Goal: Task Accomplishment & Management: Manage account settings

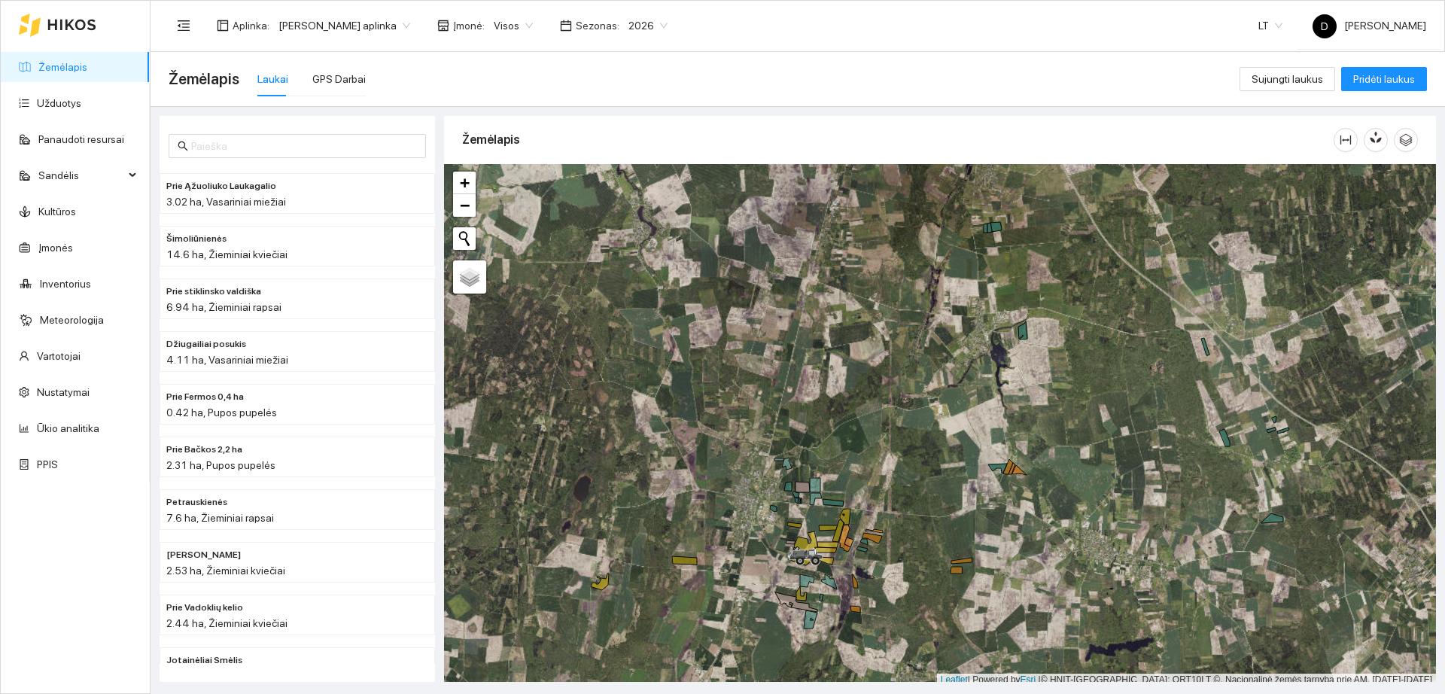
scroll to position [5, 0]
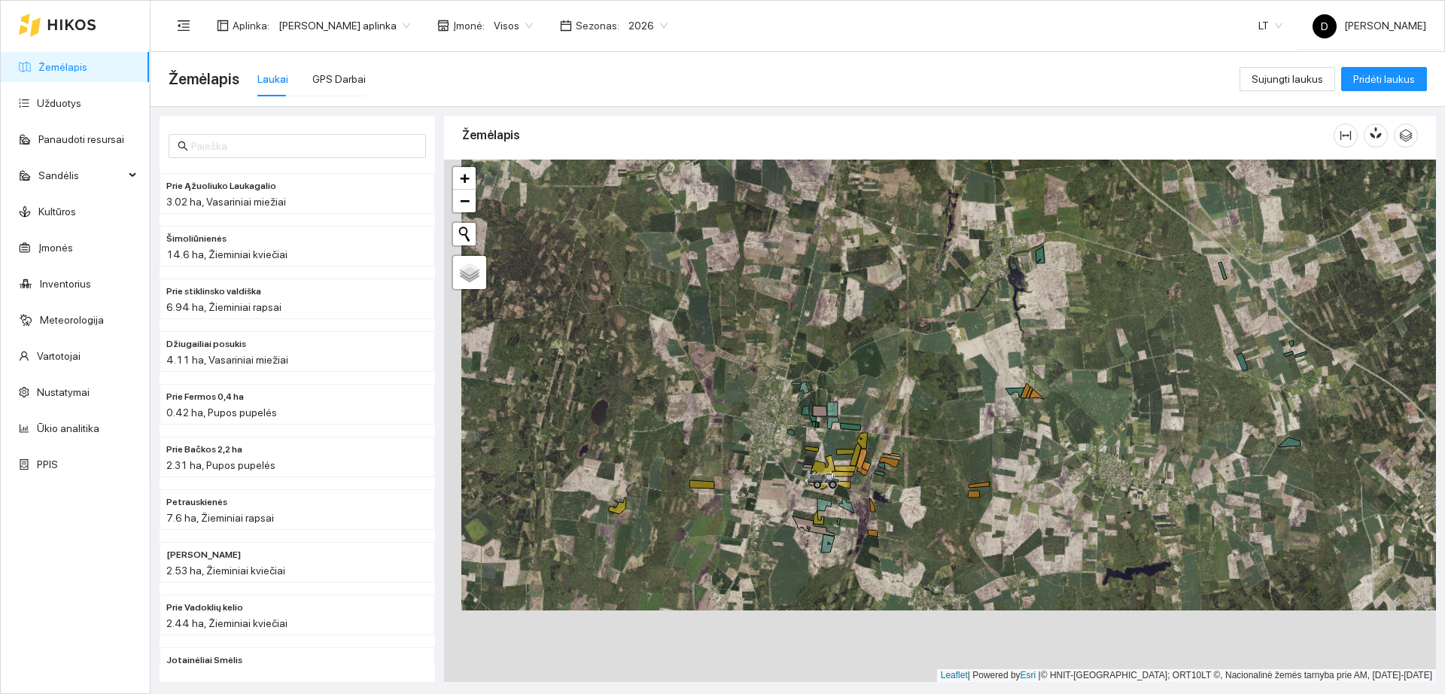
drag, startPoint x: 888, startPoint y: 589, endPoint x: 875, endPoint y: 383, distance: 206.7
click at [931, 455] on div "+ − Nieko nerasta. Bandykite dar kartą." at bounding box center [940, 421] width 992 height 522
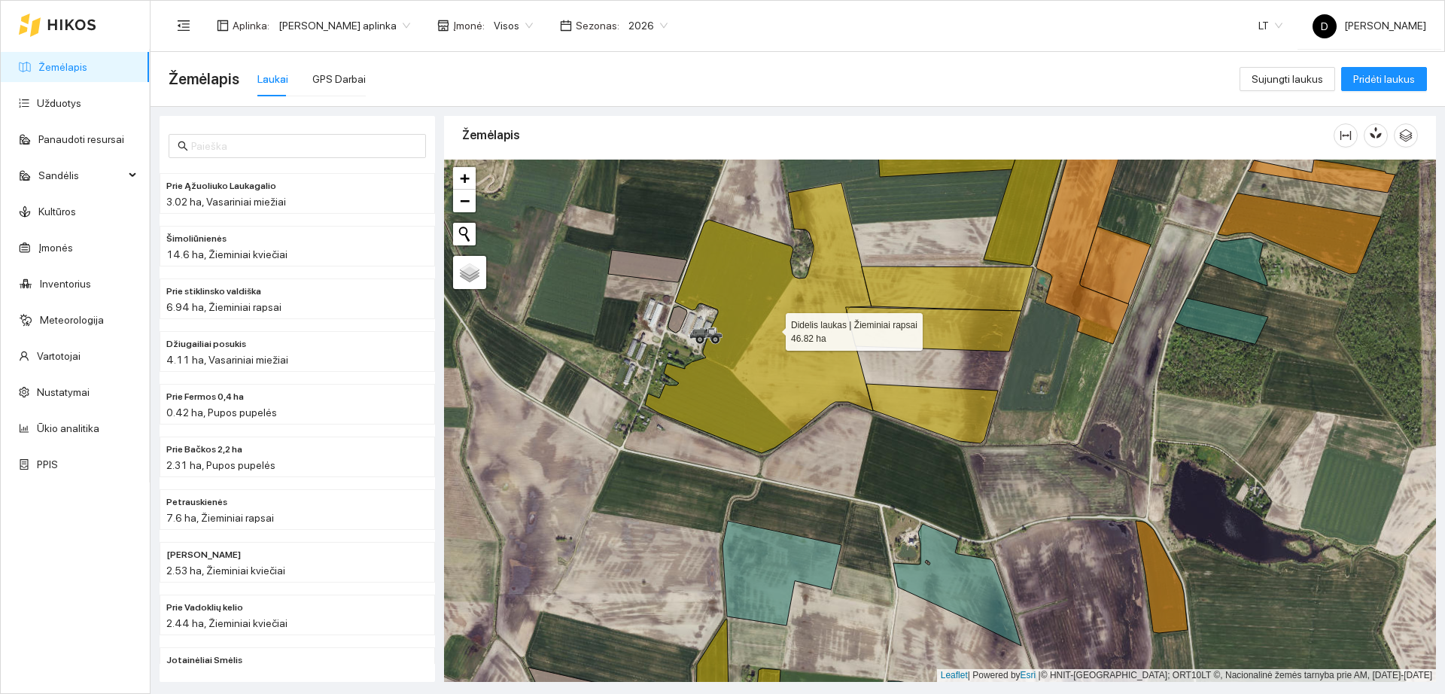
click at [756, 338] on icon at bounding box center [759, 318] width 228 height 270
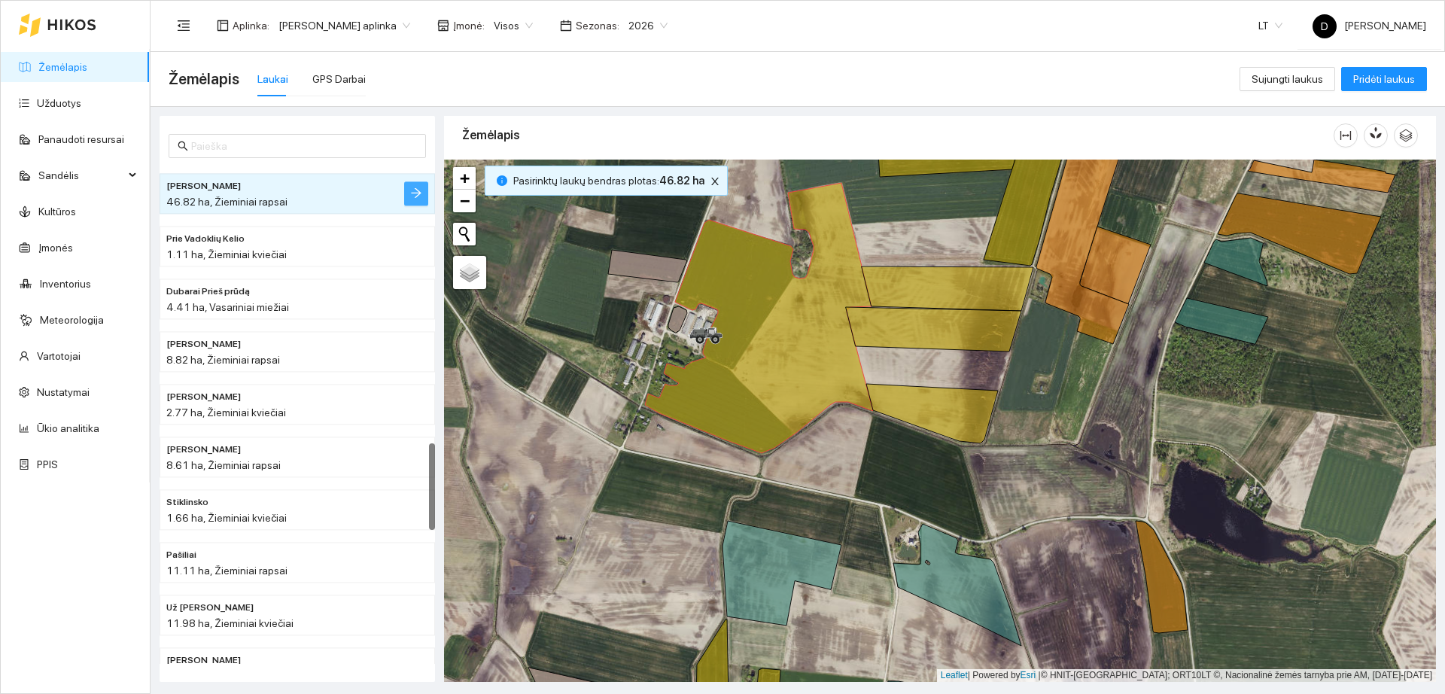
click at [419, 189] on icon "arrow-right" at bounding box center [416, 193] width 12 height 12
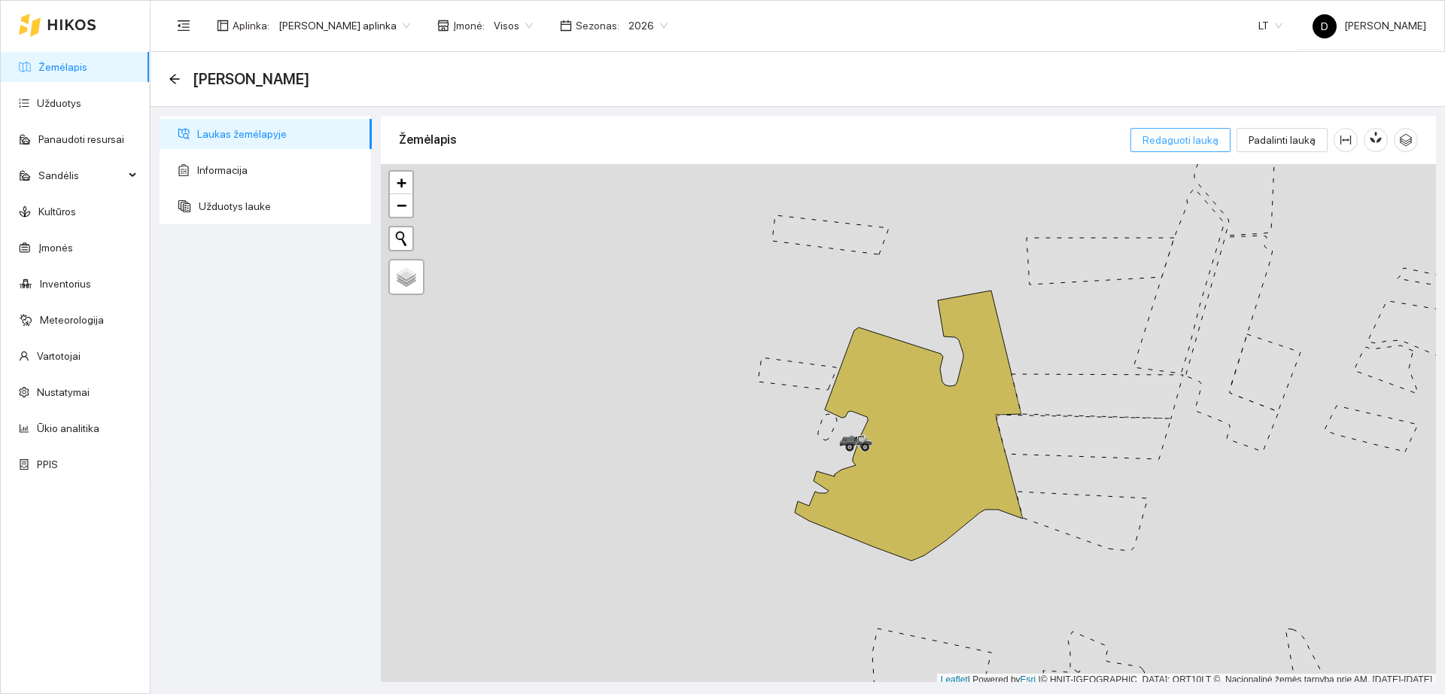
click at [1196, 138] on span "Redaguoti lauką" at bounding box center [1181, 140] width 76 height 17
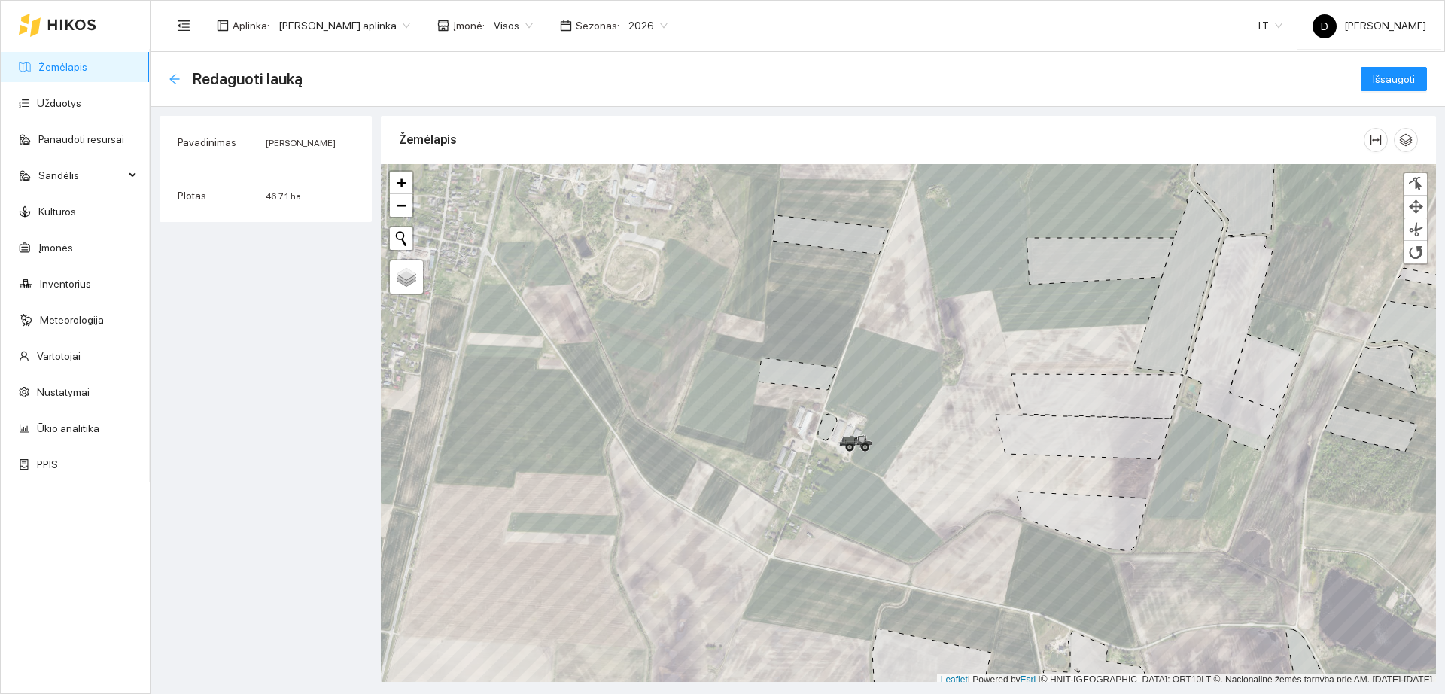
click at [175, 78] on icon "arrow-left" at bounding box center [174, 79] width 10 height 10
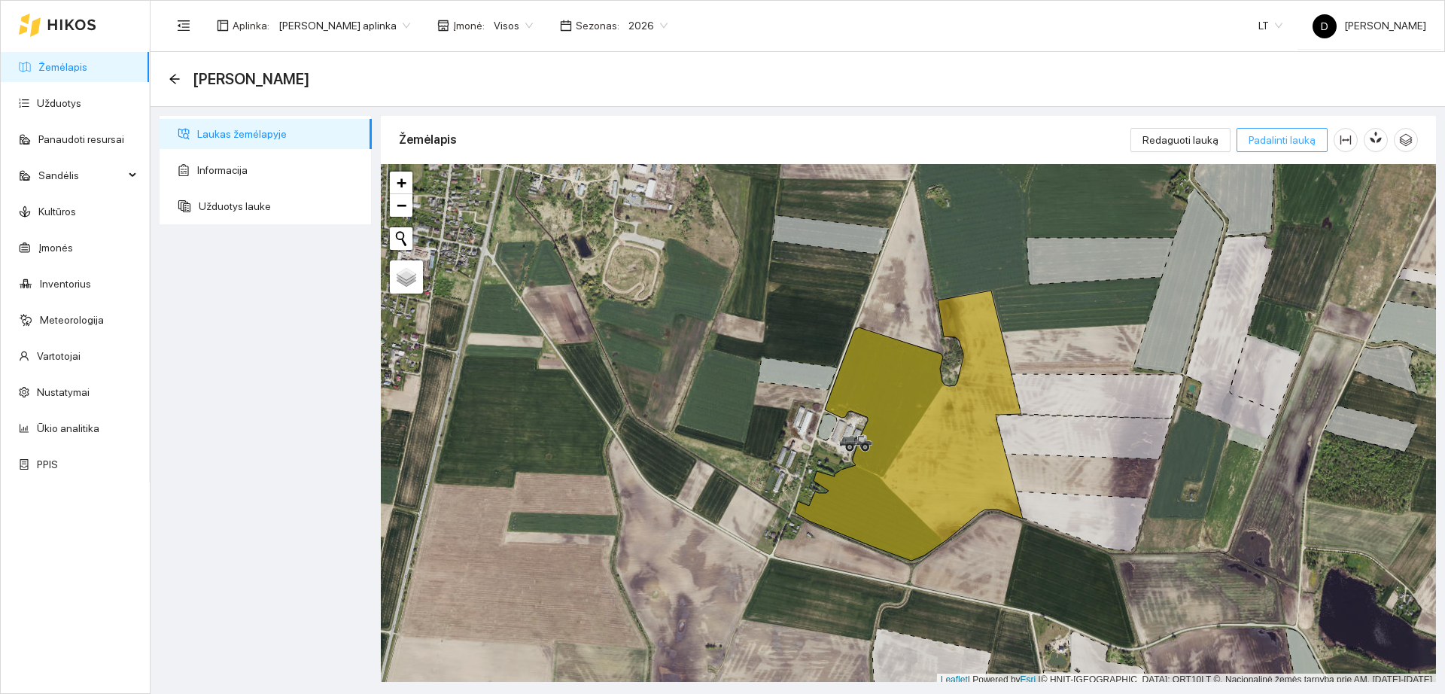
click at [1271, 146] on span "Padalinti lauką" at bounding box center [1282, 140] width 67 height 17
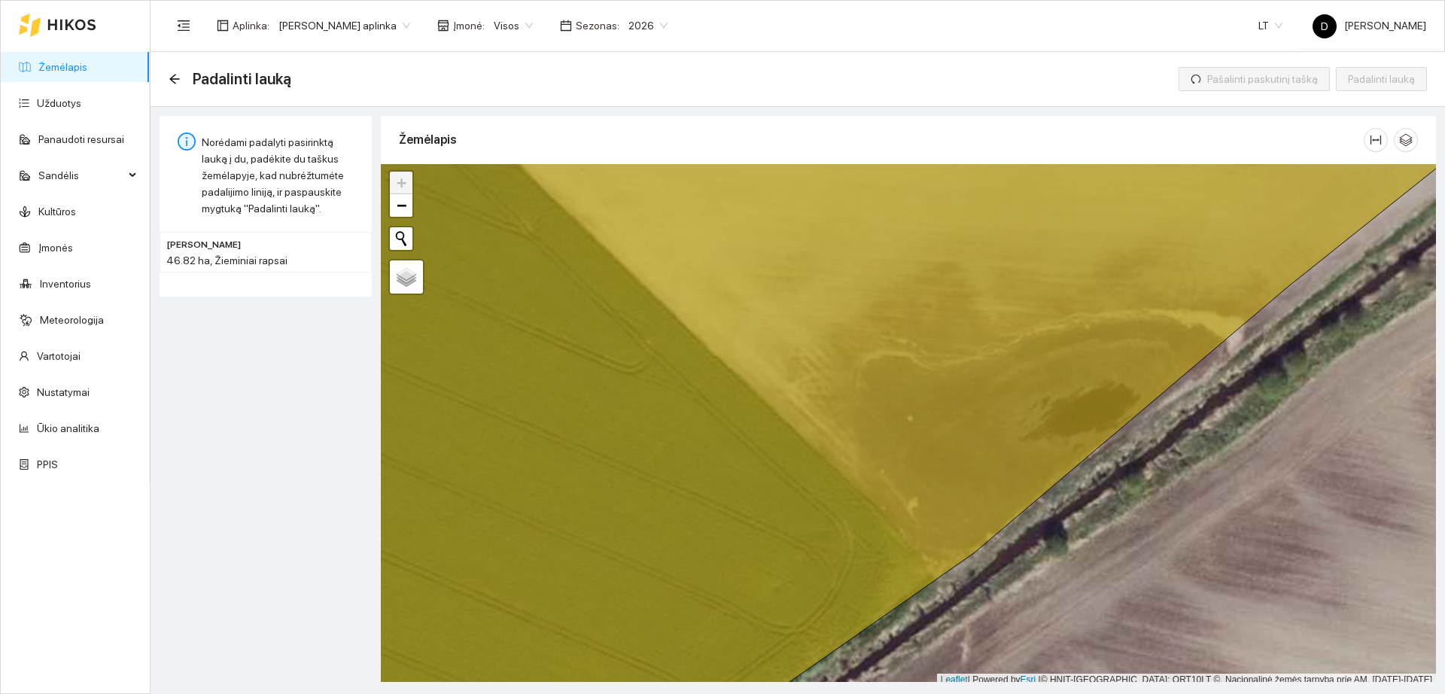
scroll to position [5, 0]
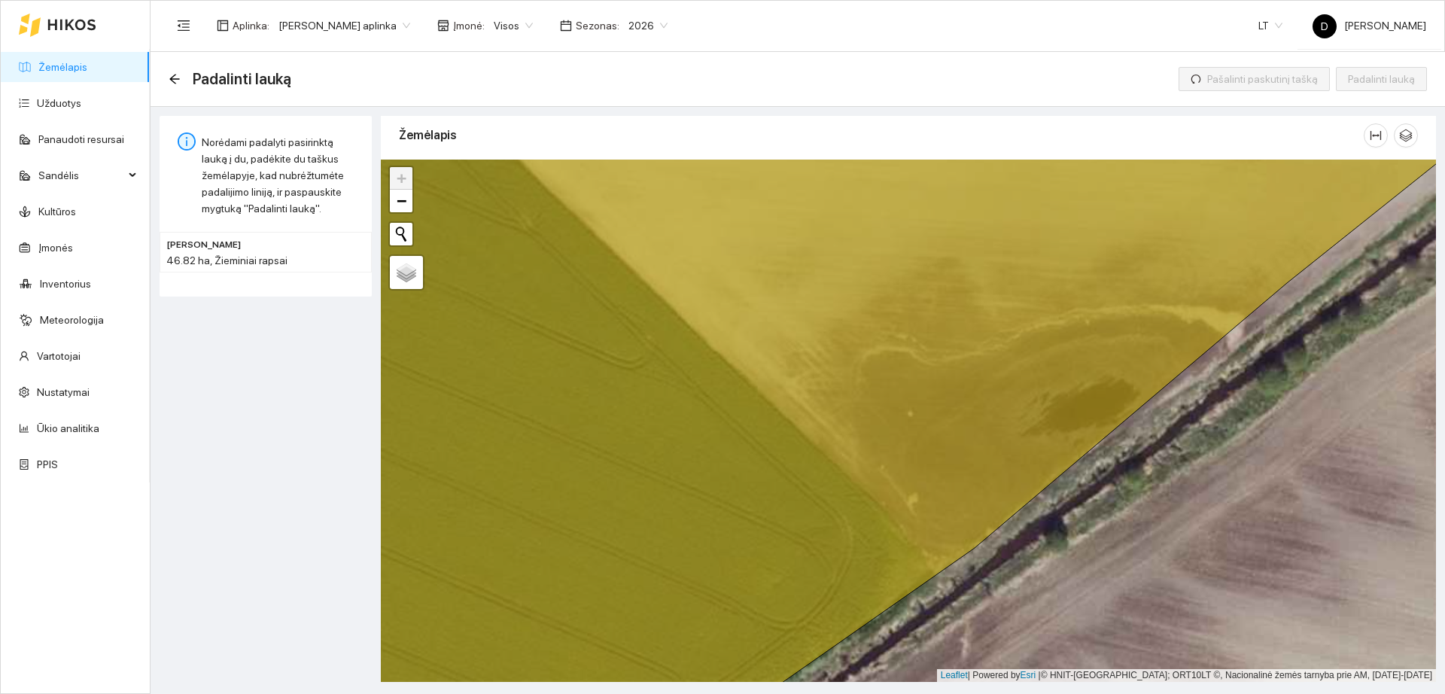
click at [942, 580] on div "+ − Nieko nerasta. Bandykite dar kartą." at bounding box center [908, 421] width 1055 height 522
click at [785, 421] on icon at bounding box center [909, 421] width 1268 height 629
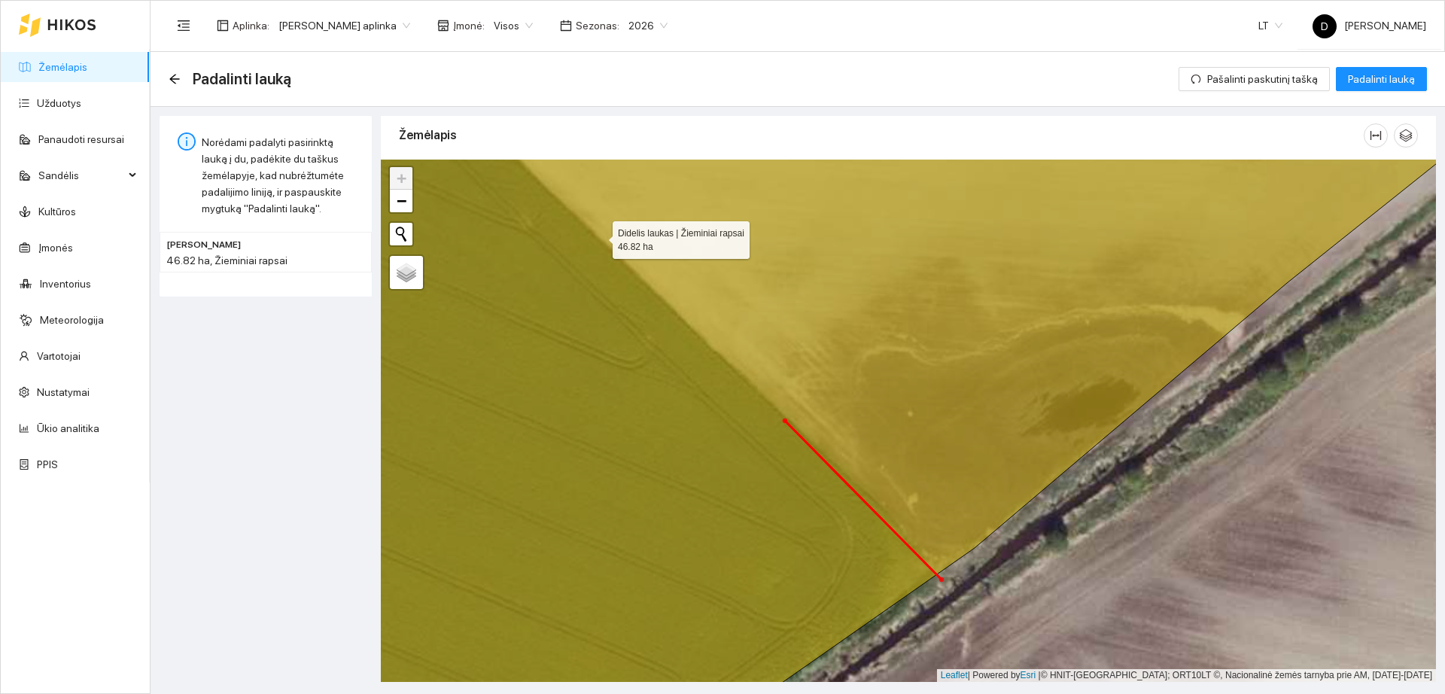
click at [598, 236] on icon at bounding box center [909, 421] width 1268 height 629
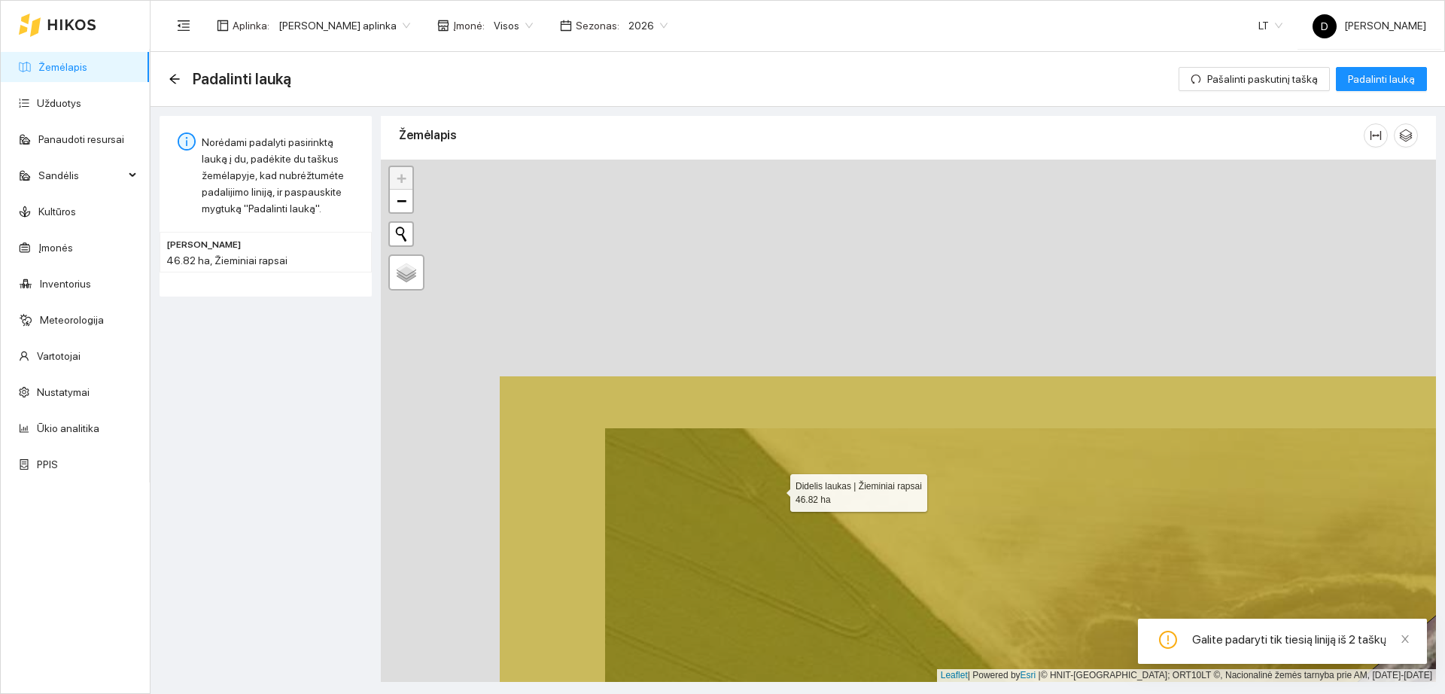
drag, startPoint x: 551, startPoint y: 223, endPoint x: 783, endPoint y: 463, distance: 333.8
click at [777, 485] on icon at bounding box center [1133, 690] width 1268 height 629
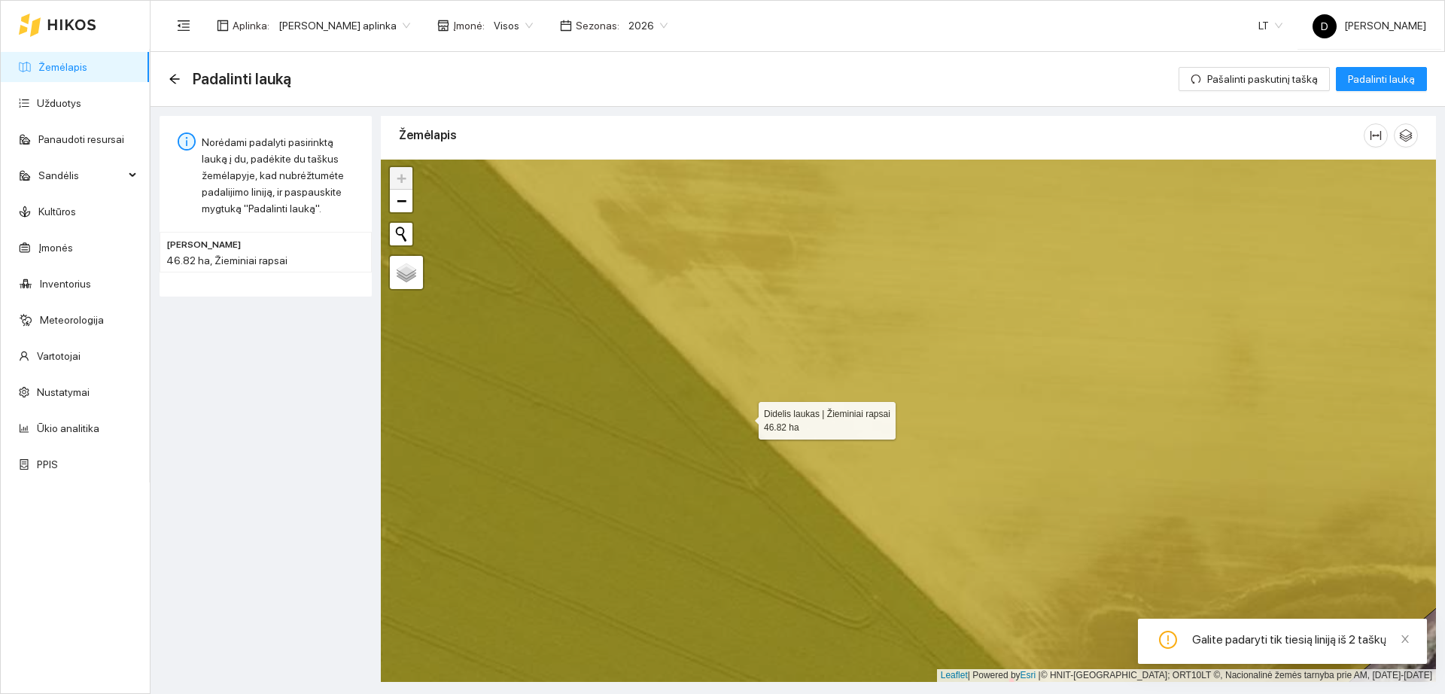
click at [745, 417] on icon at bounding box center [909, 421] width 1268 height 629
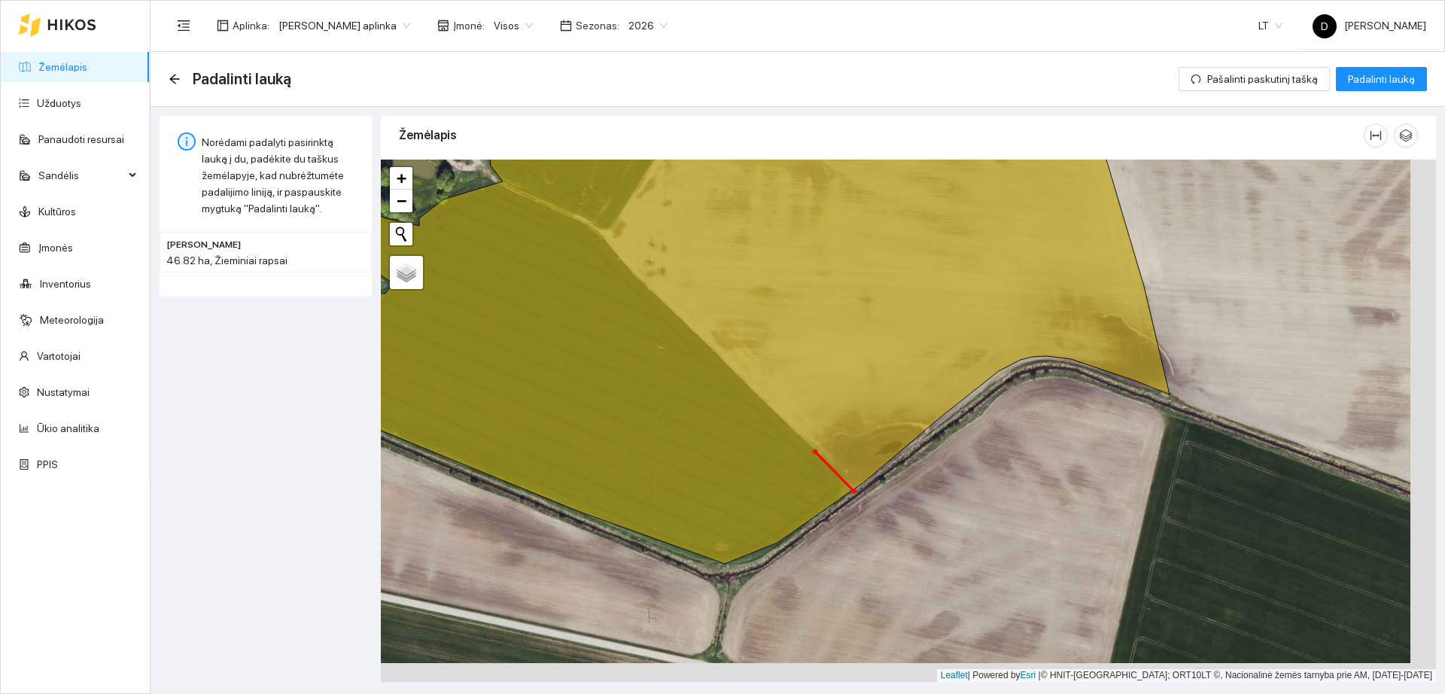
drag, startPoint x: 841, startPoint y: 468, endPoint x: 804, endPoint y: 438, distance: 47.6
click at [813, 449] on icon at bounding box center [815, 451] width 5 height 5
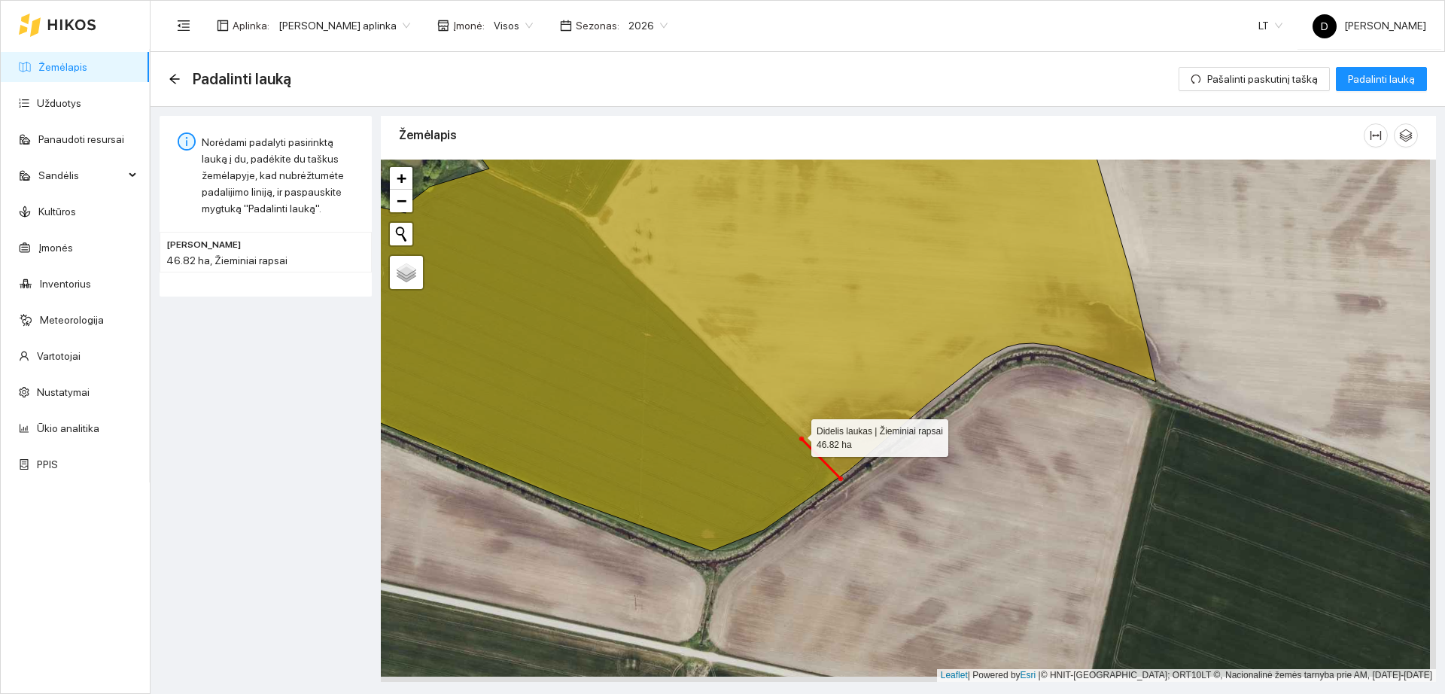
drag, startPoint x: 805, startPoint y: 441, endPoint x: 791, endPoint y: 426, distance: 20.3
click at [796, 433] on icon at bounding box center [713, 326] width 888 height 449
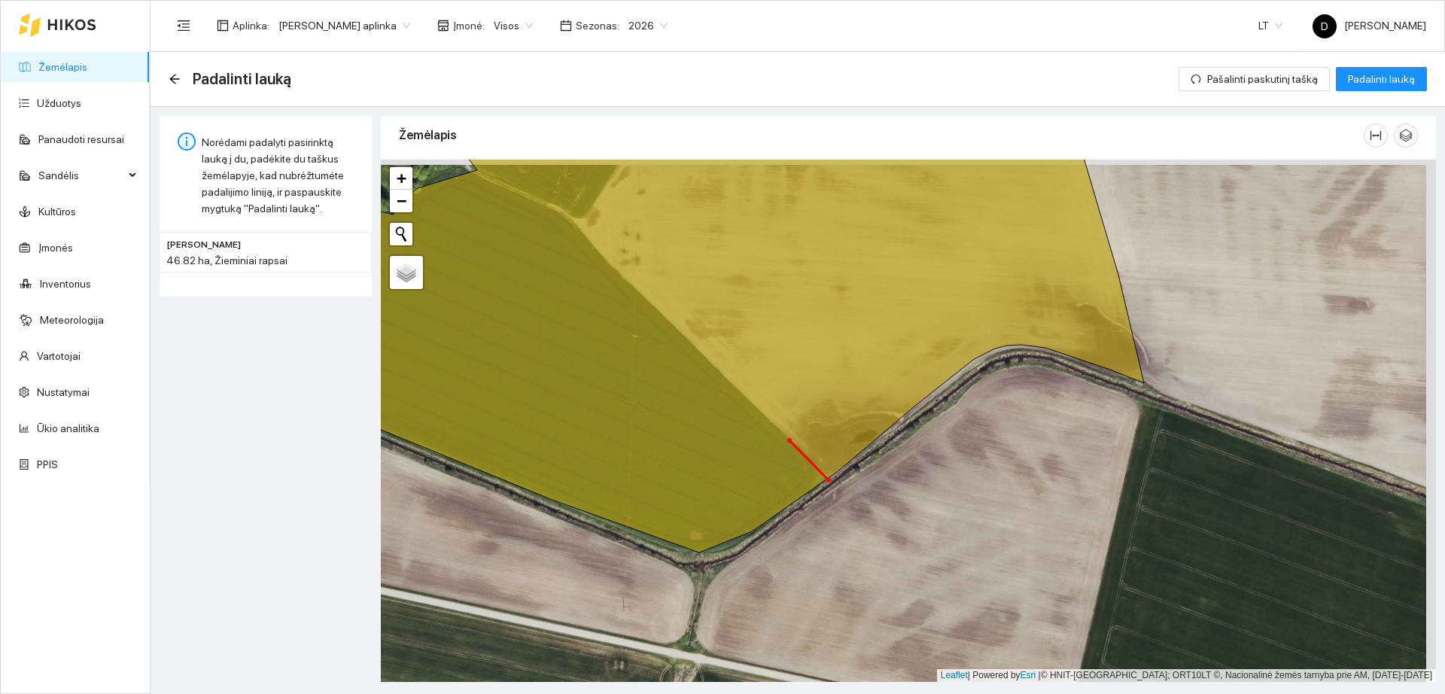
drag, startPoint x: 802, startPoint y: 434, endPoint x: 781, endPoint y: 449, distance: 26.3
click at [787, 443] on icon at bounding box center [789, 440] width 5 height 5
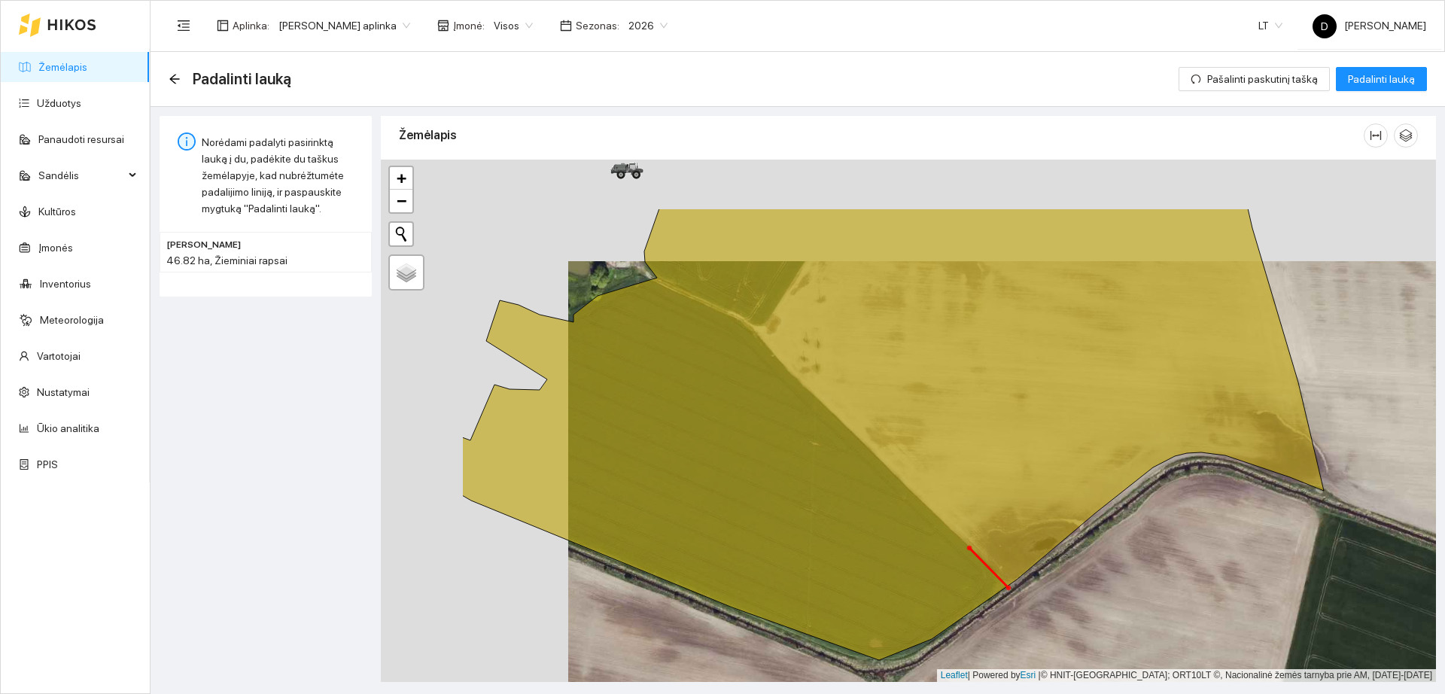
drag, startPoint x: 784, startPoint y: 448, endPoint x: 986, endPoint y: 560, distance: 231.5
click at [972, 550] on icon at bounding box center [969, 548] width 5 height 5
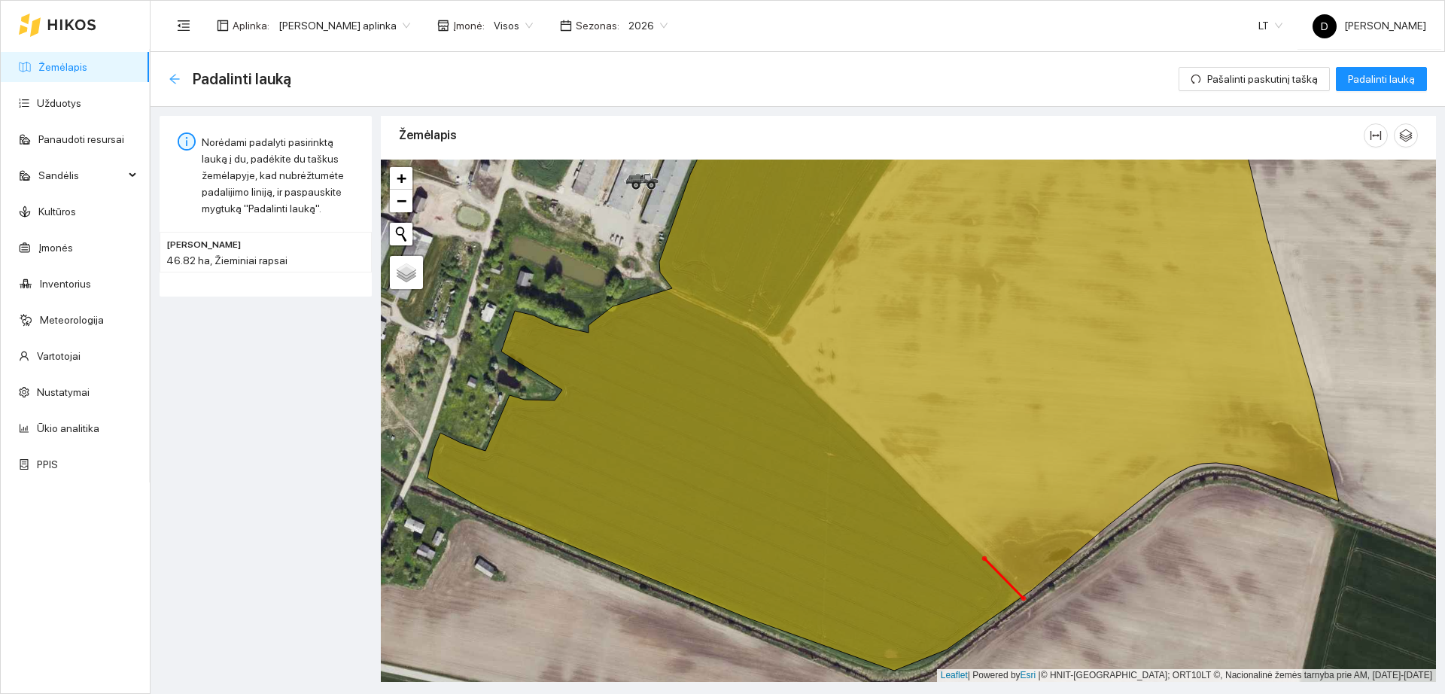
click at [175, 80] on icon "arrow-left" at bounding box center [175, 79] width 12 height 12
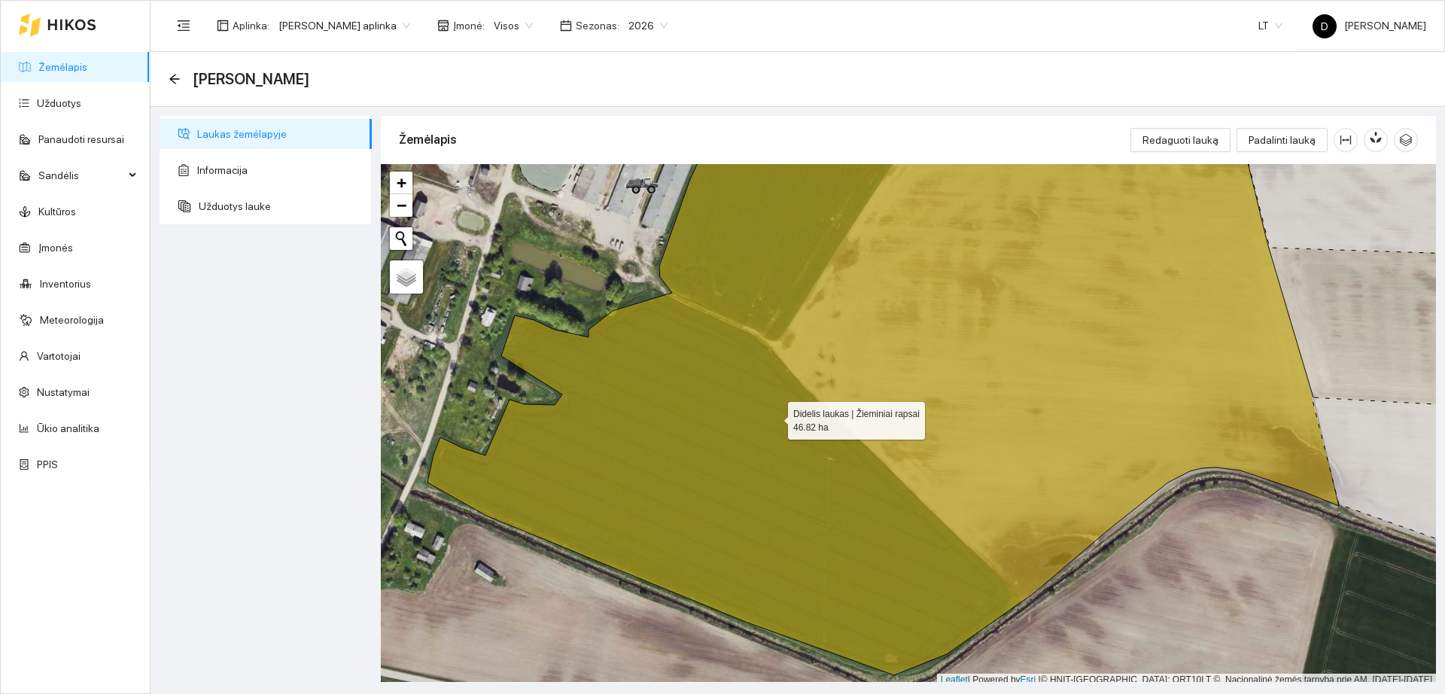
scroll to position [5, 0]
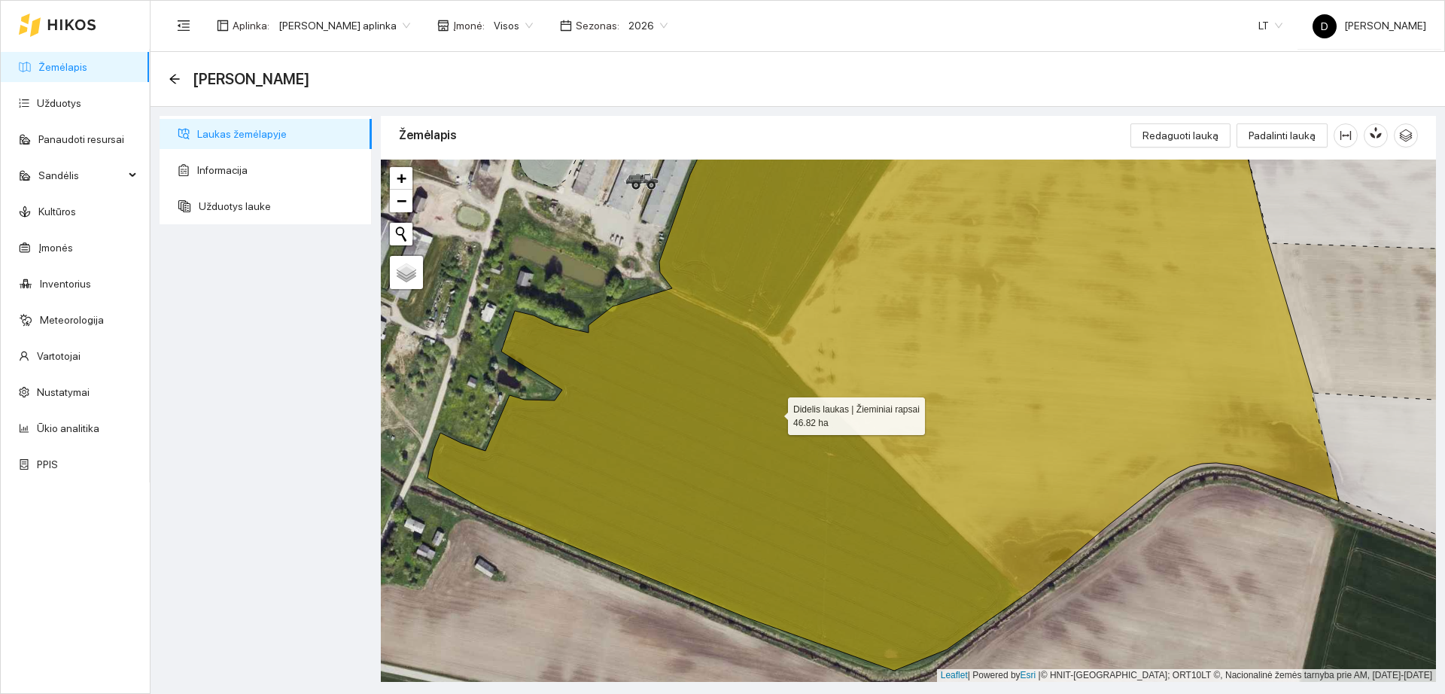
click at [775, 417] on icon at bounding box center [884, 387] width 912 height 565
click at [1192, 143] on span "Redaguoti lauką" at bounding box center [1181, 135] width 76 height 17
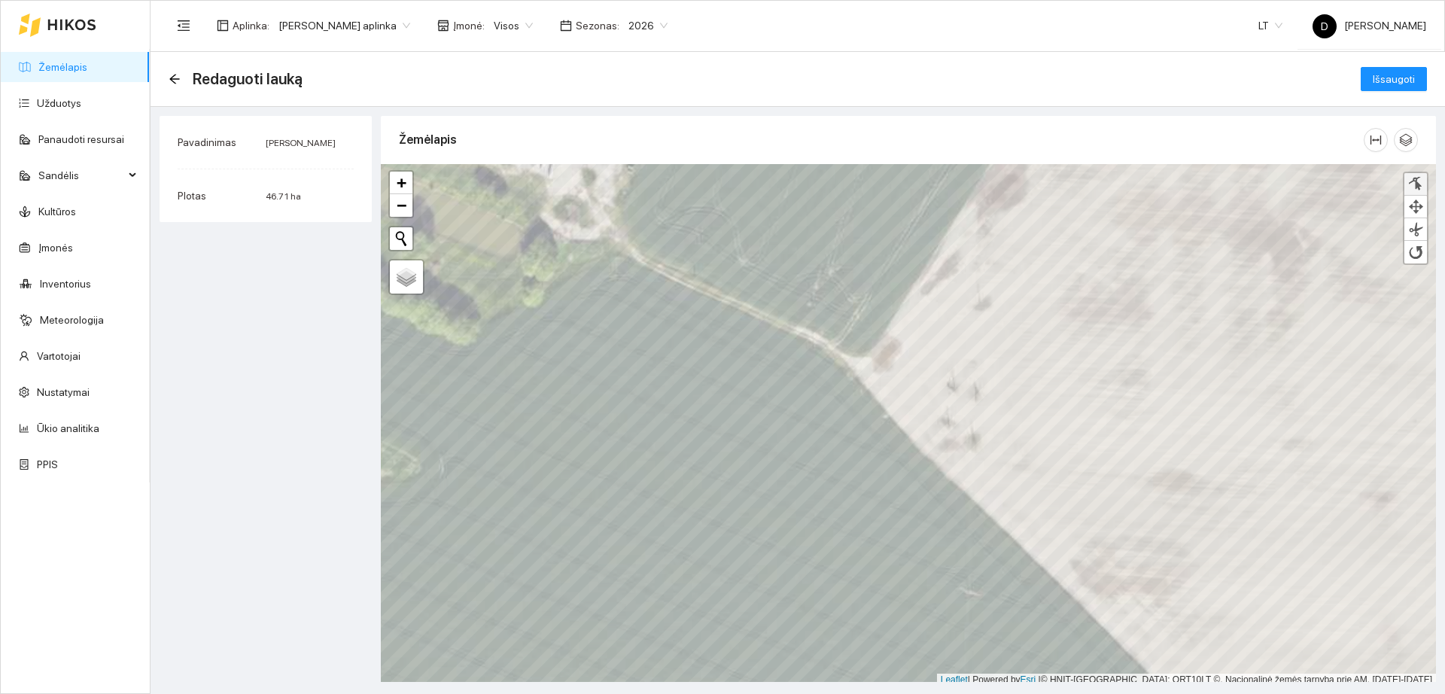
click at [1422, 184] on div at bounding box center [1415, 184] width 15 height 14
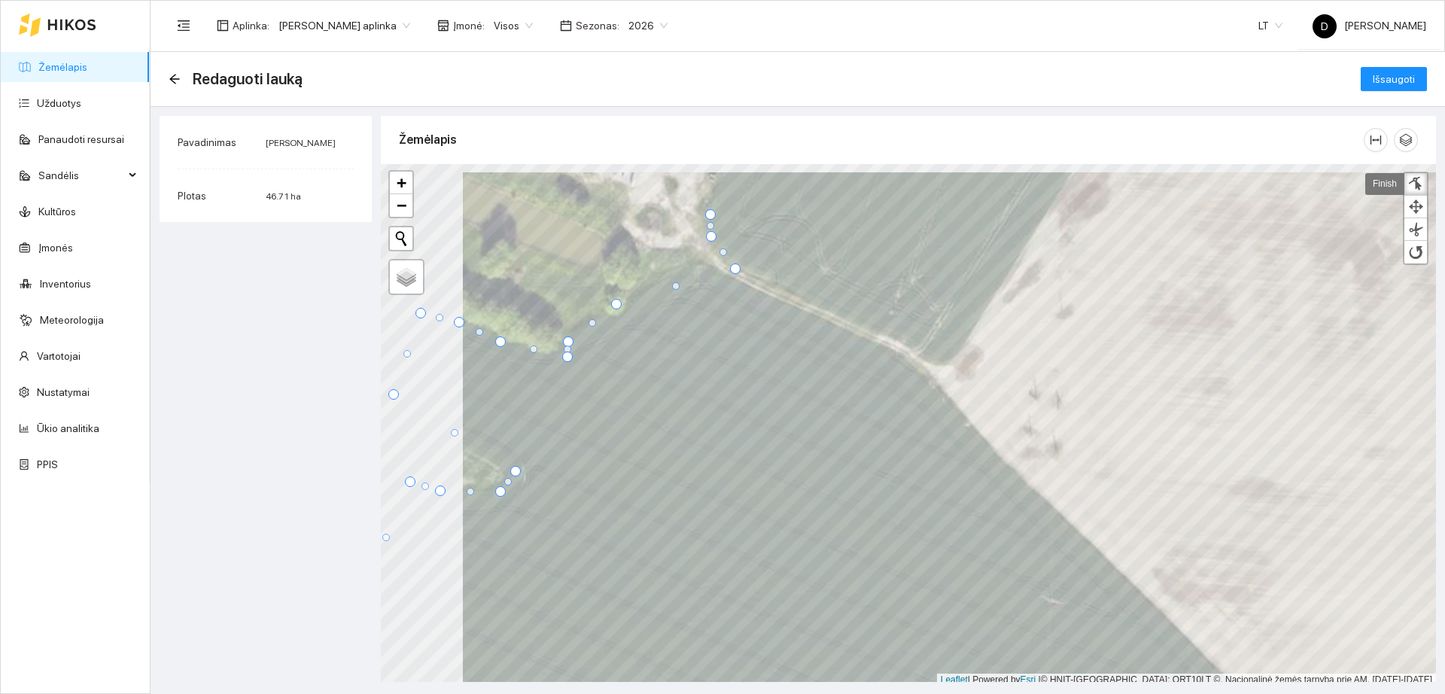
scroll to position [5, 0]
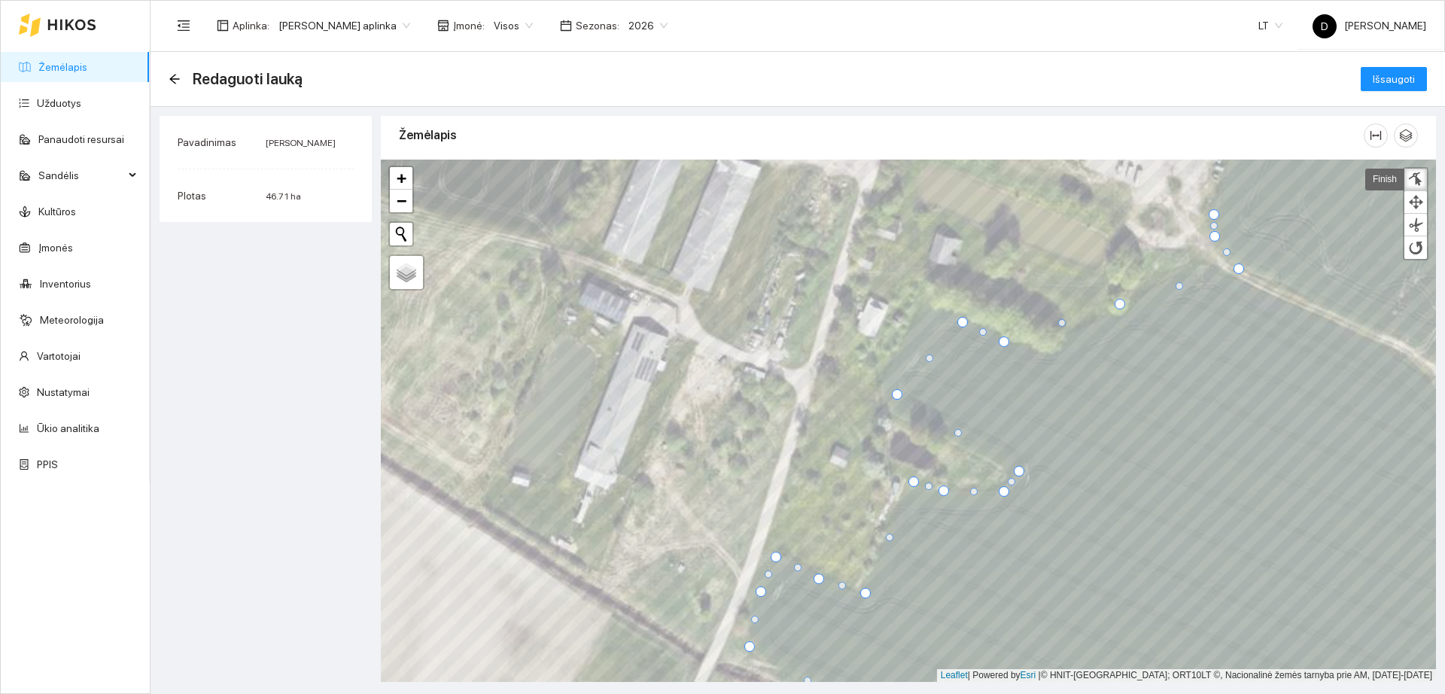
drag, startPoint x: 921, startPoint y: 311, endPoint x: 965, endPoint y: 321, distance: 45.6
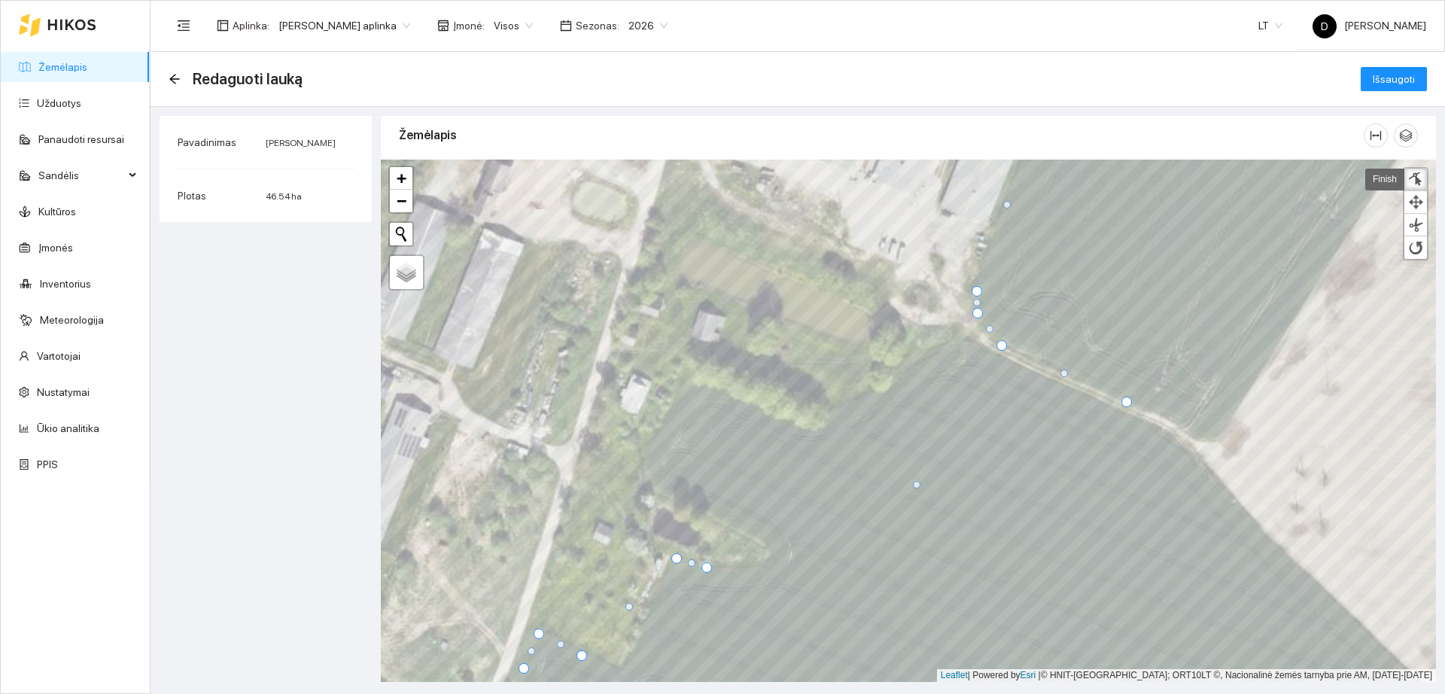
drag, startPoint x: 882, startPoint y: 380, endPoint x: 1126, endPoint y: 401, distance: 244.8
click at [1126, 401] on div at bounding box center [1127, 402] width 11 height 11
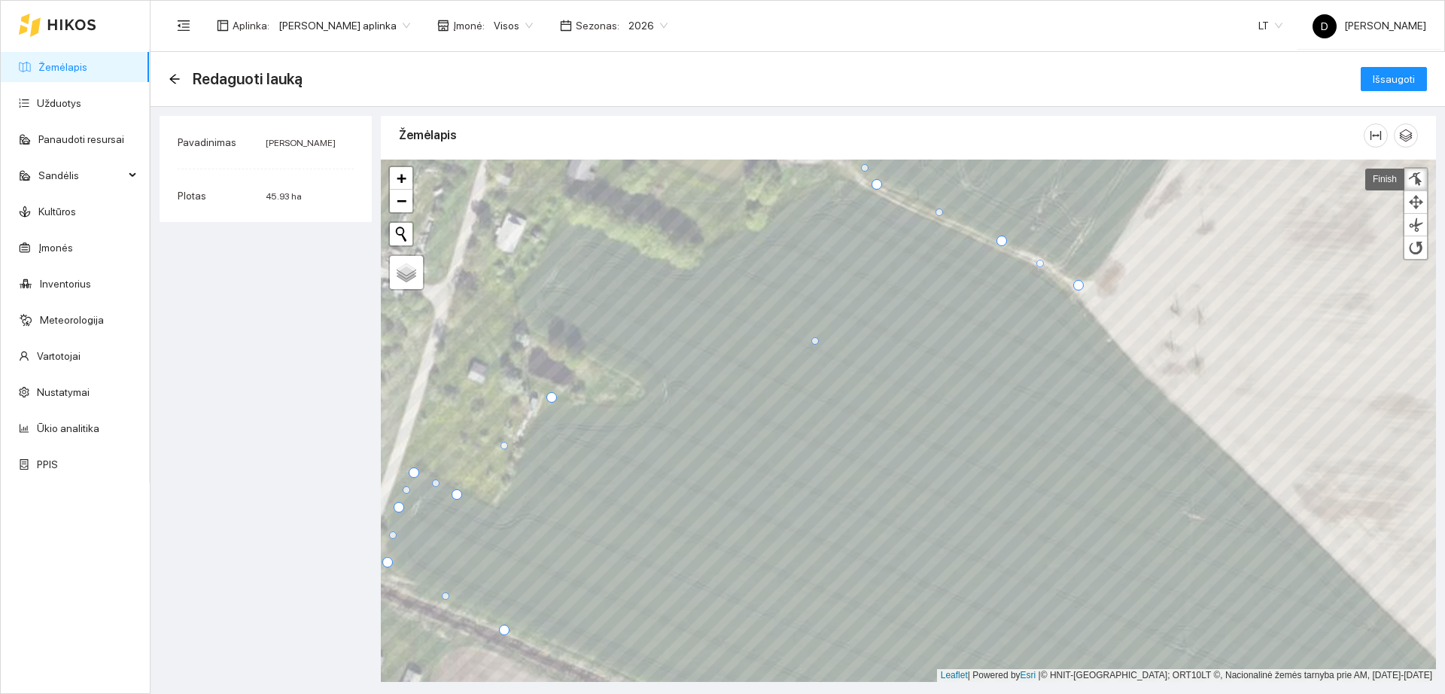
drag, startPoint x: 584, startPoint y: 410, endPoint x: 1077, endPoint y: 285, distance: 508.5
click at [1077, 285] on div at bounding box center [1078, 285] width 11 height 11
drag, startPoint x: 555, startPoint y: 397, endPoint x: 1172, endPoint y: 394, distance: 617.3
click at [1173, 398] on div at bounding box center [1171, 400] width 11 height 11
click at [1073, 290] on div at bounding box center [1075, 289] width 11 height 11
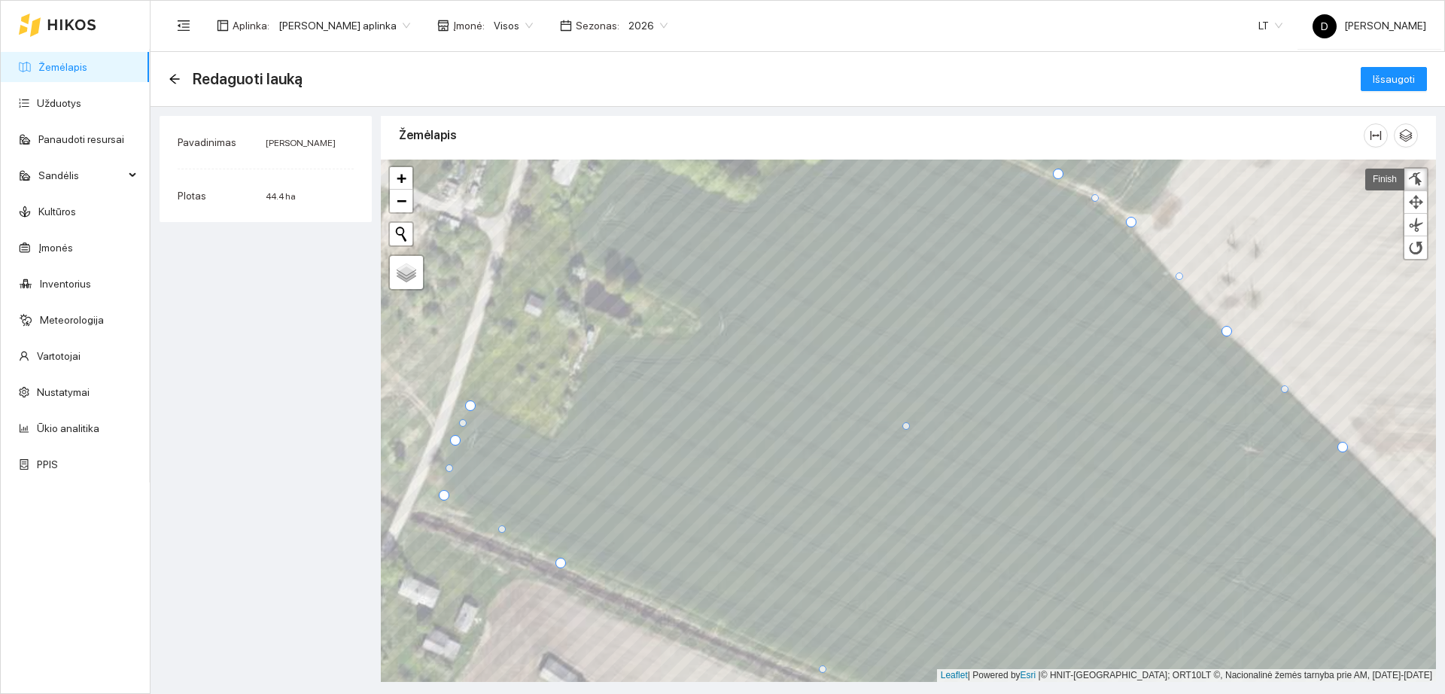
drag, startPoint x: 515, startPoint y: 431, endPoint x: 1340, endPoint y: 448, distance: 825.2
click at [1340, 448] on div at bounding box center [1343, 447] width 11 height 11
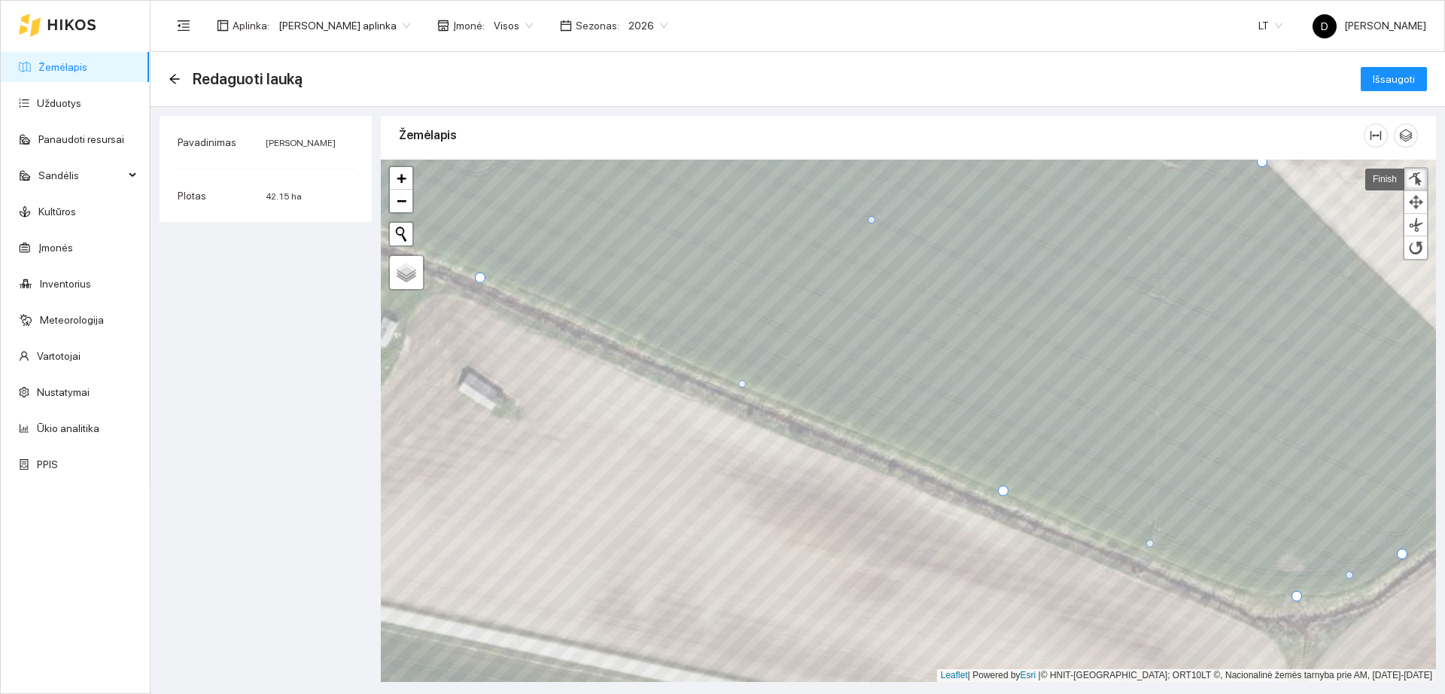
click at [478, 279] on div at bounding box center [480, 278] width 11 height 11
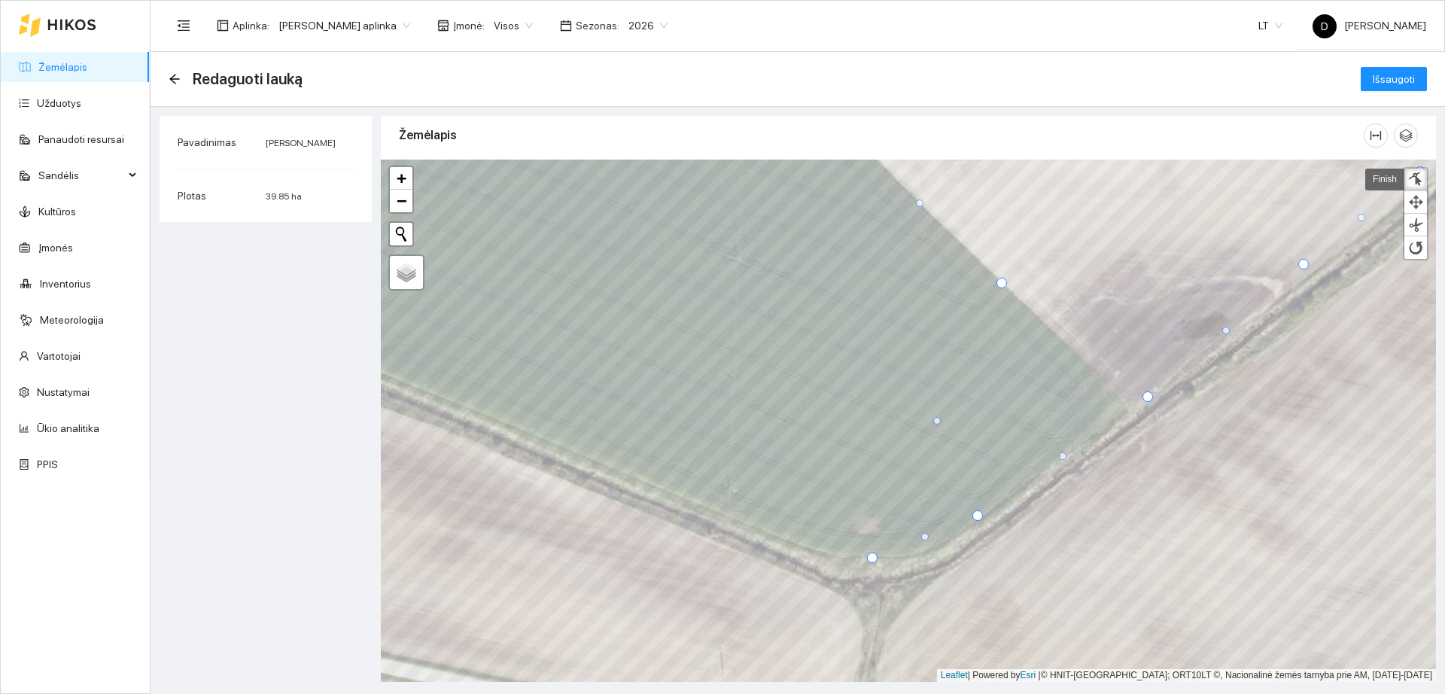
drag, startPoint x: 580, startPoint y: 451, endPoint x: 1003, endPoint y: 282, distance: 455.7
click at [1003, 282] on div at bounding box center [1002, 283] width 11 height 11
drag, startPoint x: 872, startPoint y: 553, endPoint x: 1074, endPoint y: 346, distance: 289.6
click at [1074, 346] on div at bounding box center [1075, 351] width 11 height 11
drag, startPoint x: 976, startPoint y: 516, endPoint x: 1112, endPoint y: 395, distance: 182.4
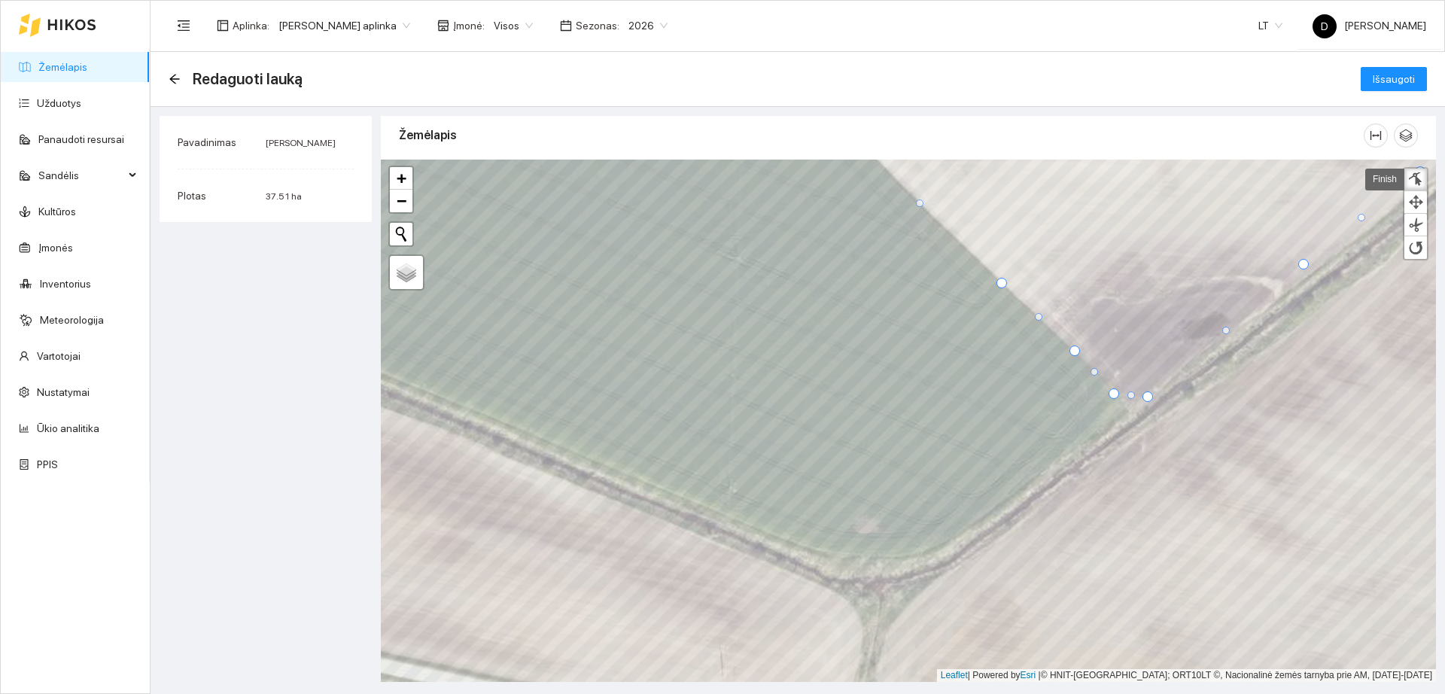
click at [1112, 395] on div at bounding box center [1114, 393] width 11 height 11
drag, startPoint x: 1134, startPoint y: 393, endPoint x: 1129, endPoint y: 414, distance: 21.6
click at [1129, 414] on div at bounding box center [1128, 417] width 8 height 8
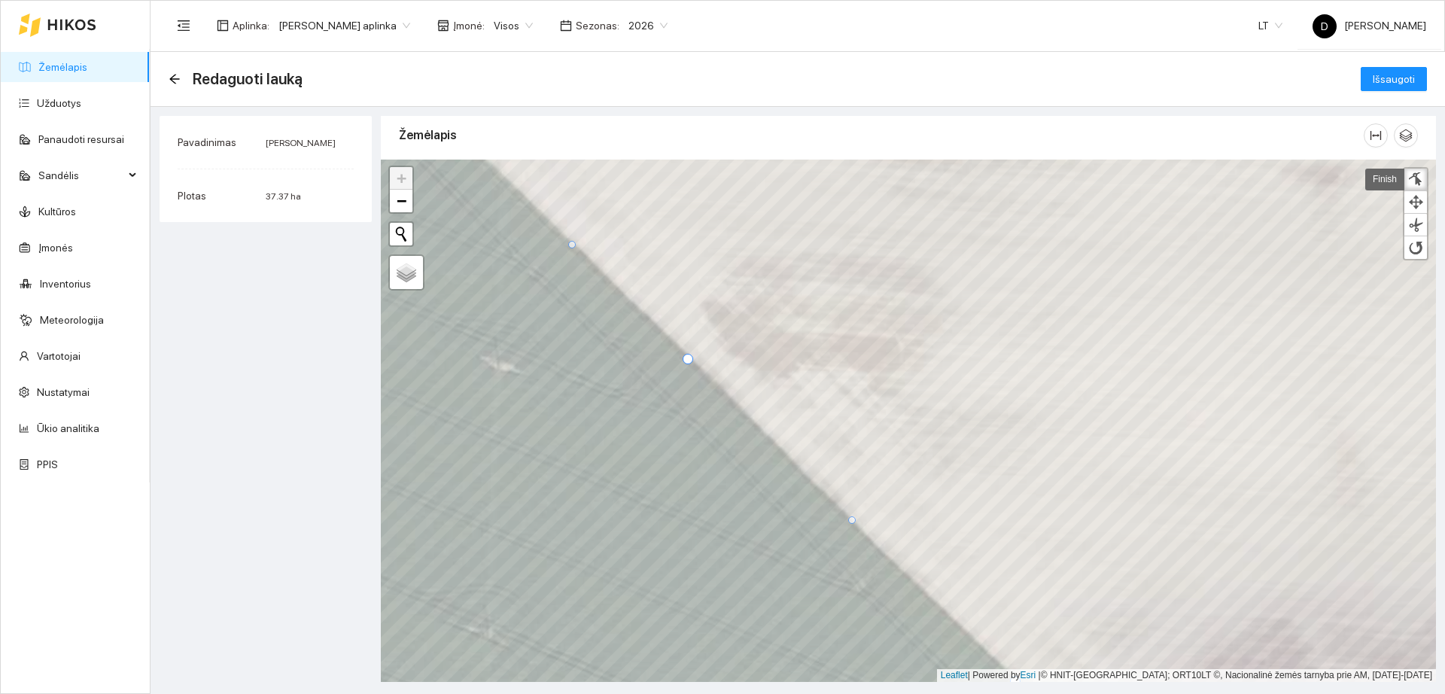
click at [687, 362] on div at bounding box center [688, 359] width 11 height 11
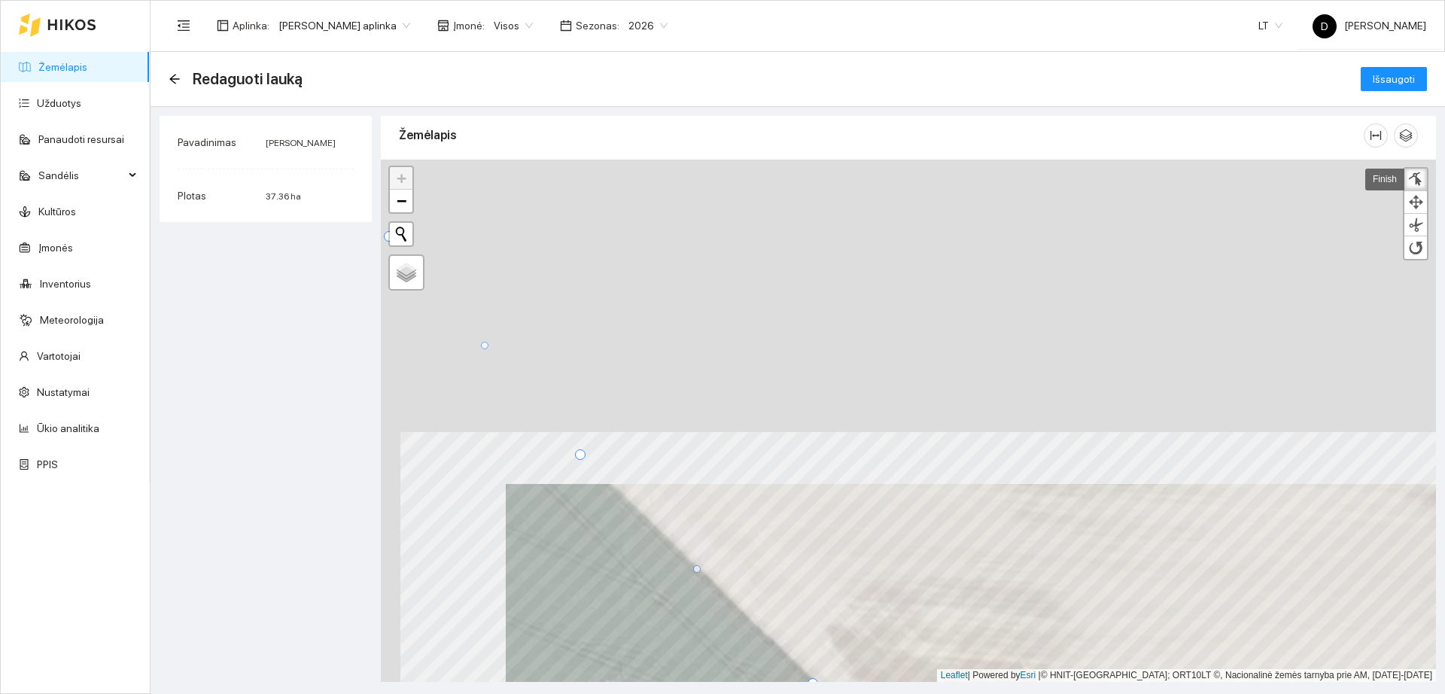
click at [834, 693] on html "Žemėlapis Užduotys Panaudoti resursai Sandėlis Kultūros Įmonės Inventorius Mete…" at bounding box center [722, 347] width 1445 height 694
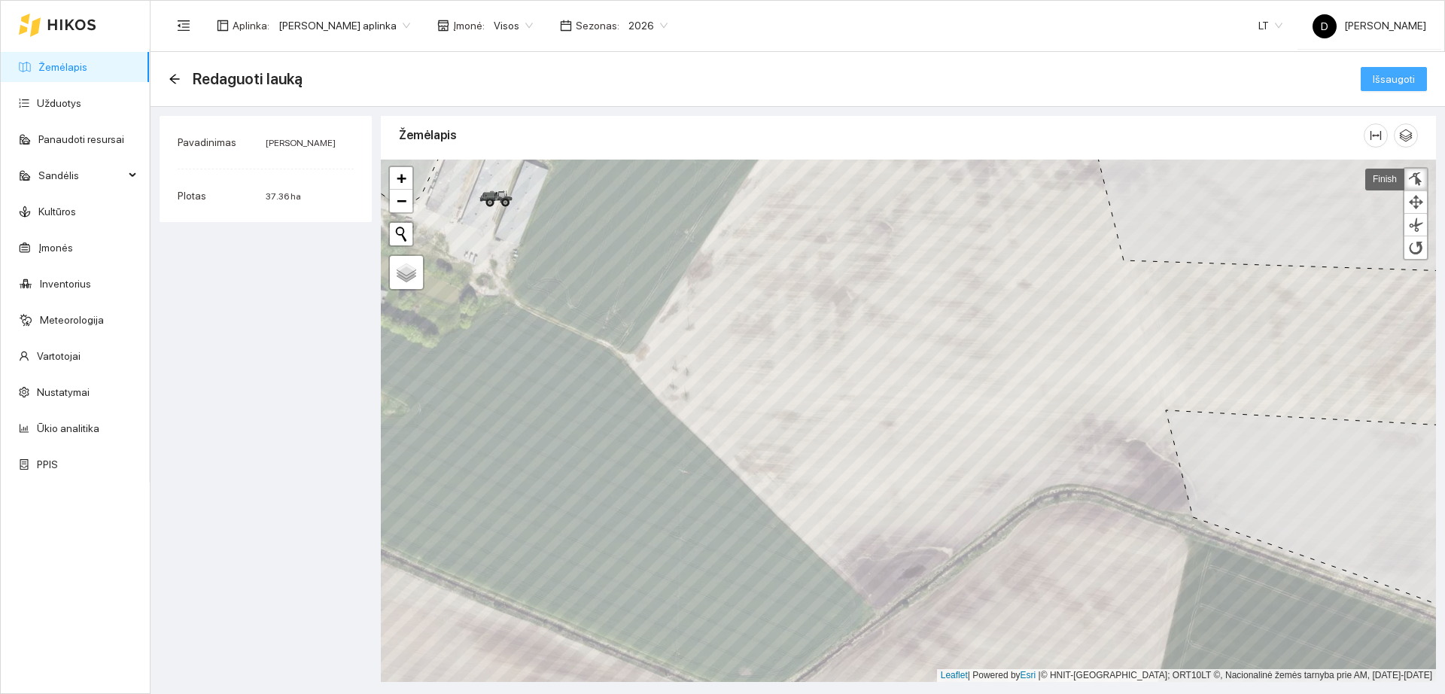
click at [1381, 81] on span "Išsaugoti" at bounding box center [1394, 79] width 42 height 17
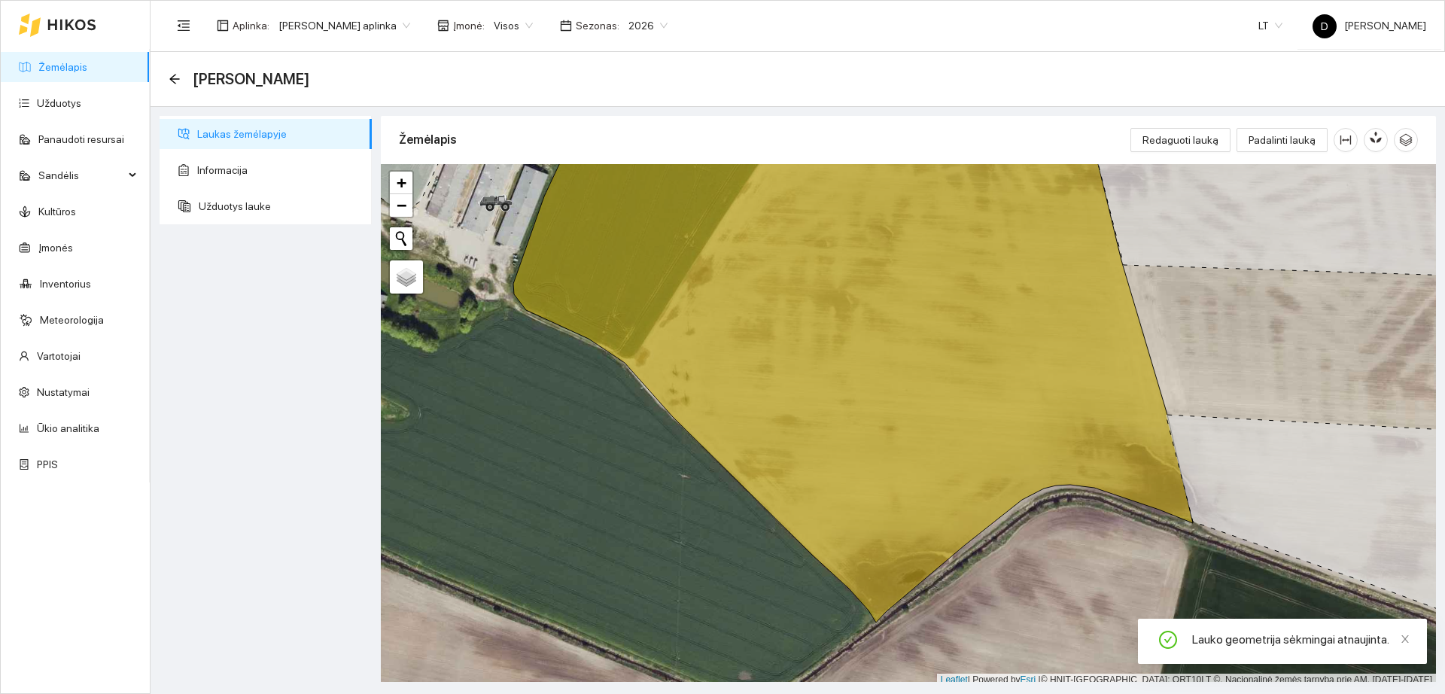
click at [87, 65] on link "Žemėlapis" at bounding box center [62, 67] width 49 height 12
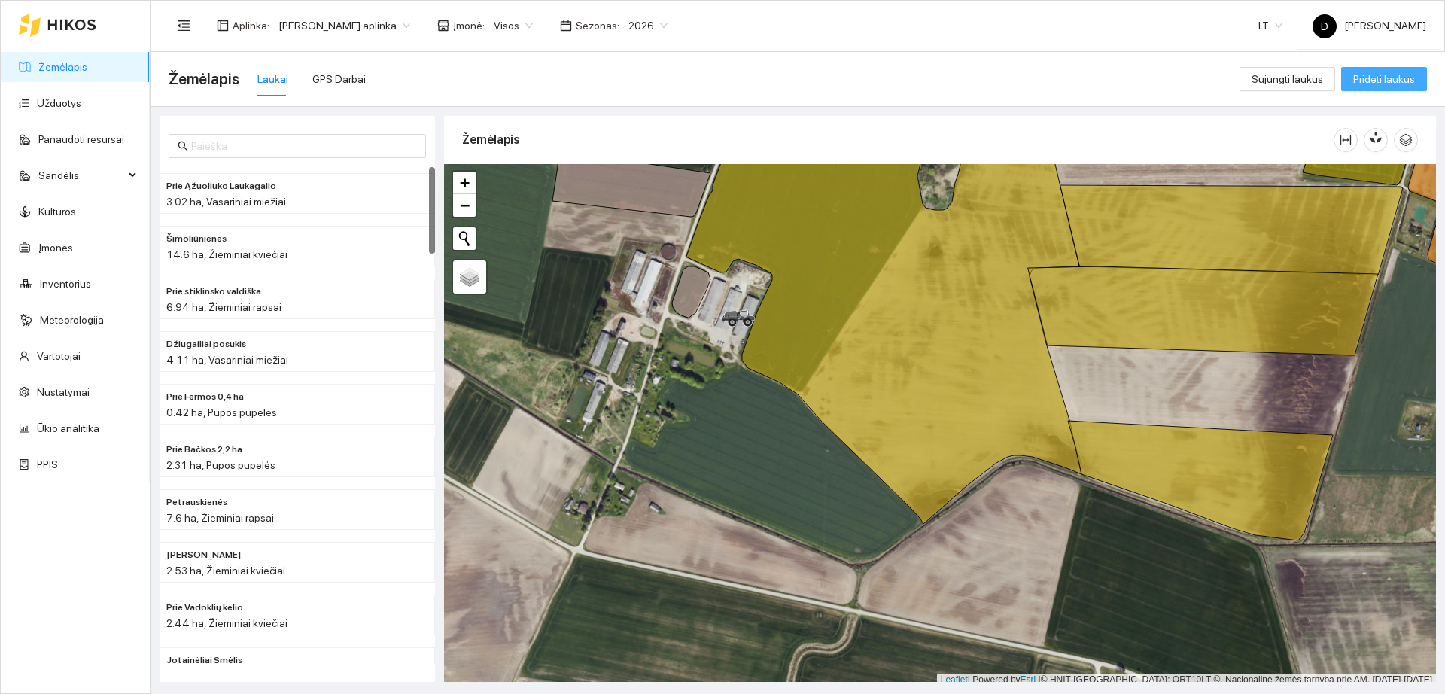
click at [1379, 77] on span "Pridėti laukus" at bounding box center [1385, 79] width 62 height 17
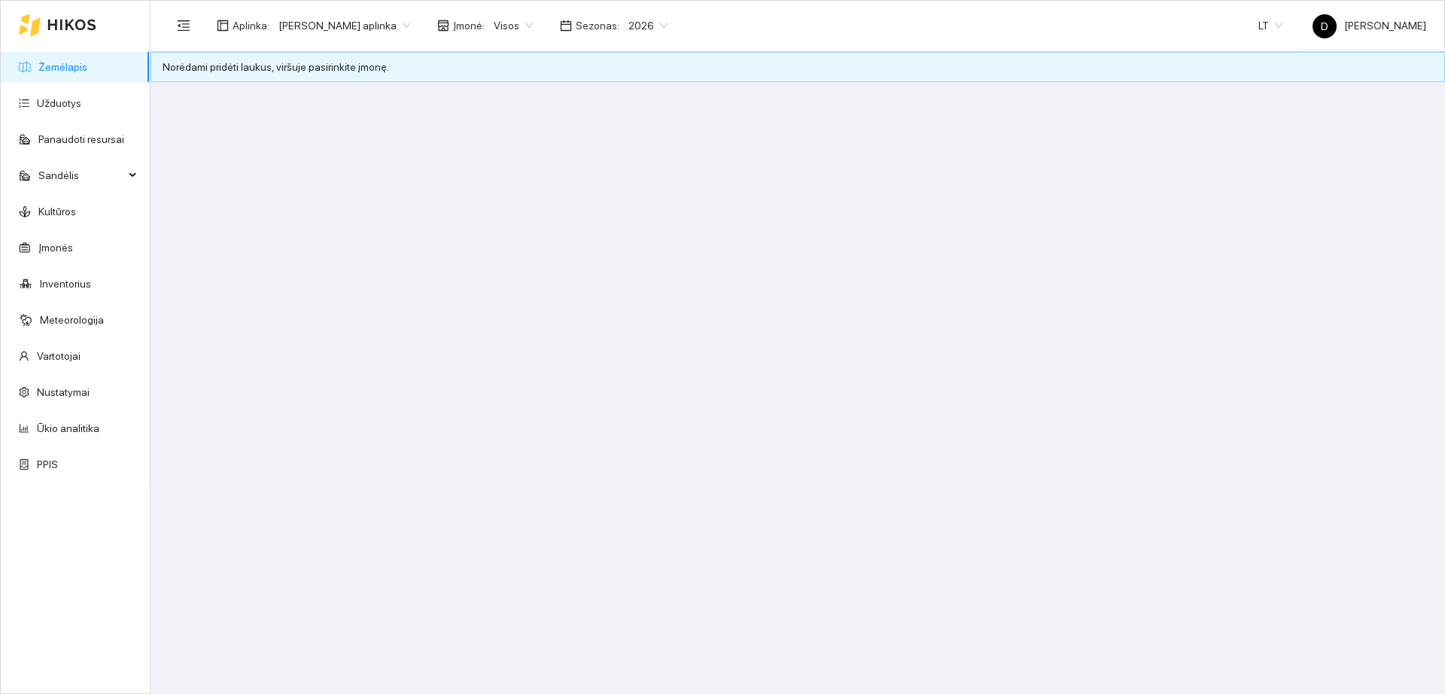
click at [511, 23] on span "Visos" at bounding box center [513, 25] width 39 height 23
click at [565, 145] on div "[PERSON_NAME]" at bounding box center [528, 151] width 82 height 17
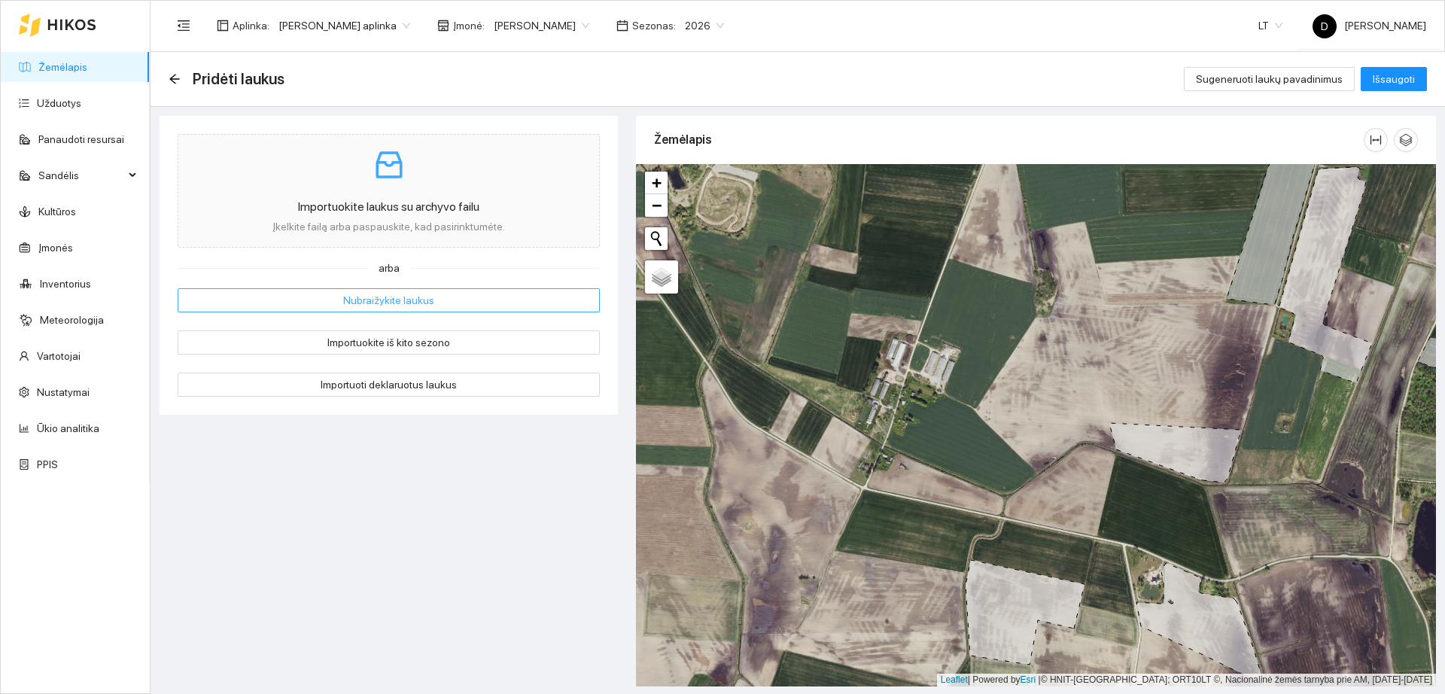
click at [470, 297] on button "Nubraižykite laukus" at bounding box center [389, 300] width 422 height 24
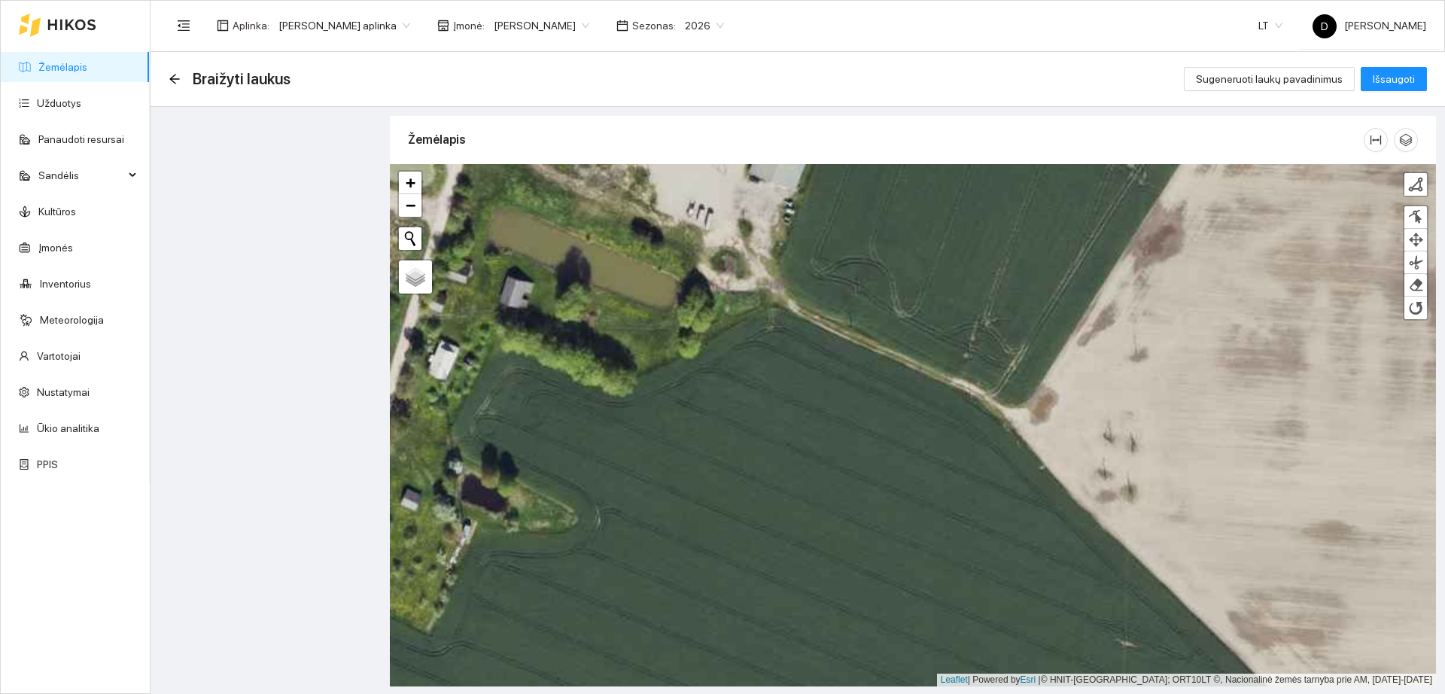
click at [774, 294] on div "+ − Nieko nerasta. Bandykite dar kartą. Žemėlapis Palydovas Finish Remove Last …" at bounding box center [913, 425] width 1046 height 522
click at [1419, 190] on div at bounding box center [1415, 184] width 15 height 15
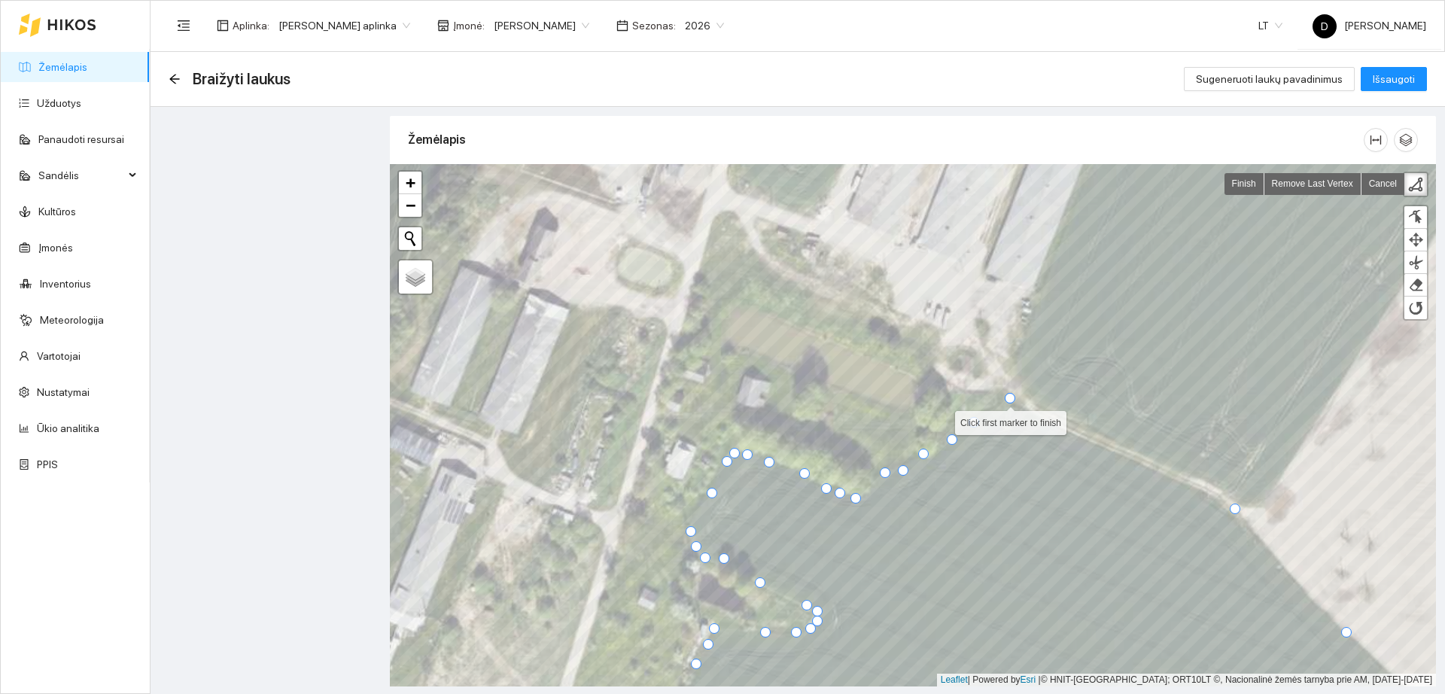
click at [1005, 398] on div at bounding box center [1010, 398] width 11 height 11
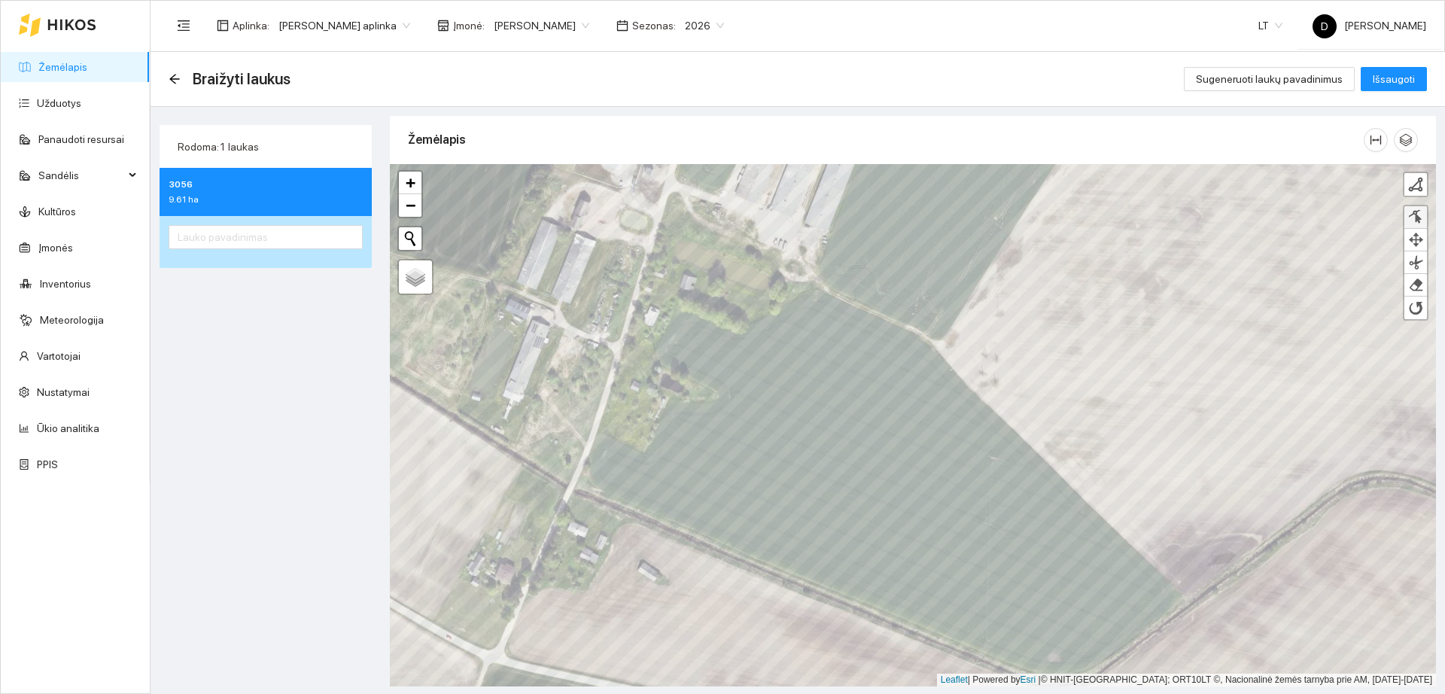
click at [1412, 220] on div at bounding box center [1415, 217] width 15 height 14
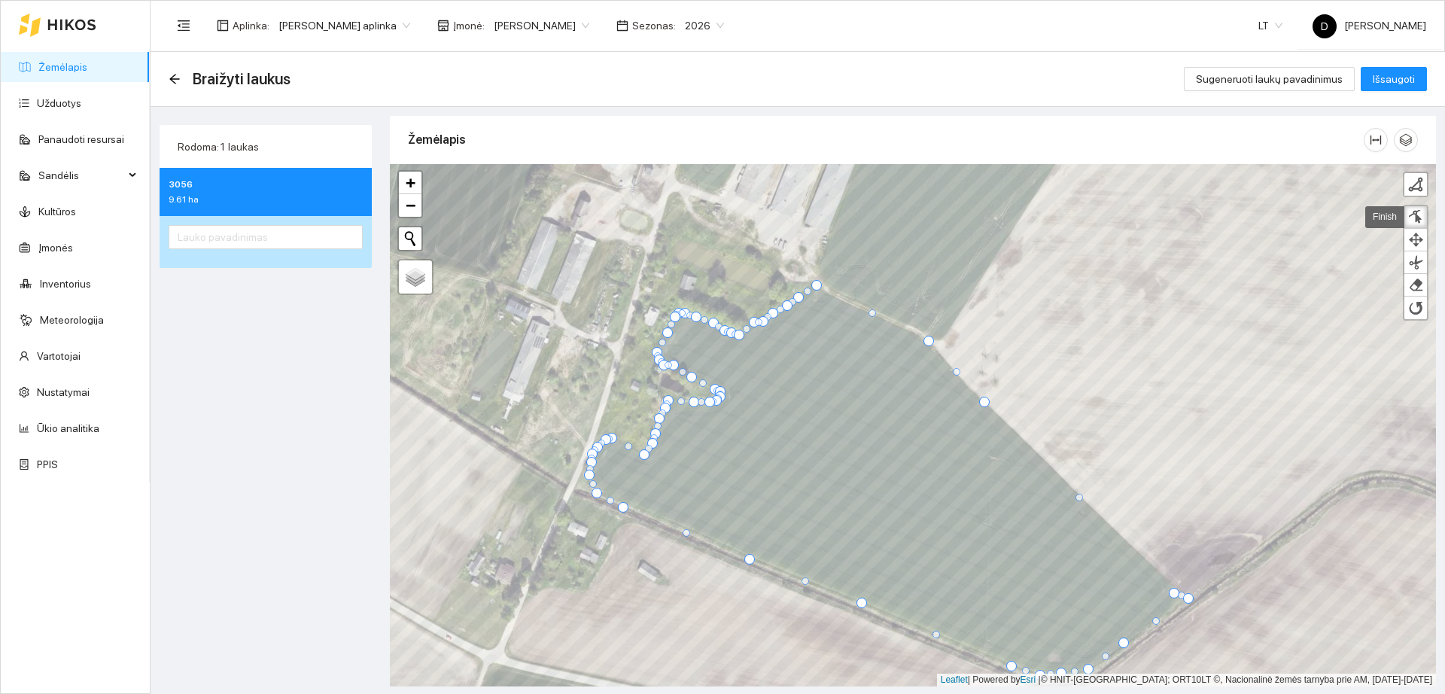
drag, startPoint x: 1181, startPoint y: 592, endPoint x: 1174, endPoint y: 594, distance: 7.9
click at [1174, 594] on div at bounding box center [1174, 593] width 11 height 11
click at [1184, 602] on div at bounding box center [1184, 603] width 11 height 11
click at [1076, 497] on div at bounding box center [1078, 499] width 8 height 8
click at [979, 401] on div at bounding box center [981, 402] width 11 height 11
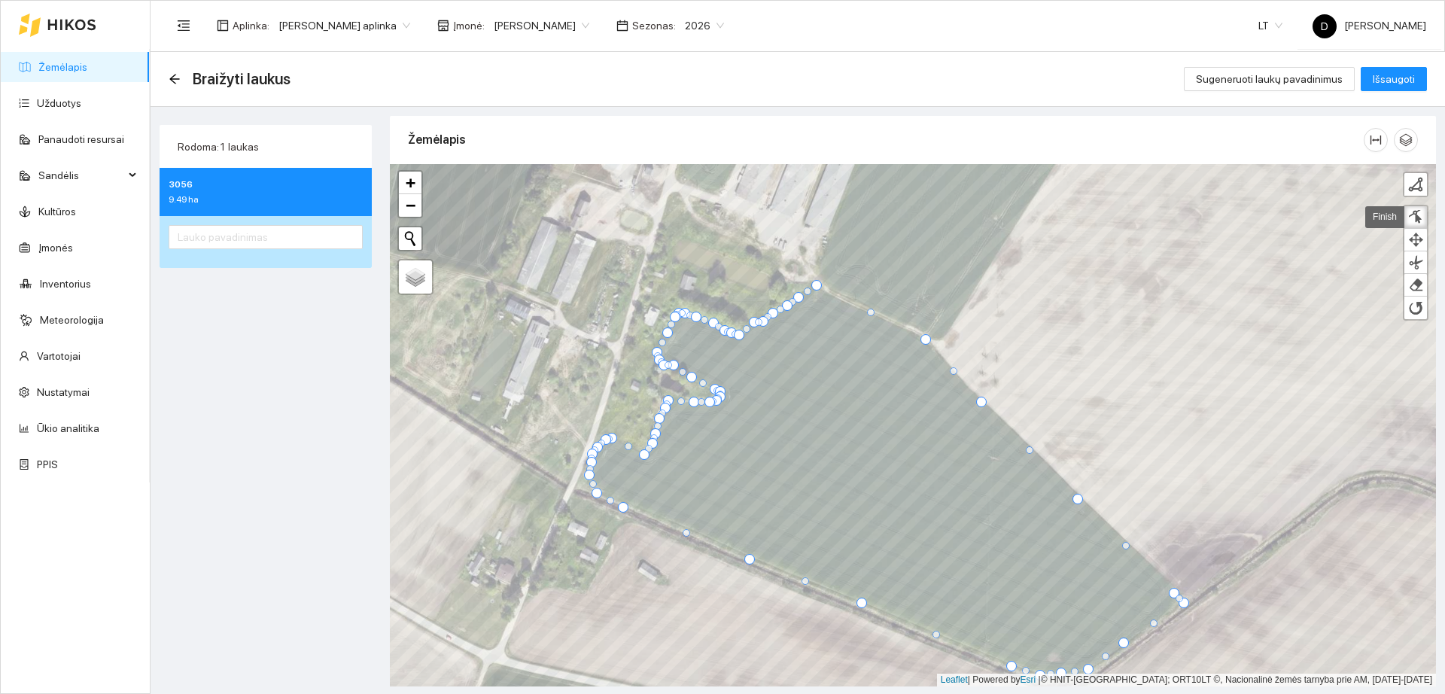
click at [924, 340] on div at bounding box center [926, 339] width 11 height 11
click at [1392, 75] on span "Išsaugoti" at bounding box center [1394, 79] width 42 height 17
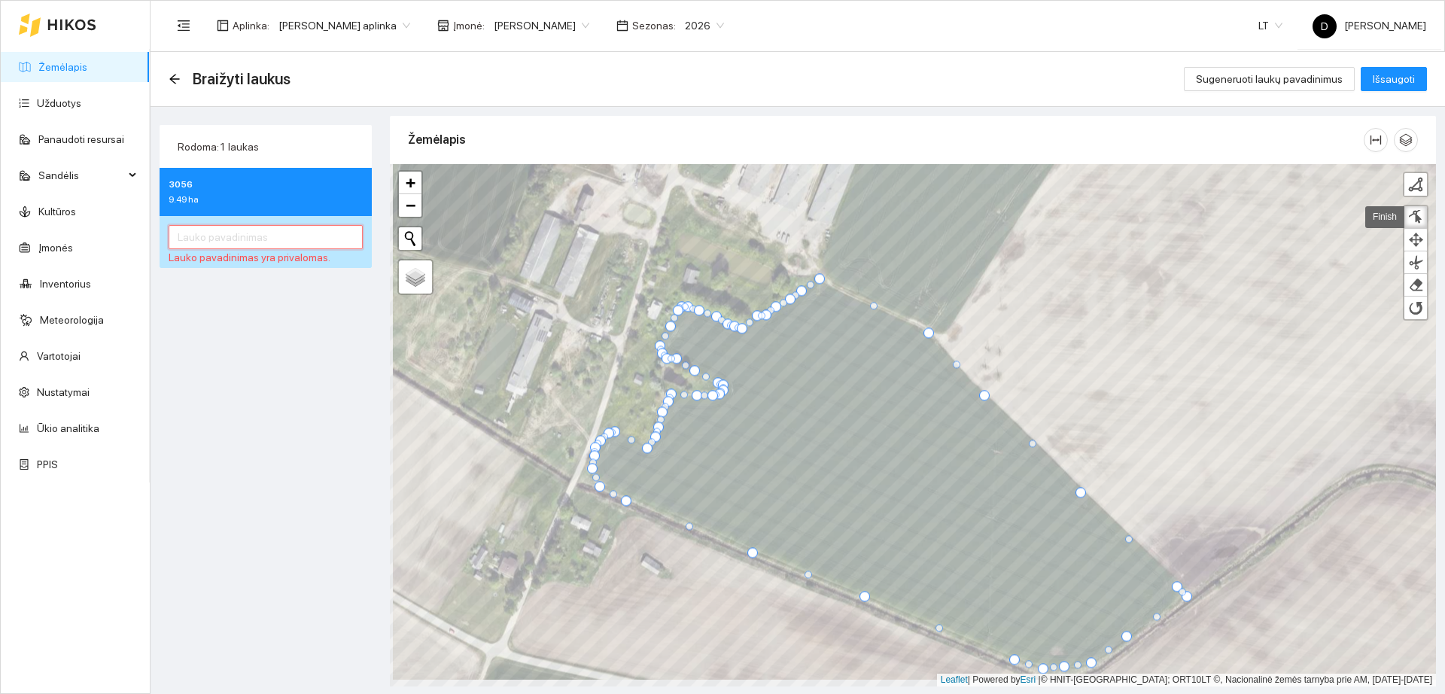
click at [246, 235] on input "text" at bounding box center [266, 237] width 194 height 24
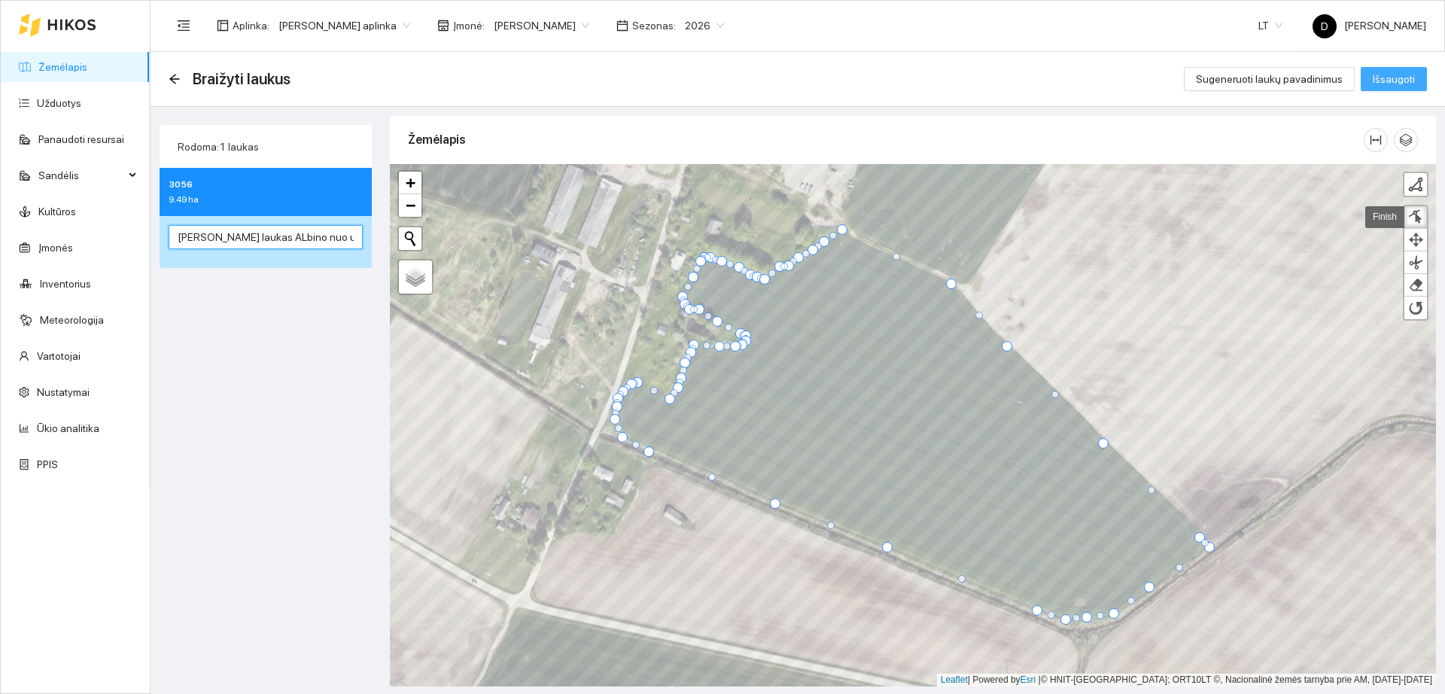
type input "Didelis laukas ALbino nuo upytes"
click at [1388, 74] on span "Išsaugoti" at bounding box center [1394, 79] width 42 height 17
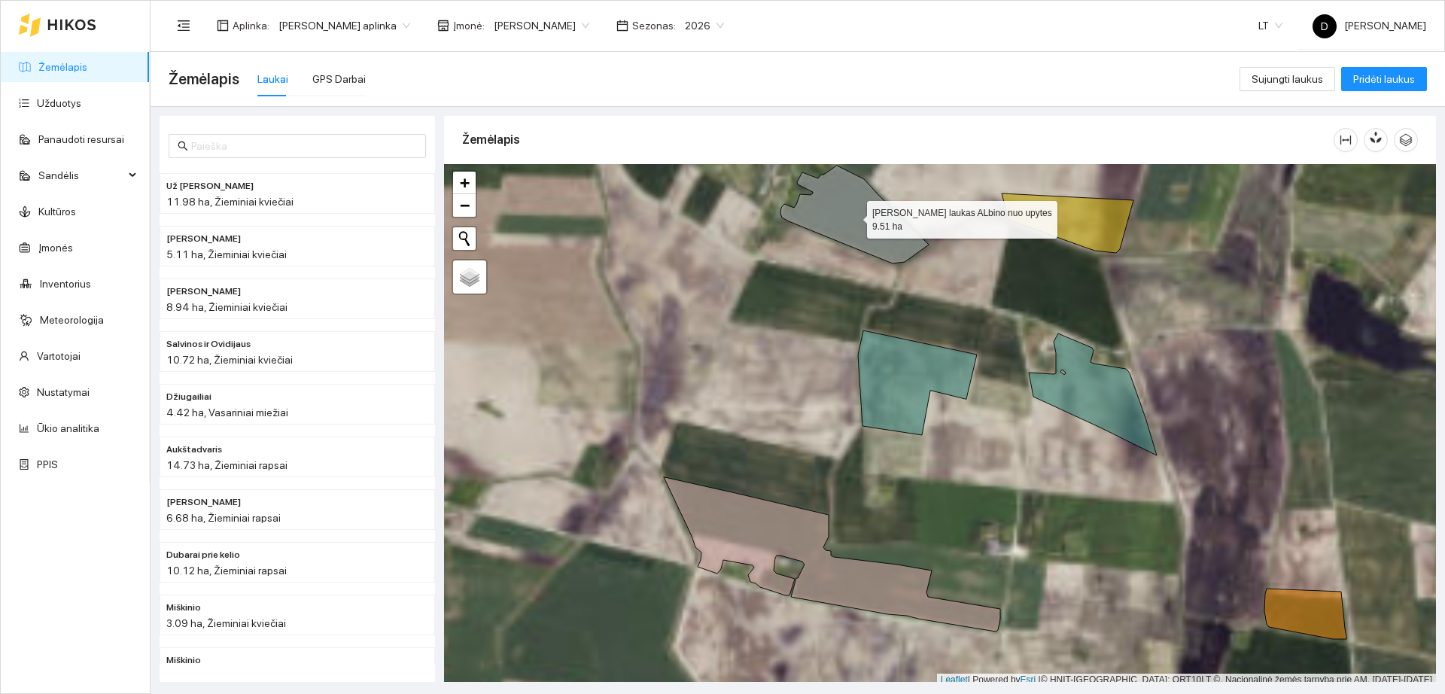
scroll to position [5, 0]
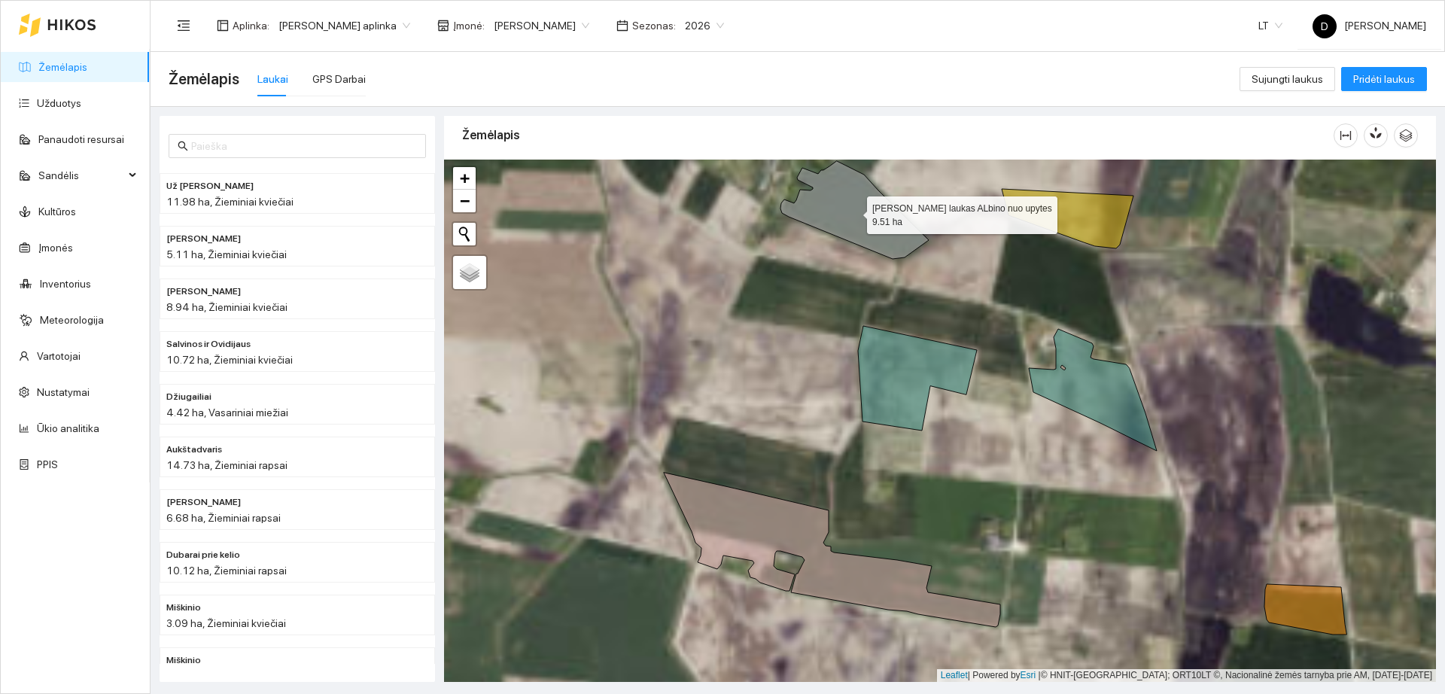
click at [839, 209] on icon at bounding box center [855, 210] width 148 height 98
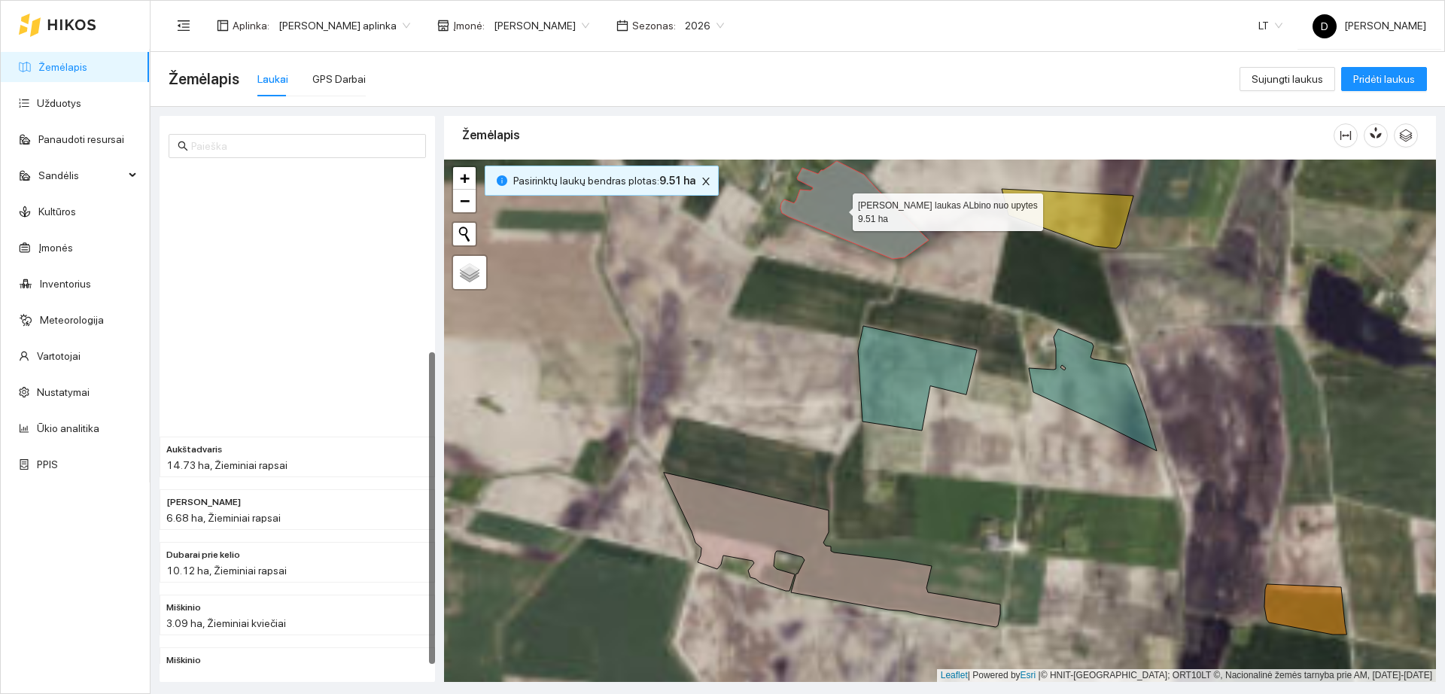
scroll to position [294, 0]
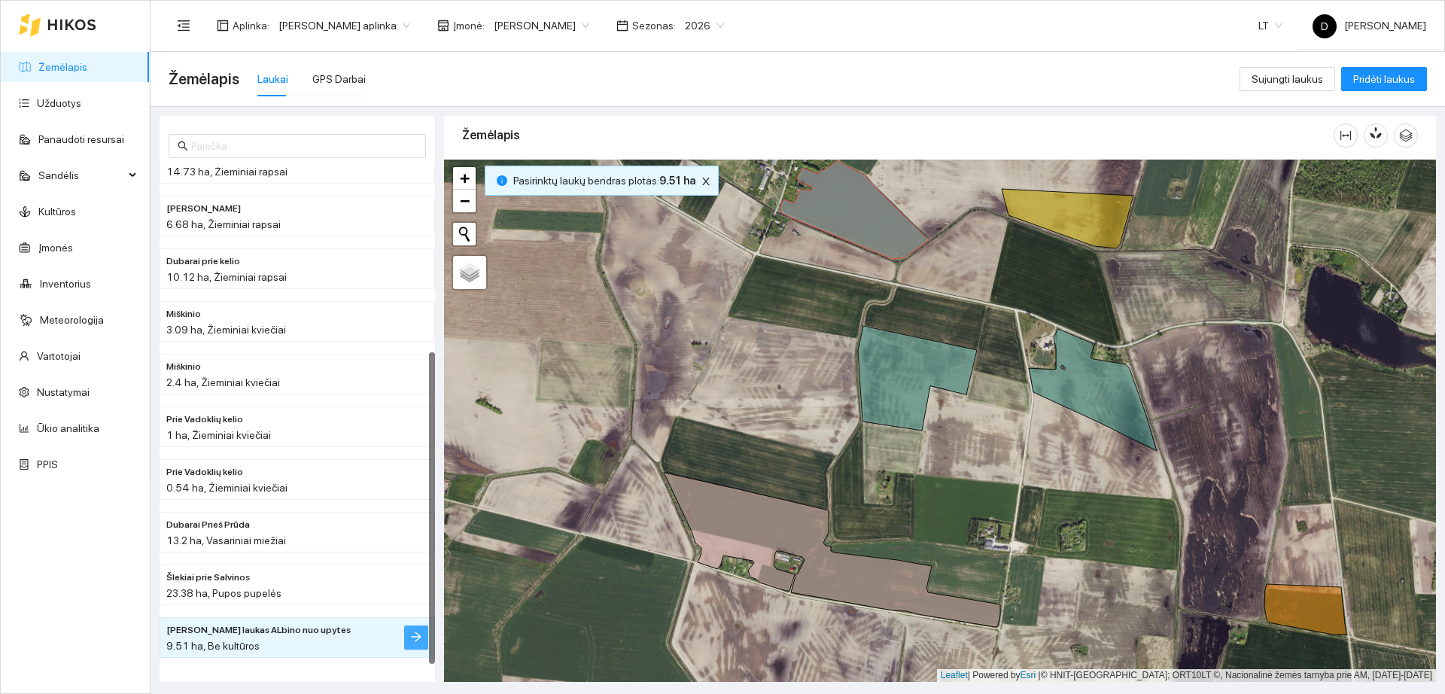
click at [418, 638] on icon "arrow-right" at bounding box center [416, 637] width 12 height 12
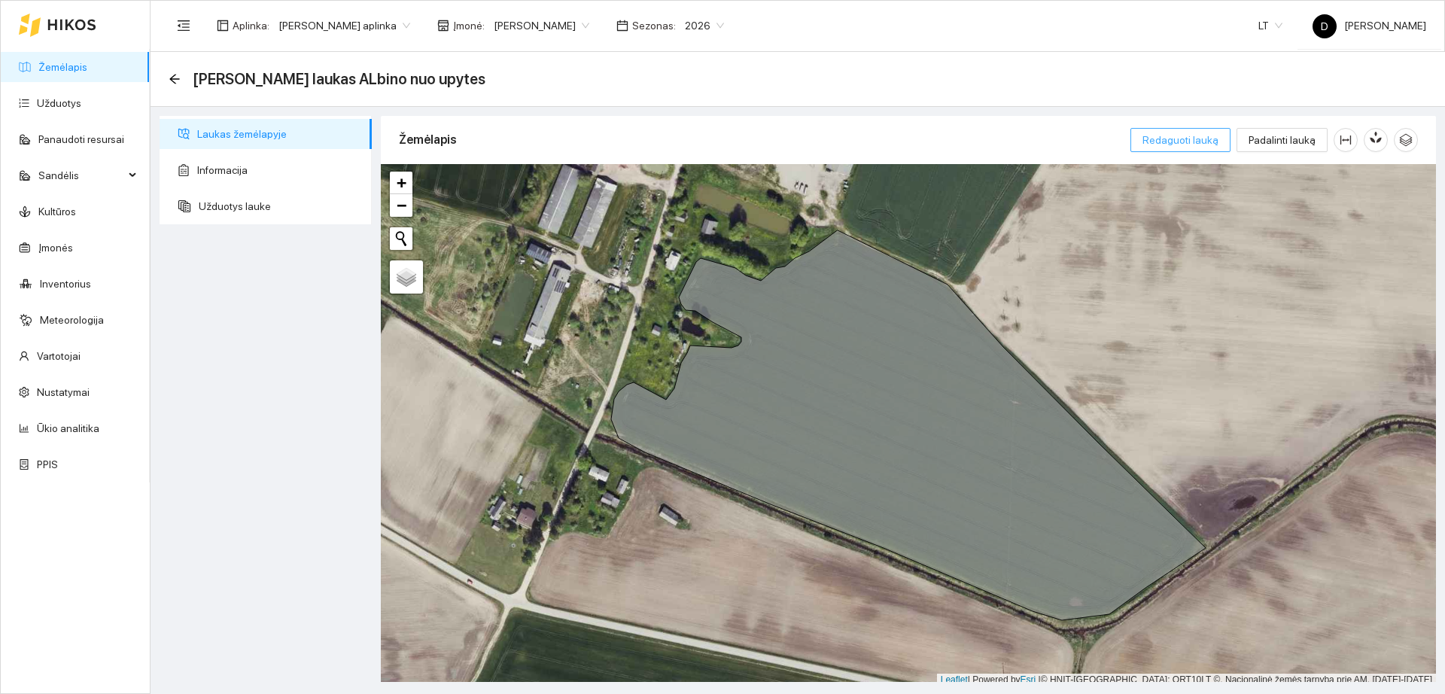
click at [1216, 146] on span "Redaguoti lauką" at bounding box center [1181, 140] width 76 height 17
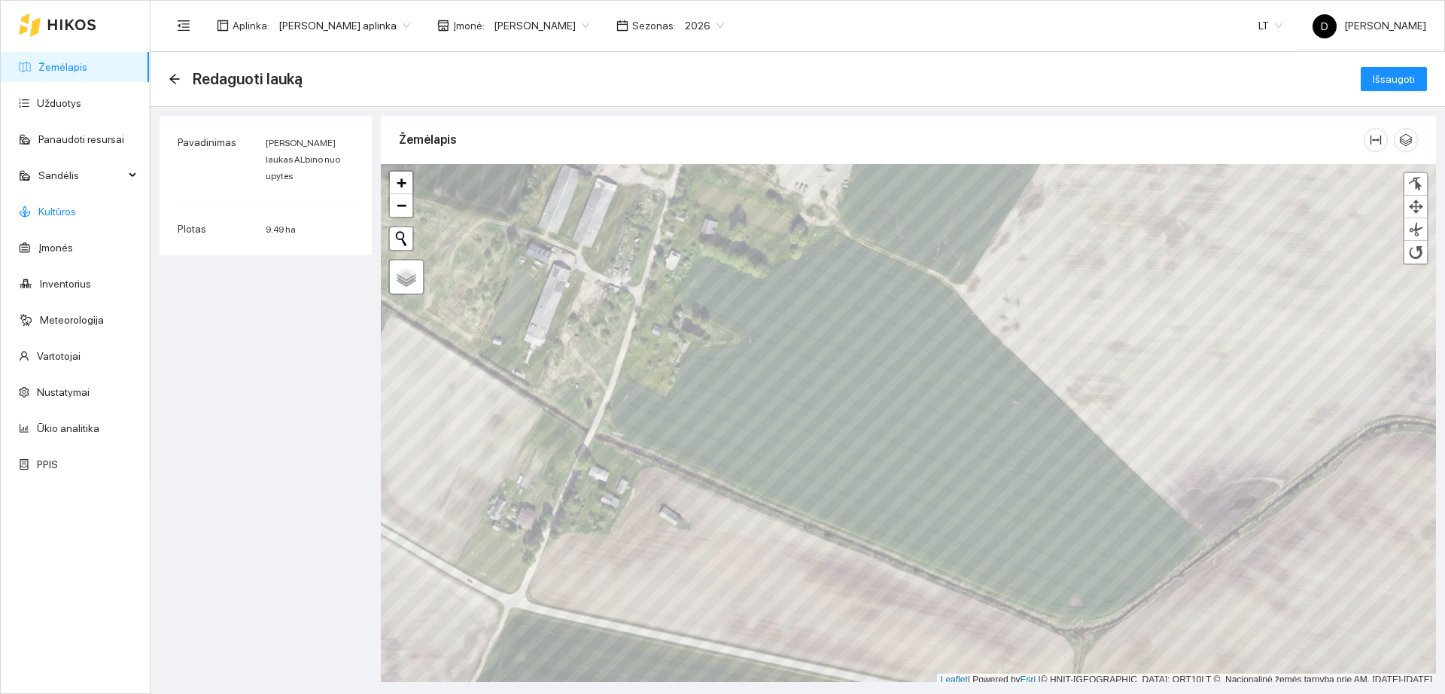
click at [59, 209] on link "Kultūros" at bounding box center [57, 212] width 38 height 12
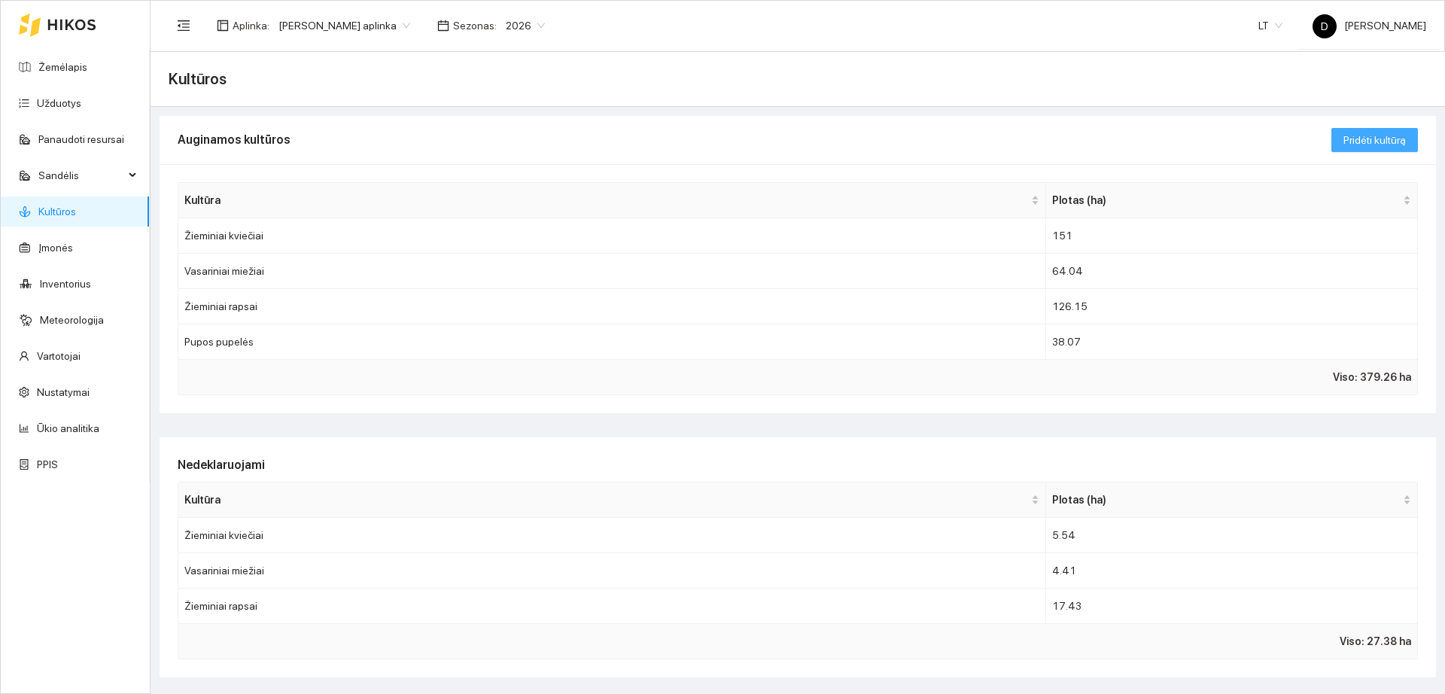
click at [1352, 134] on span "Pridėti kultūrą" at bounding box center [1375, 140] width 62 height 17
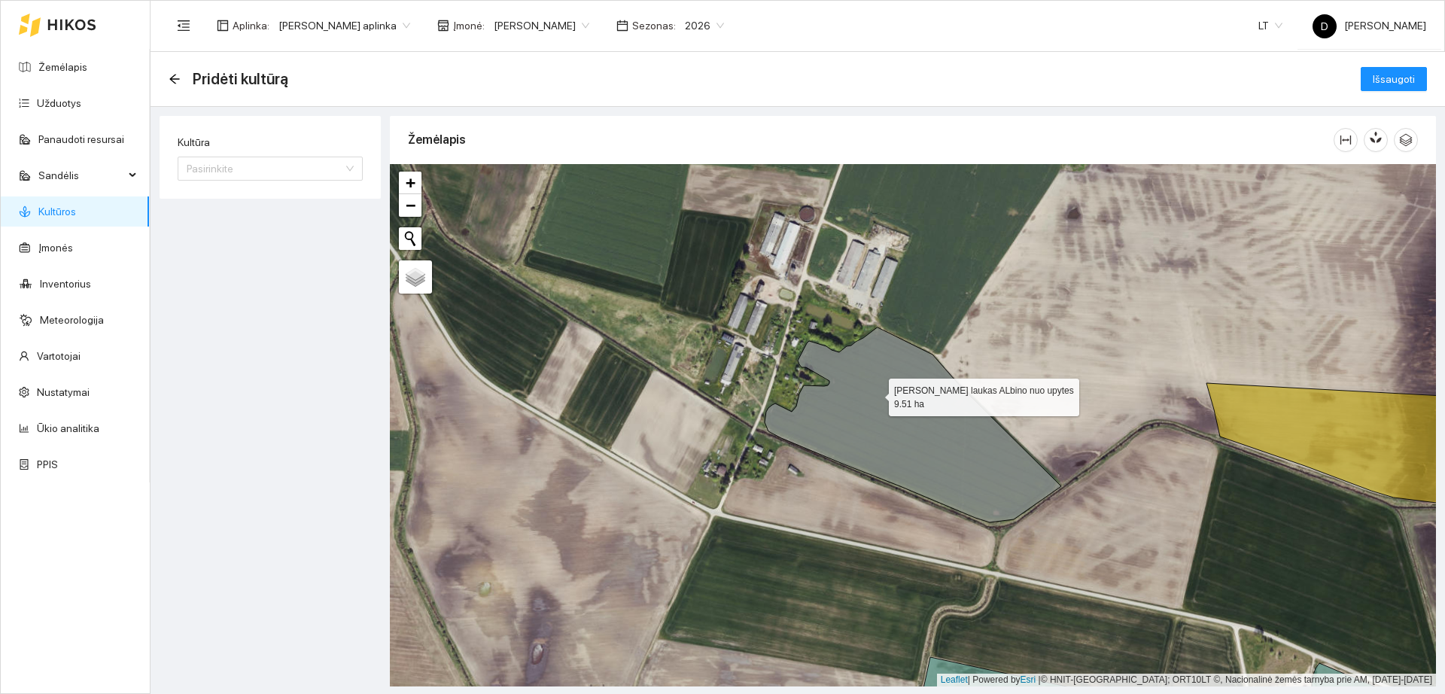
click at [875, 394] on icon at bounding box center [913, 424] width 297 height 195
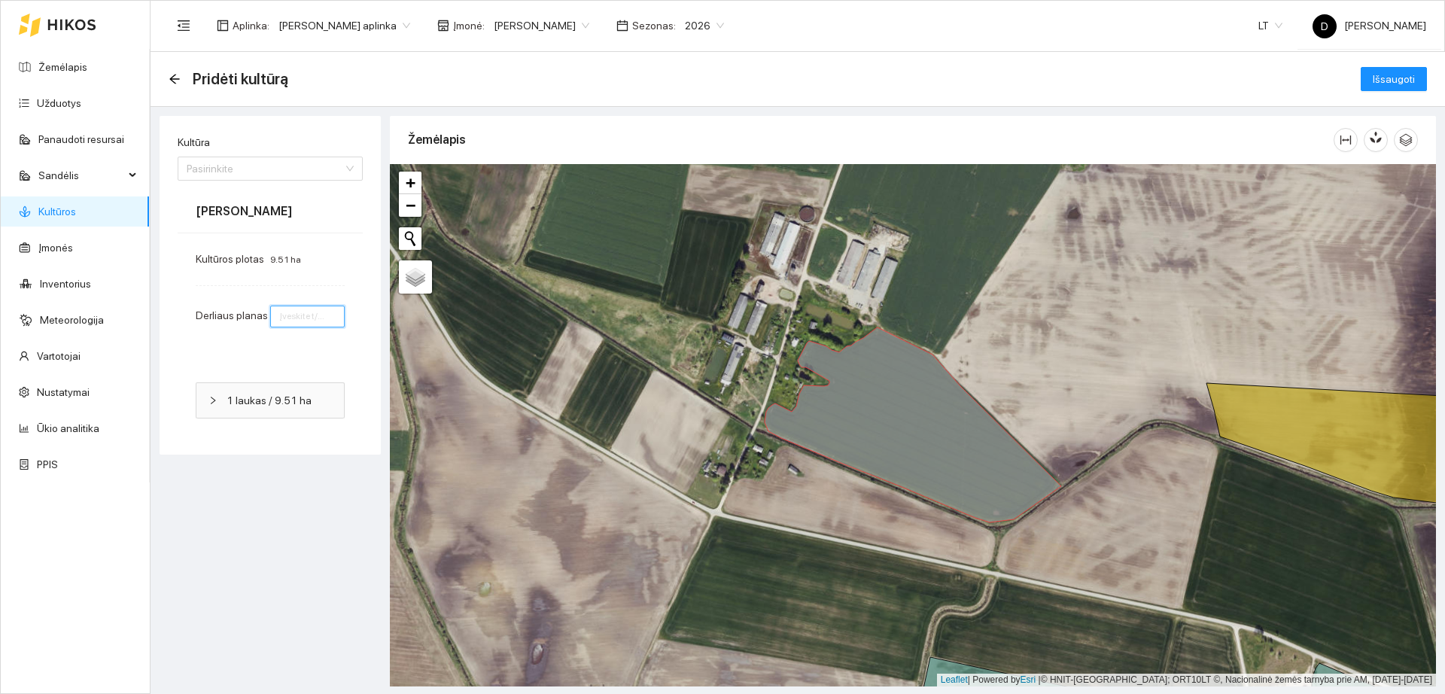
click at [312, 318] on input "number" at bounding box center [307, 317] width 75 height 22
type input "3"
click at [269, 175] on input "Kultūra" at bounding box center [265, 168] width 157 height 23
type input "rapsa"
click at [265, 218] on div "Žieminiai rapsai" at bounding box center [270, 223] width 167 height 17
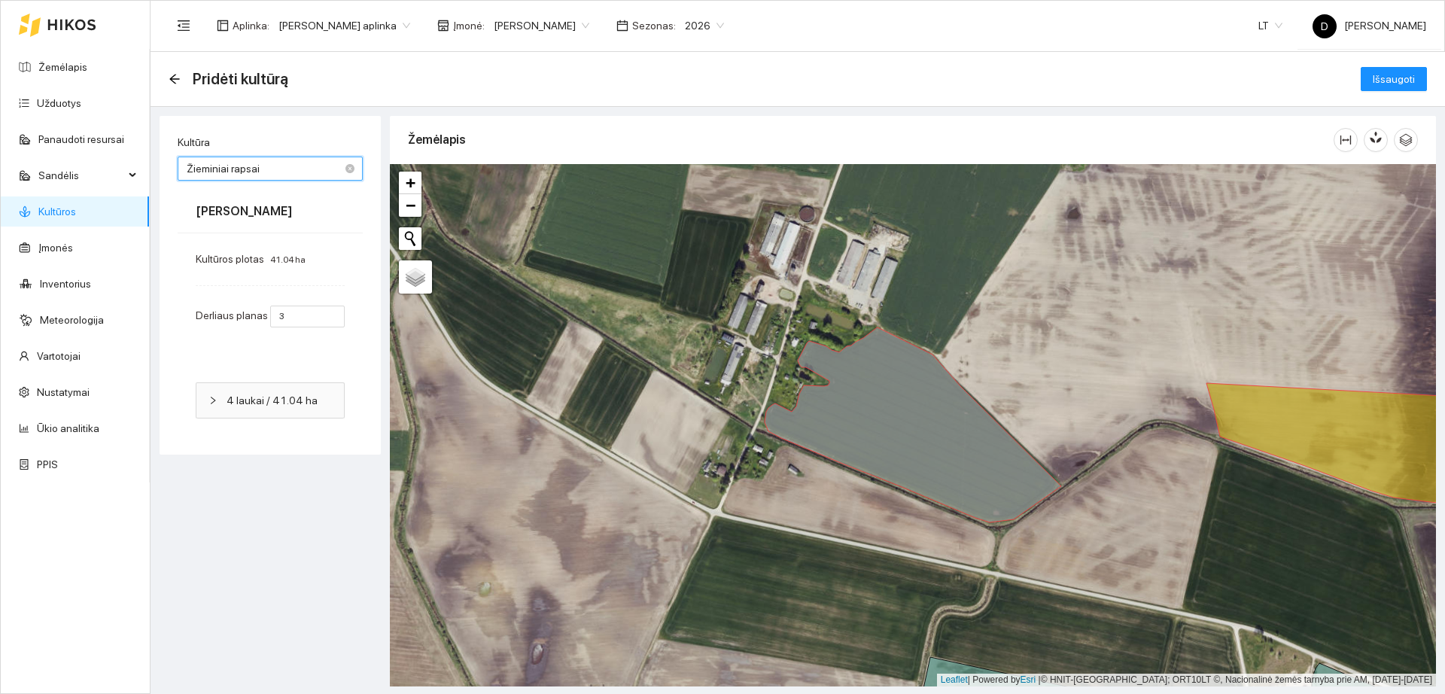
type input "5"
click at [1405, 87] on span "Išsaugoti" at bounding box center [1394, 79] width 42 height 17
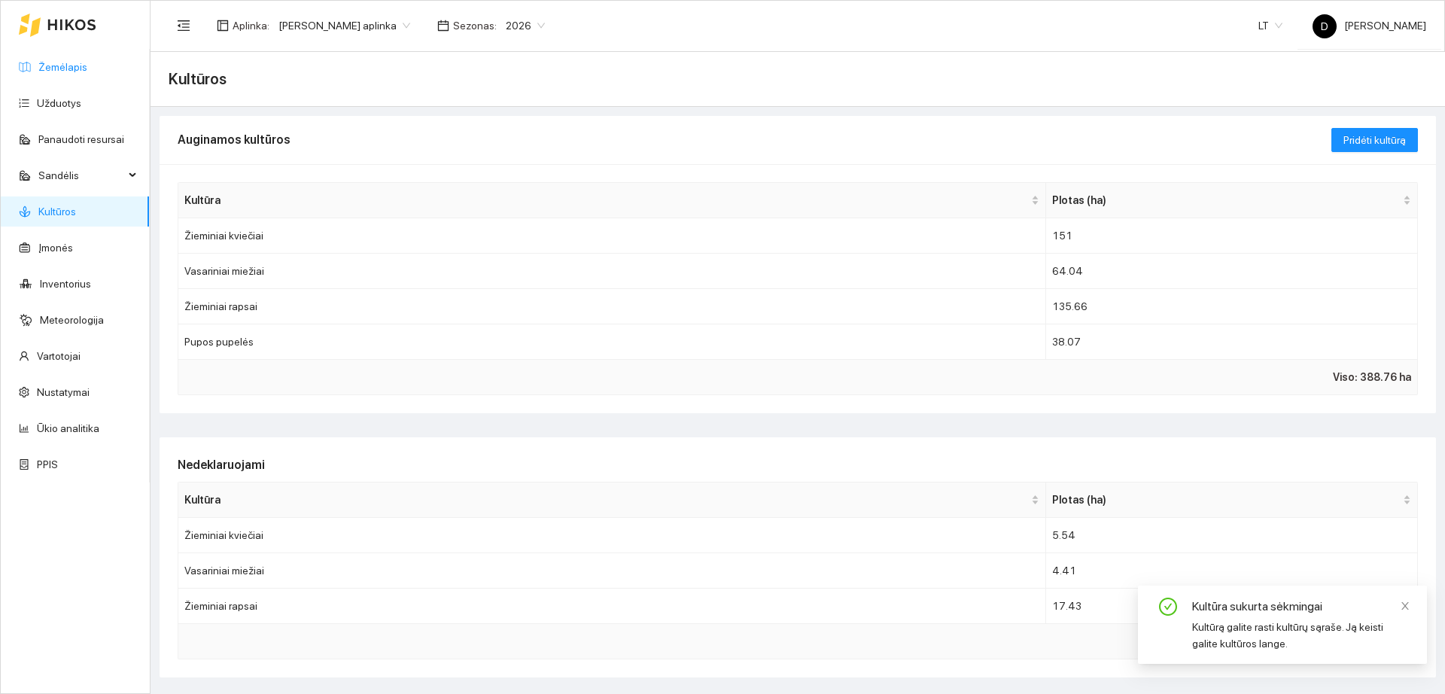
click at [78, 73] on link "Žemėlapis" at bounding box center [62, 67] width 49 height 12
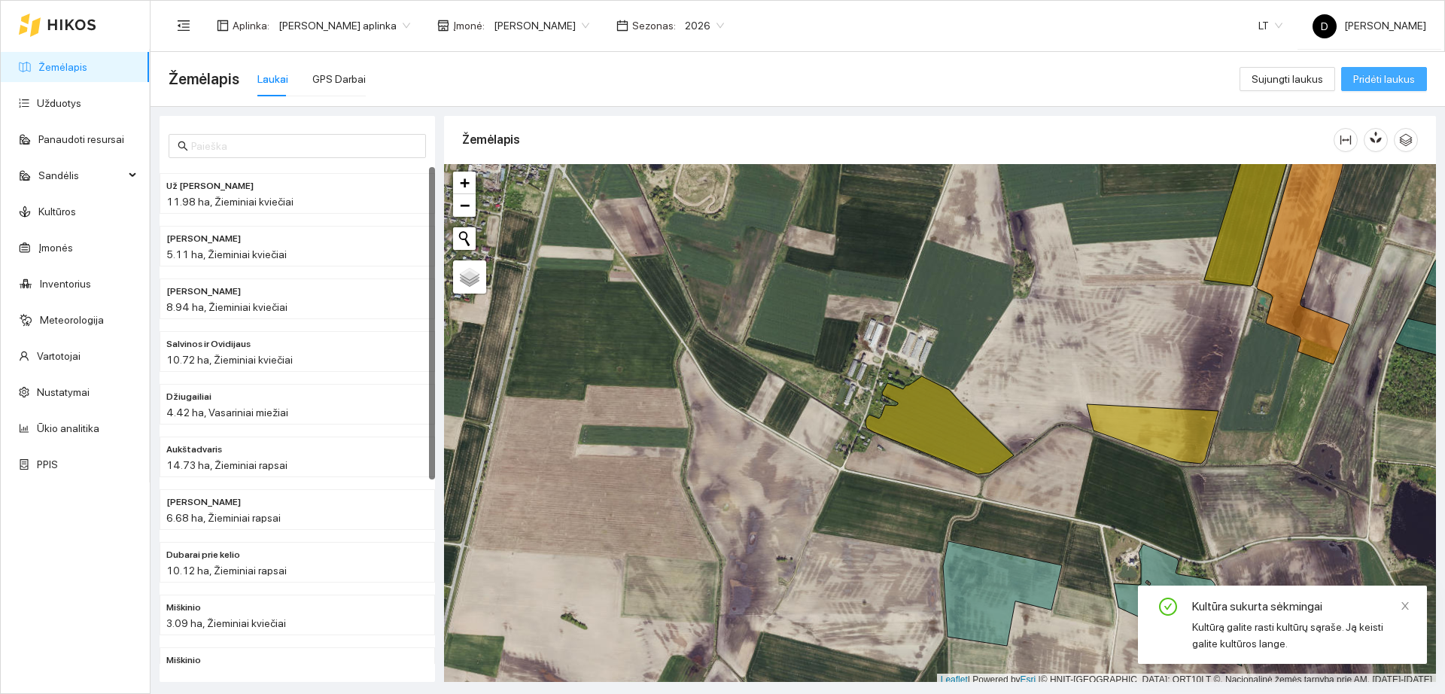
click at [1382, 85] on span "Pridėti laukus" at bounding box center [1385, 79] width 62 height 17
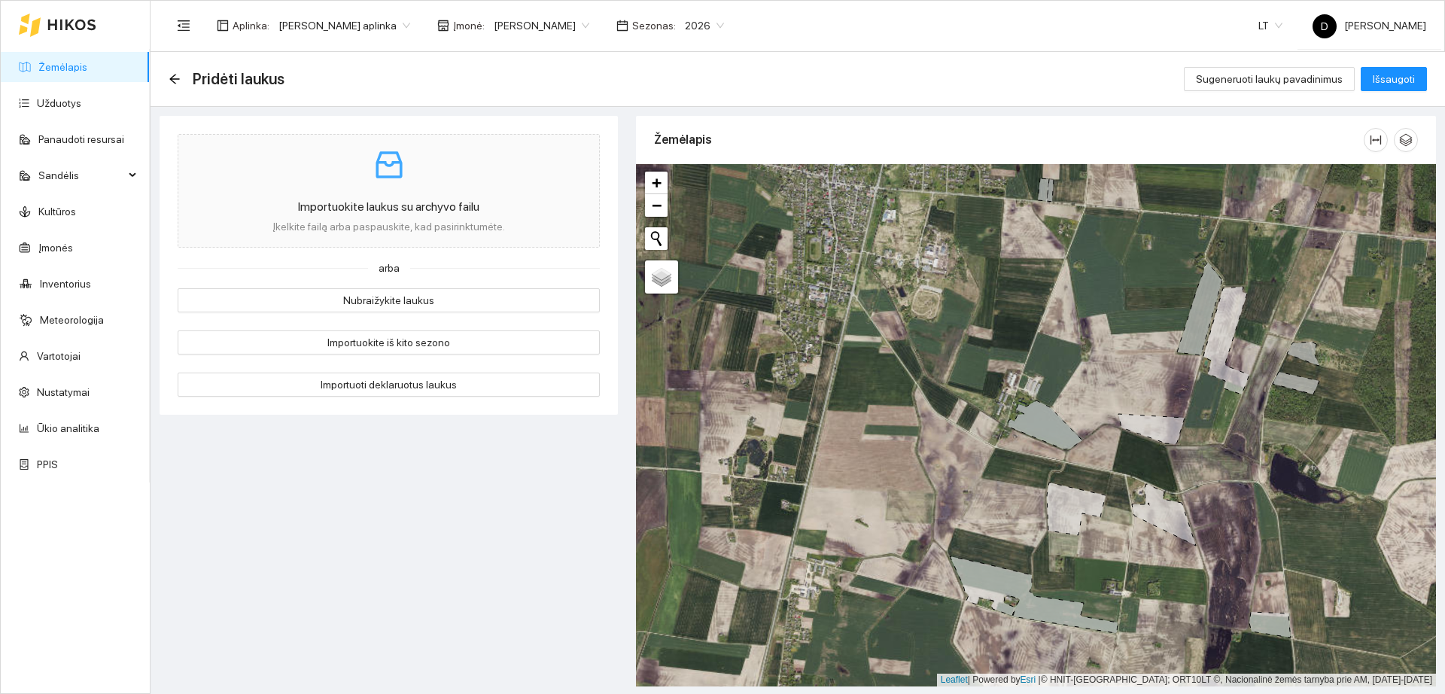
click at [78, 67] on link "Žemėlapis" at bounding box center [62, 67] width 49 height 12
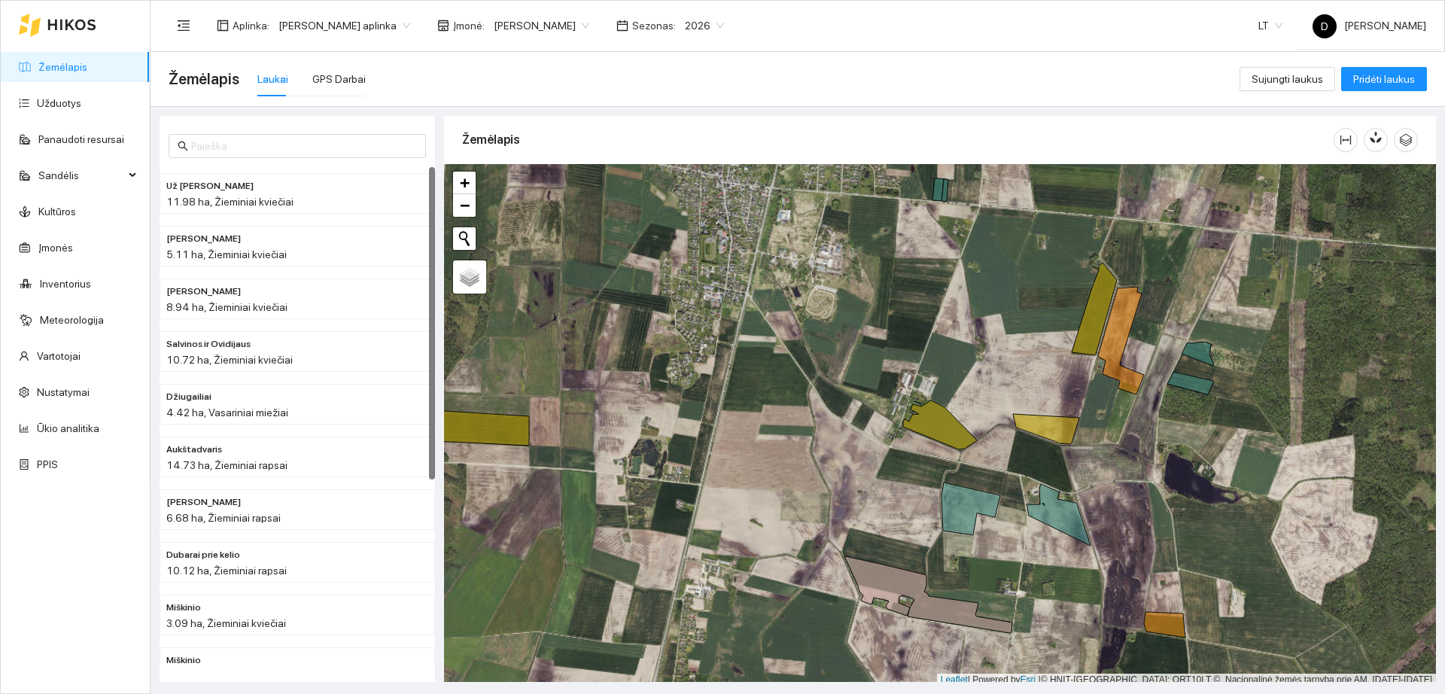
click at [549, 32] on span "[PERSON_NAME]" at bounding box center [542, 25] width 96 height 23
click at [551, 59] on div "Visos" at bounding box center [539, 55] width 105 height 17
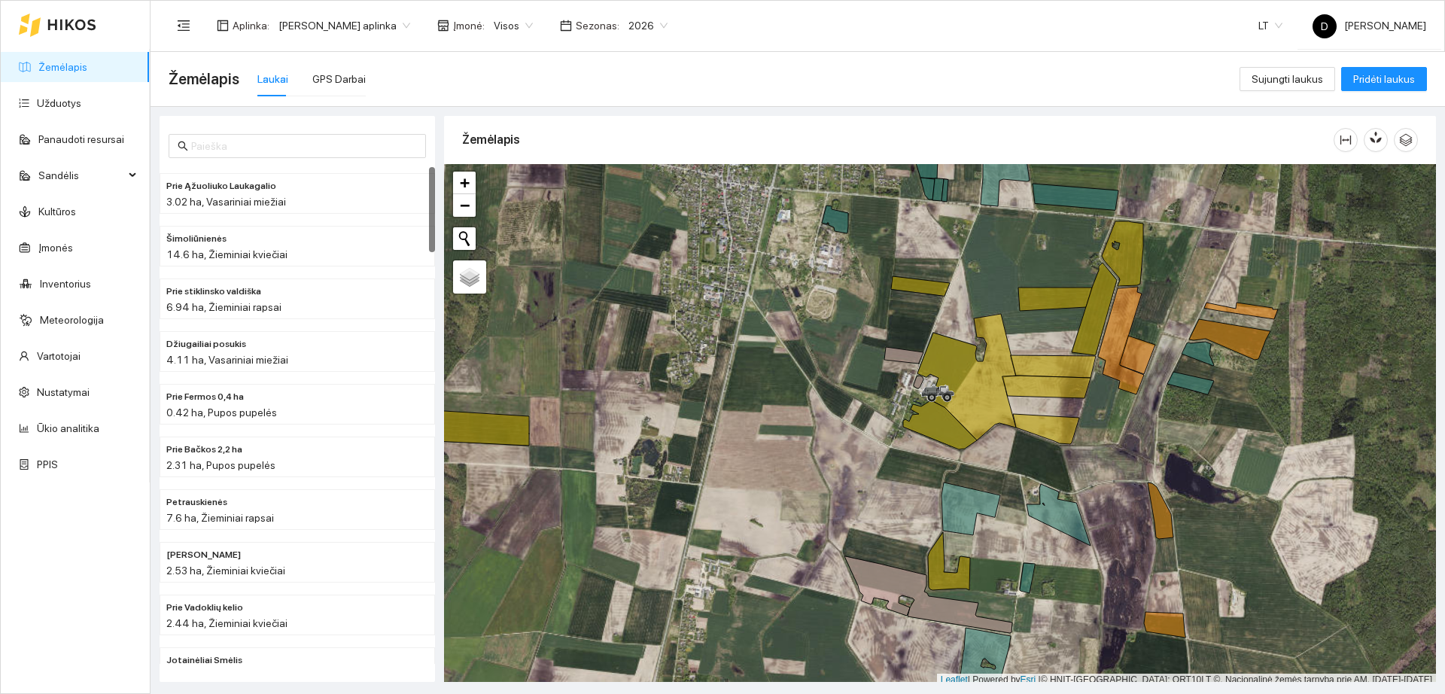
scroll to position [5, 0]
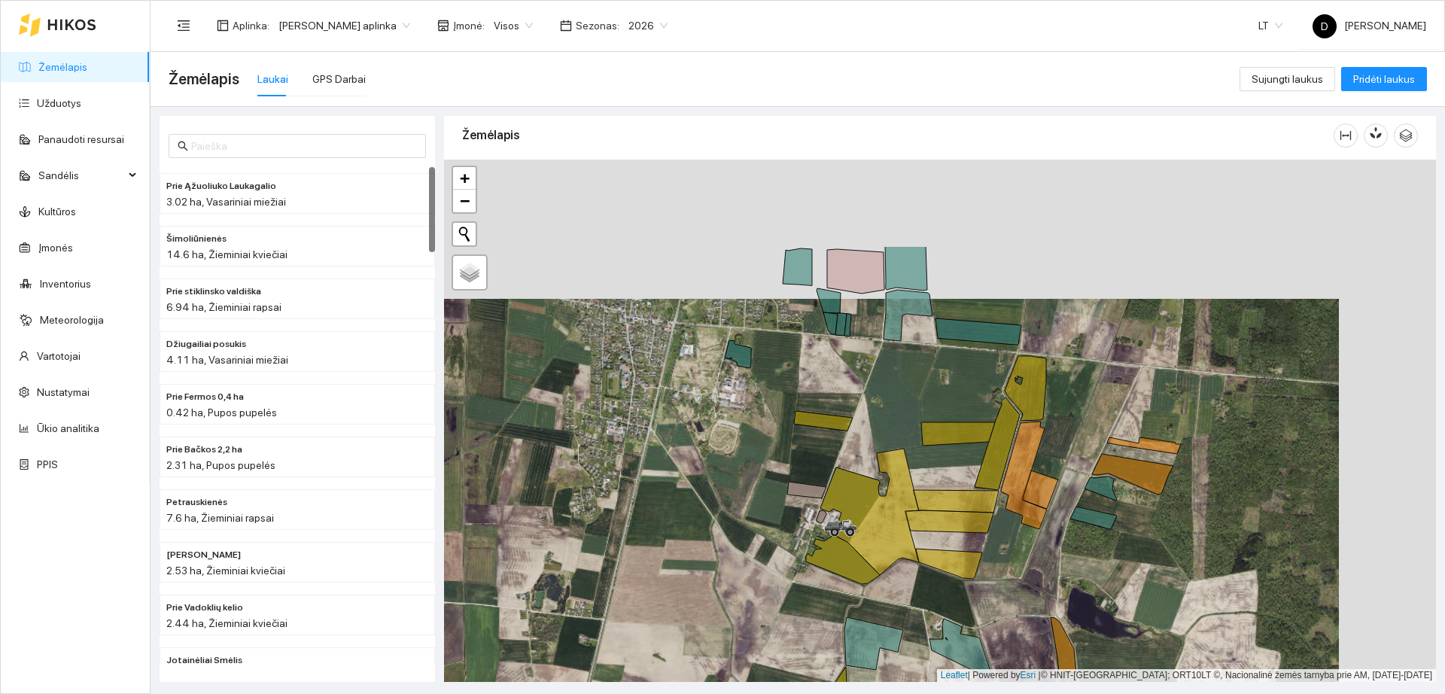
drag, startPoint x: 973, startPoint y: 330, endPoint x: 876, endPoint y: 470, distance: 169.8
click at [876, 470] on div "+ − Nieko nerasta. Bandykite dar kartą." at bounding box center [940, 421] width 992 height 522
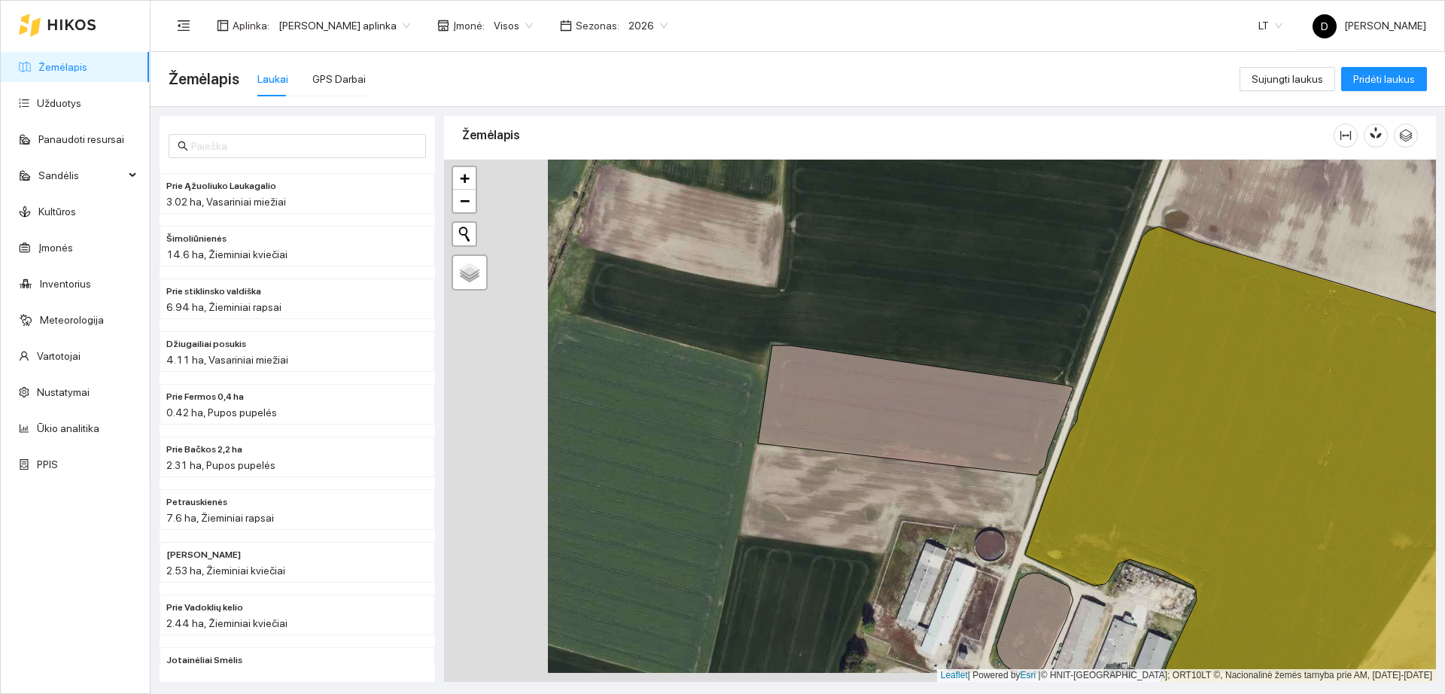
drag, startPoint x: 650, startPoint y: 326, endPoint x: 754, endPoint y: 317, distance: 104.3
click at [754, 317] on div "+ − Nieko nerasta. Bandykite dar kartą." at bounding box center [940, 421] width 992 height 522
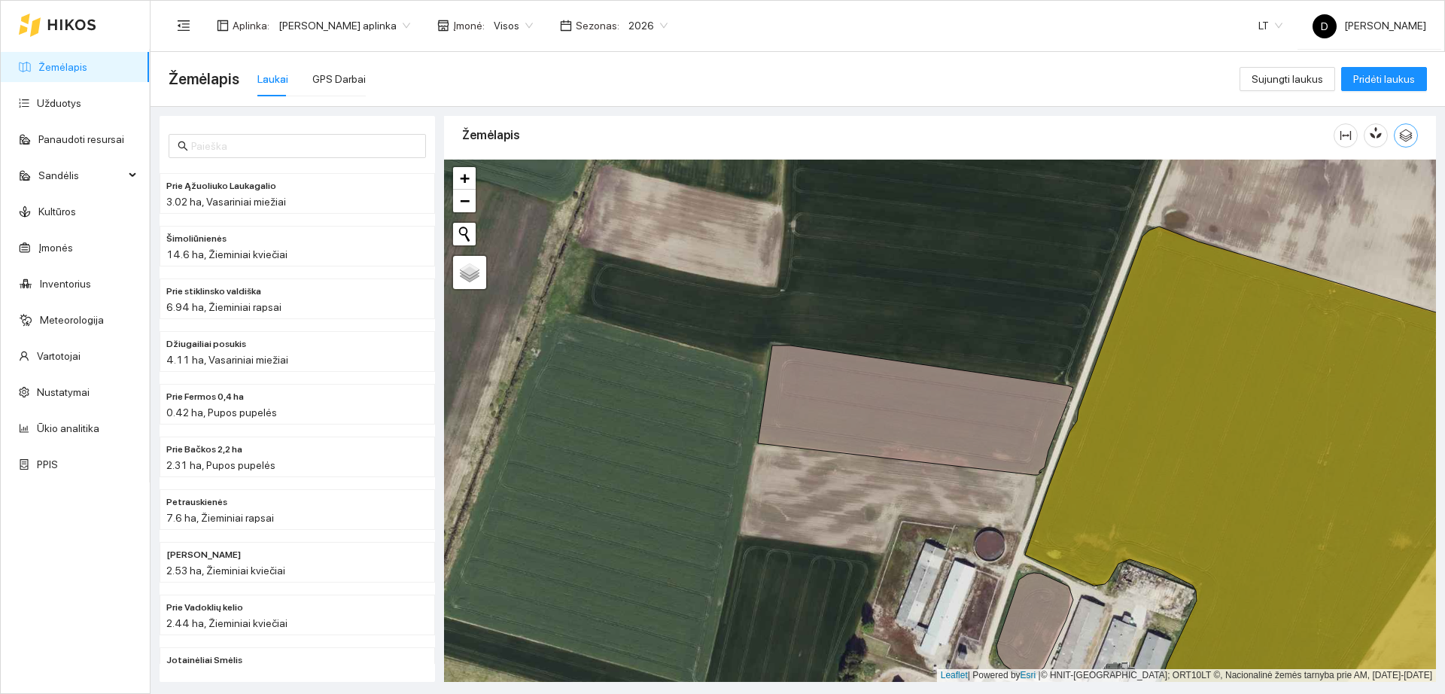
click at [1416, 133] on span "button" at bounding box center [1406, 136] width 23 height 14
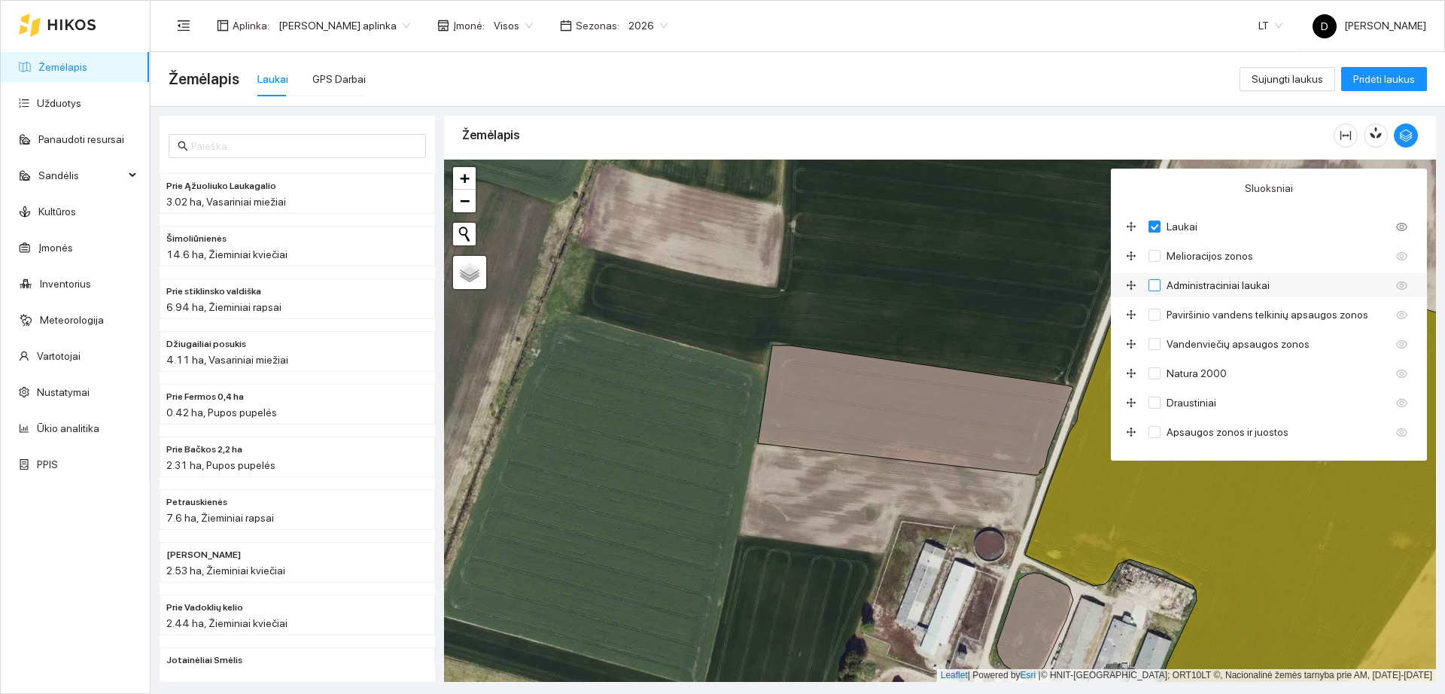
click at [1156, 281] on input "Administraciniai laukai" at bounding box center [1155, 285] width 12 height 12
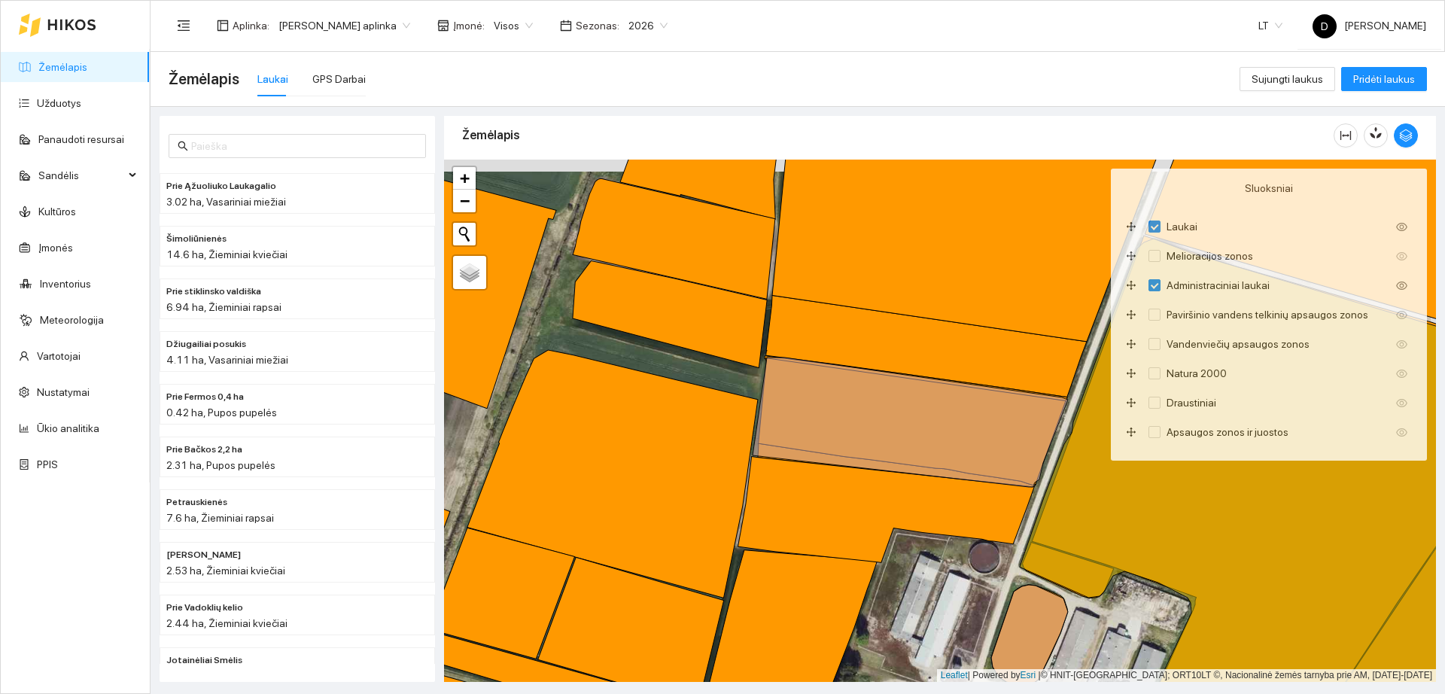
drag, startPoint x: 984, startPoint y: 248, endPoint x: 823, endPoint y: 446, distance: 255.2
click at [823, 446] on div "+ − Nieko nerasta. Bandykite dar kartą." at bounding box center [940, 421] width 992 height 522
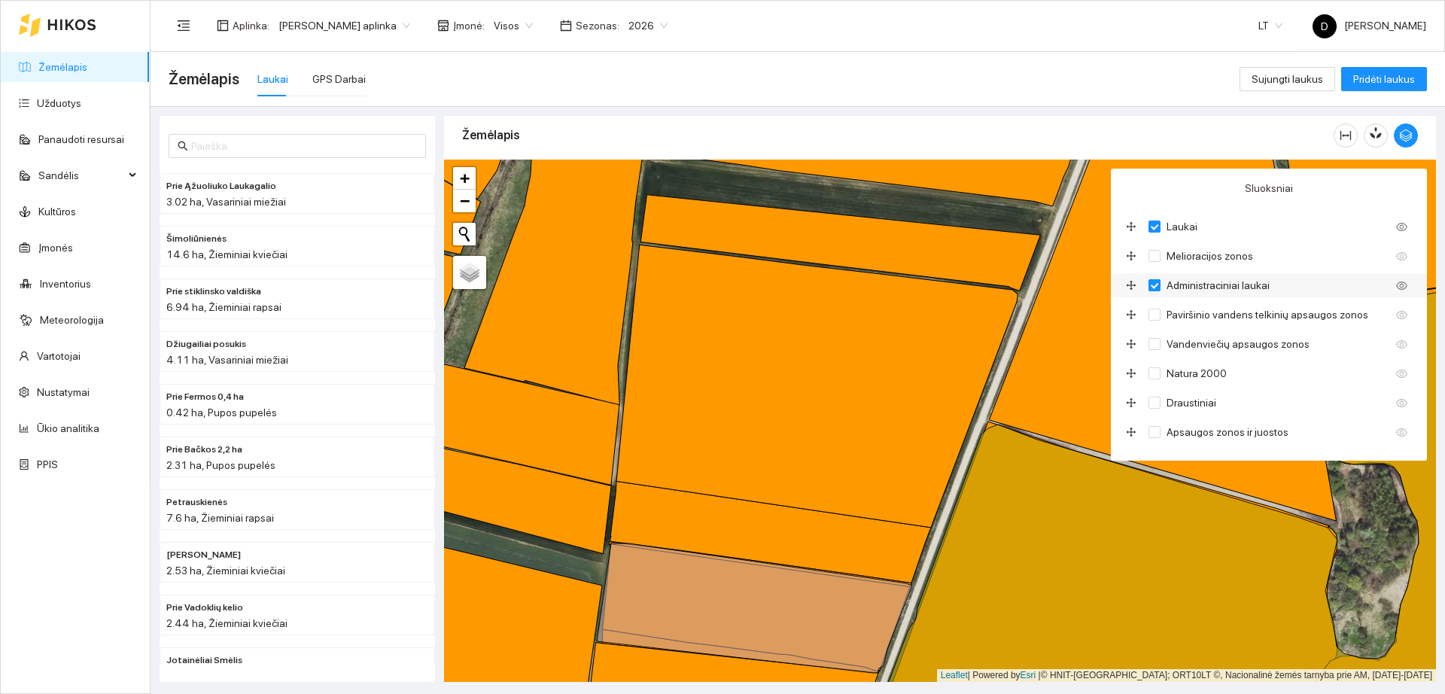
click at [1150, 285] on input "Administraciniai laukai" at bounding box center [1155, 285] width 12 height 12
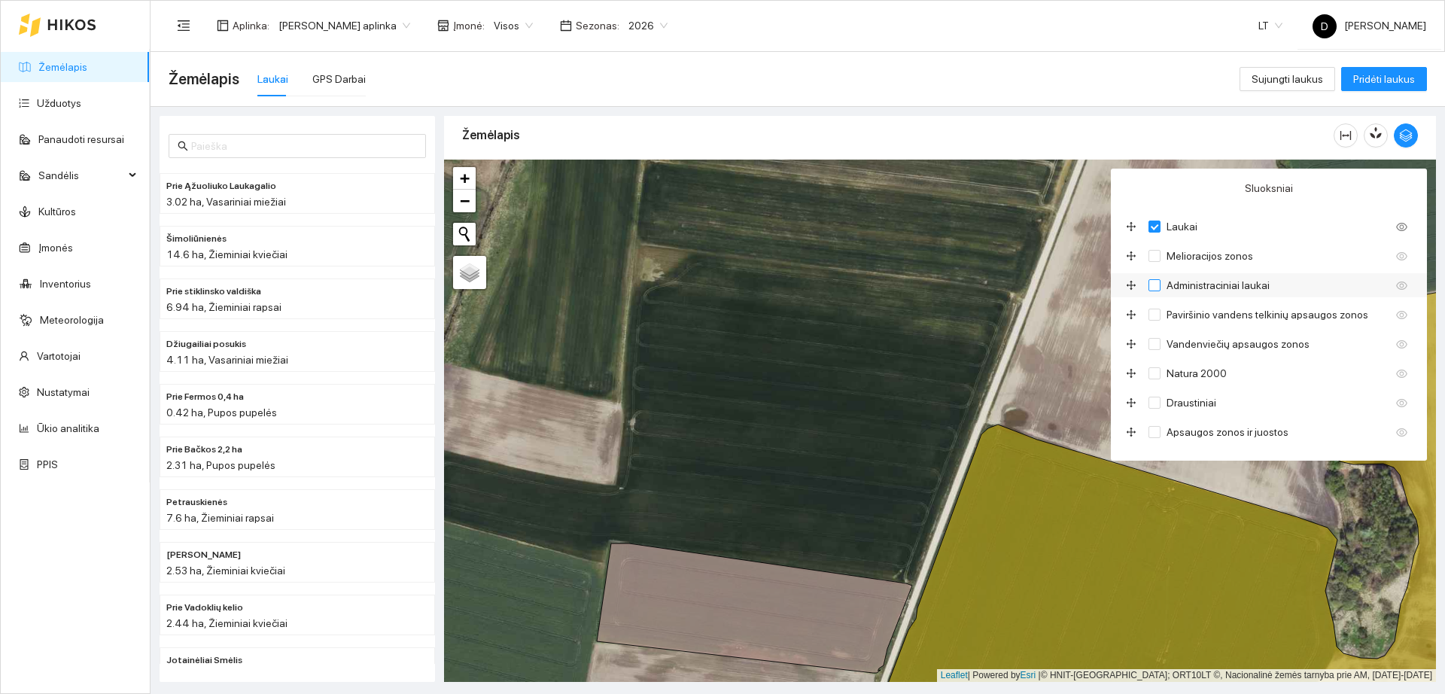
click at [1150, 285] on input "Administraciniai laukai" at bounding box center [1155, 285] width 12 height 12
checkbox input "true"
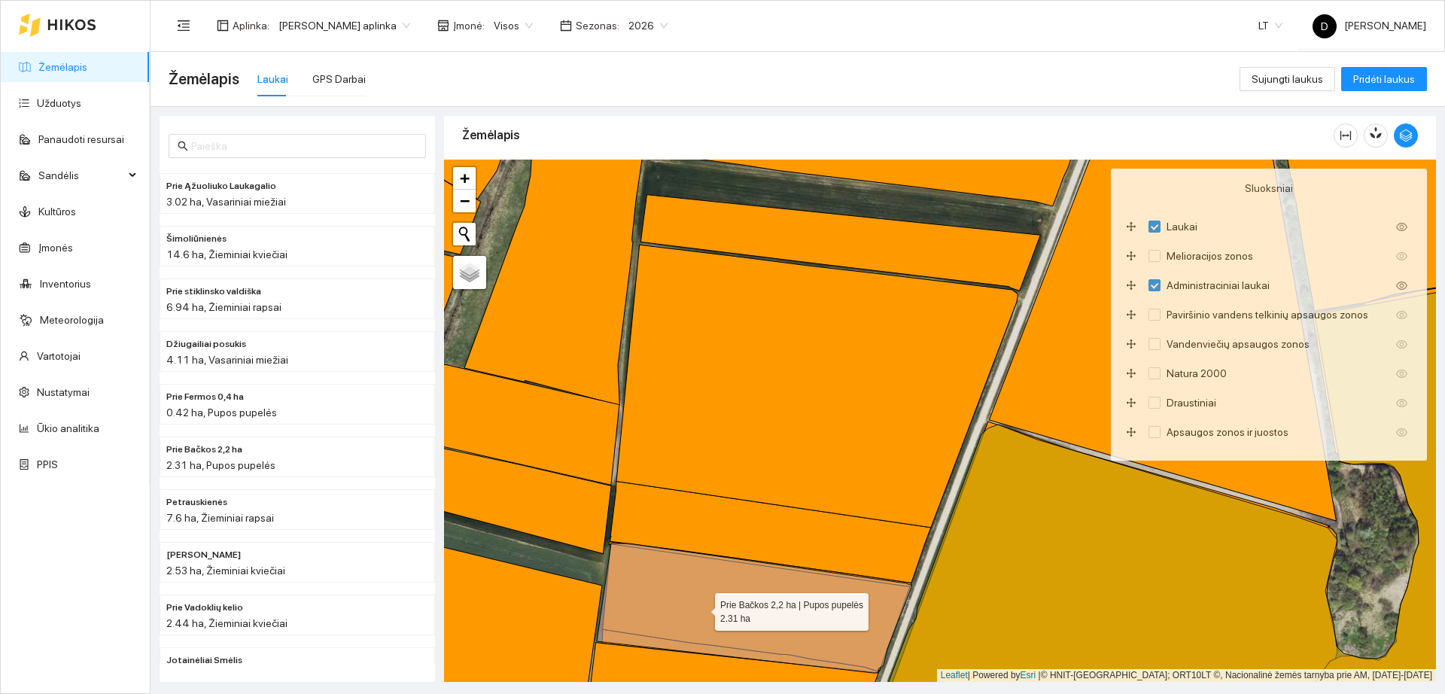
click at [702, 608] on icon at bounding box center [754, 608] width 315 height 129
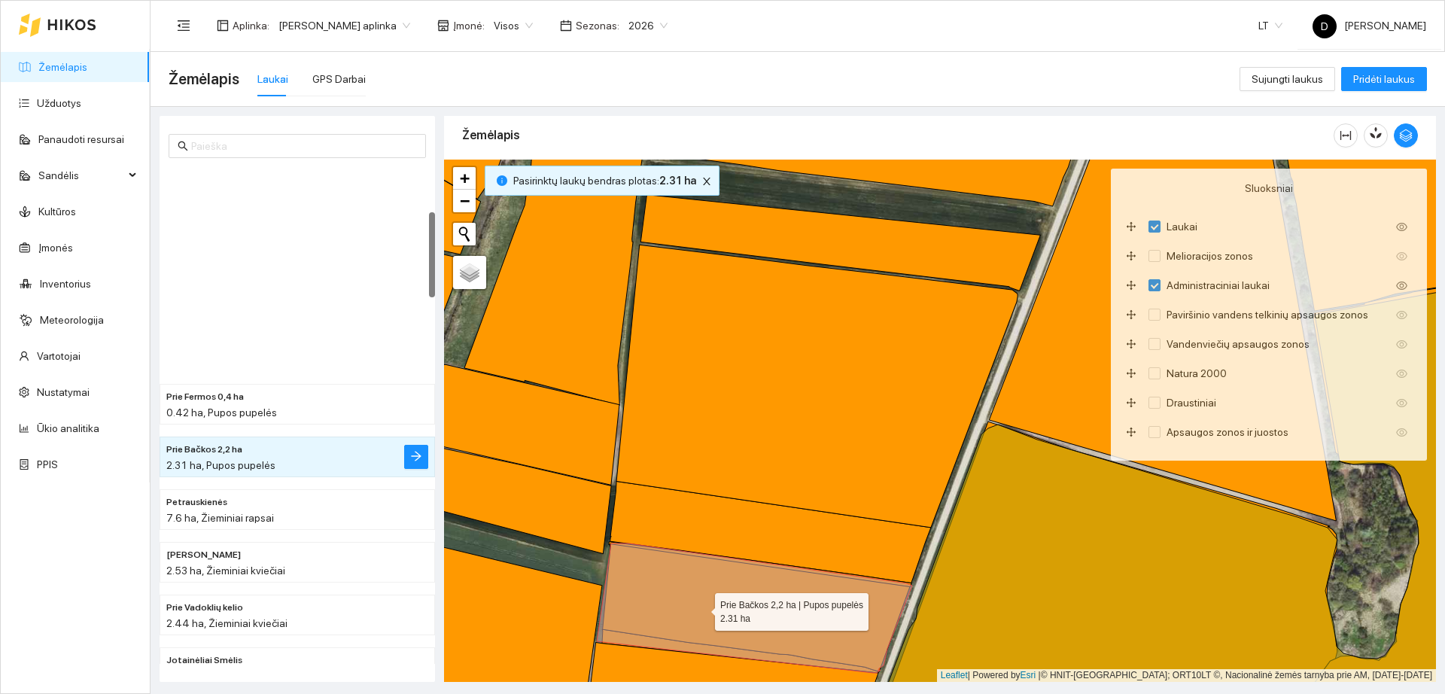
scroll to position [263, 0]
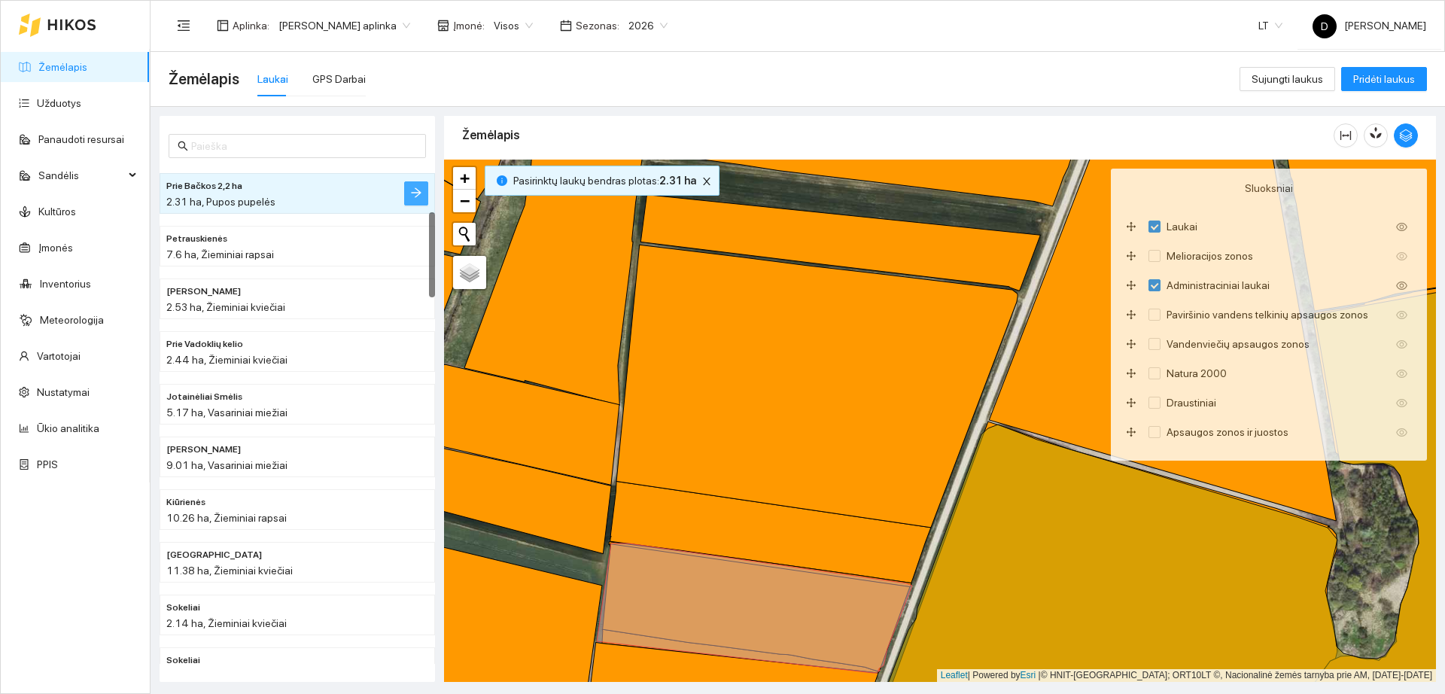
click at [419, 189] on icon "arrow-right" at bounding box center [416, 193] width 12 height 12
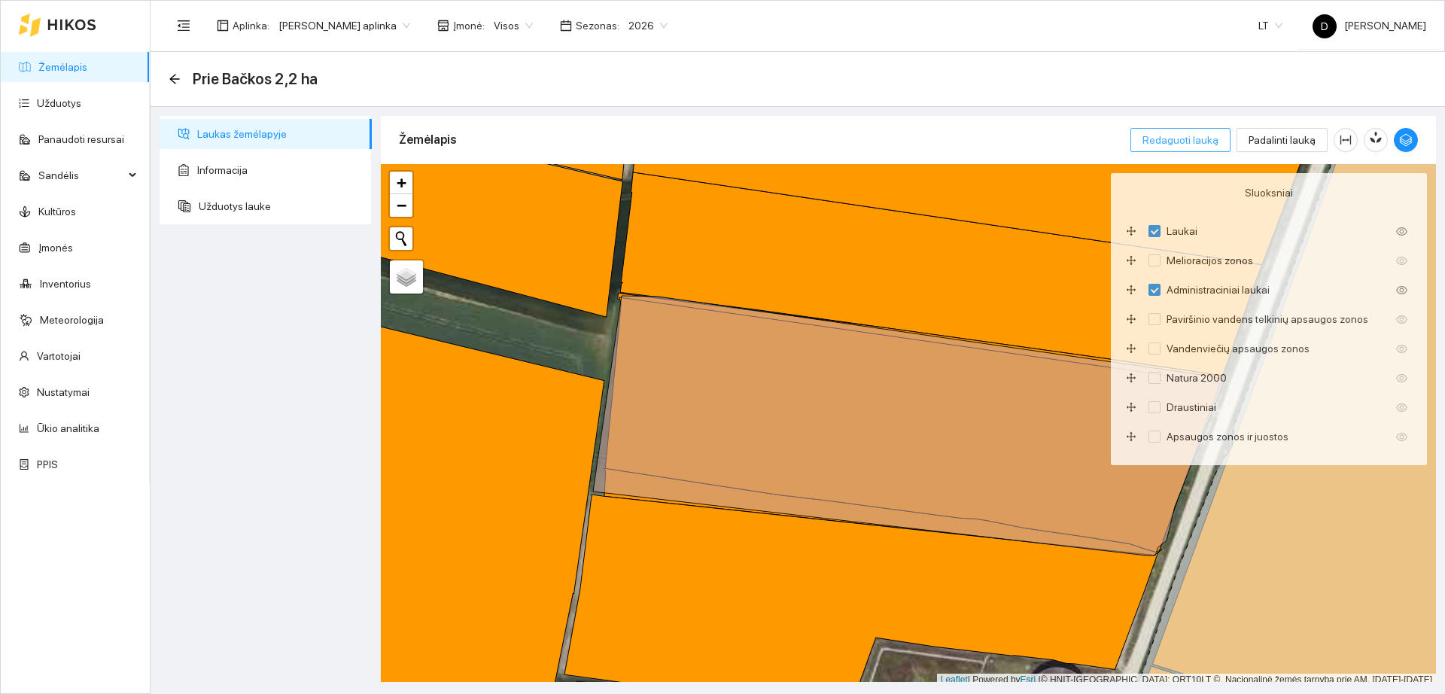
click at [1195, 141] on span "Redaguoti lauką" at bounding box center [1181, 140] width 76 height 17
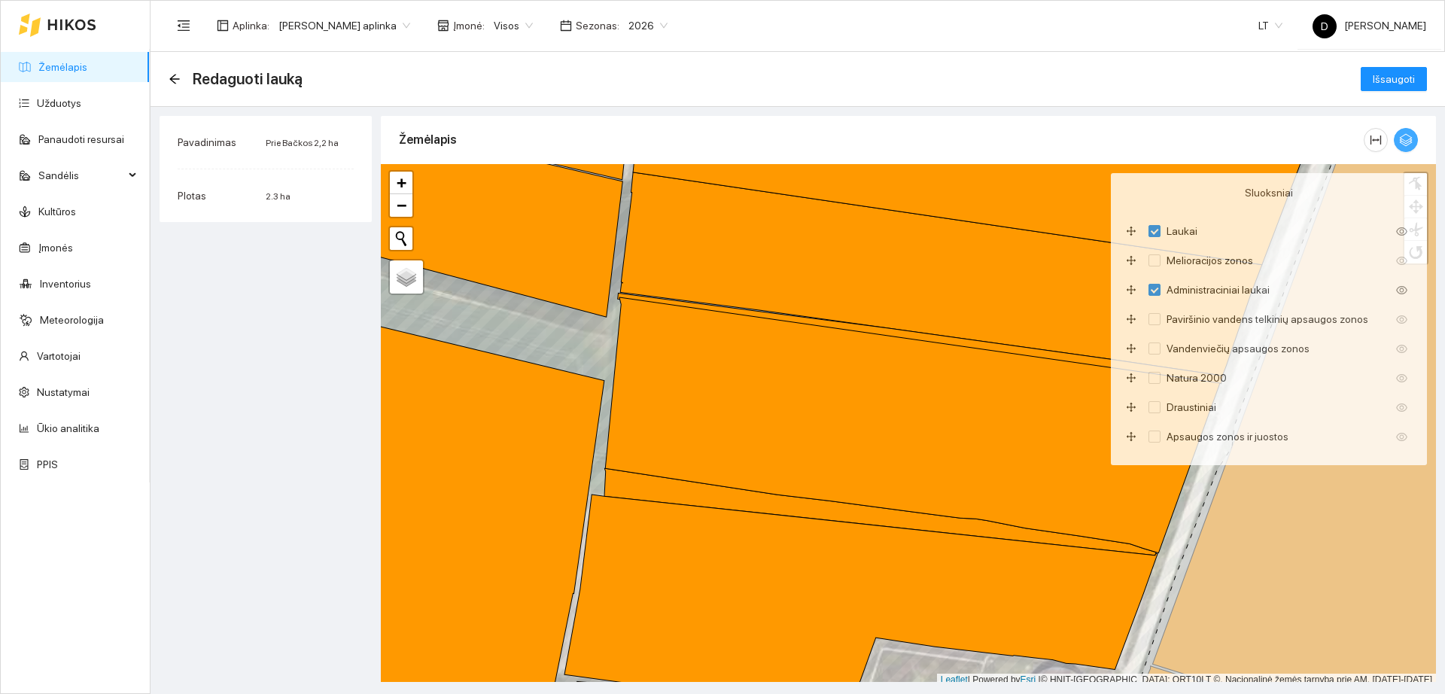
click at [1410, 144] on icon "button" at bounding box center [1406, 140] width 14 height 14
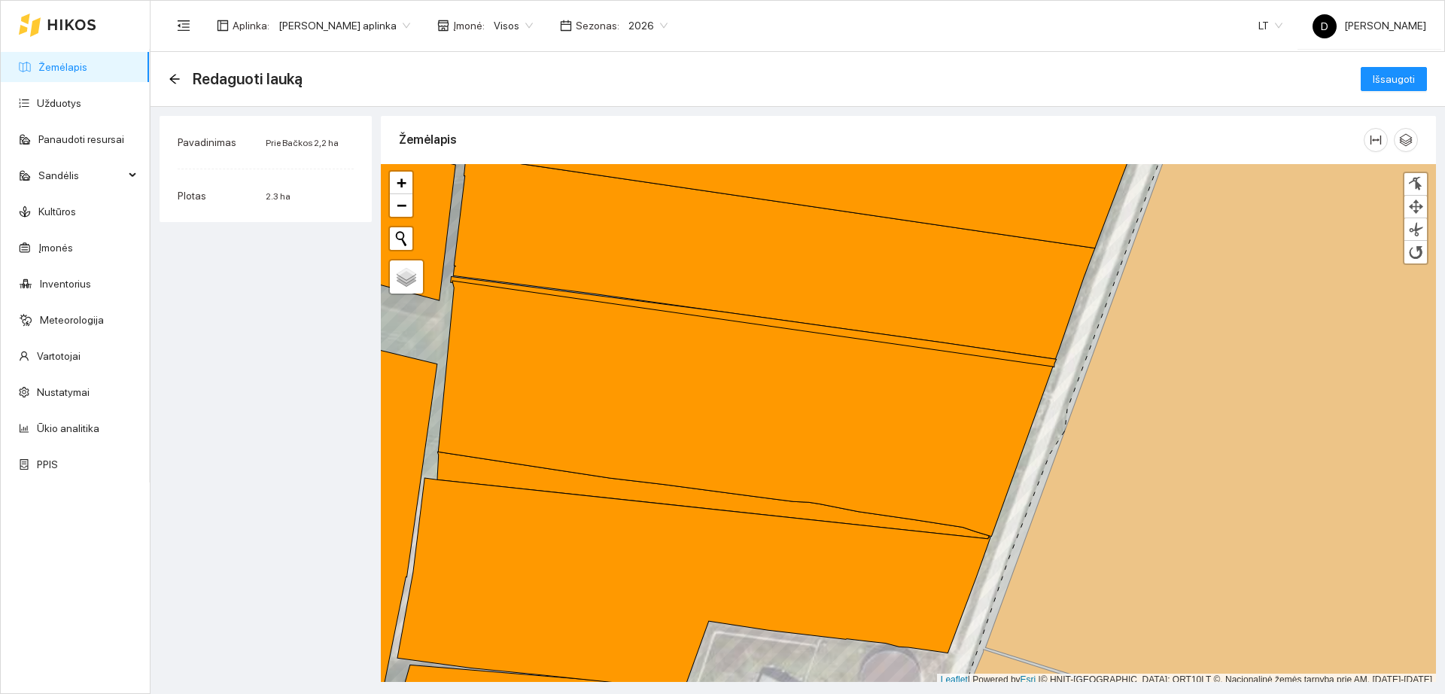
scroll to position [5, 0]
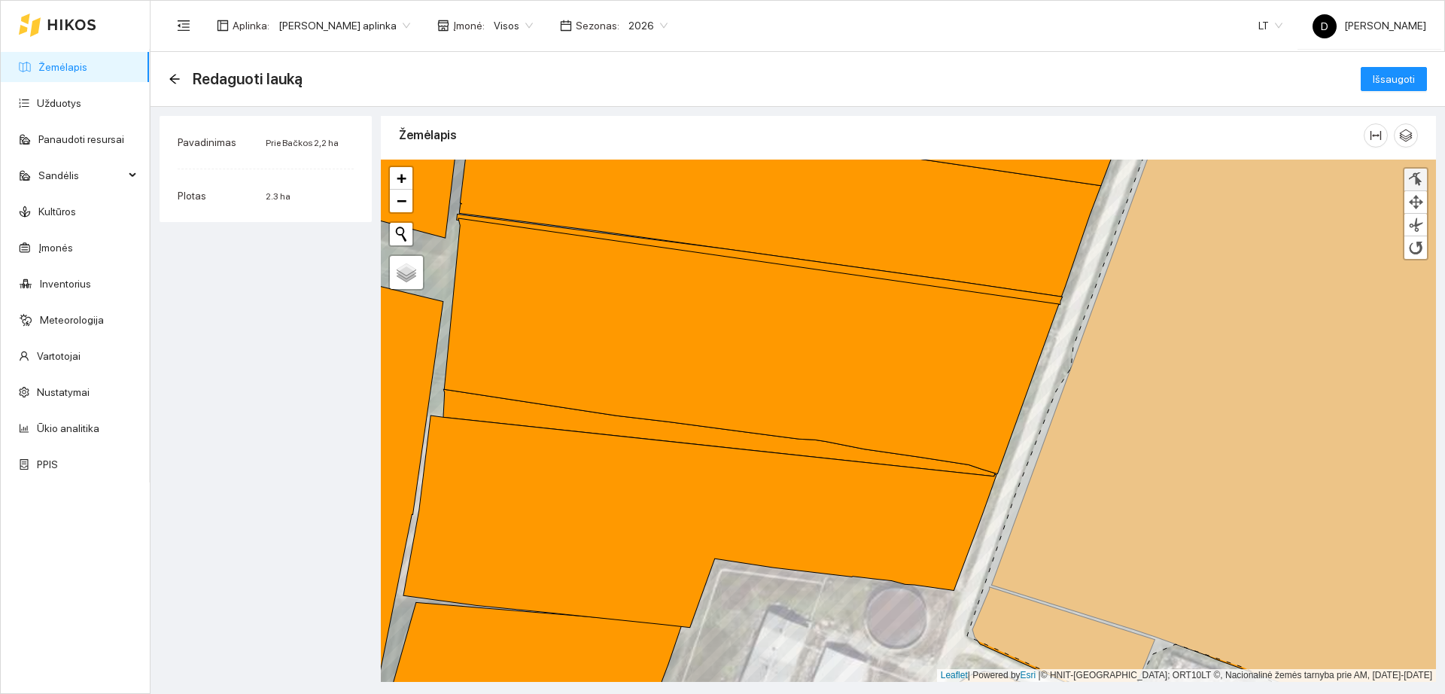
click at [1418, 180] on div at bounding box center [1415, 179] width 15 height 14
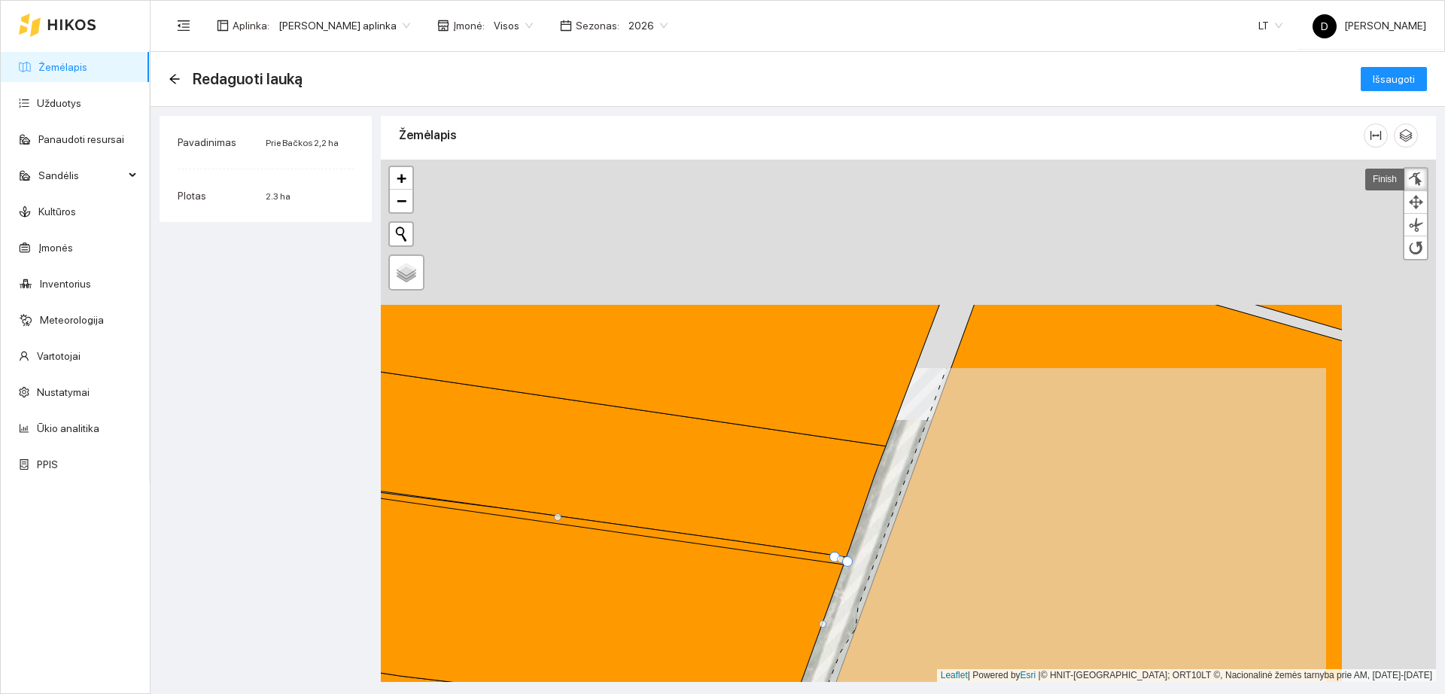
drag, startPoint x: 1190, startPoint y: 305, endPoint x: 952, endPoint y: 566, distance: 353.3
click at [970, 567] on icon at bounding box center [1039, 681] width 575 height 629
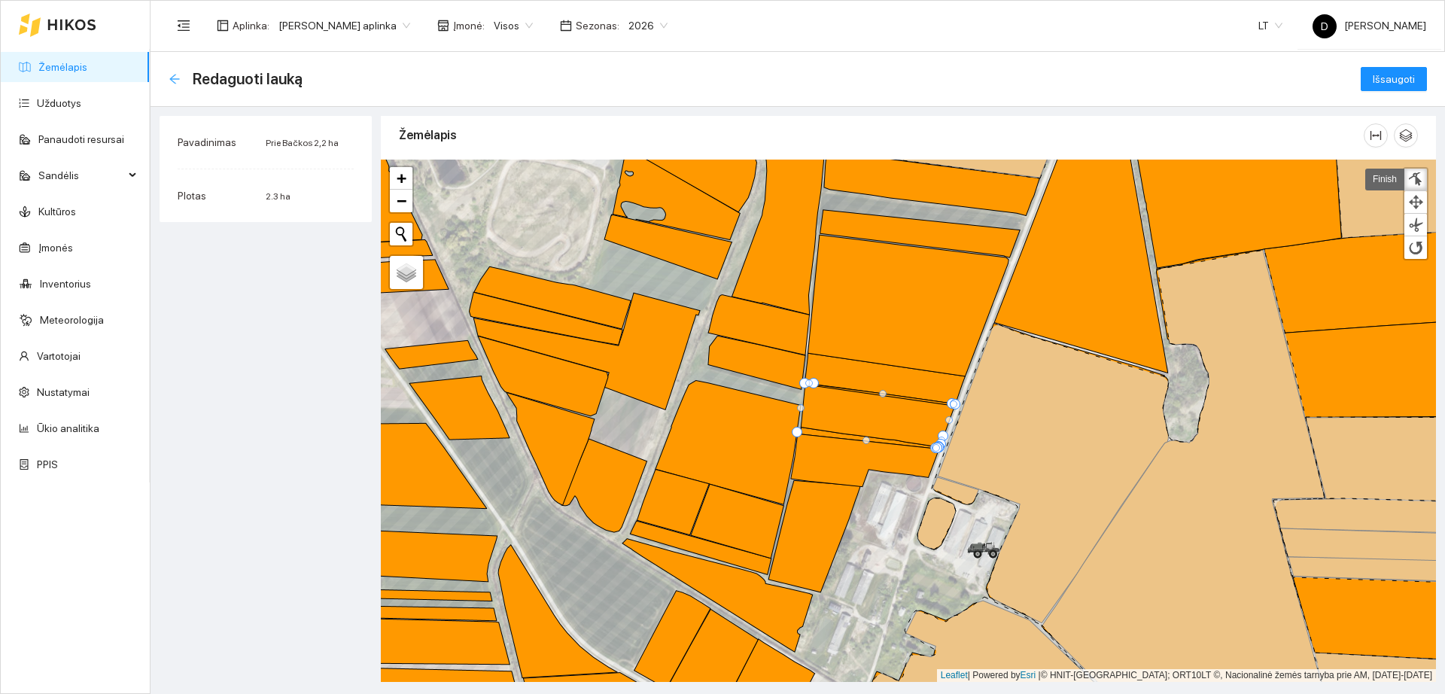
click at [179, 80] on icon "arrow-left" at bounding box center [175, 79] width 12 height 12
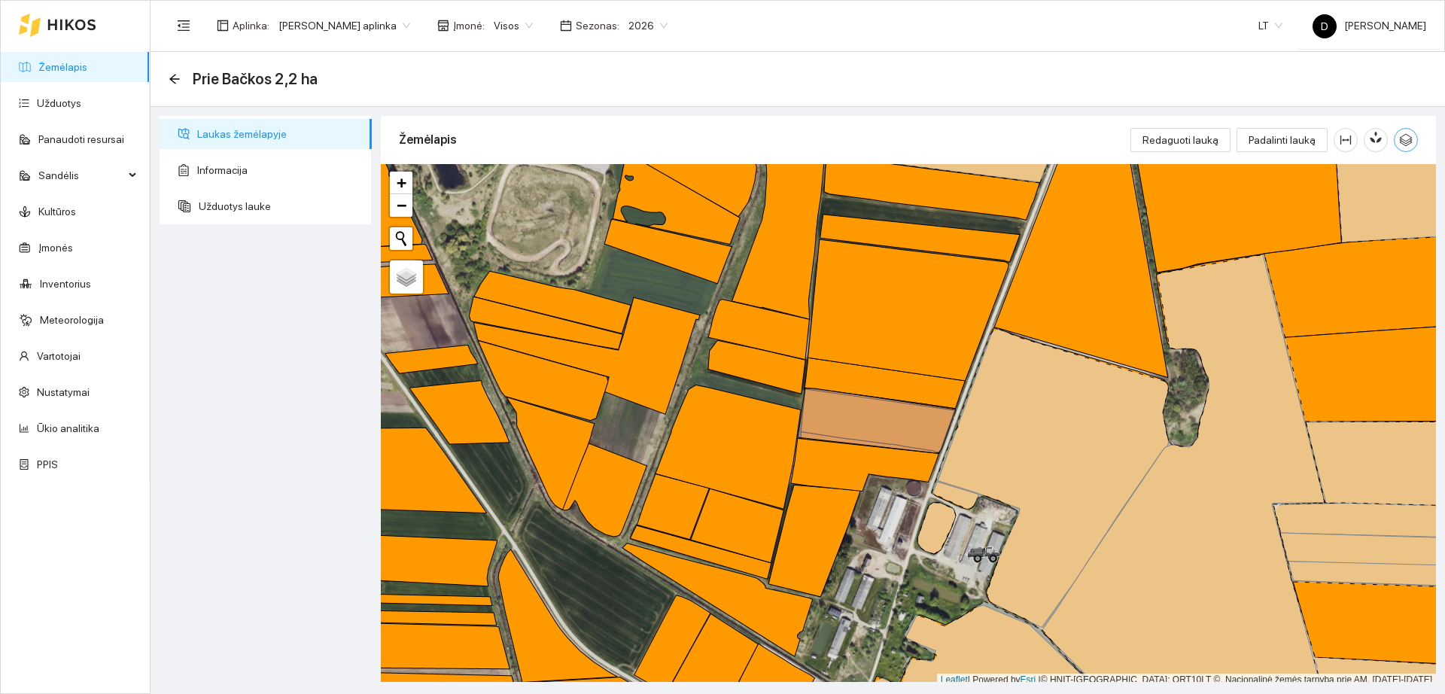
click at [1403, 141] on icon "button" at bounding box center [1406, 140] width 14 height 14
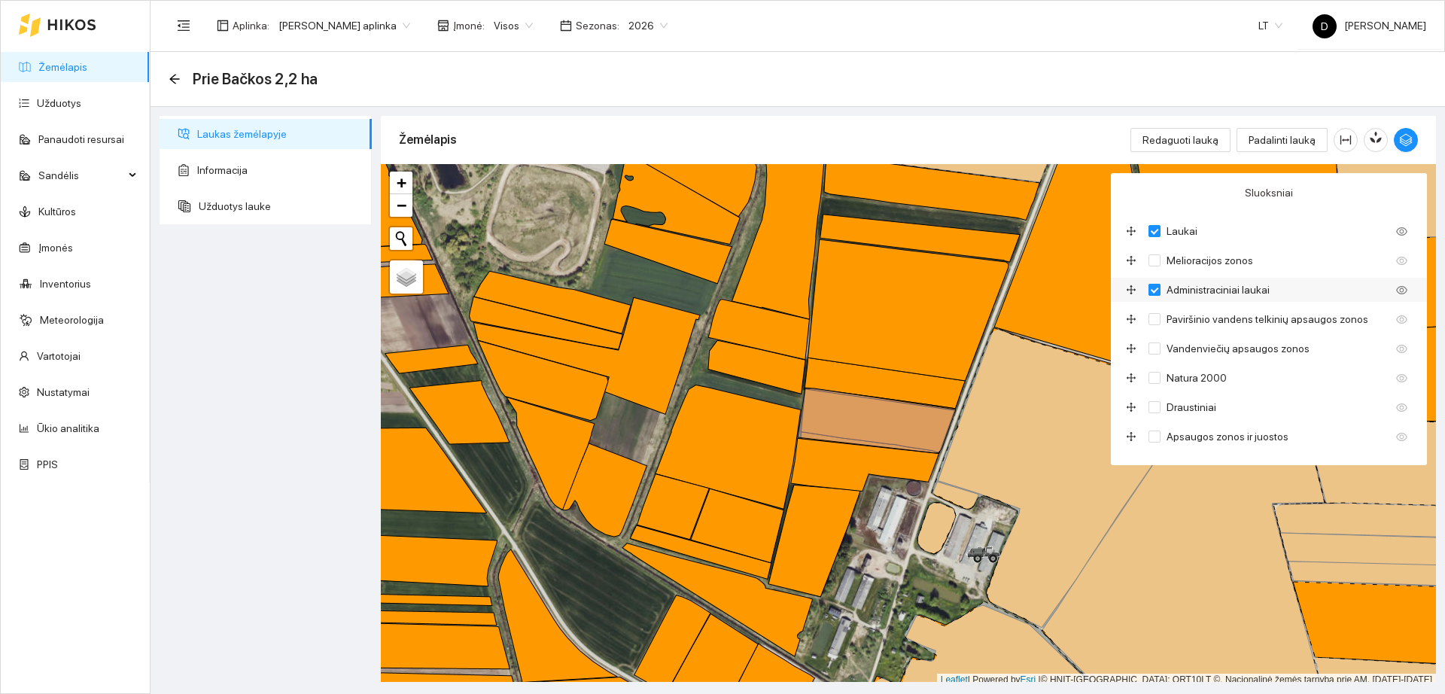
click at [1155, 291] on input "Administraciniai laukai" at bounding box center [1155, 290] width 12 height 12
checkbox input "false"
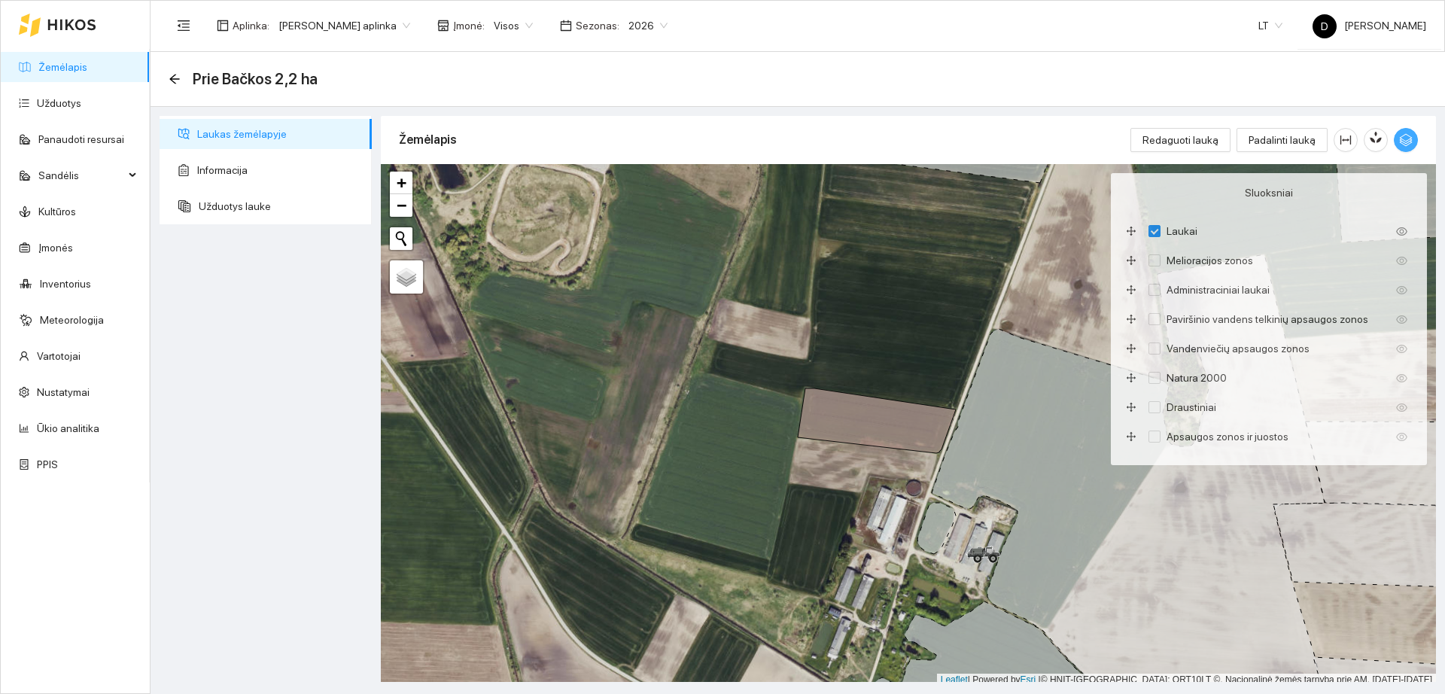
click at [1405, 145] on icon "button" at bounding box center [1406, 140] width 14 height 14
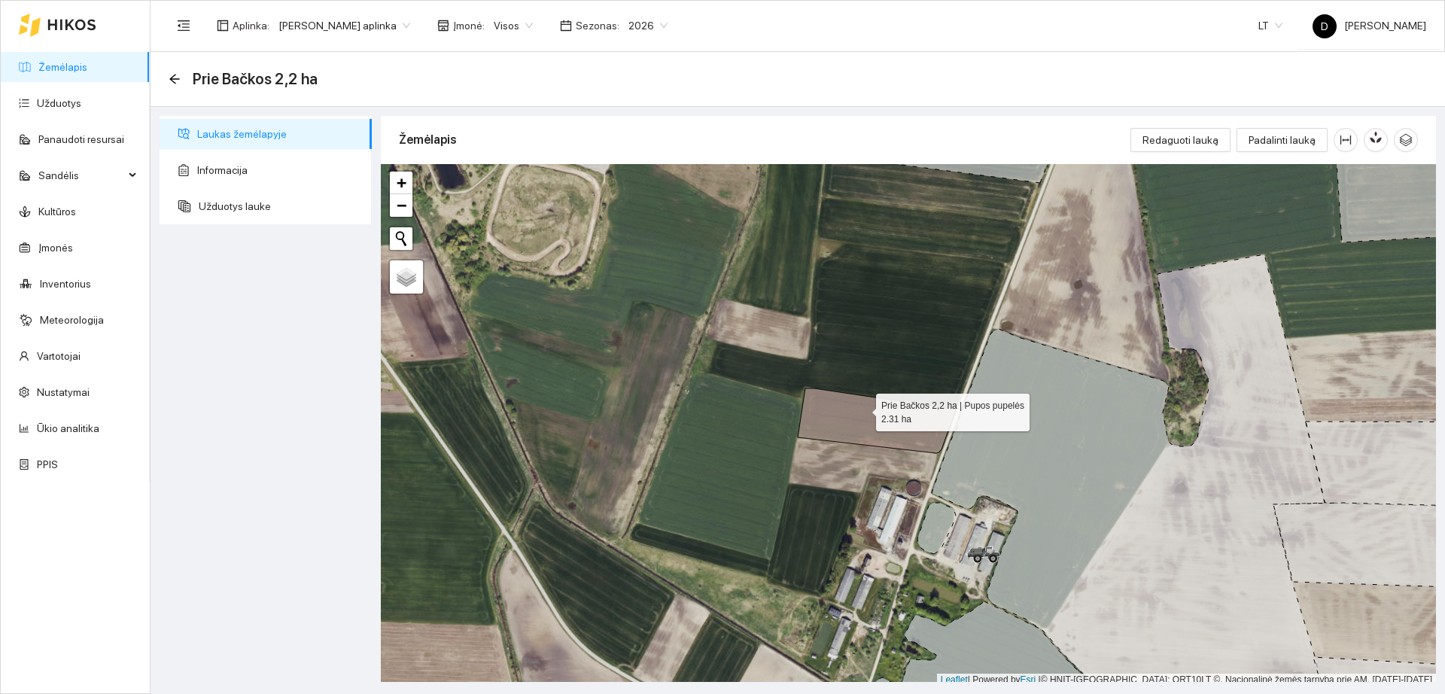
click at [863, 409] on icon at bounding box center [877, 420] width 158 height 65
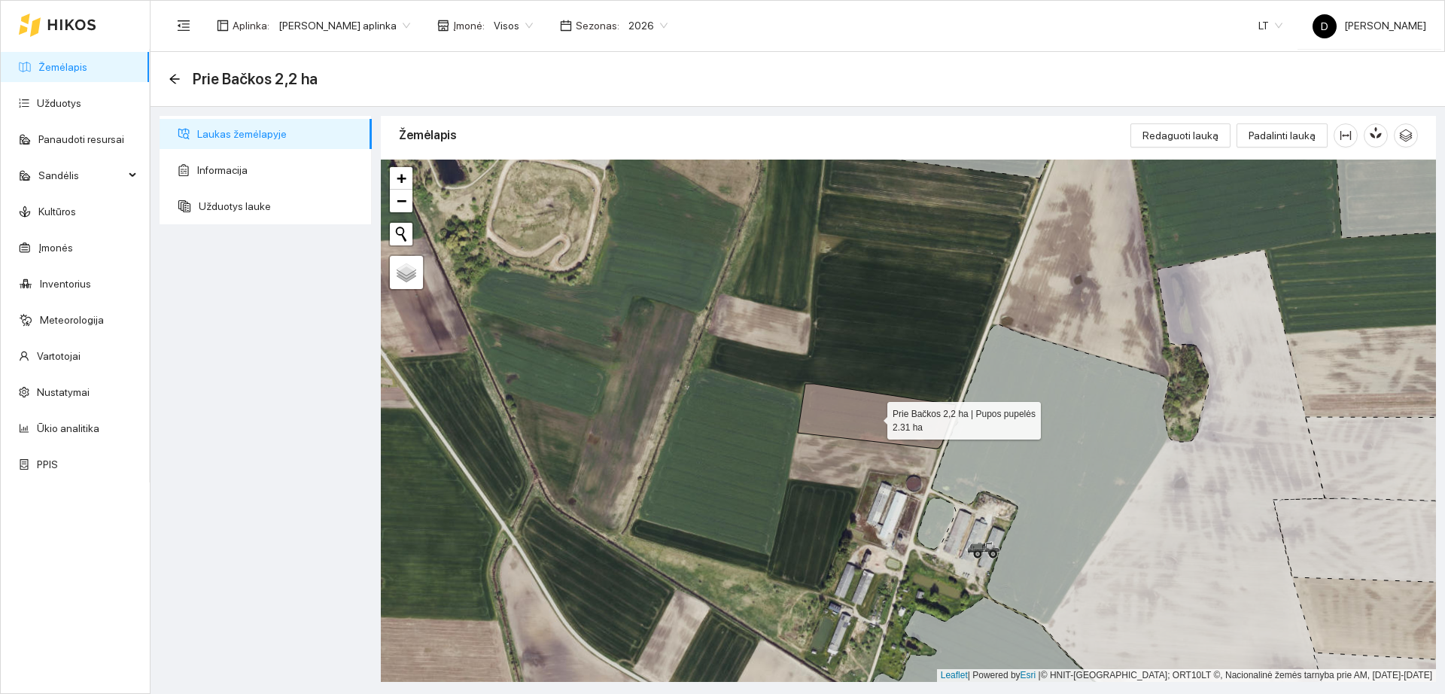
click at [859, 420] on icon at bounding box center [877, 416] width 158 height 65
click at [1192, 154] on div "Redaguoti lauką Padalinti lauką" at bounding box center [1275, 135] width 288 height 48
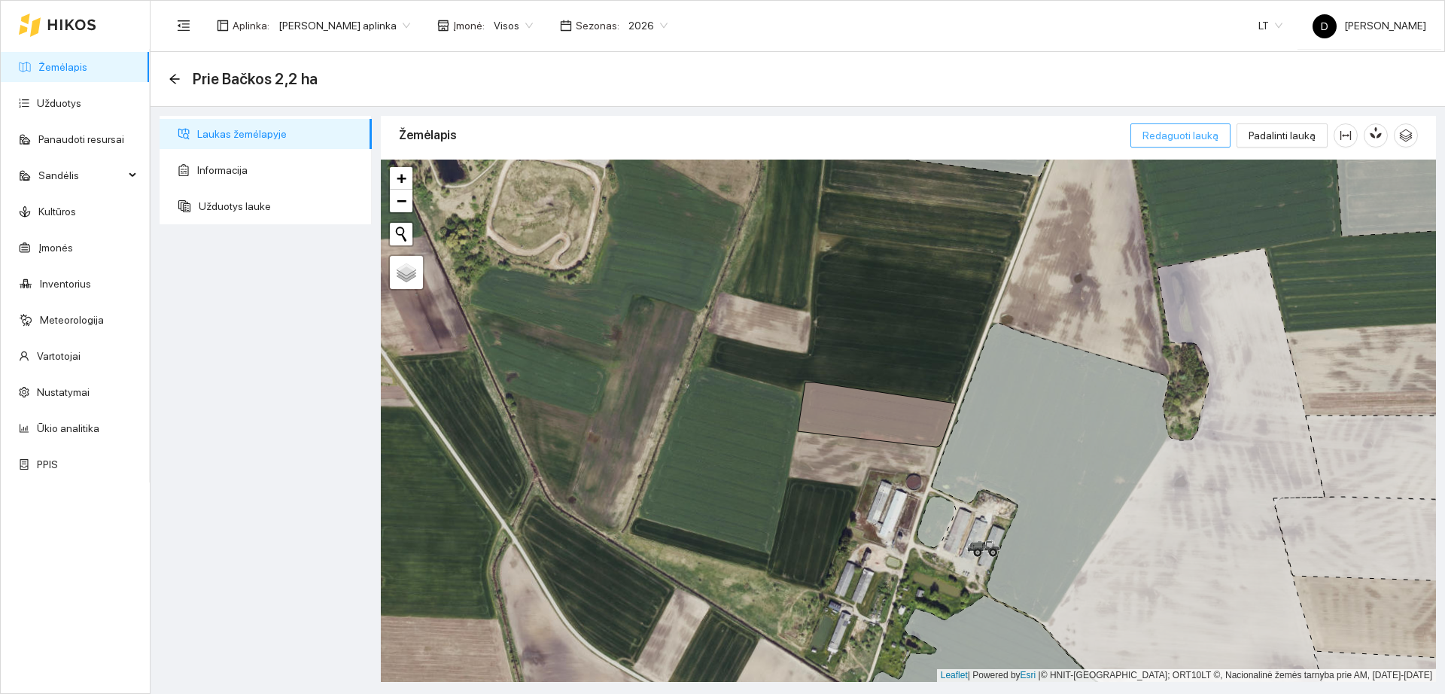
click at [1191, 144] on button "Redaguoti lauką" at bounding box center [1181, 135] width 100 height 24
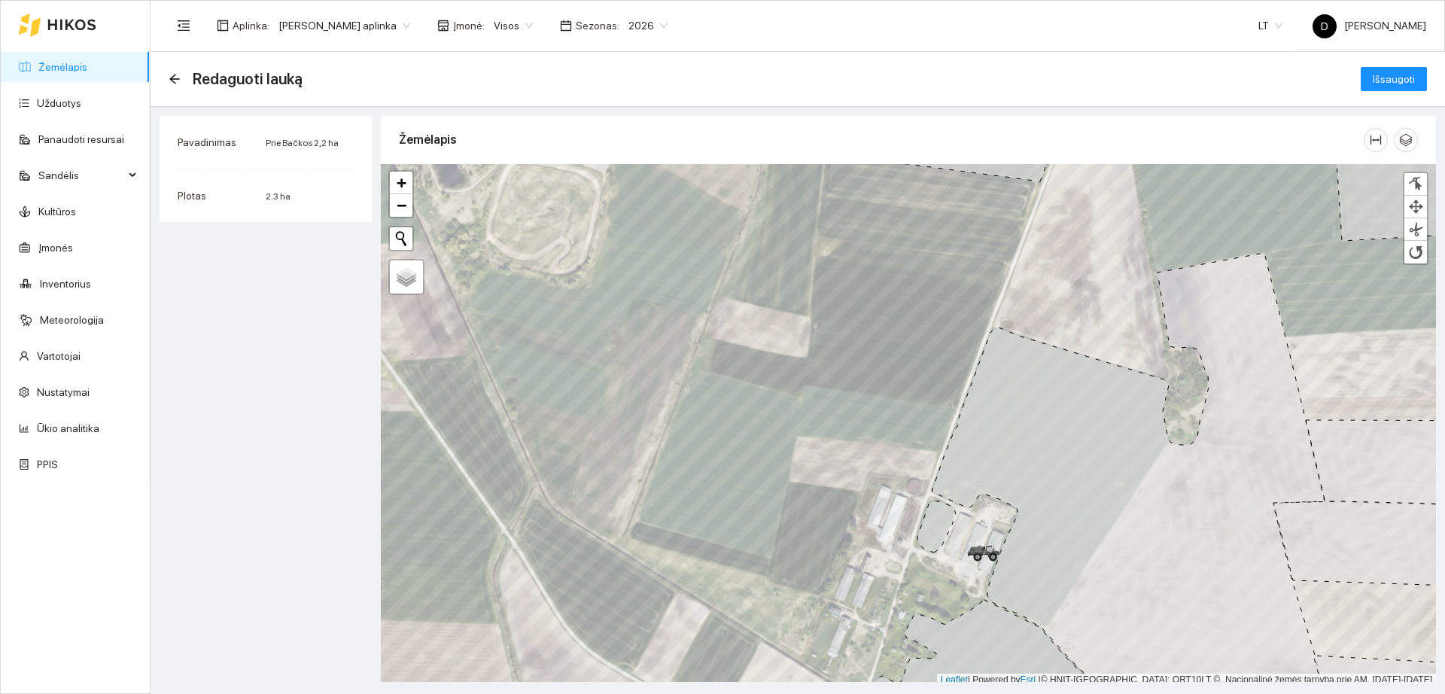
click at [80, 61] on link "Žemėlapis" at bounding box center [62, 67] width 49 height 12
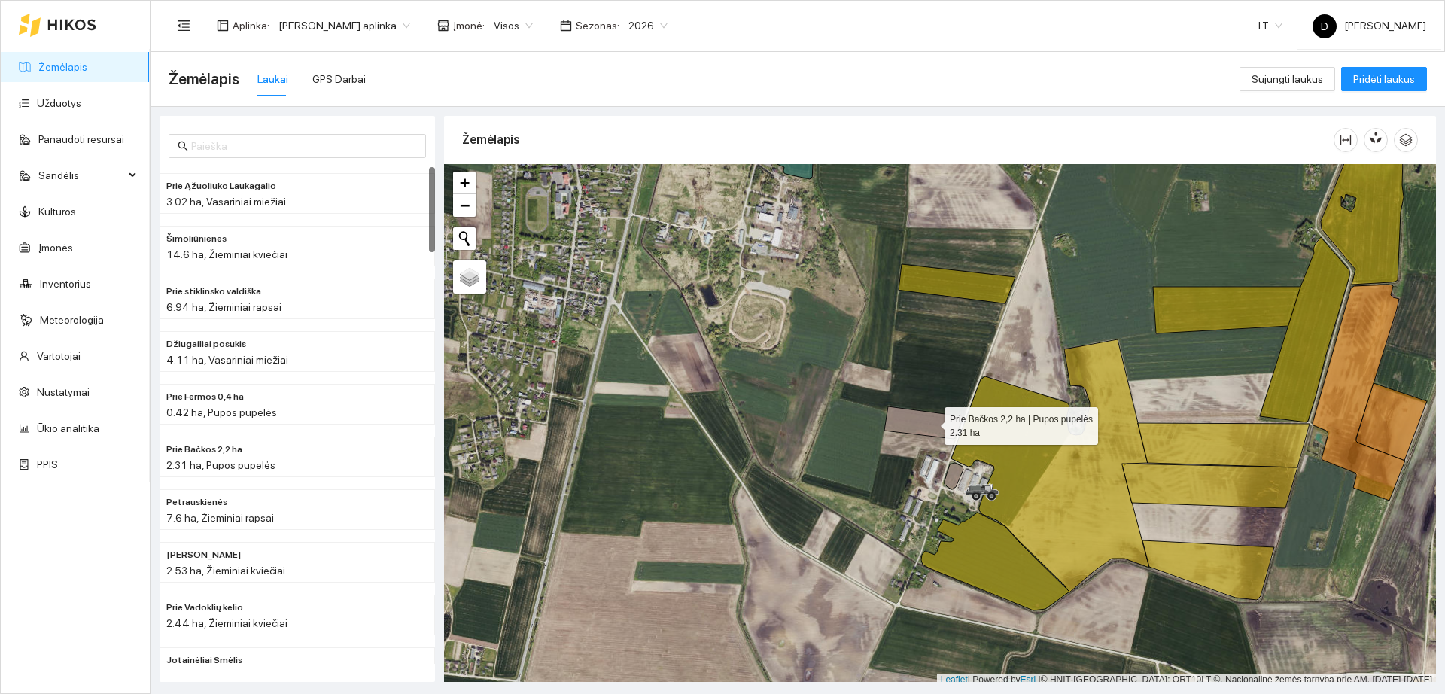
click at [931, 423] on icon at bounding box center [924, 423] width 79 height 32
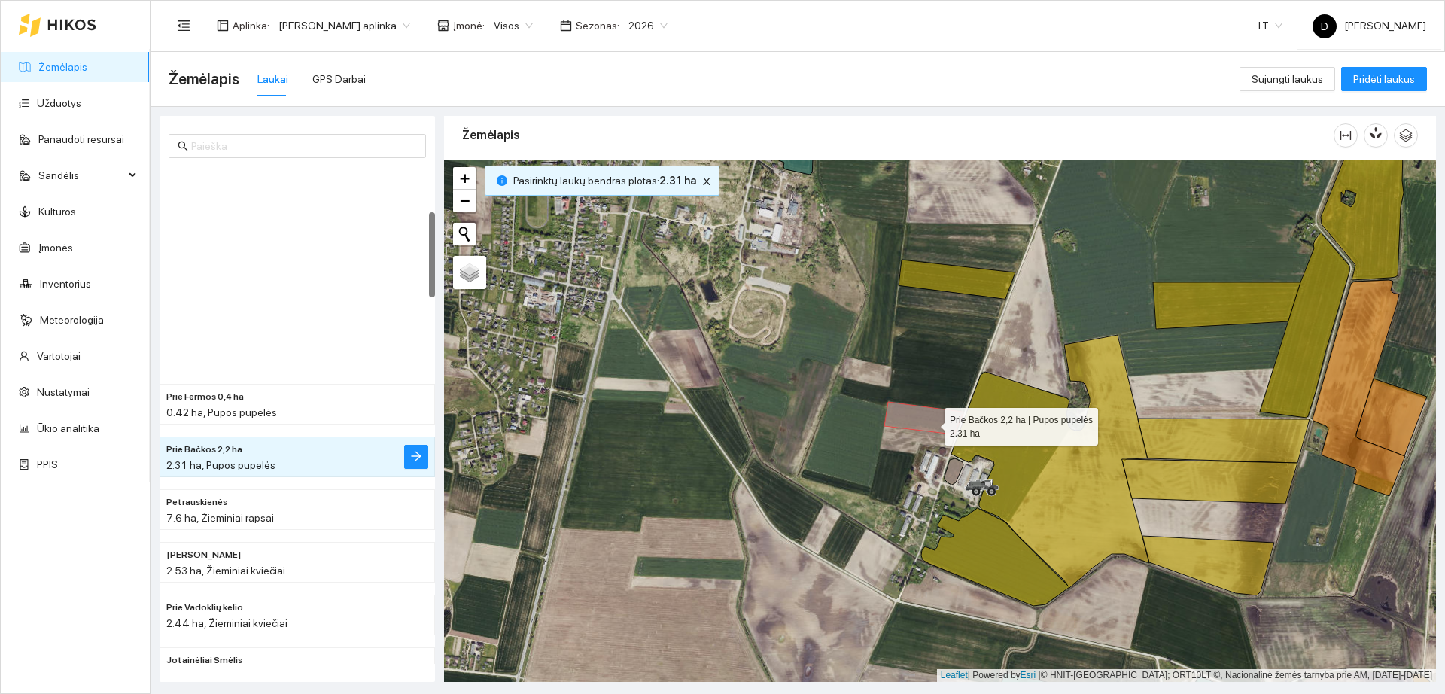
scroll to position [263, 0]
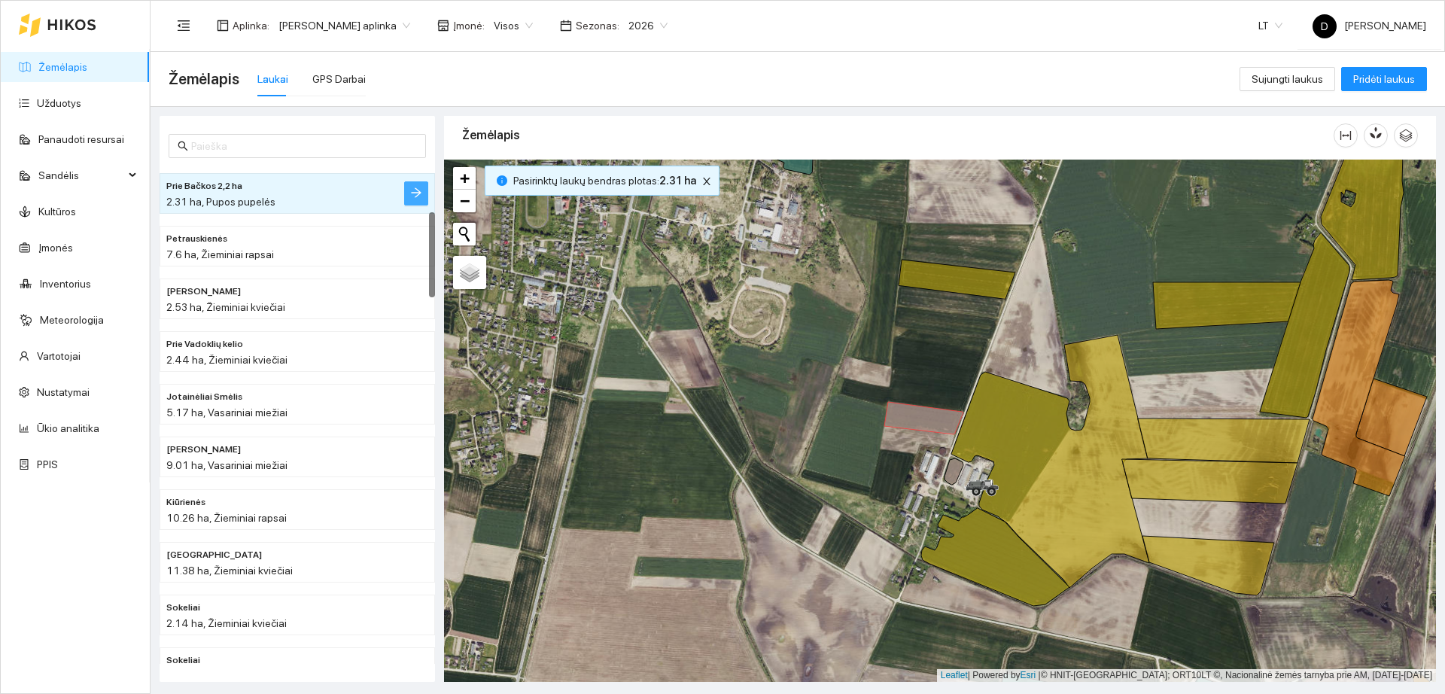
click at [415, 189] on icon "arrow-right" at bounding box center [416, 193] width 12 height 12
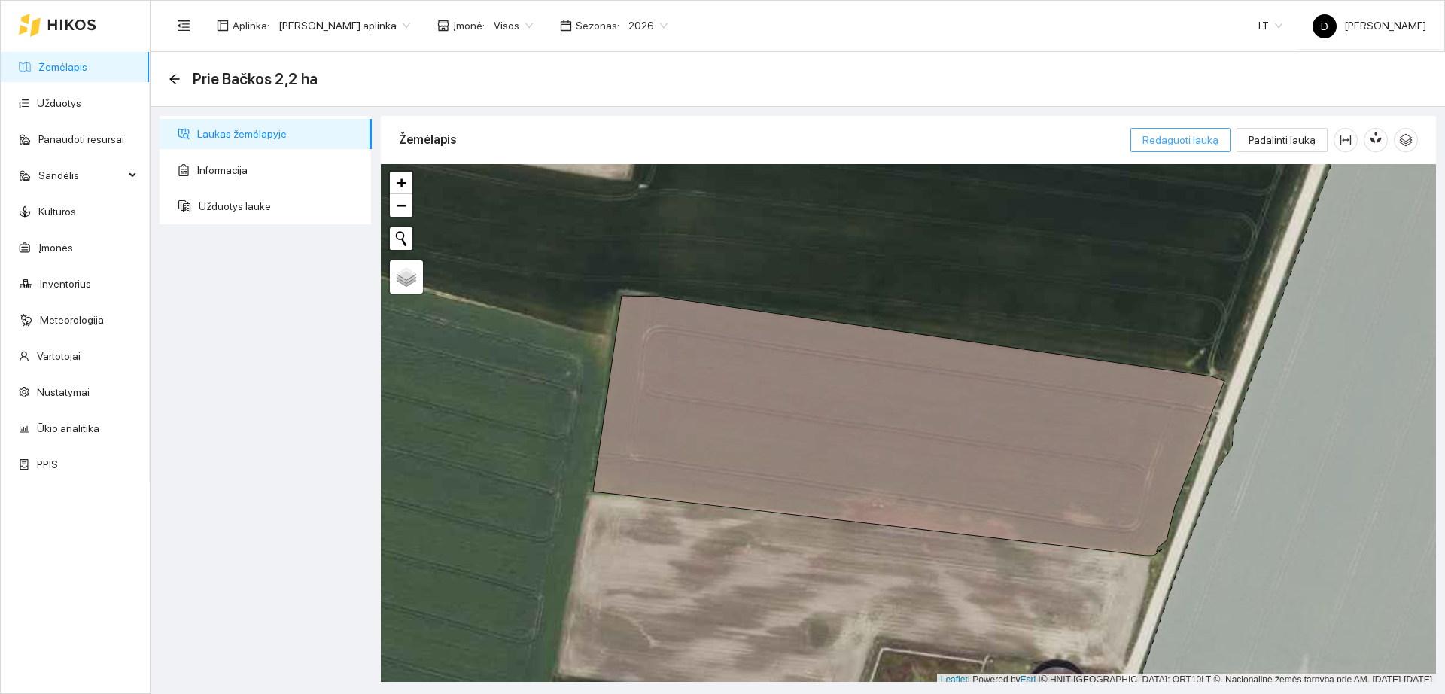
click at [1214, 143] on span "Redaguoti lauką" at bounding box center [1181, 140] width 76 height 17
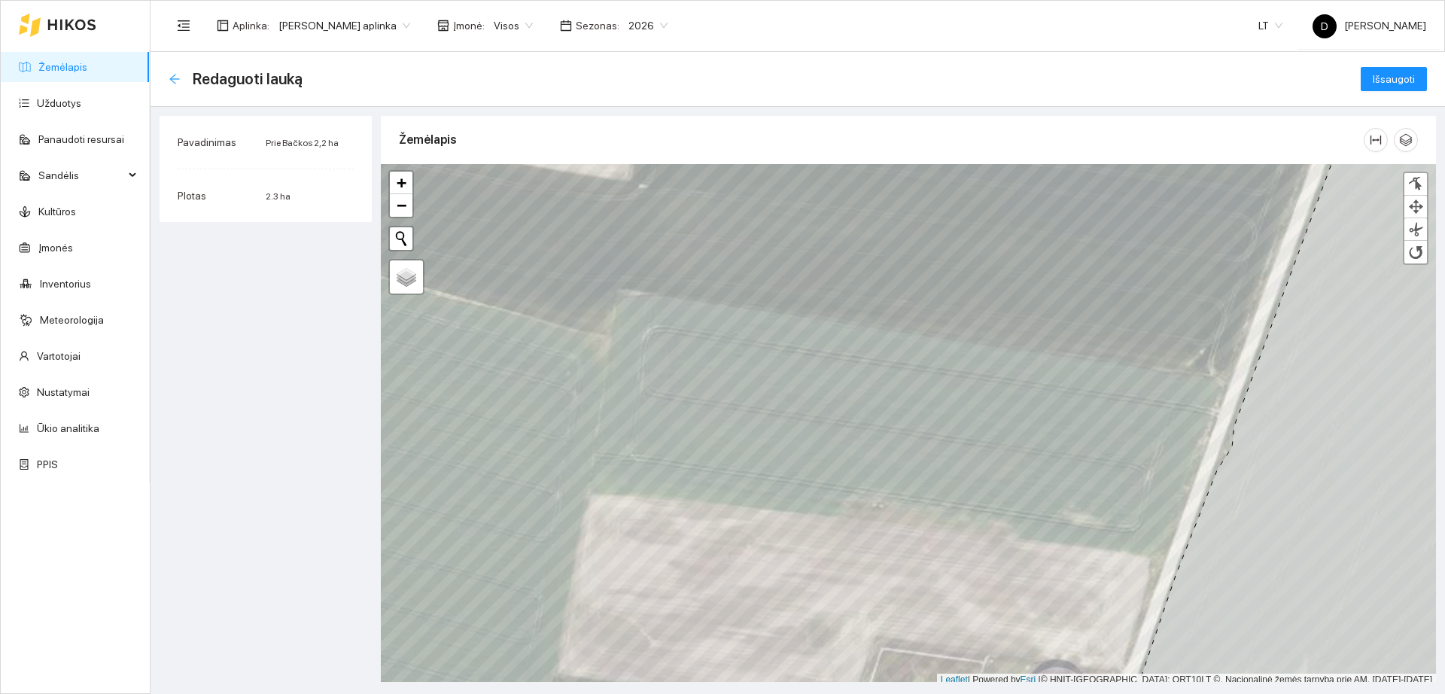
click at [175, 80] on icon "arrow-left" at bounding box center [175, 79] width 12 height 12
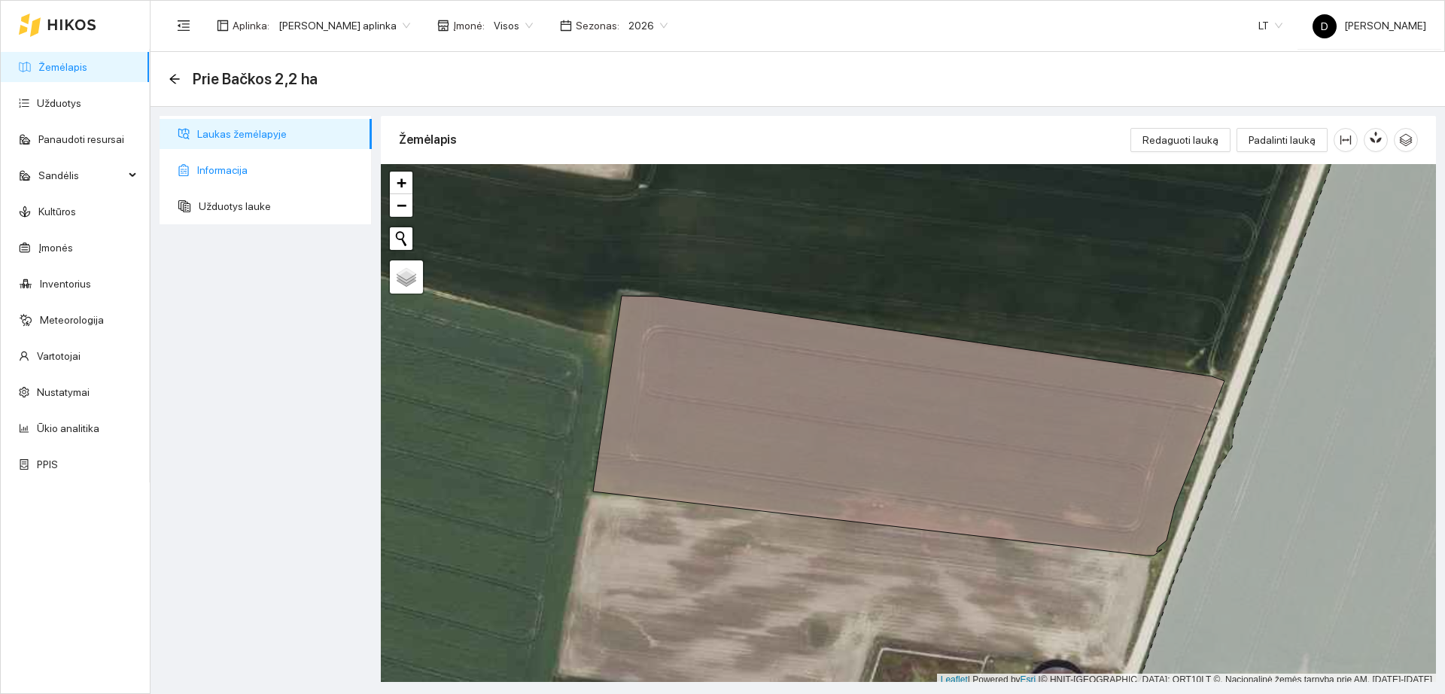
click at [232, 166] on span "Informacija" at bounding box center [278, 170] width 163 height 30
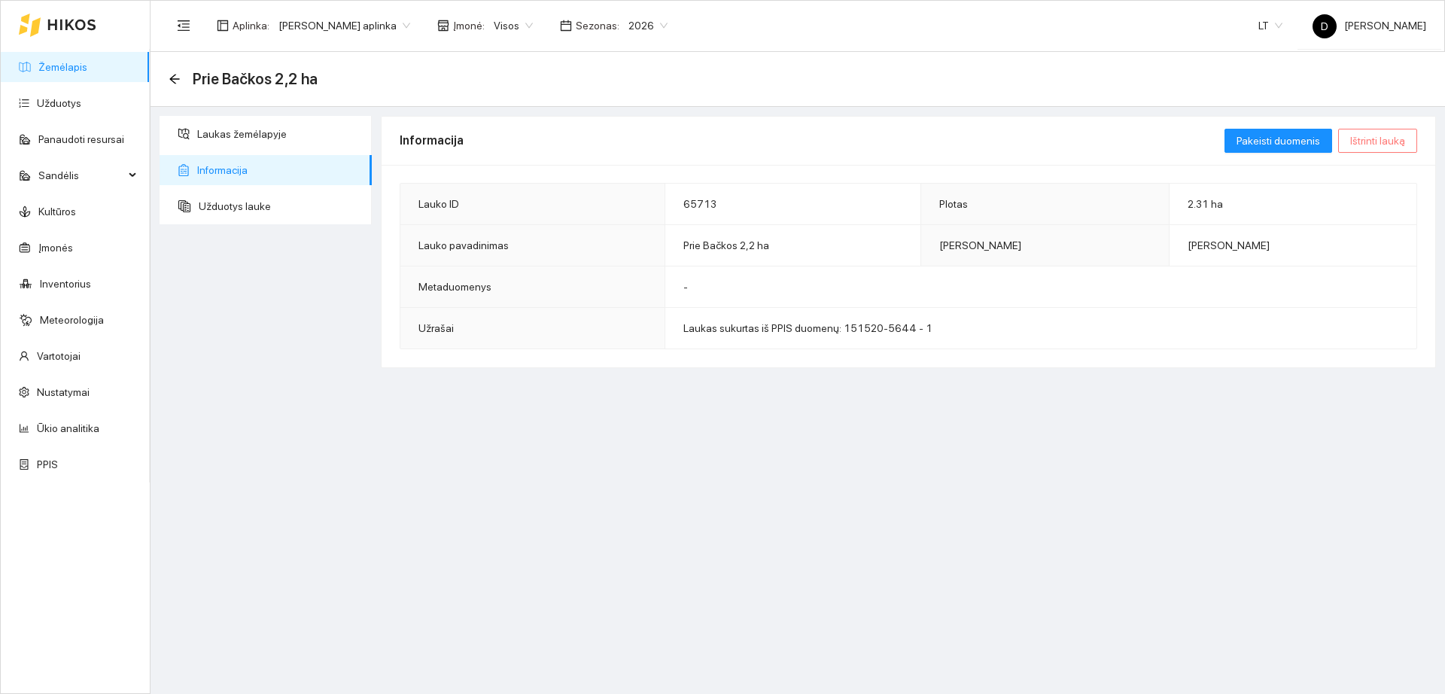
click at [1389, 136] on span "Ištrinti lauką" at bounding box center [1378, 140] width 55 height 17
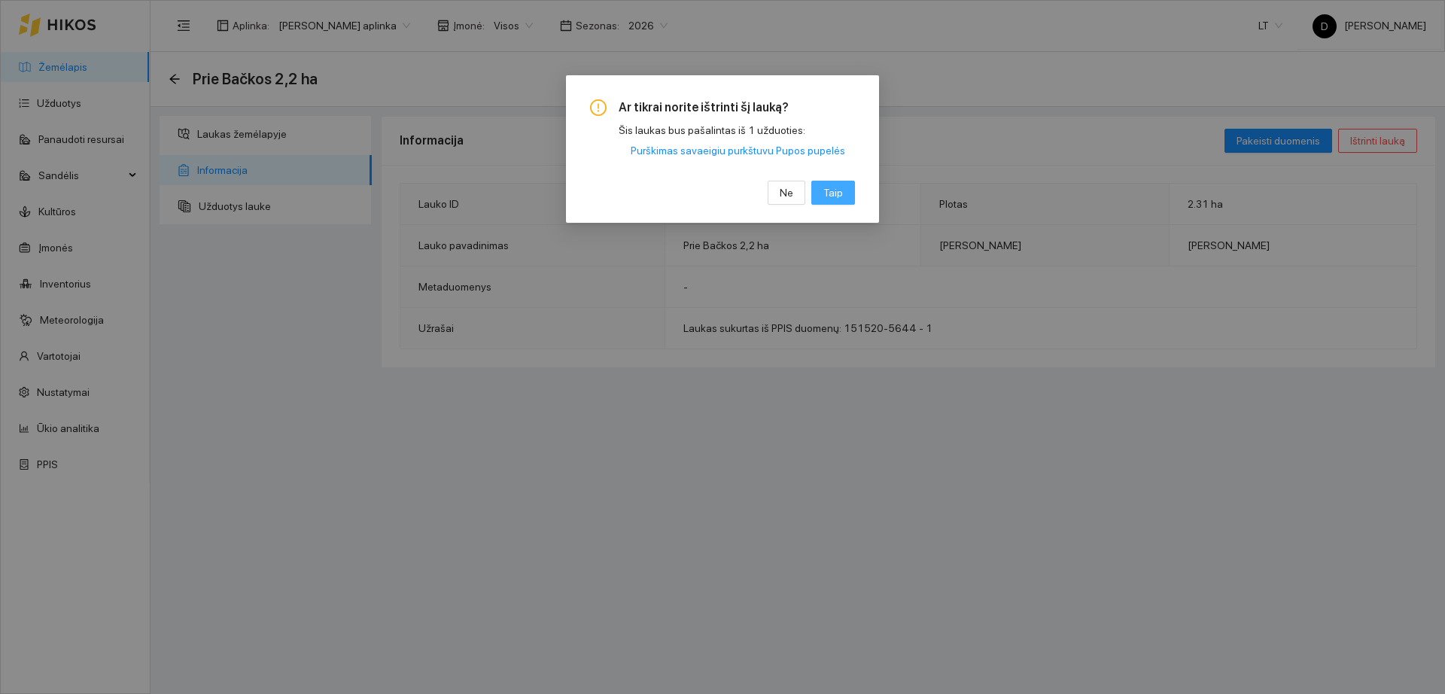
click at [835, 194] on span "Taip" at bounding box center [834, 192] width 20 height 17
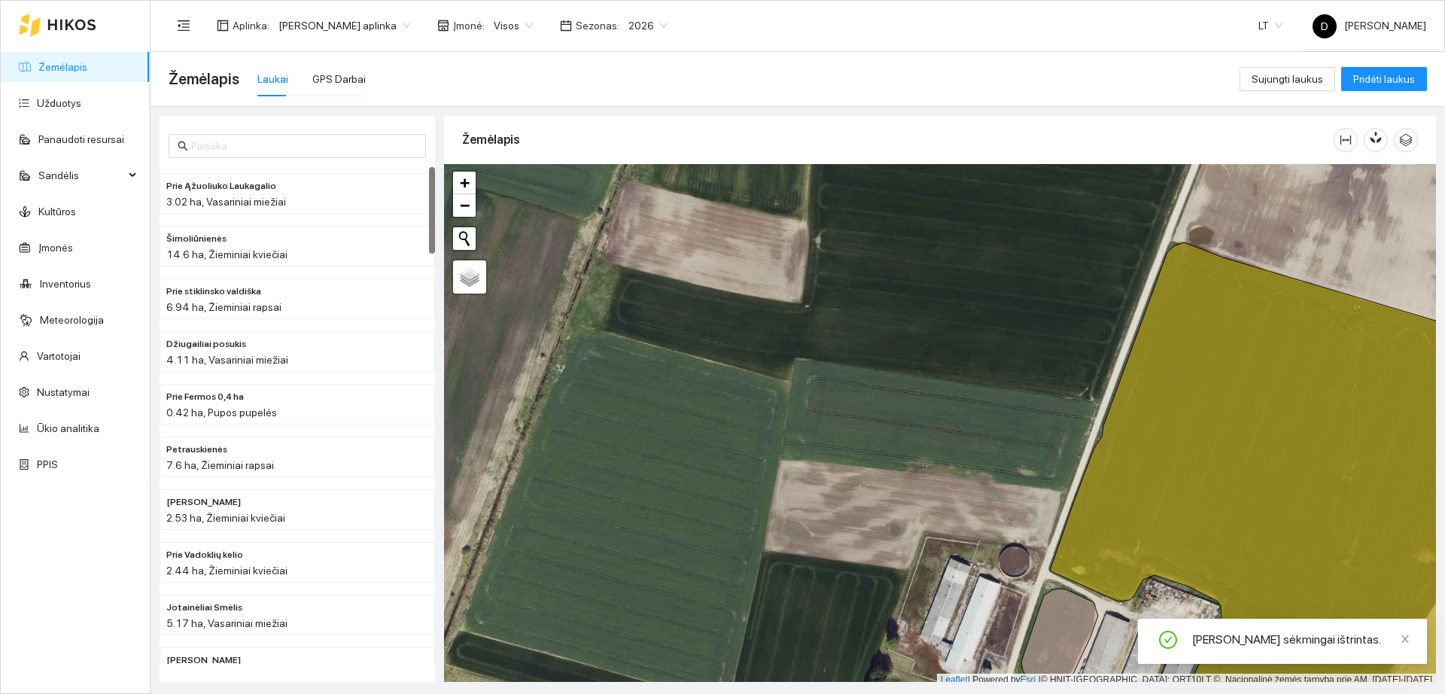
click at [87, 63] on link "Žemėlapis" at bounding box center [62, 67] width 49 height 12
click at [1398, 83] on span "Pridėti laukus" at bounding box center [1385, 79] width 62 height 17
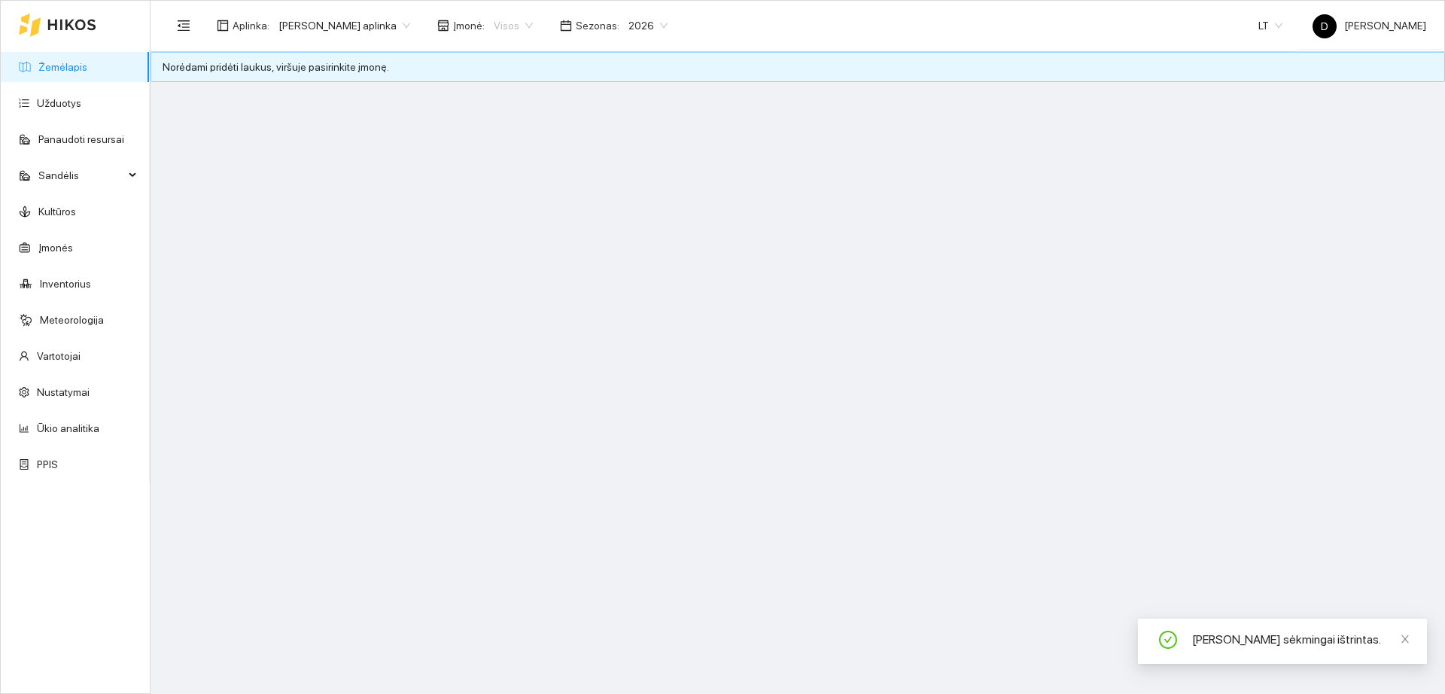
click at [517, 31] on span "Visos" at bounding box center [513, 25] width 39 height 23
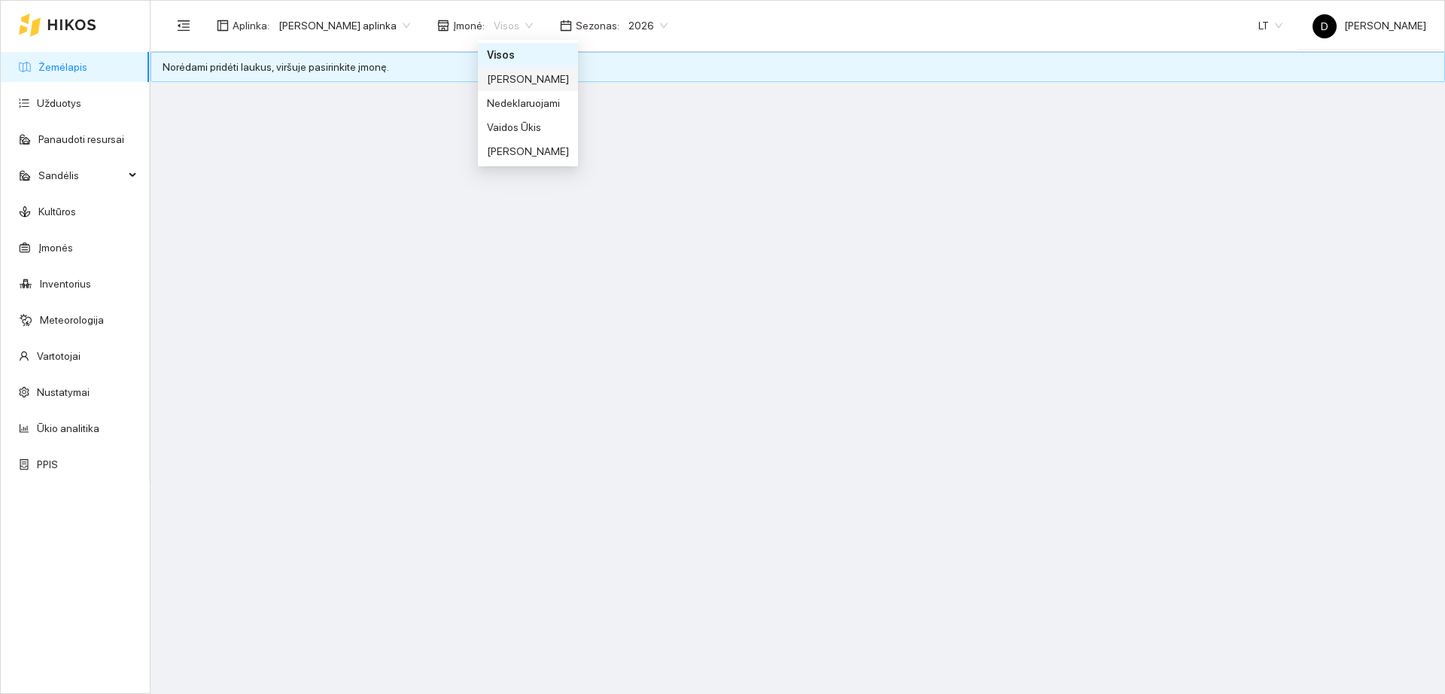
click at [530, 80] on div "[PERSON_NAME]" at bounding box center [528, 79] width 82 height 17
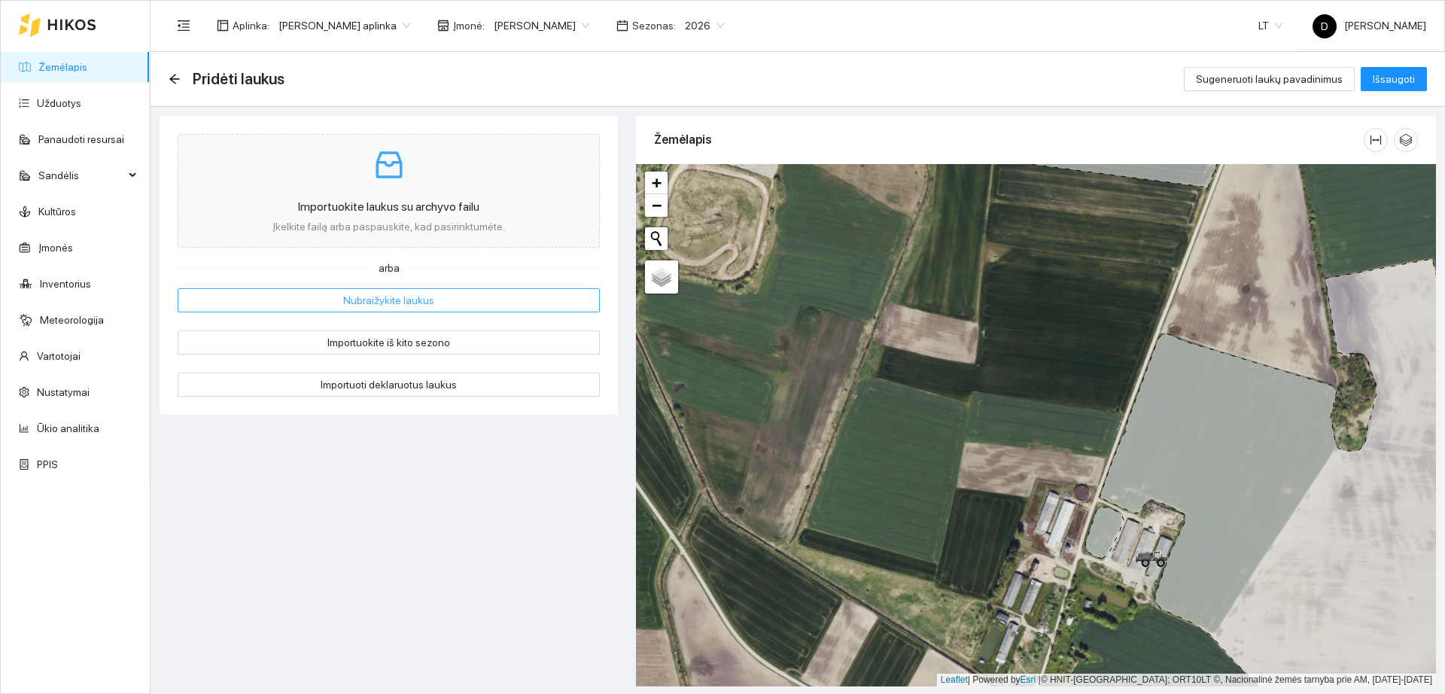
click at [434, 300] on button "Nubraižykite laukus" at bounding box center [389, 300] width 422 height 24
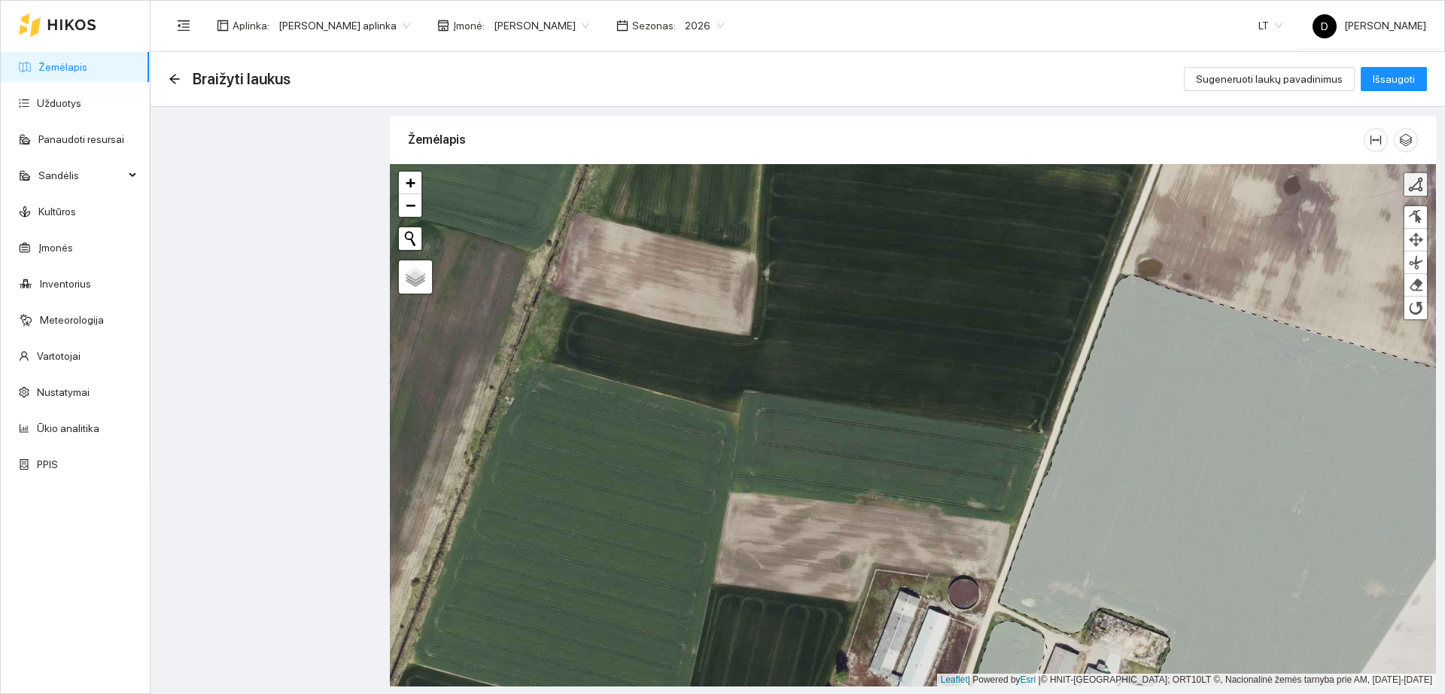
drag, startPoint x: 1423, startPoint y: 188, endPoint x: 1411, endPoint y: 193, distance: 12.2
click at [1423, 187] on div at bounding box center [1415, 184] width 15 height 15
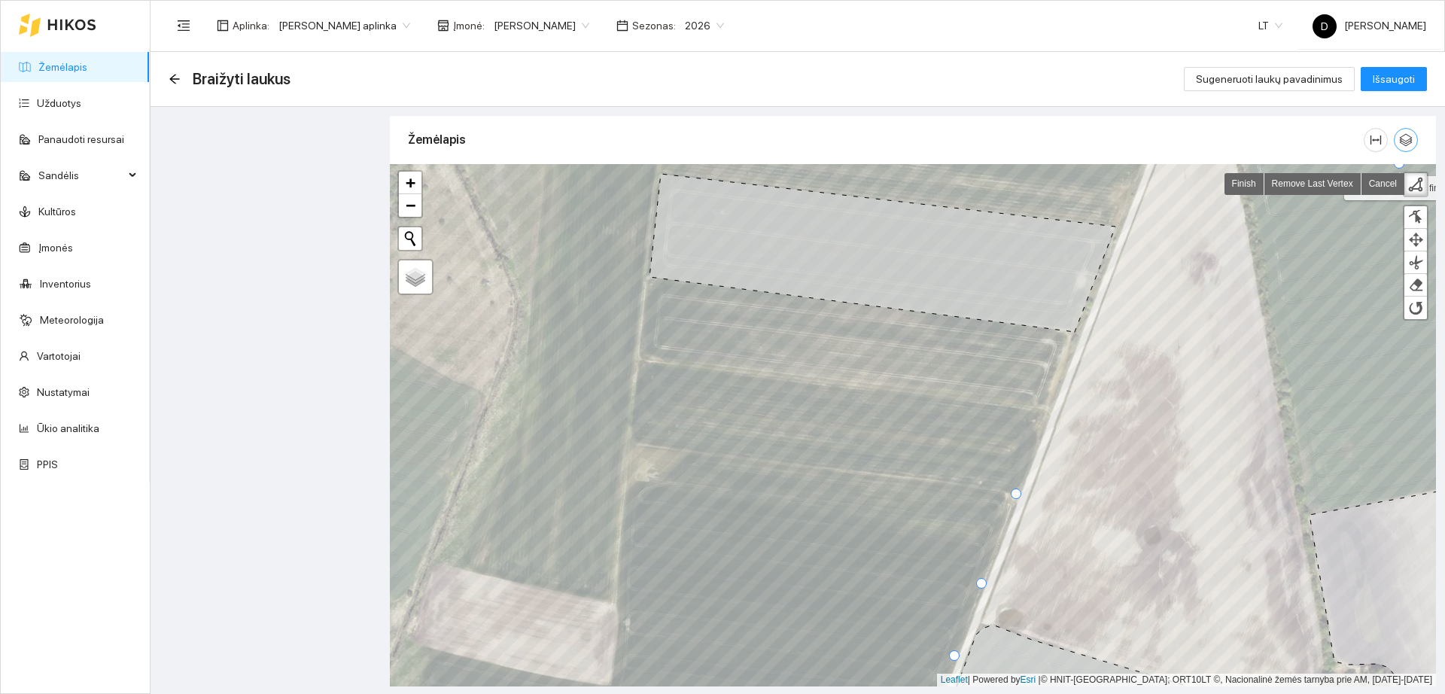
click at [1406, 143] on icon "button" at bounding box center [1406, 140] width 14 height 14
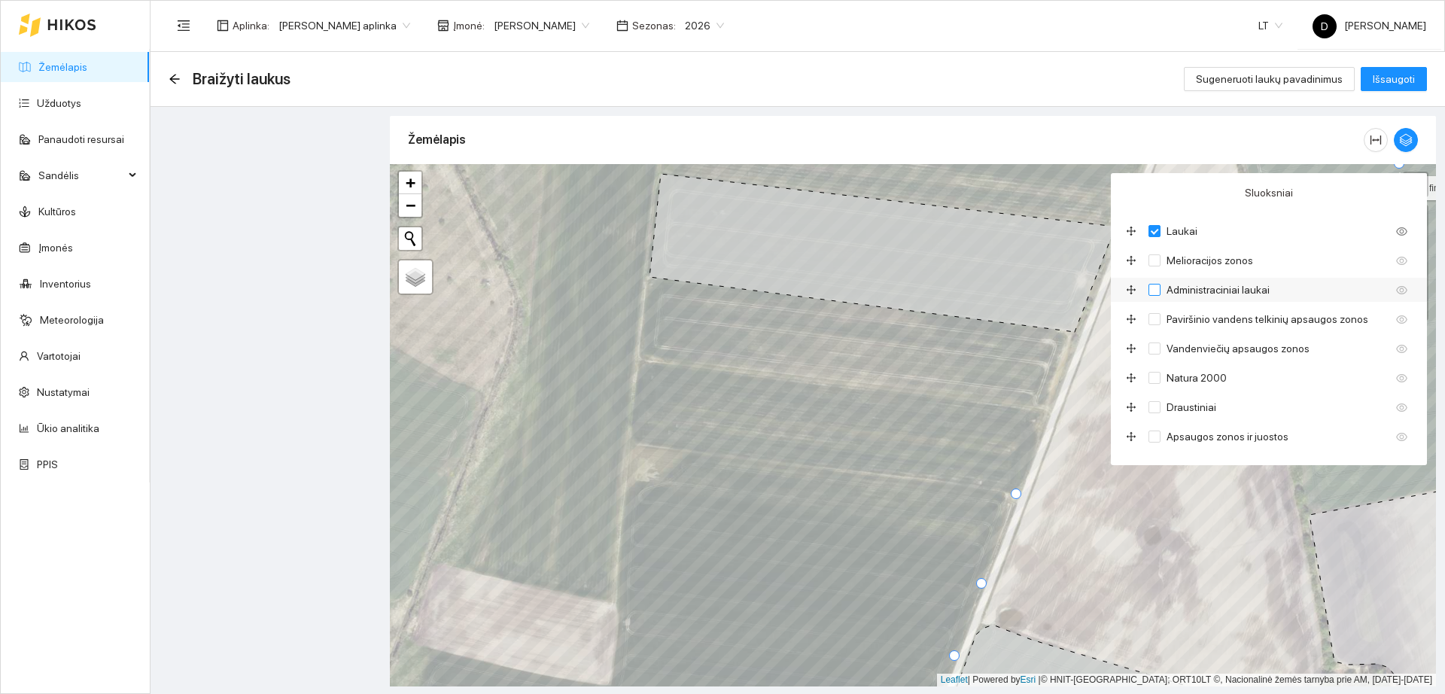
click at [1160, 288] on input "Administraciniai laukai" at bounding box center [1155, 290] width 12 height 12
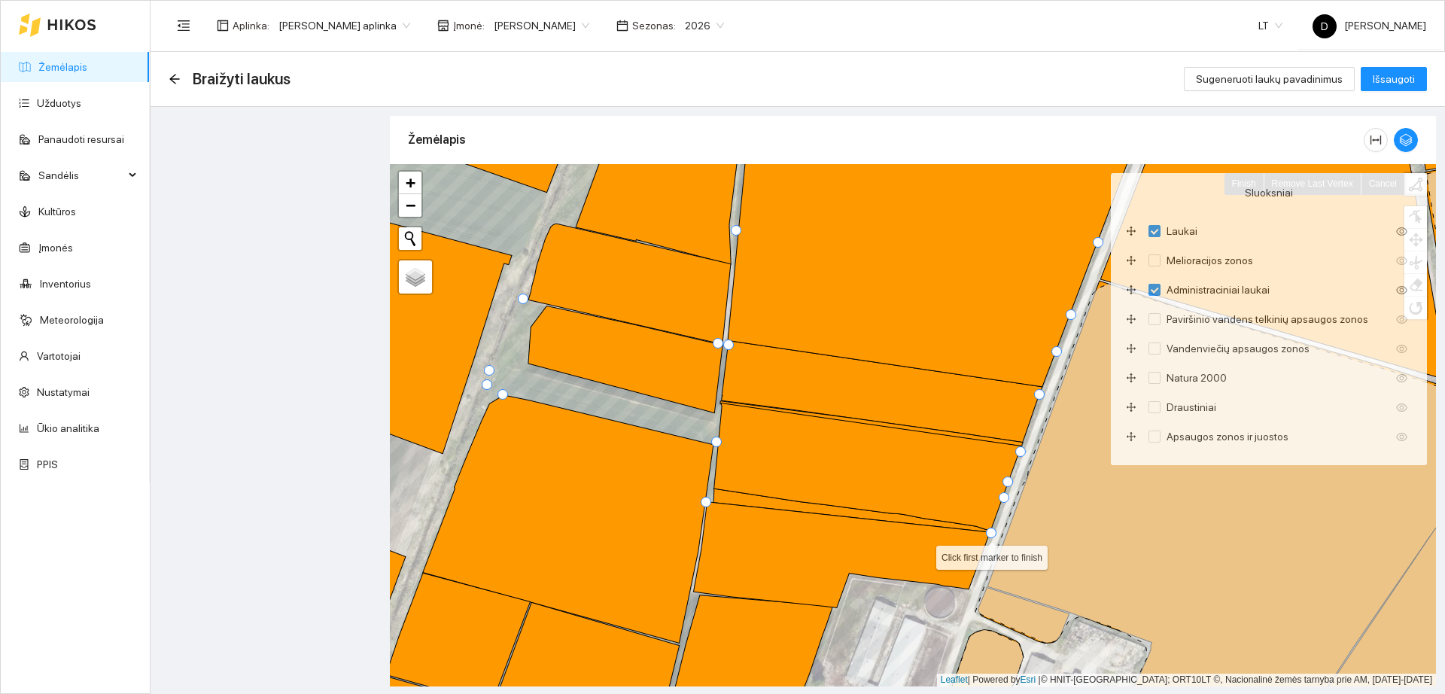
click at [986, 530] on div at bounding box center [991, 533] width 11 height 11
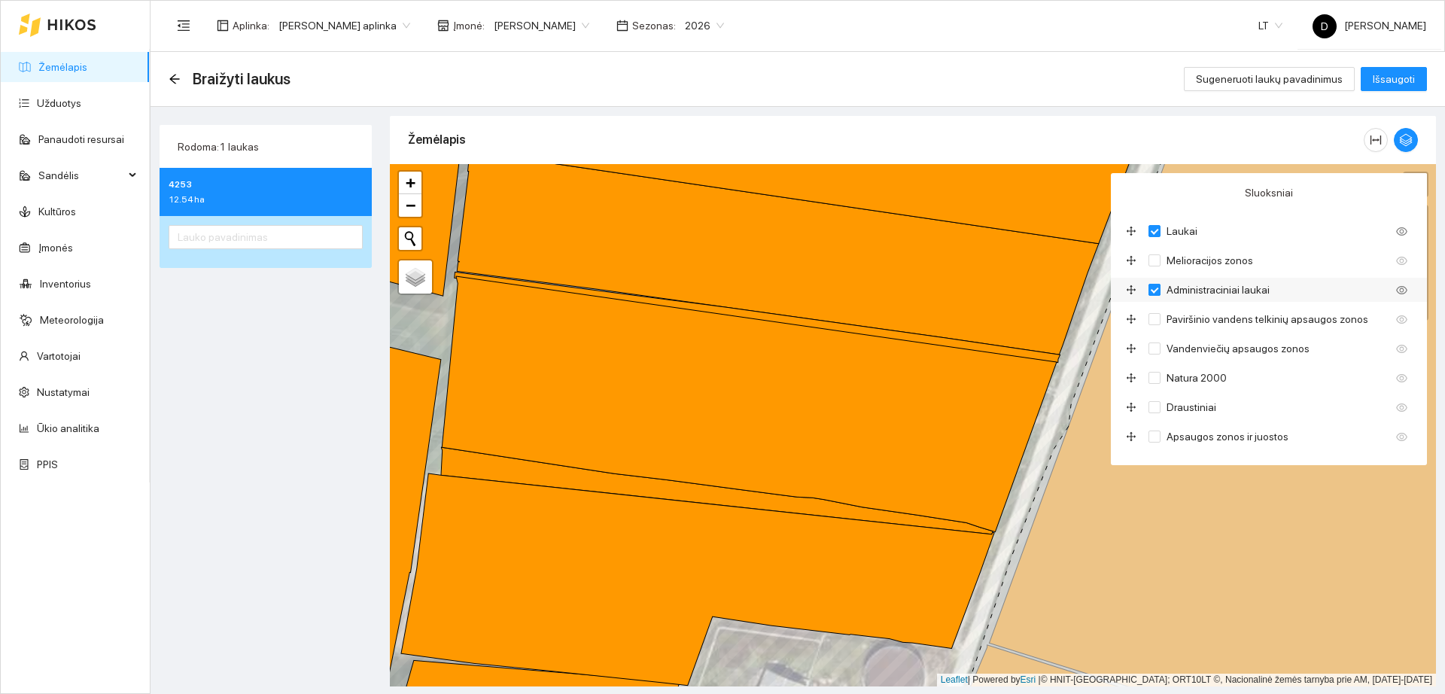
click at [1152, 293] on input "Administraciniai laukai" at bounding box center [1155, 290] width 12 height 12
checkbox input "false"
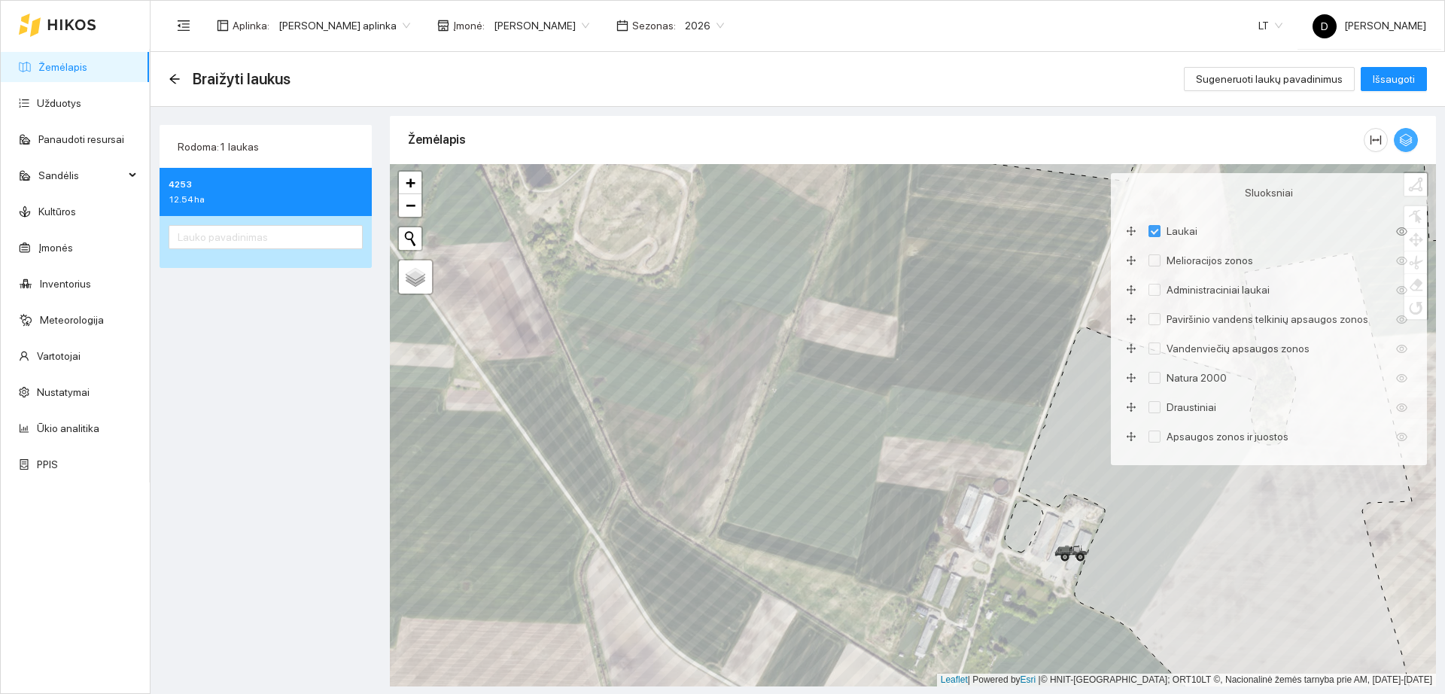
click at [1409, 143] on icon "button" at bounding box center [1406, 140] width 14 height 14
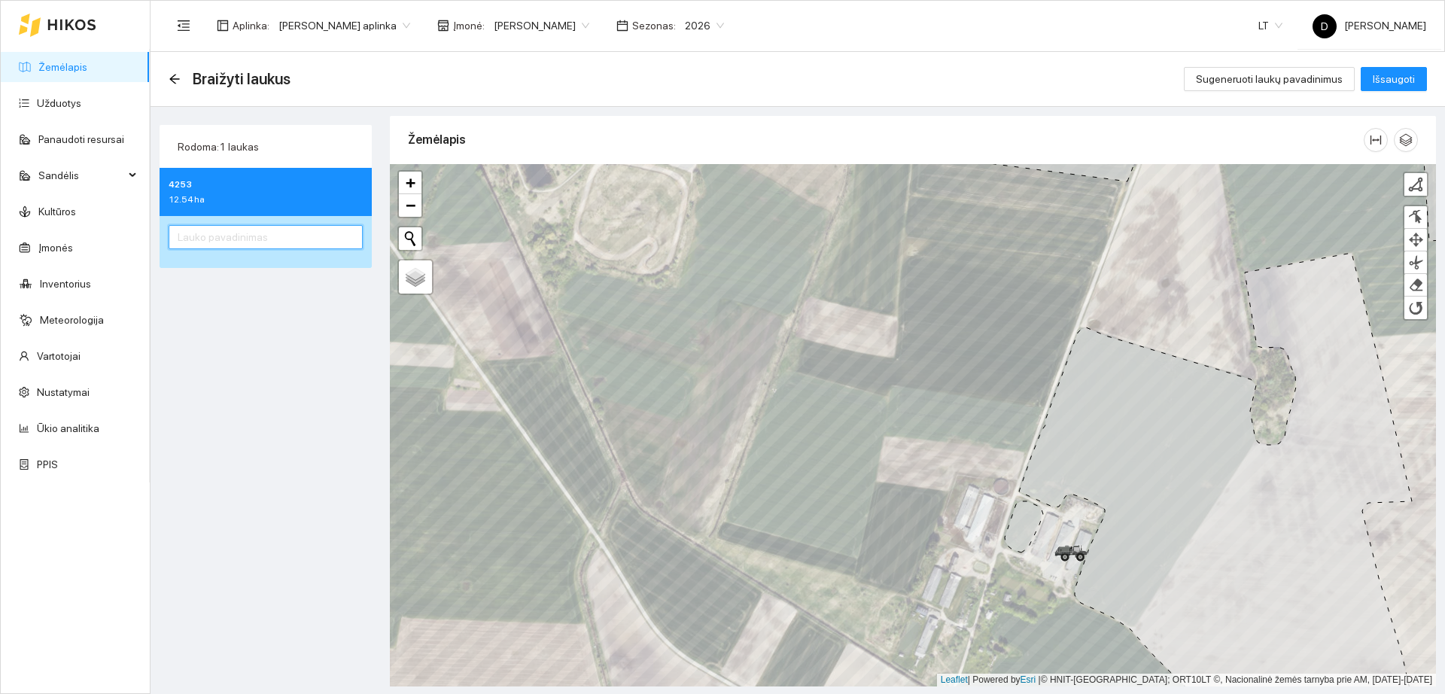
click at [279, 247] on input "text" at bounding box center [266, 237] width 194 height 24
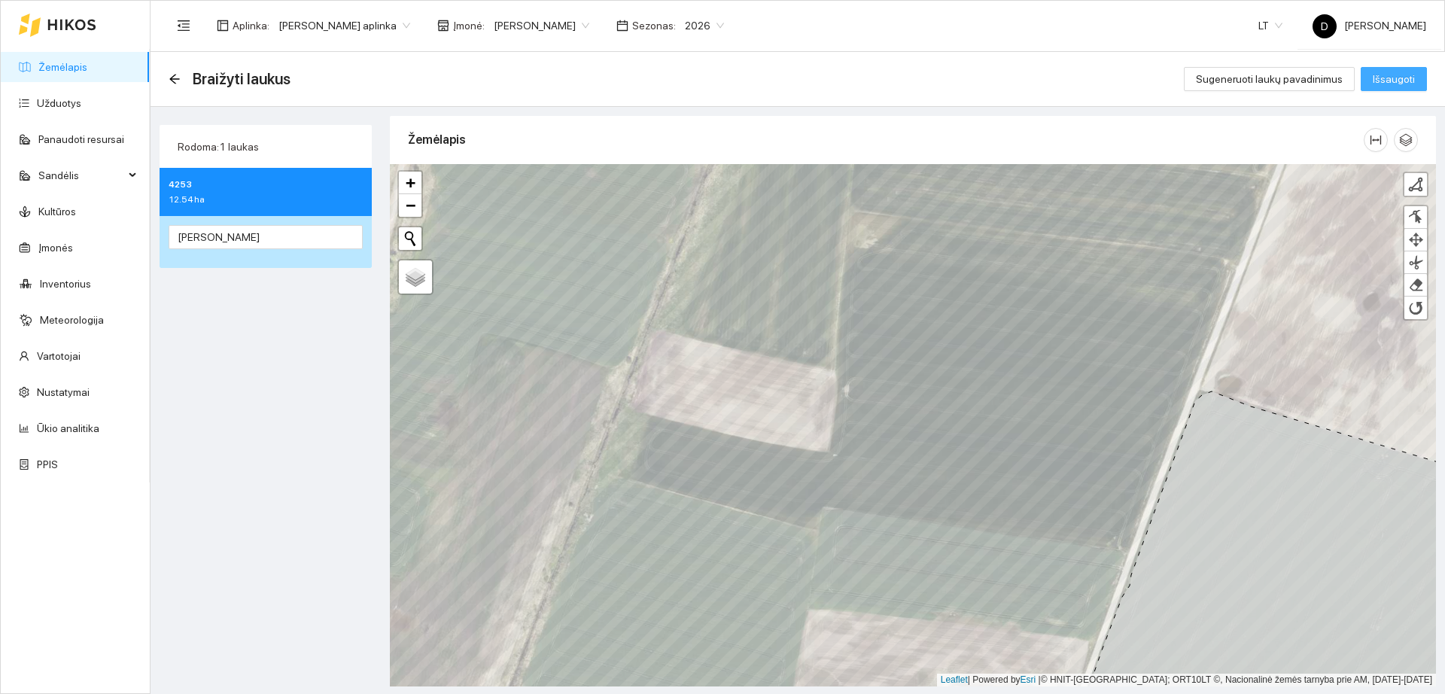
click at [1391, 78] on span "Išsaugoti" at bounding box center [1394, 79] width 42 height 17
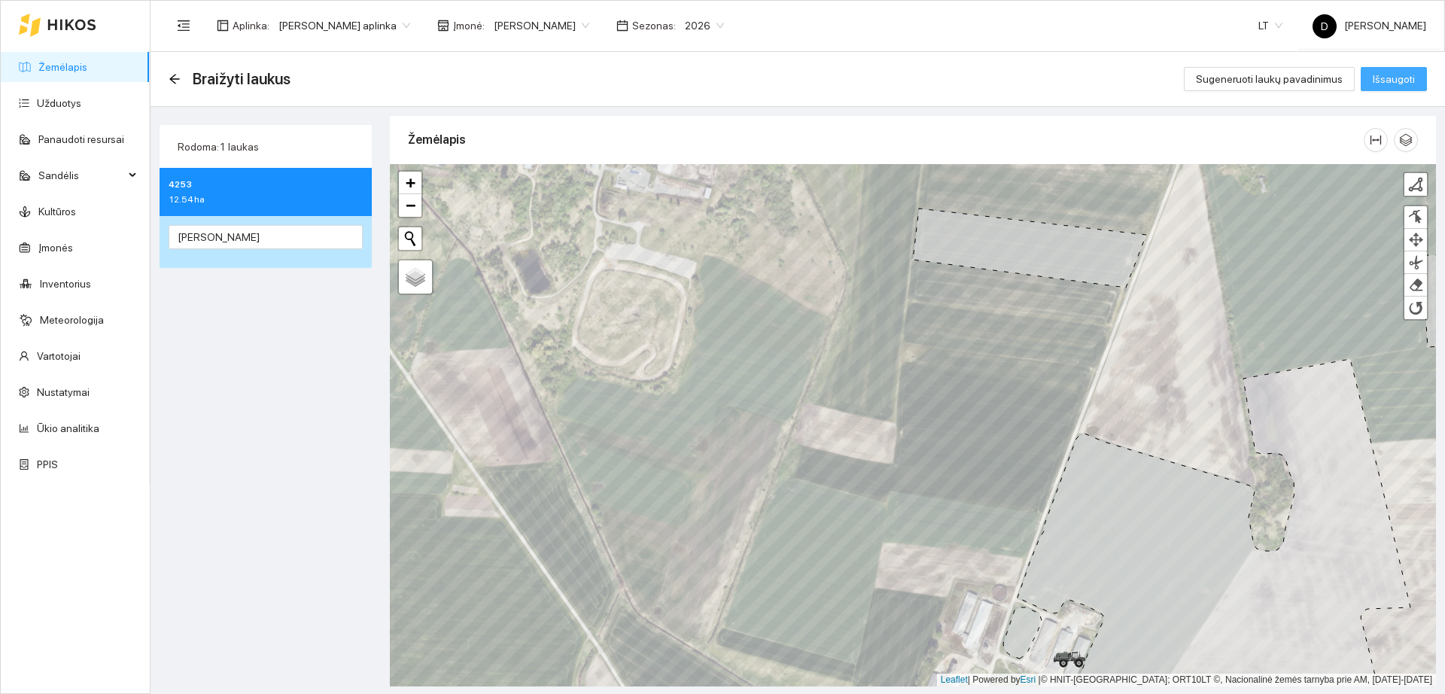
click at [1389, 77] on span "Išsaugoti" at bounding box center [1394, 79] width 42 height 17
click at [1411, 184] on div at bounding box center [1415, 184] width 15 height 15
click at [1247, 186] on link "Finish" at bounding box center [1245, 184] width 40 height 22
click at [1246, 178] on link "Finish" at bounding box center [1245, 184] width 40 height 22
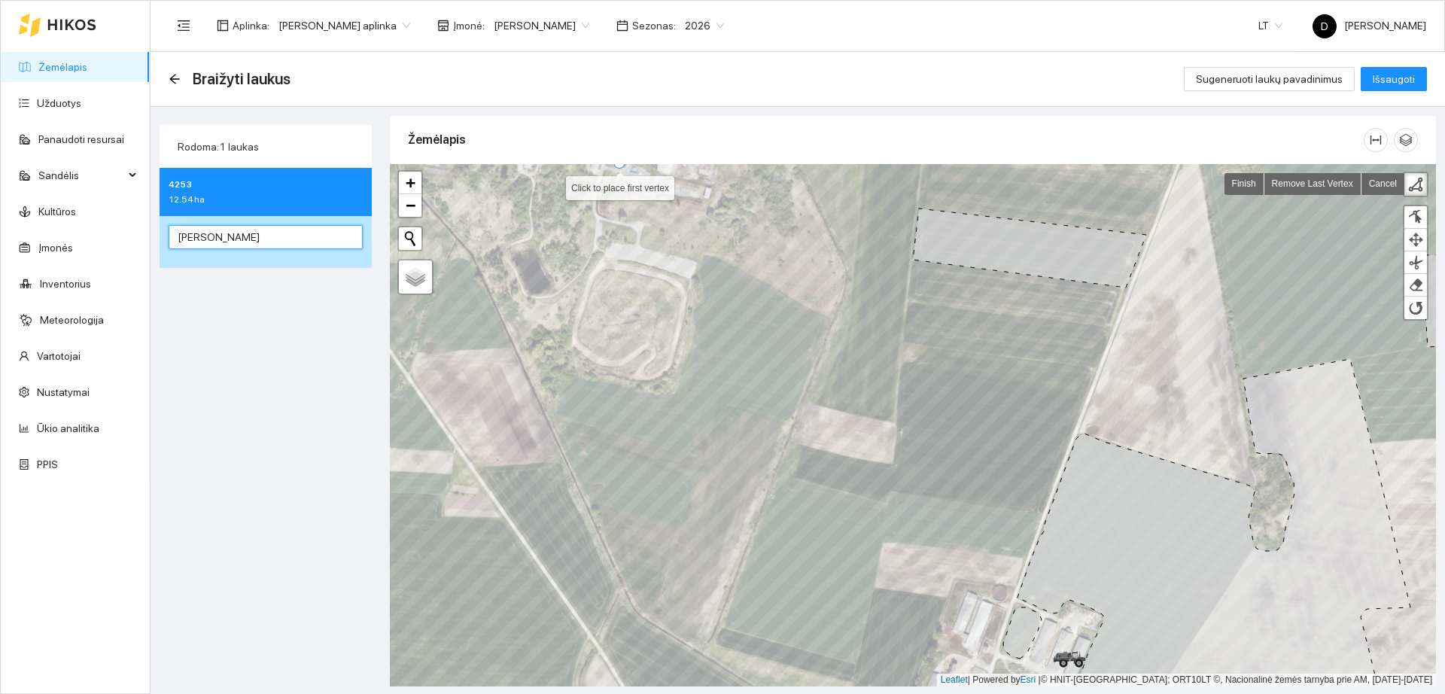
click at [305, 233] on input "Prie Naujadvario Didelis" at bounding box center [266, 237] width 194 height 24
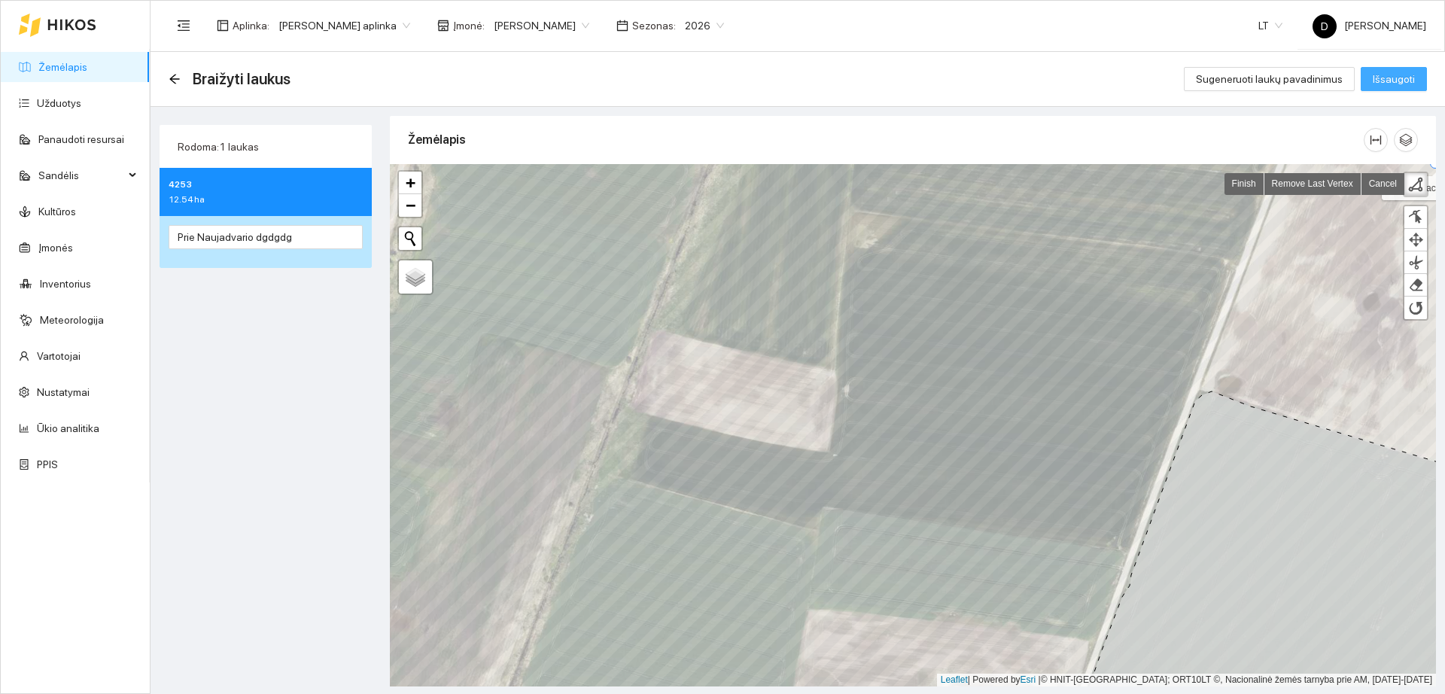
click at [1400, 81] on span "Išsaugoti" at bounding box center [1394, 79] width 42 height 17
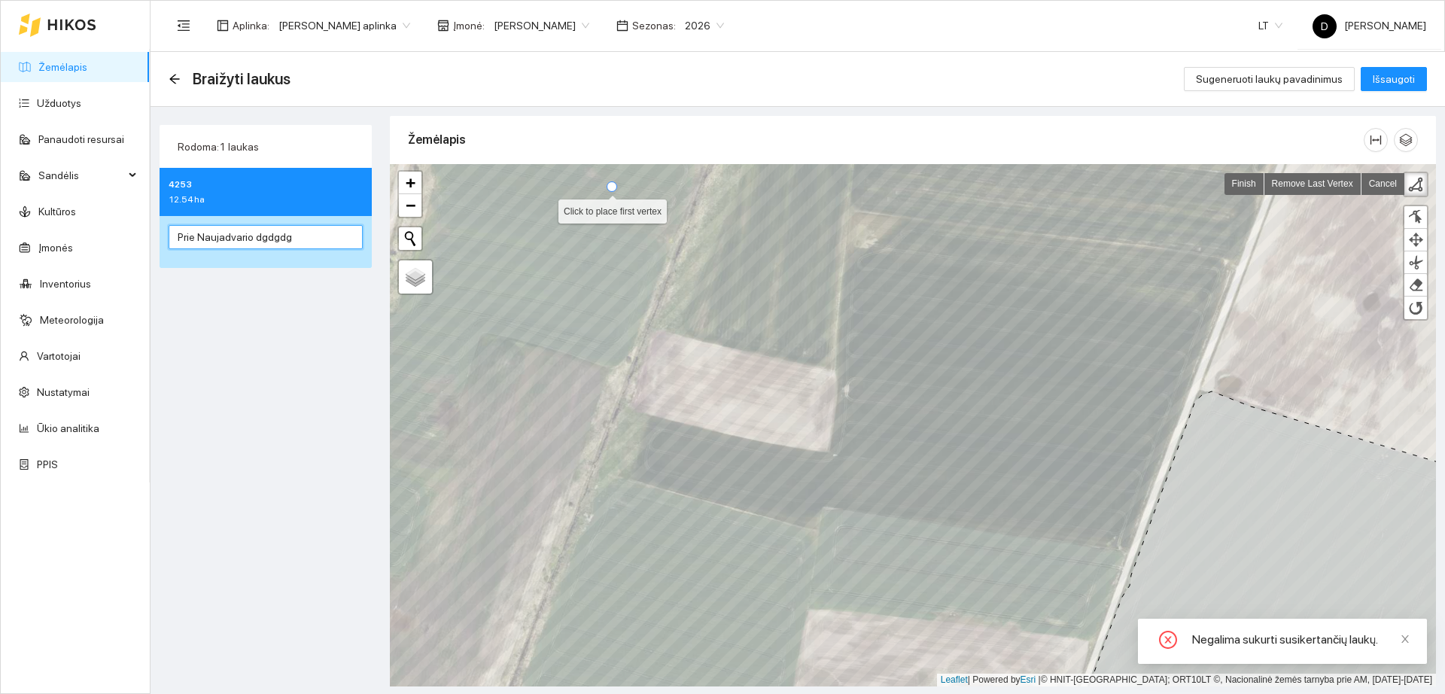
drag, startPoint x: 291, startPoint y: 242, endPoint x: 252, endPoint y: 241, distance: 39.2
click at [252, 241] on input "Prie Naujadvario dgdgdg" at bounding box center [266, 237] width 194 height 24
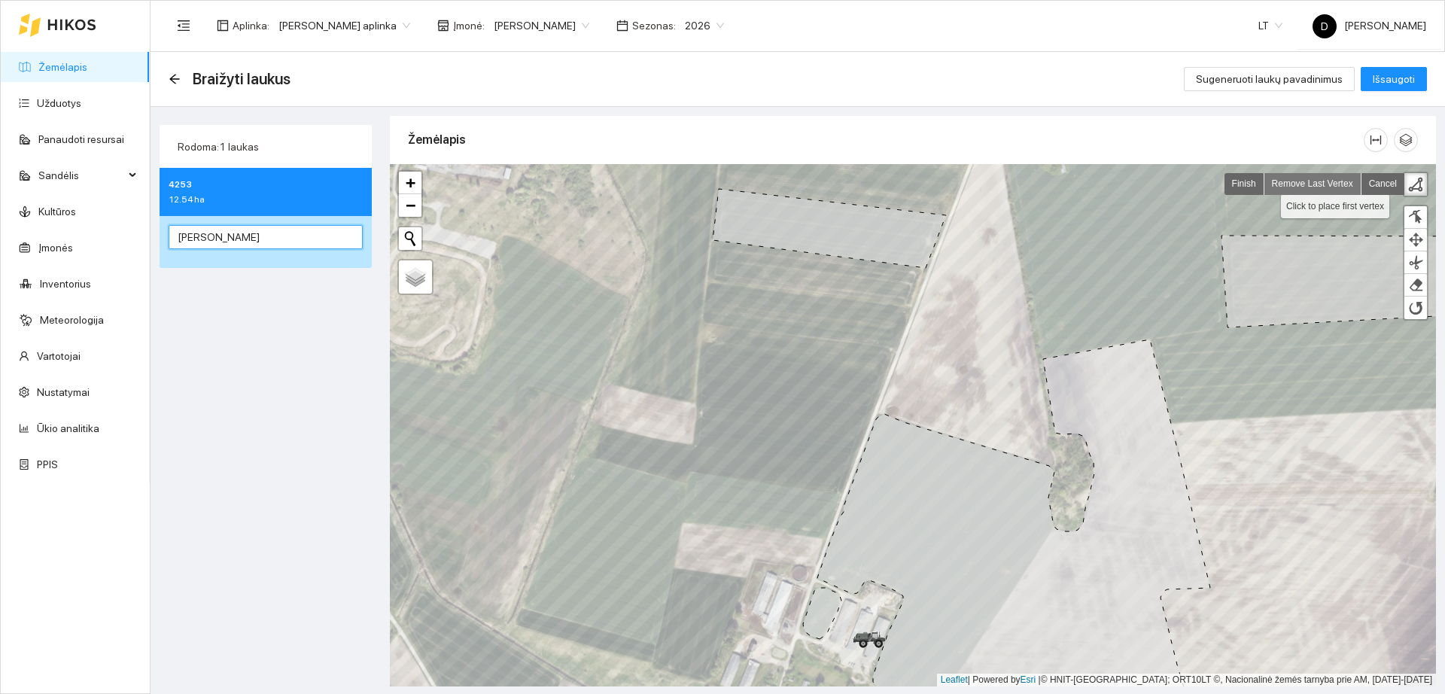
type input "Prie Naujadvario Didelis"
click at [1335, 182] on link "Remove Last Vertex" at bounding box center [1313, 184] width 97 height 22
click at [1417, 218] on div at bounding box center [1415, 217] width 15 height 14
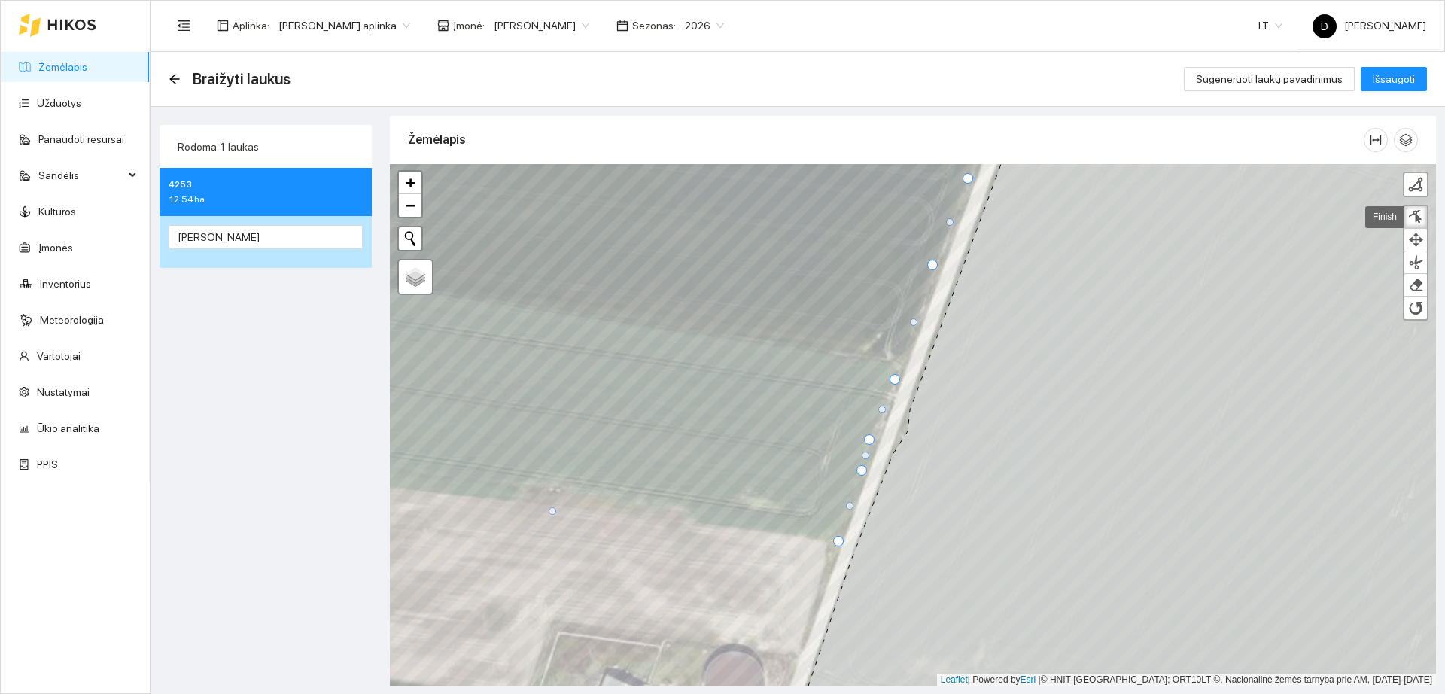
click at [837, 542] on div at bounding box center [838, 541] width 11 height 11
click at [1379, 87] on button "Išsaugoti" at bounding box center [1394, 79] width 66 height 24
click at [1170, 641] on icon "close-circle" at bounding box center [1168, 640] width 7 height 7
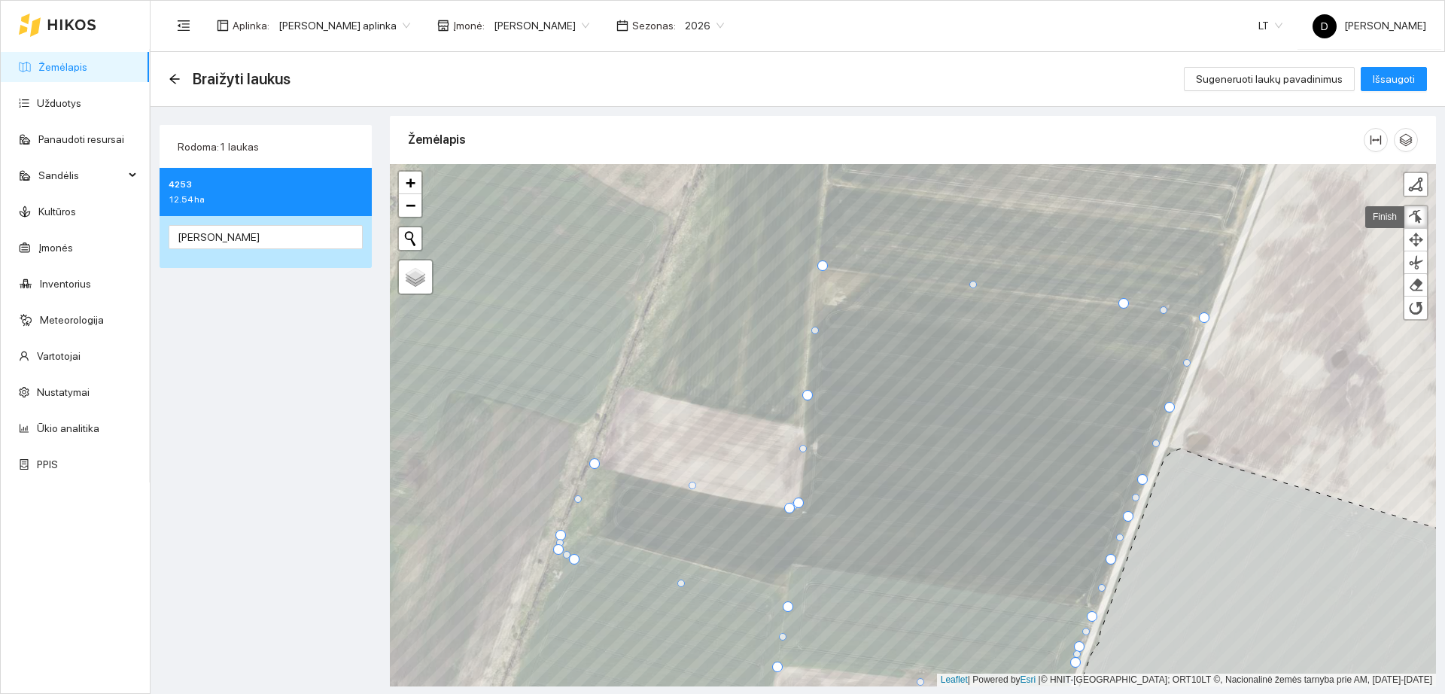
click at [799, 501] on div at bounding box center [798, 503] width 11 height 11
click at [1402, 78] on span "Išsaugoti" at bounding box center [1394, 79] width 42 height 17
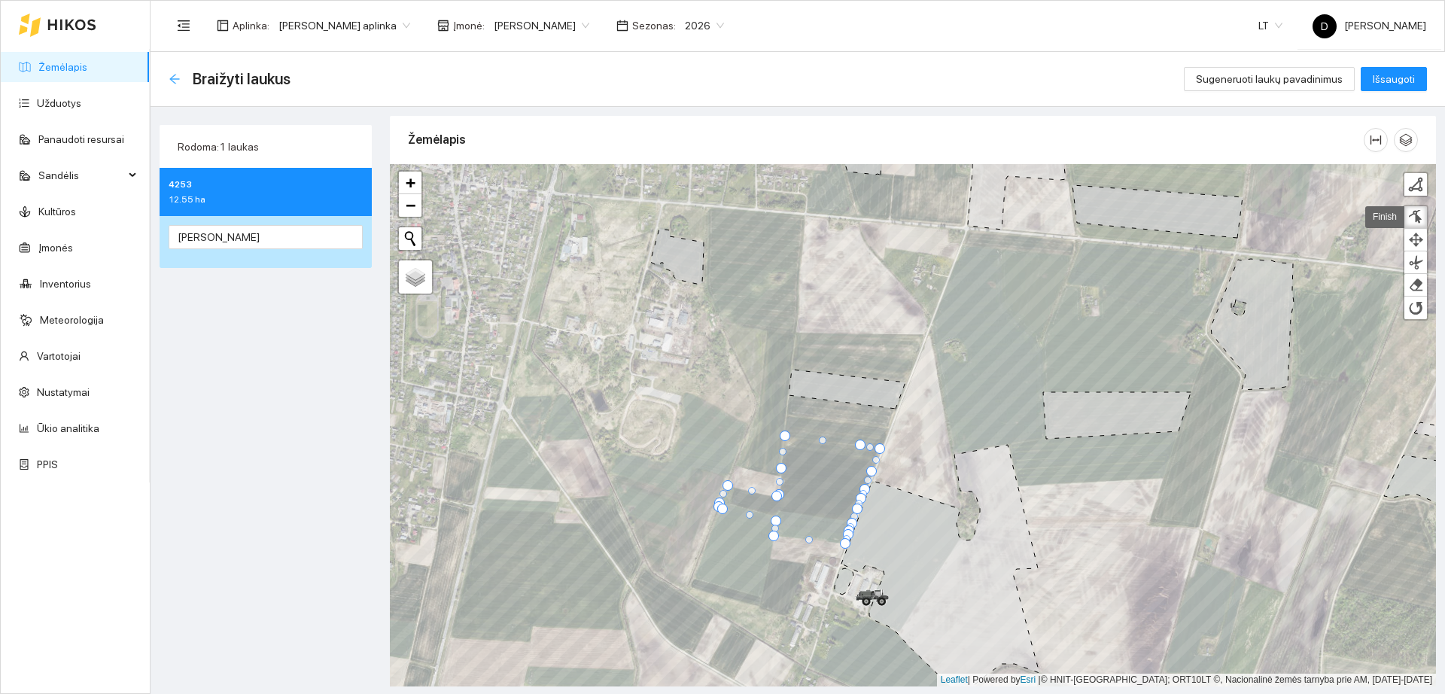
drag, startPoint x: 168, startPoint y: 75, endPoint x: 177, endPoint y: 82, distance: 11.8
click at [169, 75] on div "Braižyti laukus Sugeneruoti laukų pavadinimus Išsaugoti" at bounding box center [798, 79] width 1295 height 55
click at [178, 82] on icon "arrow-left" at bounding box center [175, 79] width 12 height 12
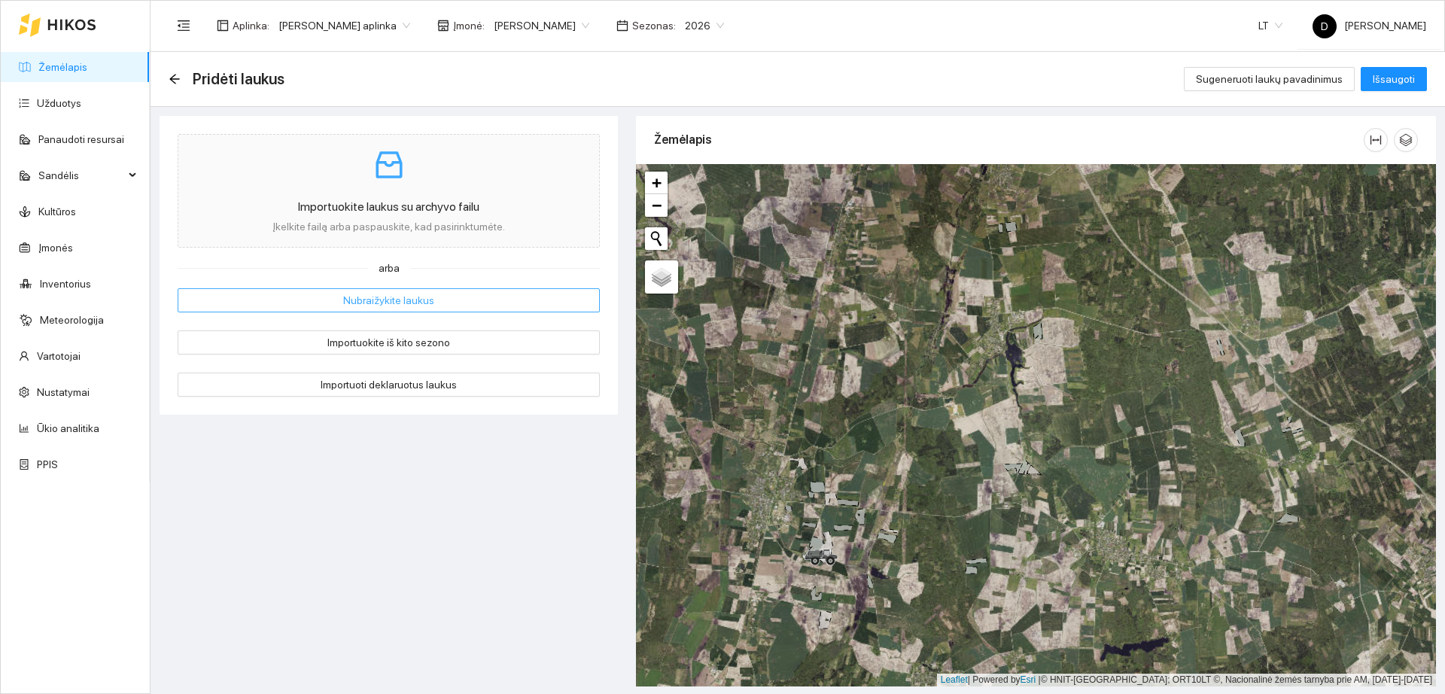
click at [459, 297] on button "Nubraižykite laukus" at bounding box center [389, 300] width 422 height 24
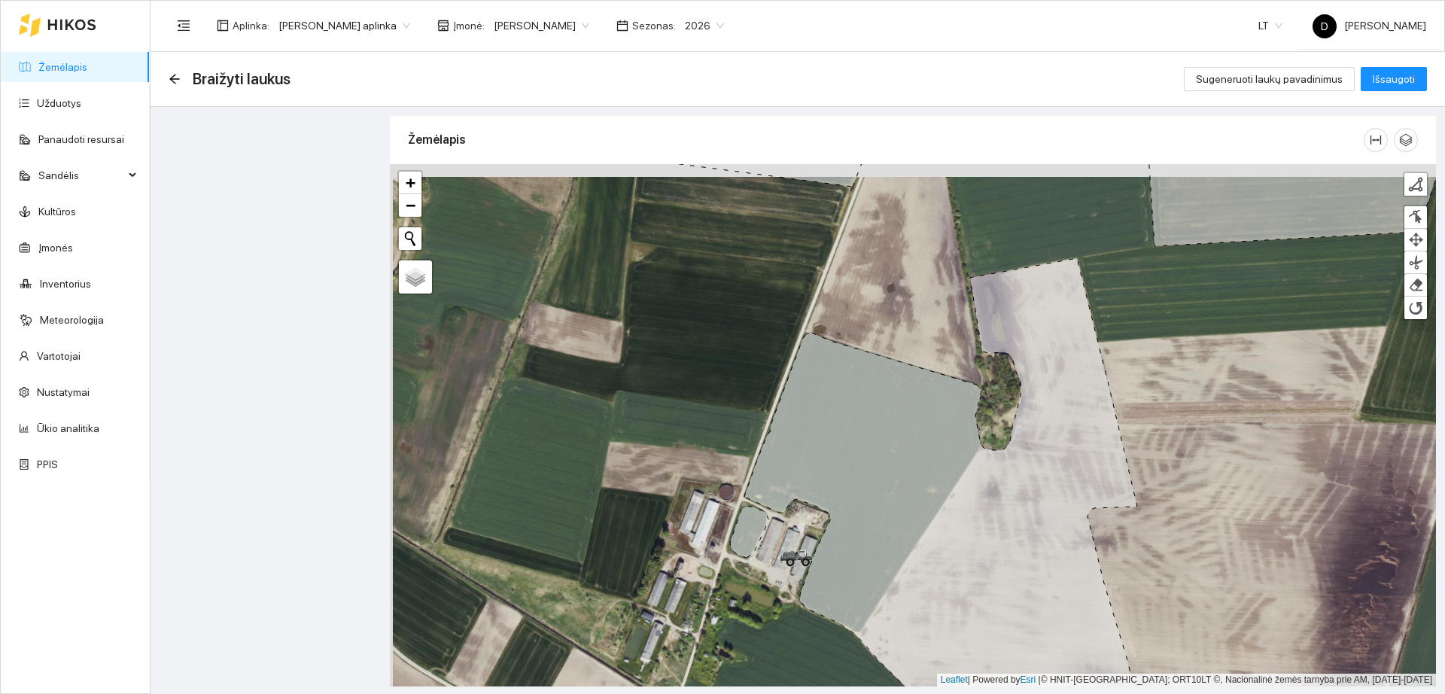
drag, startPoint x: 694, startPoint y: 315, endPoint x: 737, endPoint y: 397, distance: 92.6
click at [737, 397] on div "+ − Nieko nerasta. Bandykite dar kartą." at bounding box center [913, 425] width 1046 height 522
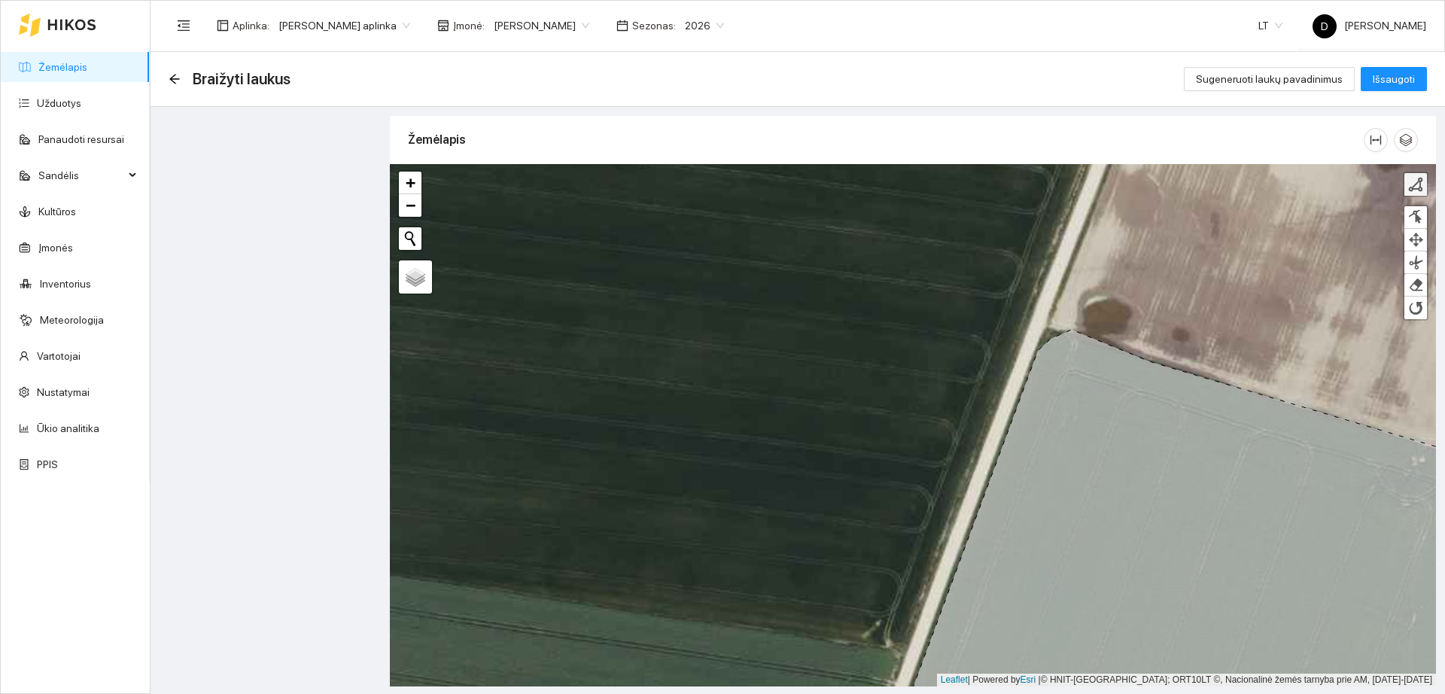
click at [1422, 181] on div at bounding box center [1415, 184] width 15 height 15
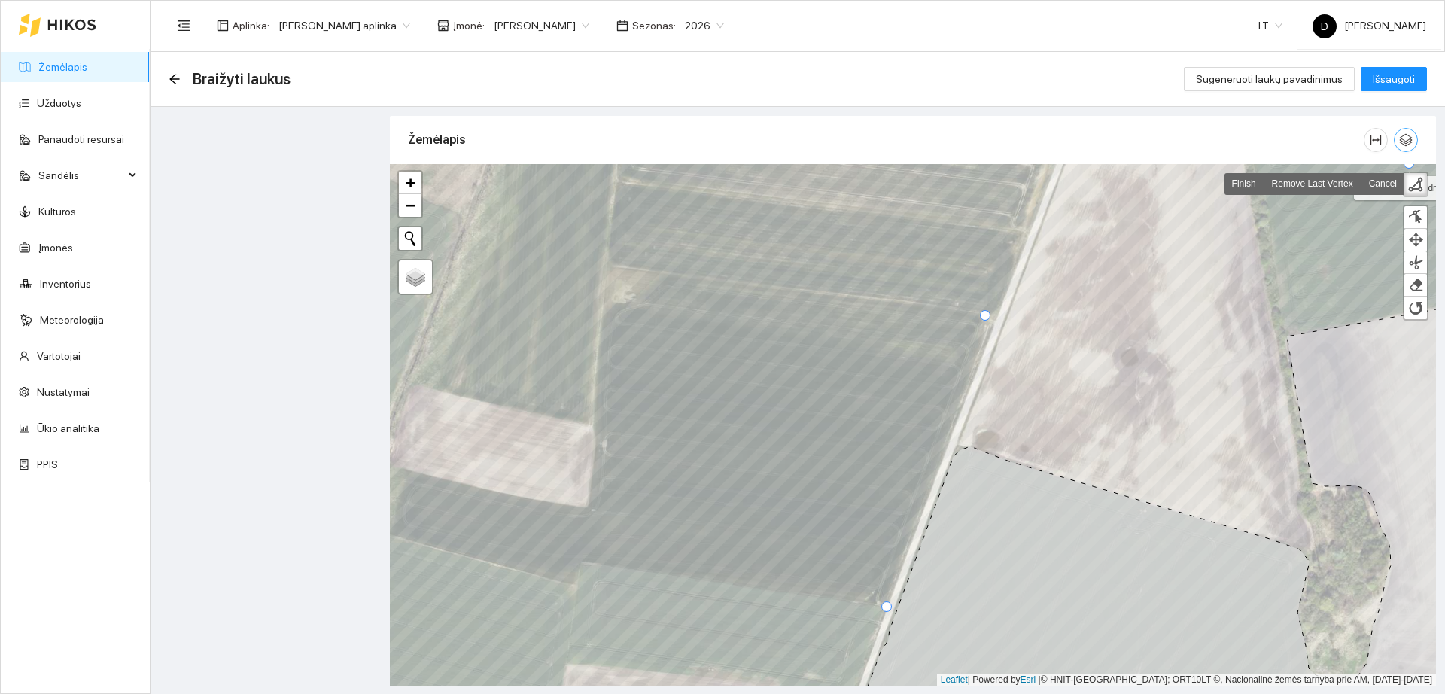
click at [1403, 145] on icon "button" at bounding box center [1406, 140] width 14 height 14
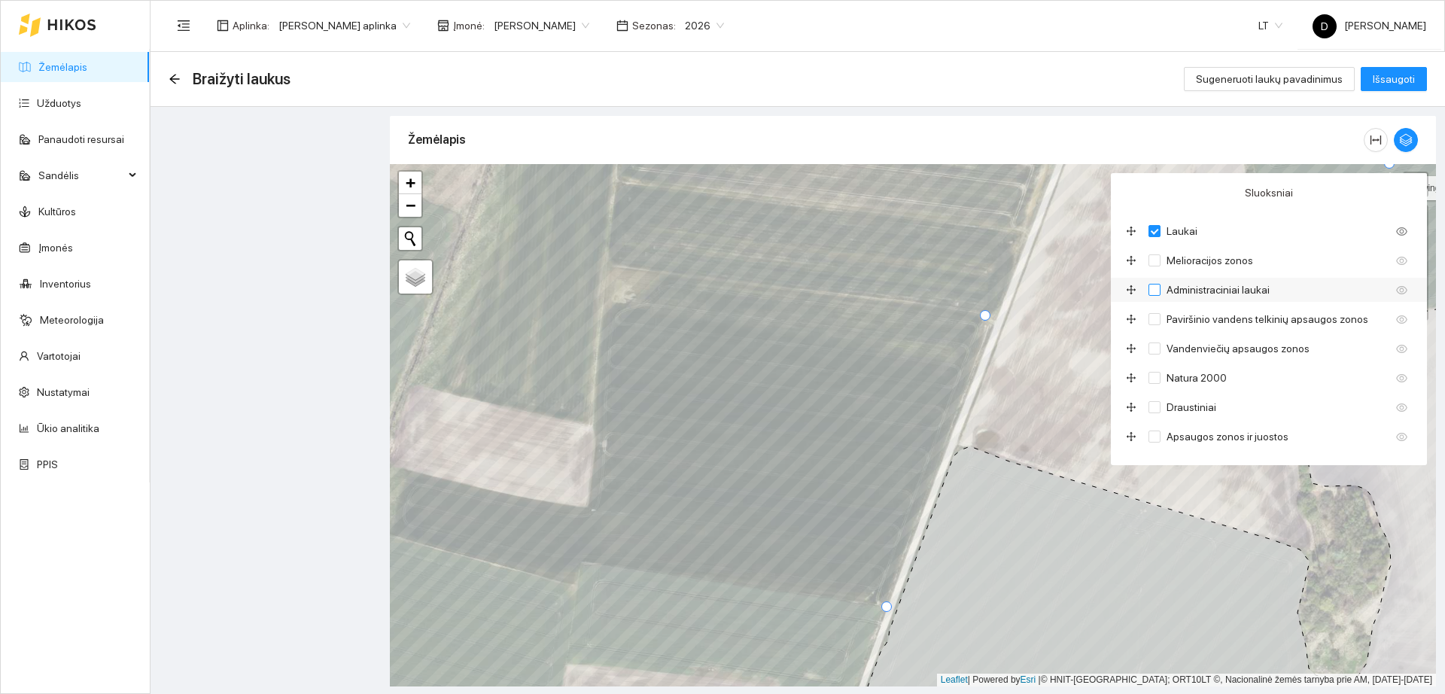
click at [1155, 287] on input "Administraciniai laukai" at bounding box center [1155, 290] width 12 height 12
checkbox input "true"
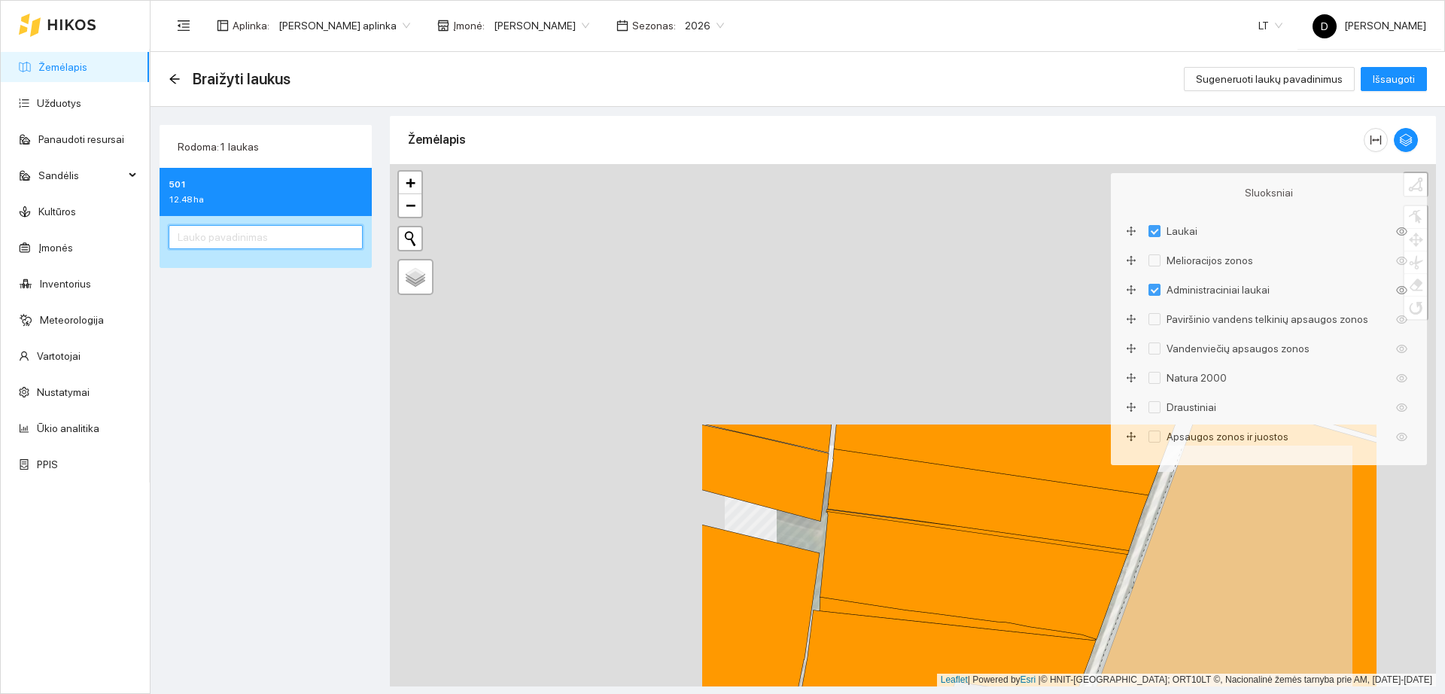
click at [210, 242] on input "text" at bounding box center [266, 237] width 194 height 24
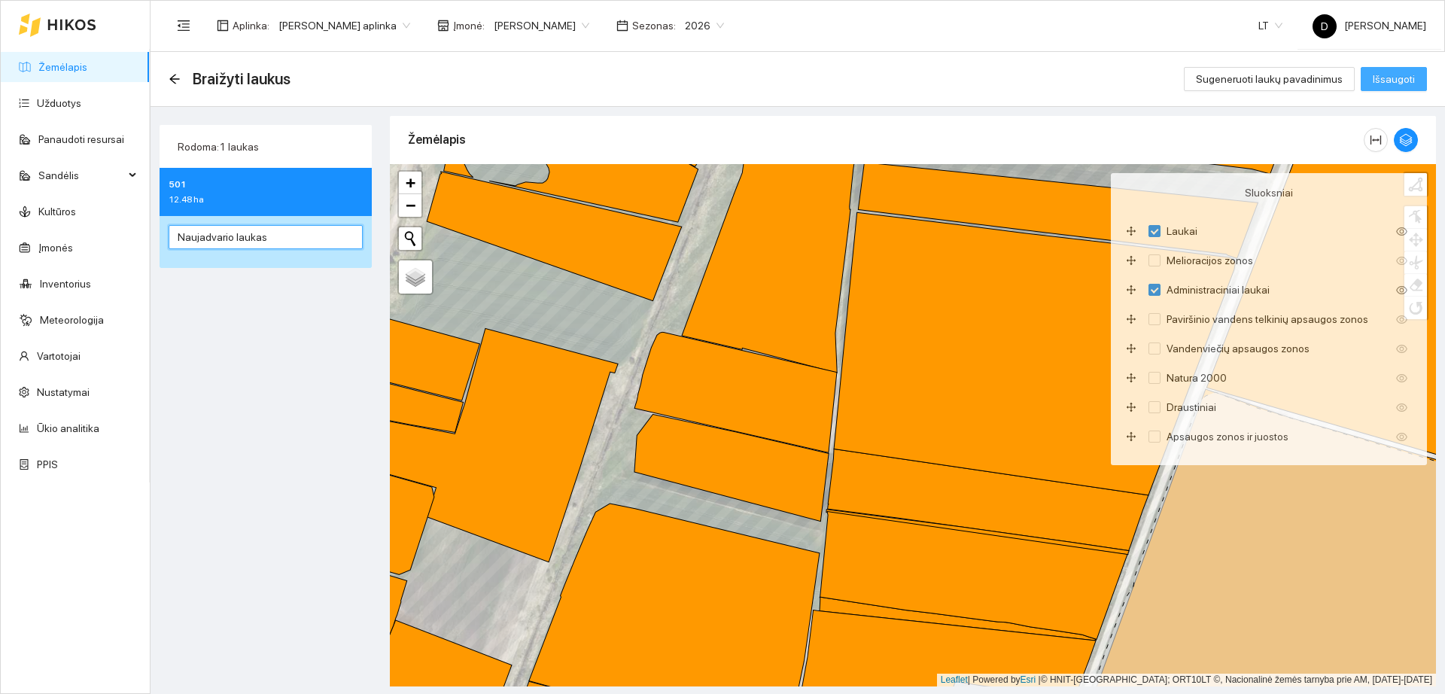
type input "Naujadvario laukas"
click at [1405, 82] on span "Išsaugoti" at bounding box center [1394, 79] width 42 height 17
click at [1402, 140] on icon "button" at bounding box center [1406, 140] width 14 height 14
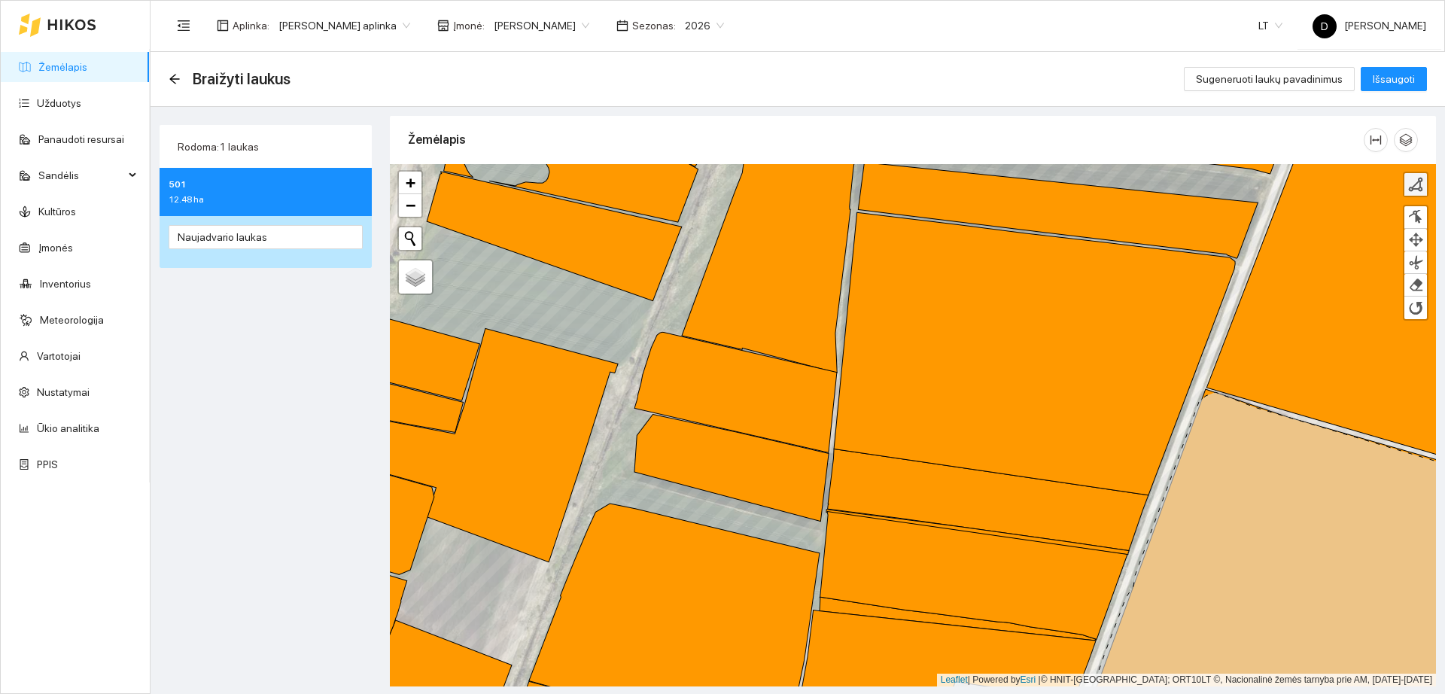
click at [1416, 185] on div at bounding box center [1415, 184] width 15 height 15
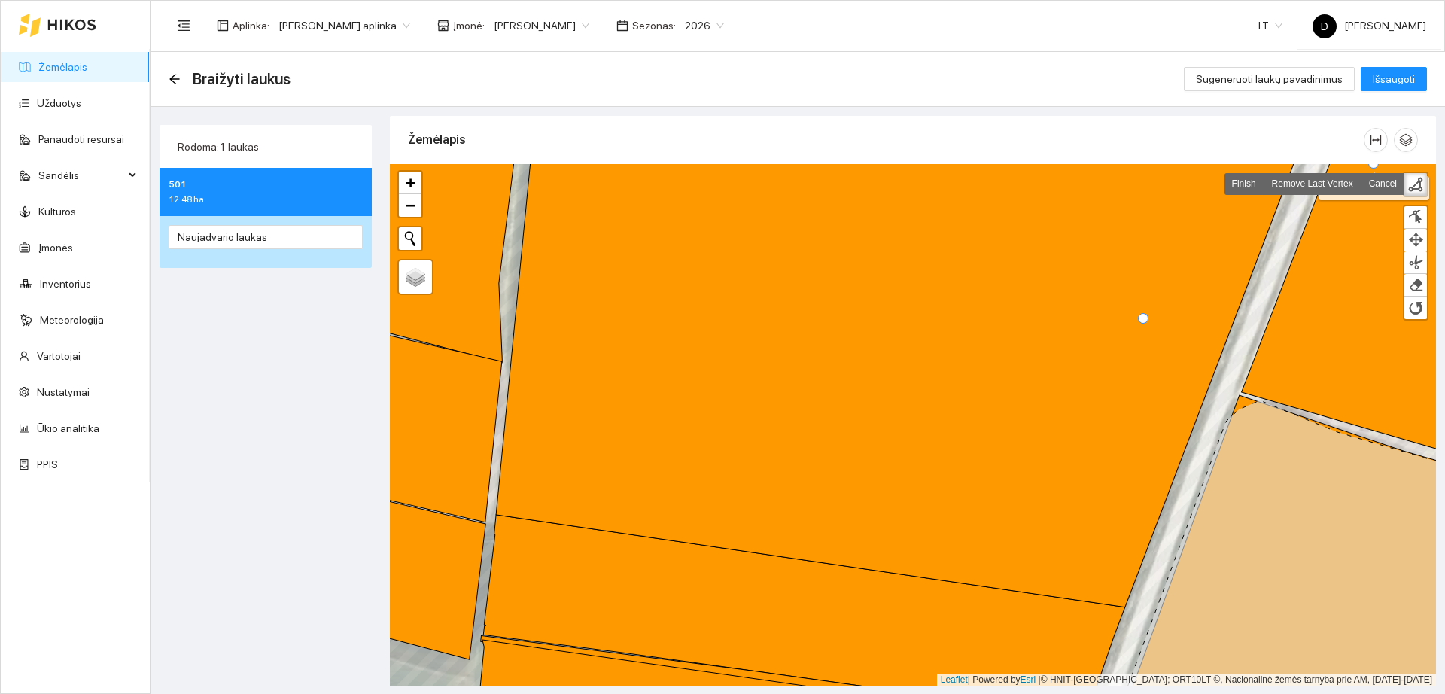
click at [1390, 92] on div "Braižyti laukus Sugeneruoti laukų pavadinimus Išsaugoti" at bounding box center [798, 79] width 1259 height 30
click at [1390, 84] on span "Išsaugoti" at bounding box center [1394, 79] width 42 height 17
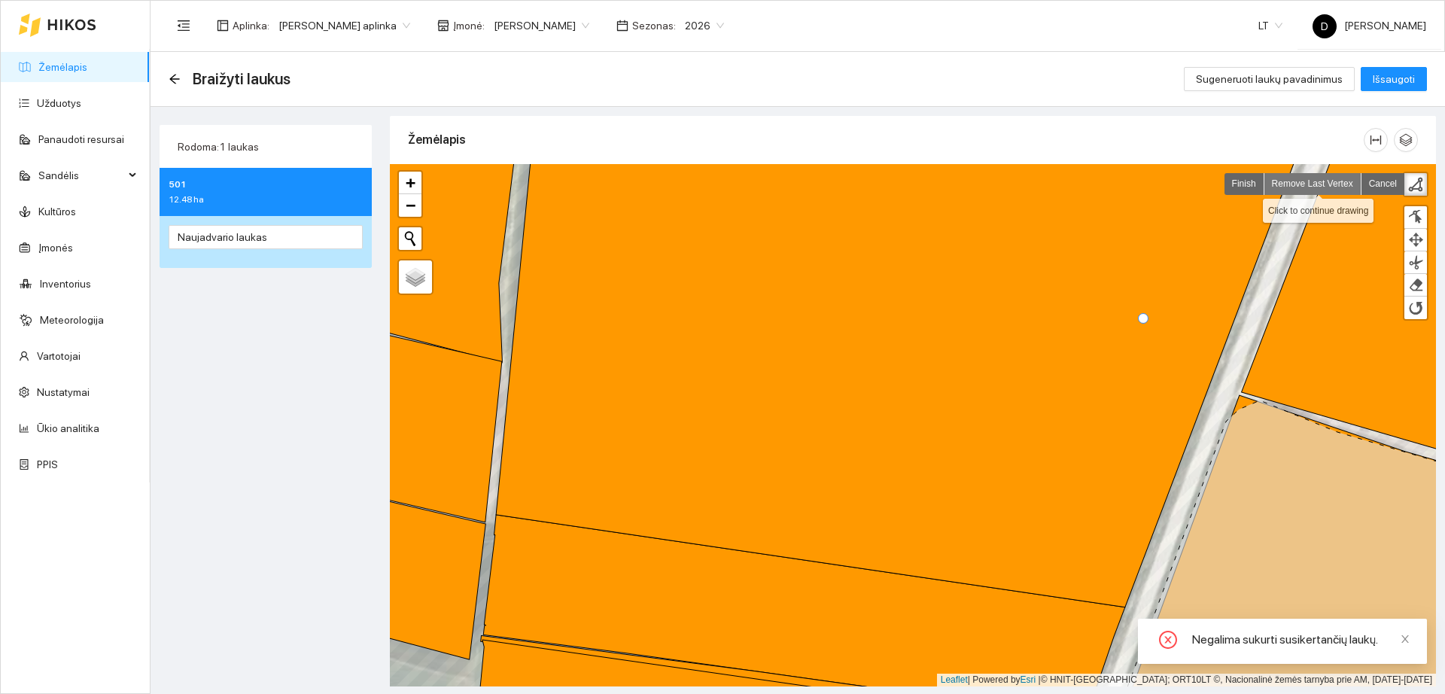
click at [1319, 187] on link "Remove Last Vertex" at bounding box center [1313, 184] width 97 height 22
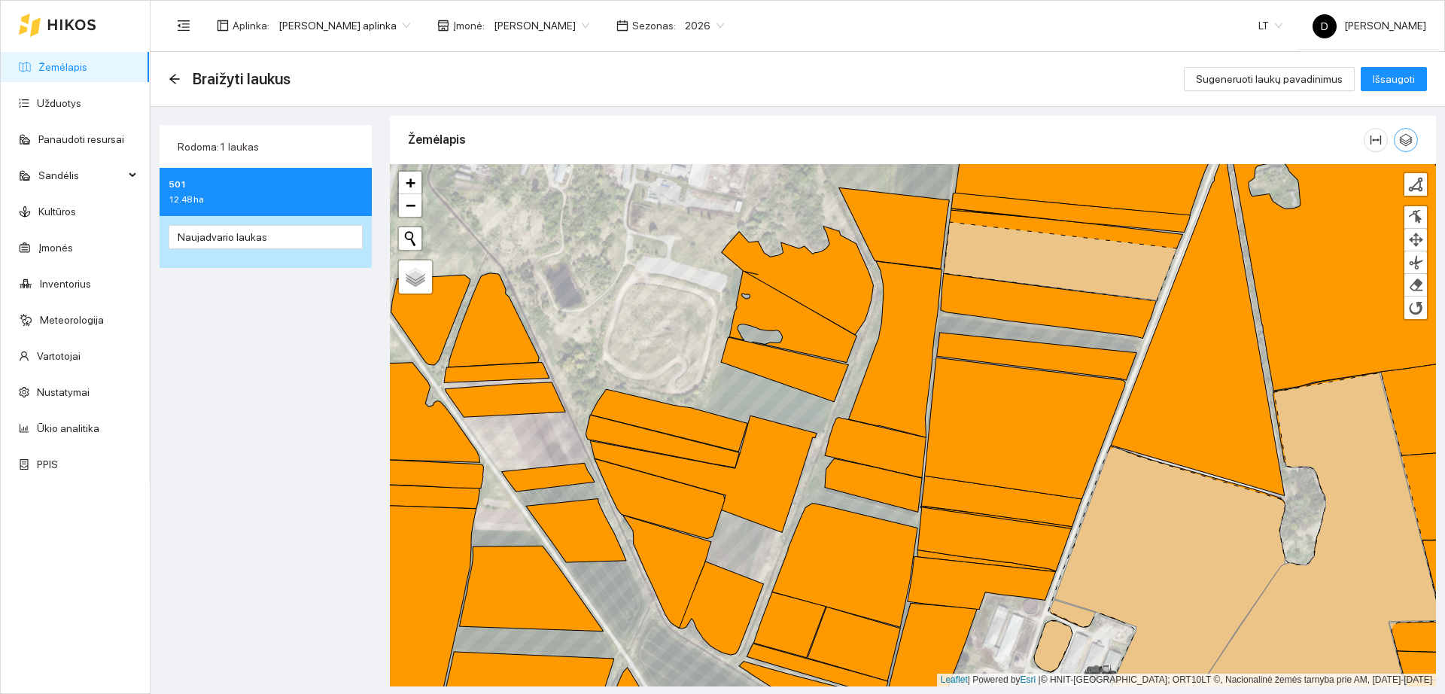
click at [1409, 149] on button "button" at bounding box center [1406, 140] width 24 height 24
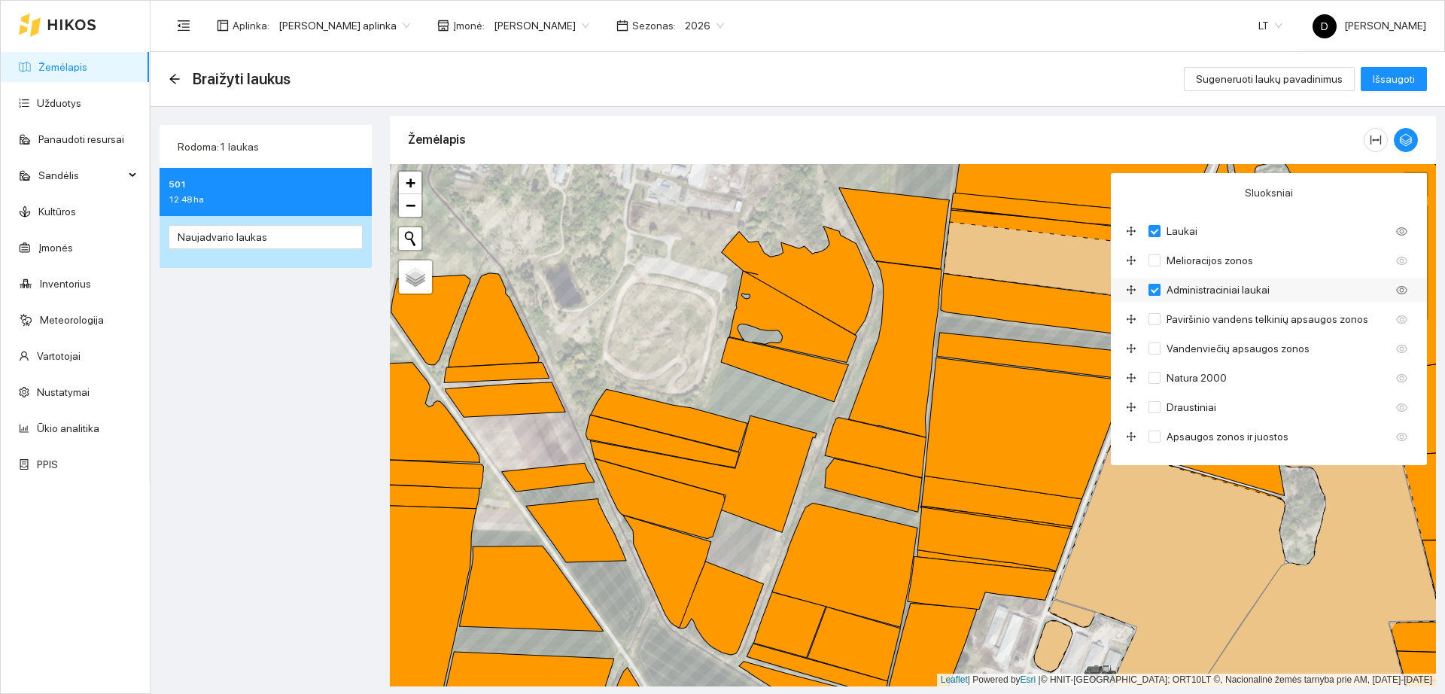
click at [1155, 288] on input "Administraciniai laukai" at bounding box center [1155, 290] width 12 height 12
checkbox input "false"
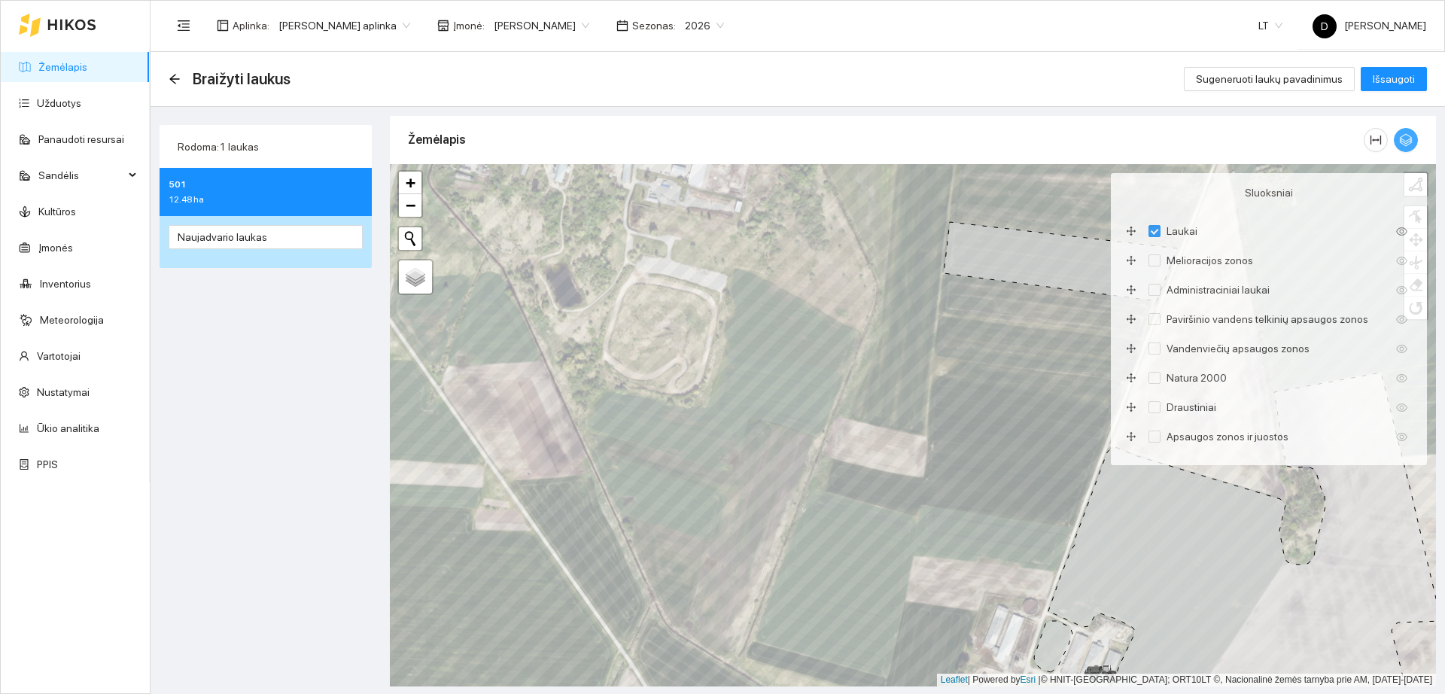
click at [1414, 136] on span "button" at bounding box center [1406, 140] width 23 height 14
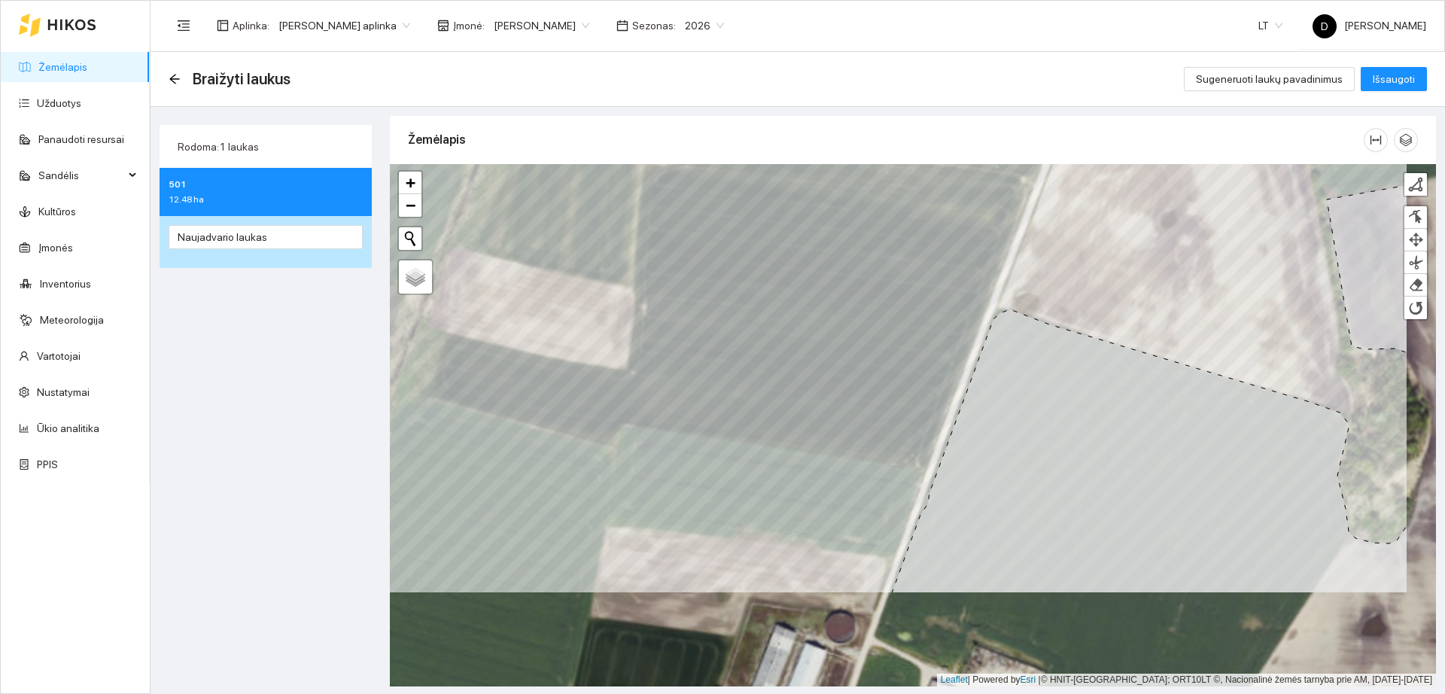
drag, startPoint x: 1217, startPoint y: 509, endPoint x: 1083, endPoint y: 362, distance: 198.8
click at [1083, 362] on icon at bounding box center [1150, 389] width 516 height 408
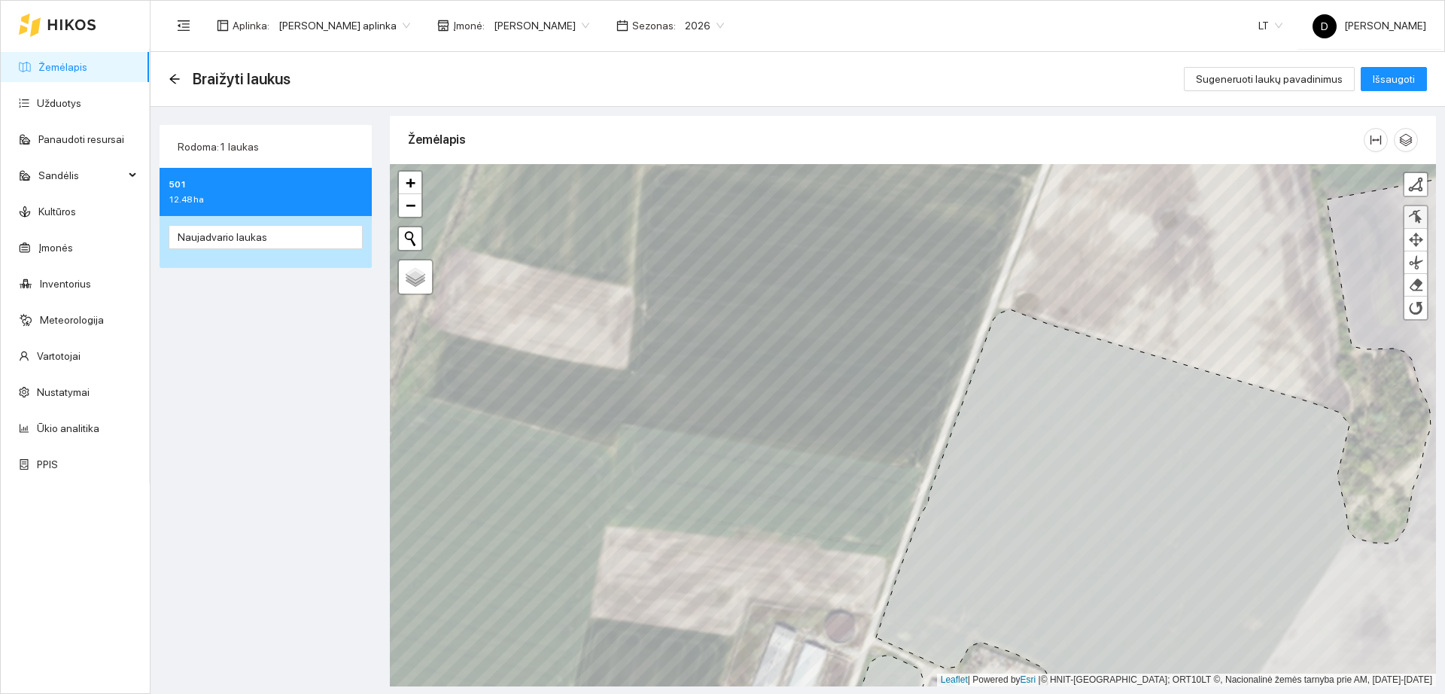
click at [1414, 212] on div at bounding box center [1415, 217] width 15 height 14
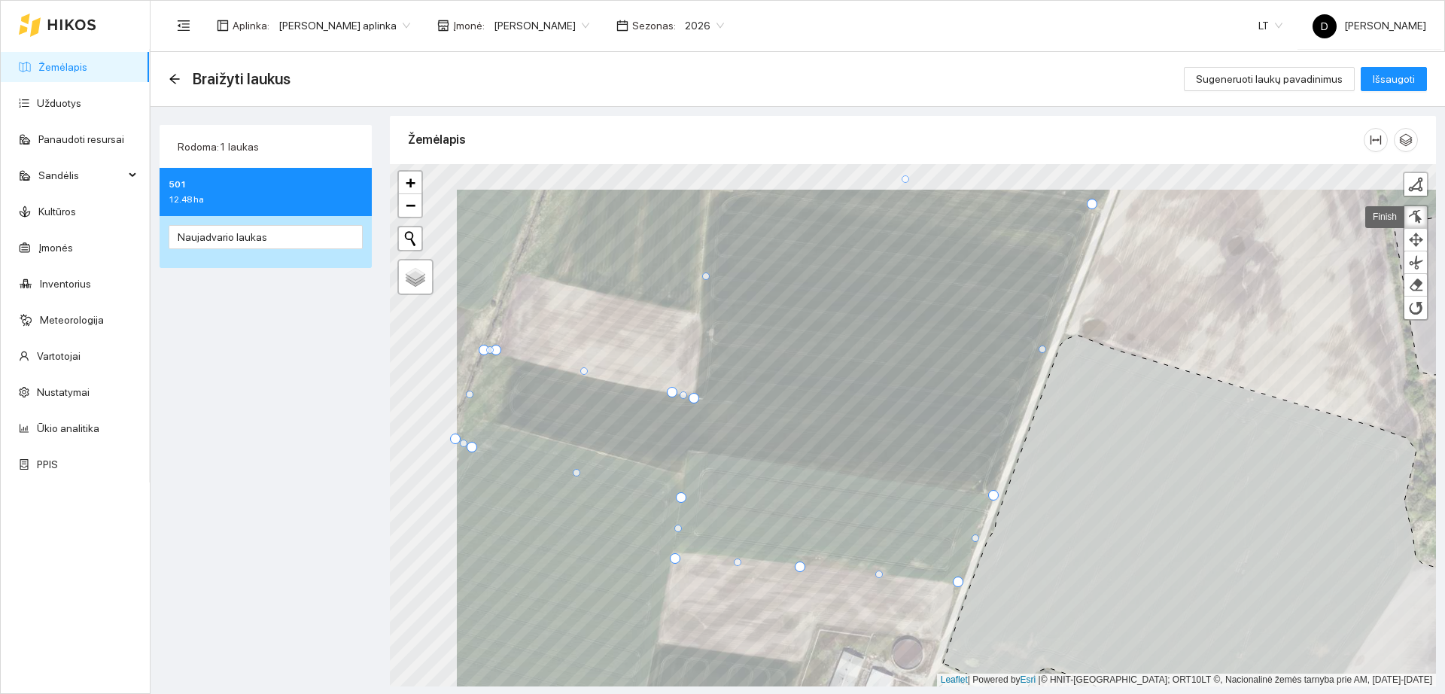
drag, startPoint x: 1013, startPoint y: 327, endPoint x: 1081, endPoint y: 350, distance: 71.7
click at [1081, 350] on icon at bounding box center [1275, 476] width 665 height 580
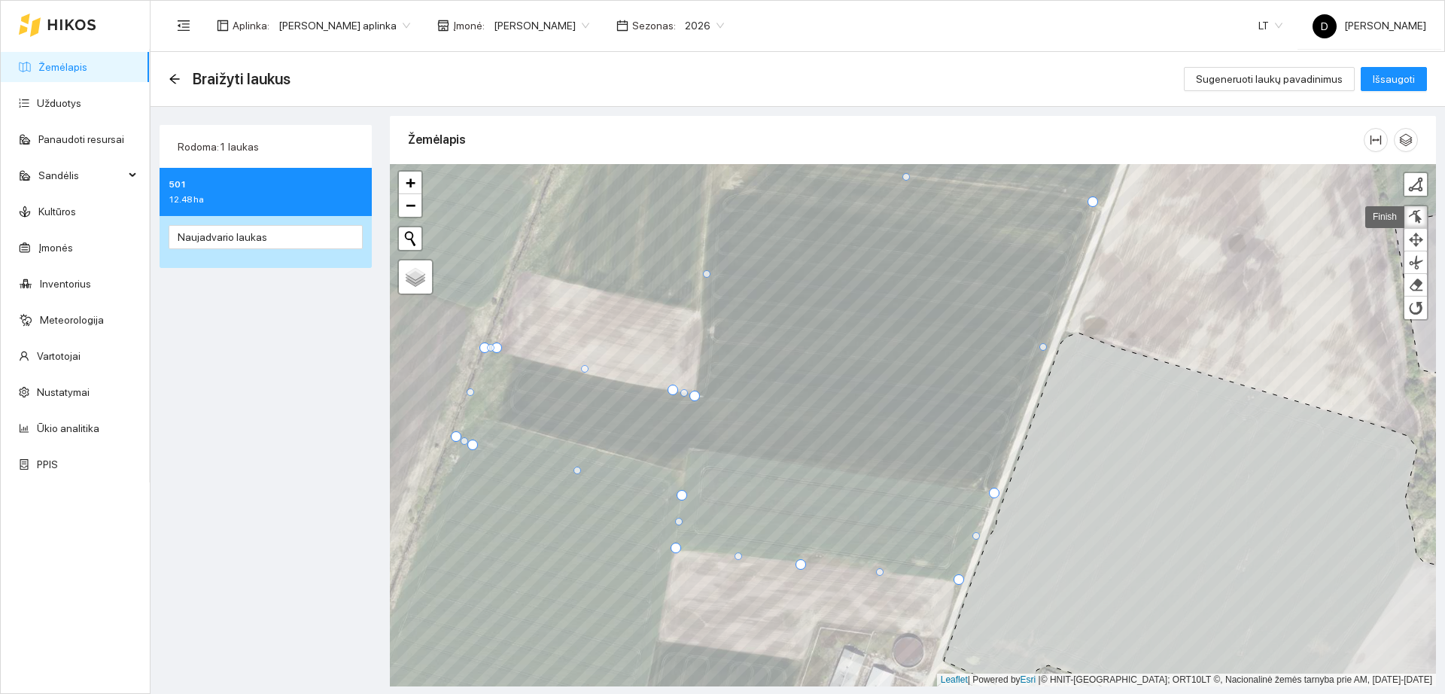
click at [675, 544] on div at bounding box center [676, 548] width 11 height 11
click at [739, 555] on div at bounding box center [743, 554] width 8 height 8
click at [807, 558] on div at bounding box center [807, 558] width 11 height 11
click at [1388, 72] on span "Išsaugoti" at bounding box center [1394, 79] width 42 height 17
click at [684, 487] on div at bounding box center [683, 485] width 11 height 11
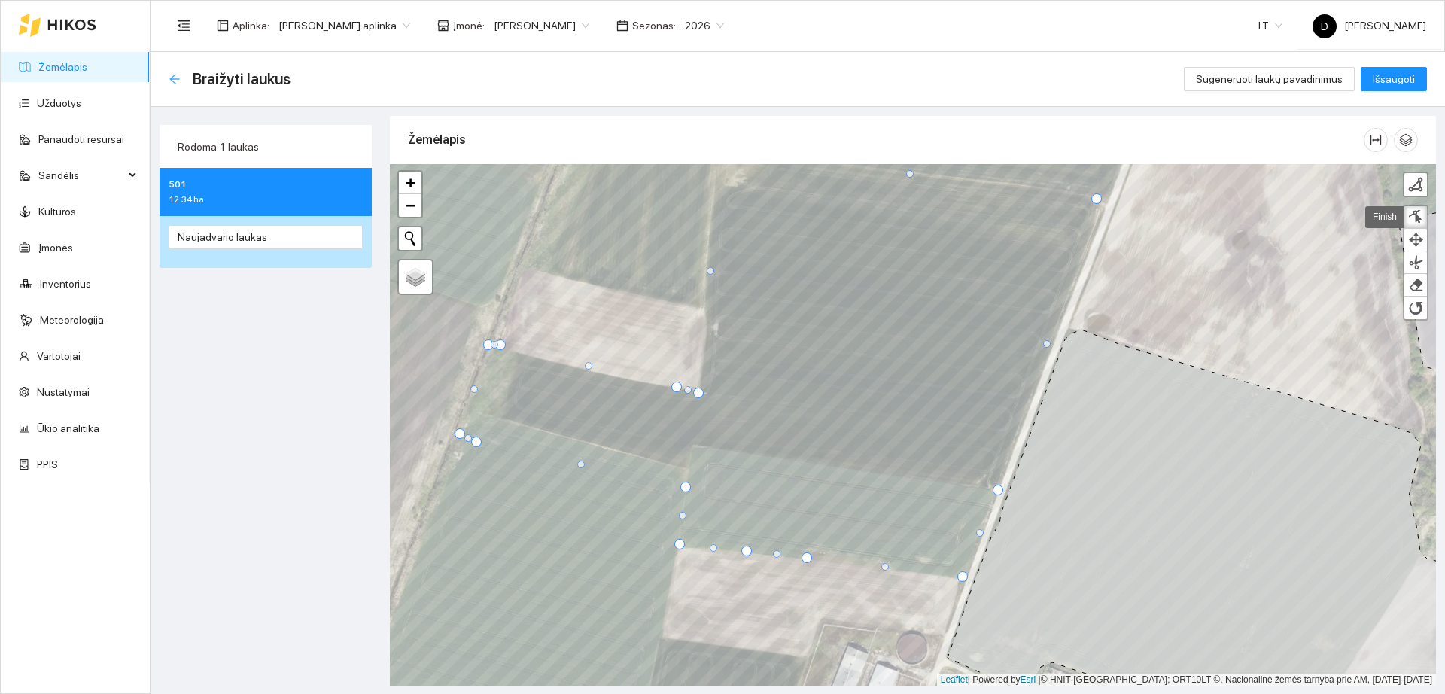
click at [176, 73] on icon "arrow-left" at bounding box center [175, 79] width 12 height 12
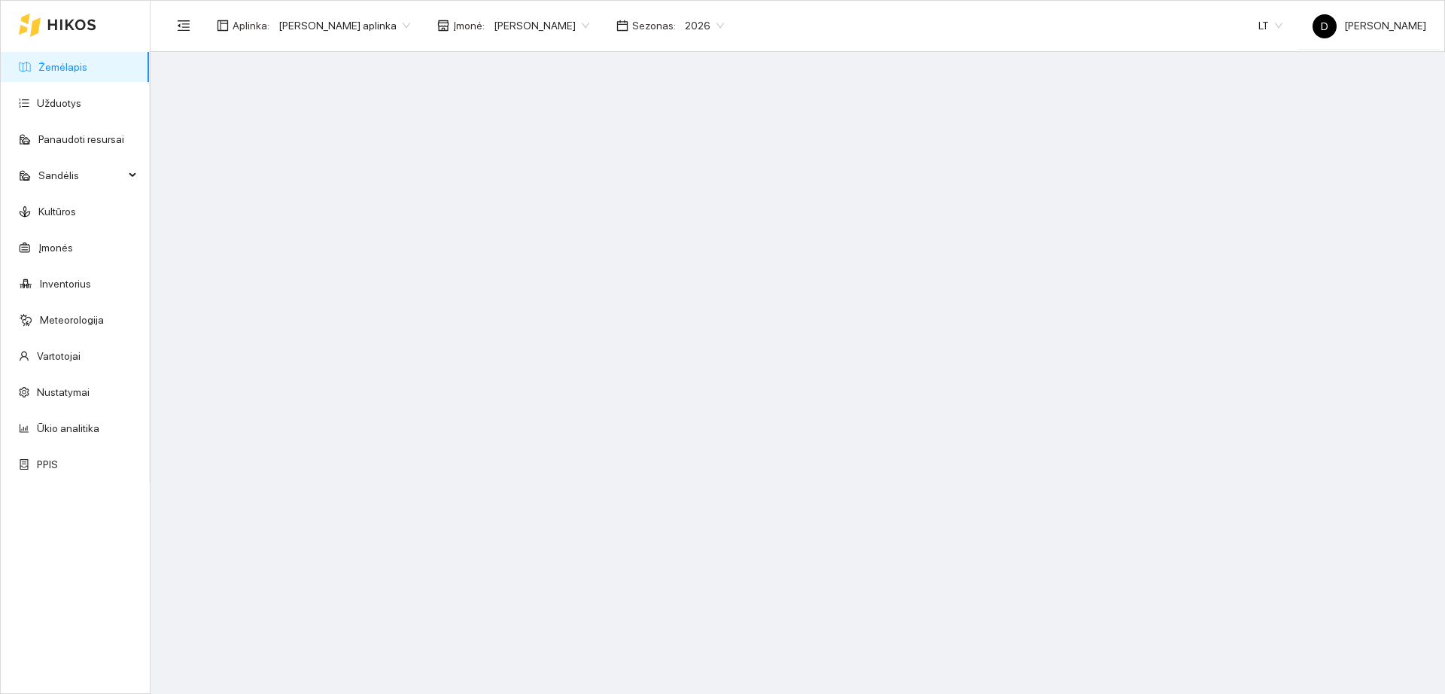
click at [69, 12] on div at bounding box center [58, 25] width 78 height 48
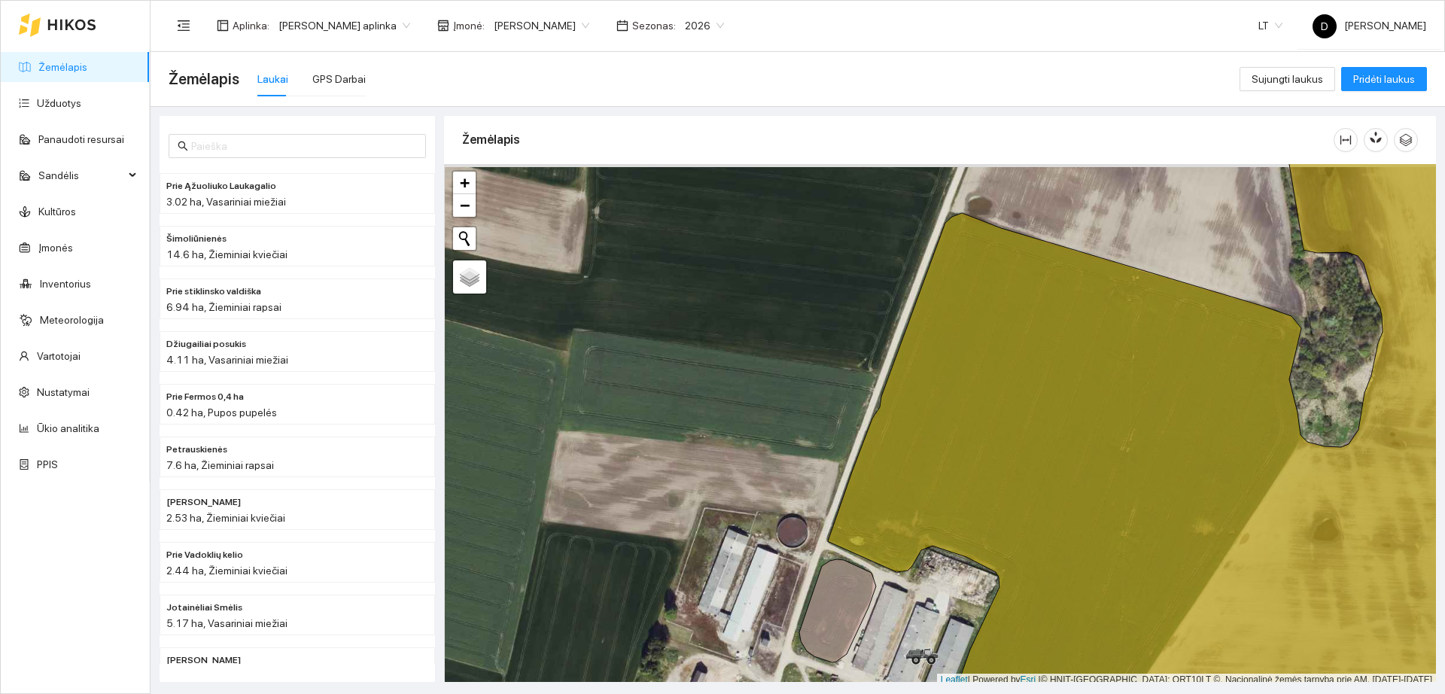
scroll to position [5, 0]
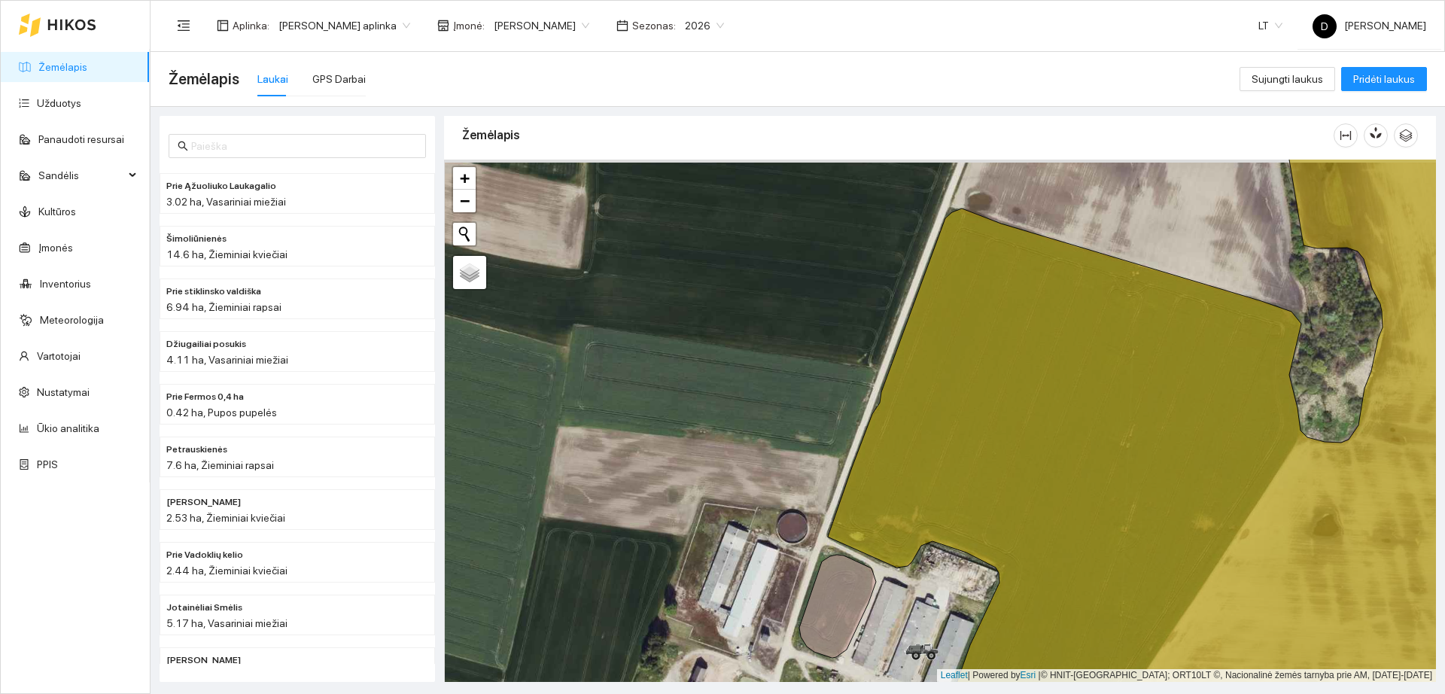
drag, startPoint x: 766, startPoint y: 317, endPoint x: 768, endPoint y: 427, distance: 109.9
click at [768, 427] on div "+ − Nieko nerasta. Bandykite dar kartą." at bounding box center [940, 421] width 992 height 522
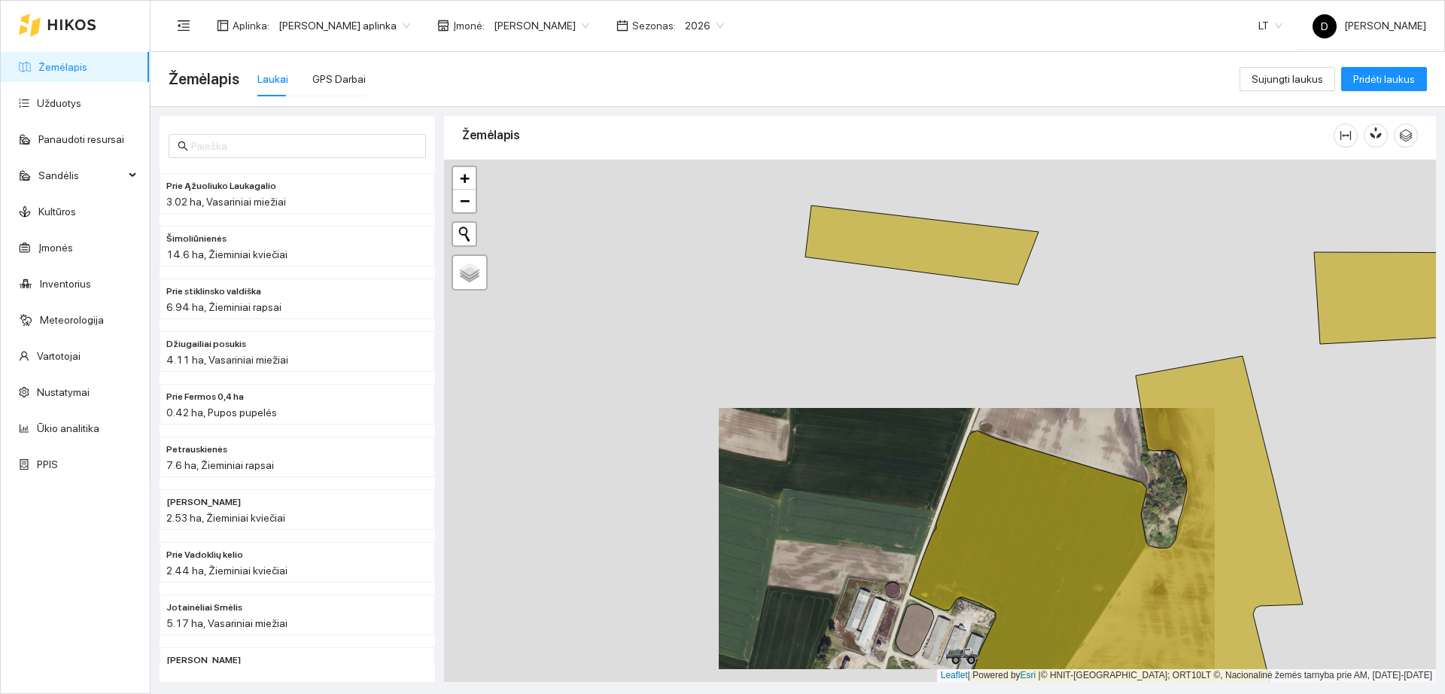
drag, startPoint x: 762, startPoint y: 402, endPoint x: 873, endPoint y: 462, distance: 126.6
click at [873, 462] on div "+ − Nieko nerasta. Bandykite dar kartą." at bounding box center [940, 421] width 992 height 522
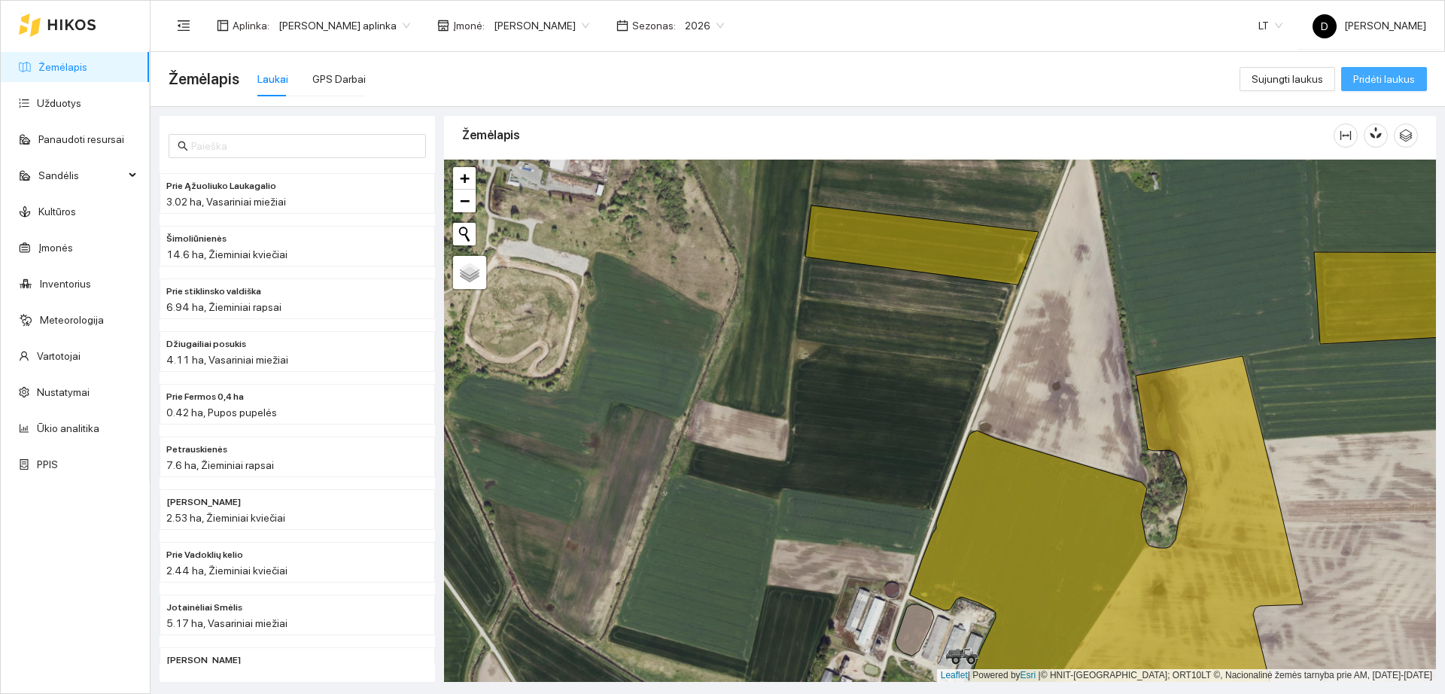
click at [1377, 81] on span "Pridėti laukus" at bounding box center [1385, 79] width 62 height 17
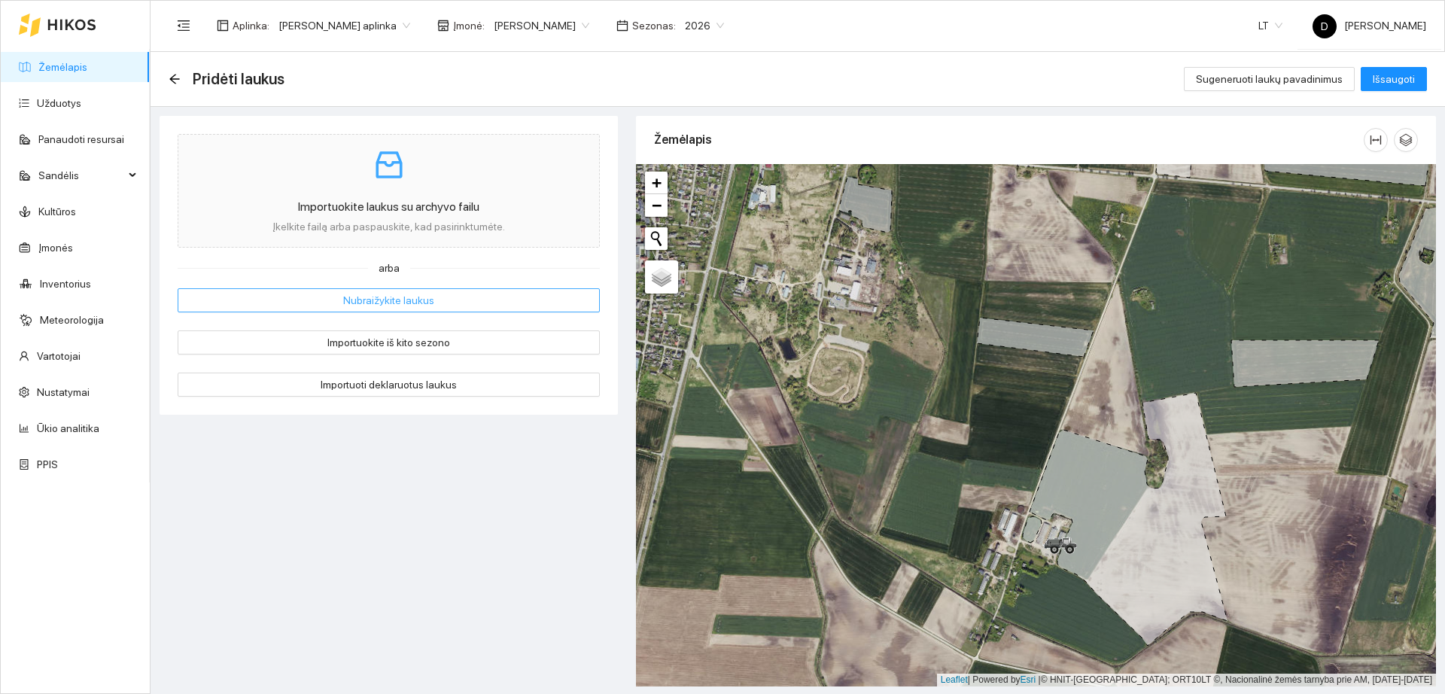
click at [436, 301] on button "Nubraižykite laukus" at bounding box center [389, 300] width 422 height 24
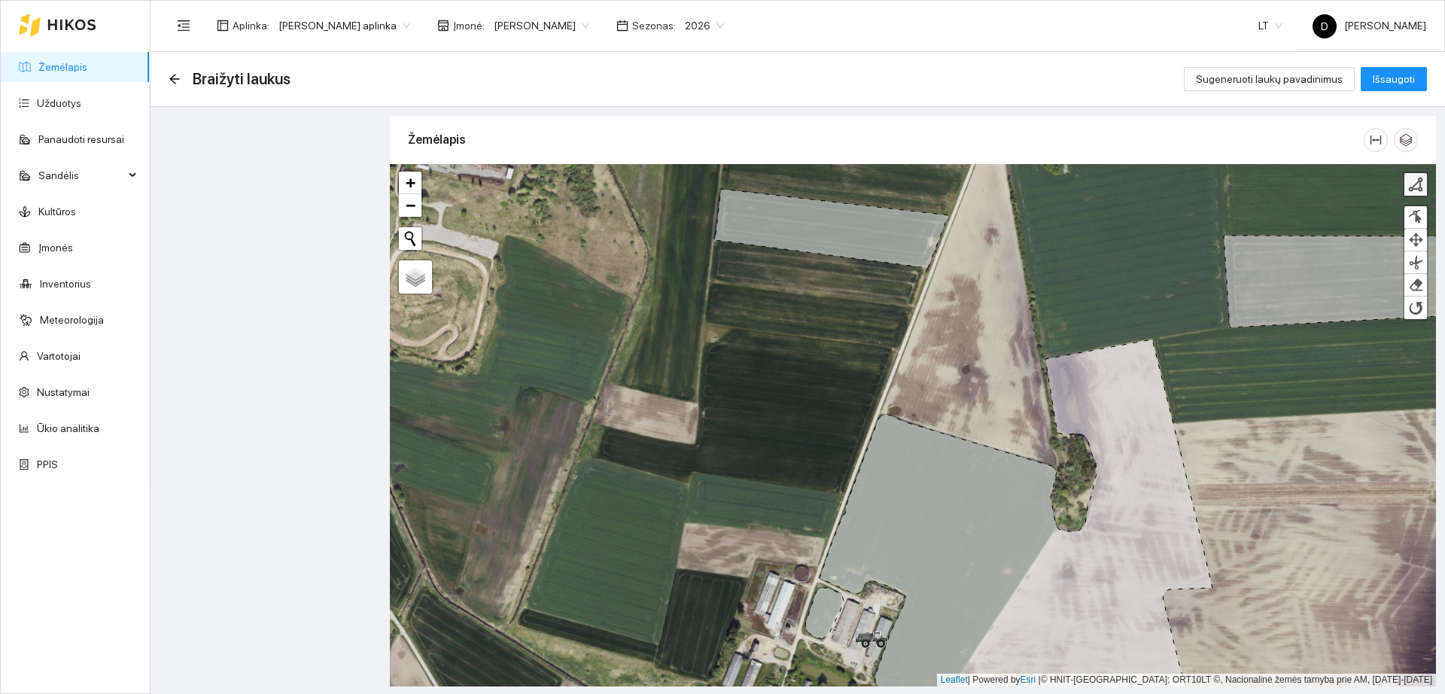
click at [1421, 190] on div at bounding box center [1415, 184] width 15 height 15
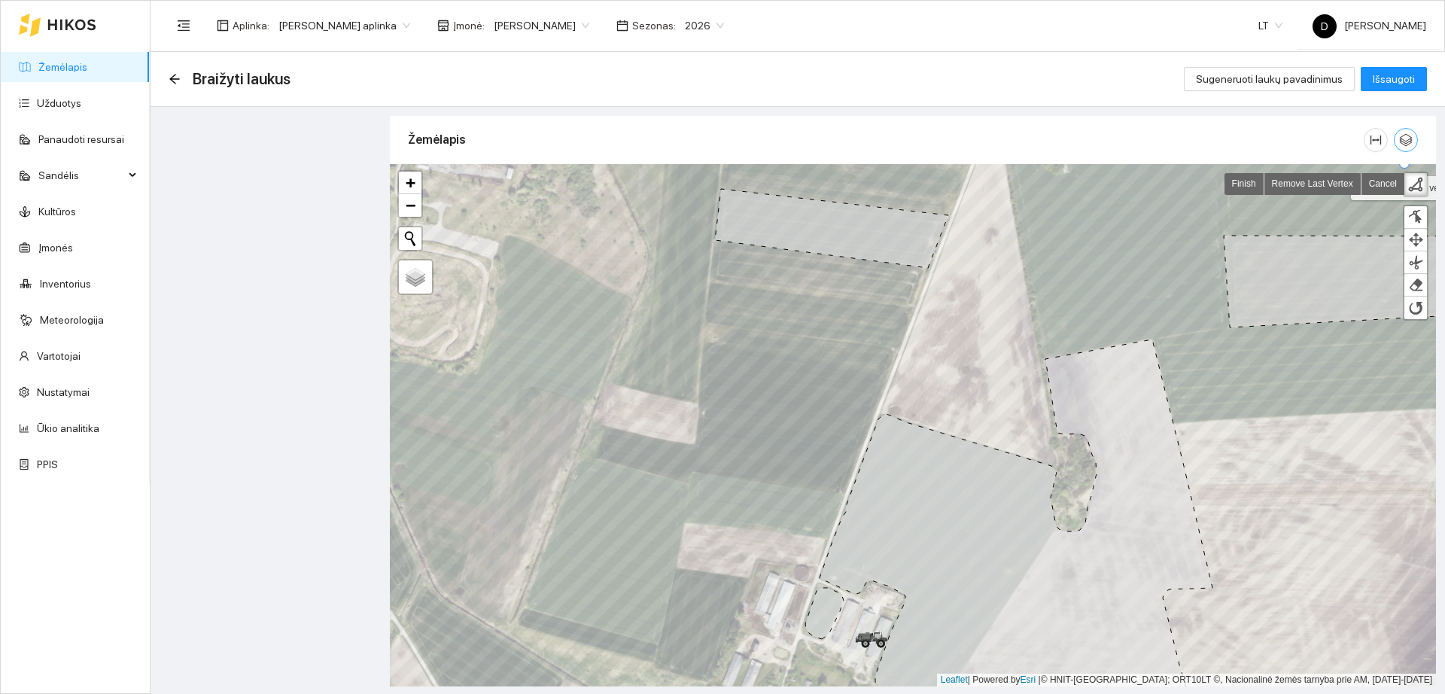
click at [1401, 138] on icon "button" at bounding box center [1406, 140] width 13 height 13
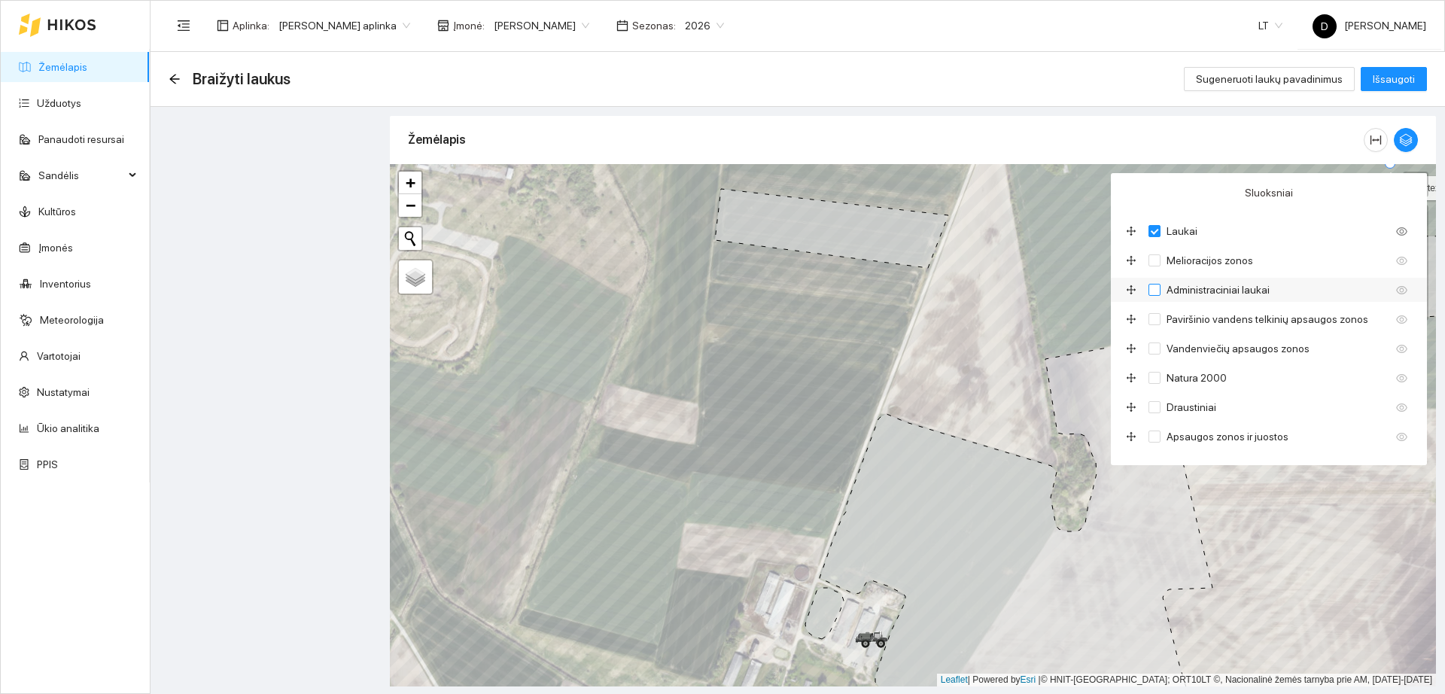
click at [1262, 290] on span "Administraciniai laukai" at bounding box center [1218, 290] width 115 height 17
click at [1161, 290] on input "Administraciniai laukai" at bounding box center [1155, 290] width 12 height 12
checkbox input "true"
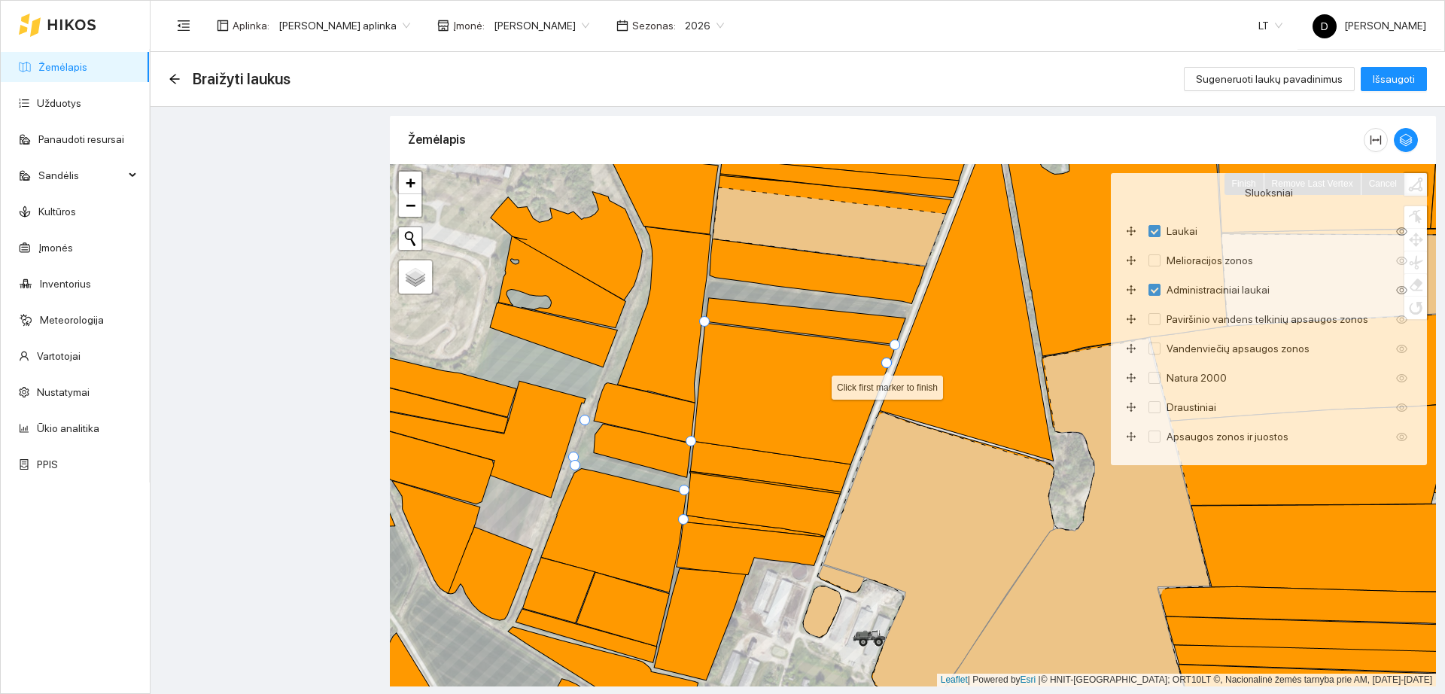
click at [888, 364] on div at bounding box center [887, 363] width 11 height 11
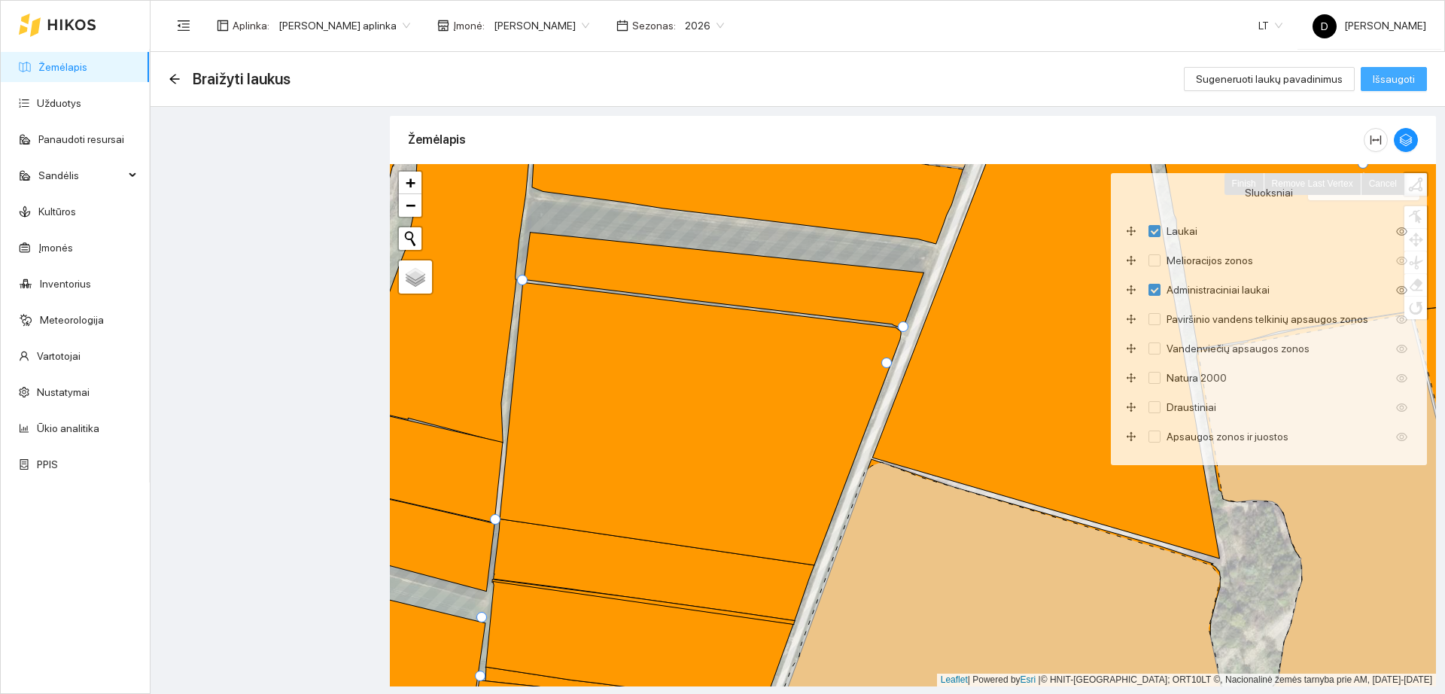
click at [1400, 84] on span "Išsaugoti" at bounding box center [1394, 79] width 42 height 17
click at [1408, 141] on icon "button" at bounding box center [1406, 140] width 13 height 13
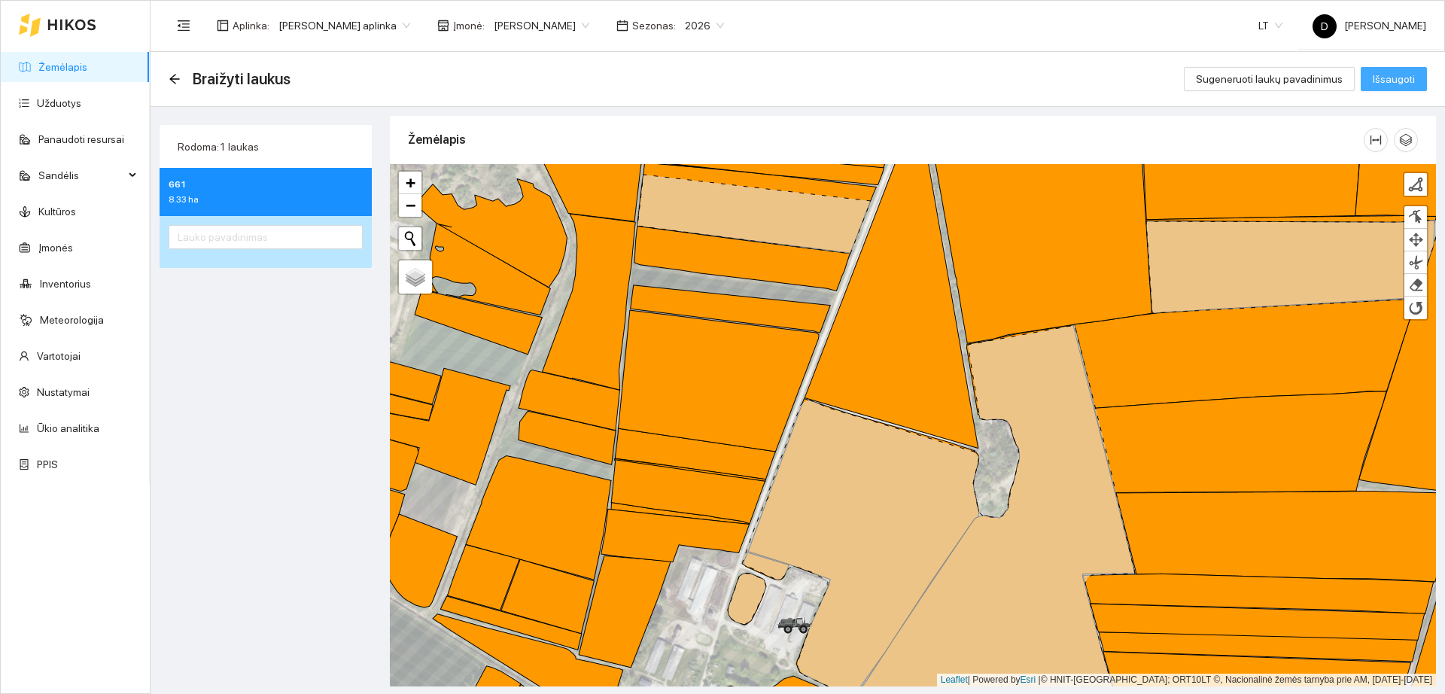
click at [1382, 87] on button "Išsaugoti" at bounding box center [1394, 79] width 66 height 24
click at [193, 239] on input "text" at bounding box center [266, 237] width 194 height 24
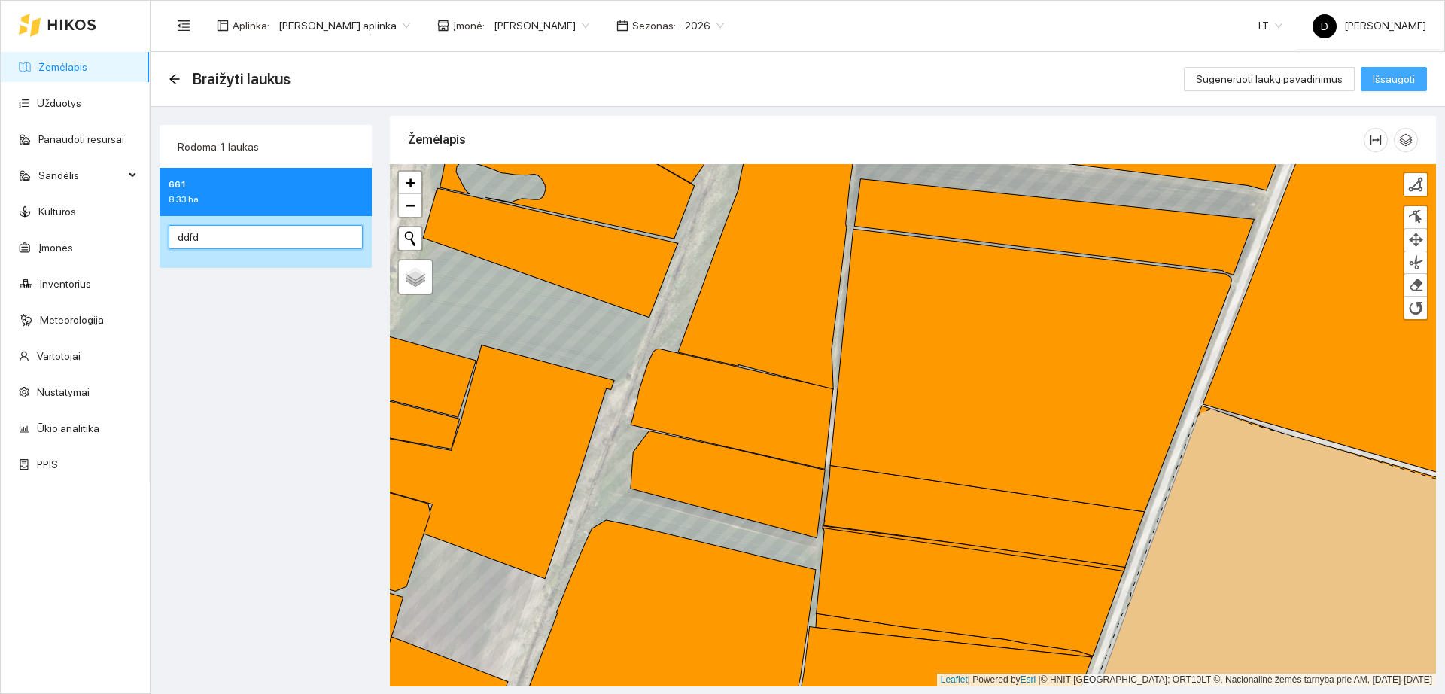
type input "ddfd"
click at [1389, 77] on span "Išsaugoti" at bounding box center [1394, 79] width 42 height 17
click at [178, 73] on icon "arrow-left" at bounding box center [175, 79] width 12 height 12
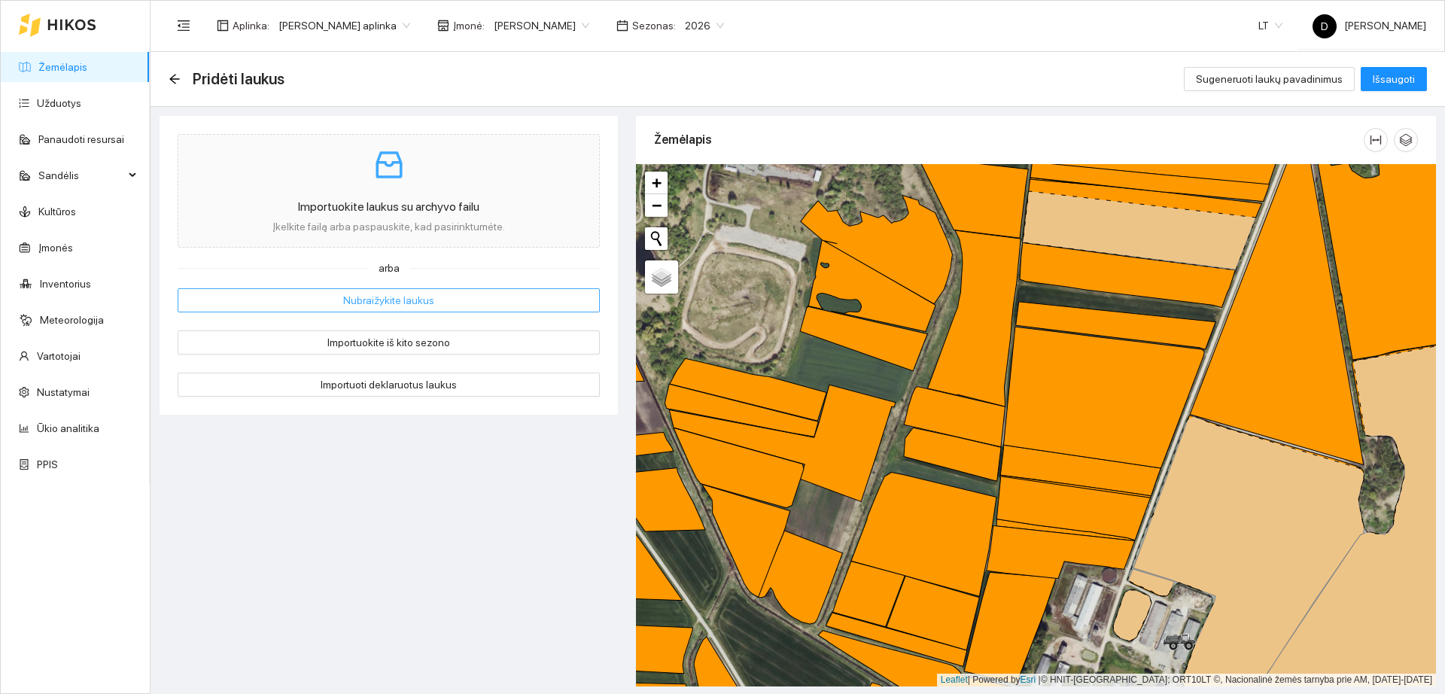
click at [406, 297] on span "Nubraižykite laukus" at bounding box center [388, 300] width 91 height 17
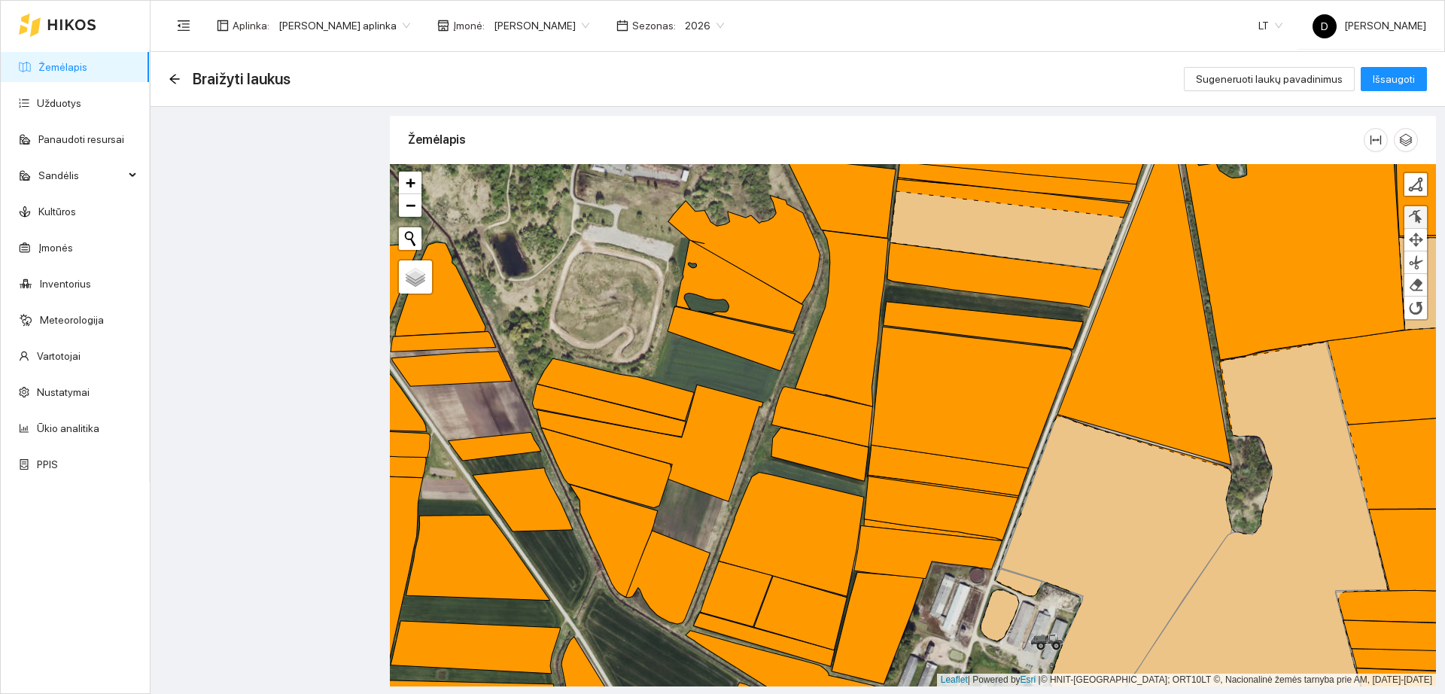
click at [1409, 221] on div at bounding box center [1415, 217] width 15 height 14
click at [1414, 184] on div at bounding box center [1415, 184] width 15 height 15
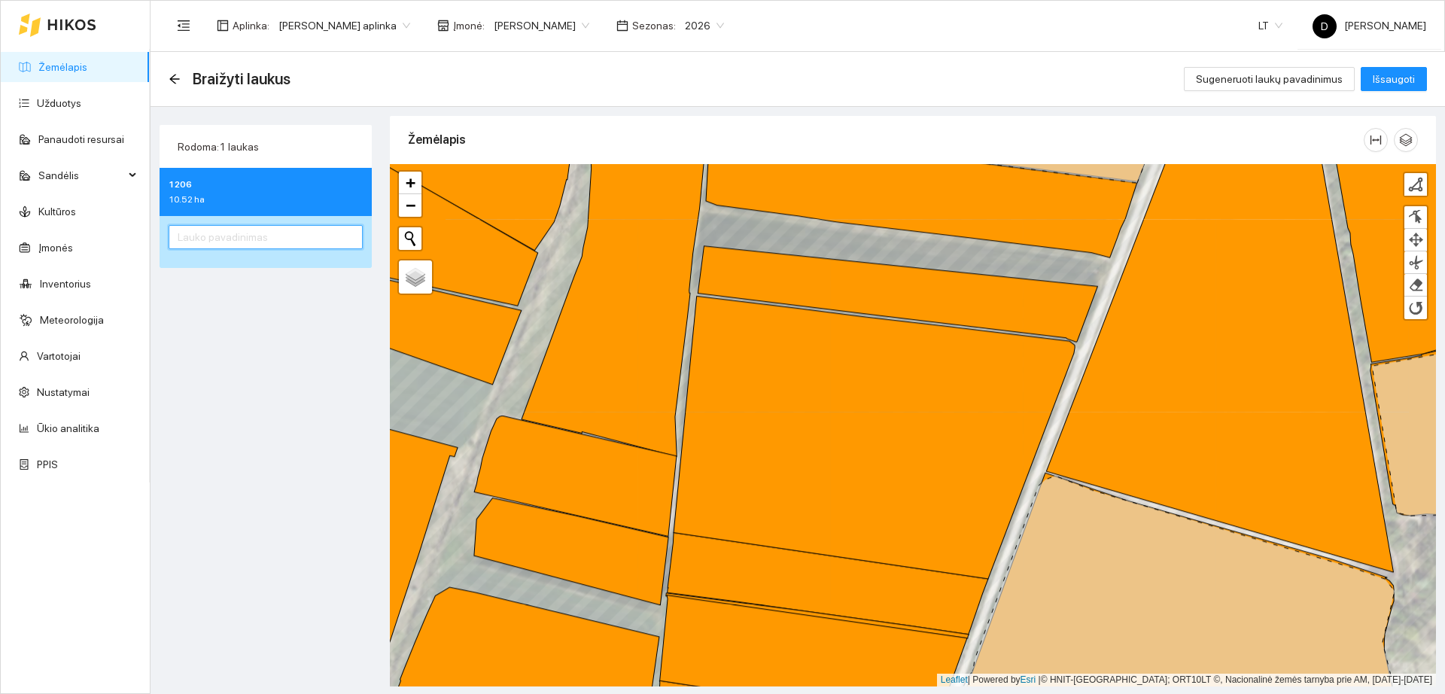
click at [231, 247] on input "text" at bounding box center [266, 237] width 194 height 24
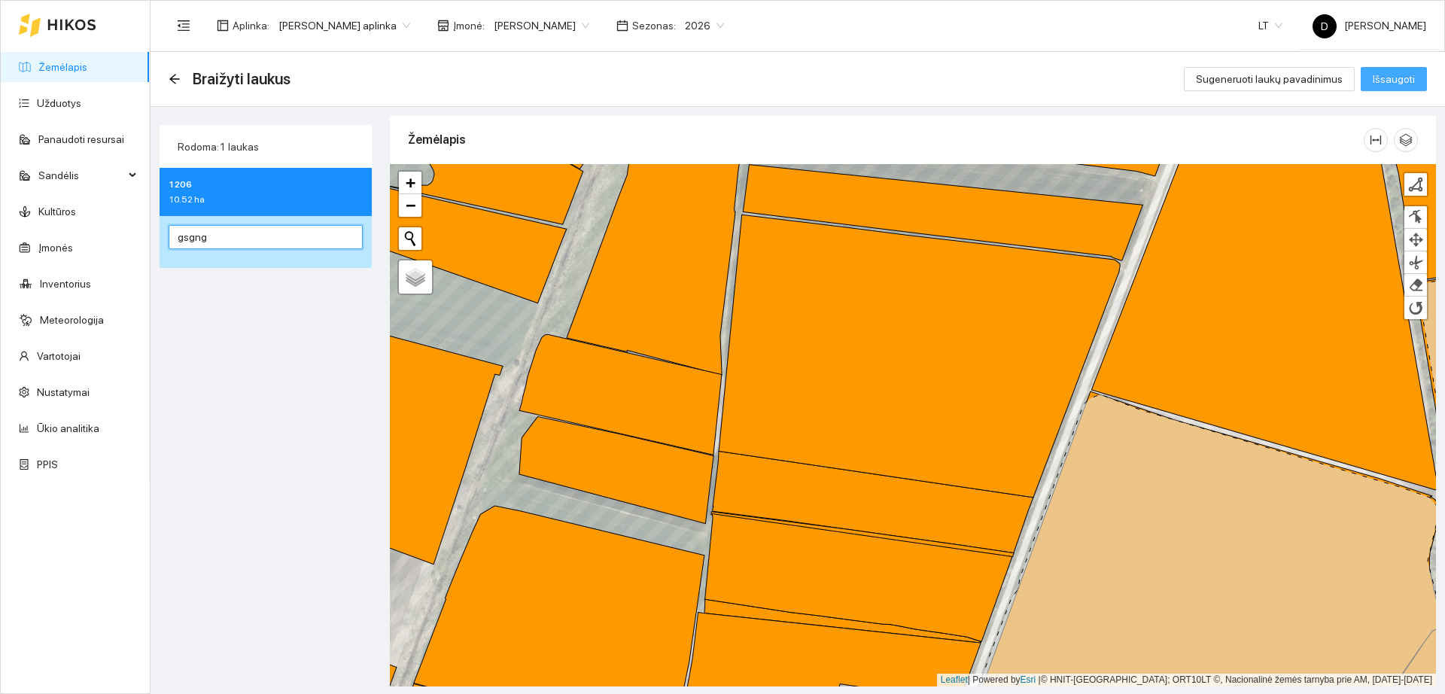
type input "gsgng"
click at [1402, 87] on button "Išsaugoti" at bounding box center [1394, 79] width 66 height 24
click at [169, 80] on icon "arrow-left" at bounding box center [175, 79] width 12 height 12
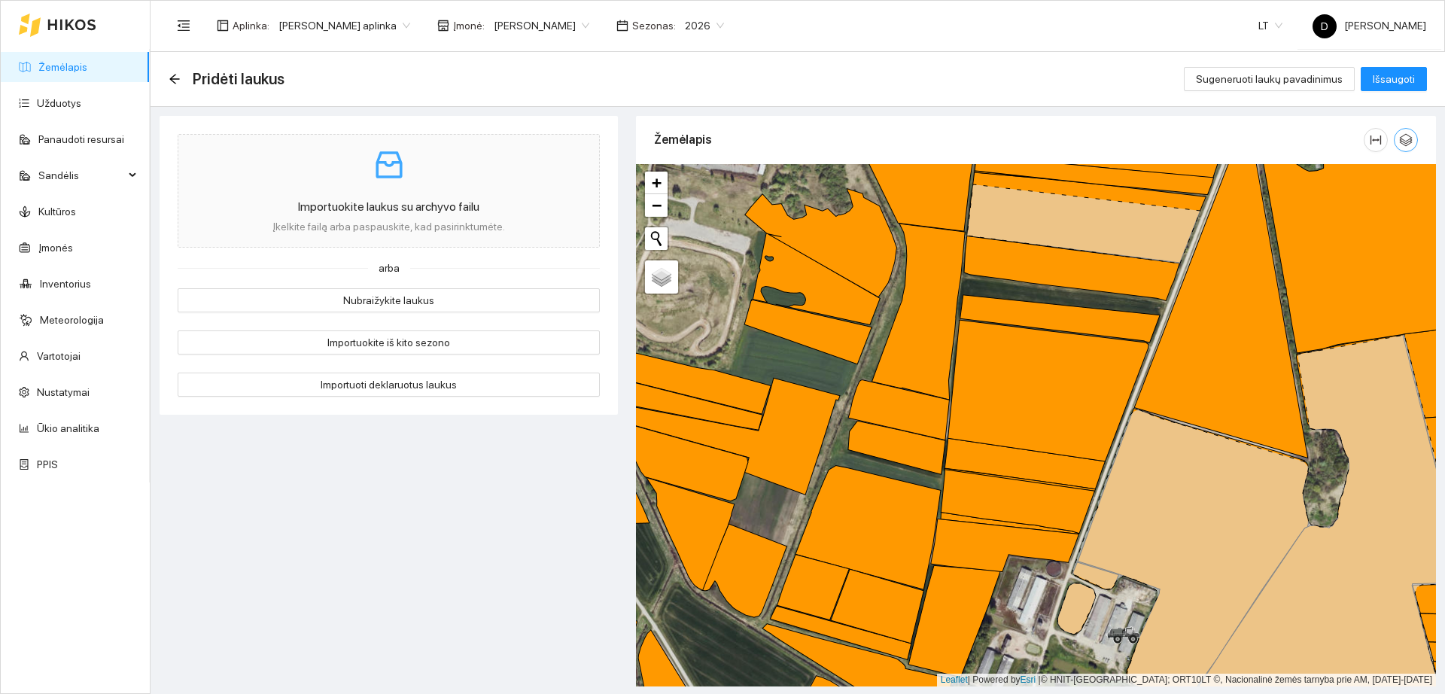
click at [1405, 134] on icon "button" at bounding box center [1406, 140] width 13 height 13
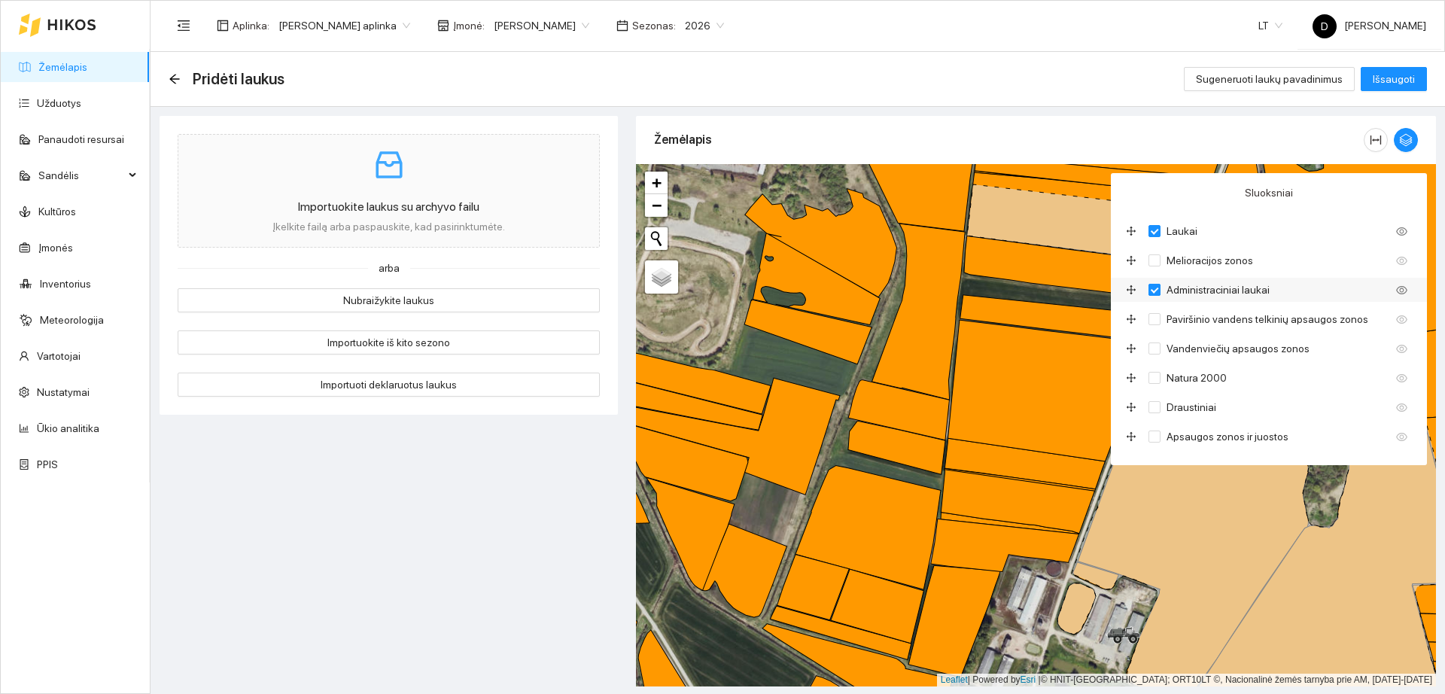
click at [1158, 288] on input "Administraciniai laukai" at bounding box center [1155, 290] width 12 height 12
checkbox input "false"
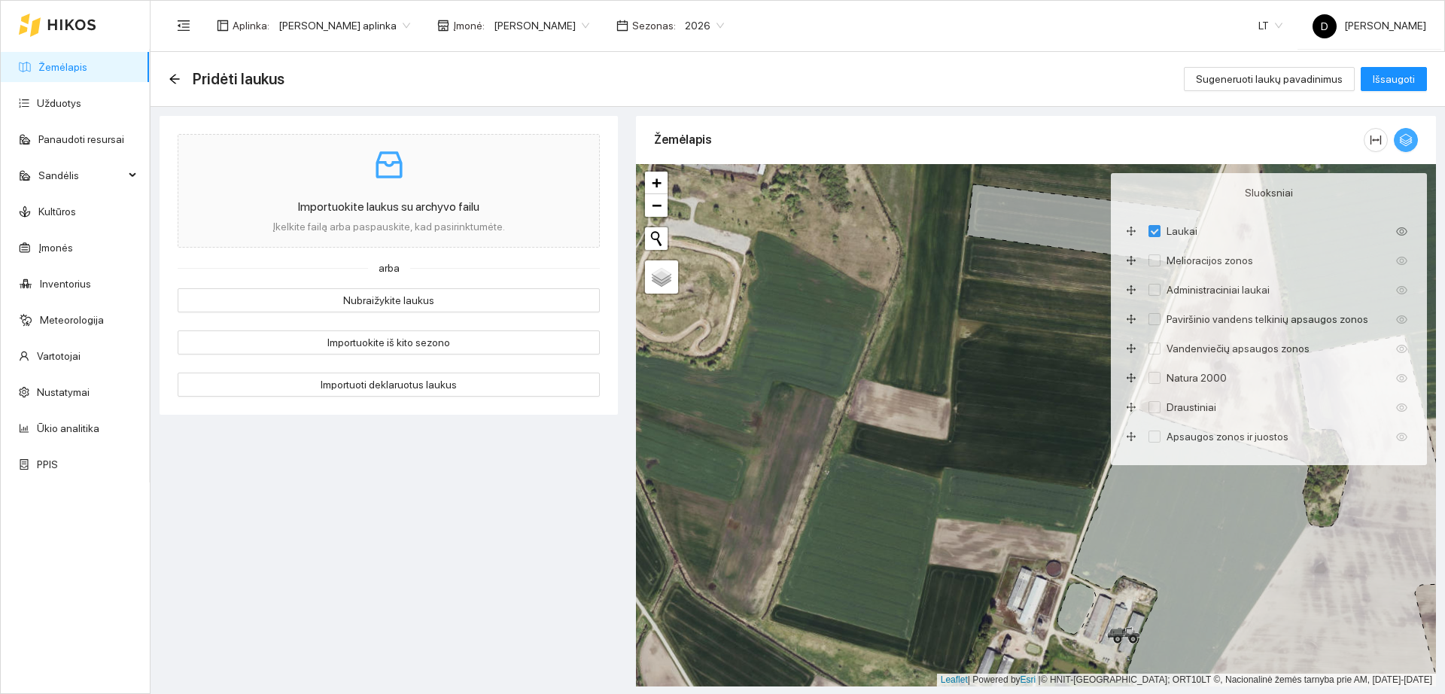
click at [1414, 141] on span "button" at bounding box center [1406, 140] width 23 height 14
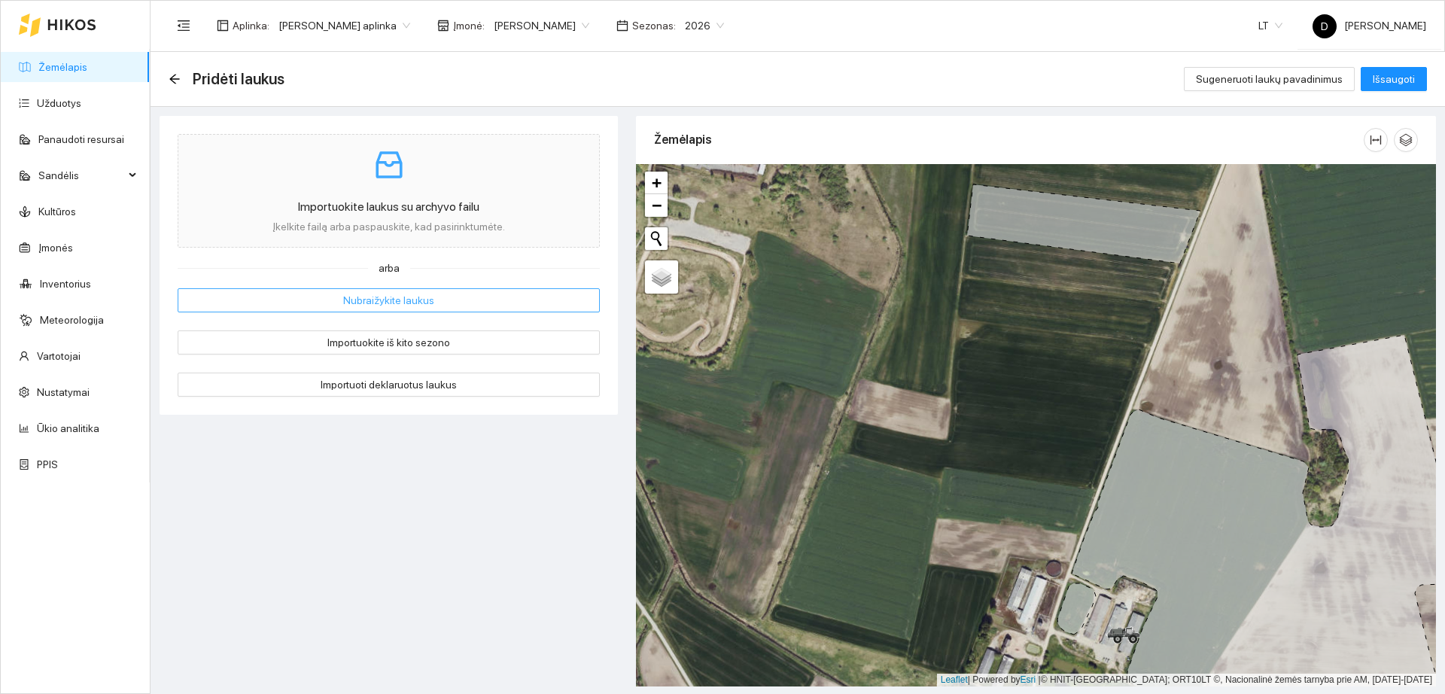
click at [428, 305] on button "Nubraižykite laukus" at bounding box center [389, 300] width 422 height 24
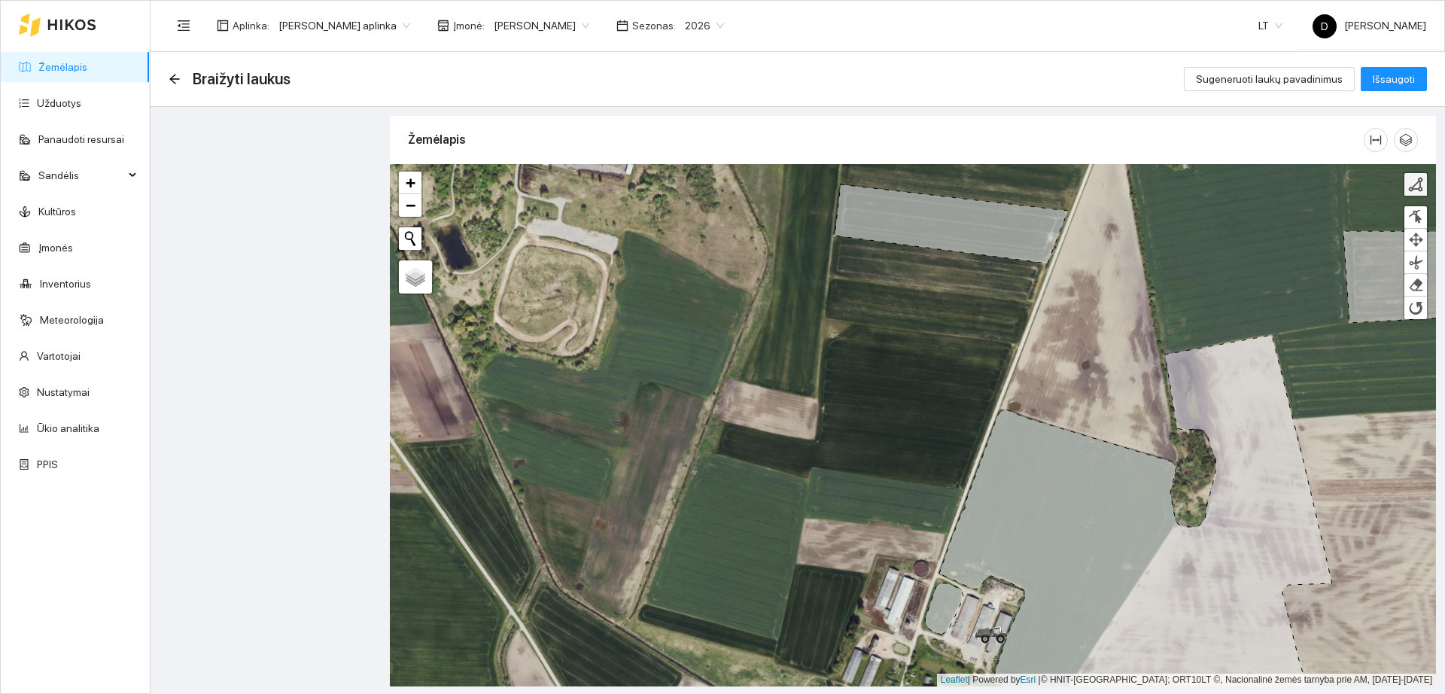
click at [1414, 183] on div at bounding box center [1415, 184] width 15 height 15
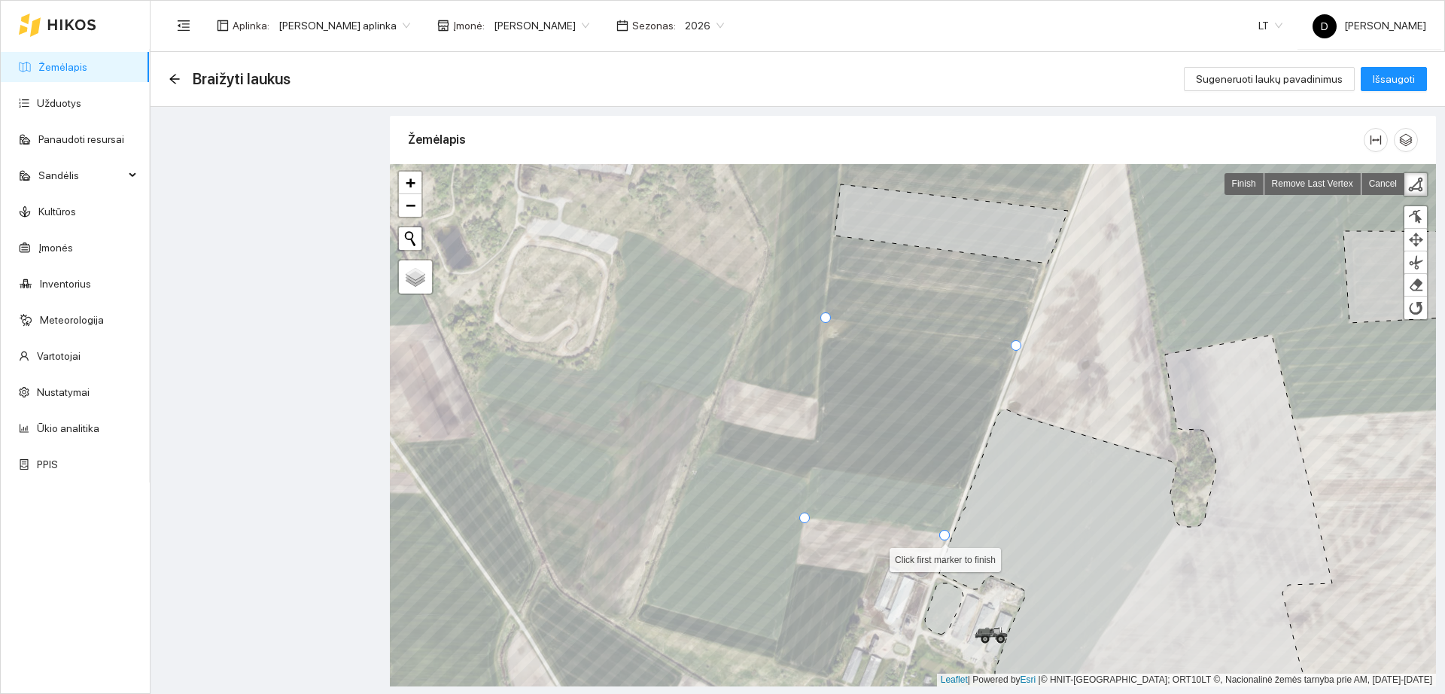
click at [943, 537] on div at bounding box center [944, 535] width 11 height 11
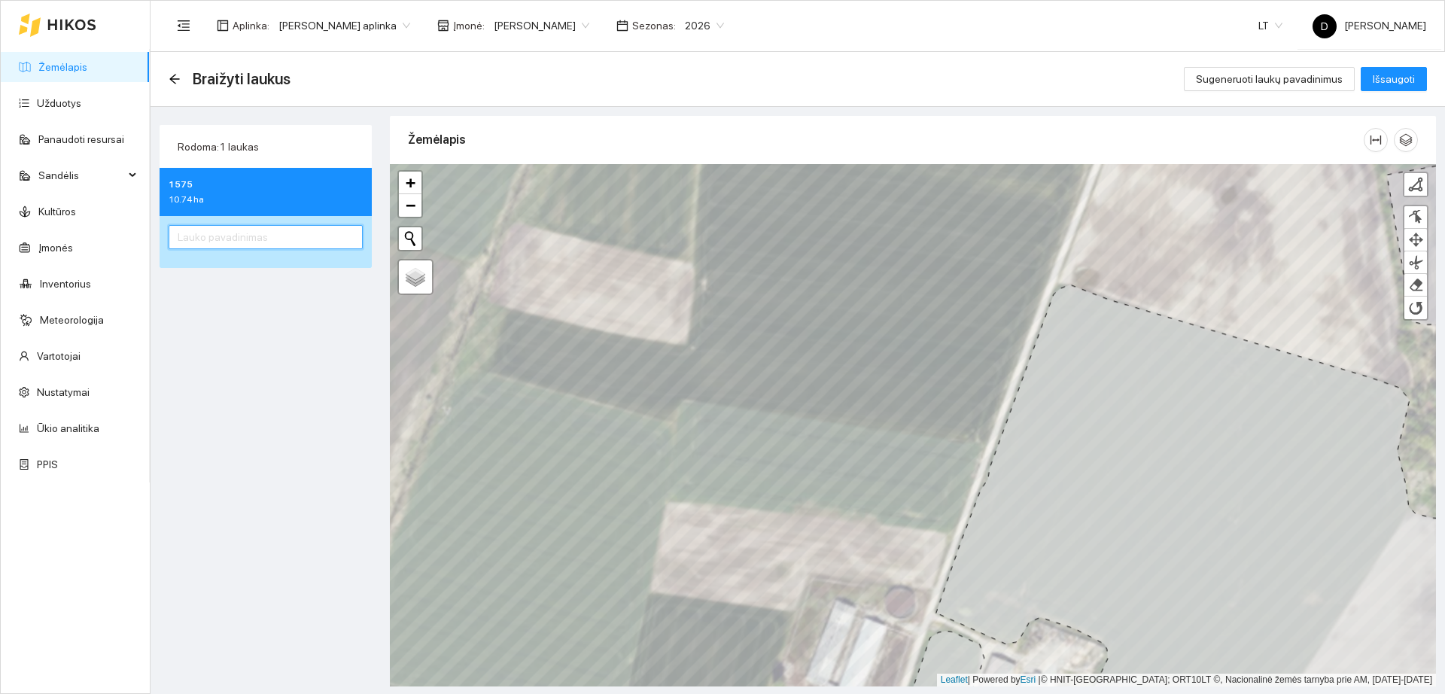
click at [300, 242] on input "text" at bounding box center [266, 237] width 194 height 24
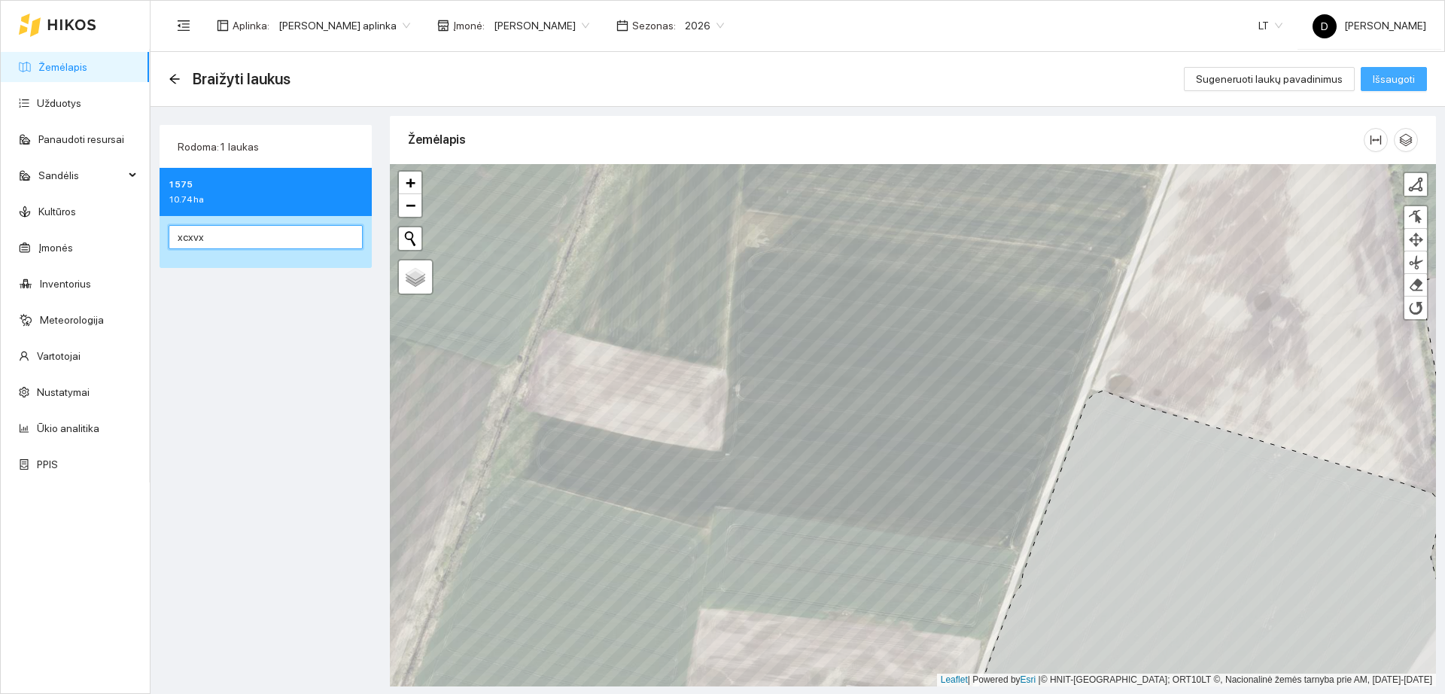
type input "xcxvx"
click at [1393, 82] on span "Išsaugoti" at bounding box center [1394, 79] width 42 height 17
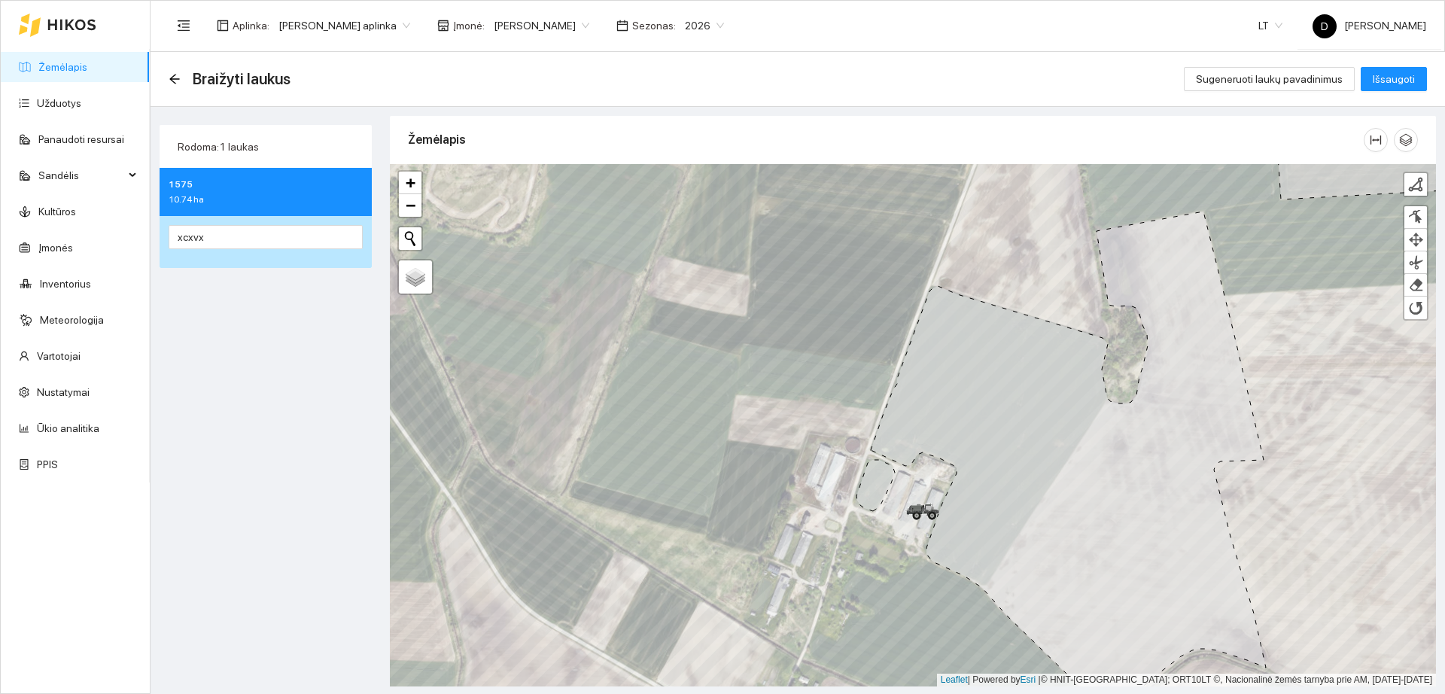
click at [66, 29] on icon at bounding box center [71, 25] width 47 height 11
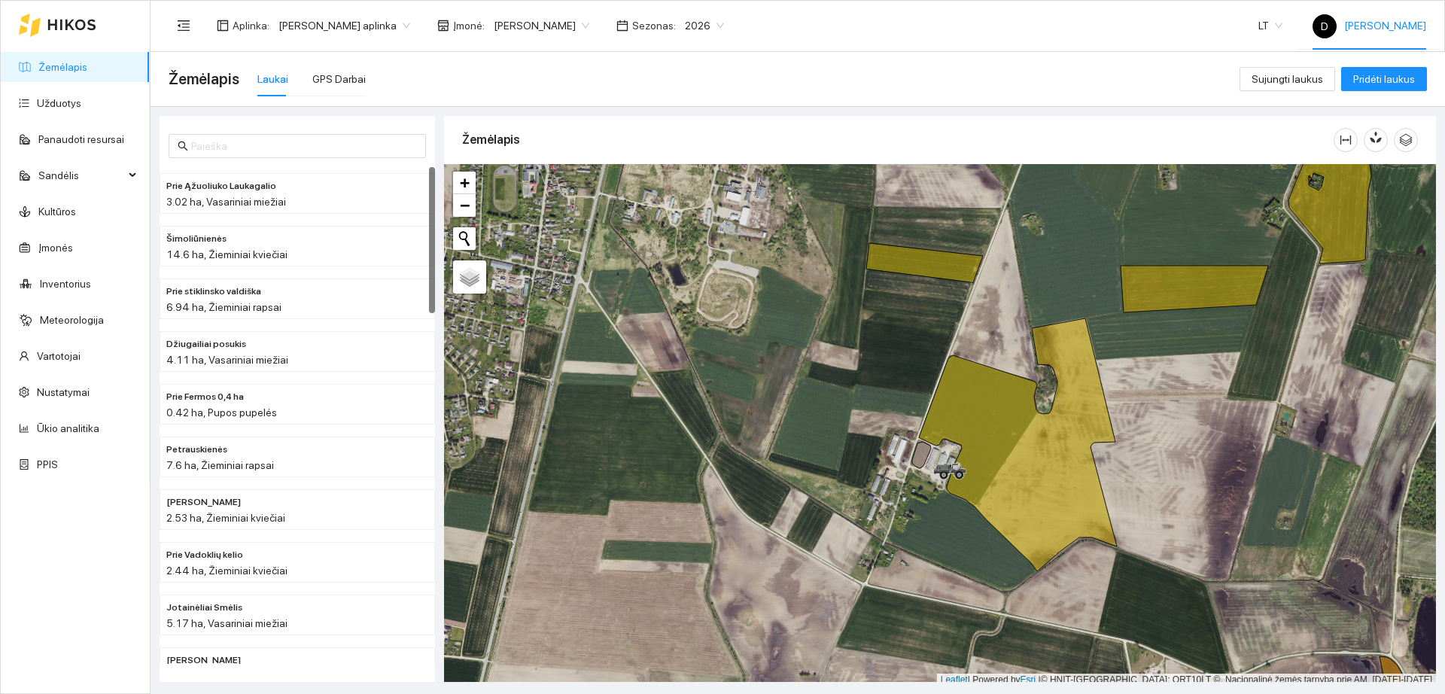
click at [1401, 38] on div "D Donatas Grakauskas" at bounding box center [1370, 26] width 114 height 48
click at [1337, 72] on span "Atsijungti" at bounding box center [1337, 73] width 43 height 12
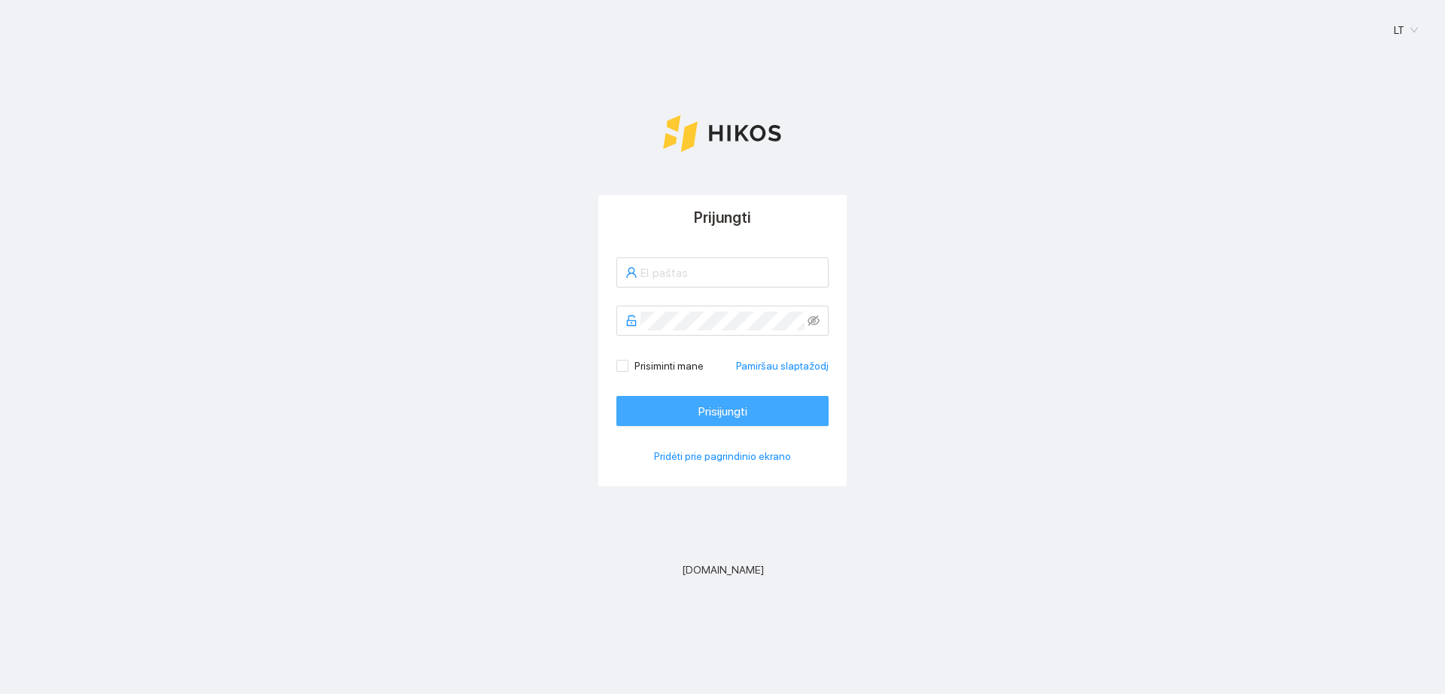
type input "[EMAIL_ADDRESS][DOMAIN_NAME]"
click at [743, 417] on span "Prisijungti" at bounding box center [723, 411] width 49 height 19
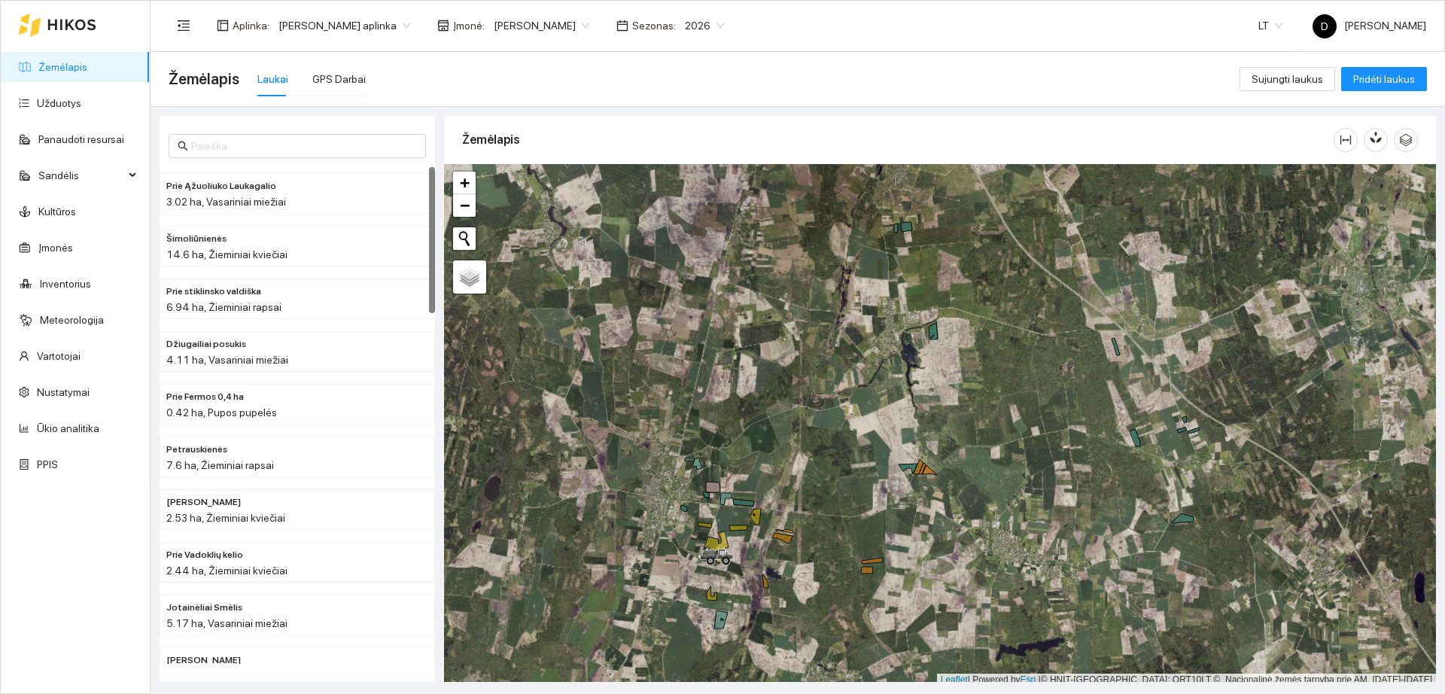
scroll to position [5, 0]
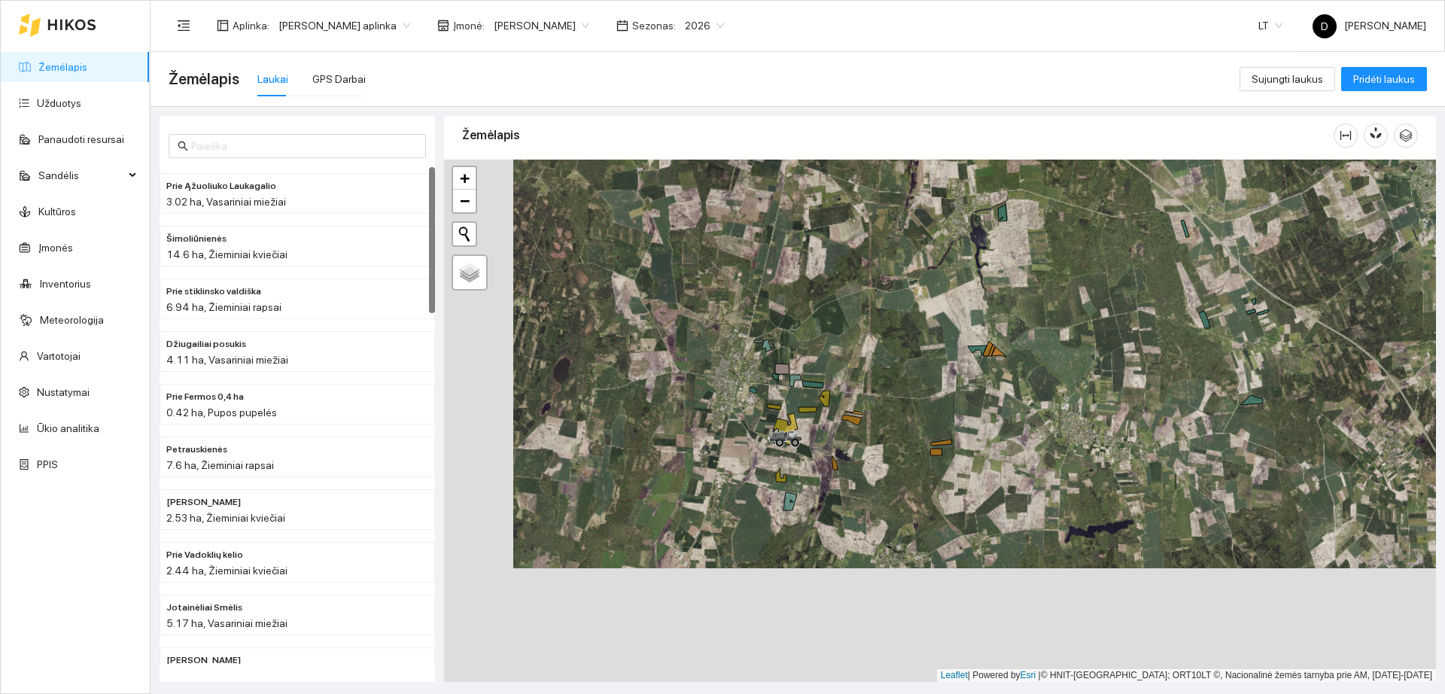
drag, startPoint x: 904, startPoint y: 442, endPoint x: 887, endPoint y: 295, distance: 147.8
click at [887, 295] on div "+ − Nieko nerasta. Bandykite dar kartą." at bounding box center [940, 421] width 992 height 522
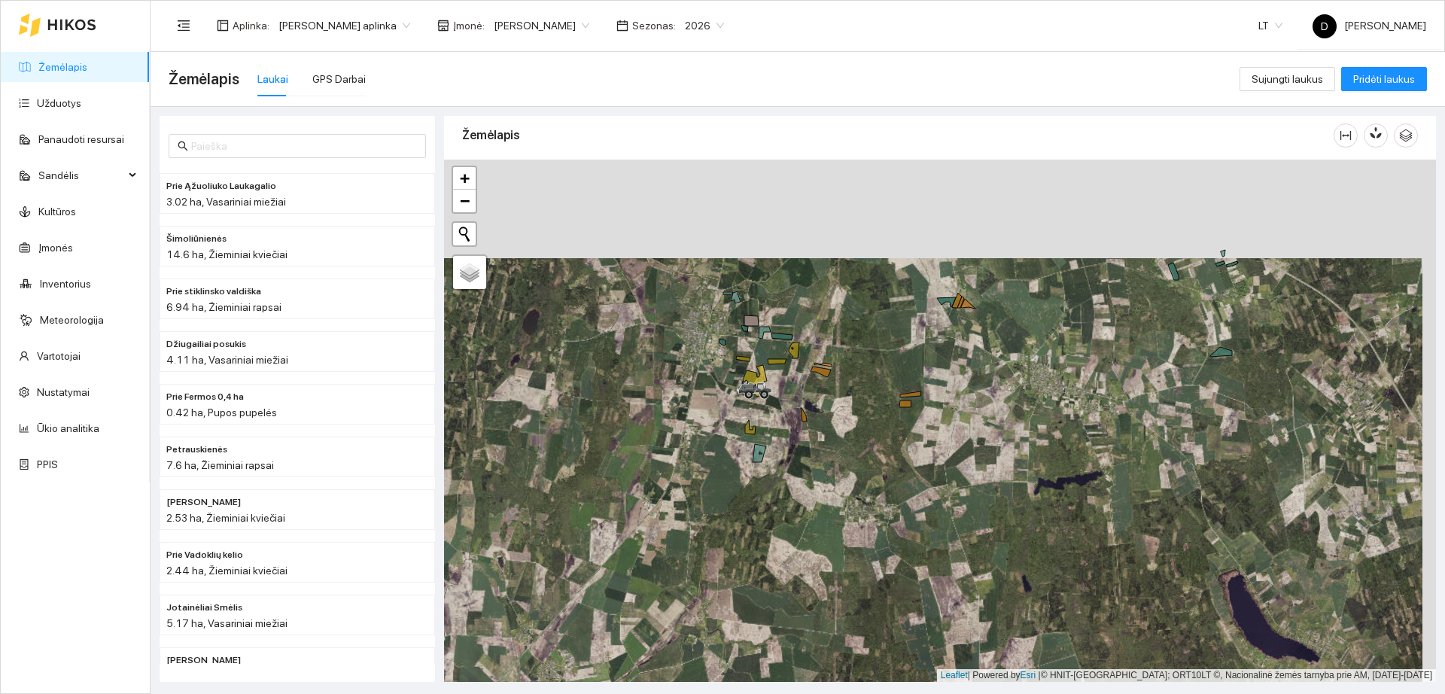
drag, startPoint x: 931, startPoint y: 375, endPoint x: 916, endPoint y: 484, distance: 110.2
click at [916, 484] on div "+ − Nieko nerasta. Bandykite dar kartą." at bounding box center [940, 421] width 992 height 522
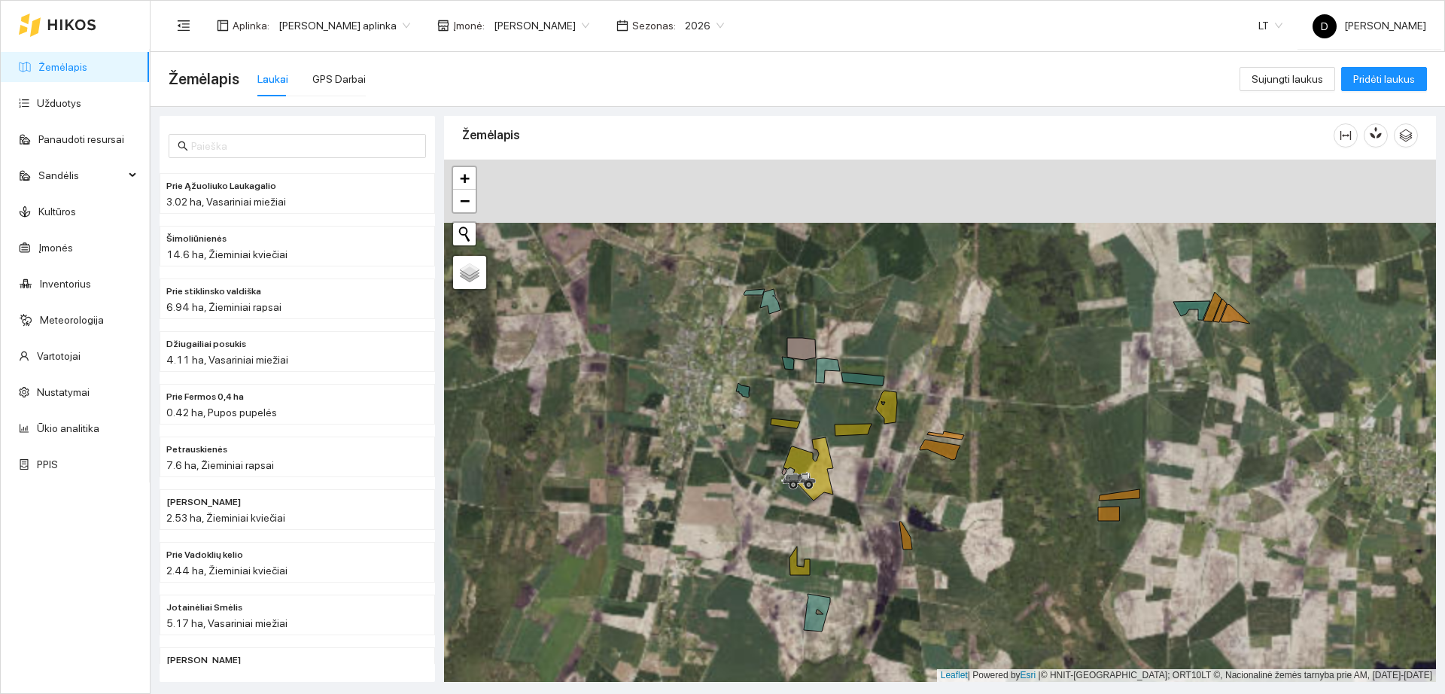
click at [572, 20] on span "[PERSON_NAME]" at bounding box center [542, 25] width 96 height 23
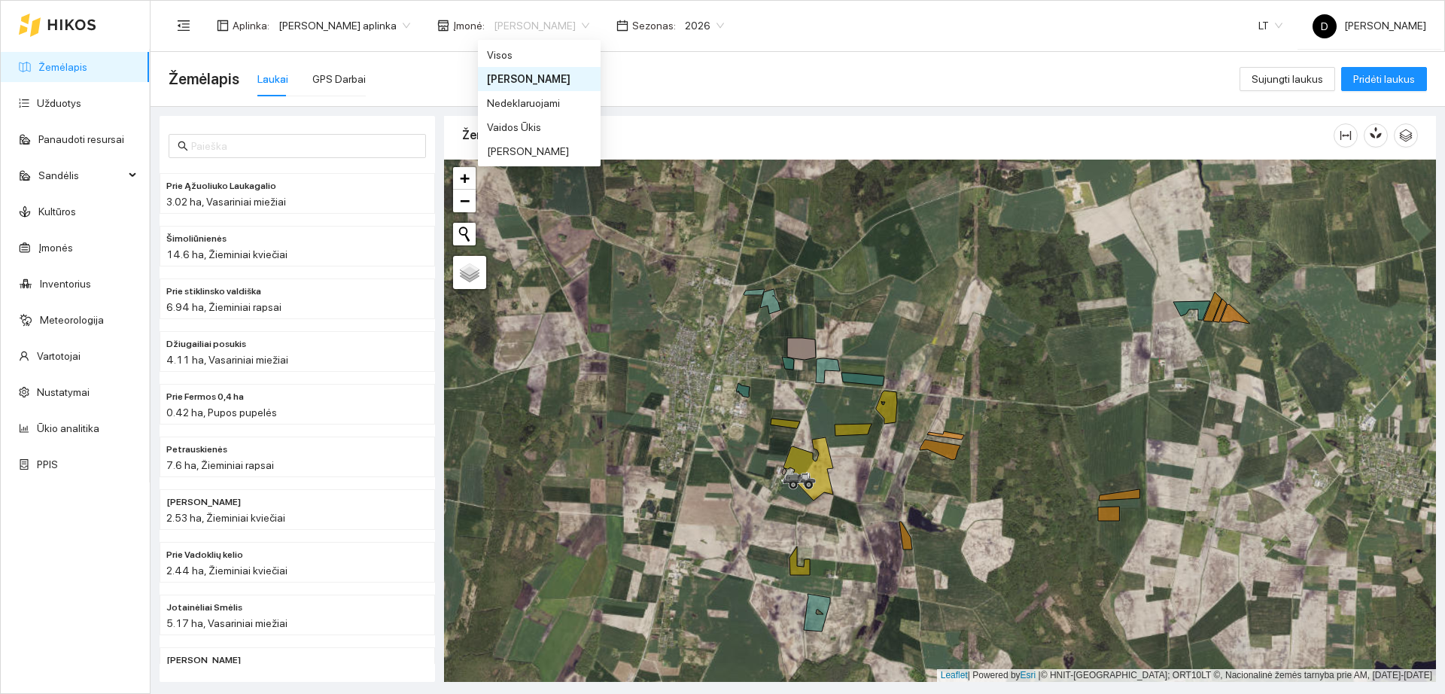
click at [549, 80] on div "[PERSON_NAME]" at bounding box center [539, 79] width 105 height 17
click at [208, 69] on span "Žemėlapis" at bounding box center [204, 79] width 71 height 24
click at [204, 82] on span "Žemėlapis" at bounding box center [204, 79] width 71 height 24
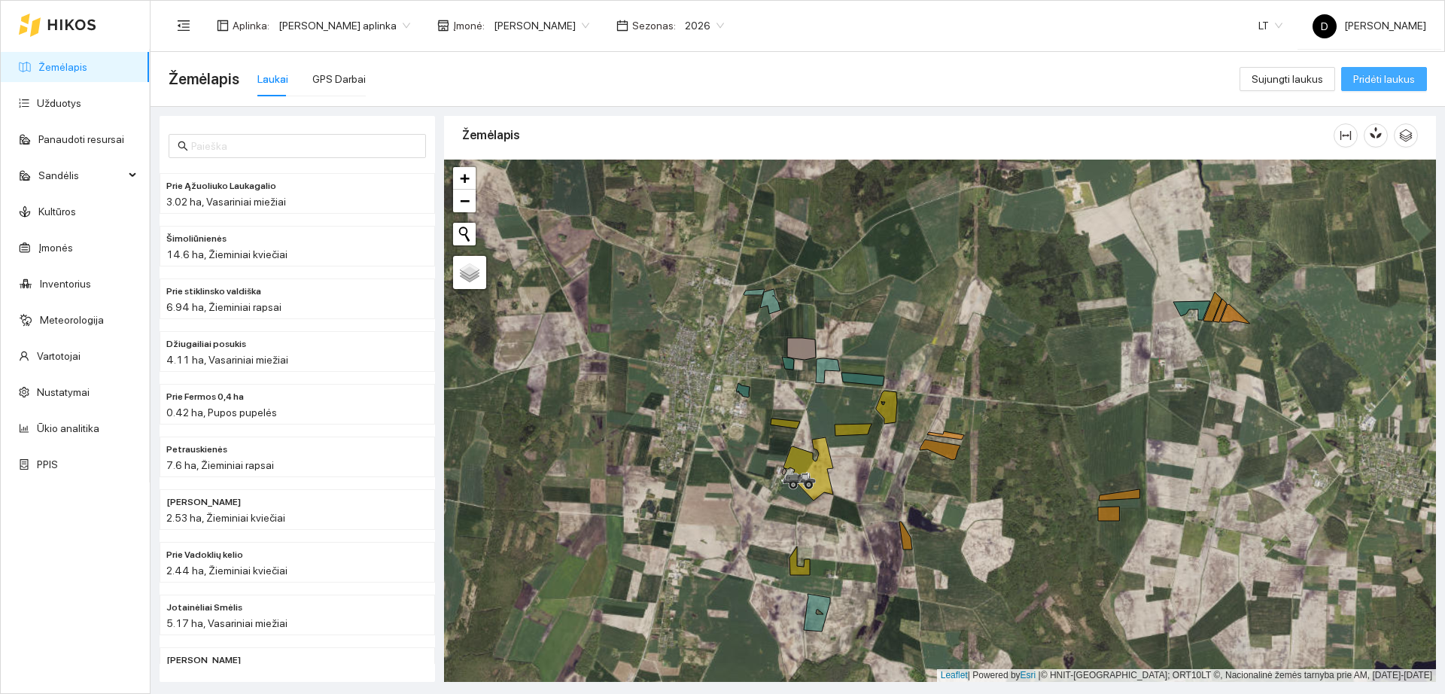
click at [1395, 87] on button "Pridėti laukus" at bounding box center [1384, 79] width 86 height 24
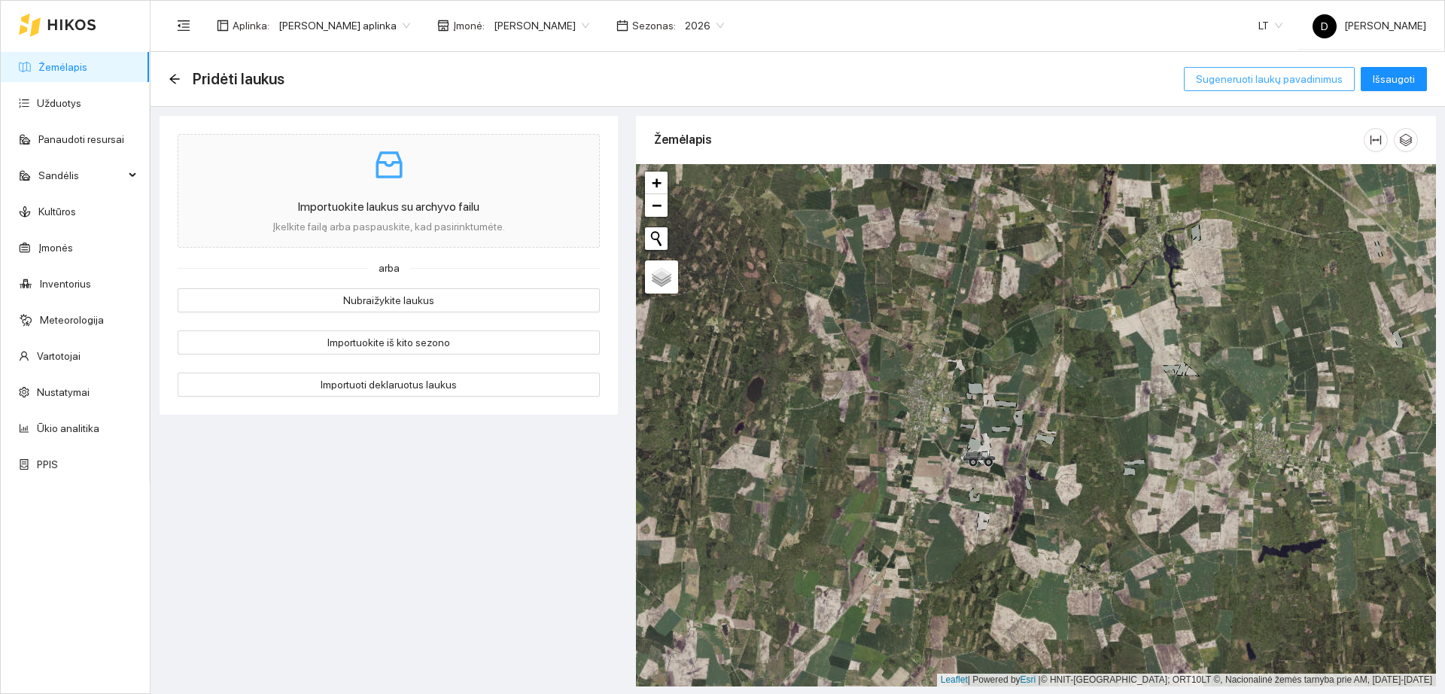
click at [1287, 87] on button "Sugeneruoti laukų pavadinimus" at bounding box center [1269, 79] width 171 height 24
click at [528, 307] on button "Nubraižykite laukus" at bounding box center [389, 300] width 422 height 24
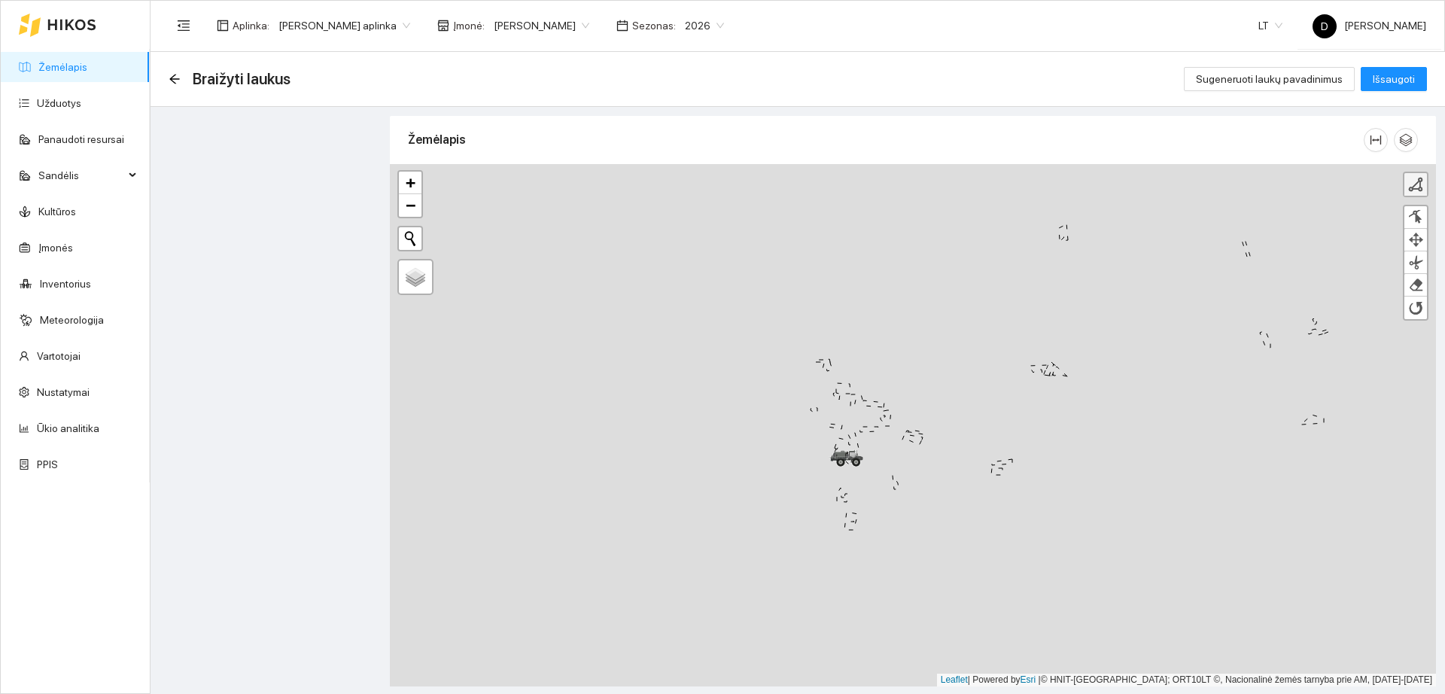
click at [1414, 191] on div at bounding box center [1415, 184] width 15 height 15
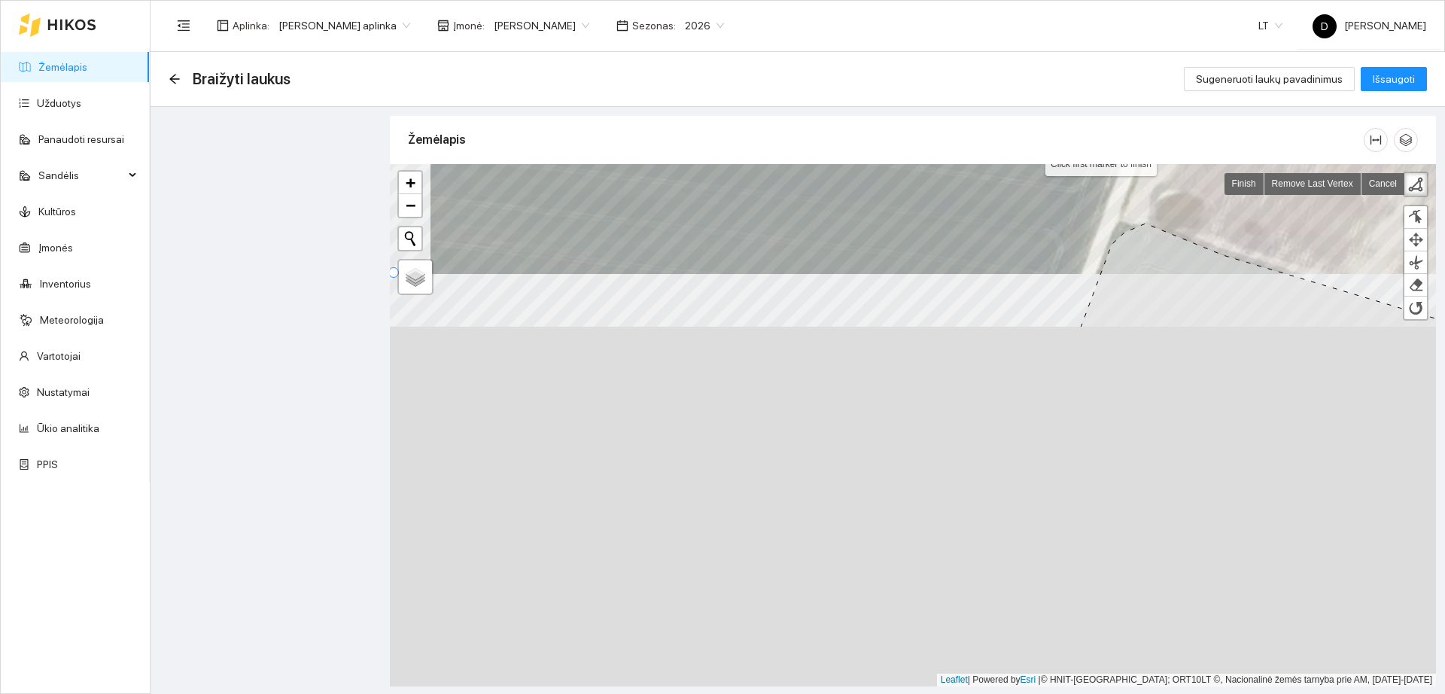
click at [1100, 135] on div "Žemėlapis Click first marker to finish + −" at bounding box center [913, 399] width 1046 height 566
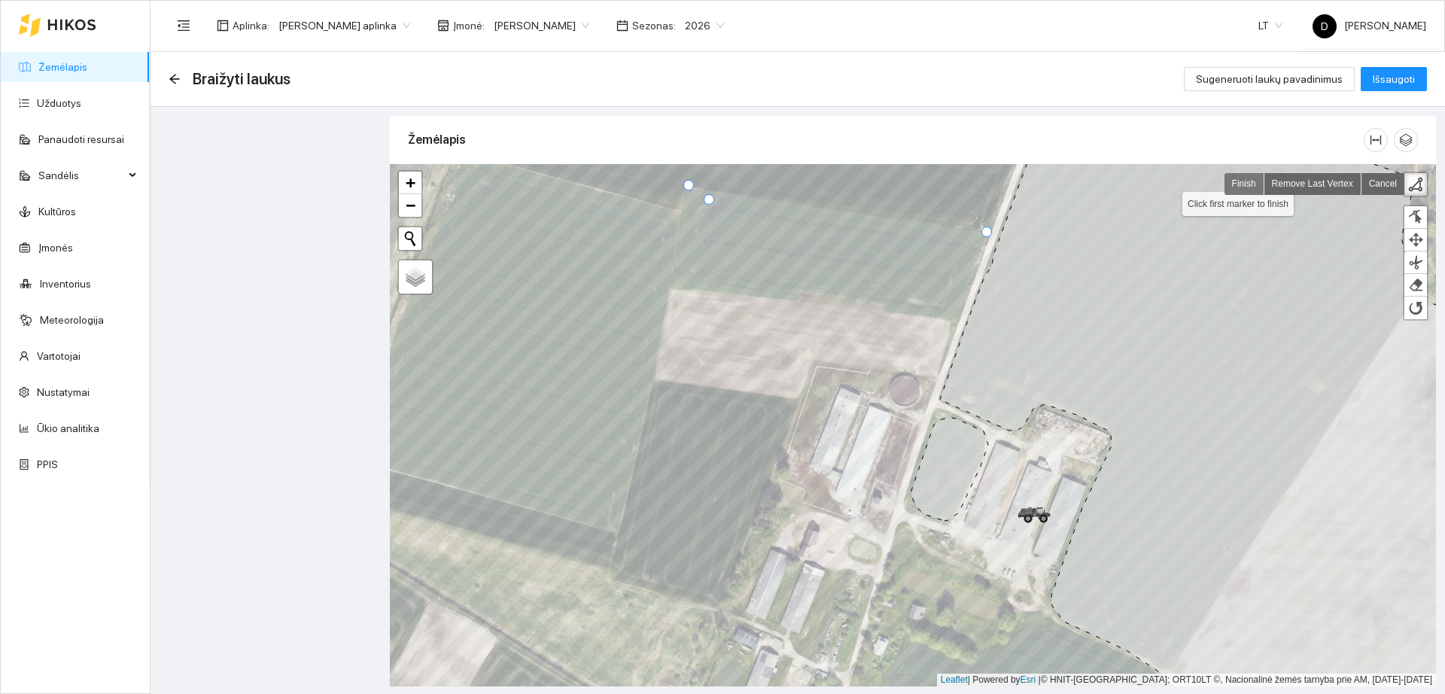
click at [1238, 180] on link "Finish" at bounding box center [1245, 184] width 40 height 22
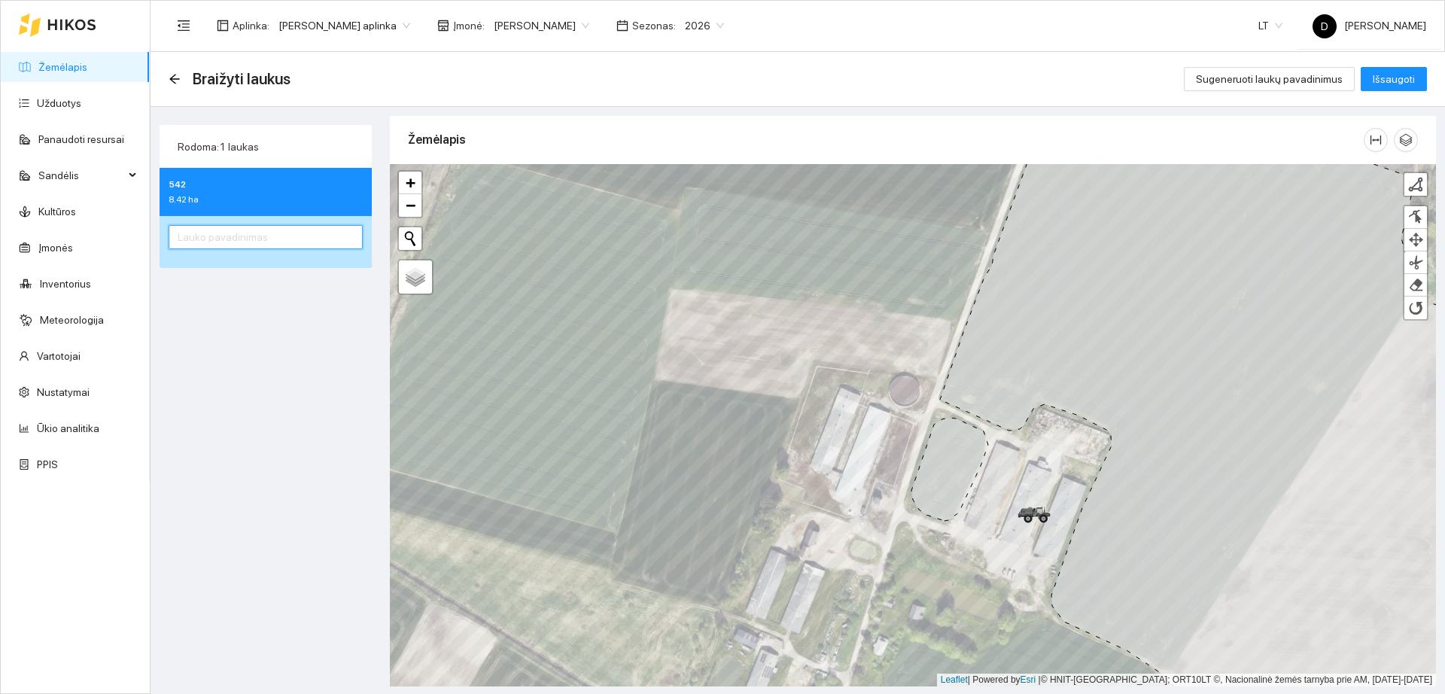
click at [257, 239] on input "text" at bounding box center [266, 237] width 194 height 24
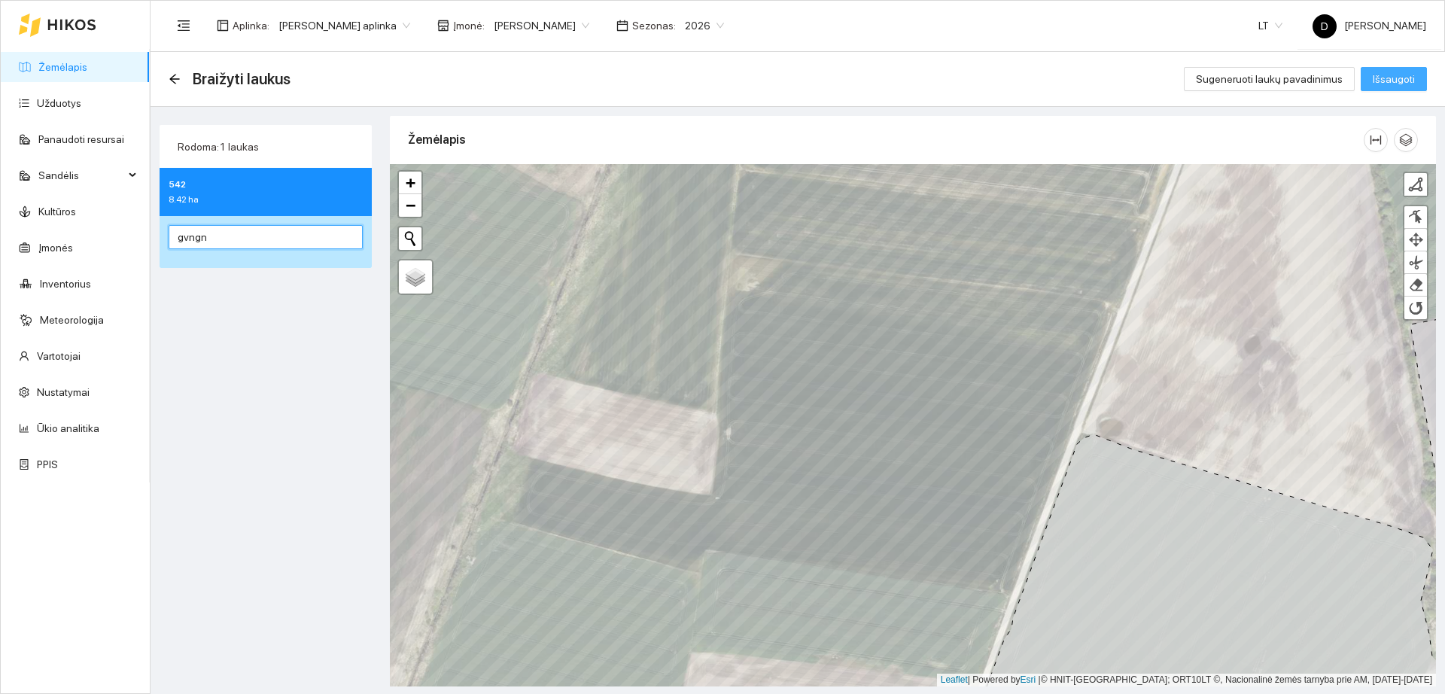
type input "gvngn"
click at [1395, 81] on span "Išsaugoti" at bounding box center [1394, 79] width 42 height 17
click at [54, 20] on icon at bounding box center [71, 25] width 49 height 12
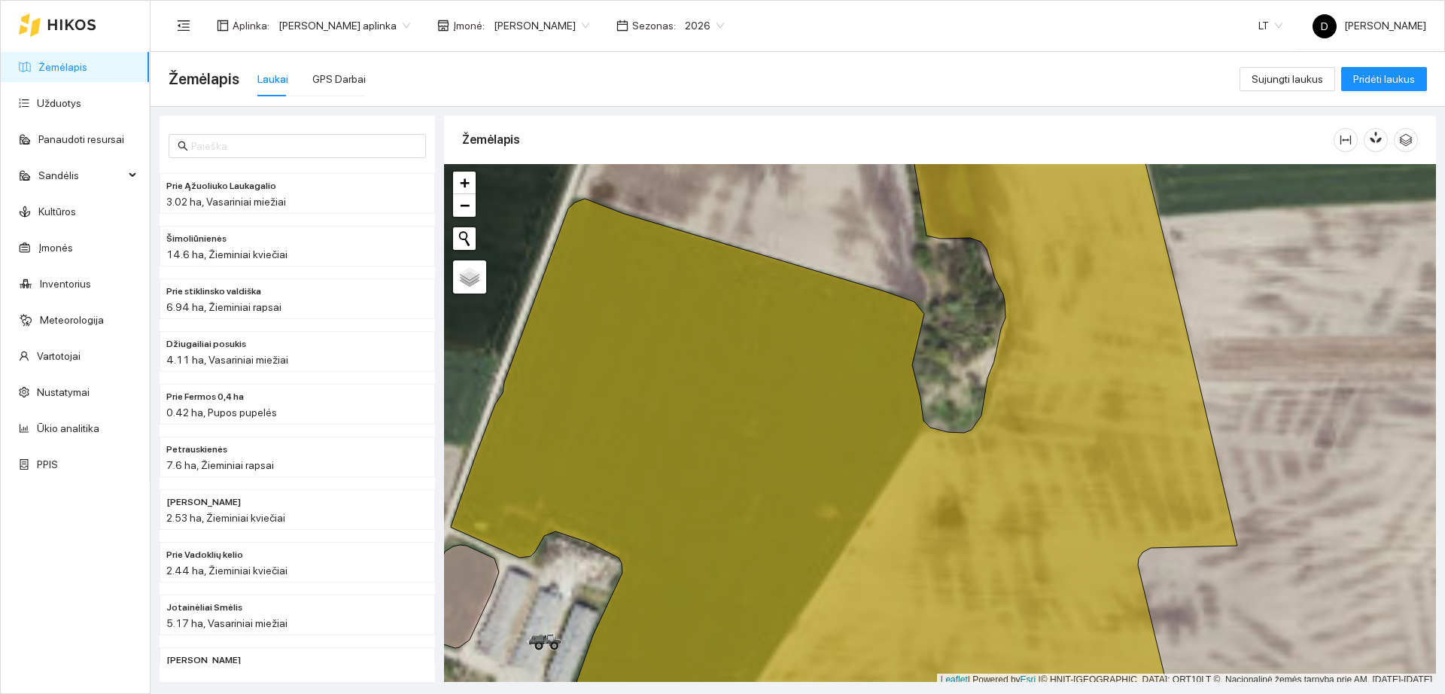
scroll to position [5, 0]
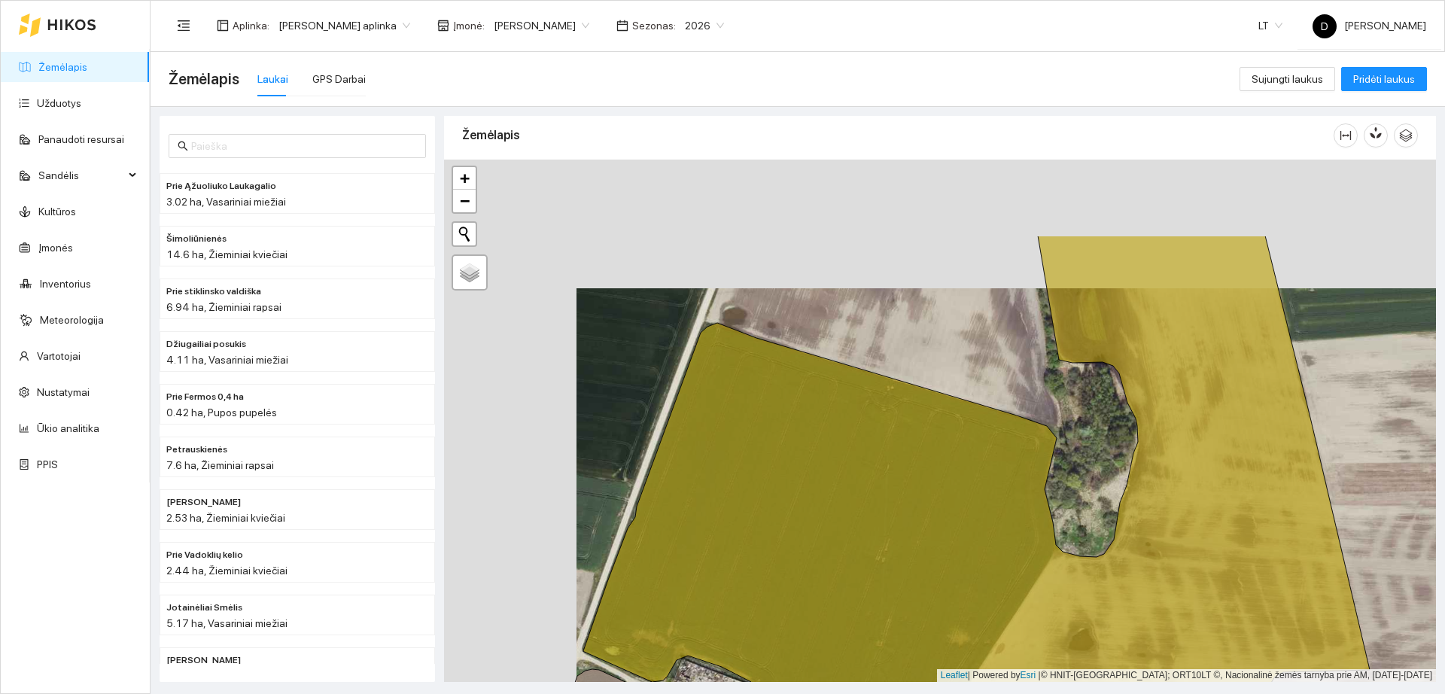
drag, startPoint x: 795, startPoint y: 277, endPoint x: 827, endPoint y: 311, distance: 46.9
click at [827, 311] on div "+ − Nieko nerasta. Bandykite dar kartą." at bounding box center [940, 421] width 992 height 522
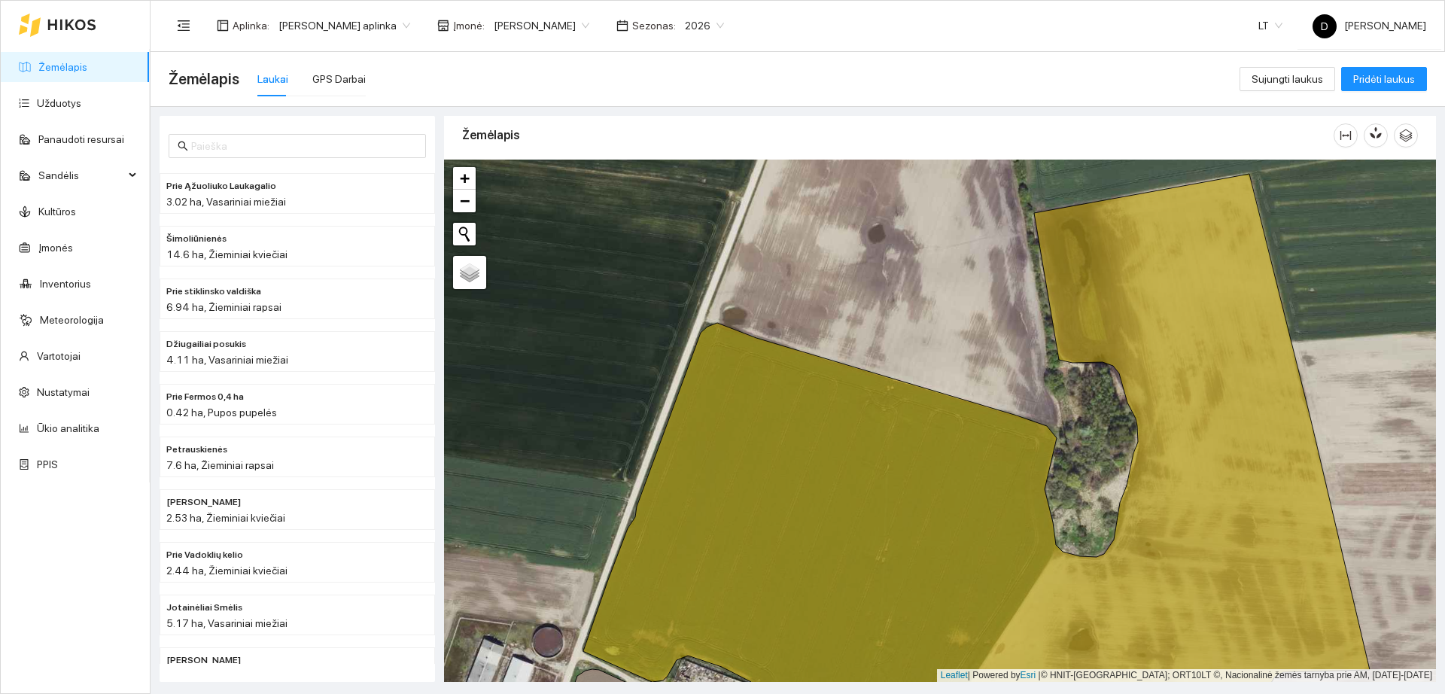
click at [573, 24] on span "[PERSON_NAME]" at bounding box center [542, 25] width 96 height 23
click at [562, 150] on div "[PERSON_NAME]" at bounding box center [539, 151] width 105 height 17
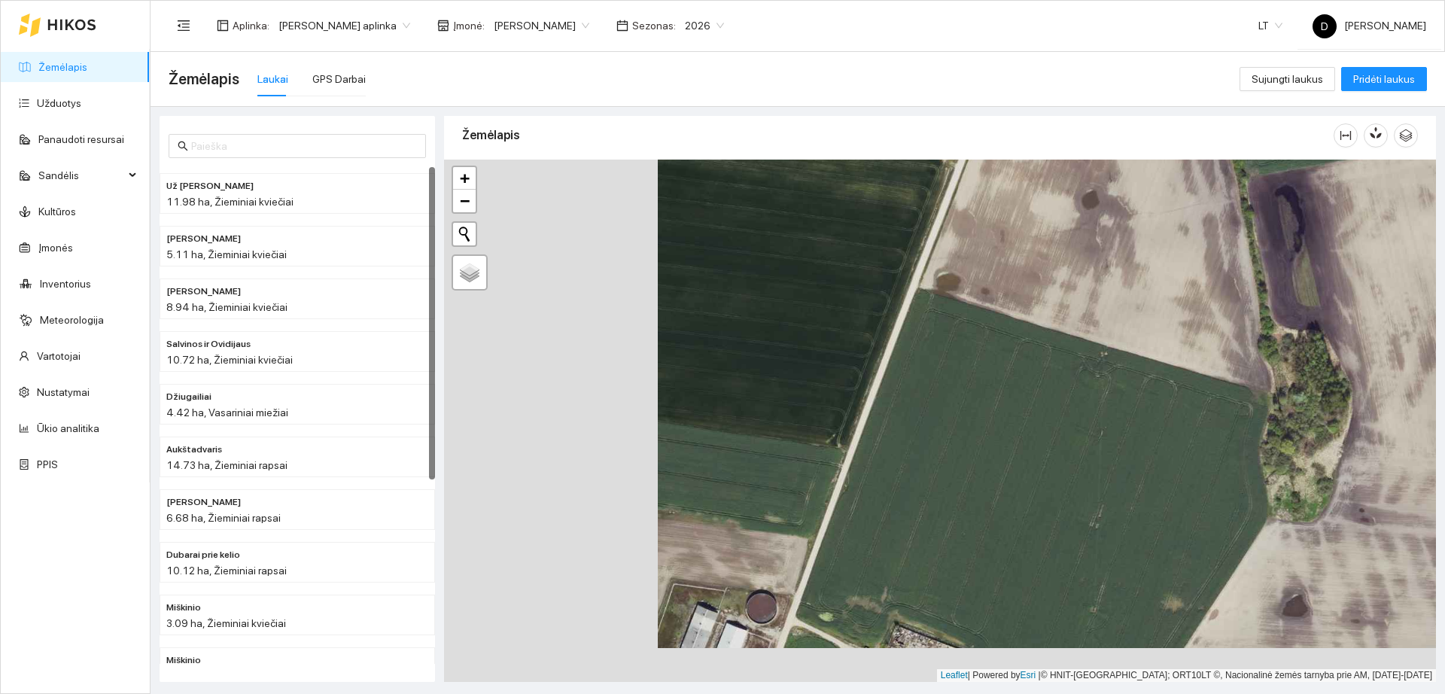
drag, startPoint x: 614, startPoint y: 380, endPoint x: 820, endPoint y: 340, distance: 210.2
click at [821, 341] on div "+ − Nieko nerasta. Bandykite dar kartą. Žemėlapis Palydovas Leaflet | Powered b…" at bounding box center [940, 421] width 992 height 522
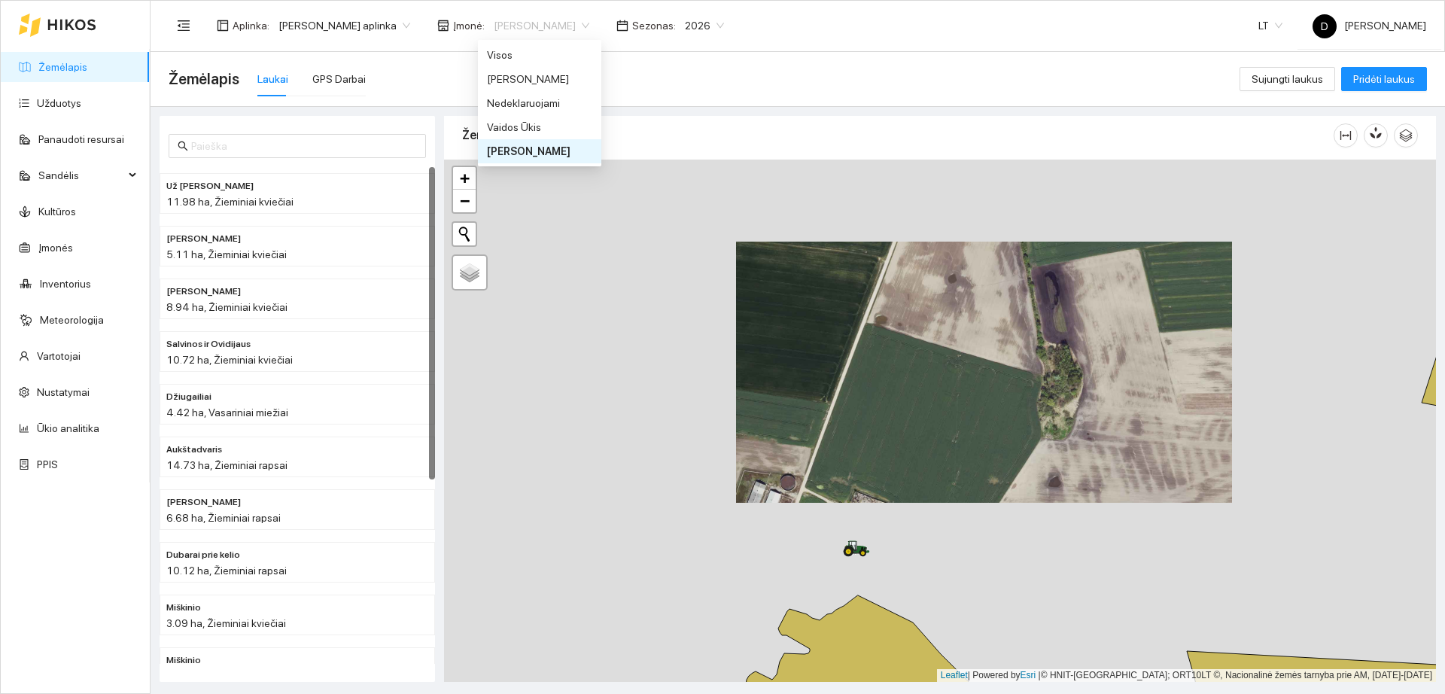
click at [556, 14] on span "[PERSON_NAME]" at bounding box center [542, 25] width 96 height 23
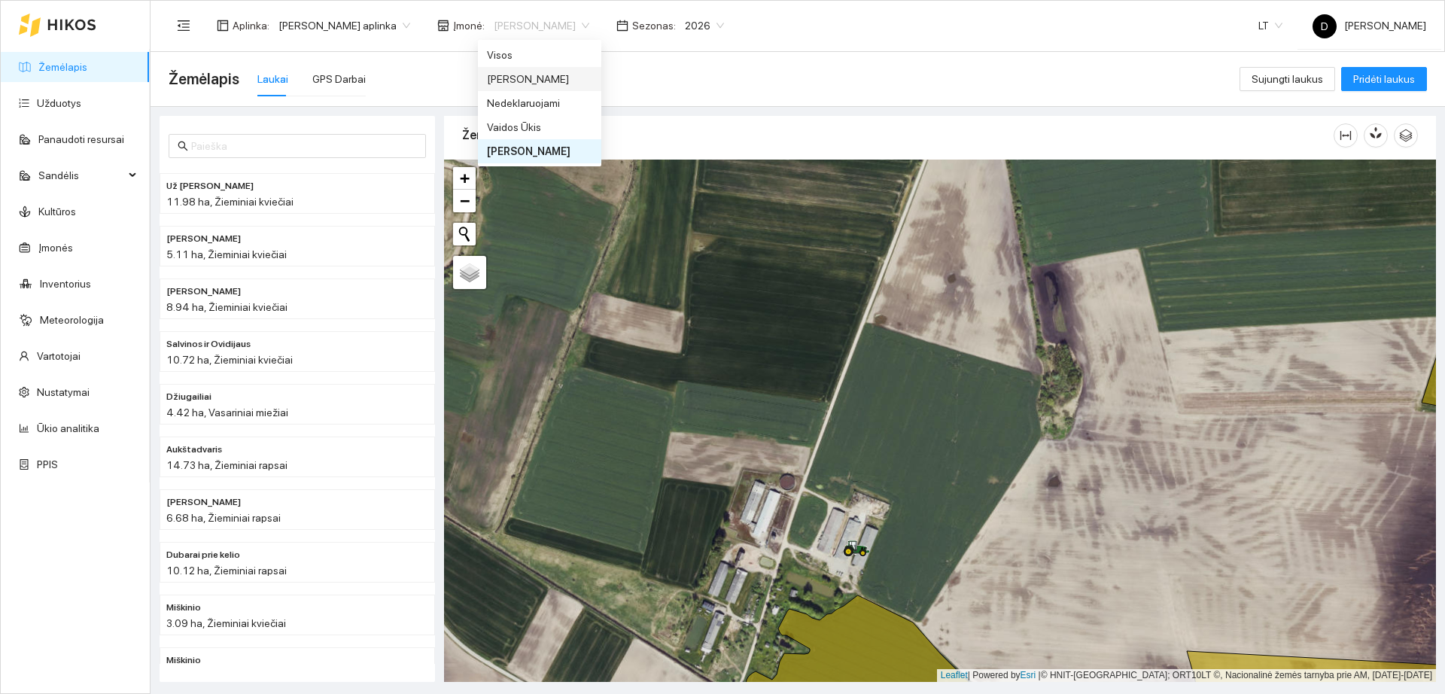
click at [553, 76] on div "[PERSON_NAME]" at bounding box center [539, 79] width 105 height 17
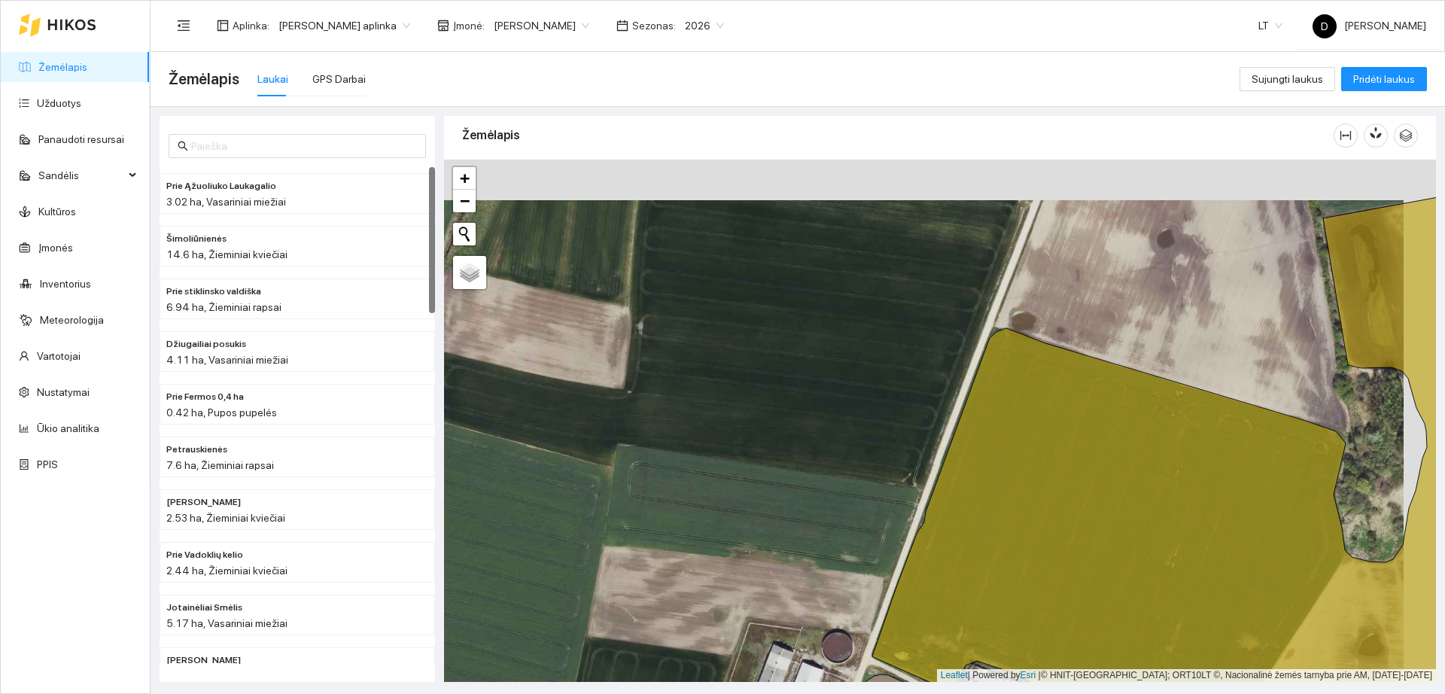
drag, startPoint x: 821, startPoint y: 332, endPoint x: 771, endPoint y: 422, distance: 102.8
click at [775, 426] on div "+ − Nieko nerasta. Bandykite dar kartą." at bounding box center [940, 421] width 992 height 522
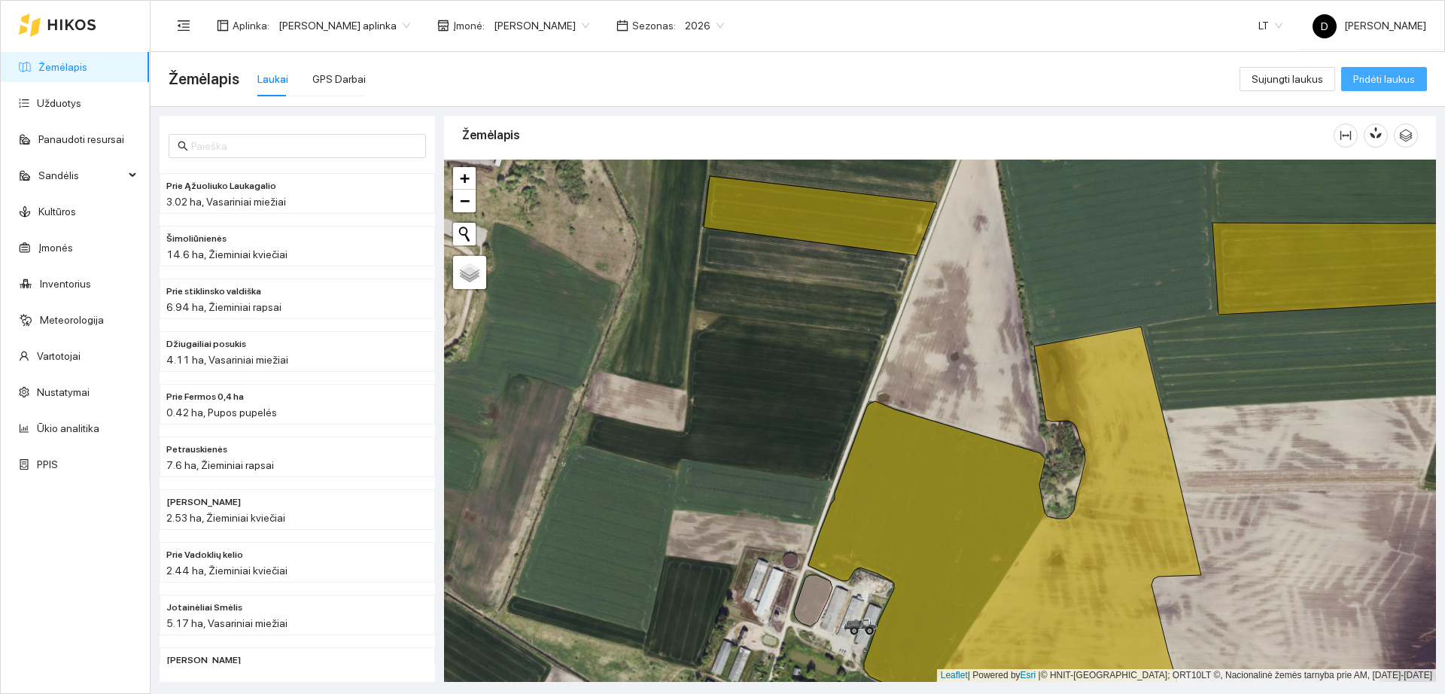
click at [1369, 85] on span "Pridėti laukus" at bounding box center [1385, 79] width 62 height 17
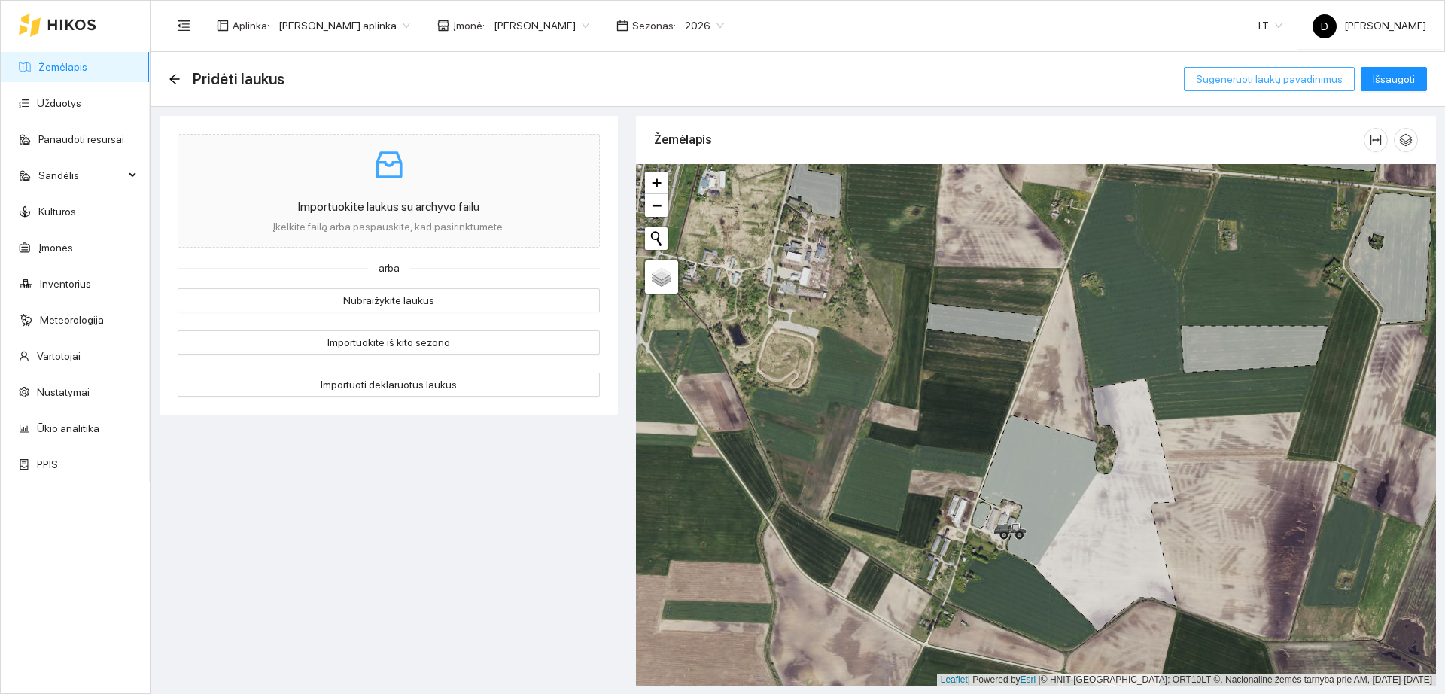
click at [1236, 71] on span "Sugeneruoti laukų pavadinimus" at bounding box center [1269, 79] width 147 height 17
click at [1234, 72] on span "Sugeneruoti laukų pavadinimus" at bounding box center [1269, 79] width 147 height 17
click at [923, 419] on div "+ − Nieko nerasta. Bandykite dar kartą." at bounding box center [1036, 425] width 800 height 522
click at [1010, 442] on icon at bounding box center [1078, 505] width 198 height 253
click at [1286, 84] on span "Sugeneruoti laukų pavadinimus" at bounding box center [1269, 79] width 147 height 17
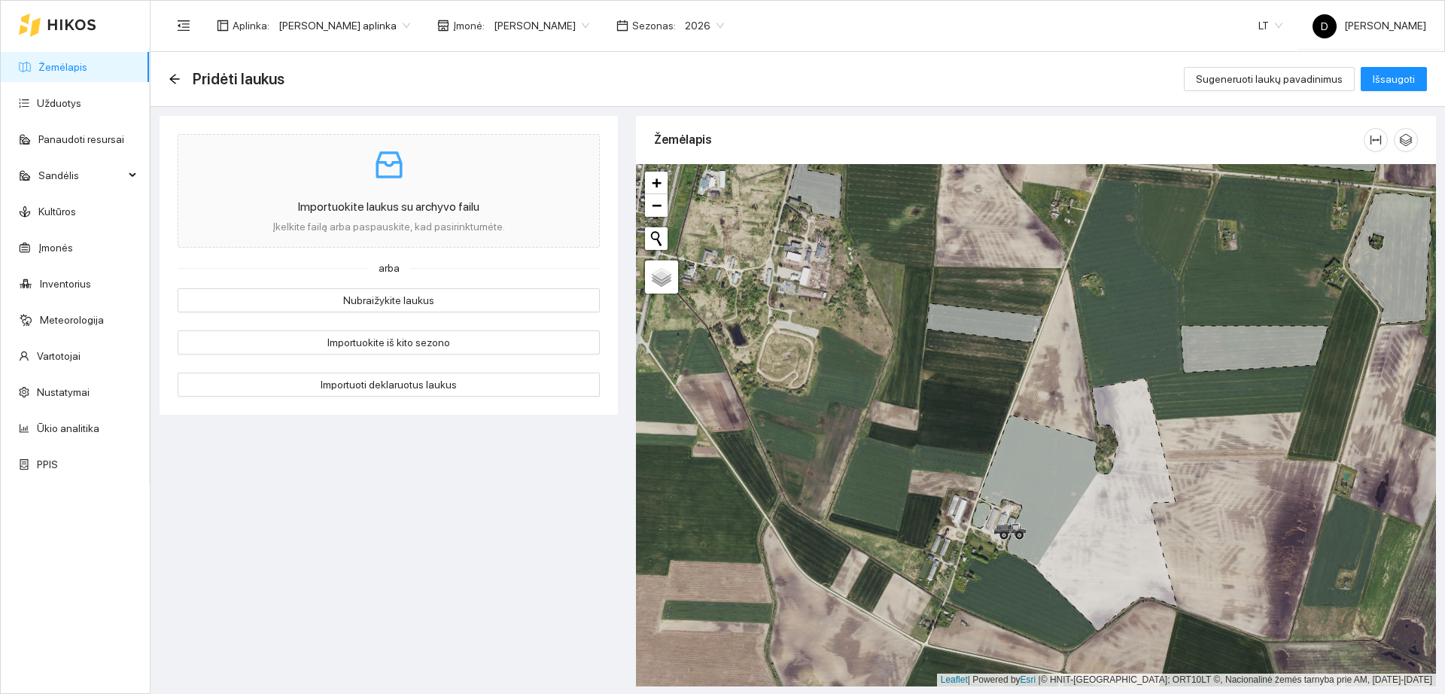
click at [1037, 454] on icon at bounding box center [1078, 505] width 198 height 253
click at [528, 306] on button "Nubraižykite laukus" at bounding box center [389, 300] width 422 height 24
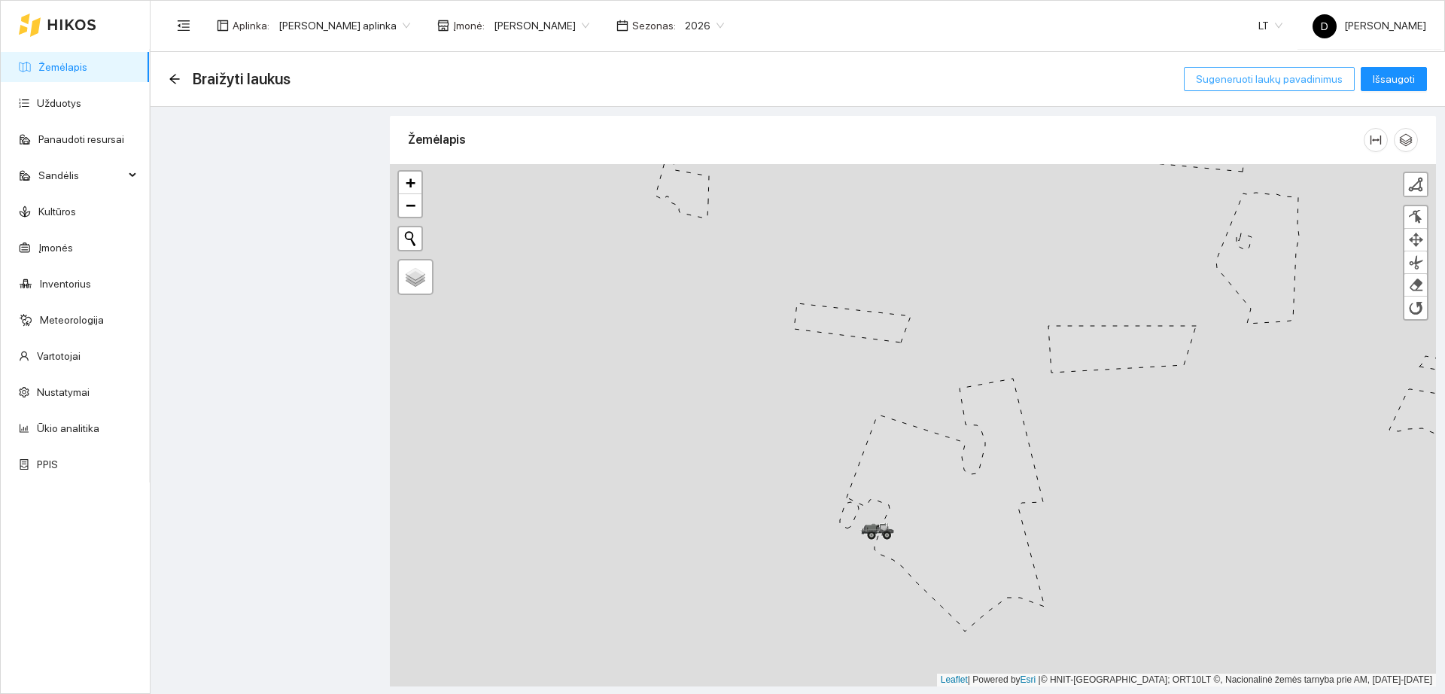
click at [1274, 82] on span "Sugeneruoti laukų pavadinimus" at bounding box center [1269, 79] width 147 height 17
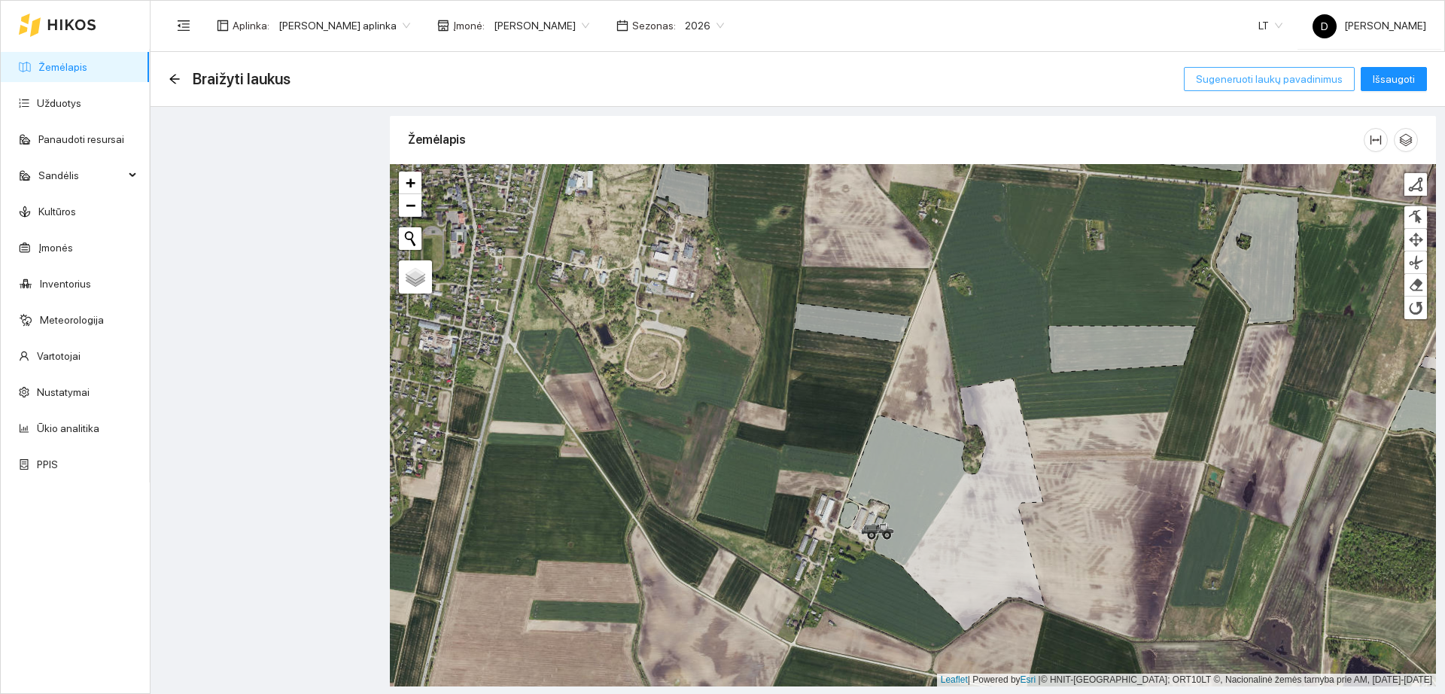
click at [1296, 82] on span "Sugeneruoti laukų pavadinimus" at bounding box center [1269, 79] width 147 height 17
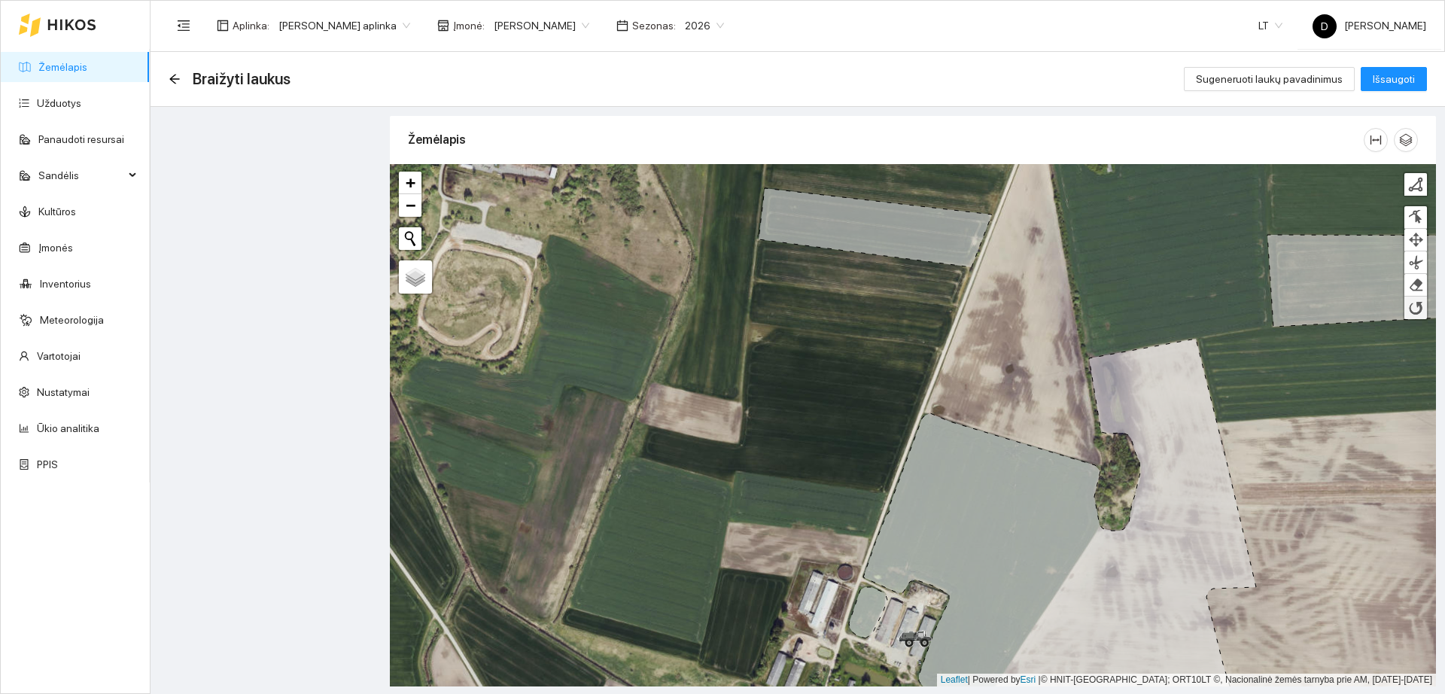
click at [1419, 314] on div at bounding box center [1415, 307] width 15 height 15
click at [1418, 246] on div at bounding box center [1415, 240] width 15 height 14
click at [878, 437] on div "+ − Nieko nerasta. Bandykite dar kartą." at bounding box center [913, 425] width 1046 height 522
drag, startPoint x: 844, startPoint y: 470, endPoint x: 1011, endPoint y: 420, distance: 174.6
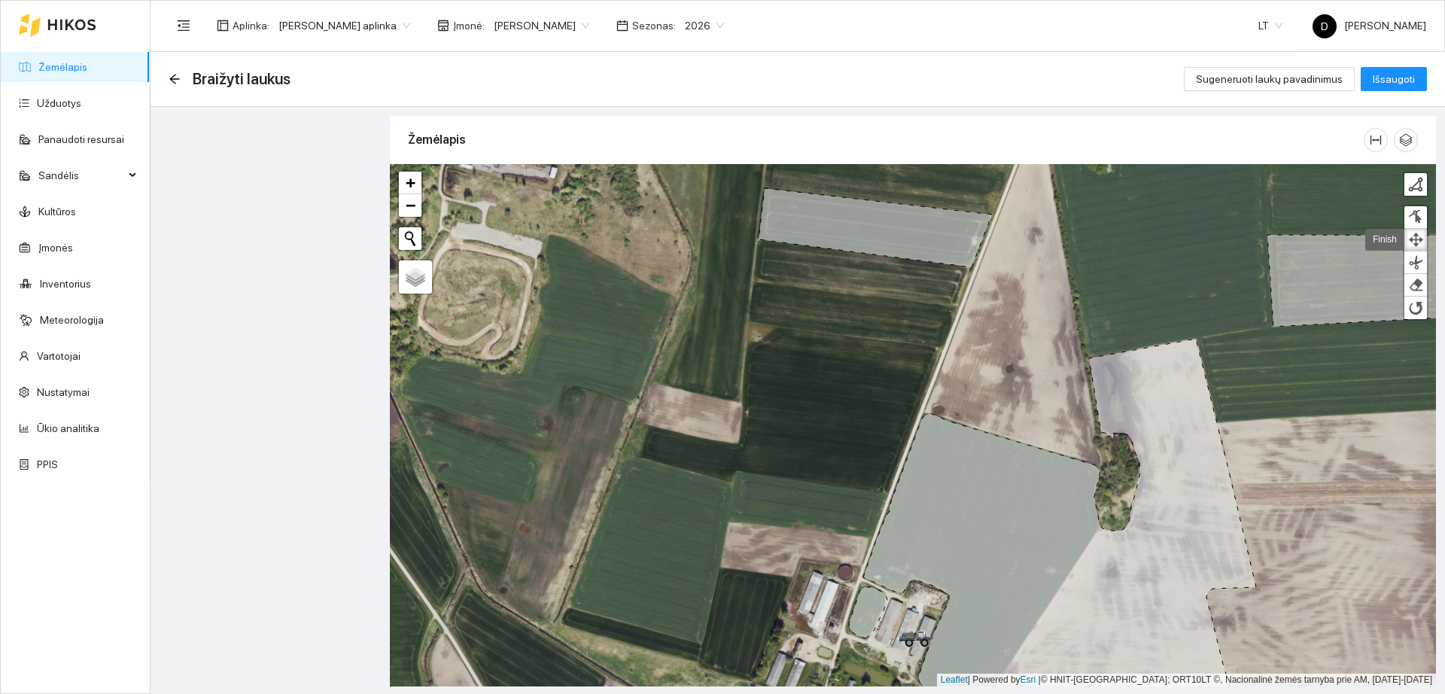
click at [842, 470] on div "+ − Nieko nerasta. Bandykite dar kartą." at bounding box center [913, 425] width 1046 height 522
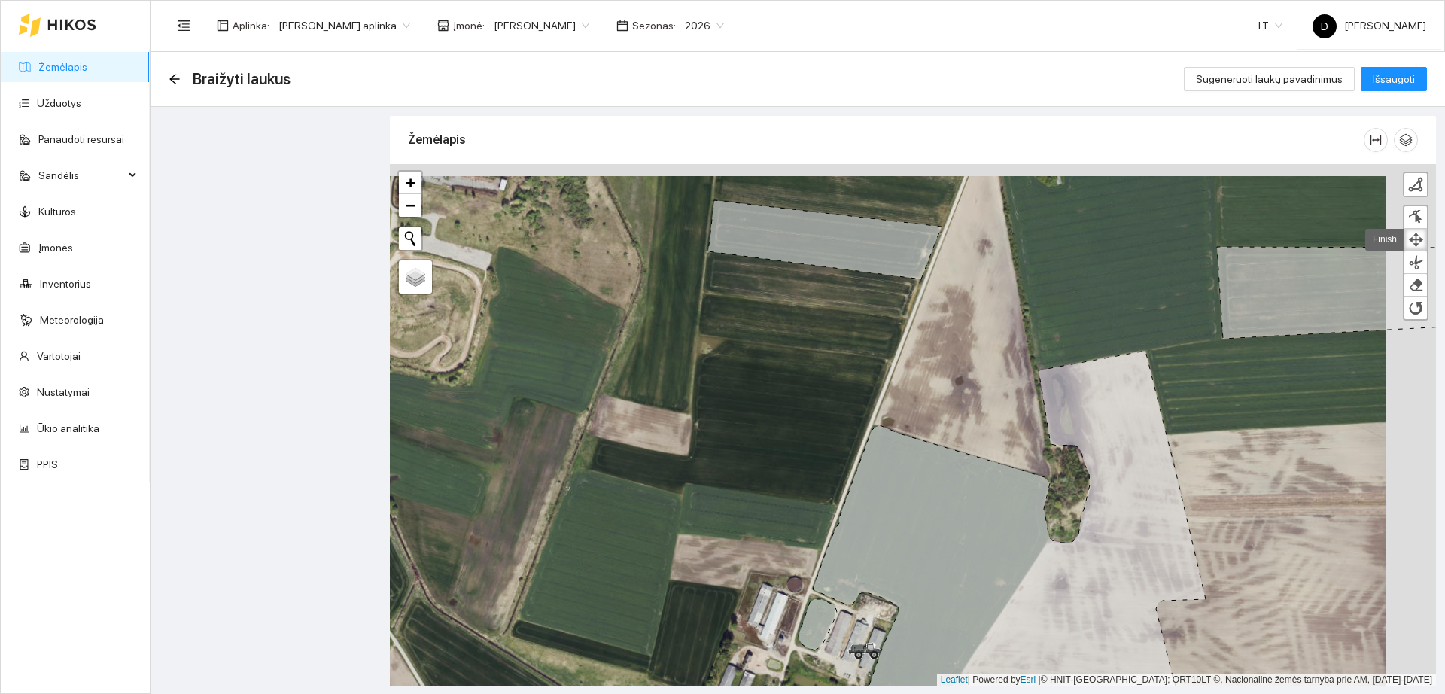
drag, startPoint x: 1129, startPoint y: 283, endPoint x: 1019, endPoint y: 303, distance: 111.6
click at [1019, 303] on div "+ − Nieko nerasta. Bandykite dar kartą." at bounding box center [913, 425] width 1046 height 522
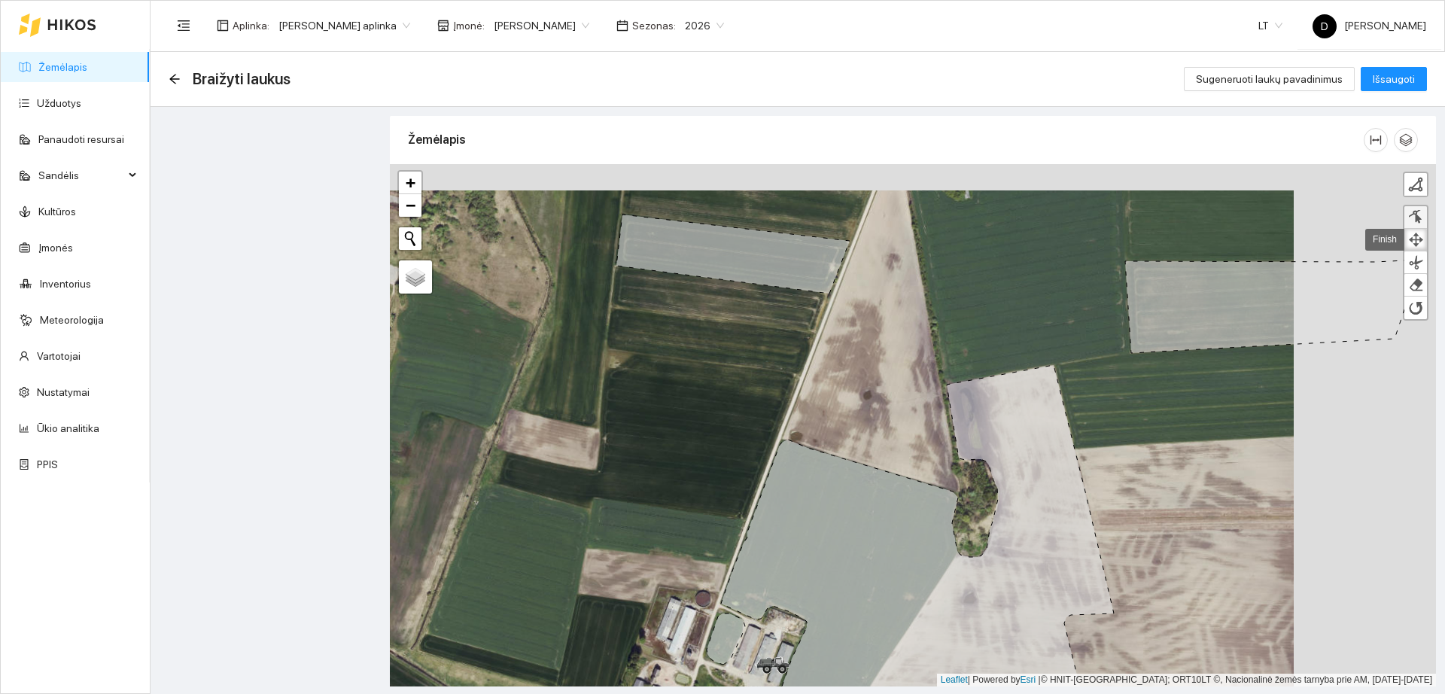
click at [1417, 218] on div at bounding box center [1415, 217] width 15 height 14
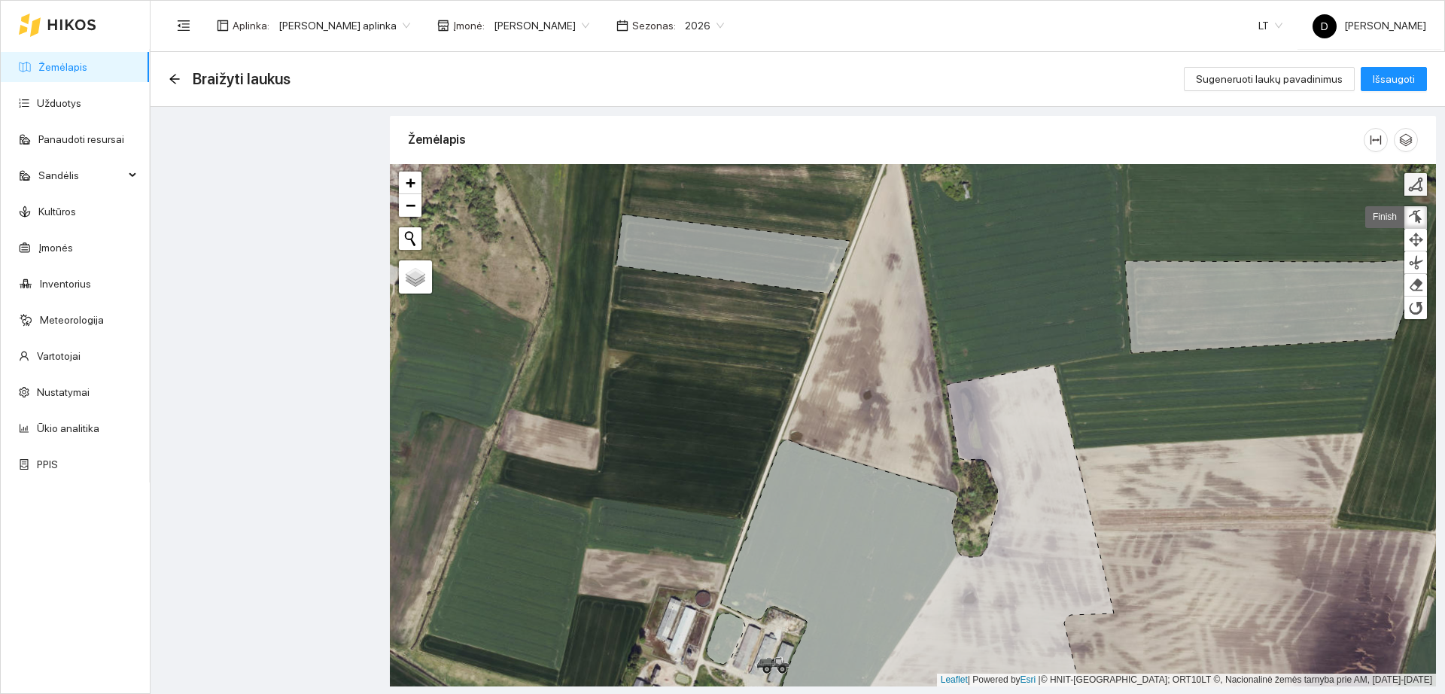
click at [1417, 185] on div at bounding box center [1415, 184] width 15 height 15
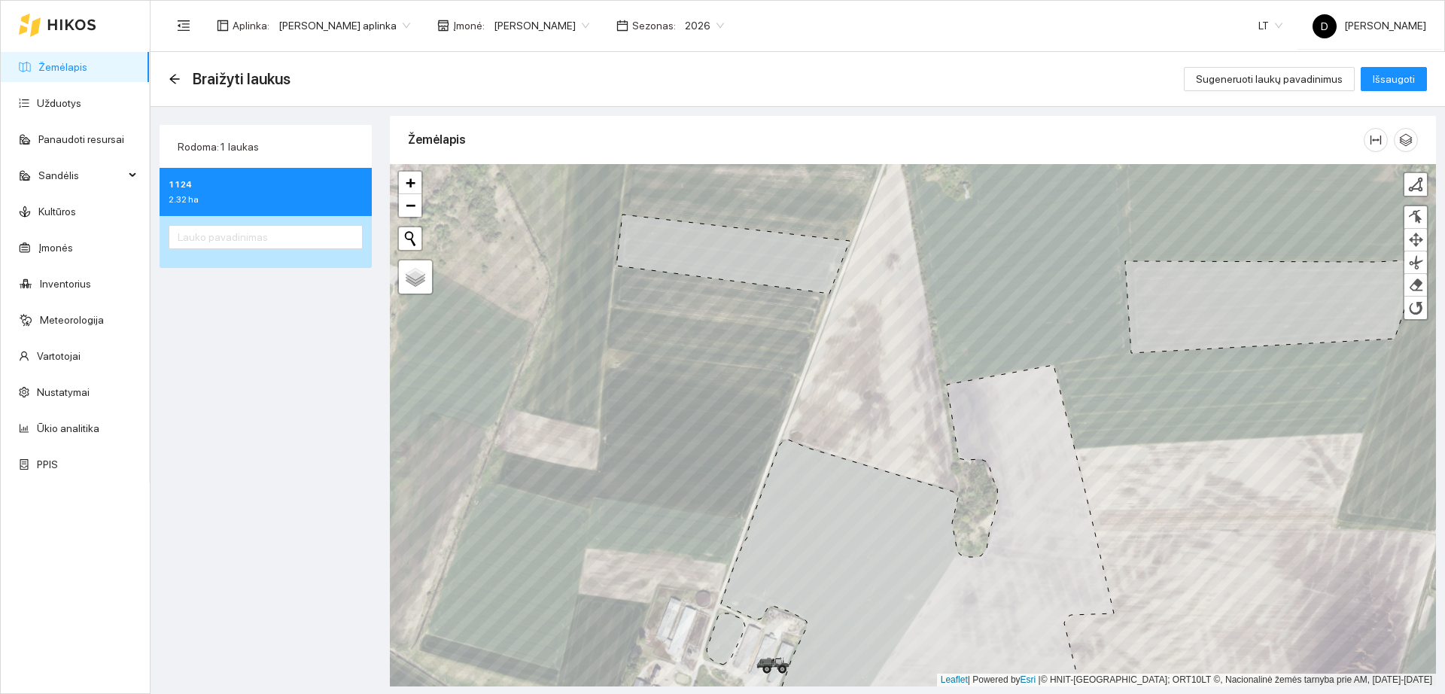
click at [320, 224] on div at bounding box center [266, 242] width 212 height 52
click at [315, 227] on input "text" at bounding box center [266, 237] width 194 height 24
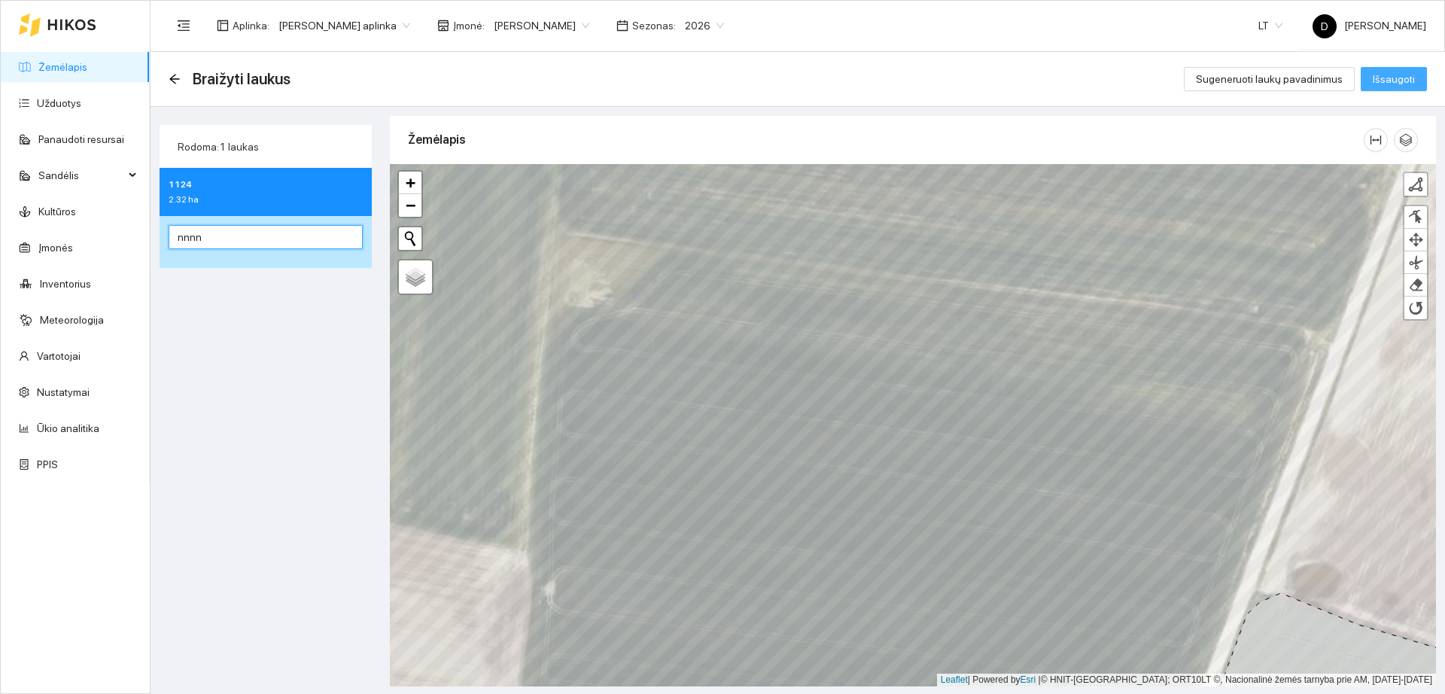
type input "nnnn"
click at [1387, 76] on span "Išsaugoti" at bounding box center [1394, 79] width 42 height 17
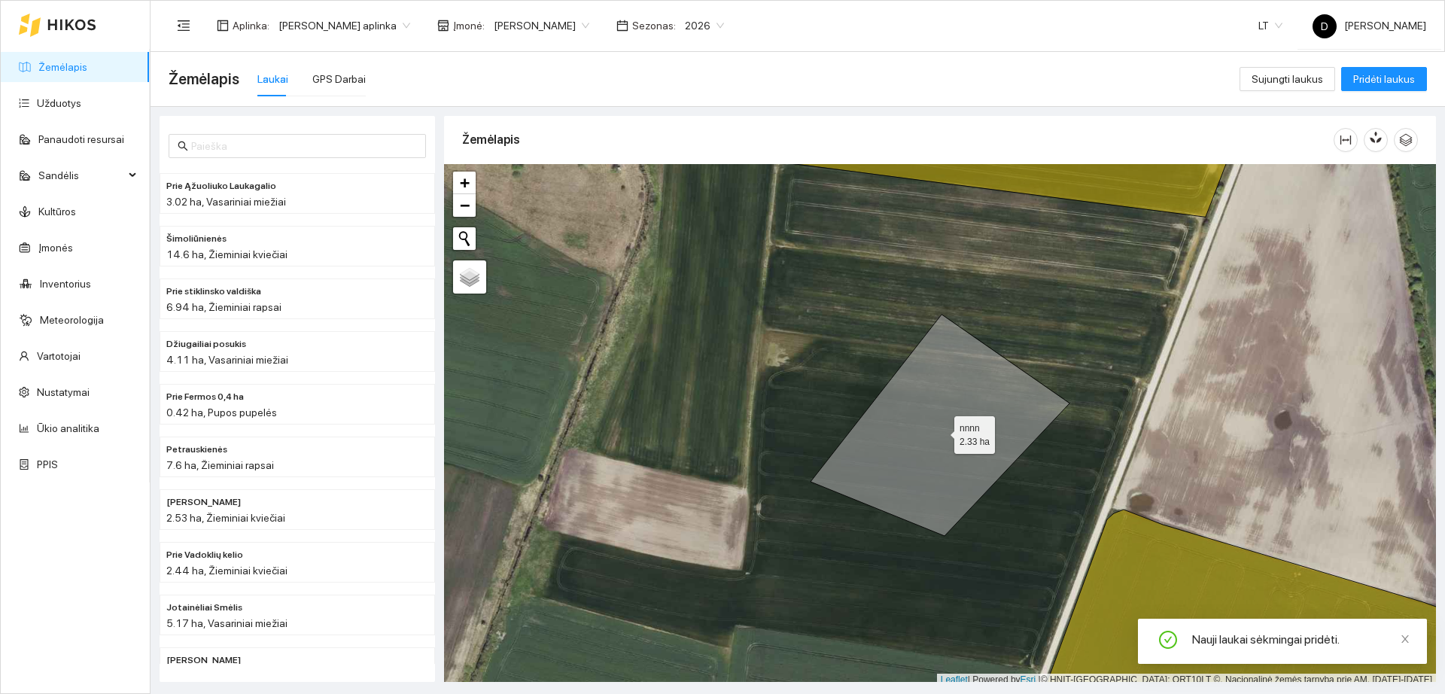
scroll to position [5, 0]
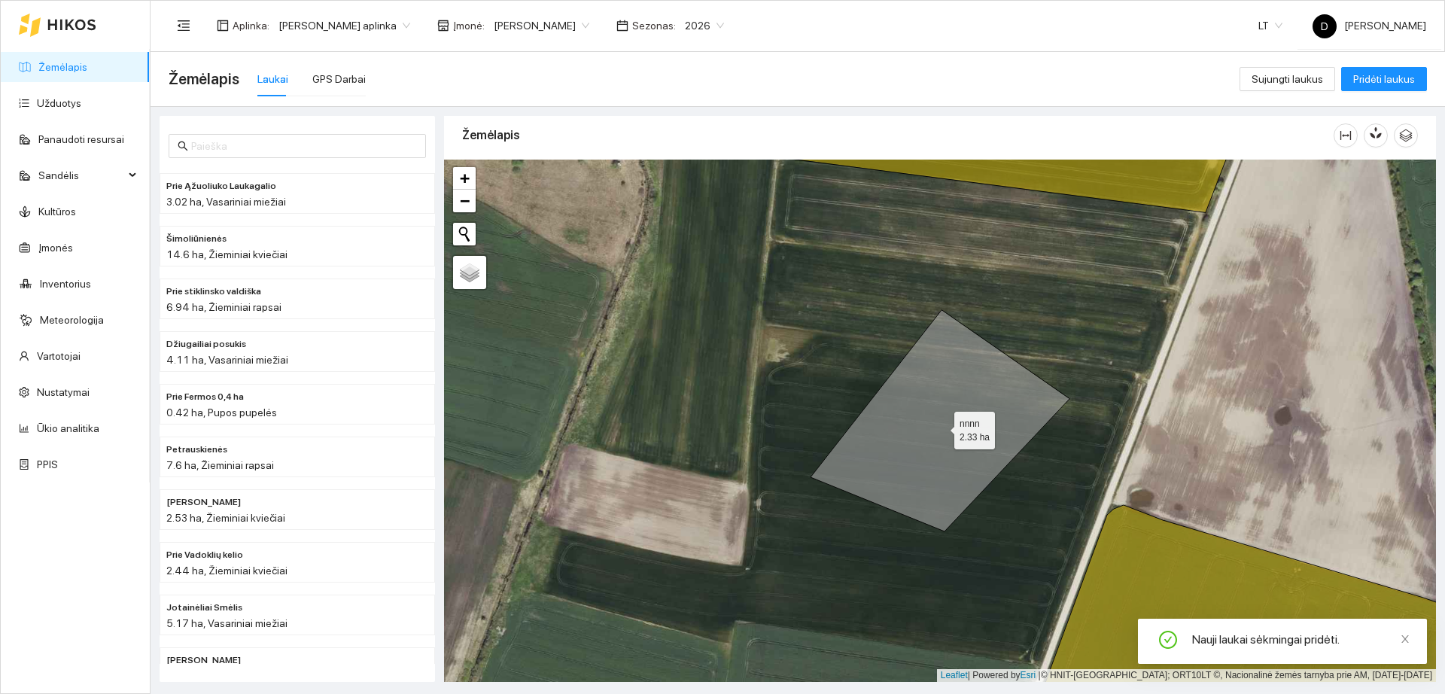
click at [978, 367] on icon at bounding box center [940, 420] width 259 height 221
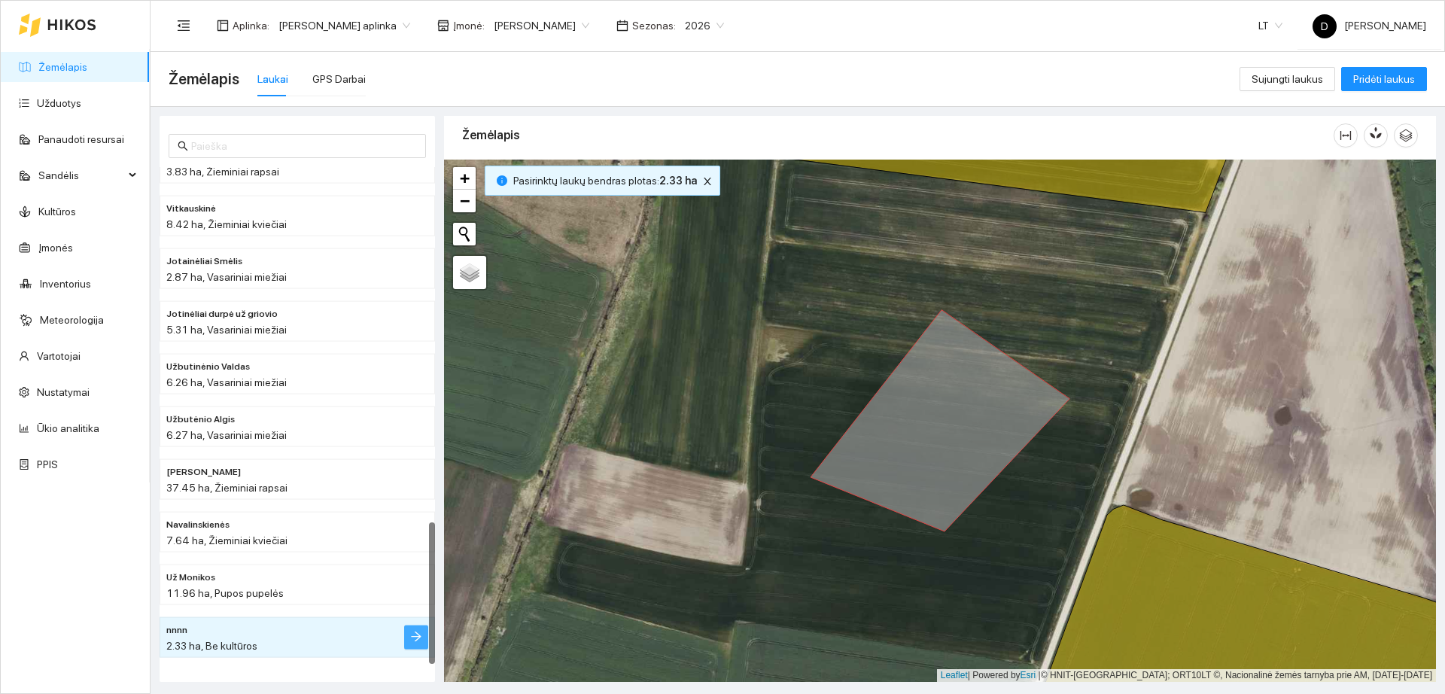
click at [410, 636] on icon "arrow-right" at bounding box center [416, 637] width 12 height 12
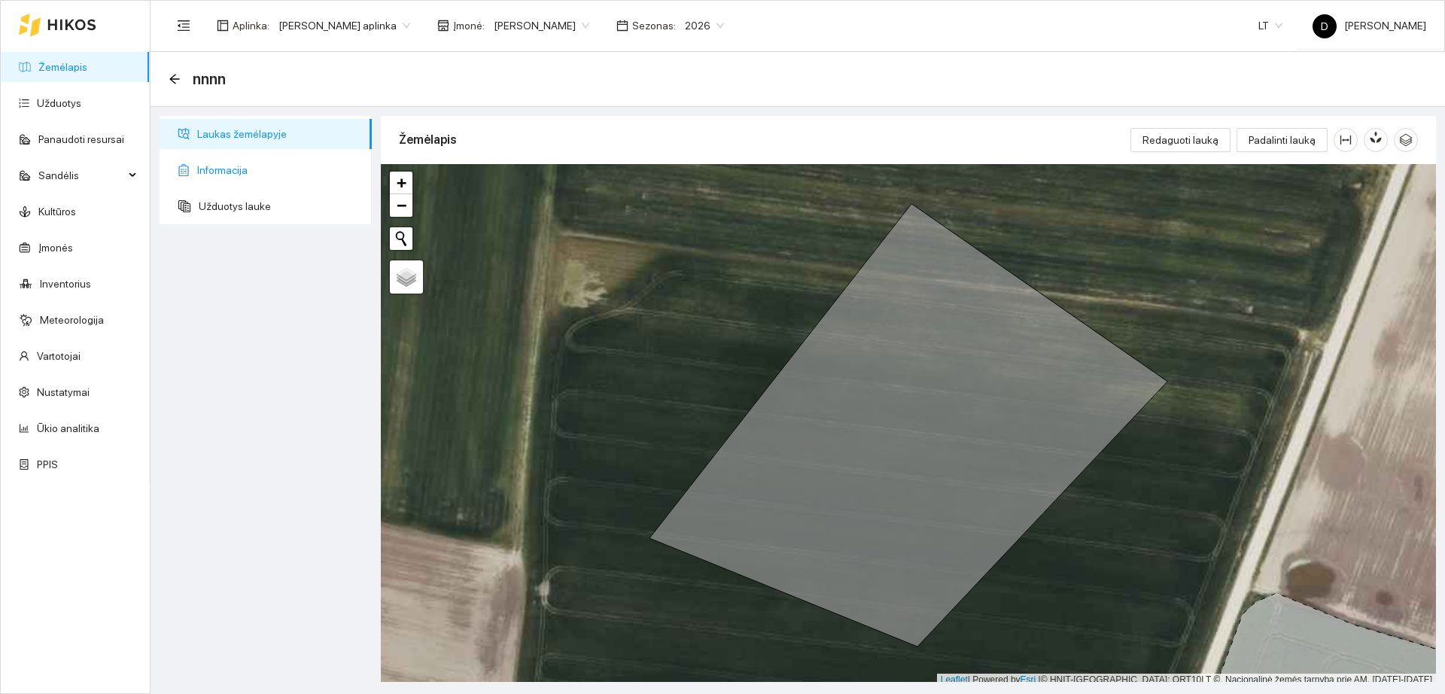
click at [245, 169] on span "Informacija" at bounding box center [278, 170] width 163 height 30
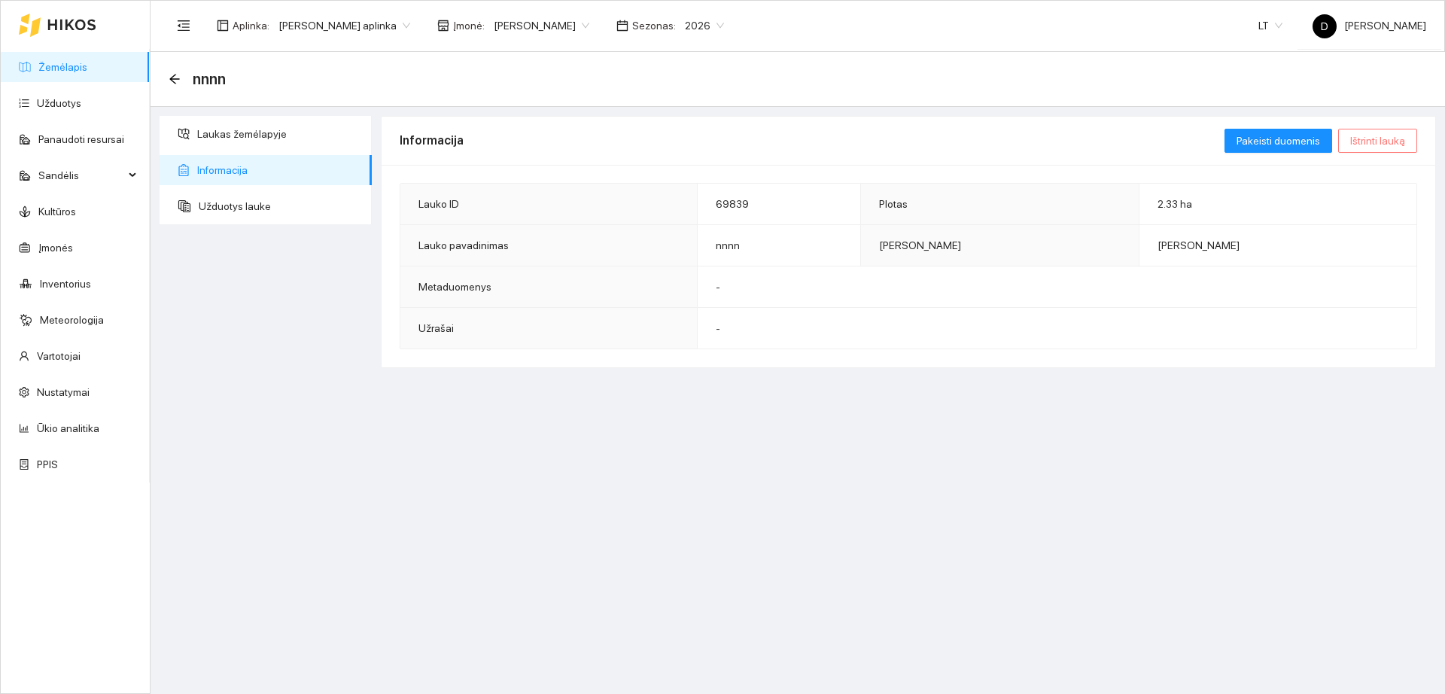
click at [1389, 136] on span "Ištrinti lauką" at bounding box center [1378, 140] width 55 height 17
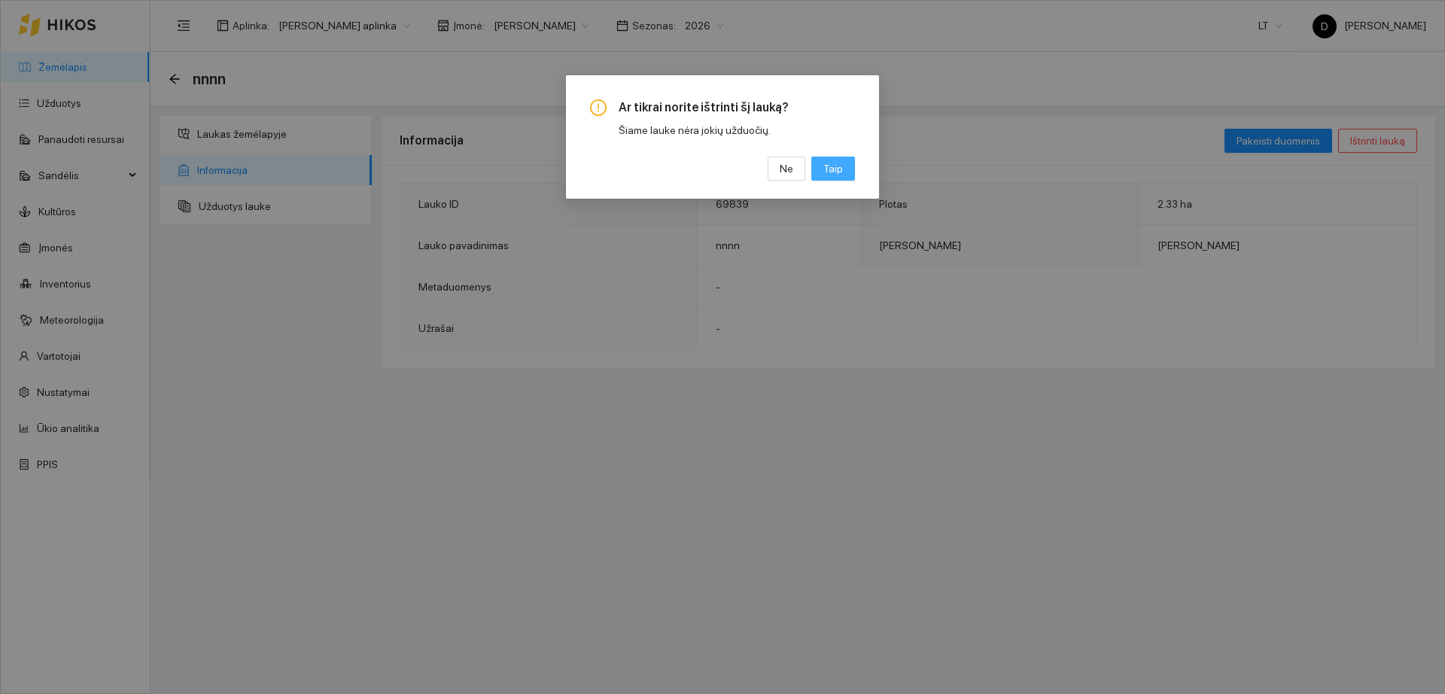
click at [833, 167] on span "Taip" at bounding box center [834, 168] width 20 height 17
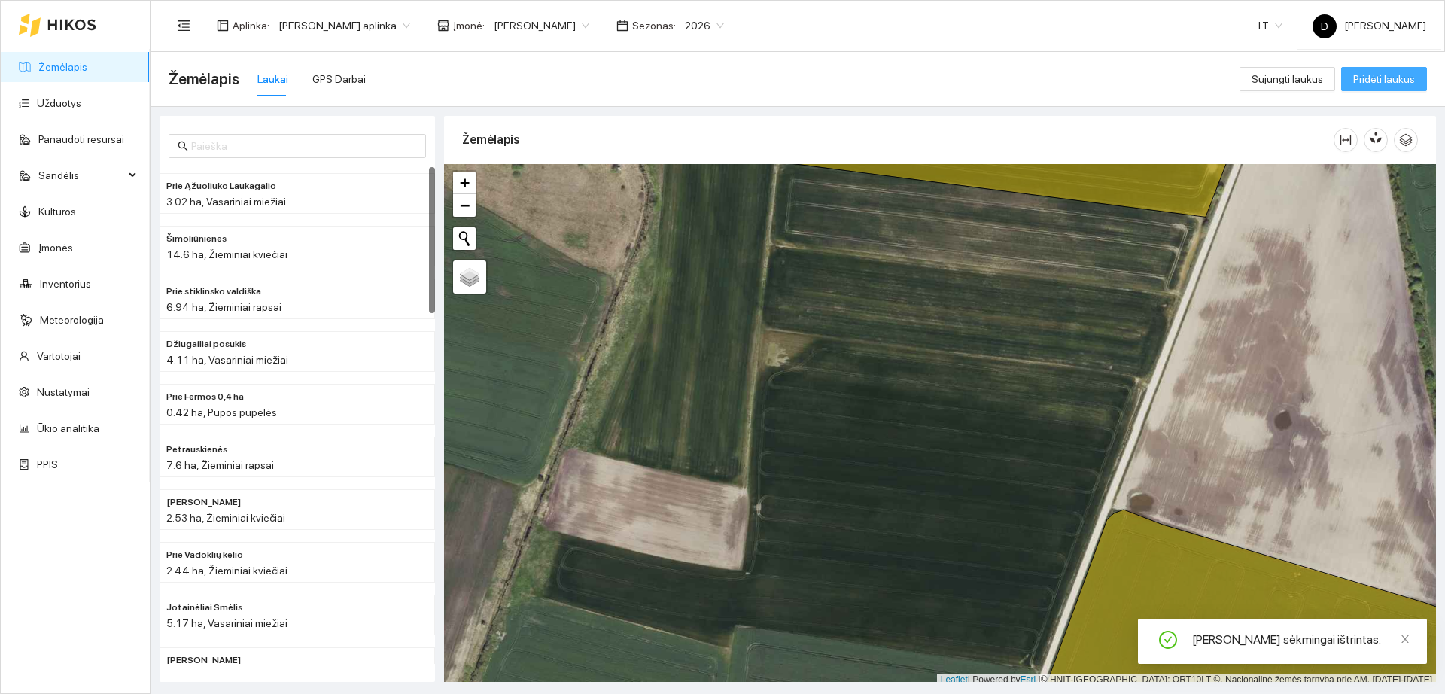
click at [1372, 73] on span "Pridėti laukus" at bounding box center [1385, 79] width 62 height 17
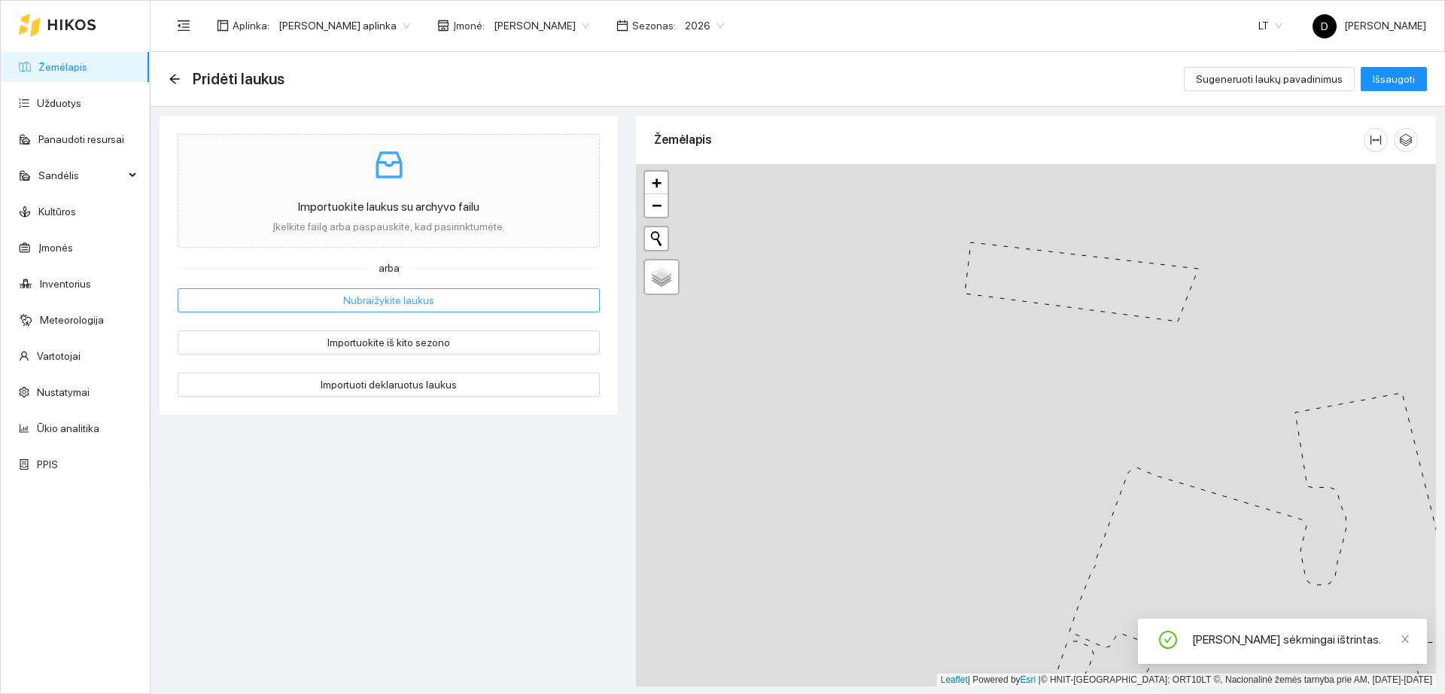
click at [488, 297] on button "Nubraižykite laukus" at bounding box center [389, 300] width 422 height 24
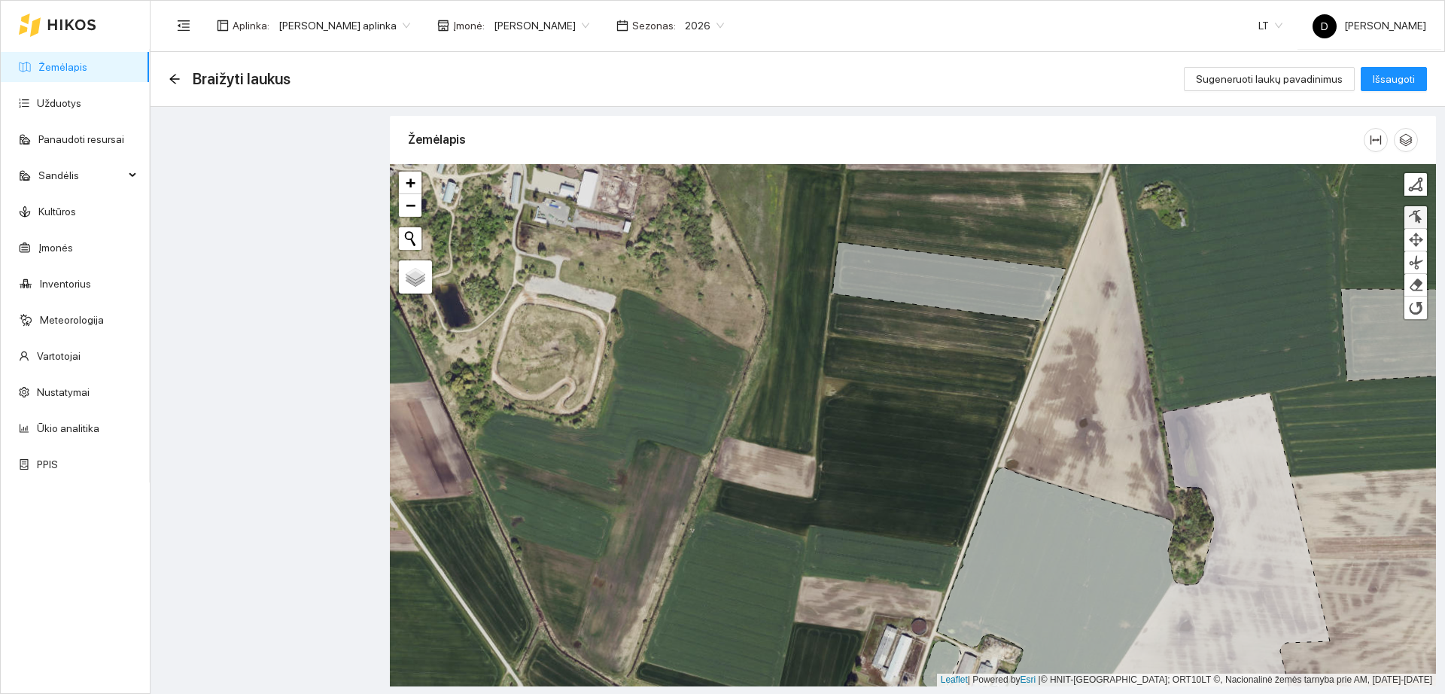
click at [1409, 218] on div at bounding box center [1415, 217] width 15 height 14
click at [1009, 410] on div "+ − Nieko nerasta. Bandykite dar kartą." at bounding box center [913, 425] width 1046 height 522
click at [1414, 177] on div at bounding box center [1415, 184] width 15 height 15
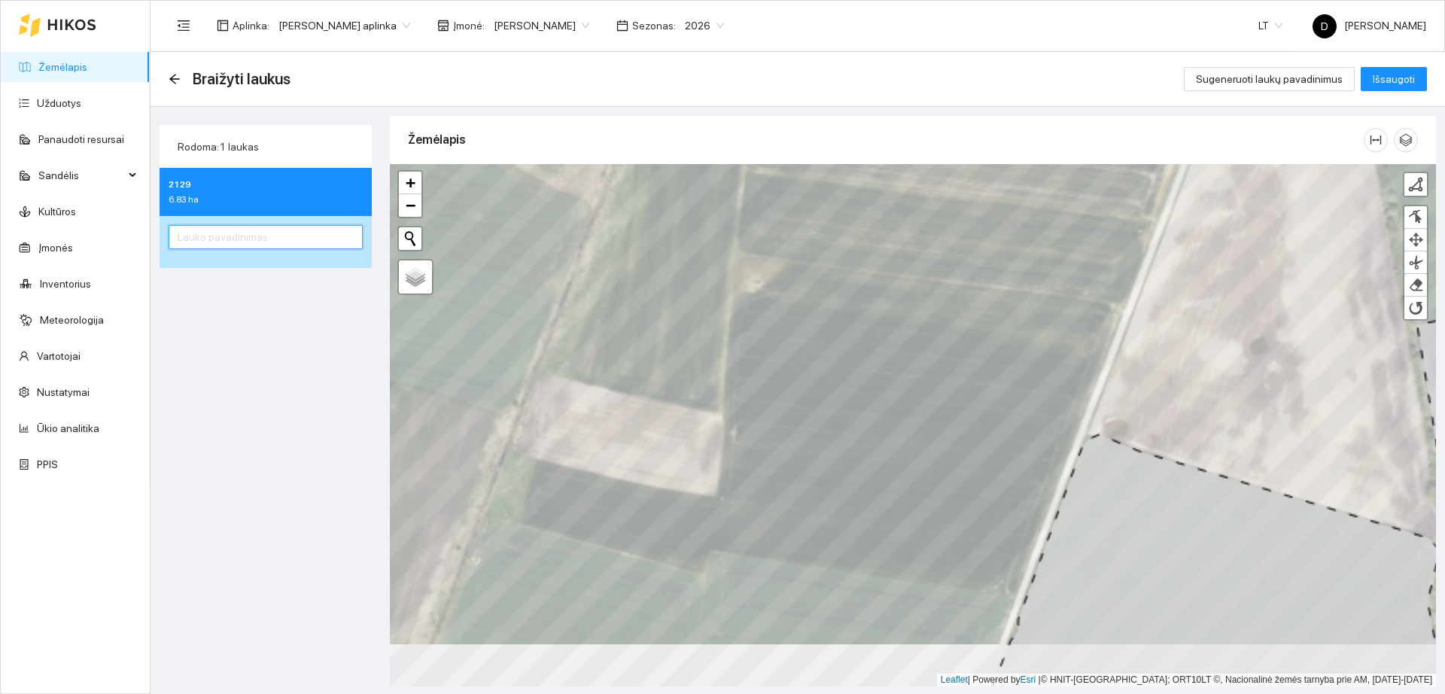
click at [297, 238] on input "text" at bounding box center [266, 237] width 194 height 24
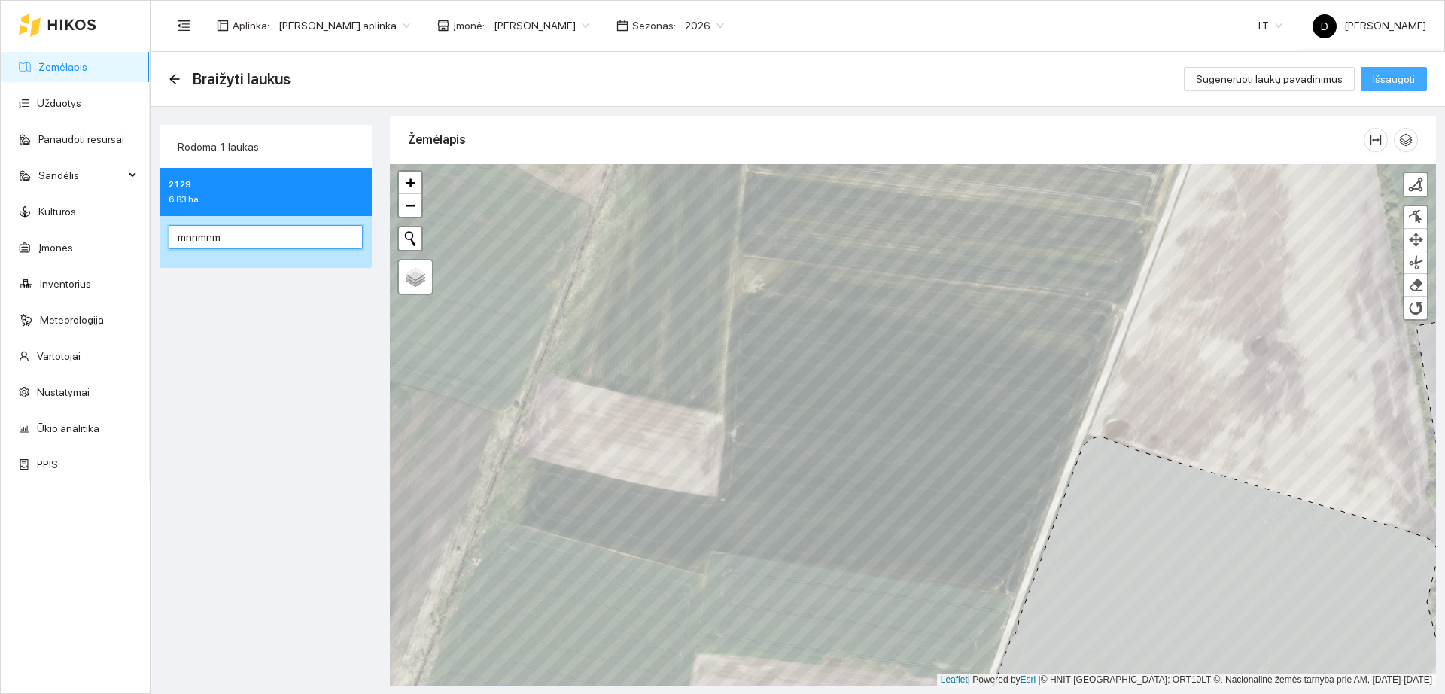
type input "mnnmnm"
click at [1397, 77] on span "Išsaugoti" at bounding box center [1394, 79] width 42 height 17
click at [170, 71] on div "Braižyti laukus" at bounding box center [234, 79] width 131 height 24
click at [176, 80] on icon "arrow-left" at bounding box center [175, 79] width 12 height 12
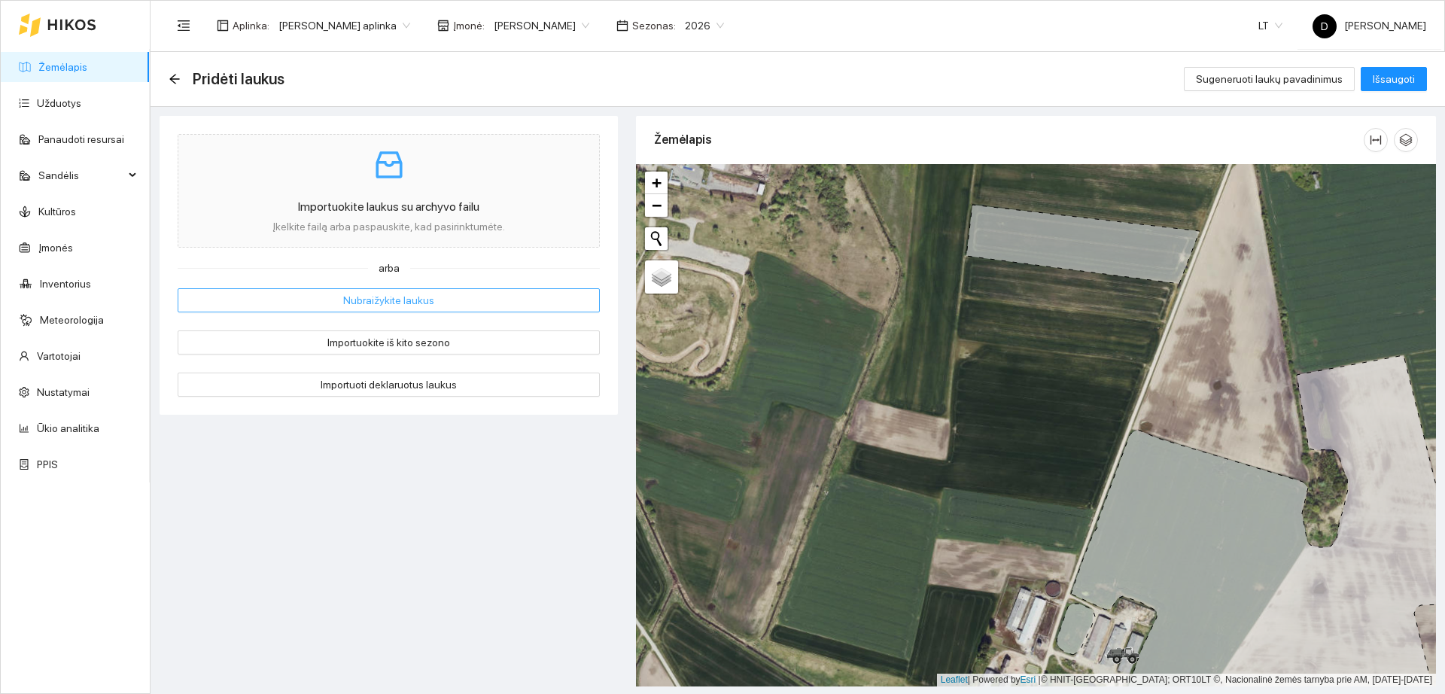
click at [475, 296] on button "Nubraižykite laukus" at bounding box center [389, 300] width 422 height 24
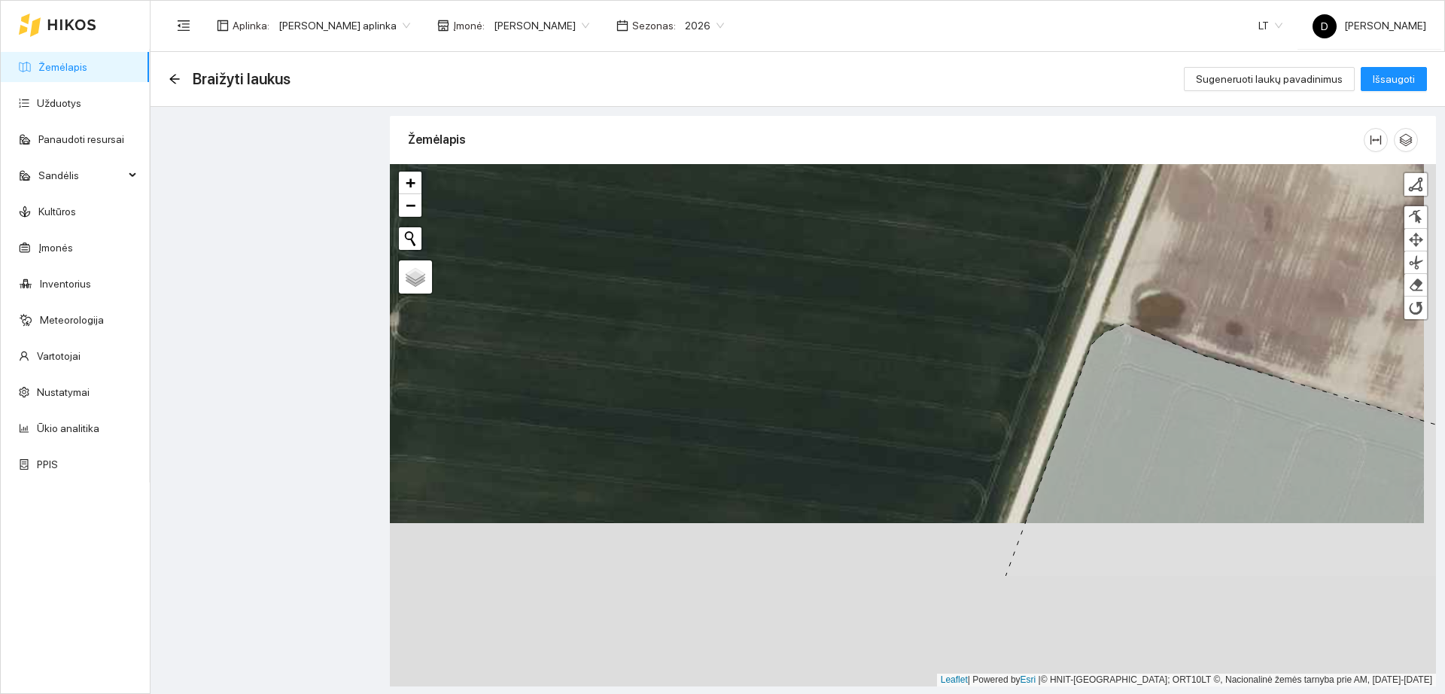
drag, startPoint x: 957, startPoint y: 447, endPoint x: 918, endPoint y: 248, distance: 202.4
click at [918, 248] on div "+ − Nieko nerasta. Bandykite dar kartą." at bounding box center [913, 425] width 1046 height 522
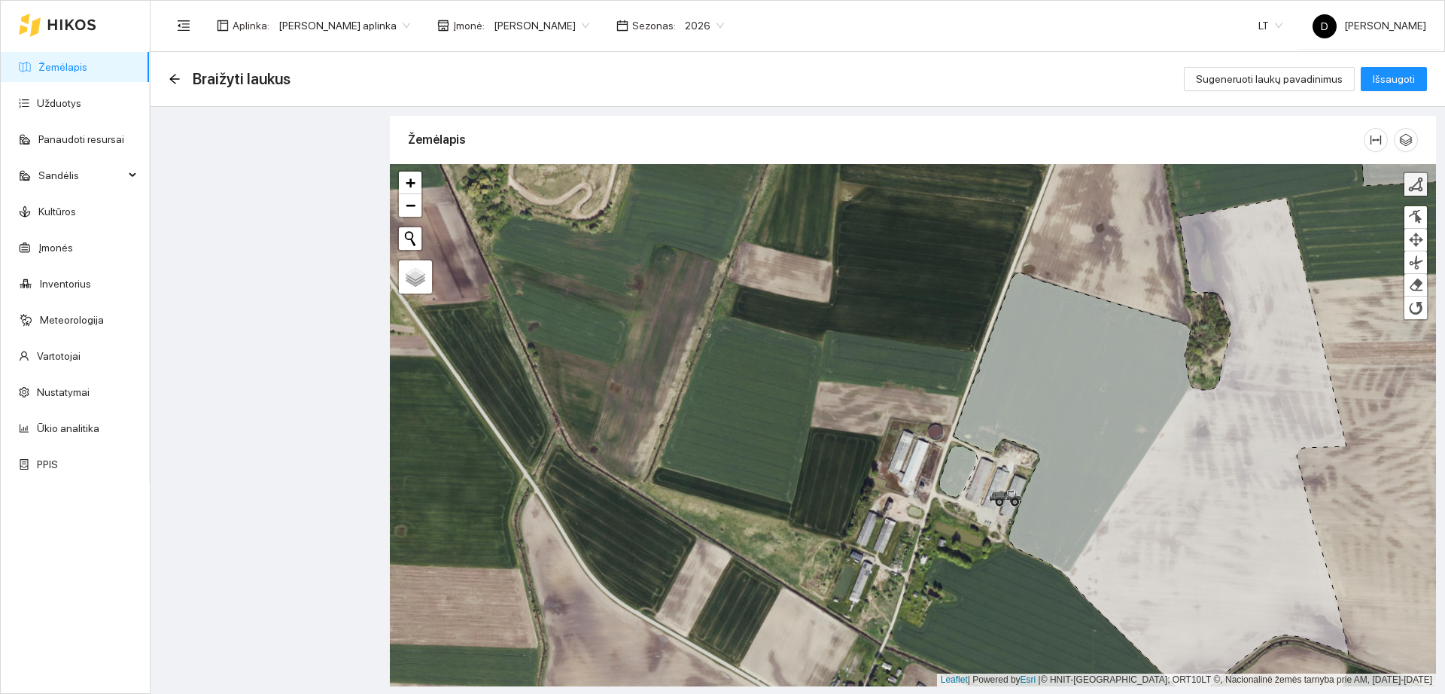
click at [1414, 190] on div at bounding box center [1415, 184] width 15 height 15
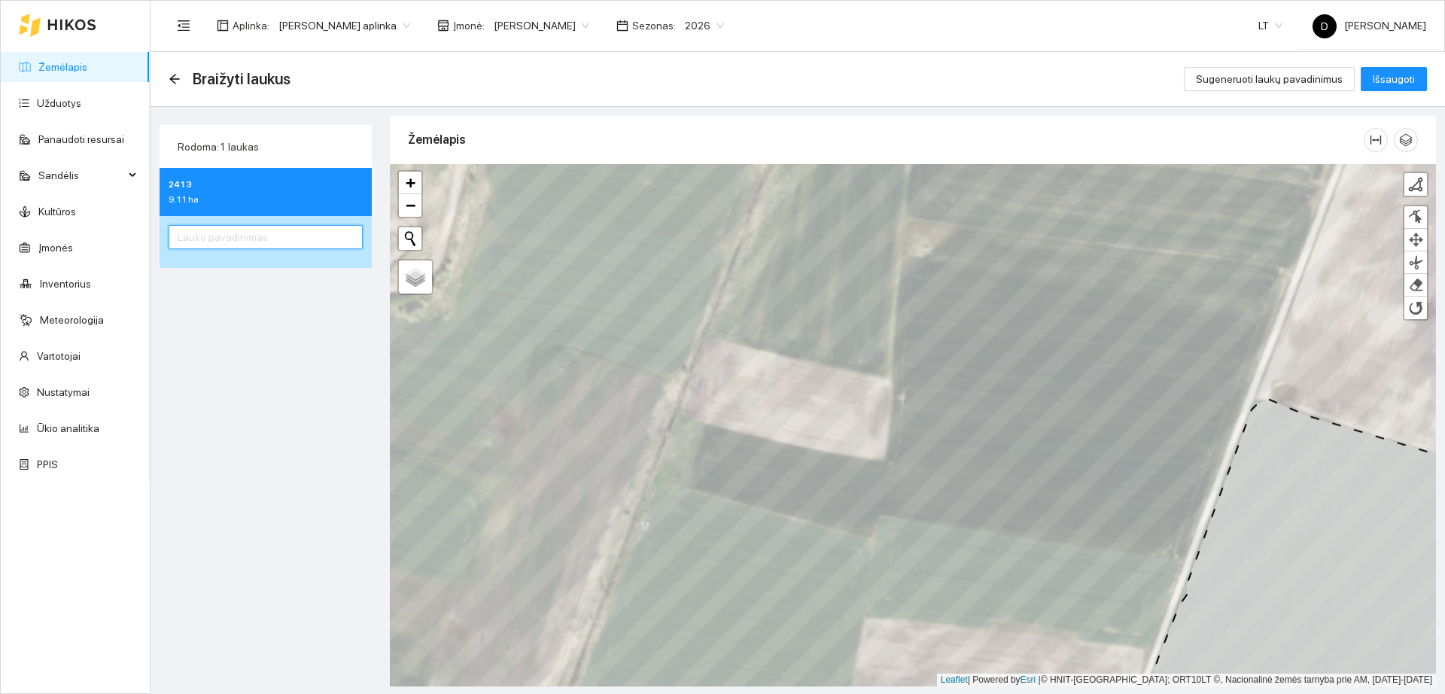
click at [254, 247] on input "text" at bounding box center [266, 237] width 194 height 24
type input "vc cbcbcbc"
click at [1400, 75] on span "Išsaugoti" at bounding box center [1394, 79] width 42 height 17
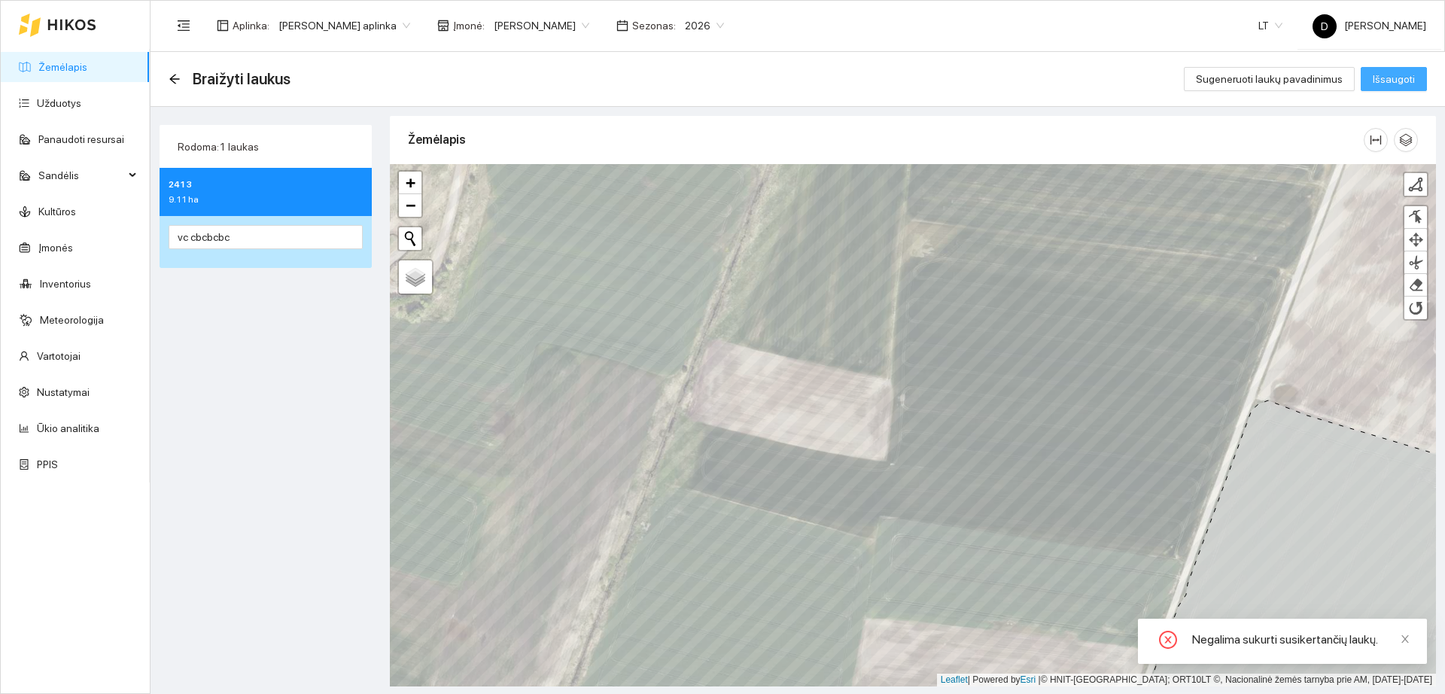
click at [1400, 75] on span "Išsaugoti" at bounding box center [1394, 79] width 42 height 17
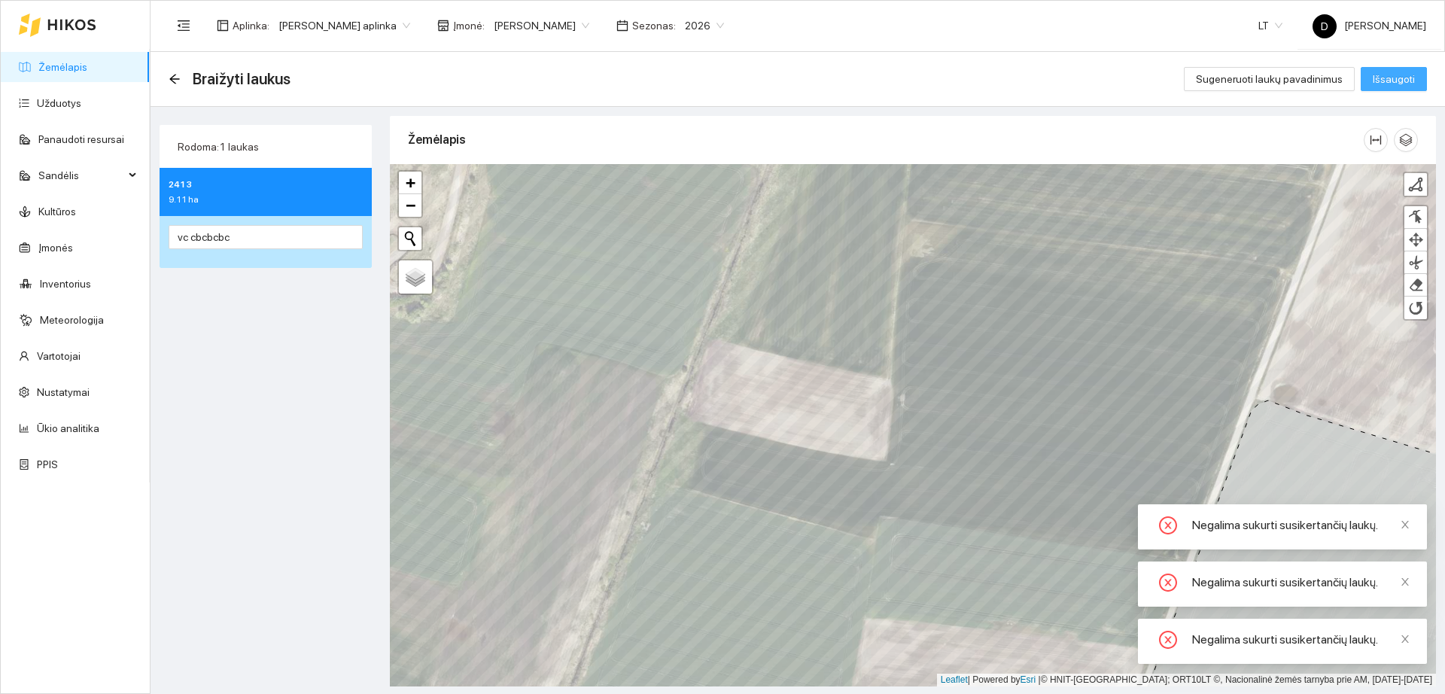
click at [1400, 75] on span "Išsaugoti" at bounding box center [1394, 79] width 42 height 17
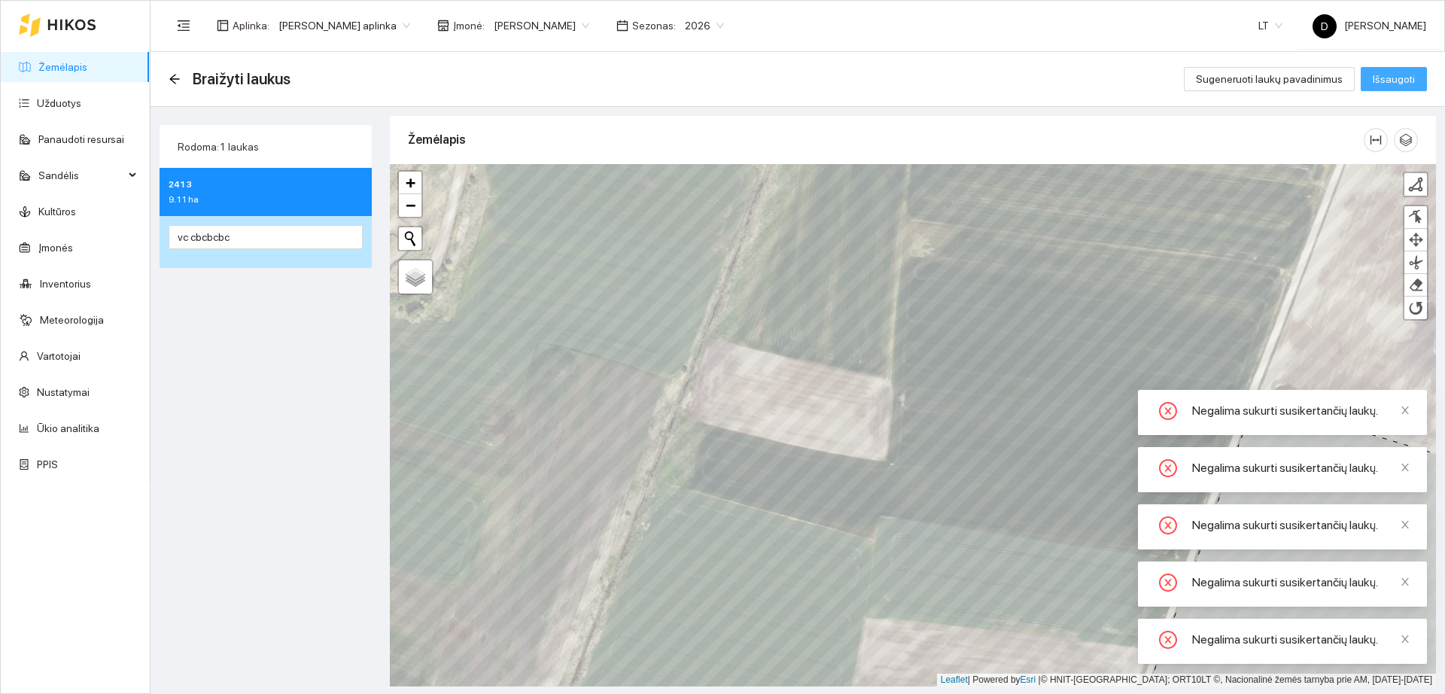
click at [1400, 75] on span "Išsaugoti" at bounding box center [1394, 79] width 42 height 17
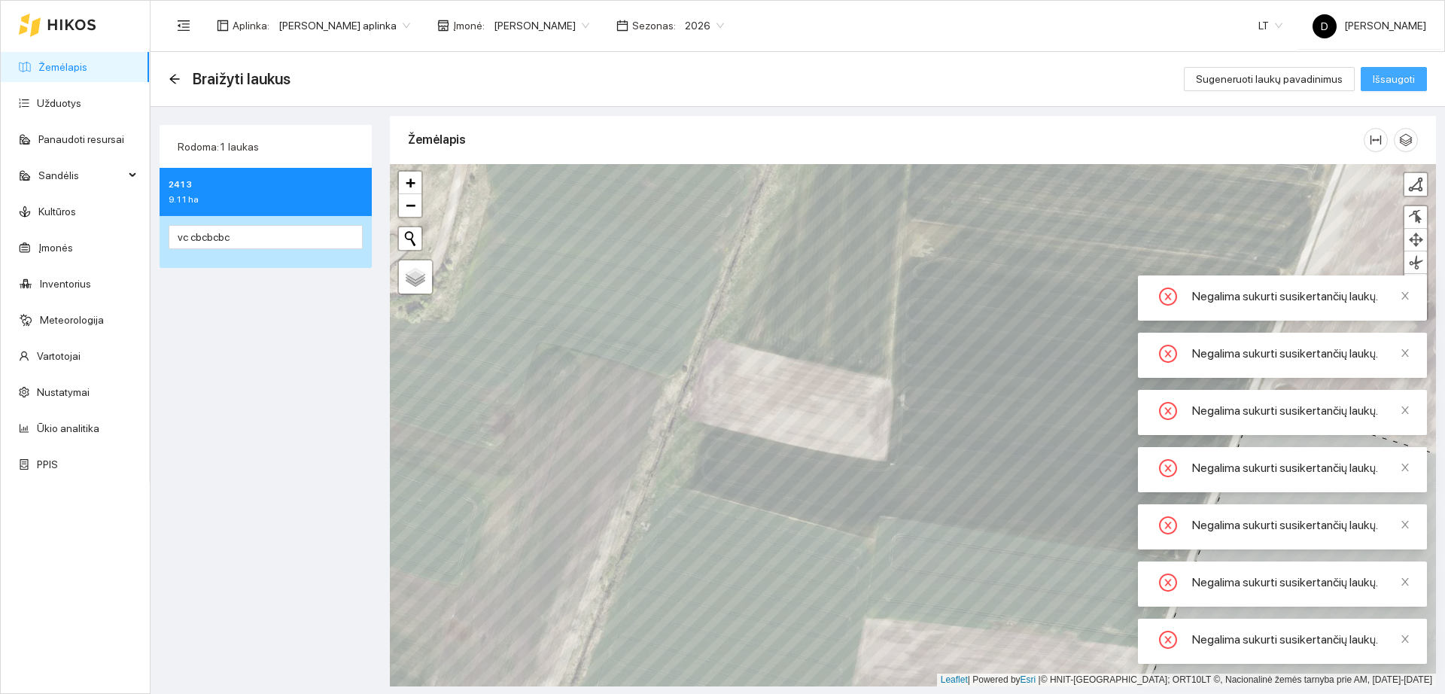
click at [1400, 75] on span "Išsaugoti" at bounding box center [1394, 79] width 42 height 17
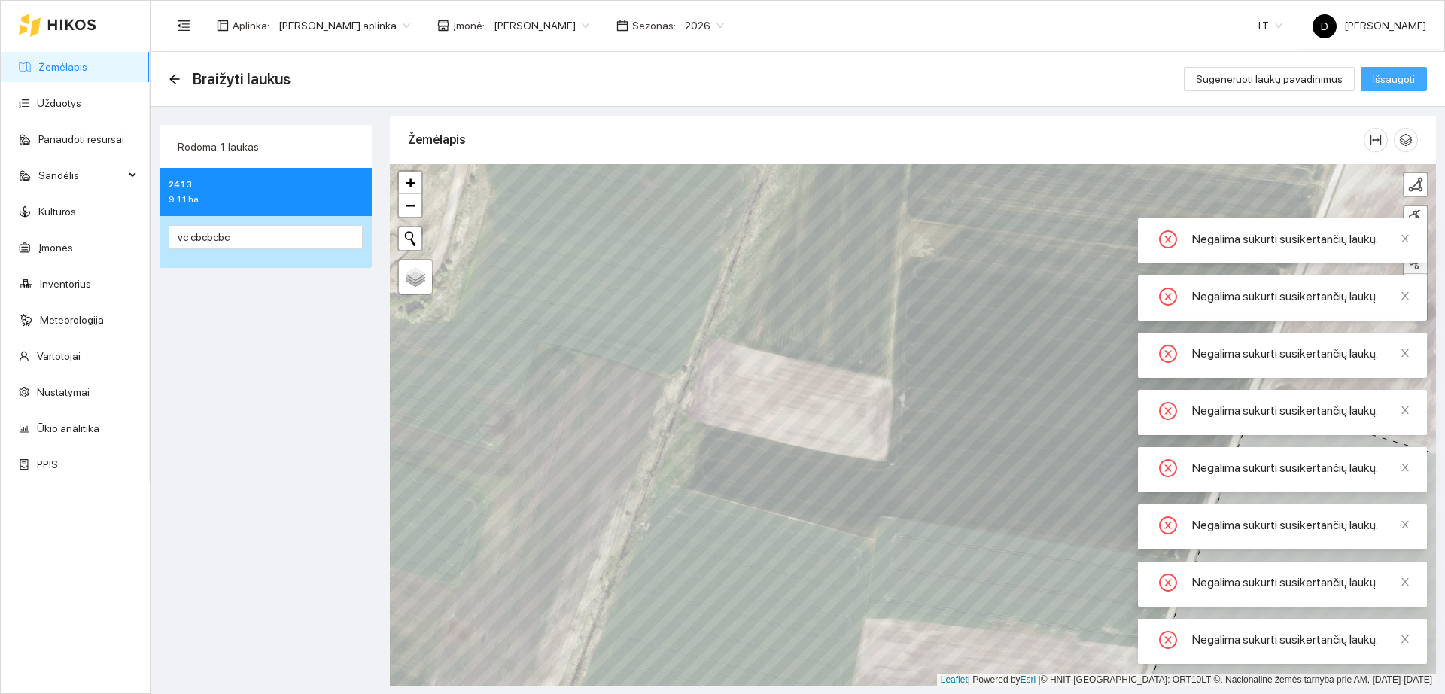
click at [1400, 75] on span "Išsaugoti" at bounding box center [1394, 79] width 42 height 17
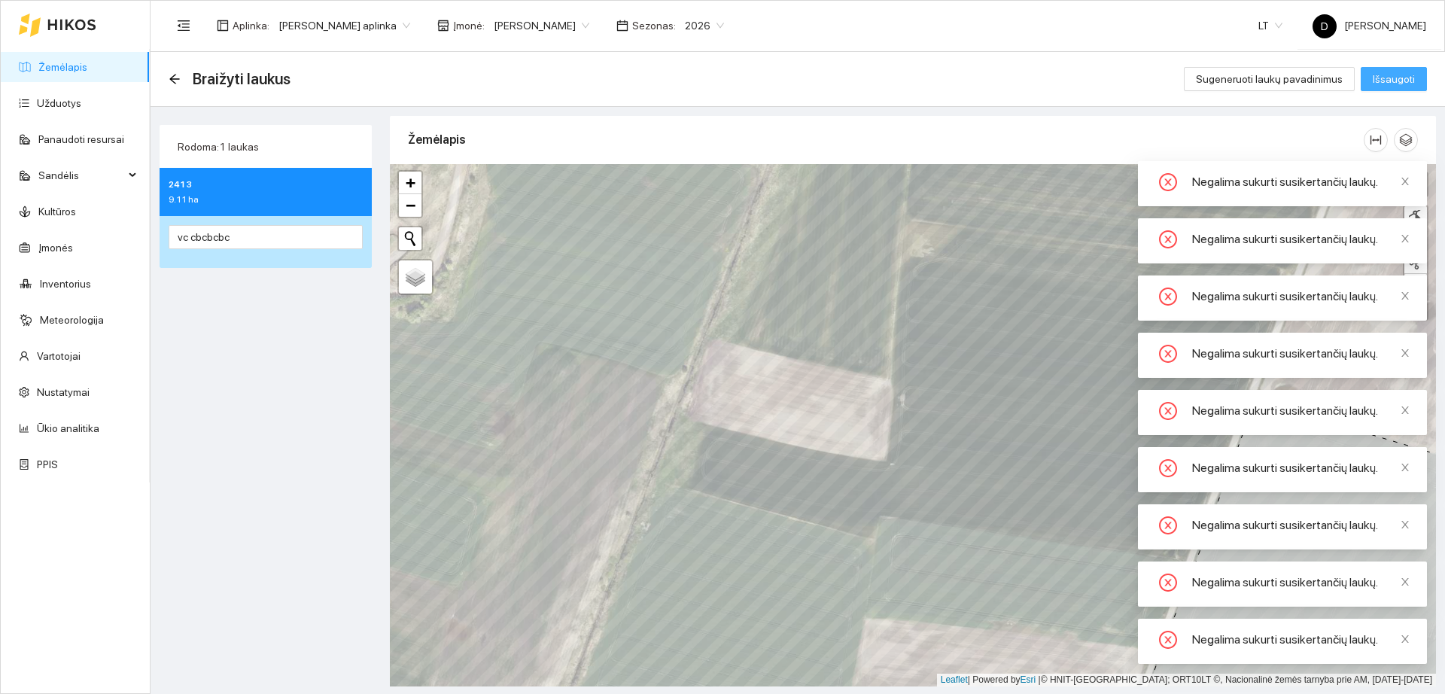
click at [1400, 75] on span "Išsaugoti" at bounding box center [1394, 79] width 42 height 17
click at [1400, 75] on body "Žemėlapis Užduotys Panaudoti resursai Sandėlis Kultūros Įmonės Inventorius Mete…" at bounding box center [722, 347] width 1445 height 694
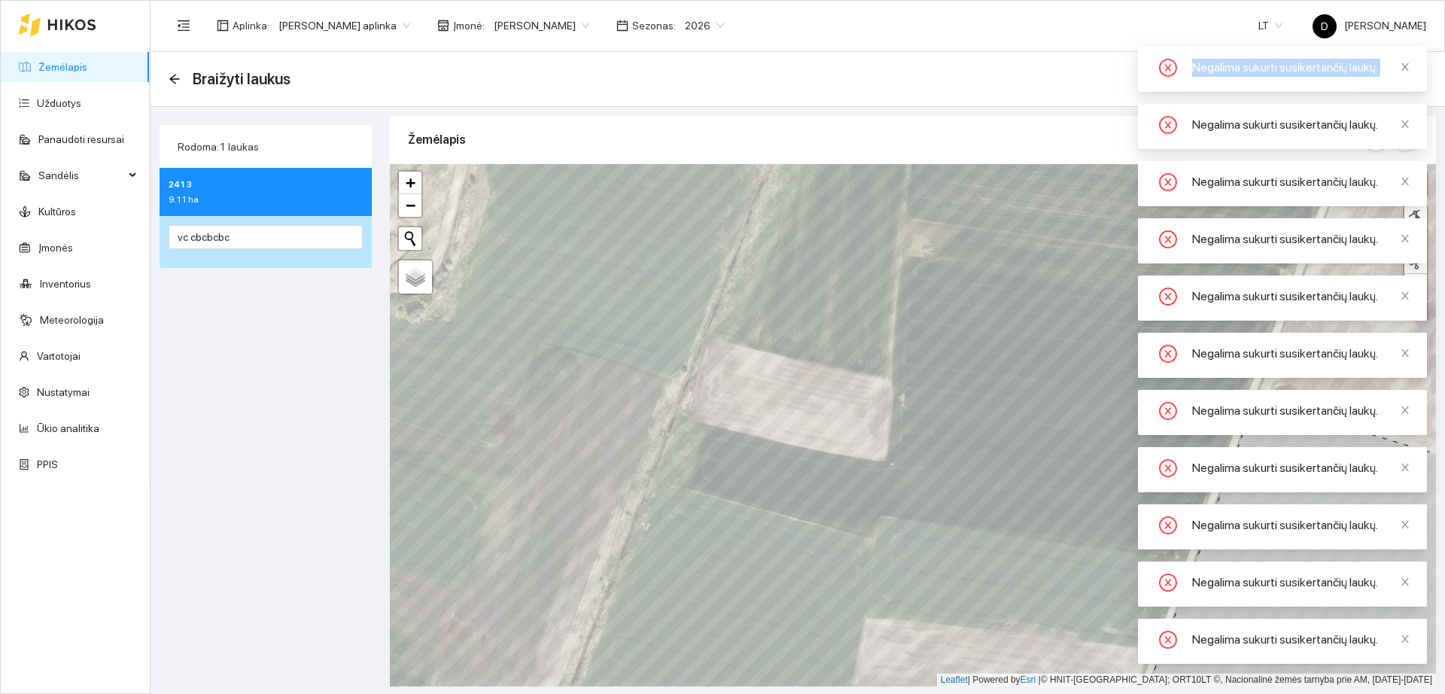
click at [1400, 75] on div "Negalima sukurti susikertančių laukų." at bounding box center [1300, 68] width 217 height 18
click at [1404, 68] on icon "close" at bounding box center [1406, 67] width 8 height 8
click at [1404, 67] on body "Žemėlapis Užduotys Panaudoti resursai Sandėlis Kultūros Įmonės Inventorius Mete…" at bounding box center [722, 347] width 1445 height 694
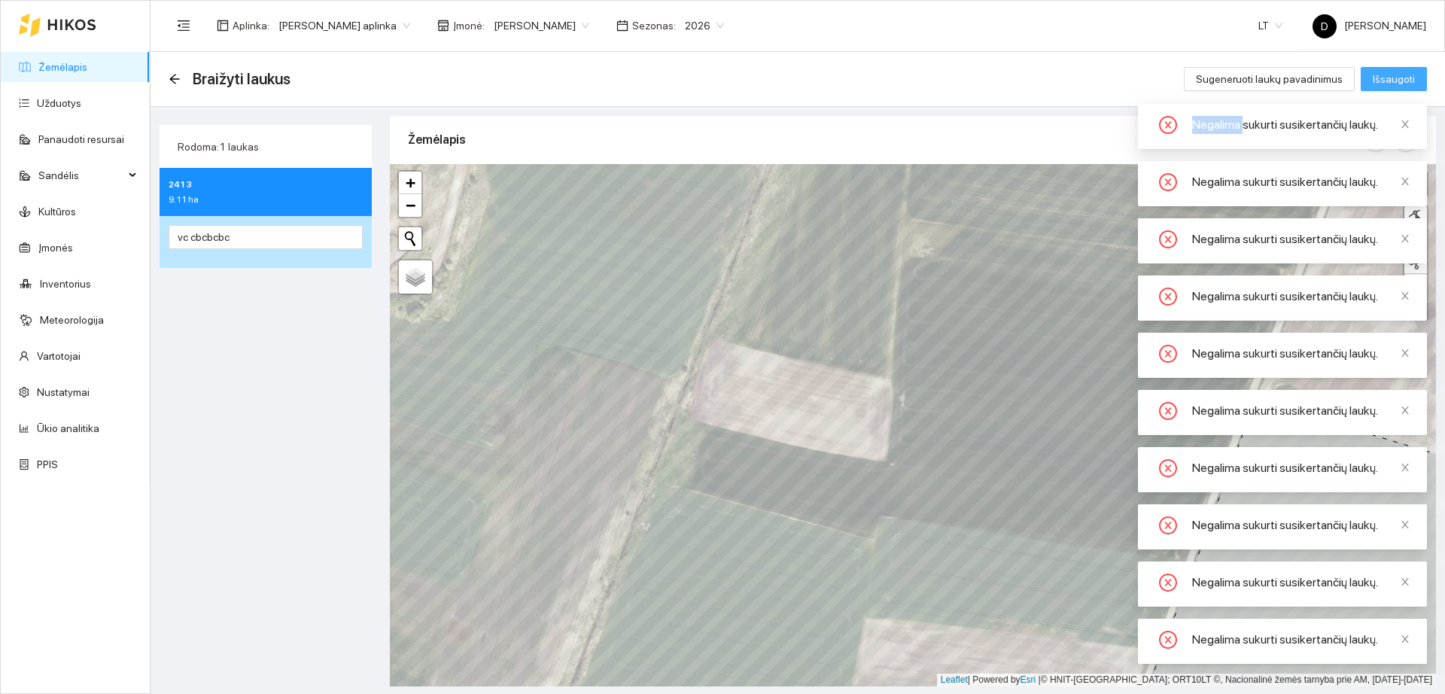
click at [1404, 67] on button "Išsaugoti" at bounding box center [1394, 79] width 66 height 24
click at [1402, 124] on icon "close" at bounding box center [1405, 124] width 11 height 11
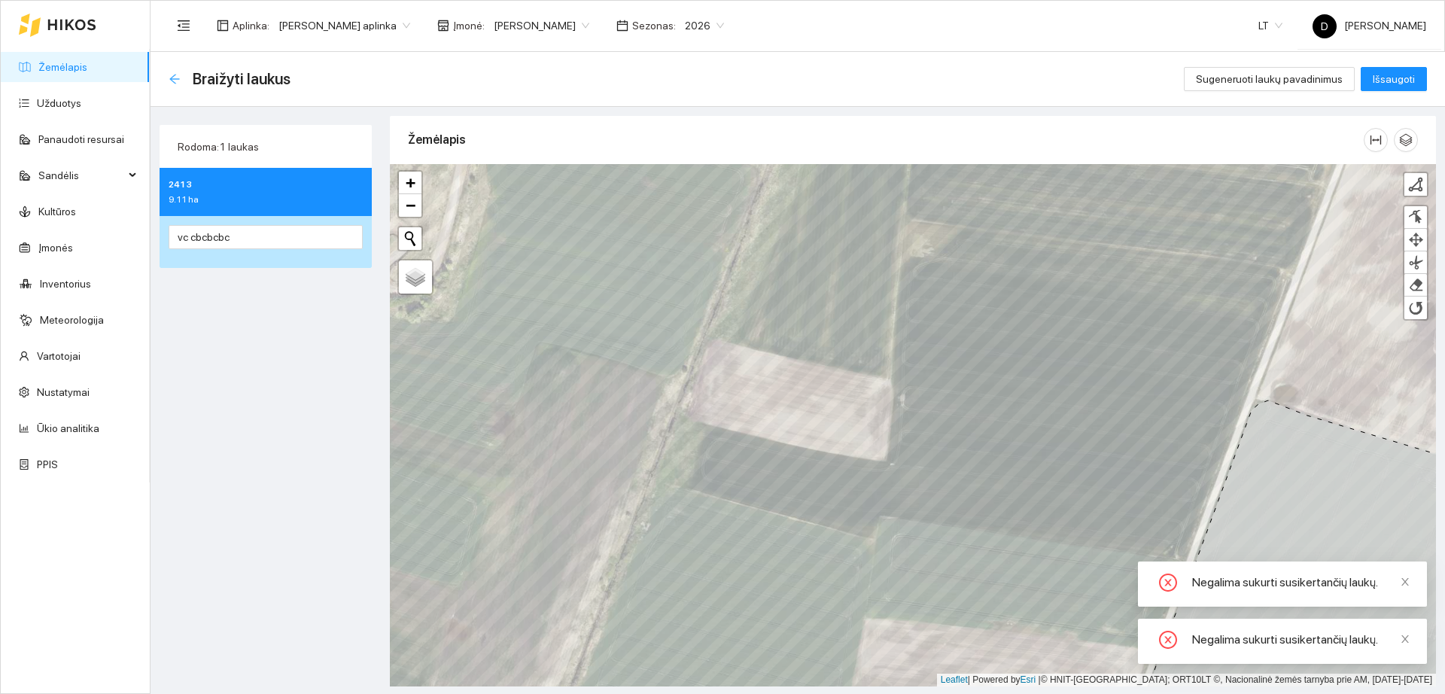
click at [172, 74] on icon "arrow-left" at bounding box center [175, 79] width 12 height 12
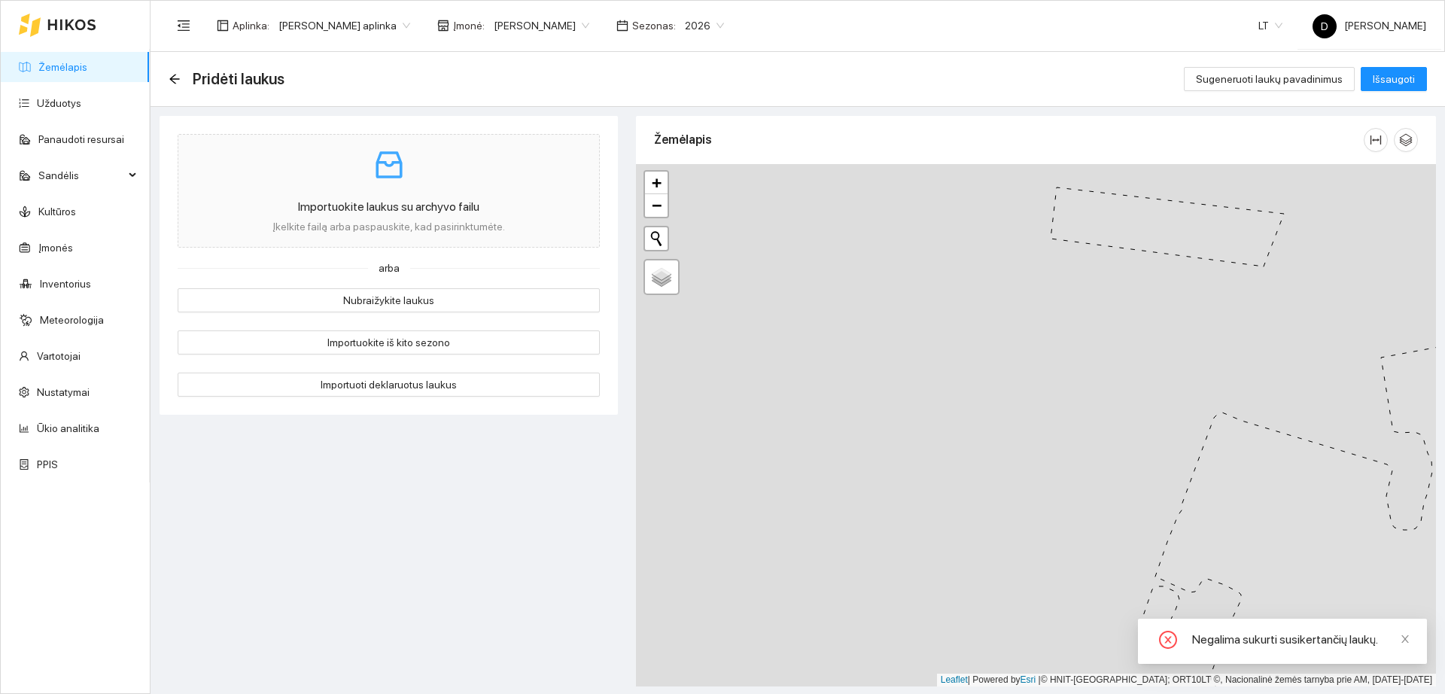
click at [552, 28] on span "[PERSON_NAME]" at bounding box center [542, 25] width 96 height 23
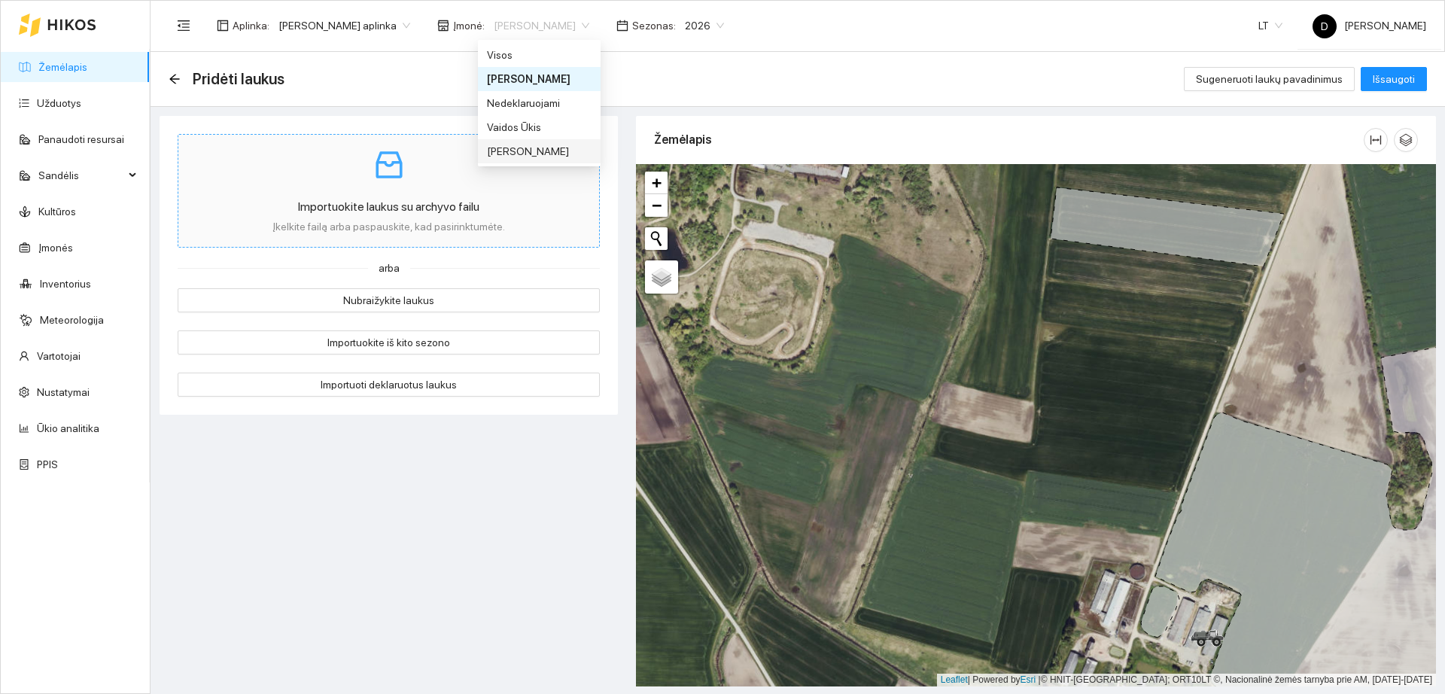
click at [553, 145] on div "[PERSON_NAME]" at bounding box center [539, 151] width 105 height 17
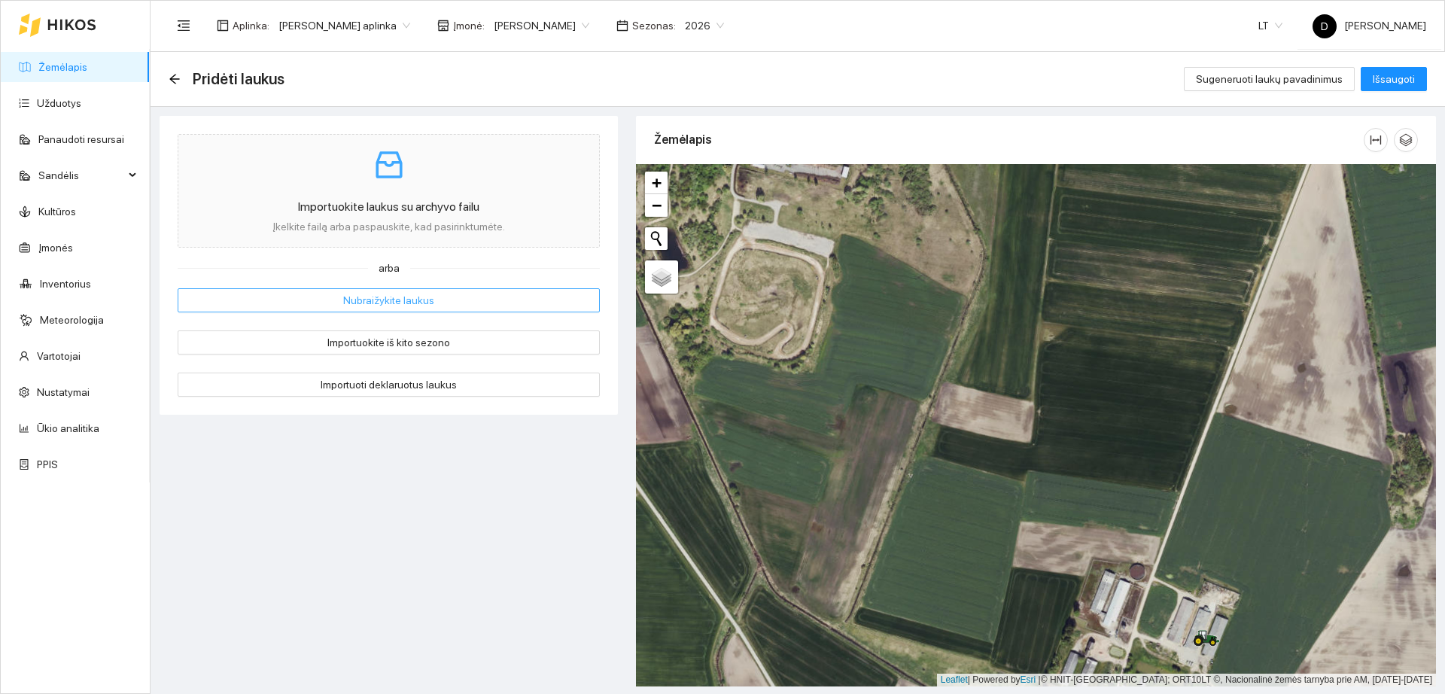
click at [435, 300] on button "Nubraižykite laukus" at bounding box center [389, 300] width 422 height 24
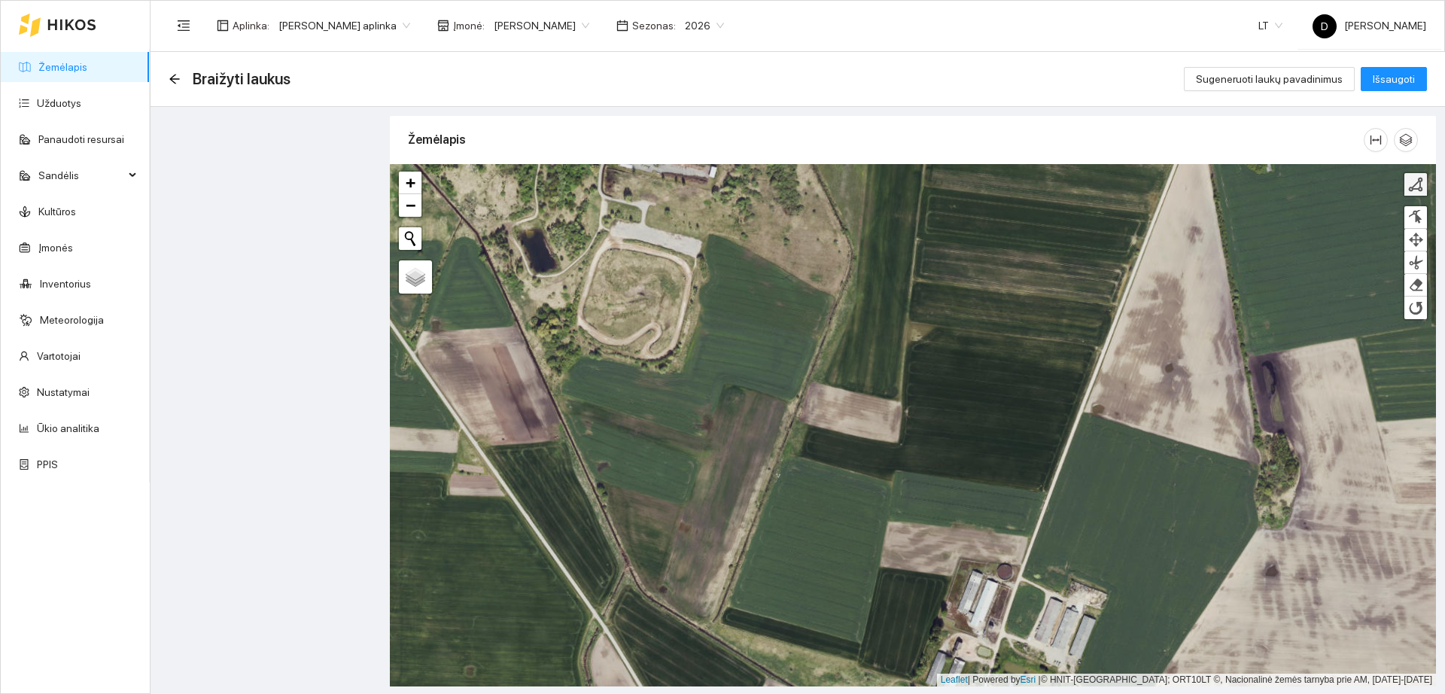
click at [1418, 193] on link at bounding box center [1416, 184] width 23 height 23
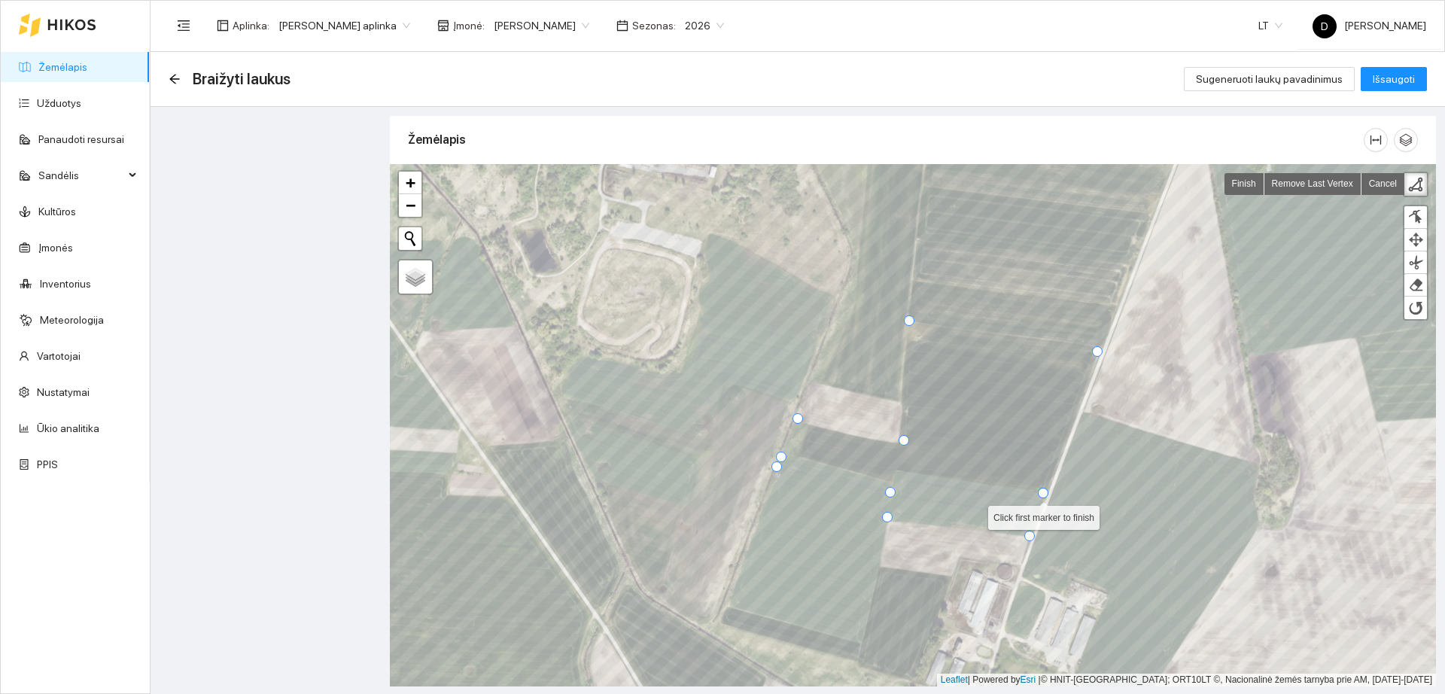
click at [1043, 495] on div at bounding box center [1043, 493] width 11 height 11
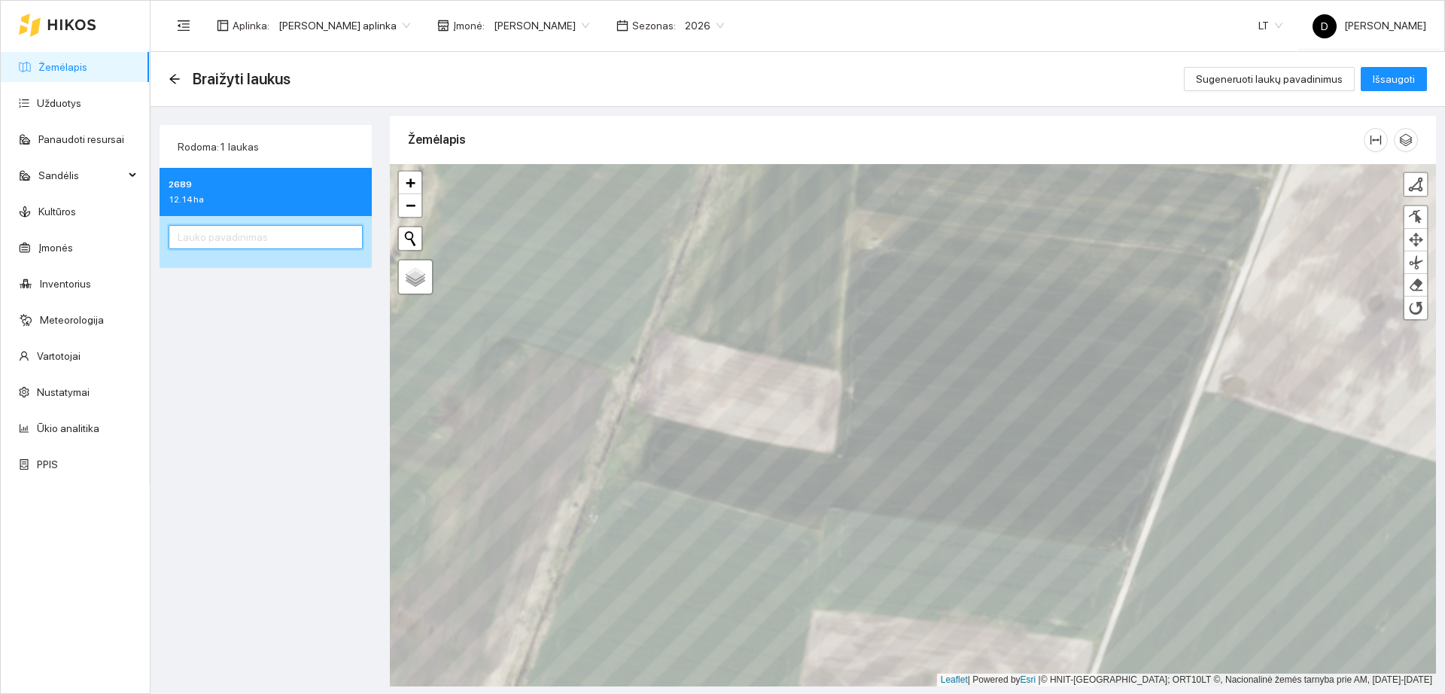
click at [257, 239] on input "text" at bounding box center [266, 237] width 194 height 24
type input "vv vvnvn"
click at [1388, 82] on span "Išsaugoti" at bounding box center [1394, 79] width 42 height 17
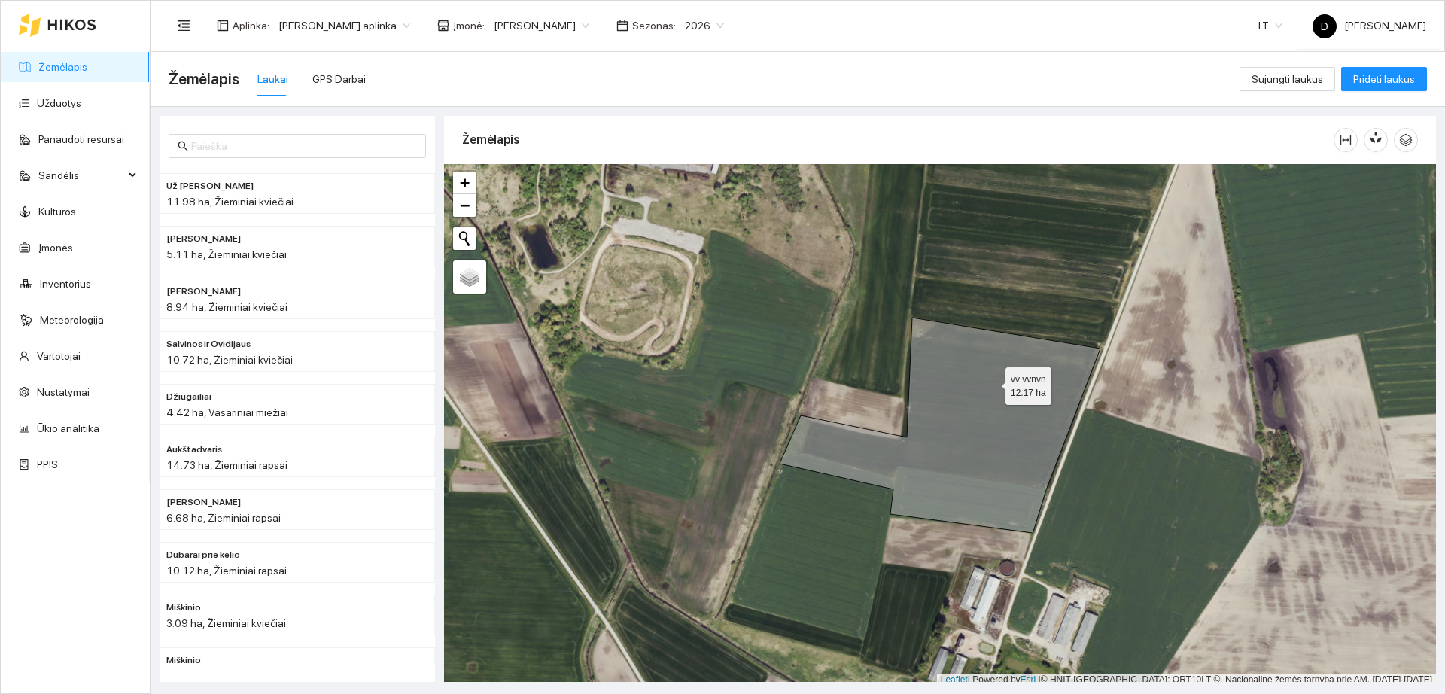
click at [991, 382] on icon at bounding box center [940, 425] width 321 height 215
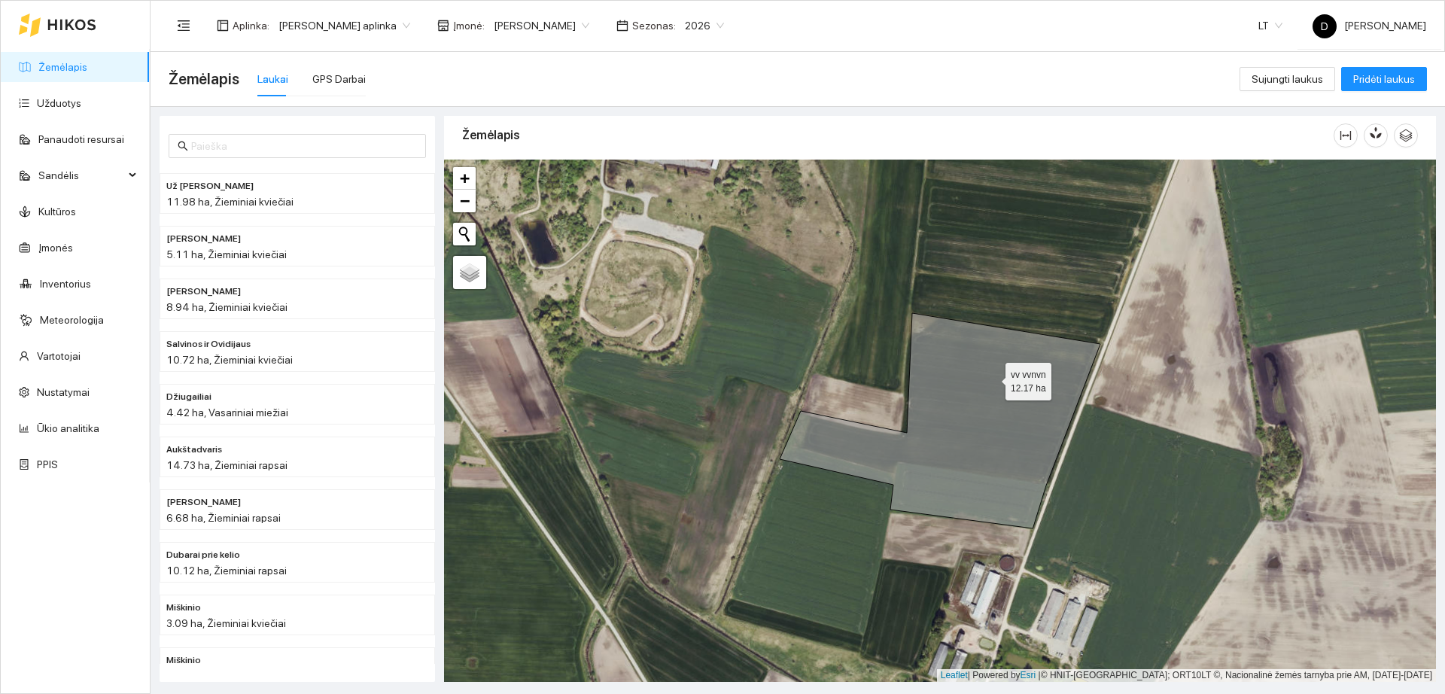
scroll to position [346, 0]
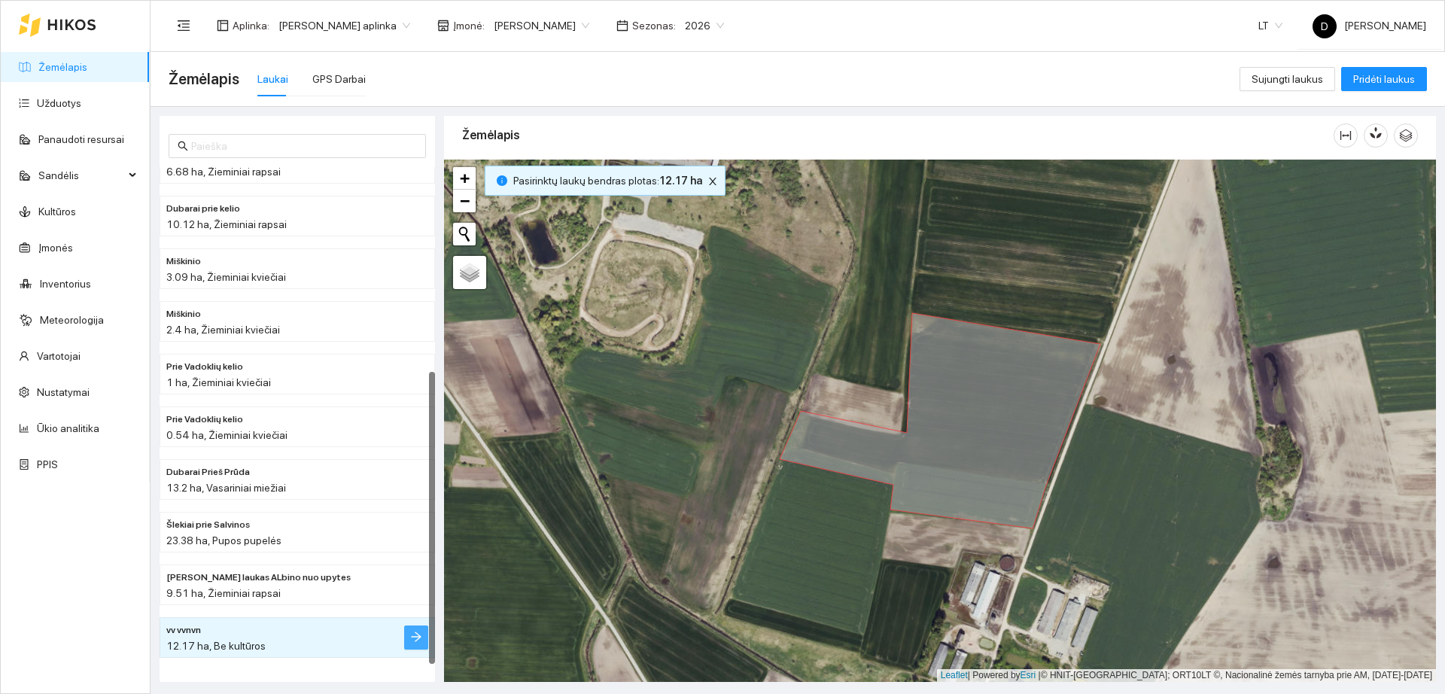
click at [411, 632] on icon "arrow-right" at bounding box center [416, 637] width 12 height 12
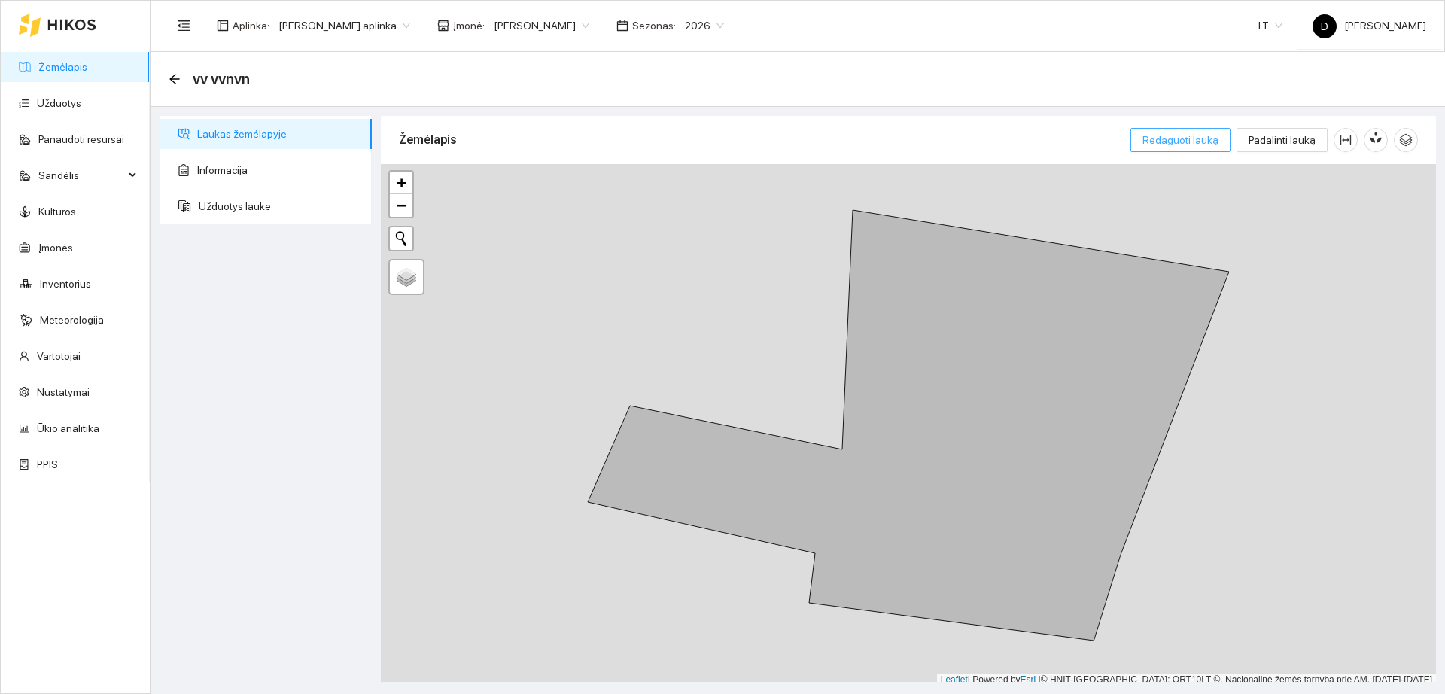
click at [1183, 137] on span "Redaguoti lauką" at bounding box center [1181, 140] width 76 height 17
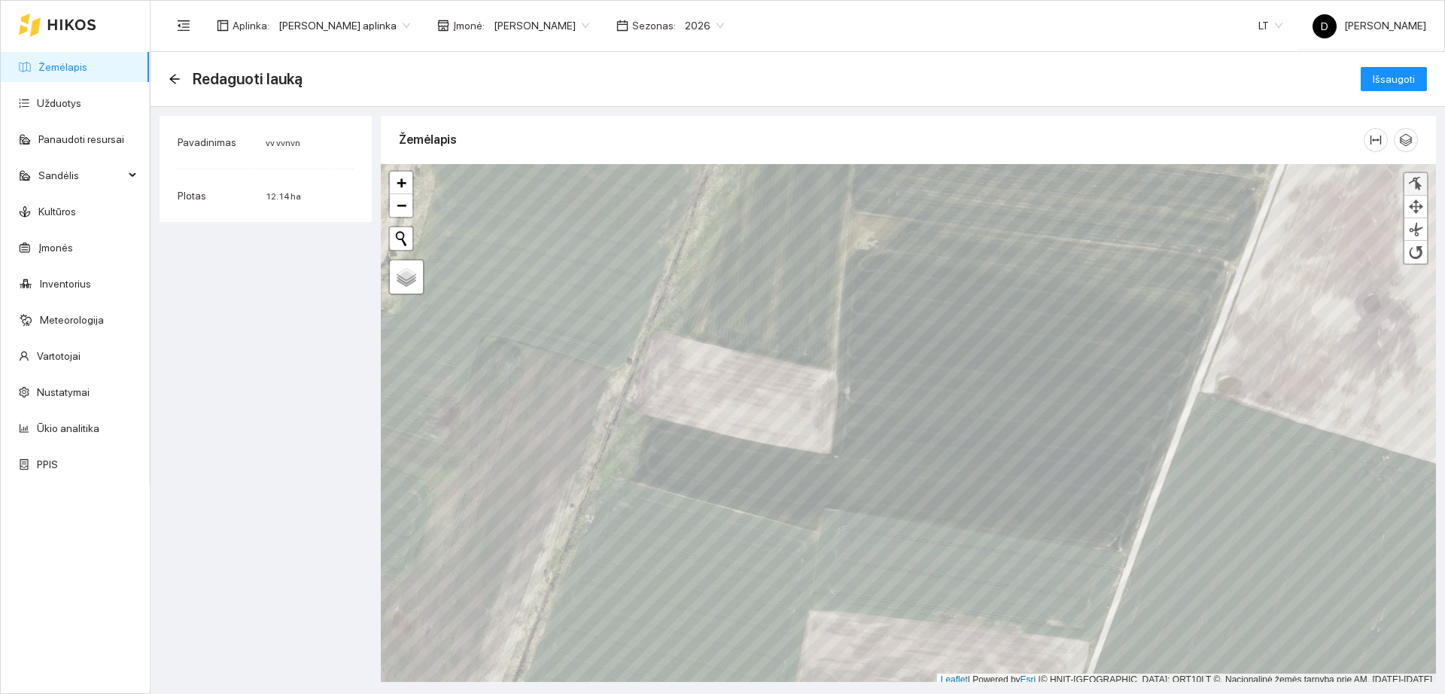
click at [1414, 181] on div at bounding box center [1415, 184] width 15 height 14
click at [1408, 132] on button "button" at bounding box center [1406, 140] width 24 height 24
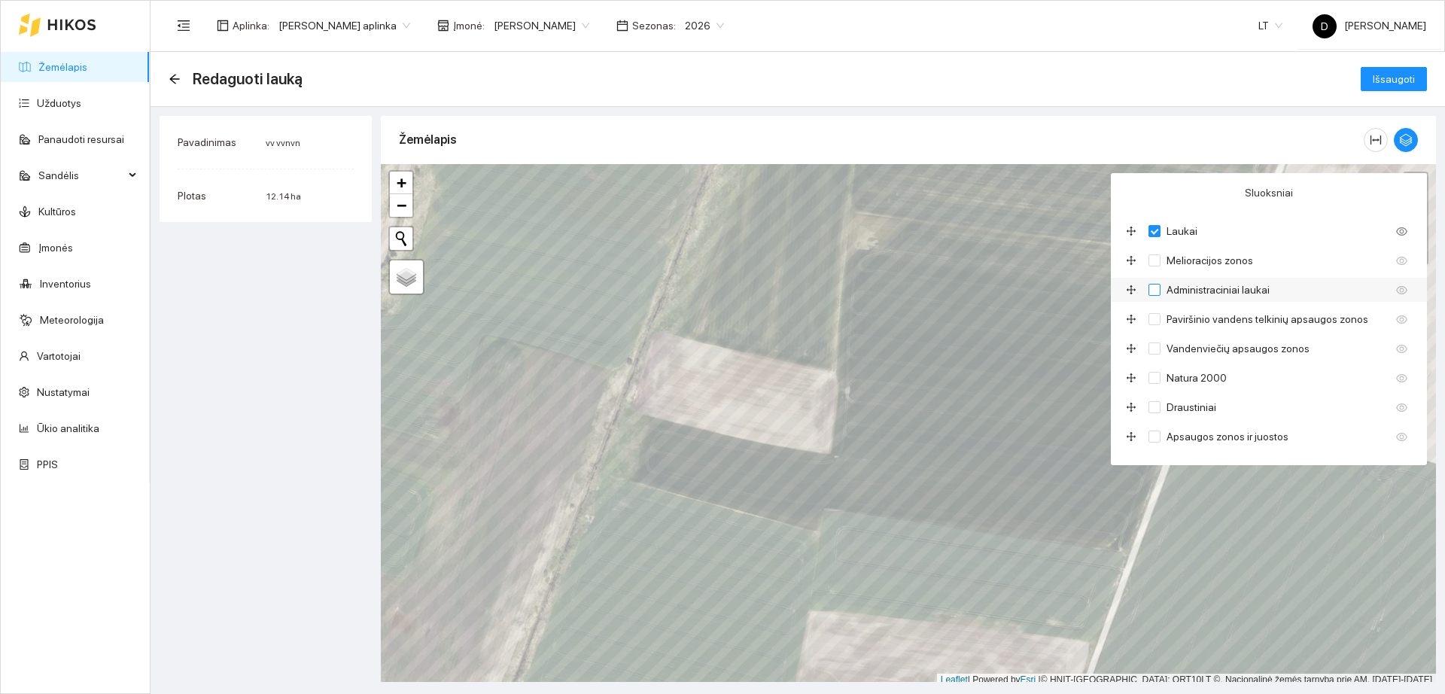
click at [1156, 286] on input "Administraciniai laukai" at bounding box center [1155, 290] width 12 height 12
checkbox input "true"
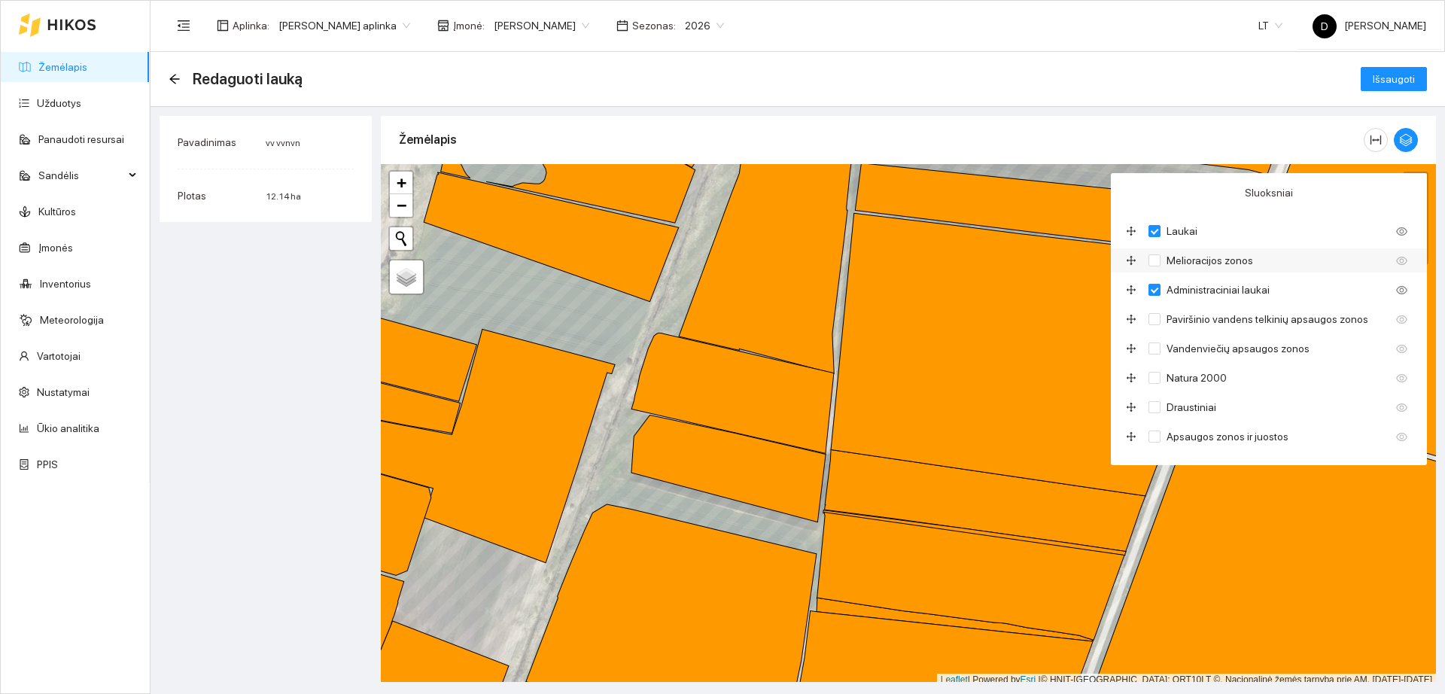
scroll to position [5, 0]
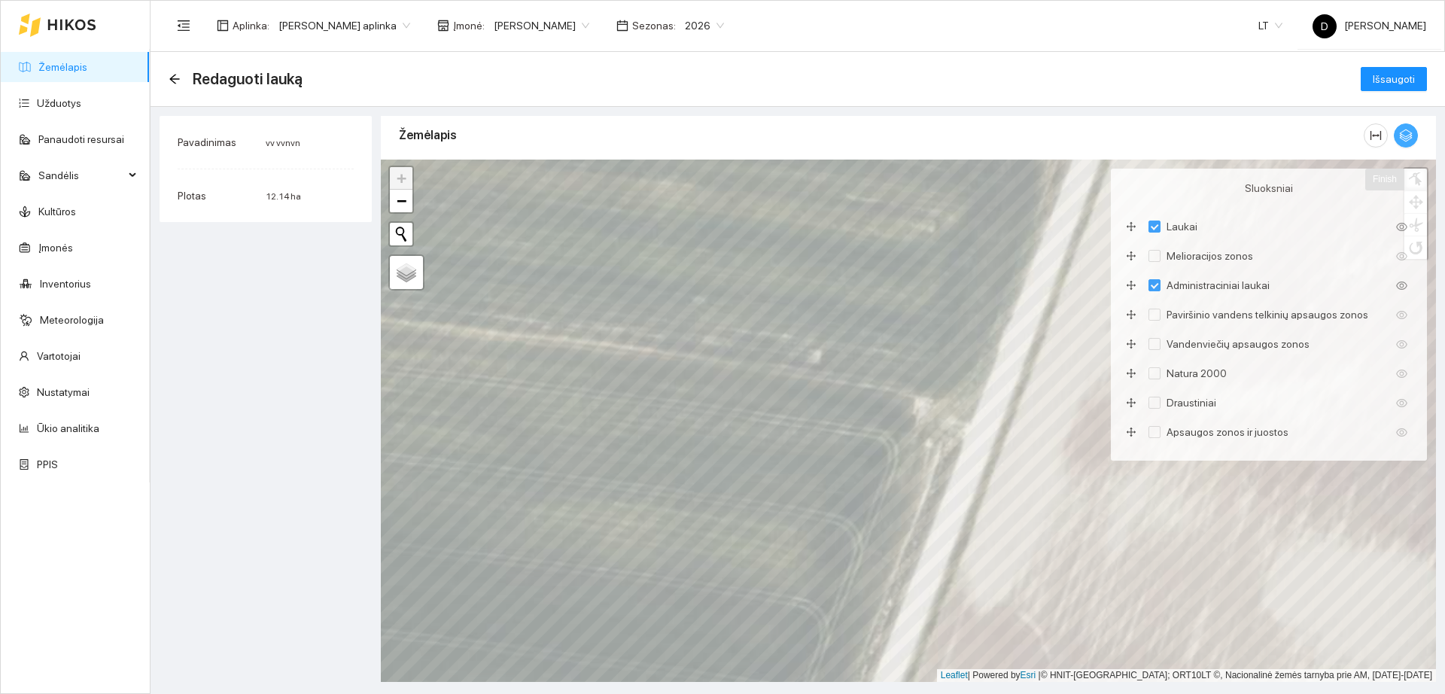
click at [1405, 134] on icon "button" at bounding box center [1406, 136] width 14 height 14
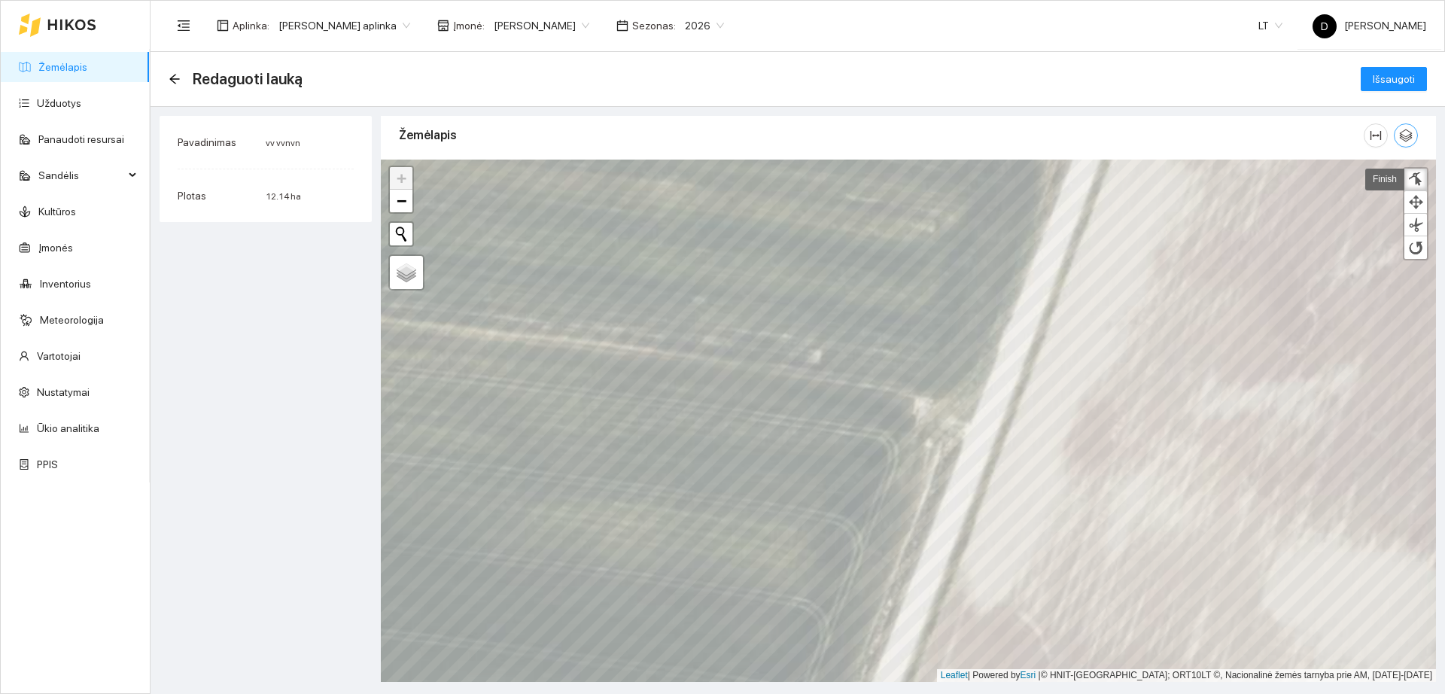
click at [1410, 136] on icon "button" at bounding box center [1406, 135] width 13 height 13
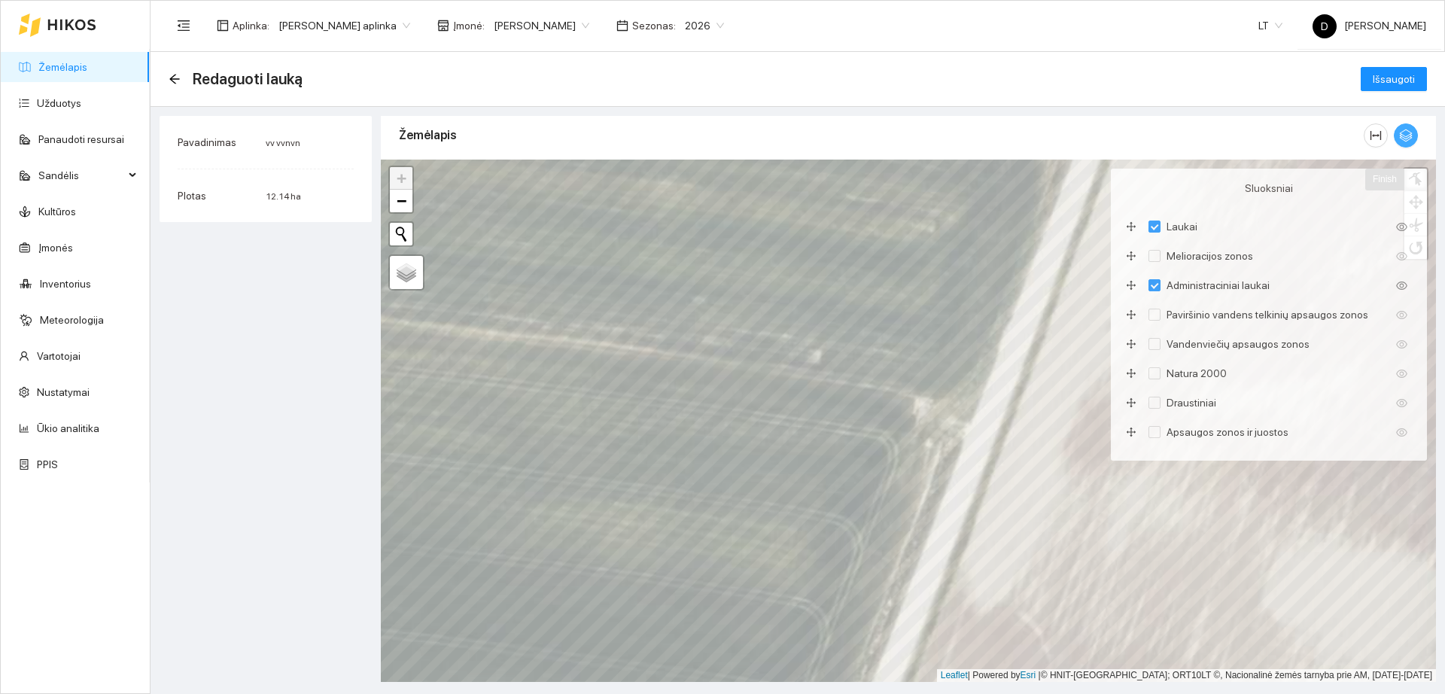
click at [1406, 139] on icon "button" at bounding box center [1406, 135] width 13 height 13
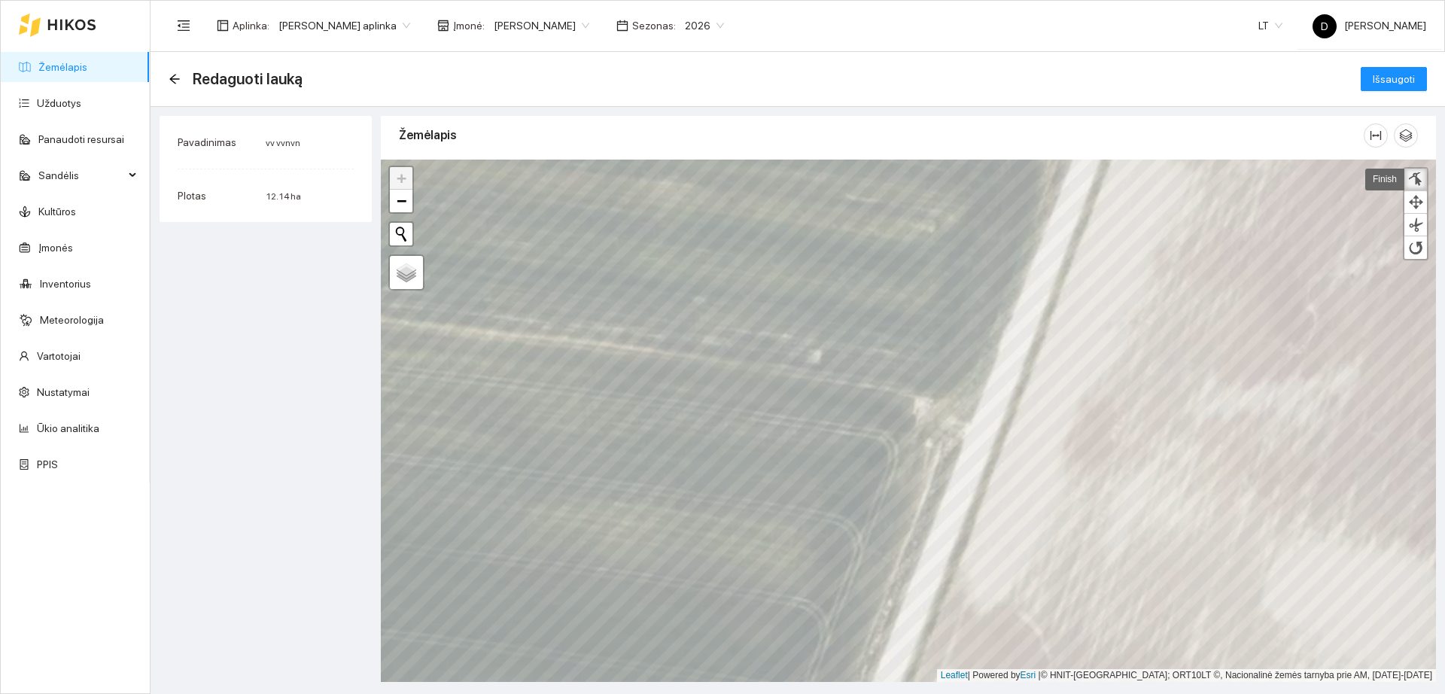
click at [1415, 181] on div at bounding box center [1415, 179] width 15 height 14
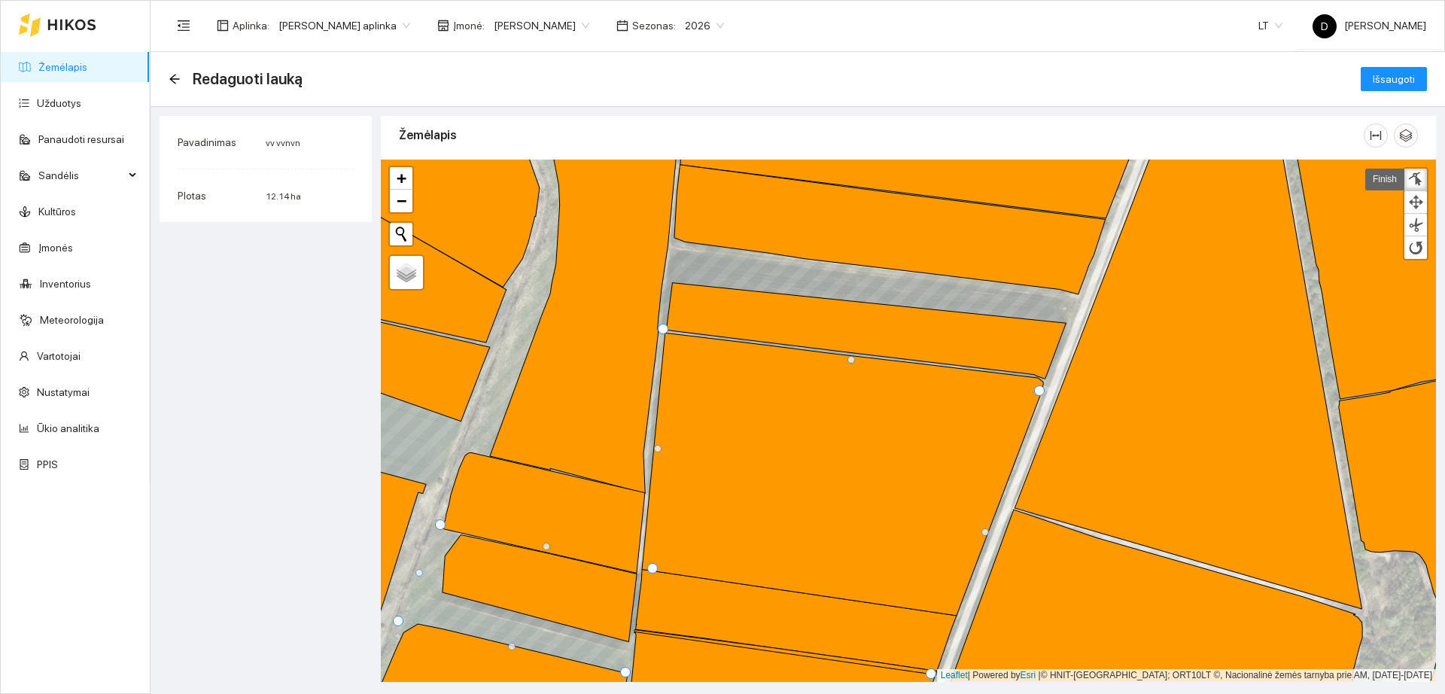
click at [1041, 386] on div at bounding box center [1039, 390] width 11 height 11
drag, startPoint x: 1041, startPoint y: 391, endPoint x: 1045, endPoint y: 382, distance: 9.8
click at [1045, 382] on div at bounding box center [1043, 381] width 11 height 11
click at [653, 449] on div at bounding box center [654, 447] width 8 height 8
drag, startPoint x: 652, startPoint y: 568, endPoint x: 643, endPoint y: 575, distance: 11.8
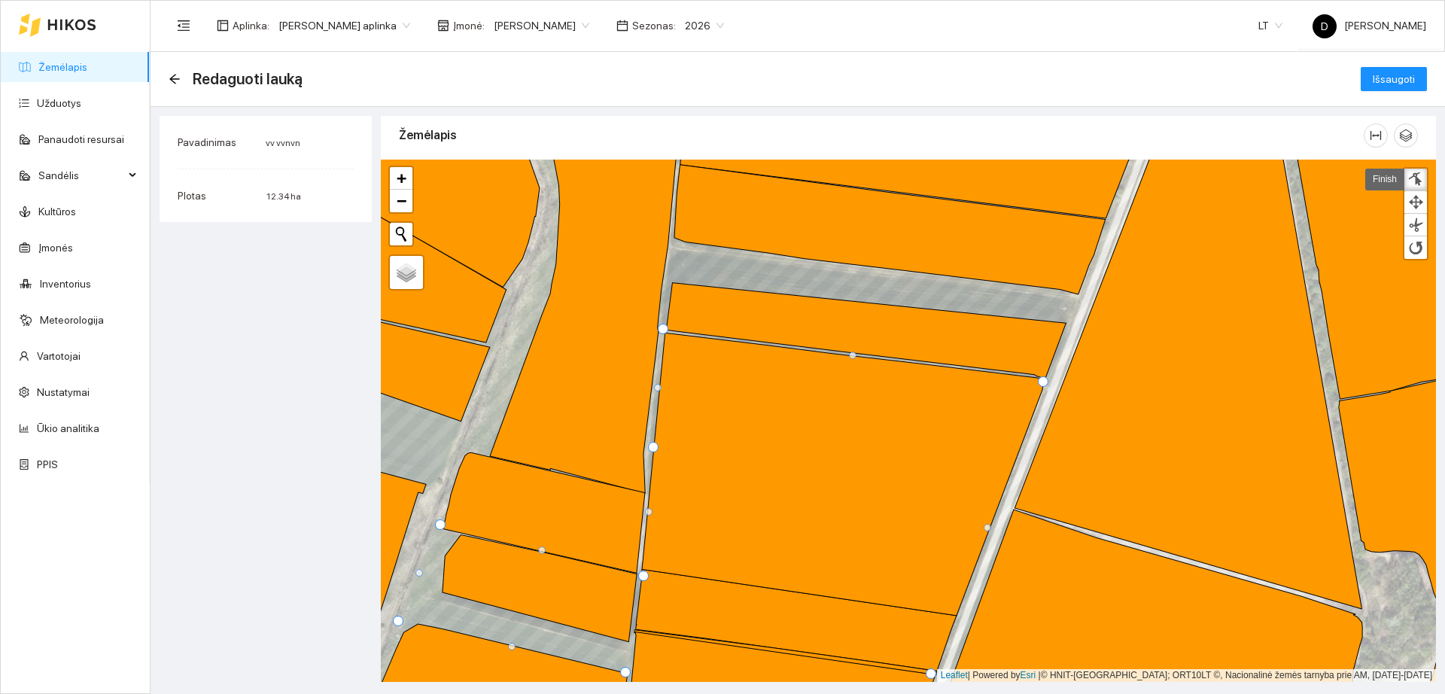
click at [643, 575] on div at bounding box center [643, 576] width 11 height 11
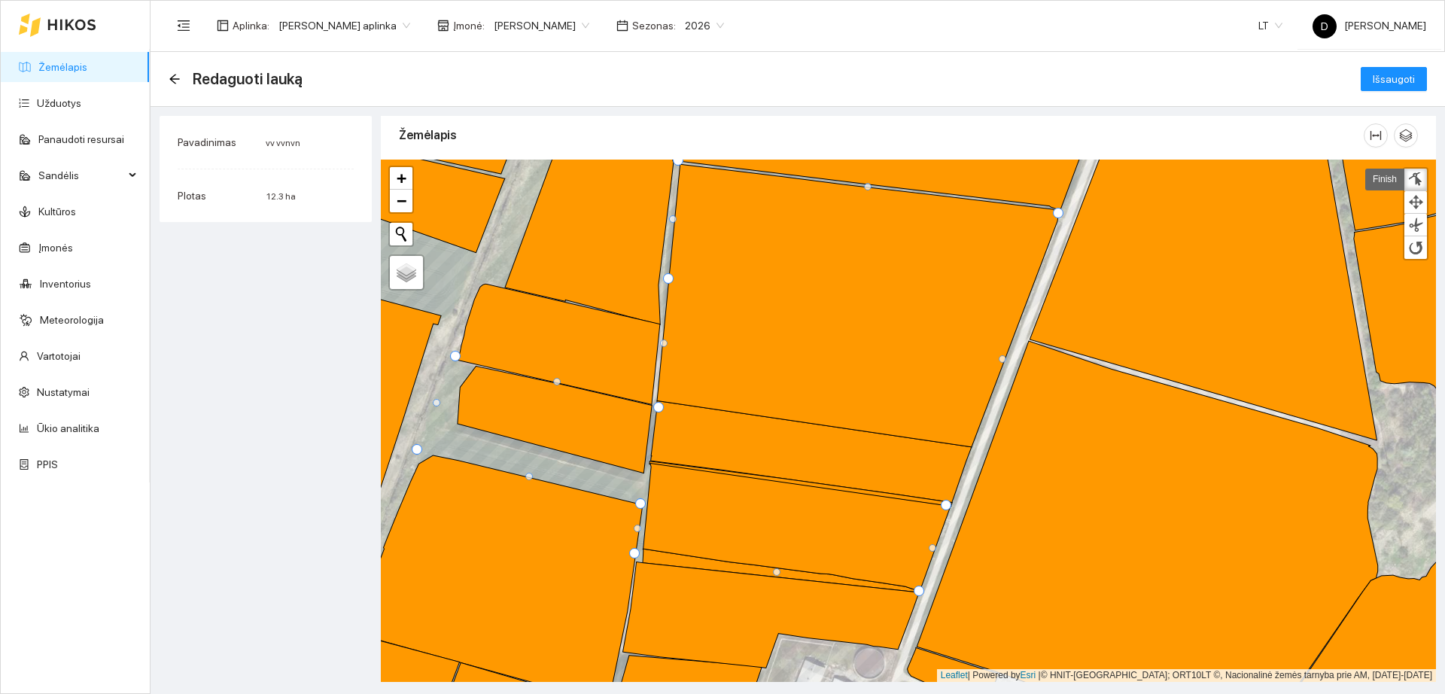
click at [416, 451] on div at bounding box center [417, 449] width 11 height 11
click at [430, 402] on div at bounding box center [431, 400] width 8 height 8
click at [449, 355] on div at bounding box center [450, 353] width 11 height 11
drag, startPoint x: 634, startPoint y: 553, endPoint x: 635, endPoint y: 563, distance: 10.6
click at [635, 563] on div at bounding box center [636, 564] width 11 height 11
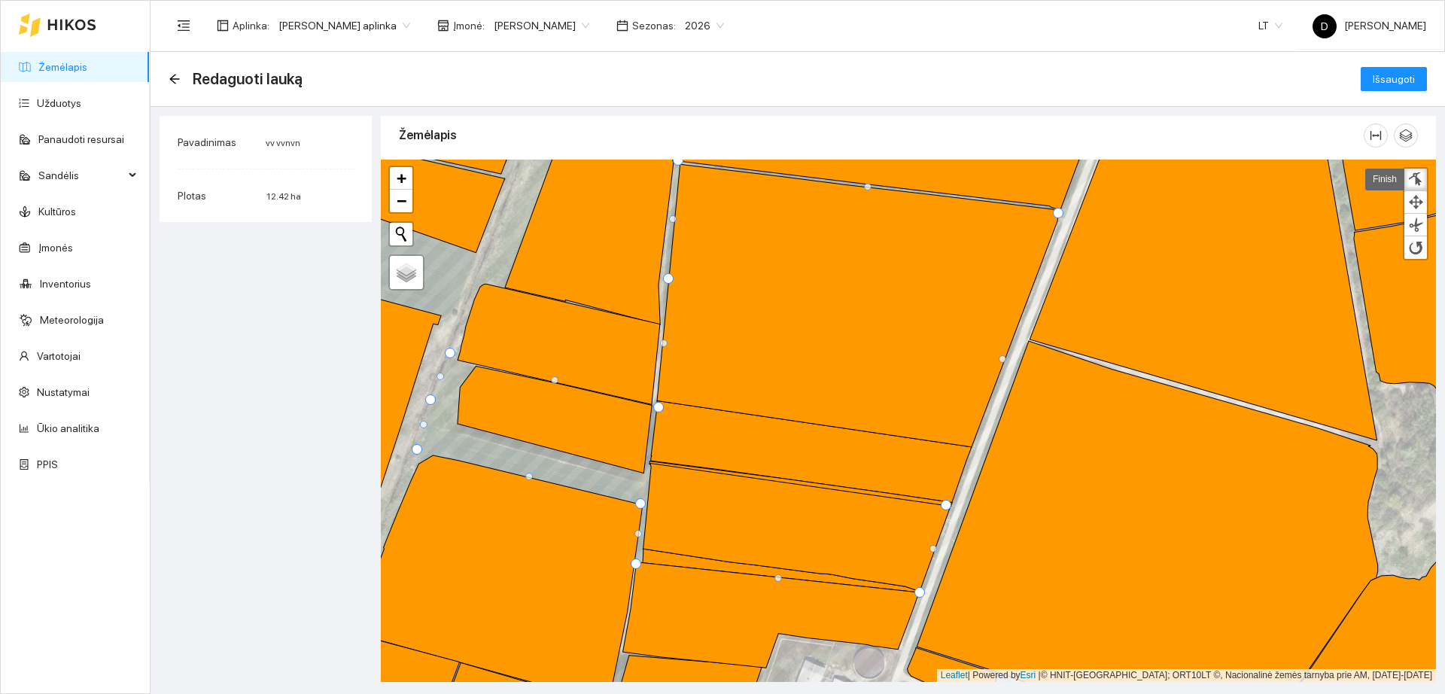
click at [919, 589] on div at bounding box center [920, 592] width 11 height 11
click at [952, 501] on div at bounding box center [950, 505] width 11 height 11
click at [1408, 79] on span "Išsaugoti" at bounding box center [1394, 79] width 42 height 17
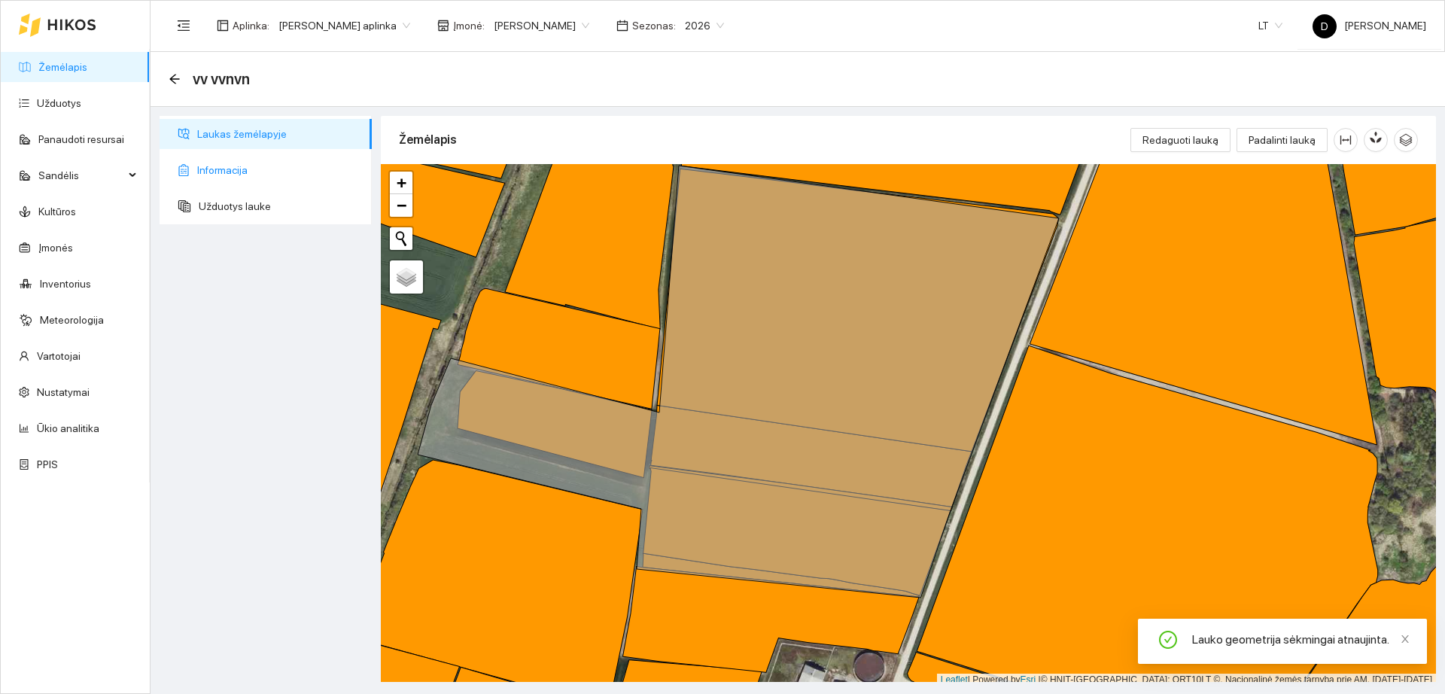
click at [240, 169] on span "Informacija" at bounding box center [278, 170] width 163 height 30
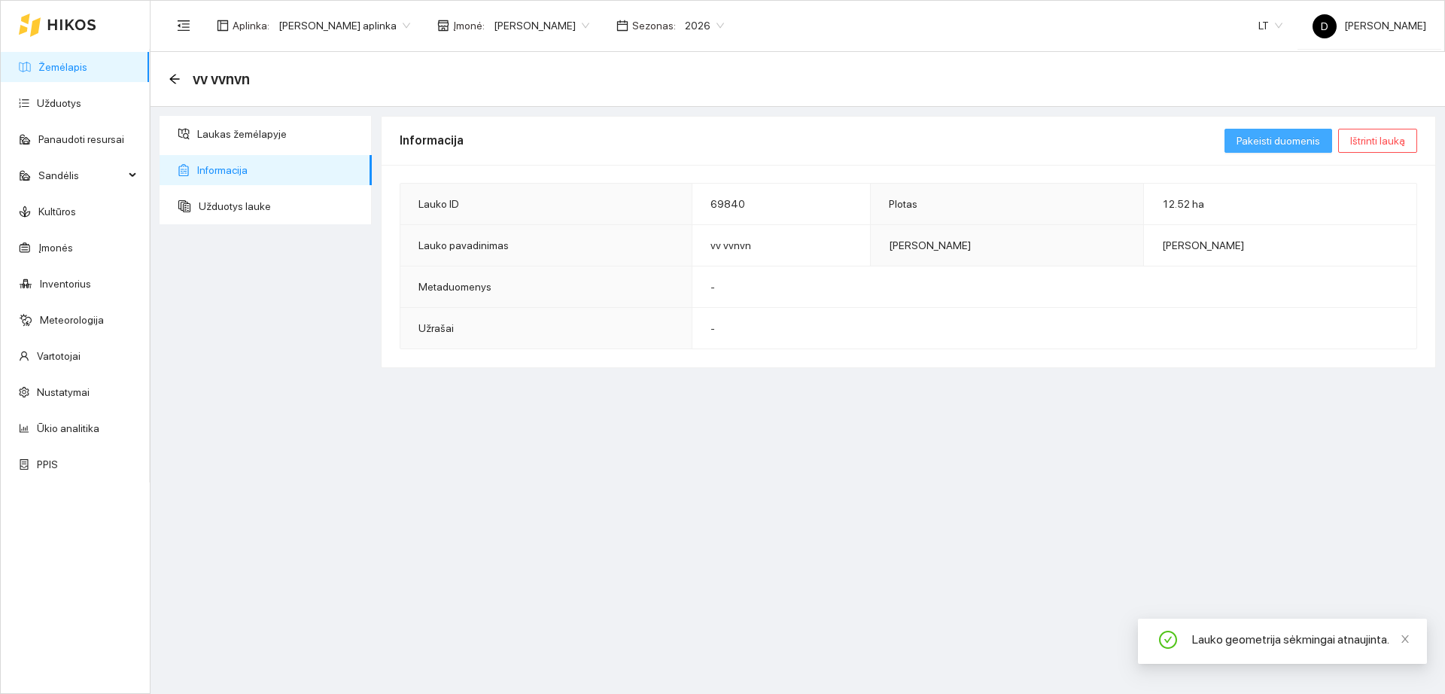
click at [1267, 148] on span "Pakeisti duomenis" at bounding box center [1279, 140] width 84 height 17
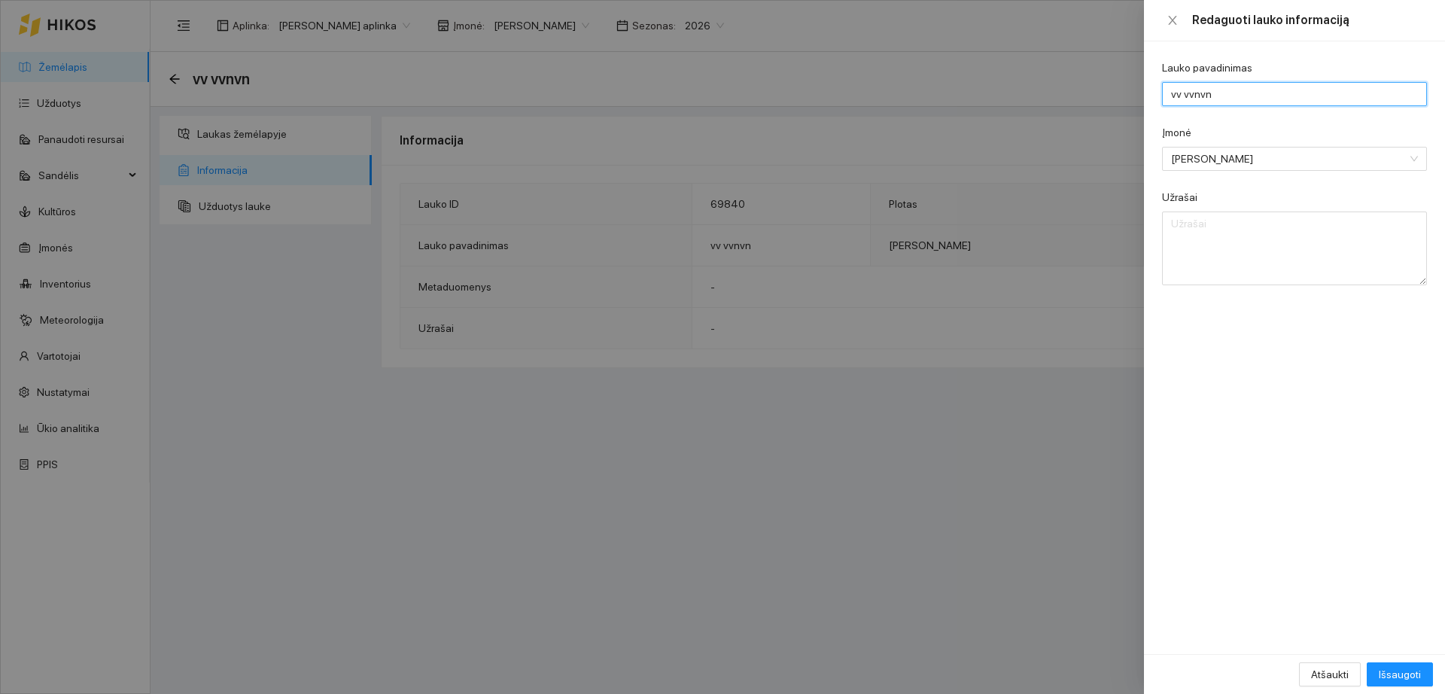
drag, startPoint x: 1256, startPoint y: 90, endPoint x: 827, endPoint y: 72, distance: 430.2
click at [827, 72] on div "Redaguoti lauko informaciją Lauko pavadinimas vv vvnvn Įmonė Valentas Grakauska…" at bounding box center [722, 347] width 1445 height 694
click at [1259, 154] on span "[PERSON_NAME]" at bounding box center [1284, 159] width 226 height 23
type input "naujadvario Laukas"
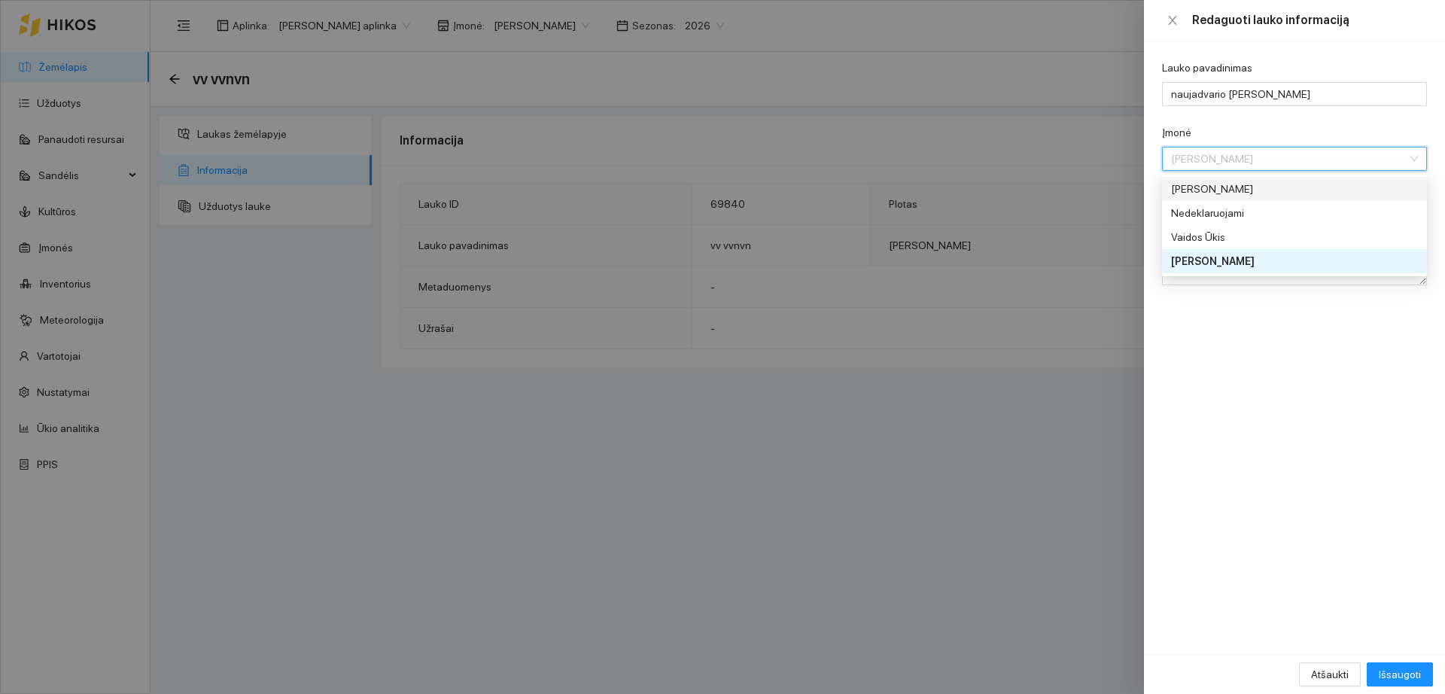
click at [1240, 192] on div "[PERSON_NAME]" at bounding box center [1284, 189] width 226 height 17
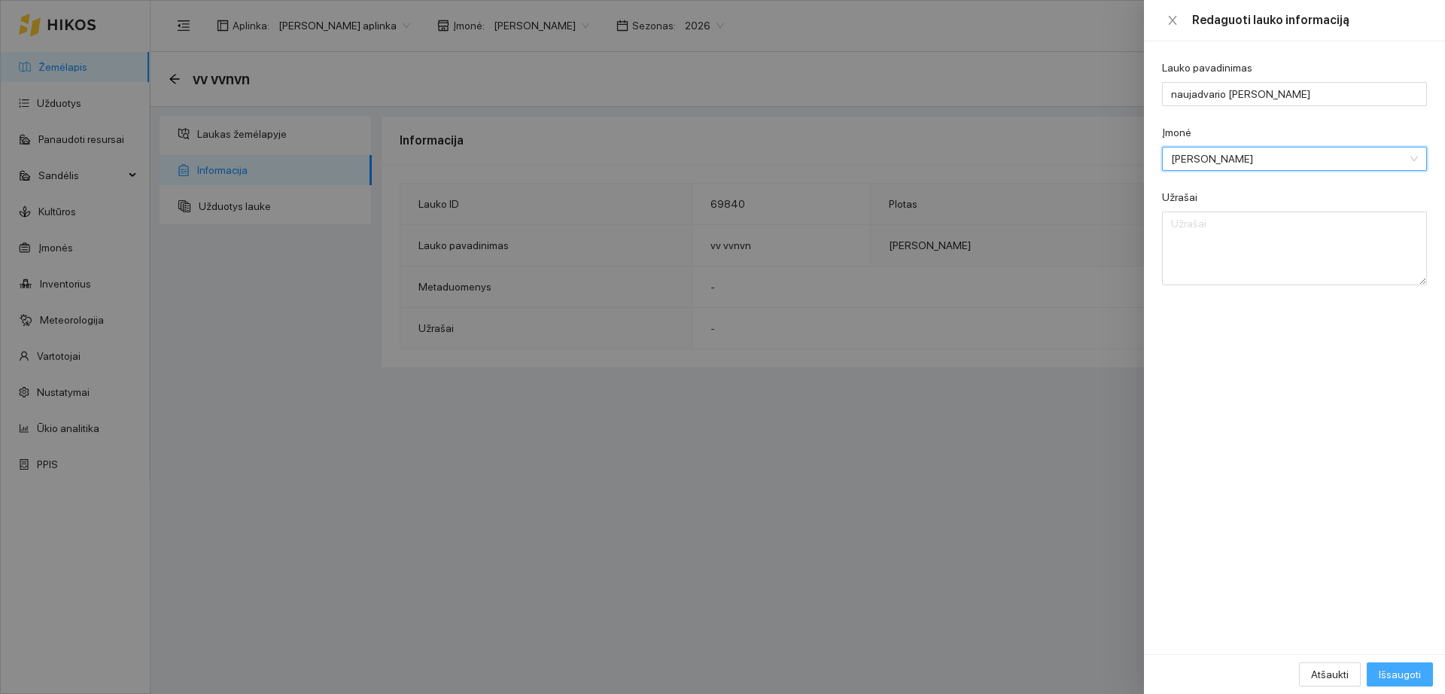
click at [1395, 673] on span "Išsaugoti" at bounding box center [1400, 674] width 42 height 17
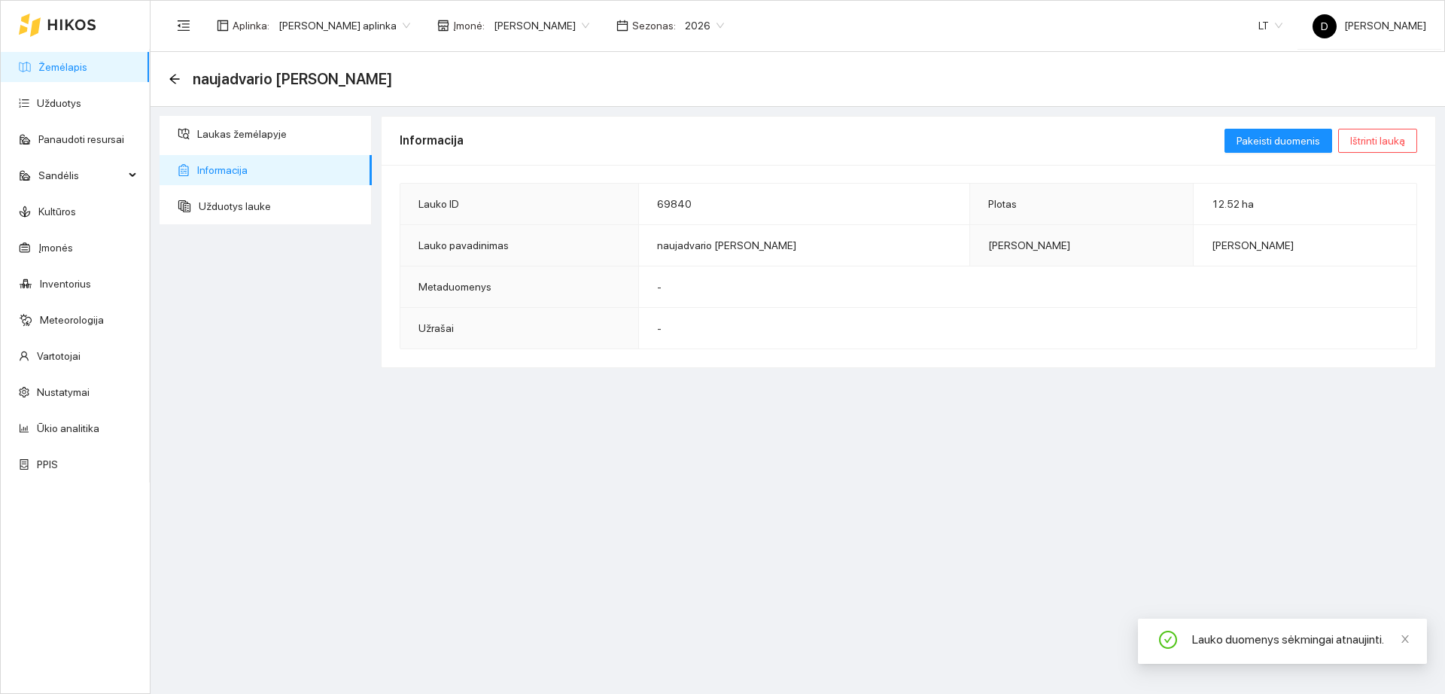
click at [87, 72] on link "Žemėlapis" at bounding box center [62, 67] width 49 height 12
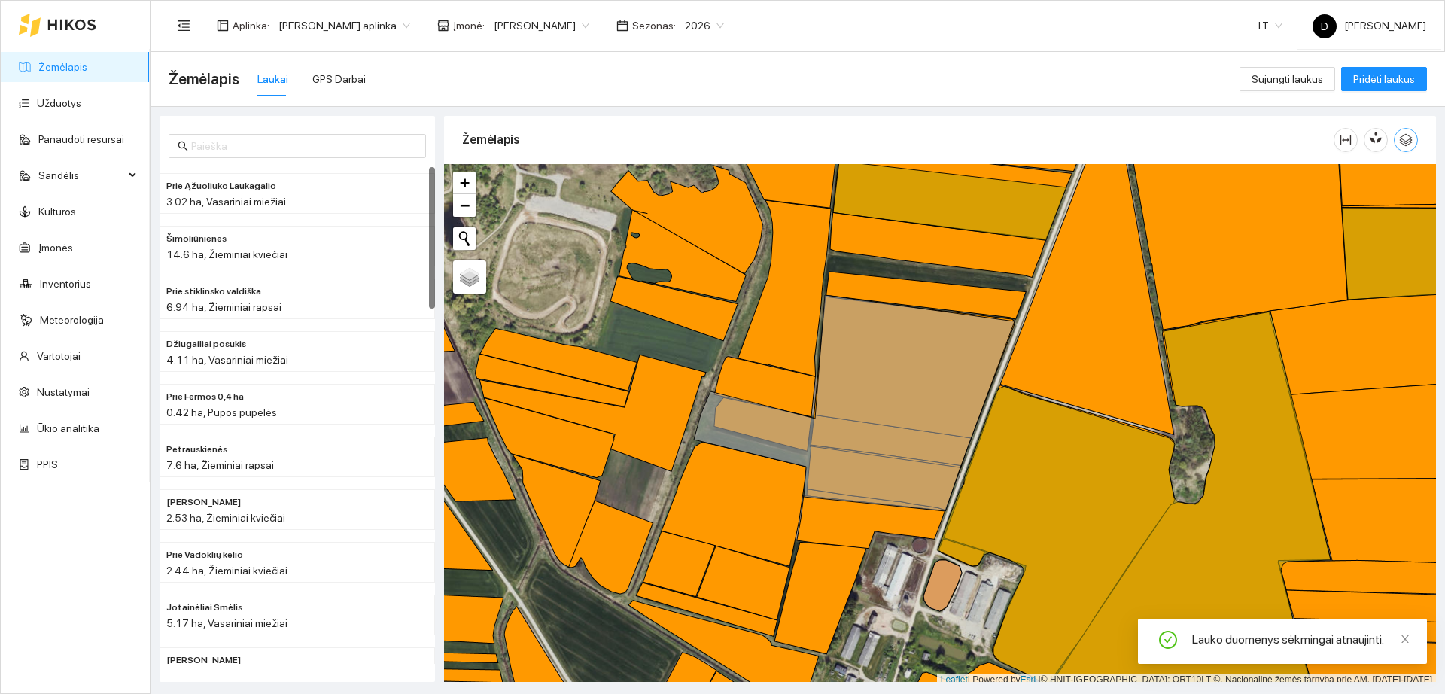
click at [1409, 146] on icon "button" at bounding box center [1406, 140] width 14 height 14
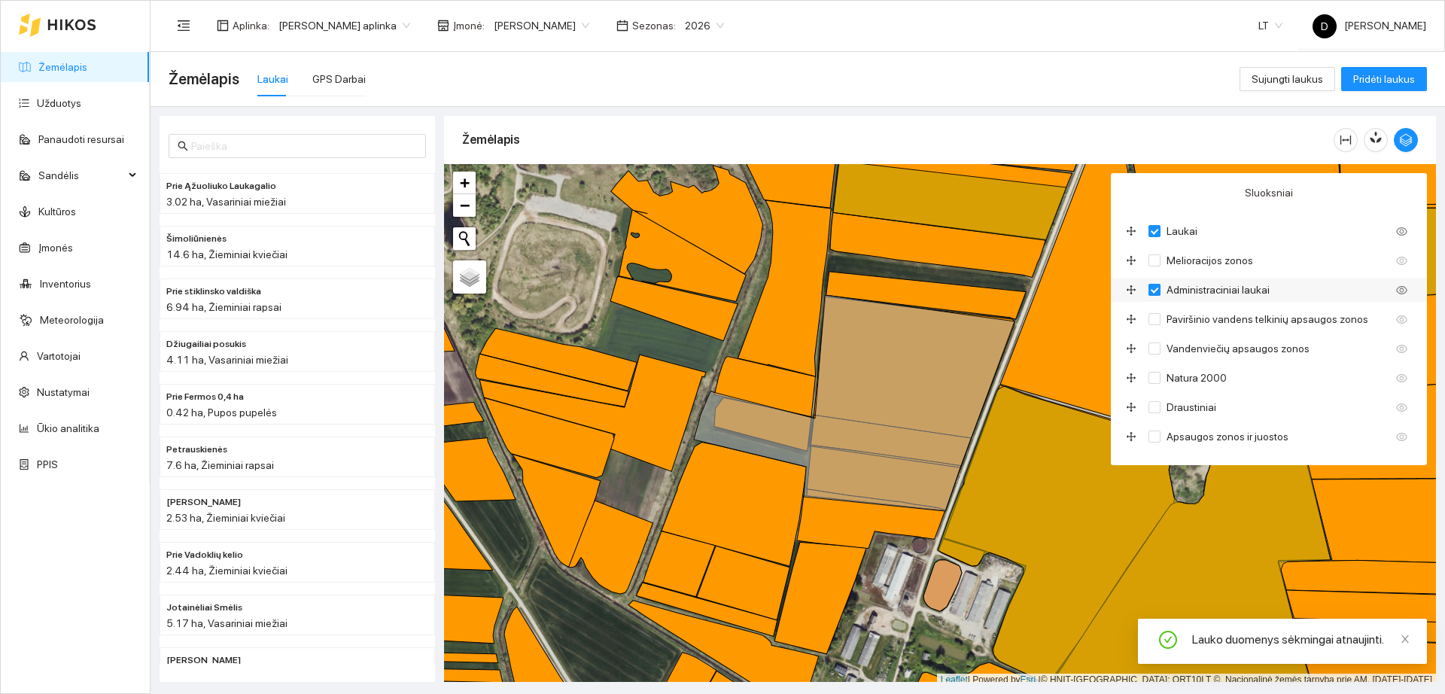
click at [1157, 285] on input "Administraciniai laukai" at bounding box center [1155, 290] width 12 height 12
checkbox input "false"
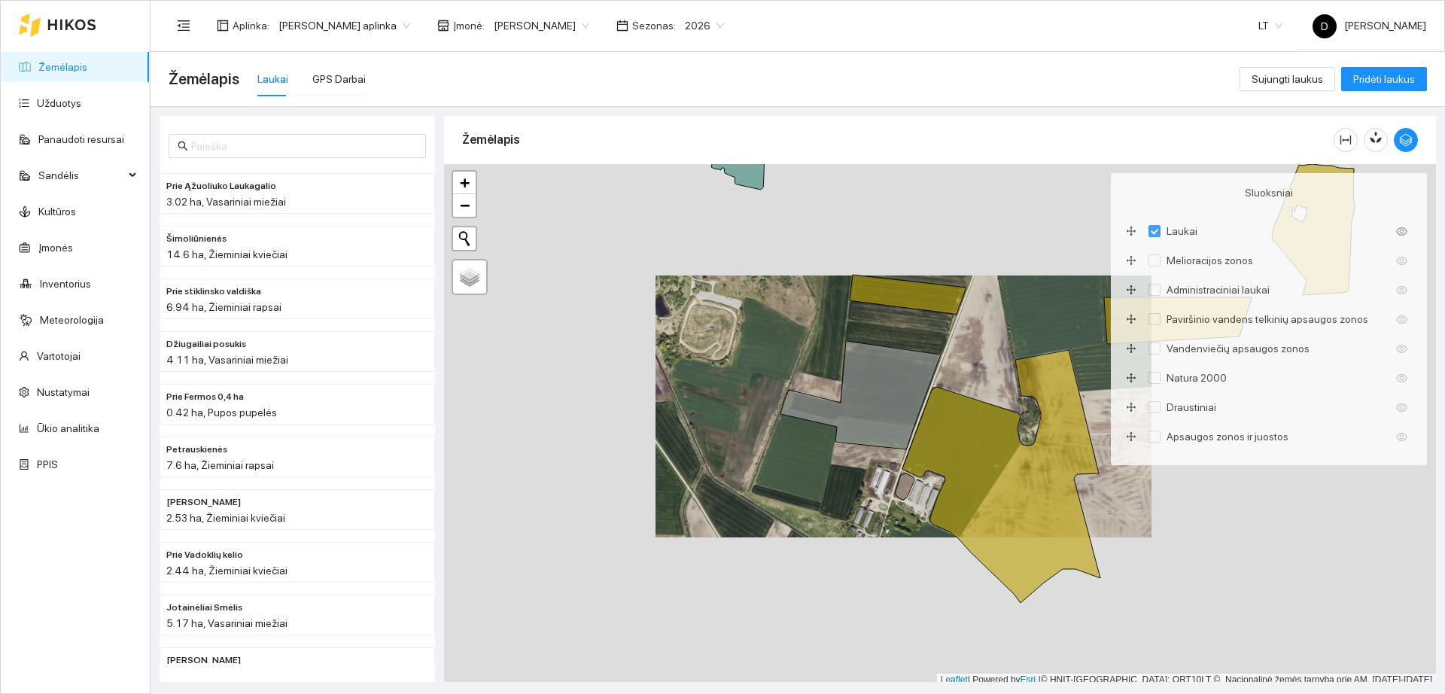
scroll to position [5, 0]
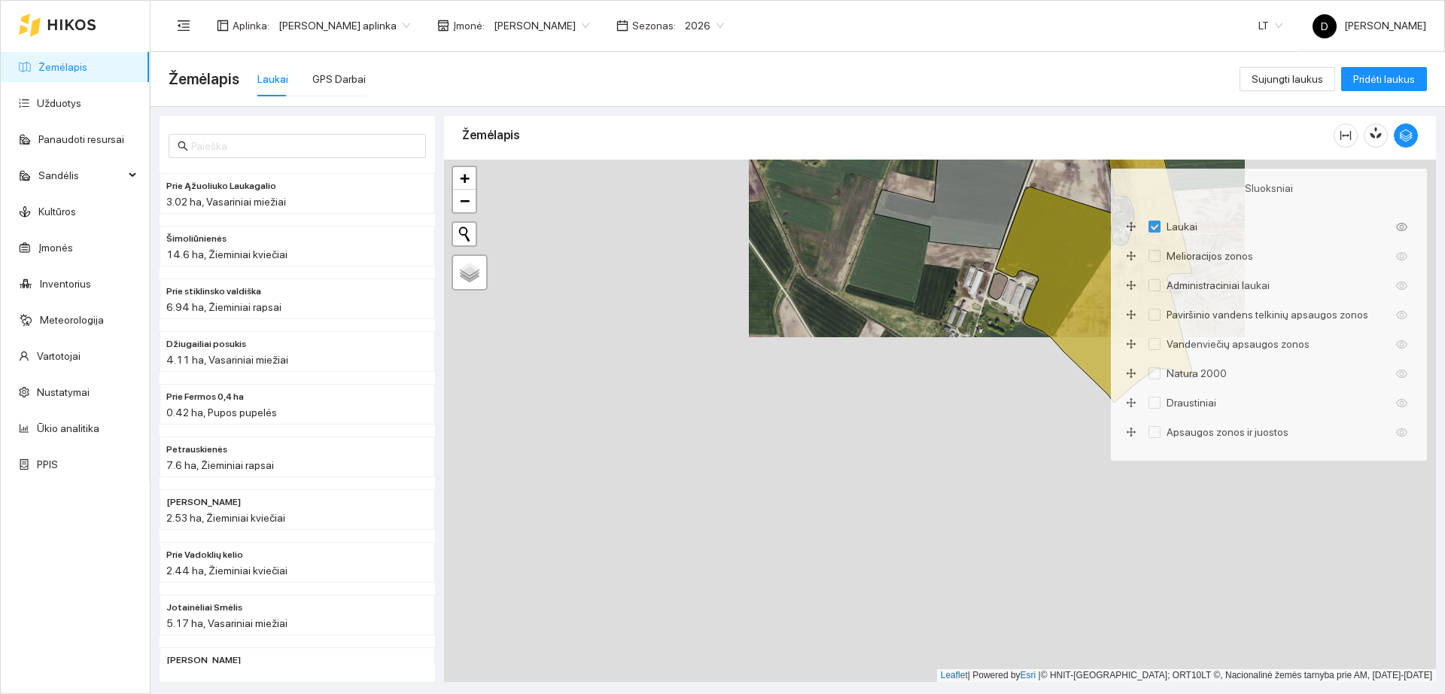
drag, startPoint x: 799, startPoint y: 474, endPoint x: 896, endPoint y: 269, distance: 227.0
click at [896, 269] on div "+ − Nieko nerasta. Bandykite dar kartą. Žemėlapis Palydovas Leaflet | Powered b…" at bounding box center [940, 421] width 992 height 522
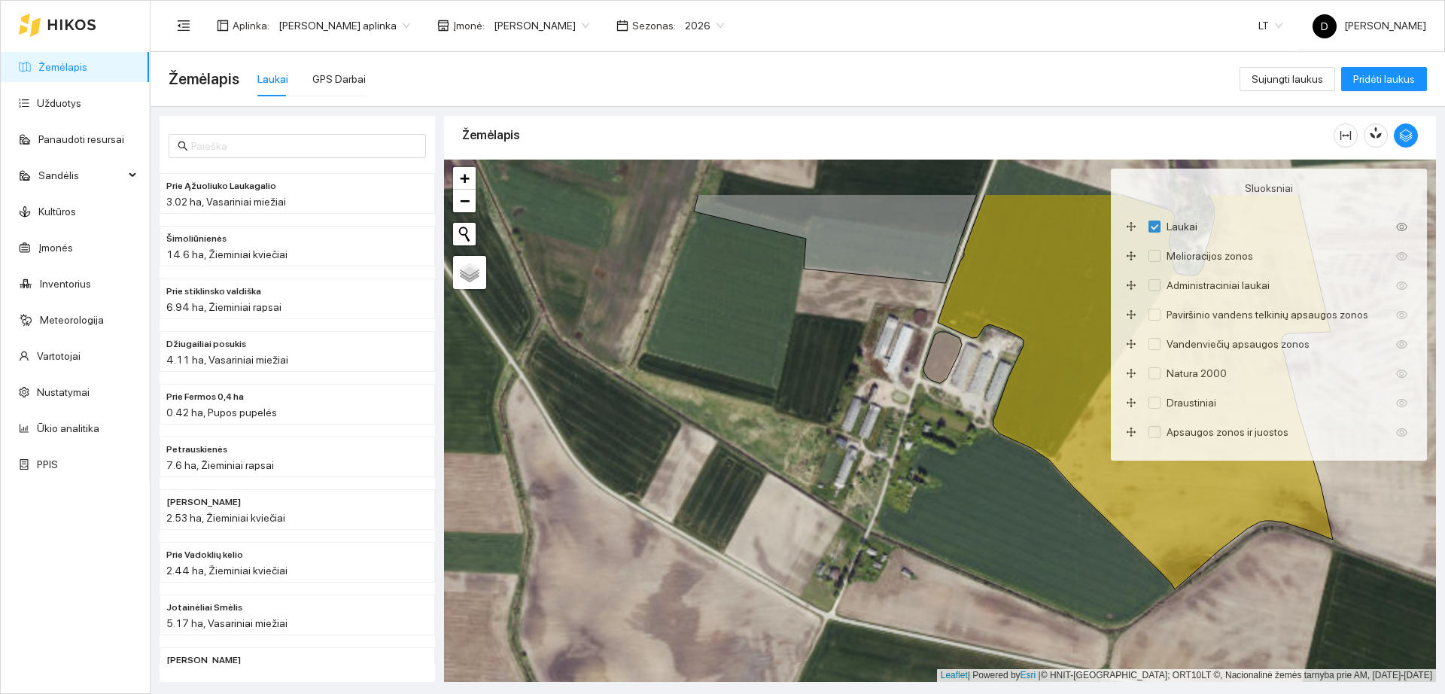
drag, startPoint x: 946, startPoint y: 230, endPoint x: 807, endPoint y: 317, distance: 163.7
click at [807, 317] on div "+ − Nieko nerasta. Bandykite dar kartą. Žemėlapis Palydovas Leaflet | Powered b…" at bounding box center [940, 421] width 992 height 522
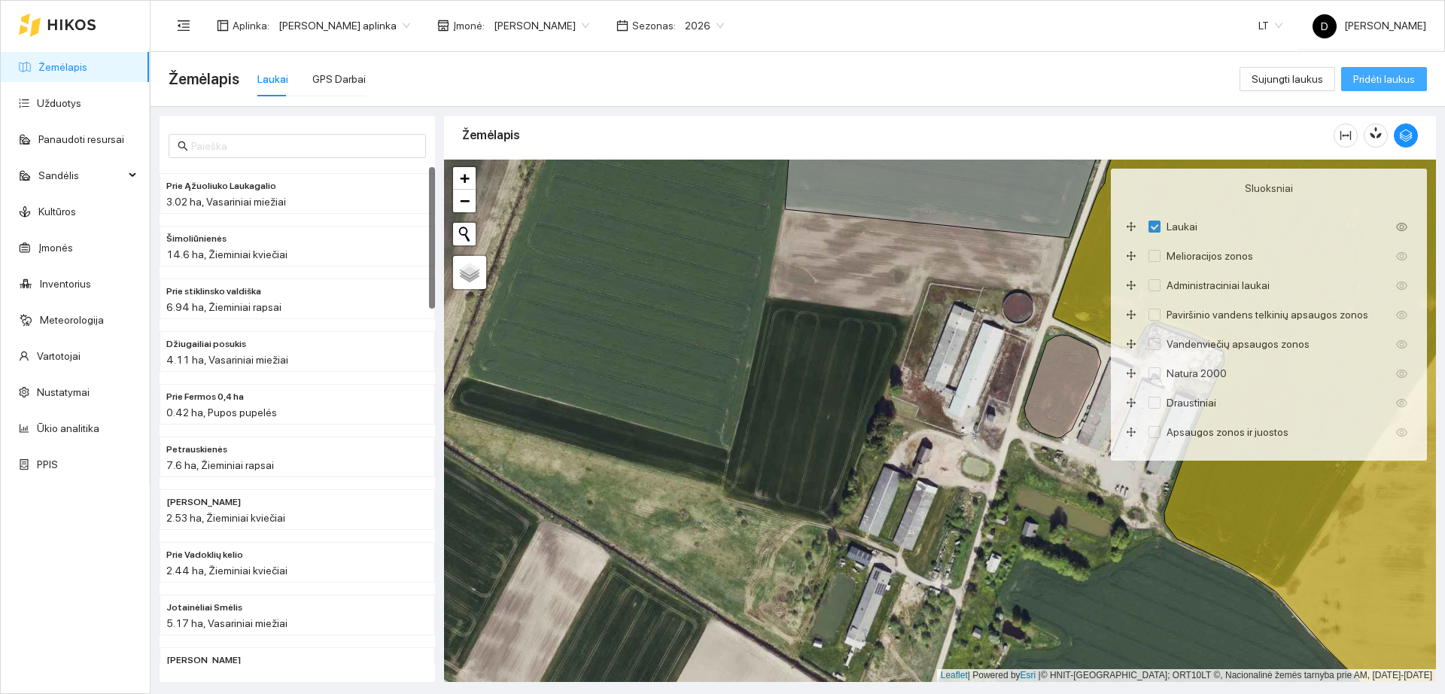
click at [1390, 81] on span "Pridėti laukus" at bounding box center [1385, 79] width 62 height 17
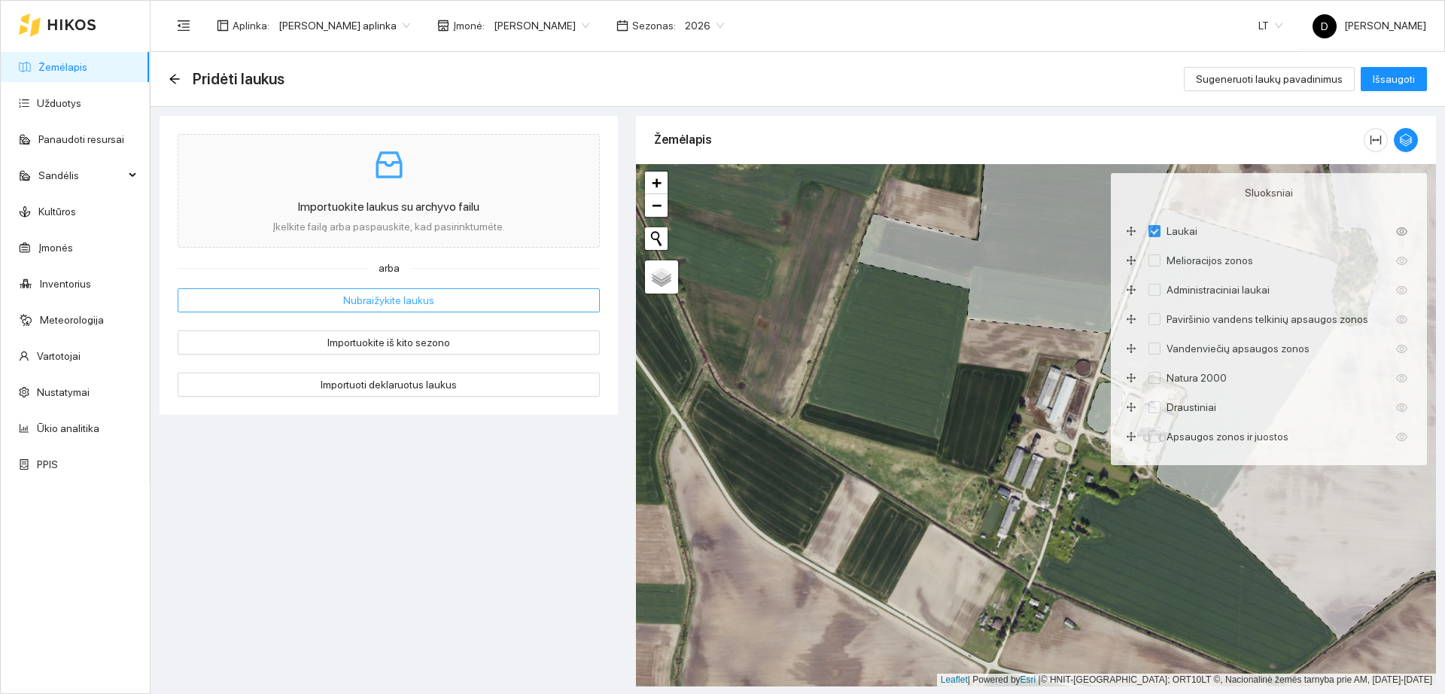
click at [397, 298] on span "Nubraižykite laukus" at bounding box center [388, 300] width 91 height 17
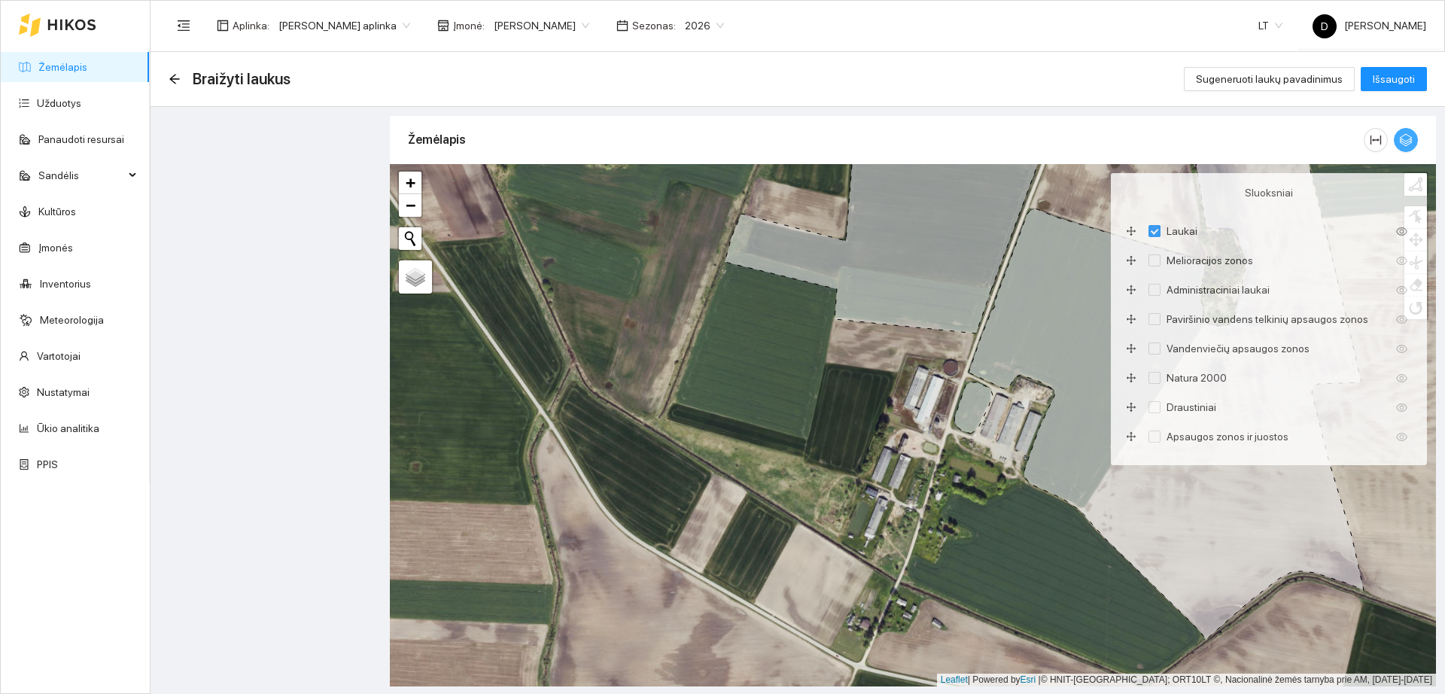
click at [1410, 143] on icon "button" at bounding box center [1406, 140] width 13 height 13
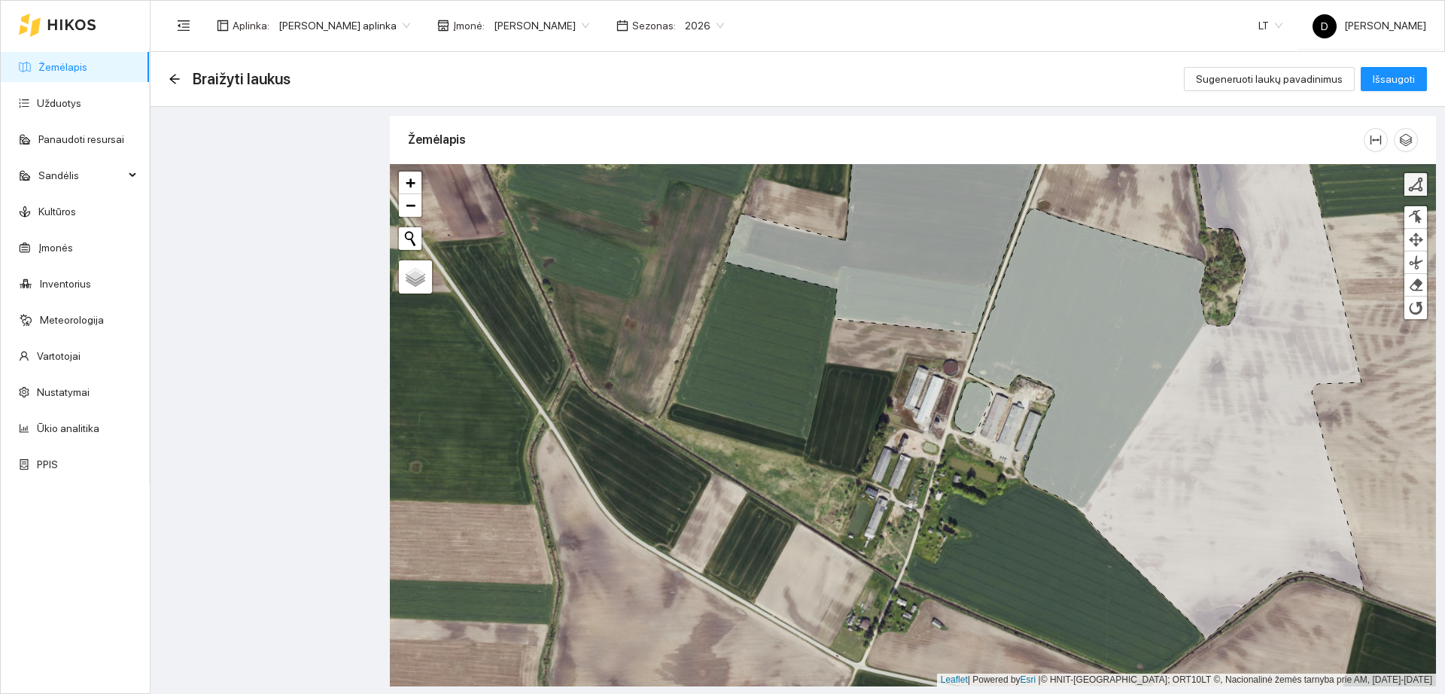
click at [1417, 193] on link at bounding box center [1416, 184] width 23 height 23
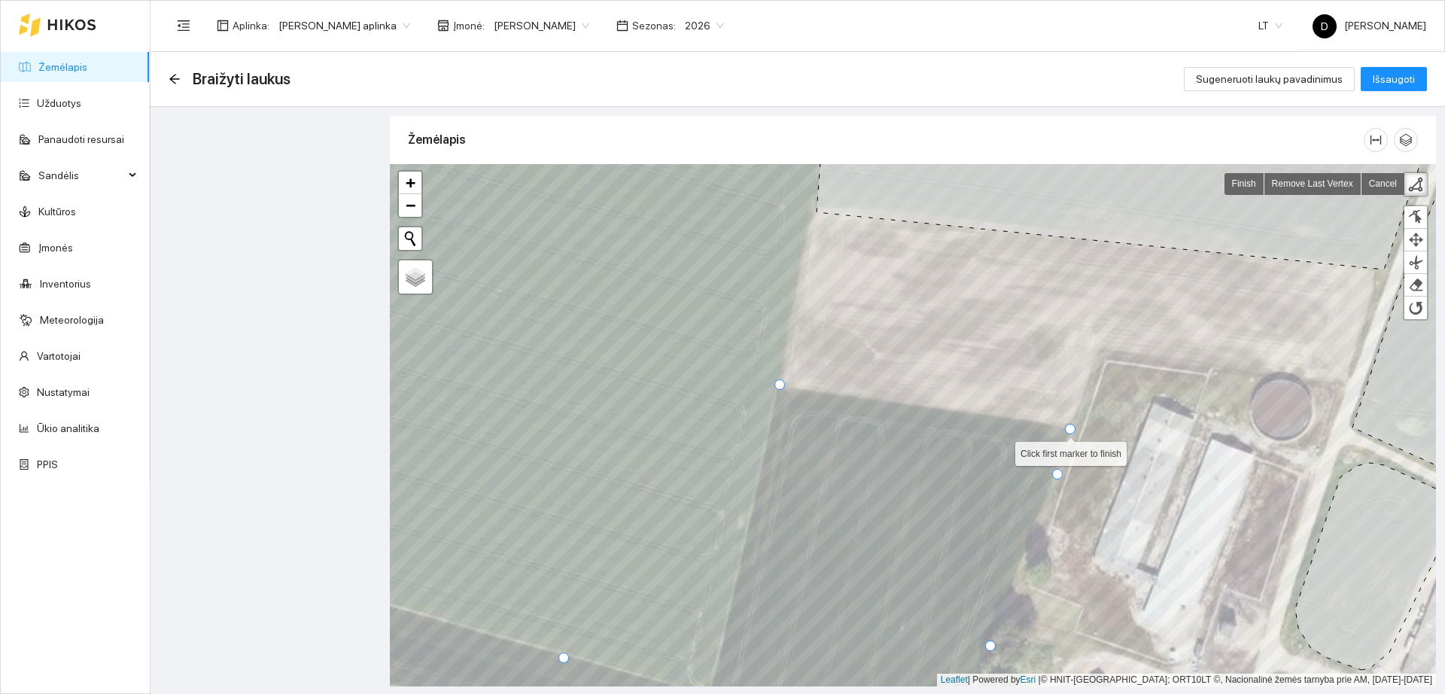
click at [1073, 431] on div at bounding box center [1070, 429] width 11 height 11
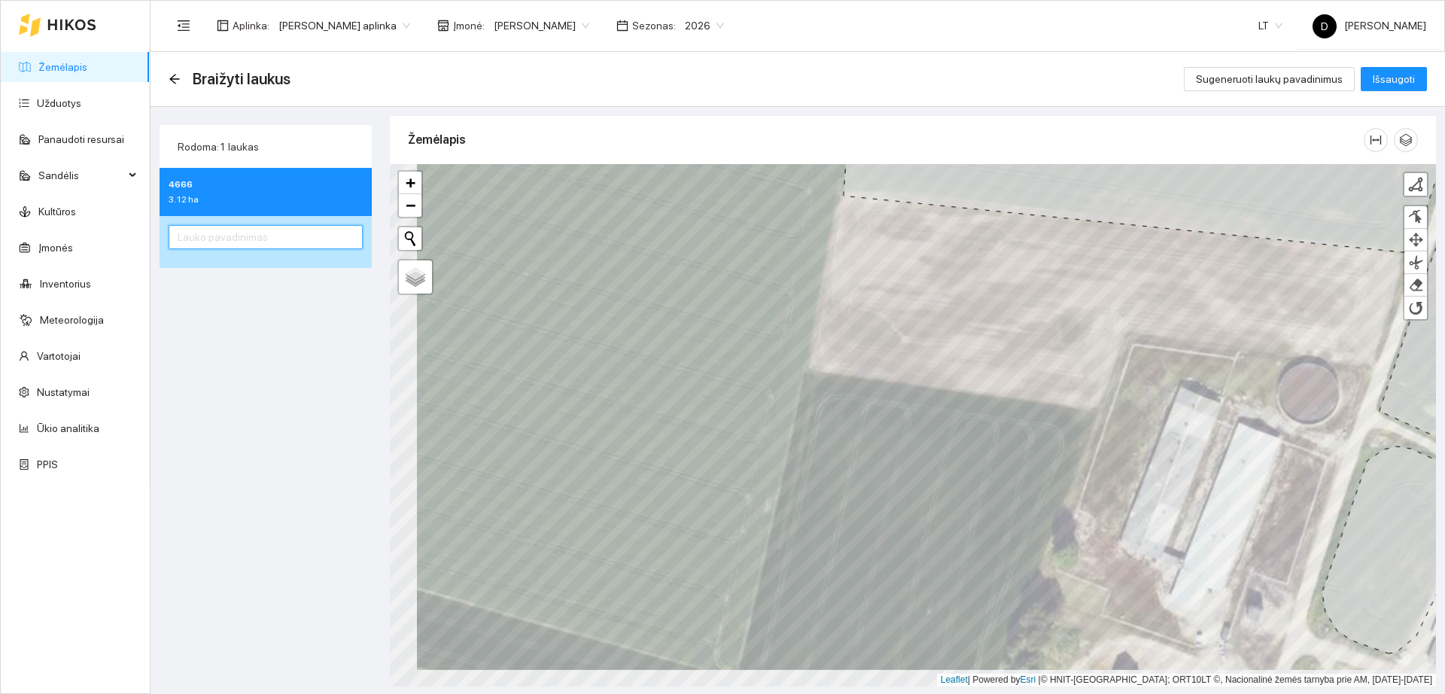
click at [188, 239] on input "text" at bounding box center [266, 237] width 194 height 24
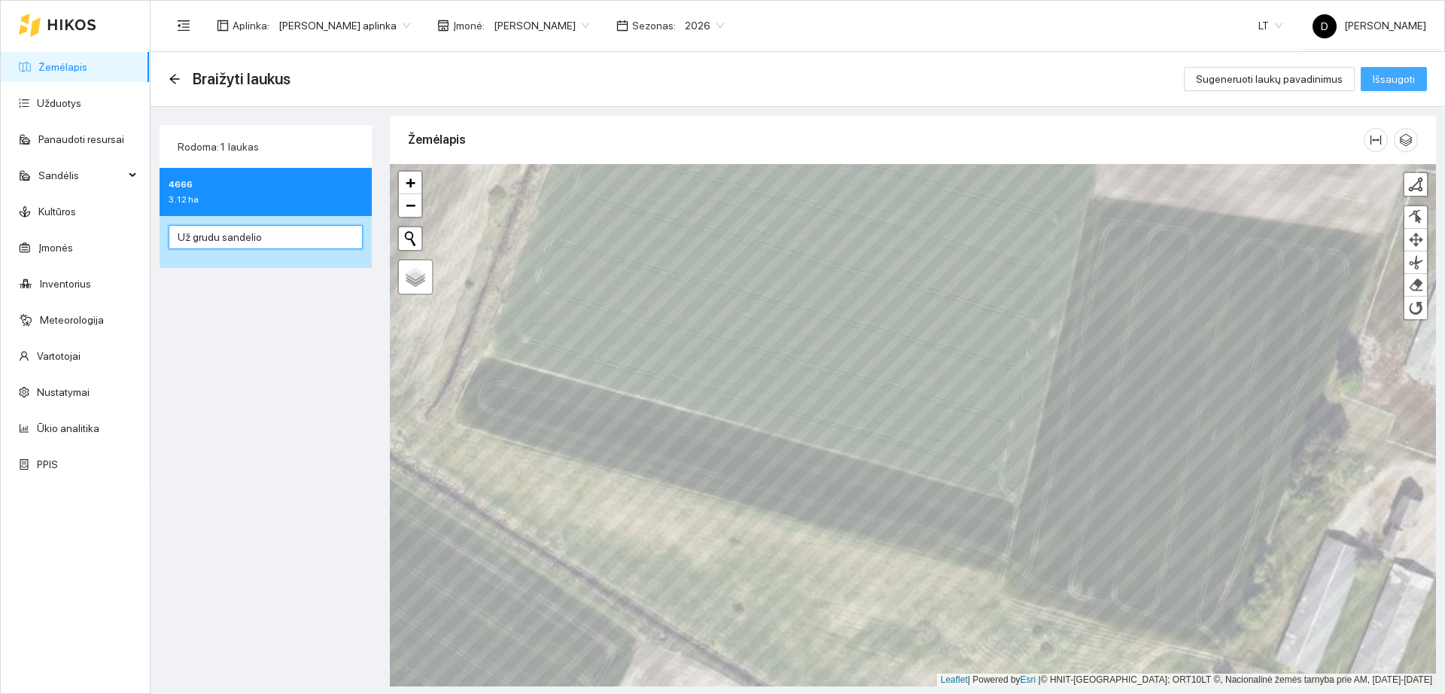
type input "Už grudu sandelio"
click at [1396, 81] on span "Išsaugoti" at bounding box center [1394, 79] width 42 height 17
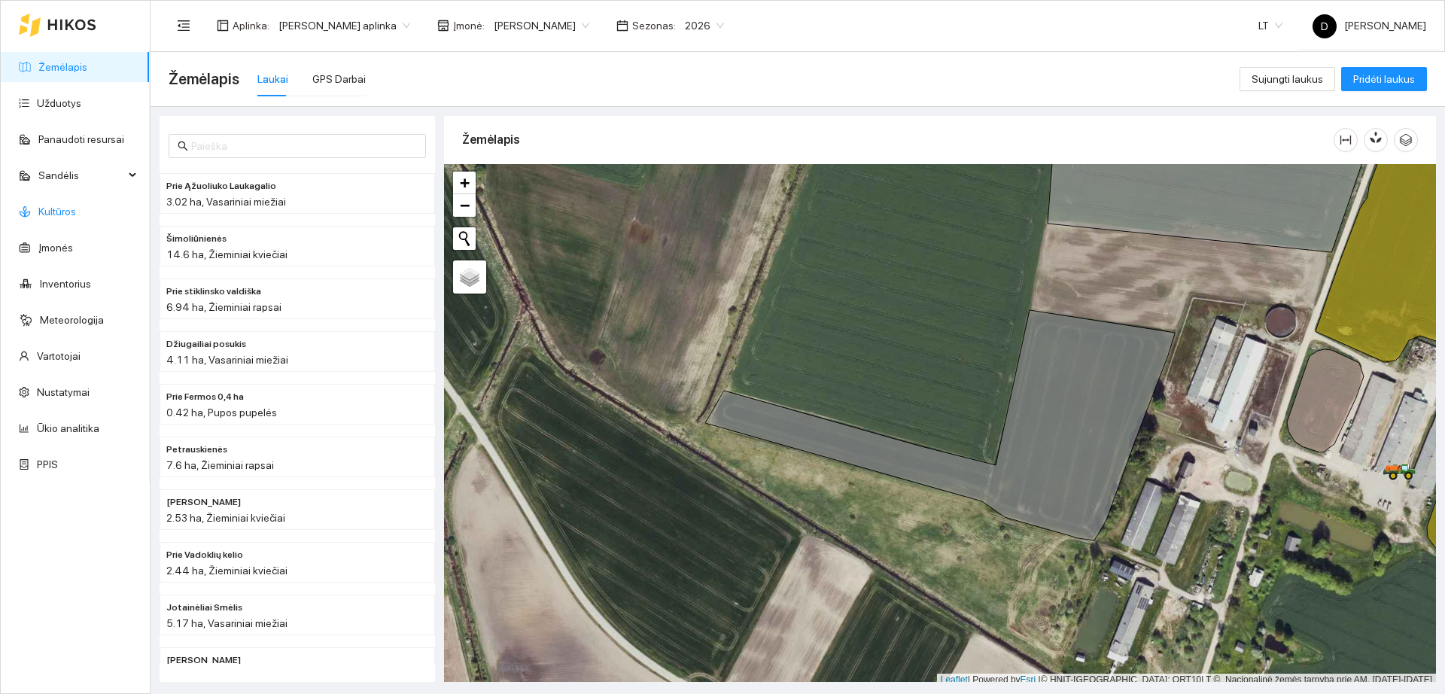
click at [69, 210] on link "Kultūros" at bounding box center [57, 212] width 38 height 12
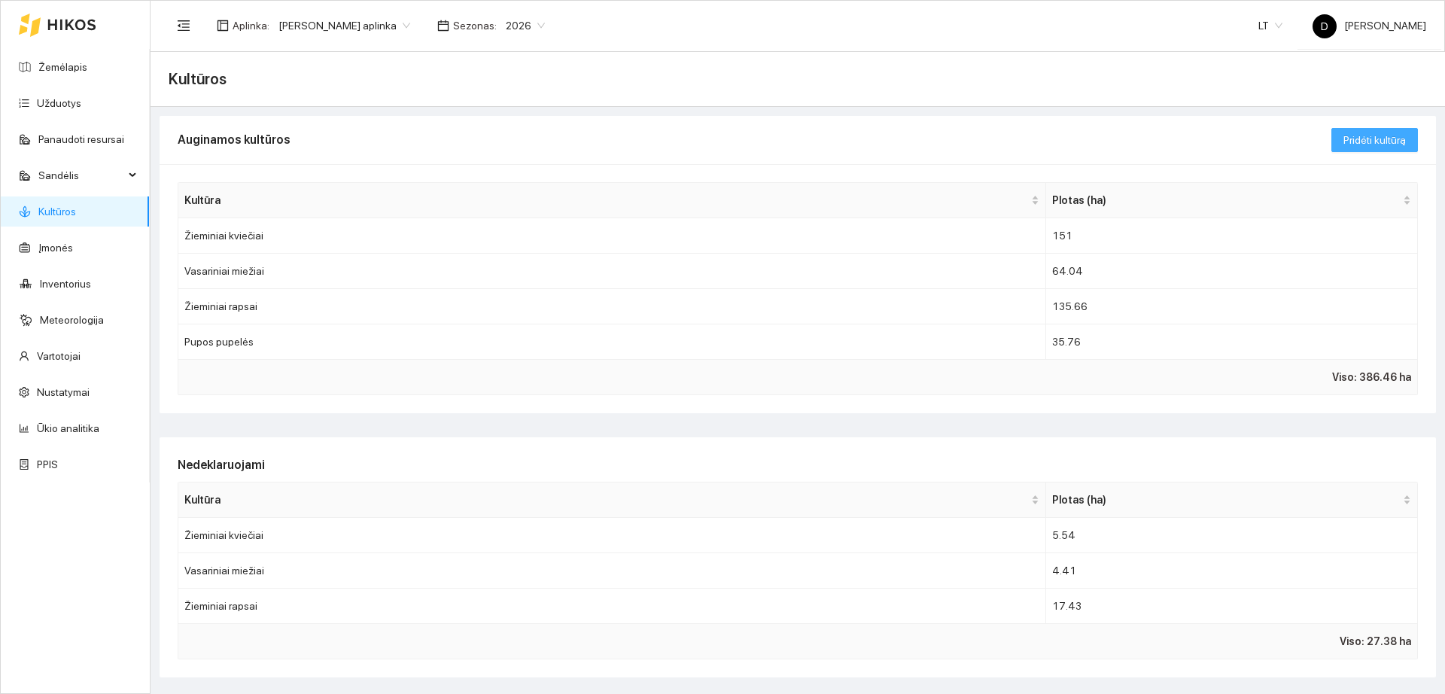
click at [1377, 147] on span "Pridėti kultūrą" at bounding box center [1375, 140] width 62 height 17
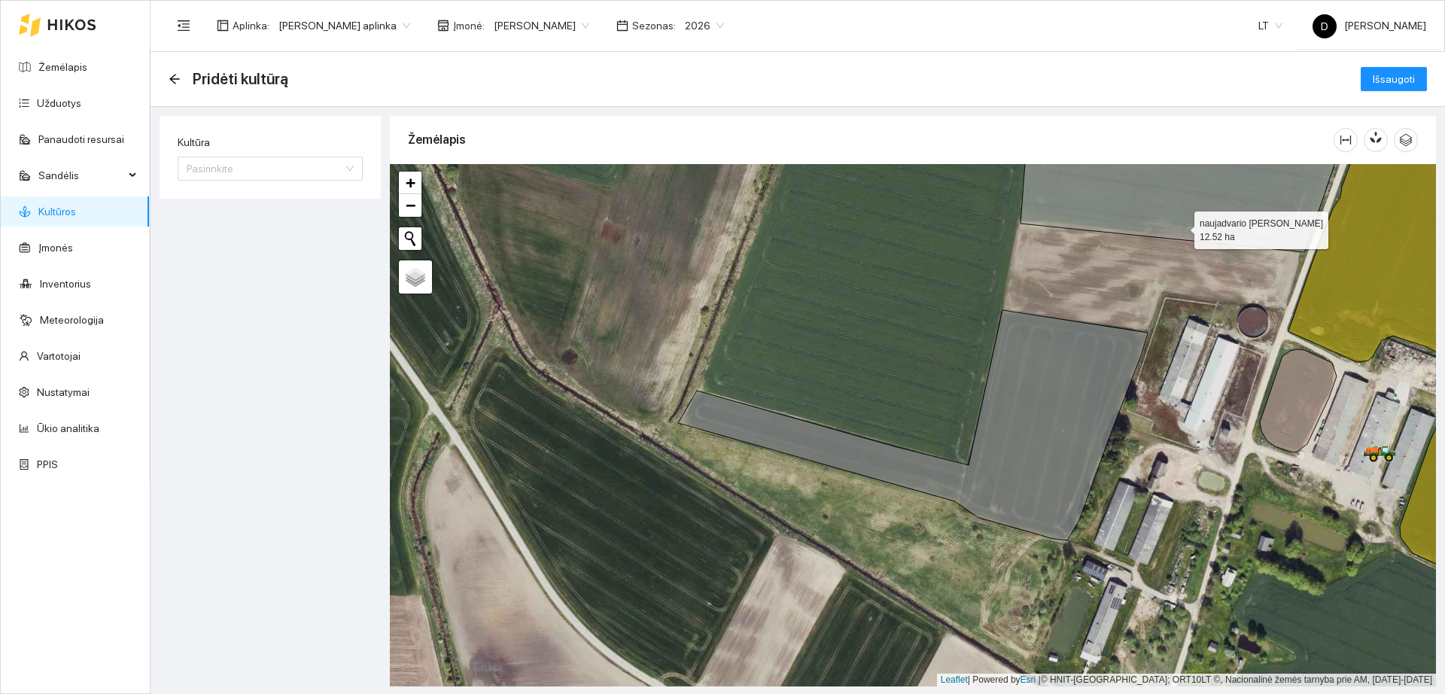
click at [1180, 220] on icon at bounding box center [1080, 181] width 550 height 142
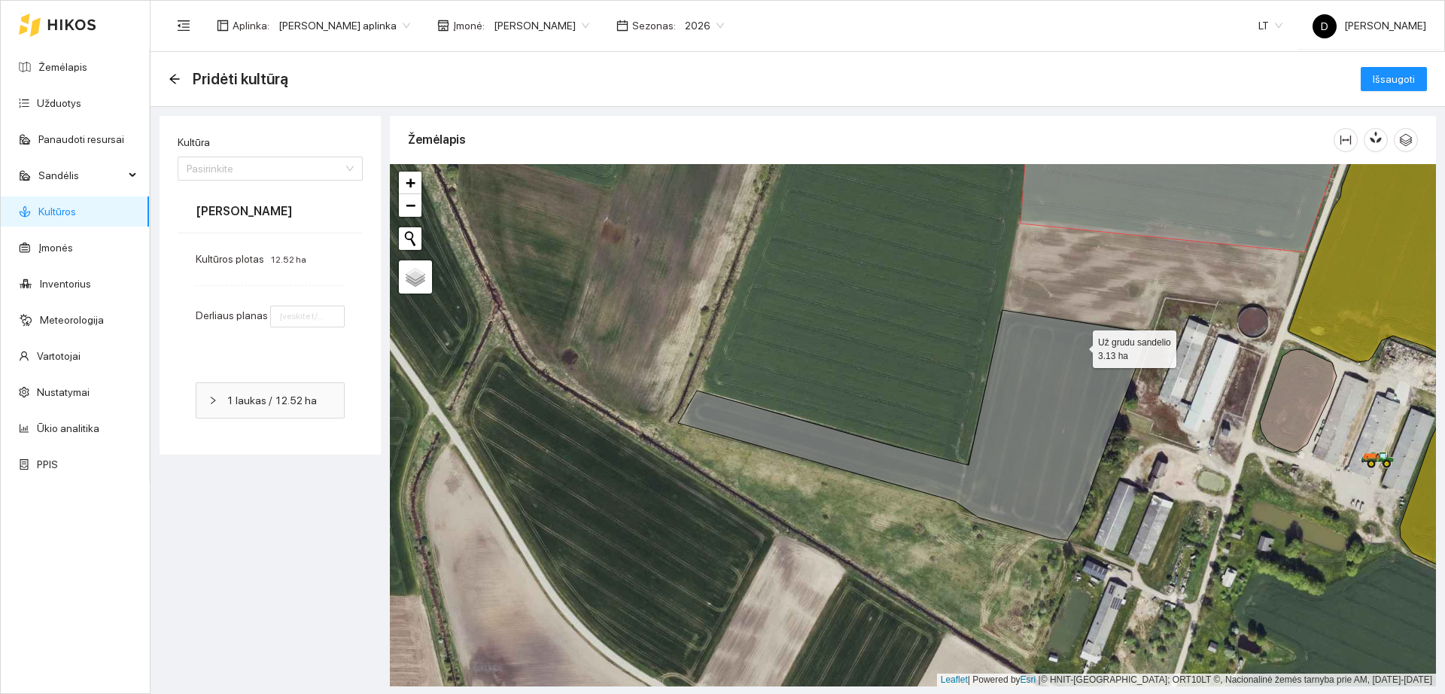
click at [1079, 346] on icon at bounding box center [913, 425] width 470 height 230
click at [303, 321] on input "number" at bounding box center [307, 317] width 75 height 22
type input "6"
click at [257, 181] on form "Kultūra Pasirinkite Donatas Grakauskas Kultūros plotas 15.65 ha Derliaus planas…" at bounding box center [270, 285] width 185 height 303
click at [257, 179] on input "Kultūra" at bounding box center [265, 168] width 157 height 23
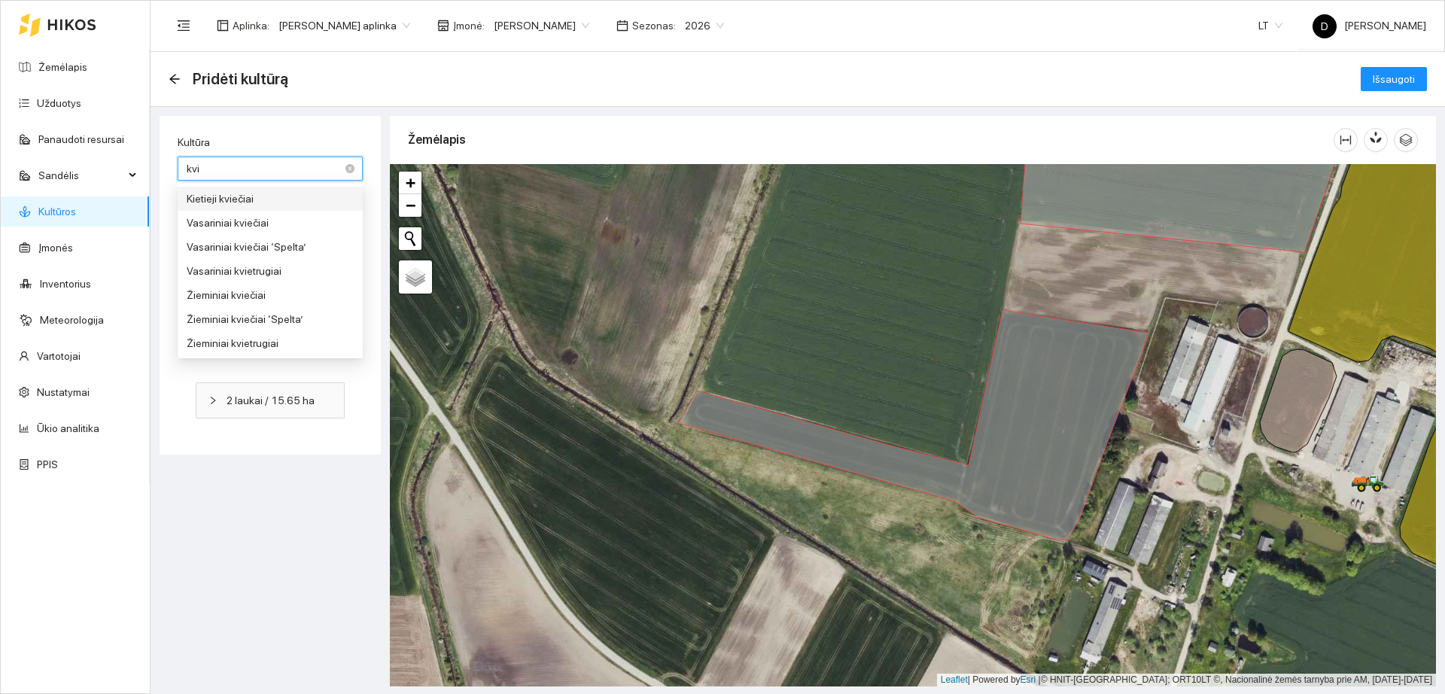
type input "kvie"
click at [268, 295] on div "Žieminiai kviečiai" at bounding box center [270, 295] width 167 height 17
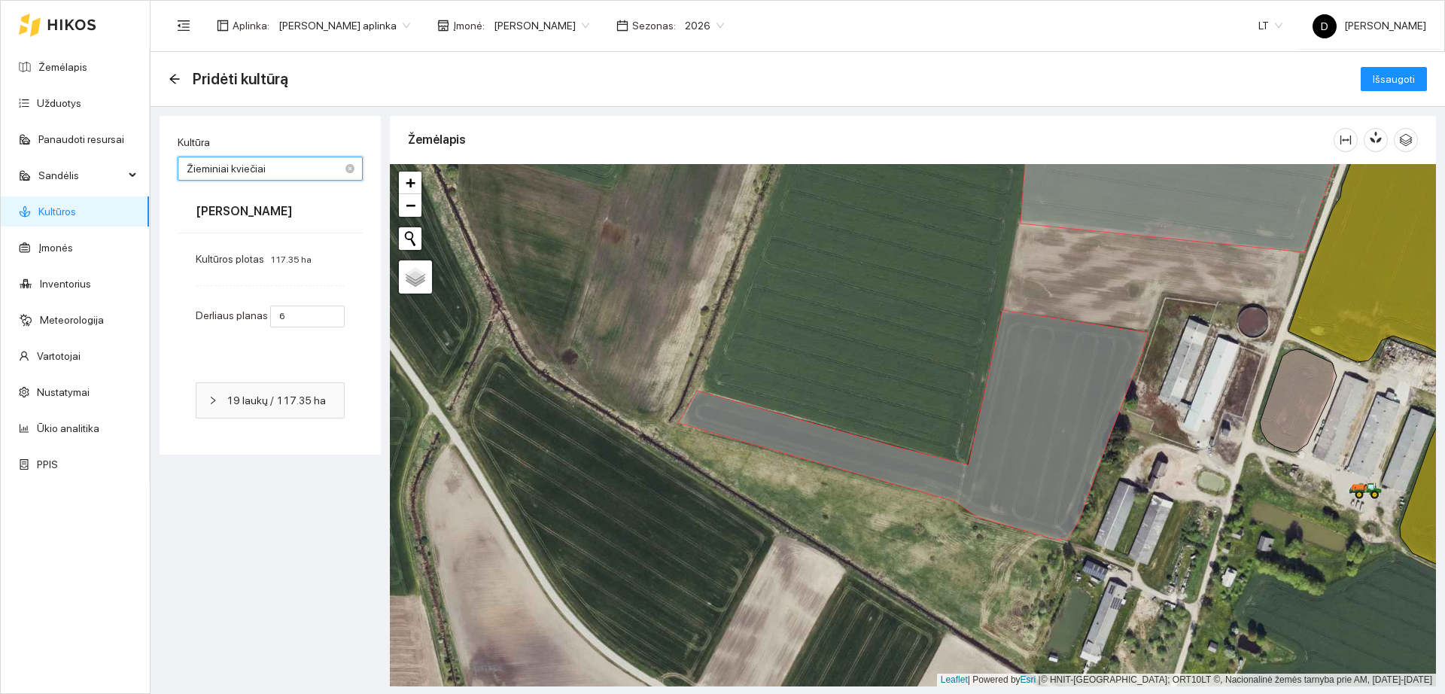
type input "5"
click at [1397, 83] on span "Išsaugoti" at bounding box center [1394, 79] width 42 height 17
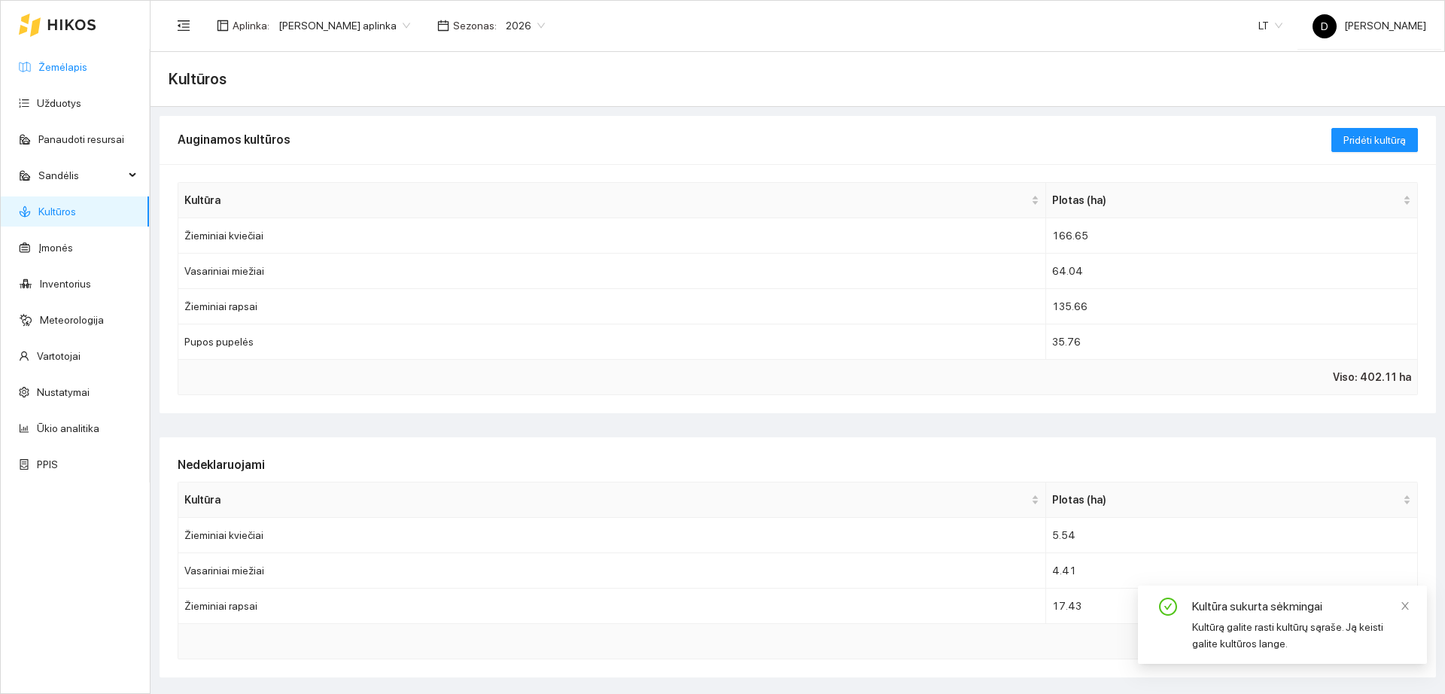
click at [65, 68] on link "Žemėlapis" at bounding box center [62, 67] width 49 height 12
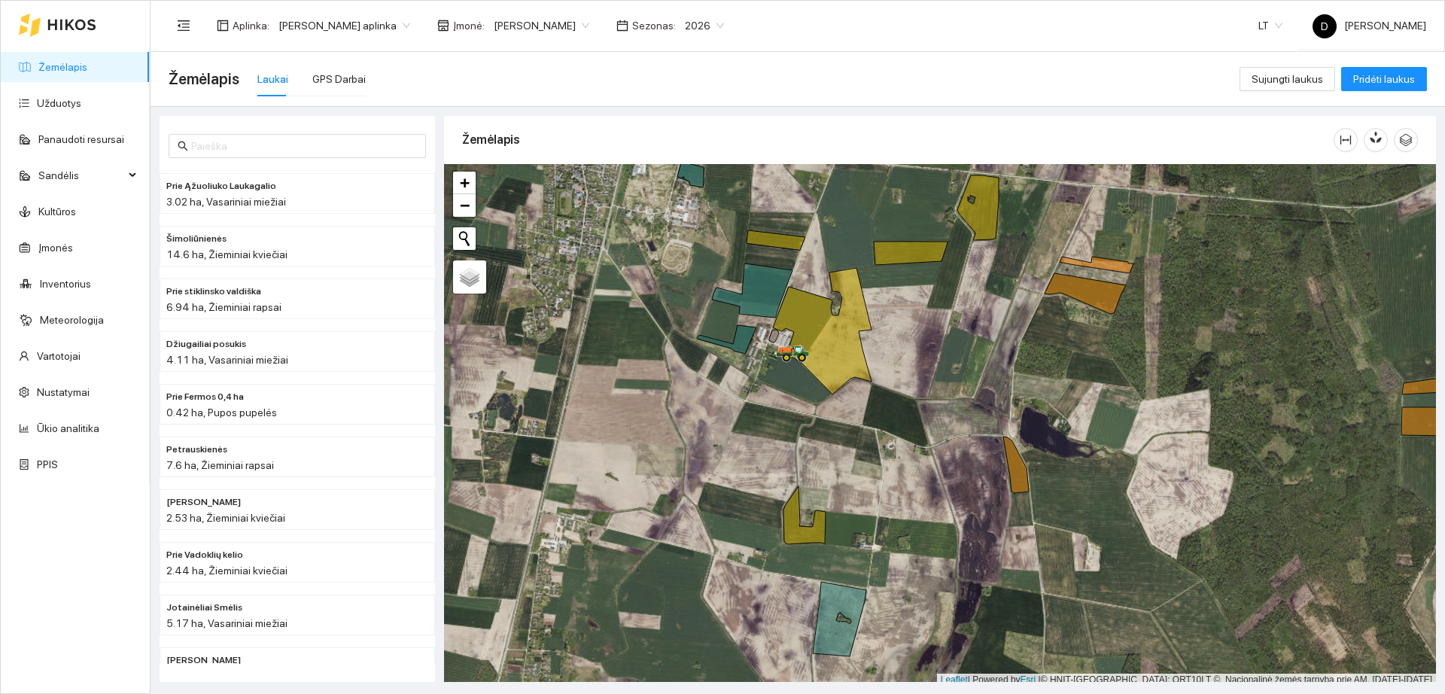
click at [84, 35] on div at bounding box center [58, 25] width 78 height 48
click at [1417, 152] on div at bounding box center [1376, 140] width 84 height 48
click at [1411, 147] on button "button" at bounding box center [1406, 140] width 24 height 24
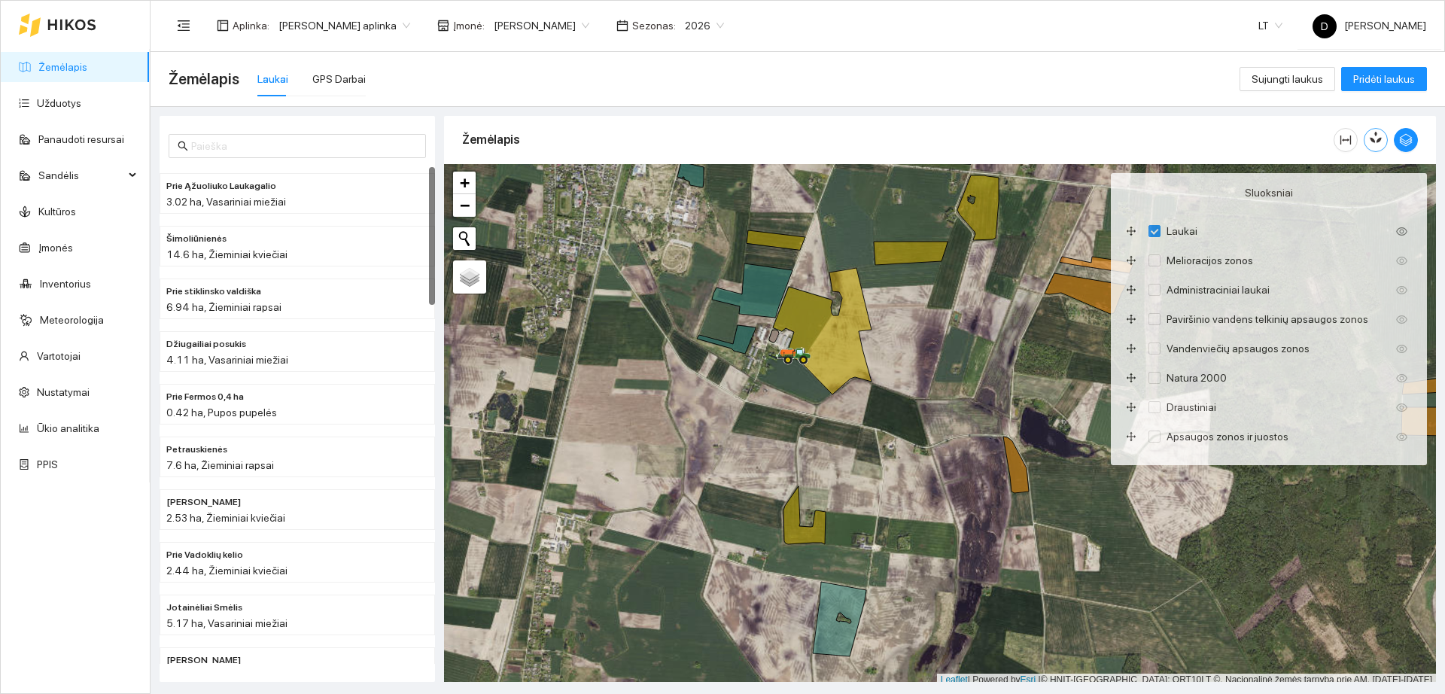
click at [1364, 139] on div at bounding box center [1376, 140] width 84 height 24
click at [1375, 139] on icon "button" at bounding box center [1376, 137] width 14 height 14
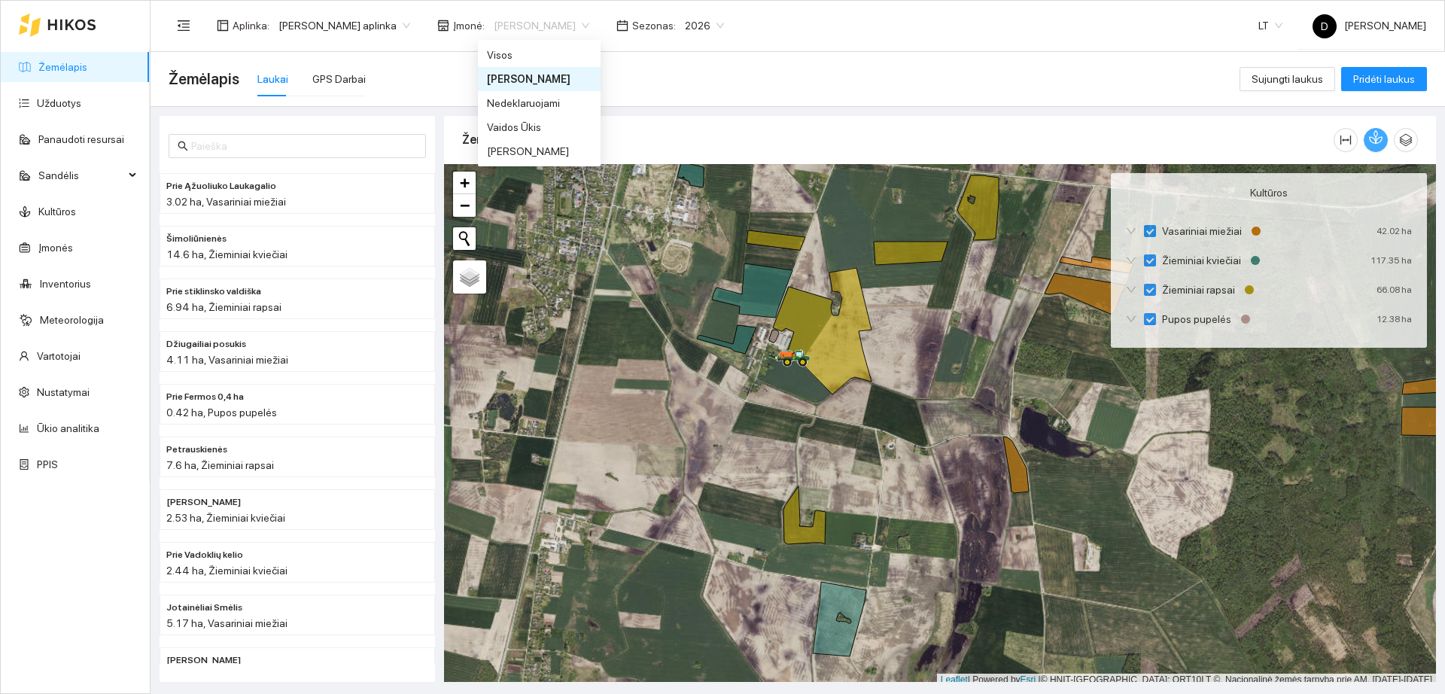
click at [577, 31] on span "[PERSON_NAME]" at bounding box center [542, 25] width 96 height 23
click at [553, 53] on div "Visos" at bounding box center [539, 55] width 105 height 17
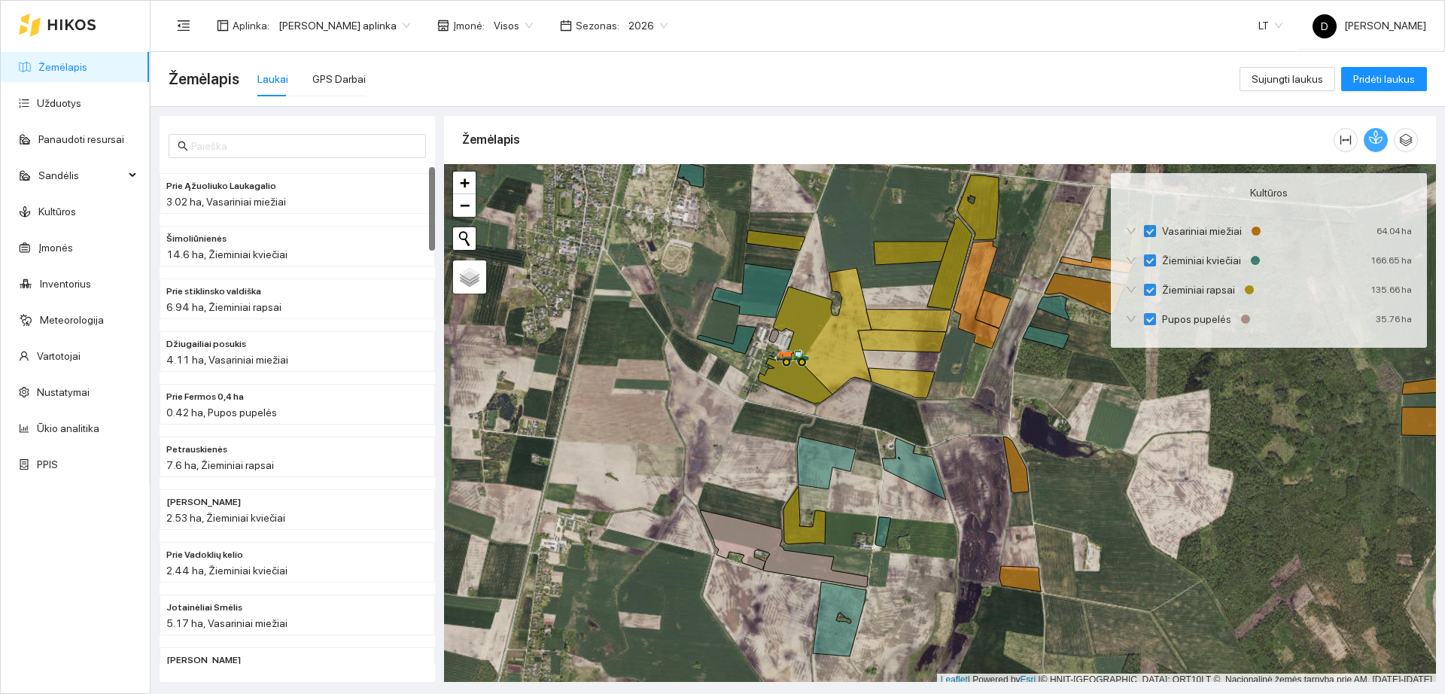
click at [1380, 138] on icon "button" at bounding box center [1379, 137] width 8 height 13
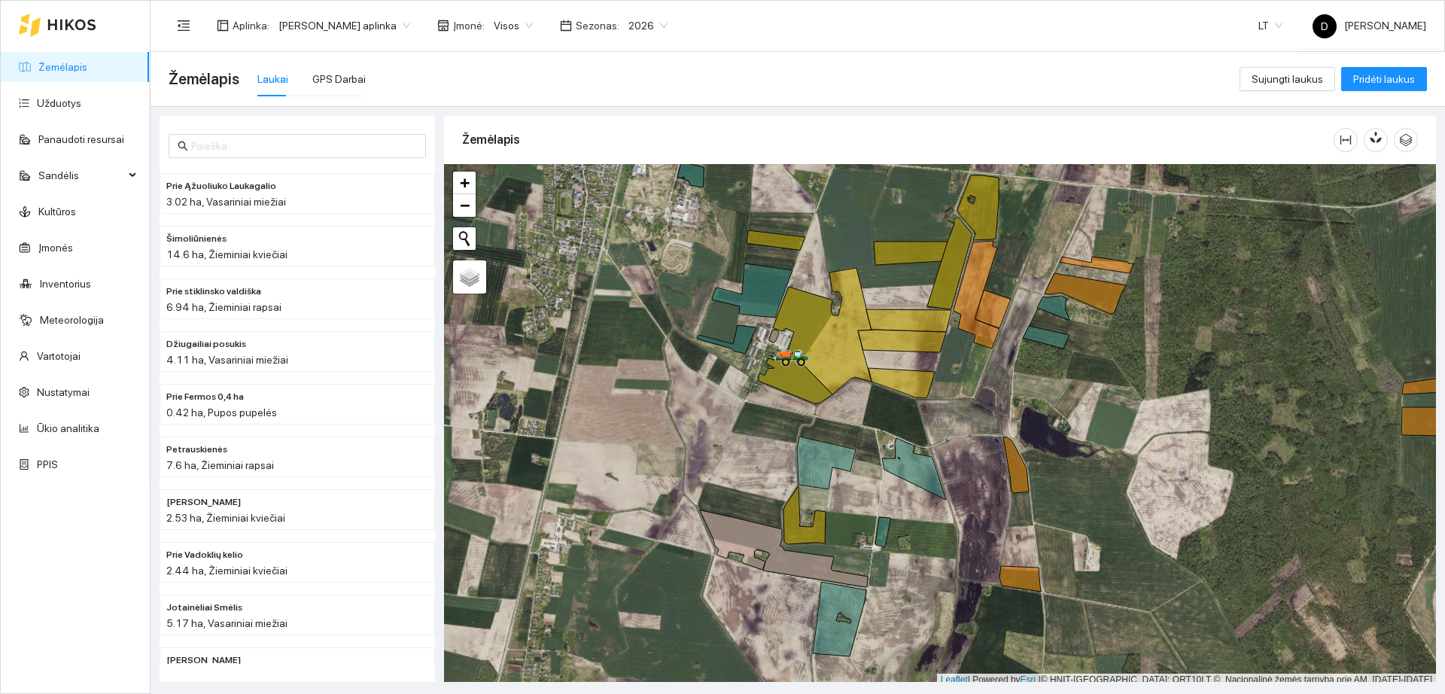
click at [81, 71] on link "Žemėlapis" at bounding box center [62, 67] width 49 height 12
click at [58, 210] on link "Kultūros" at bounding box center [57, 212] width 38 height 12
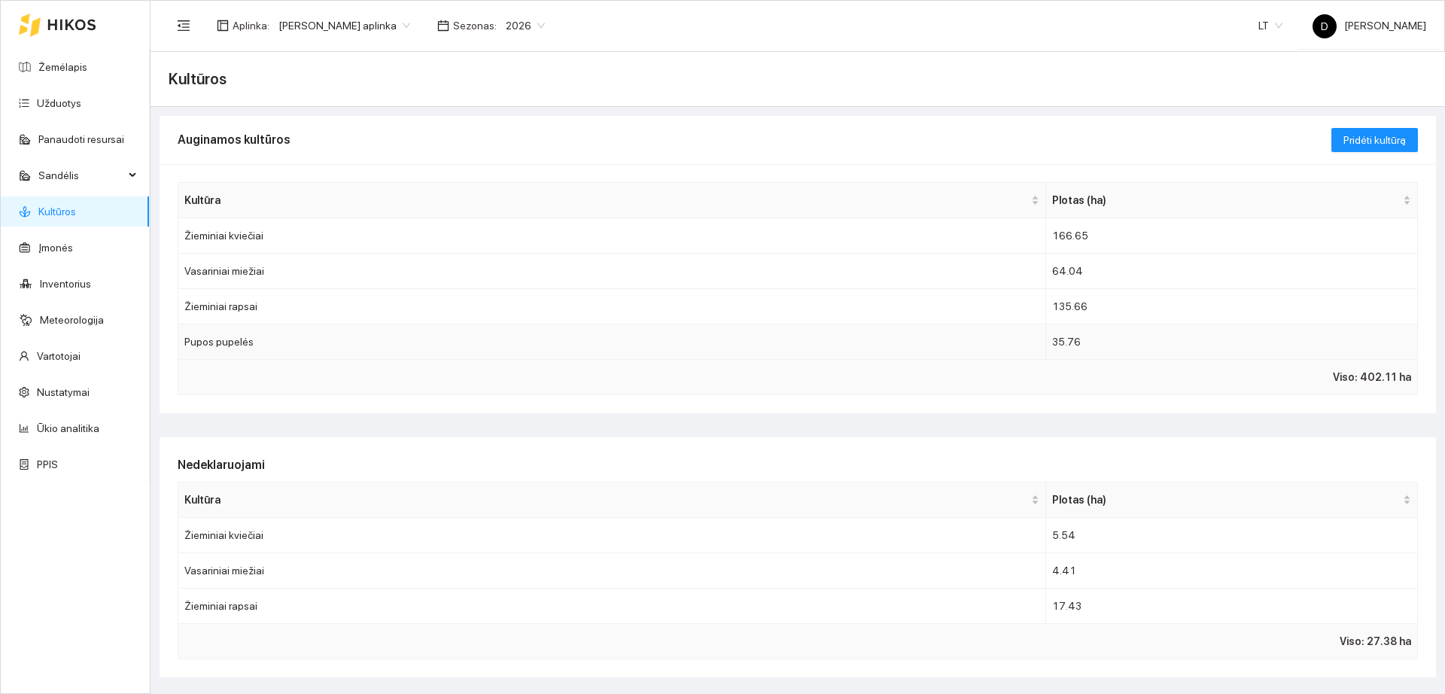
click at [873, 337] on td "Pupos pupelės" at bounding box center [612, 341] width 868 height 35
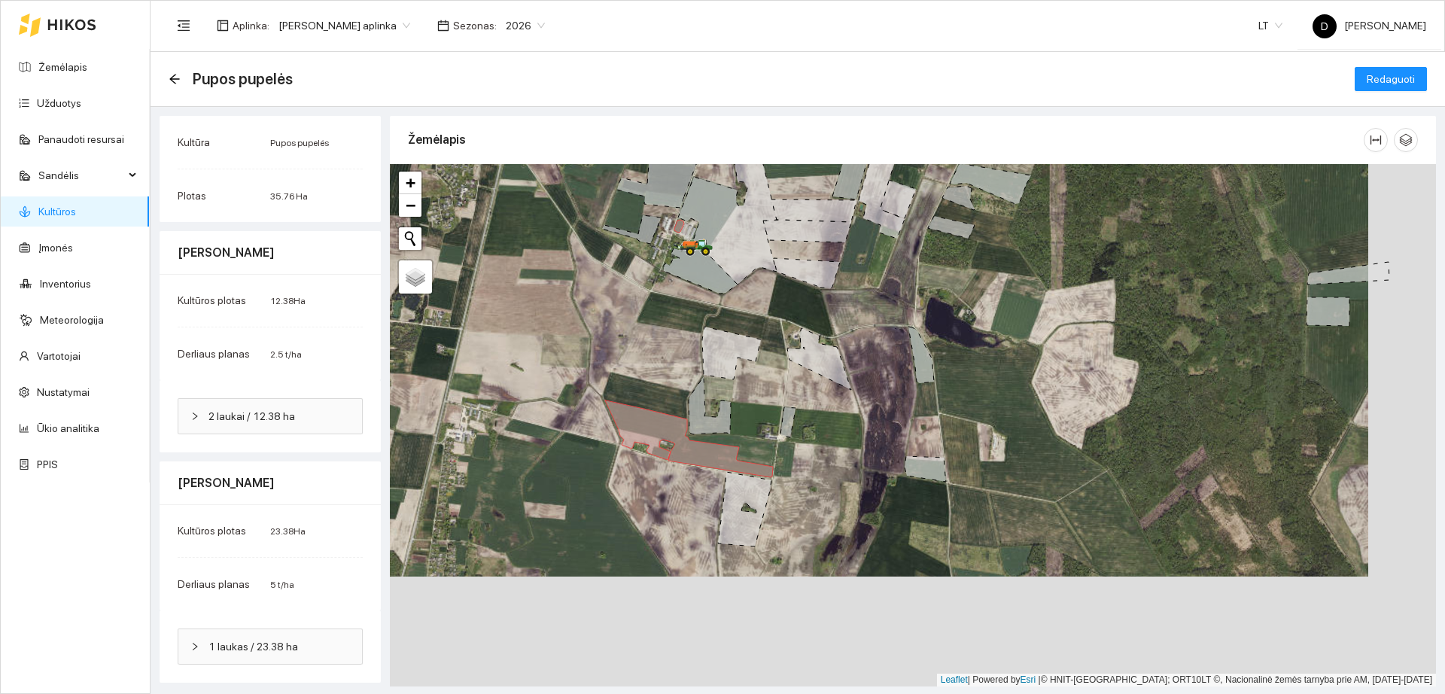
drag, startPoint x: 947, startPoint y: 490, endPoint x: 856, endPoint y: 366, distance: 154.0
click at [856, 366] on div "+ − Žemėlapis Palydovas Leaflet" at bounding box center [913, 425] width 1046 height 522
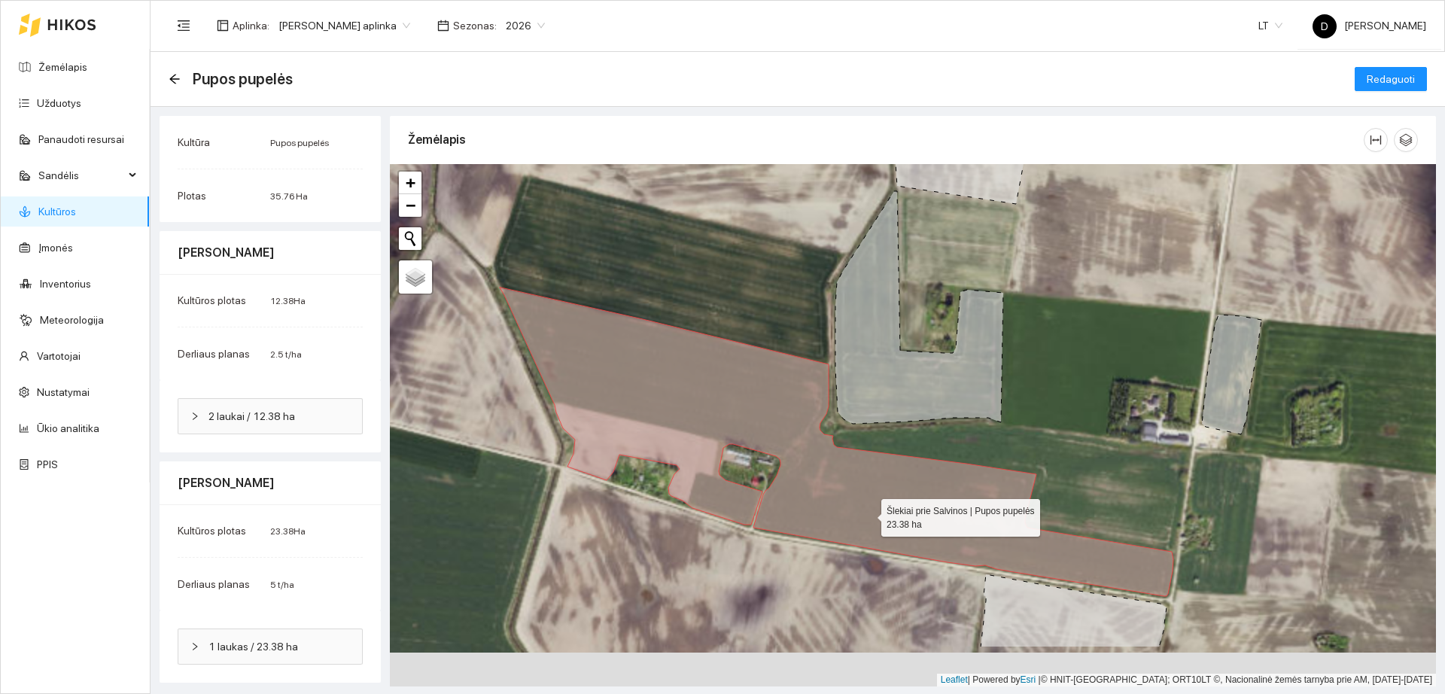
drag, startPoint x: 946, startPoint y: 534, endPoint x: 869, endPoint y: 515, distance: 80.0
click at [869, 515] on icon at bounding box center [837, 442] width 674 height 309
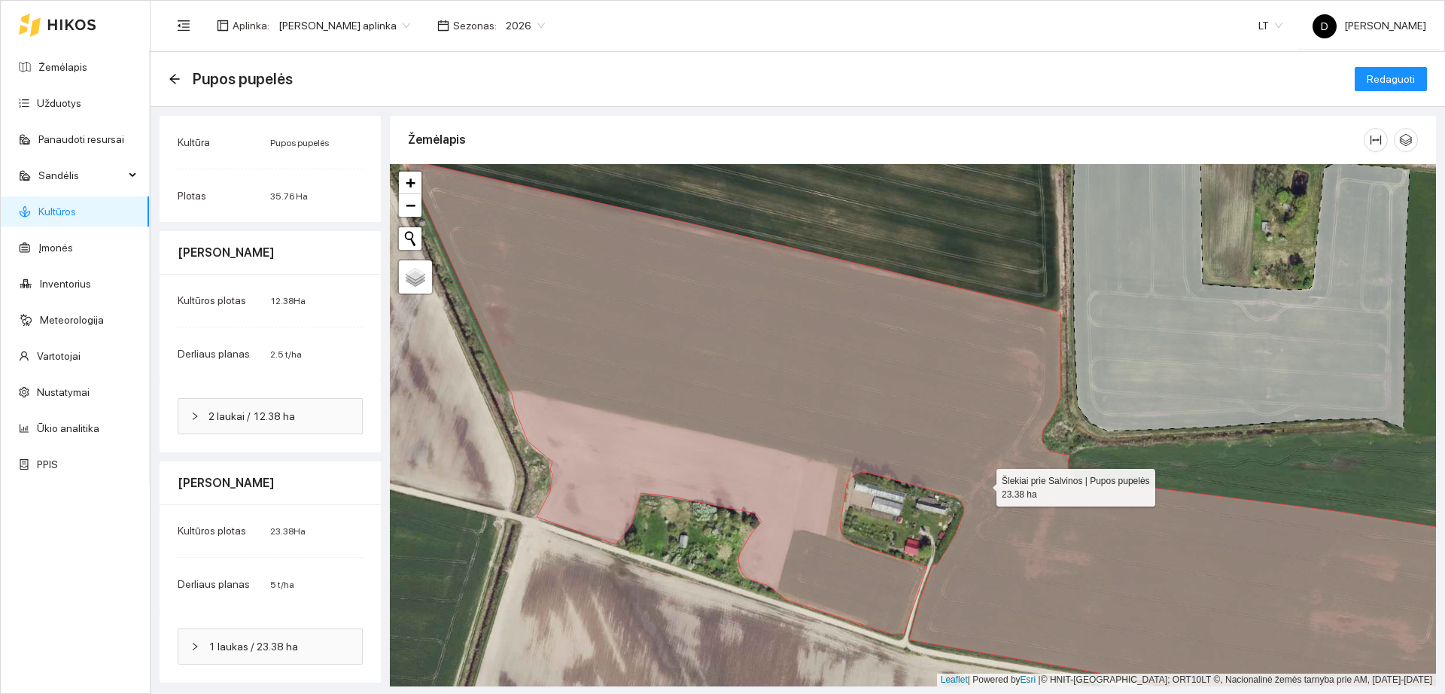
click at [827, 318] on icon at bounding box center [972, 449] width 1139 height 581
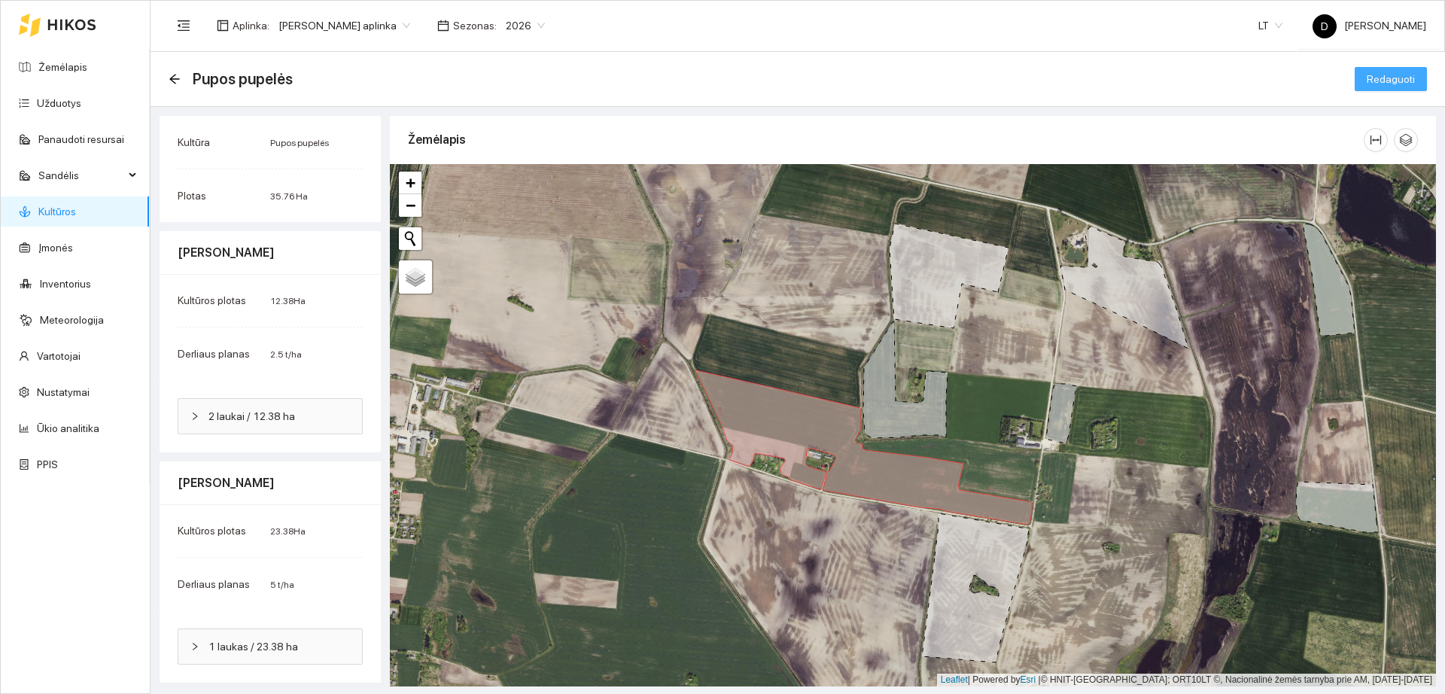
click at [1396, 90] on button "Redaguoti" at bounding box center [1391, 79] width 72 height 24
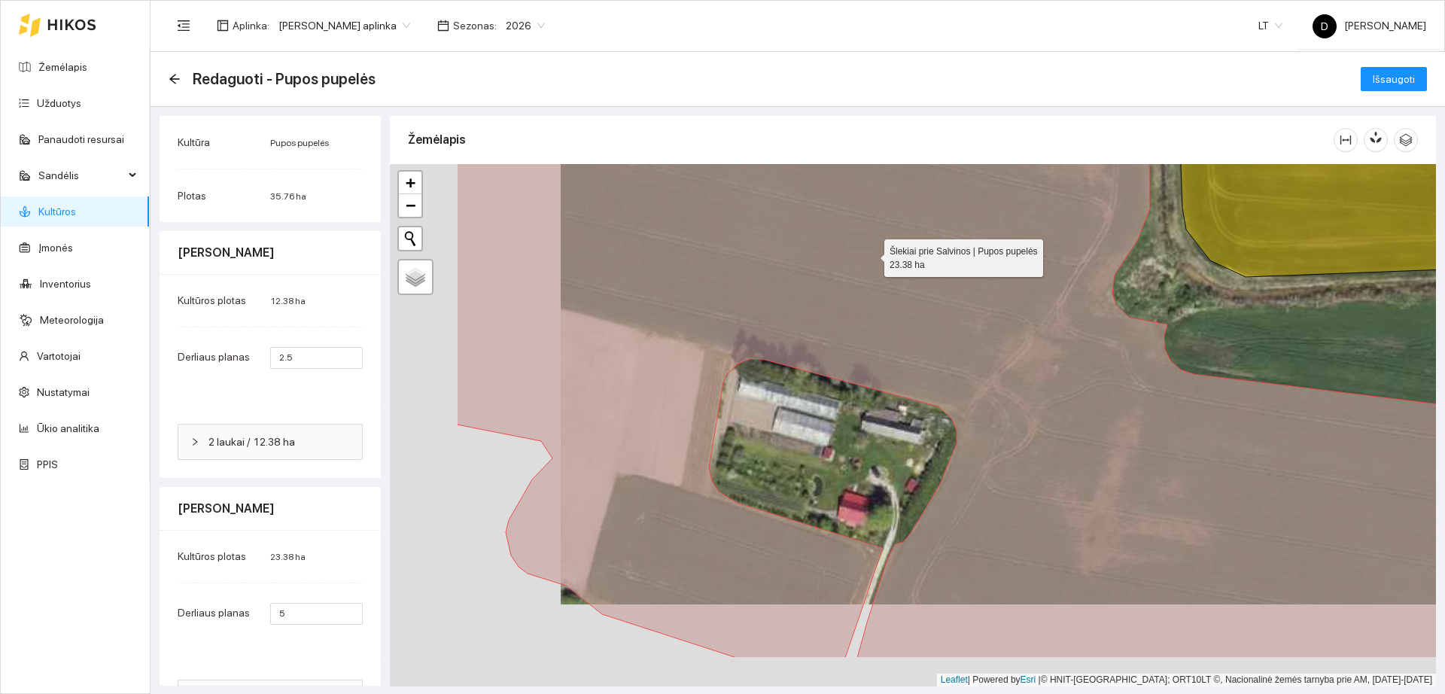
drag, startPoint x: 699, startPoint y: 338, endPoint x: 888, endPoint y: 246, distance: 210.1
click at [869, 255] on icon at bounding box center [1077, 343] width 1240 height 629
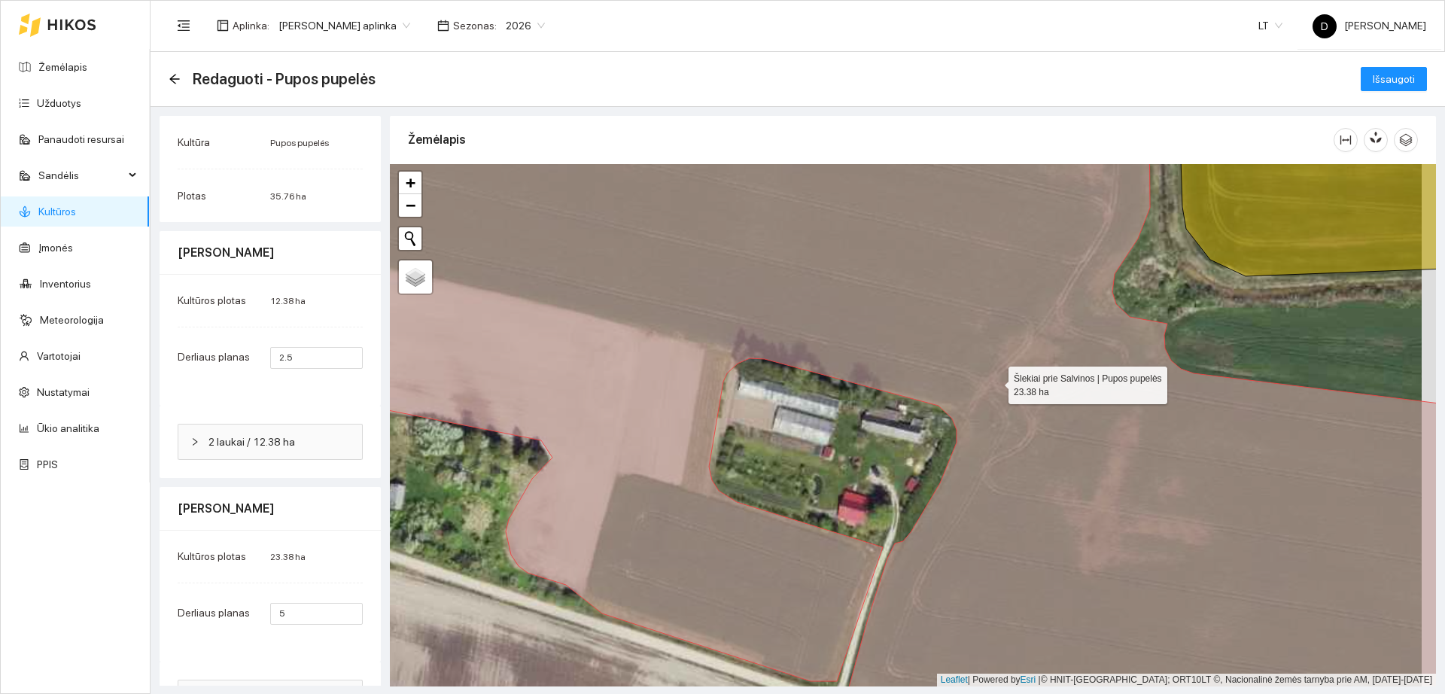
click at [593, 329] on icon at bounding box center [906, 425] width 1240 height 629
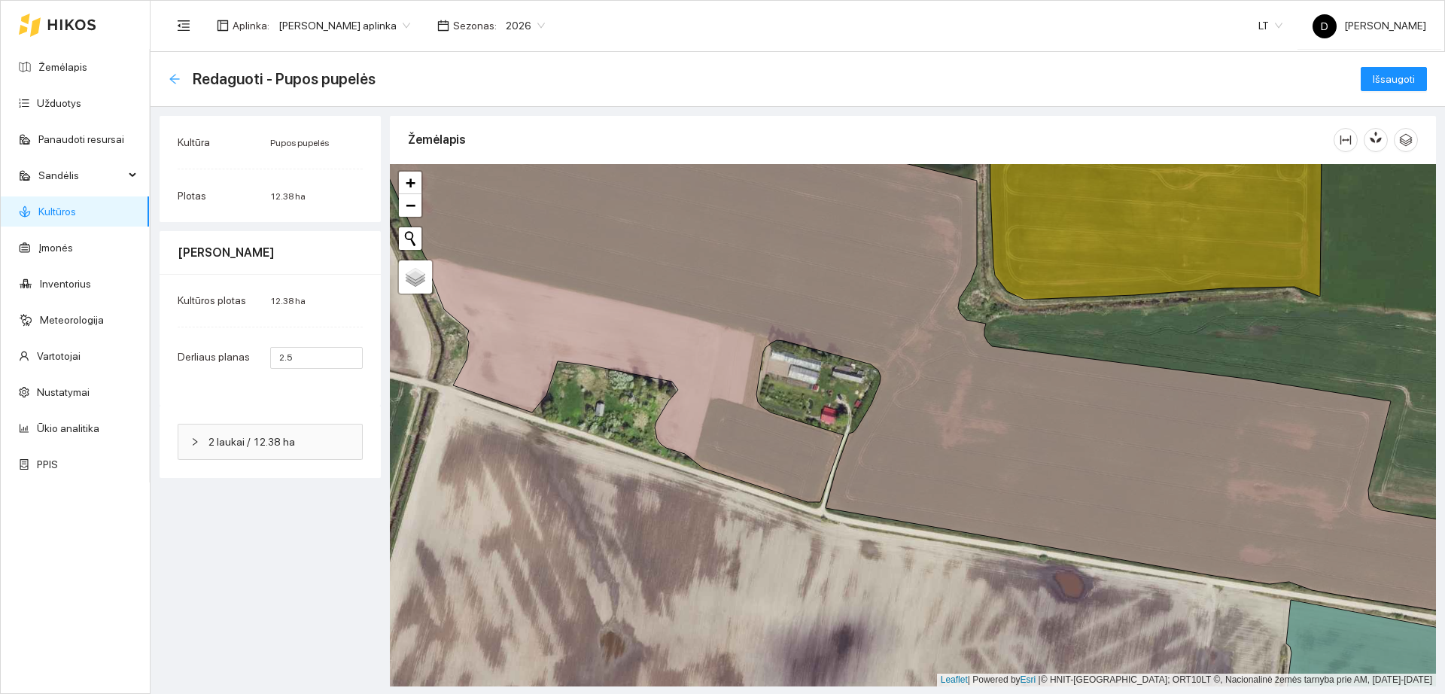
click at [176, 78] on icon "arrow-left" at bounding box center [174, 79] width 10 height 10
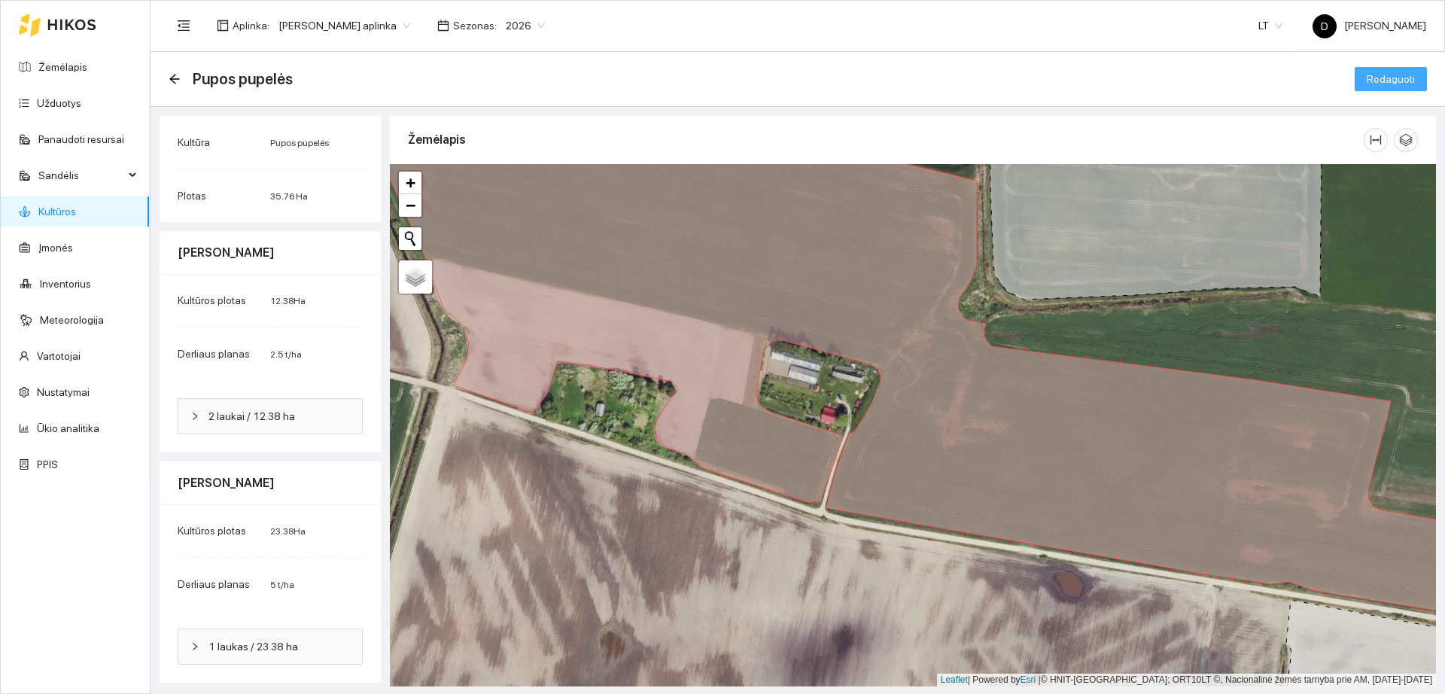
click at [1405, 83] on span "Redaguoti" at bounding box center [1391, 79] width 48 height 17
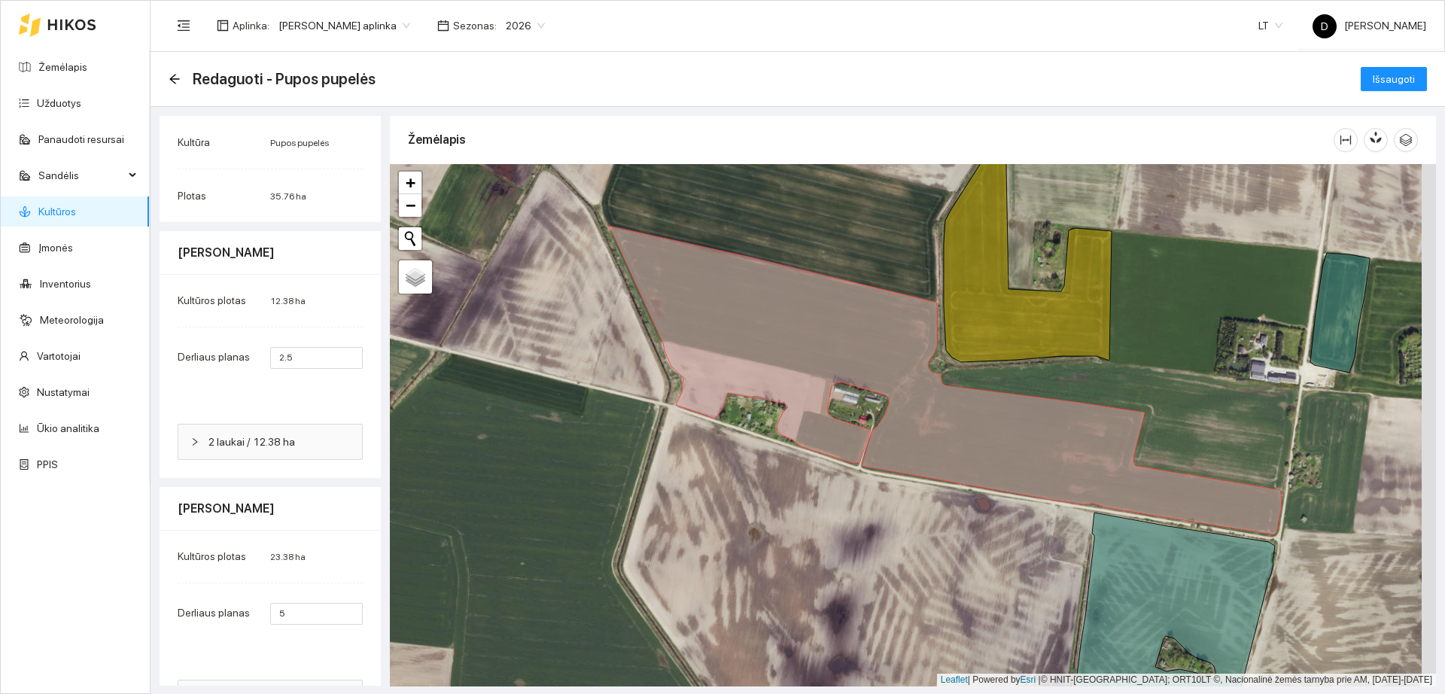
click at [298, 438] on span "2 laukai / 12.38 ha" at bounding box center [280, 442] width 142 height 17
click at [286, 557] on div "Pupos pupelės | 11.96 ha" at bounding box center [270, 564] width 160 height 17
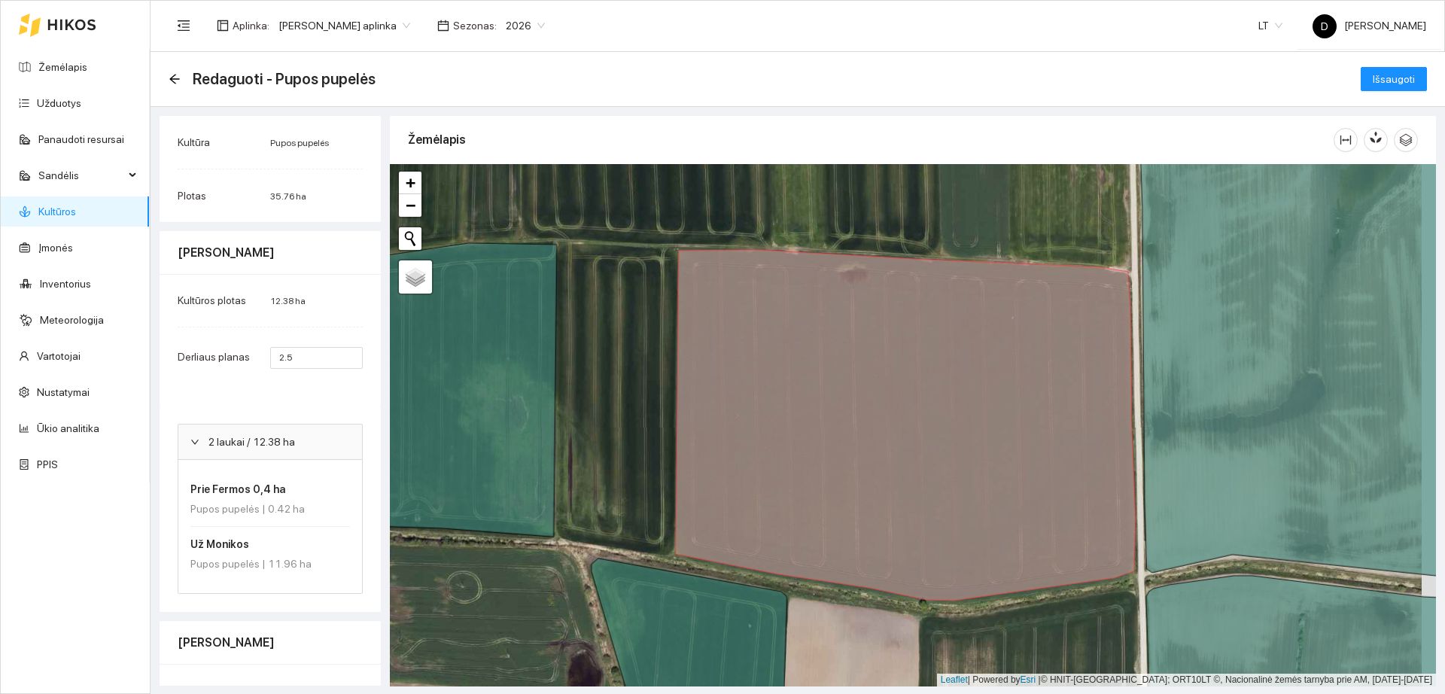
scroll to position [182, 0]
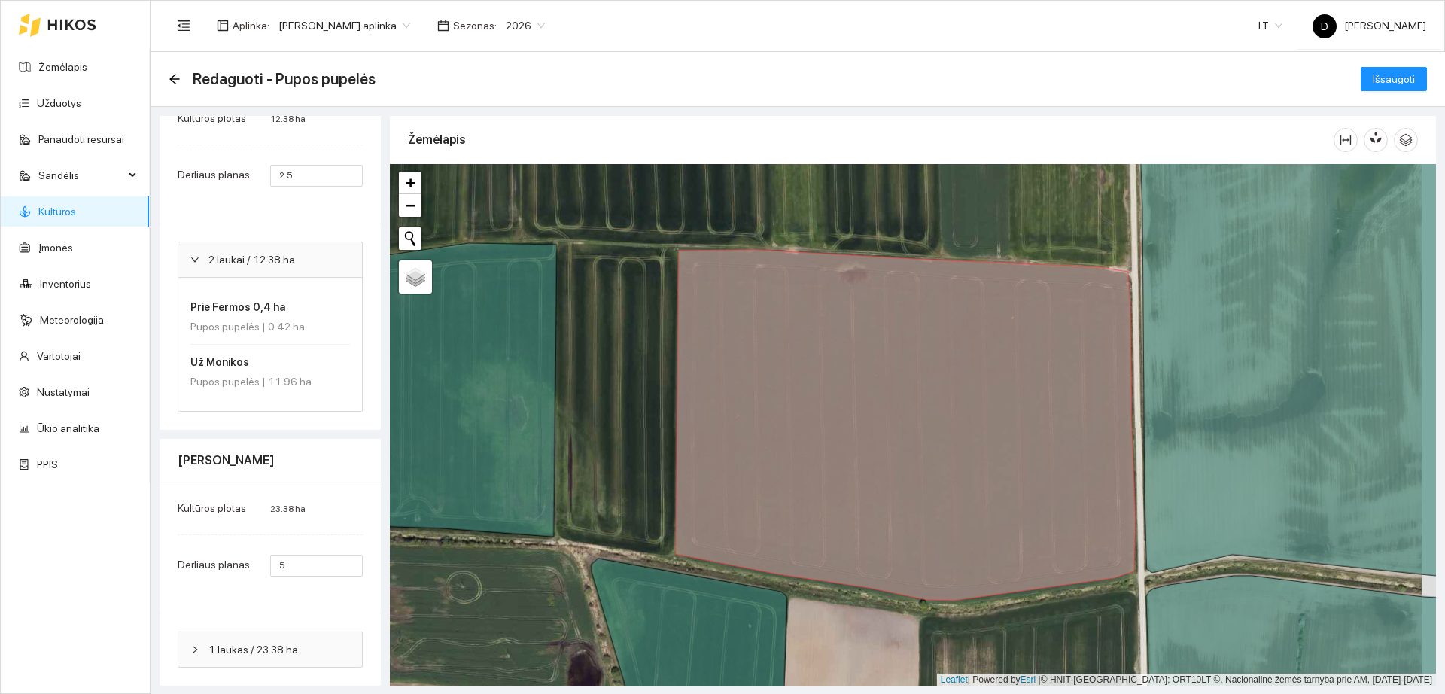
click at [309, 263] on span "2 laukai / 12.38 ha" at bounding box center [280, 259] width 142 height 17
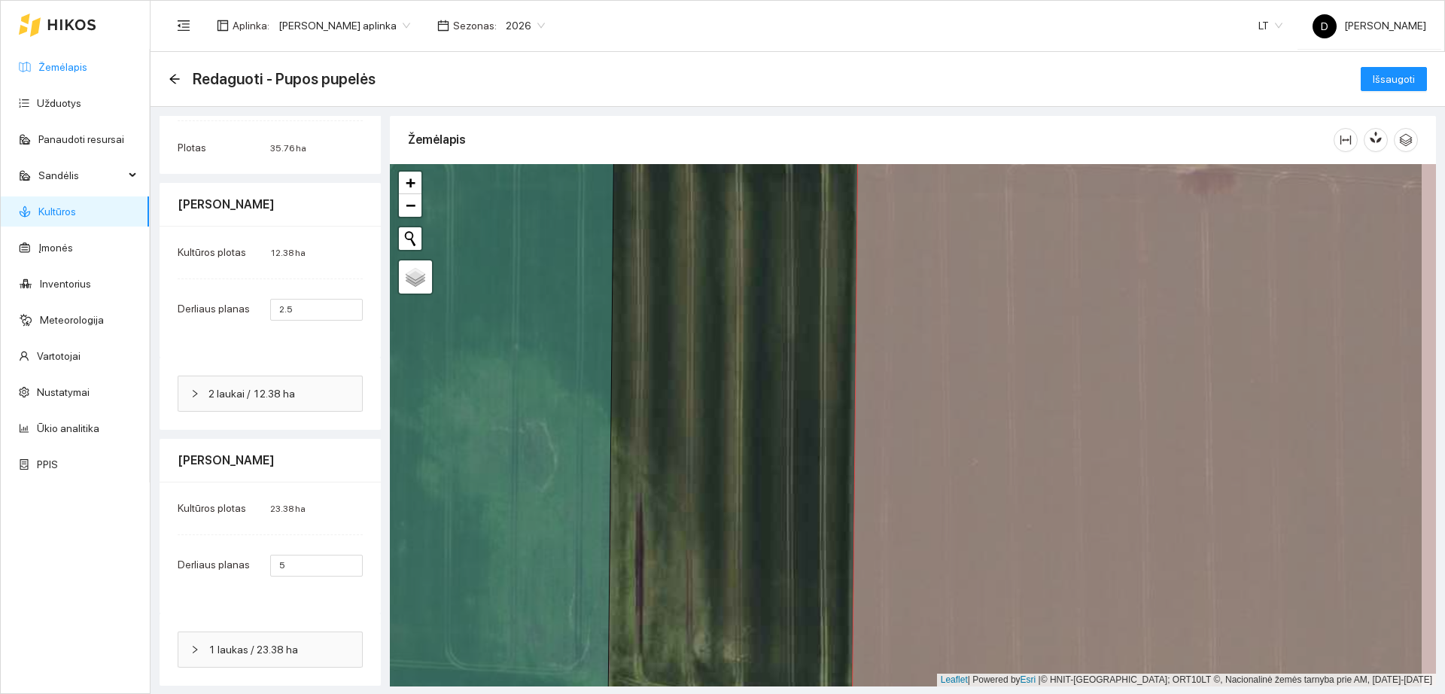
click at [59, 64] on link "Žemėlapis" at bounding box center [62, 67] width 49 height 12
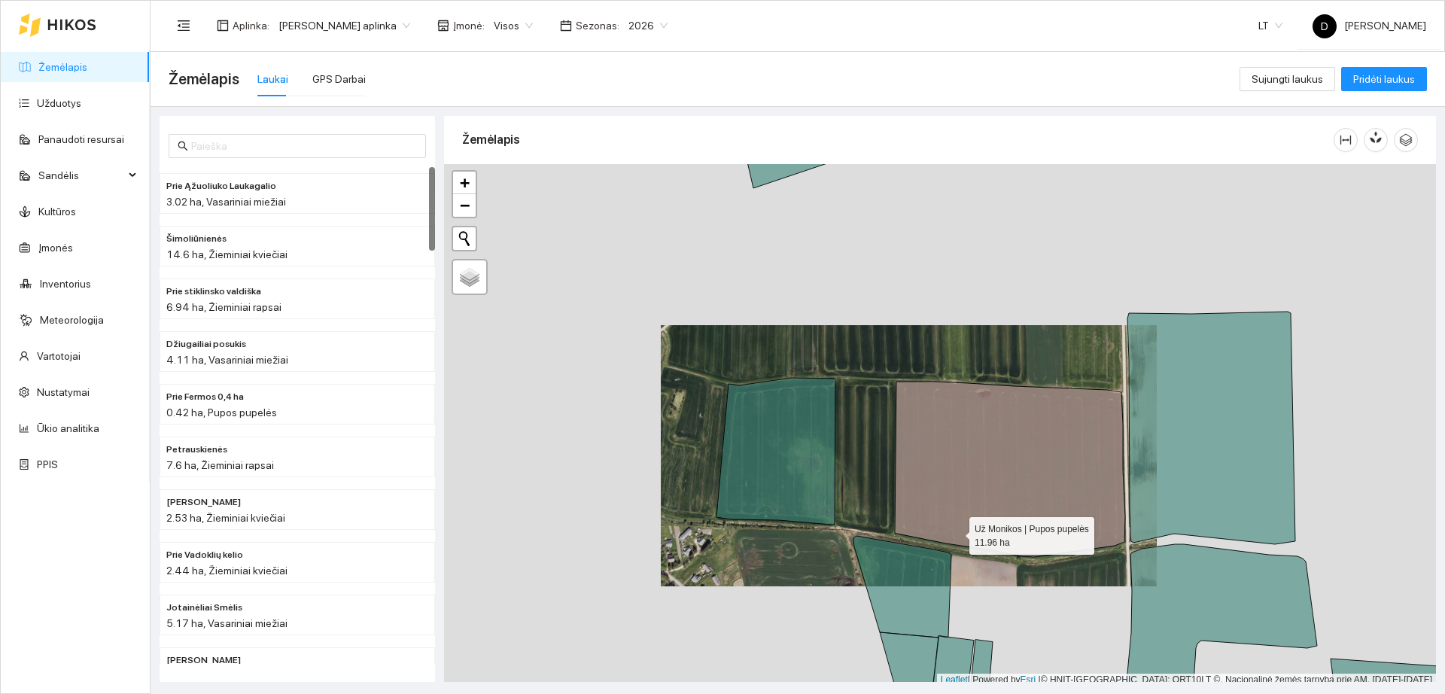
scroll to position [5, 0]
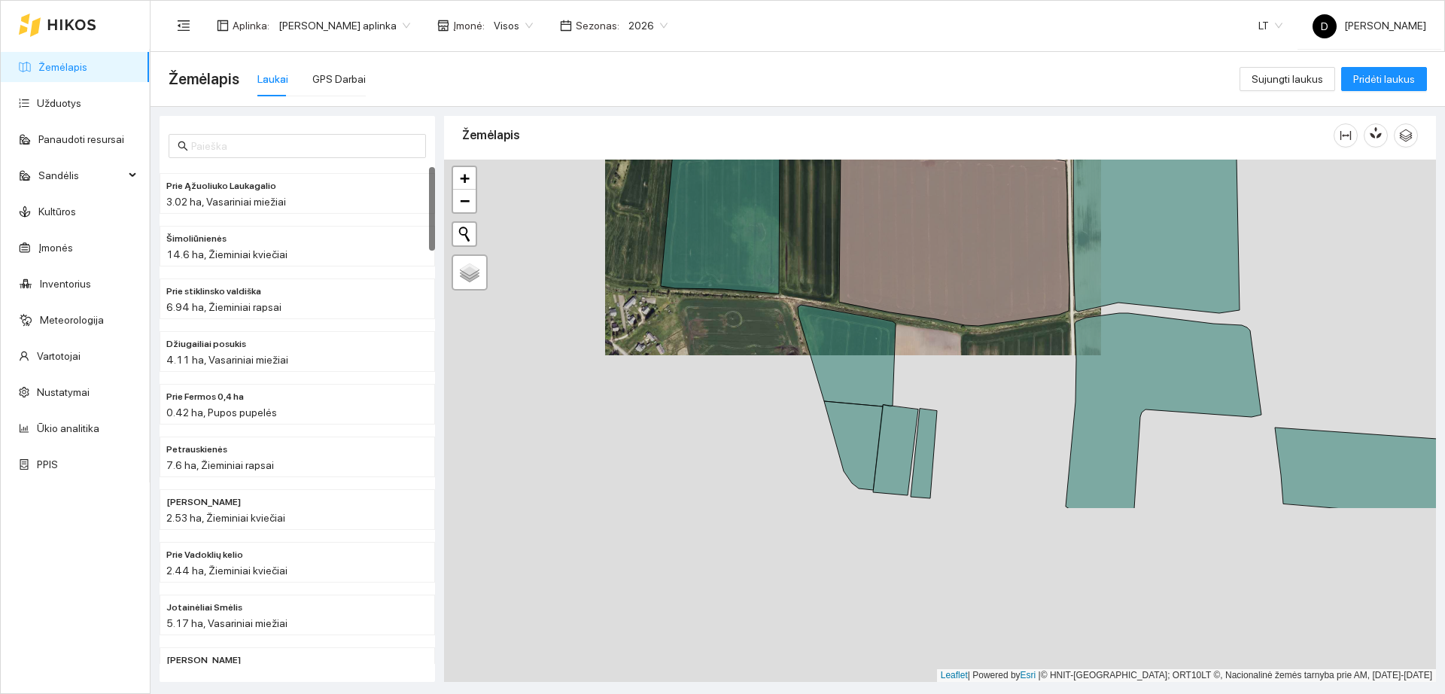
drag, startPoint x: 1041, startPoint y: 564, endPoint x: 897, endPoint y: 304, distance: 297.2
click at [915, 234] on div "Už Monikos | Pupos pupelės 11.96 ha + −" at bounding box center [940, 421] width 992 height 522
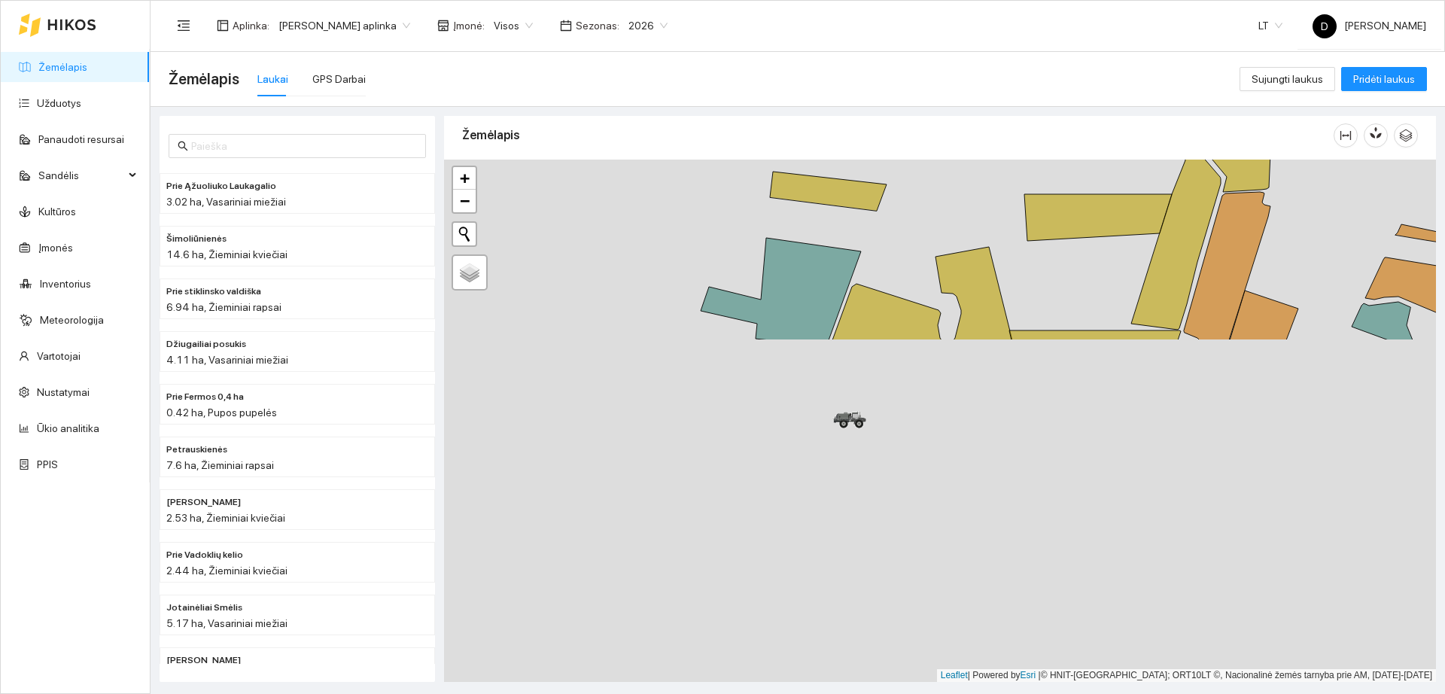
drag, startPoint x: 952, startPoint y: 291, endPoint x: 909, endPoint y: 181, distance: 118.0
click at [909, 181] on div "+ − Nieko nerasta. Bandykite dar kartą." at bounding box center [940, 421] width 992 height 522
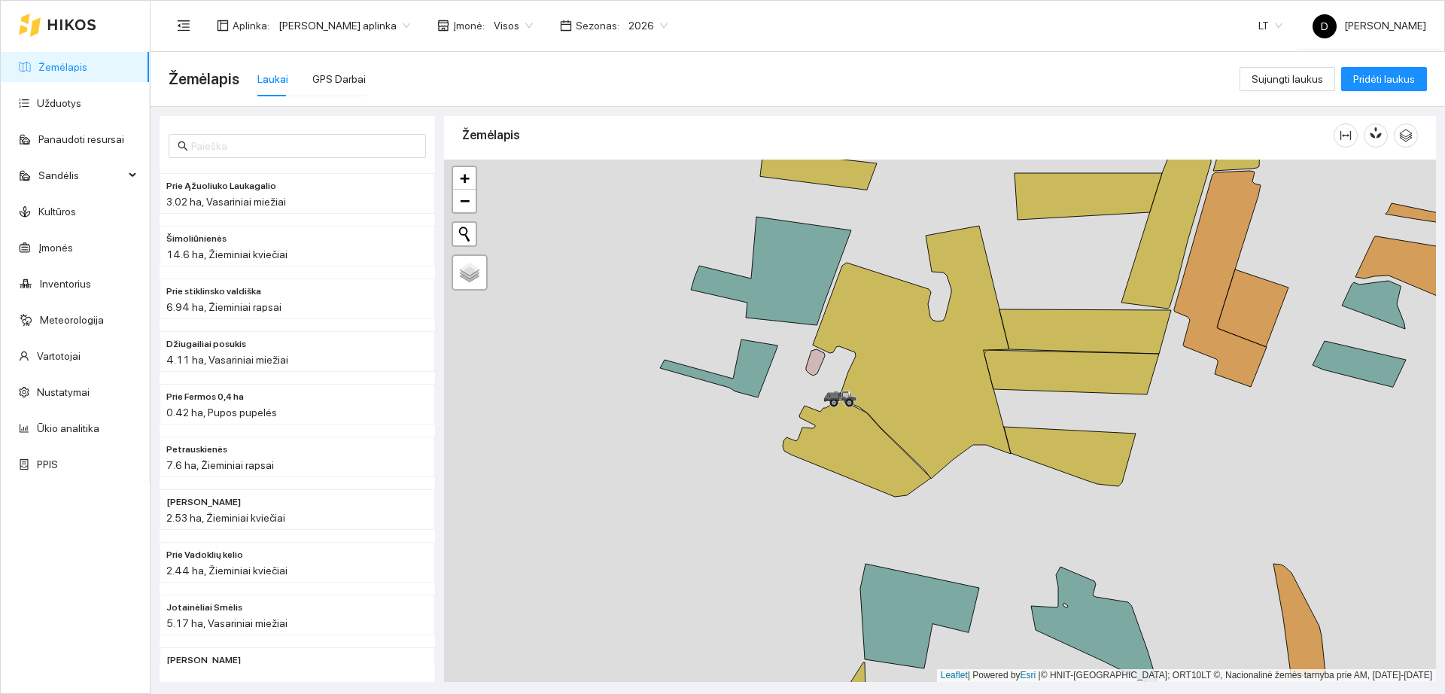
drag, startPoint x: 970, startPoint y: 523, endPoint x: 946, endPoint y: 175, distance: 348.6
click at [947, 176] on div "Didelis laukas | Žieminiai rapsai 37.45 ha +" at bounding box center [940, 421] width 992 height 522
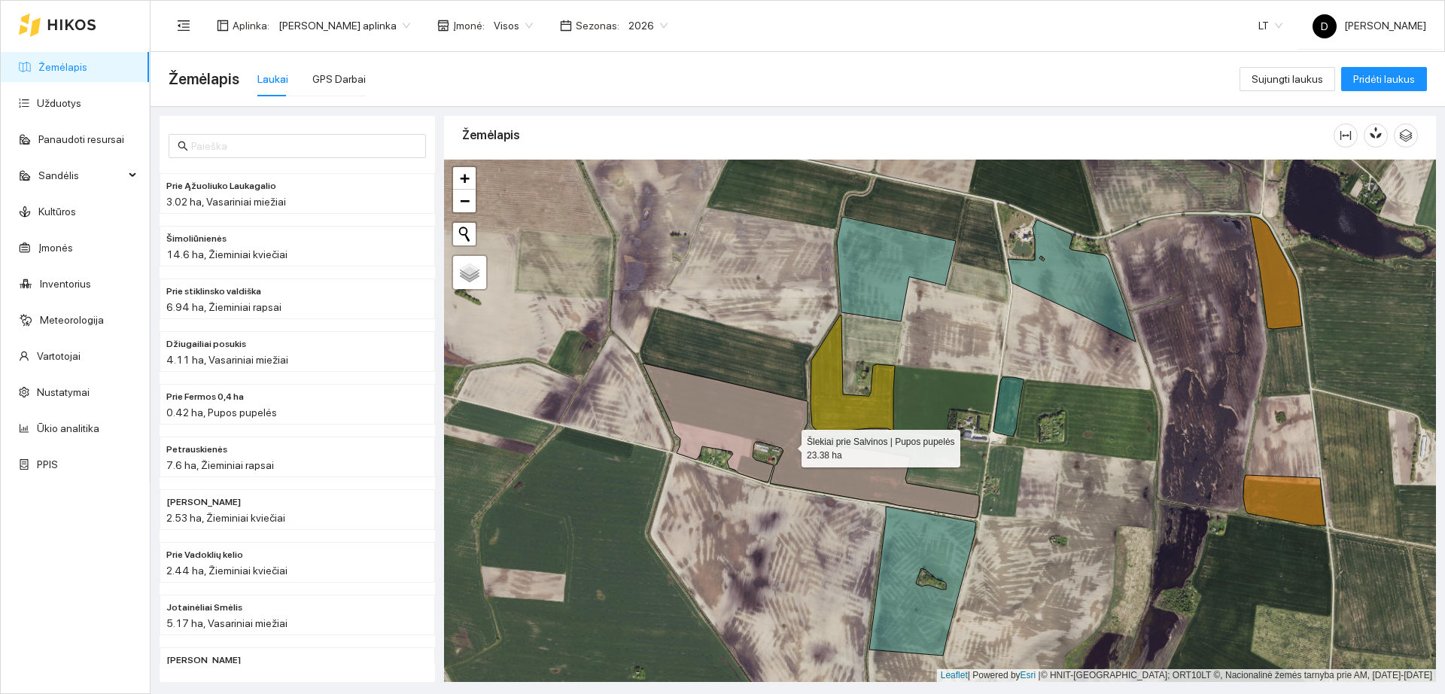
click at [769, 403] on icon at bounding box center [811, 441] width 336 height 154
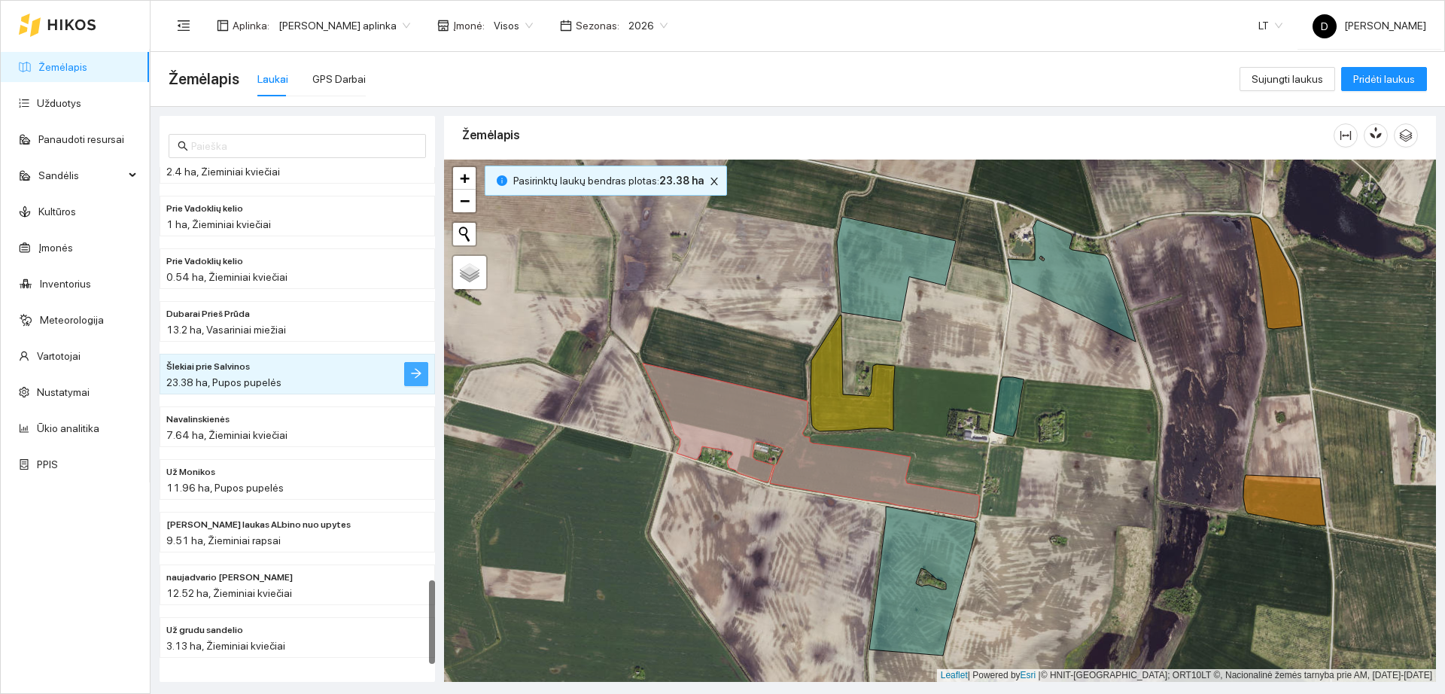
click at [416, 377] on icon "arrow-right" at bounding box center [416, 374] width 10 height 10
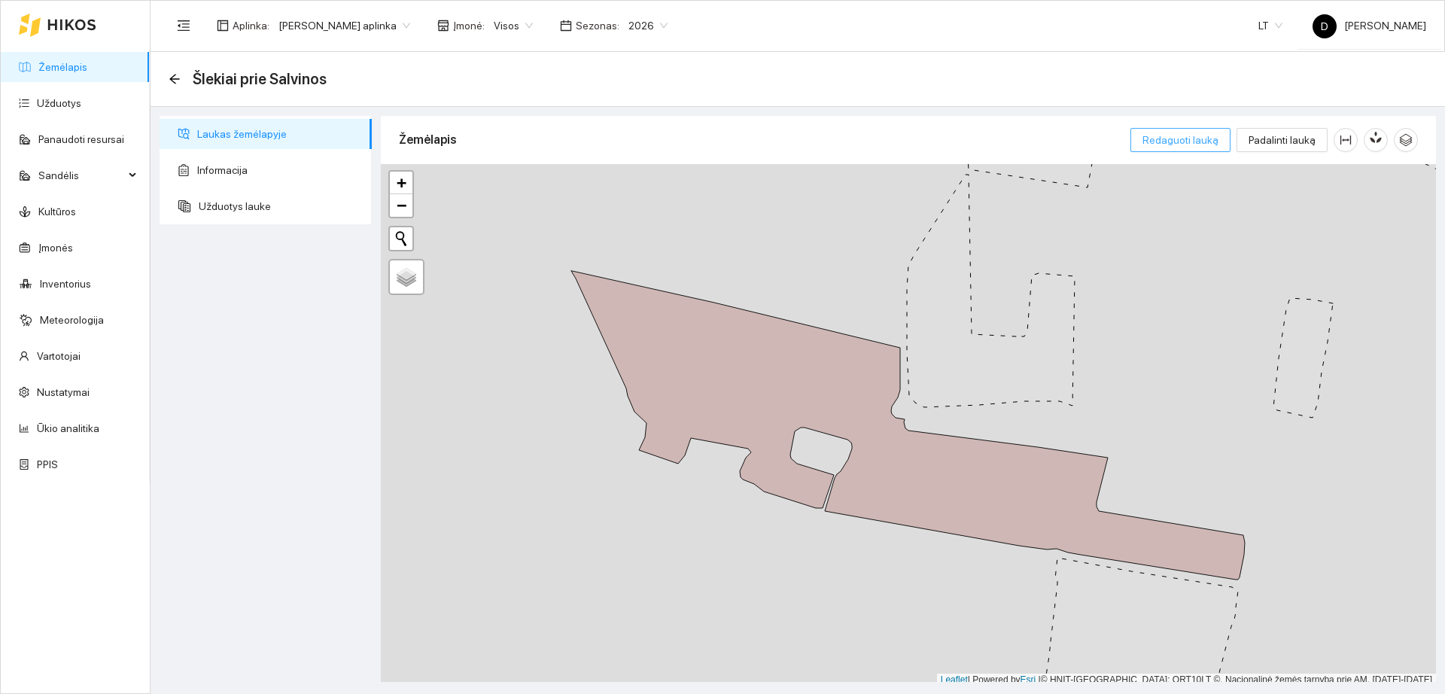
click at [1192, 136] on span "Redaguoti lauką" at bounding box center [1181, 140] width 76 height 17
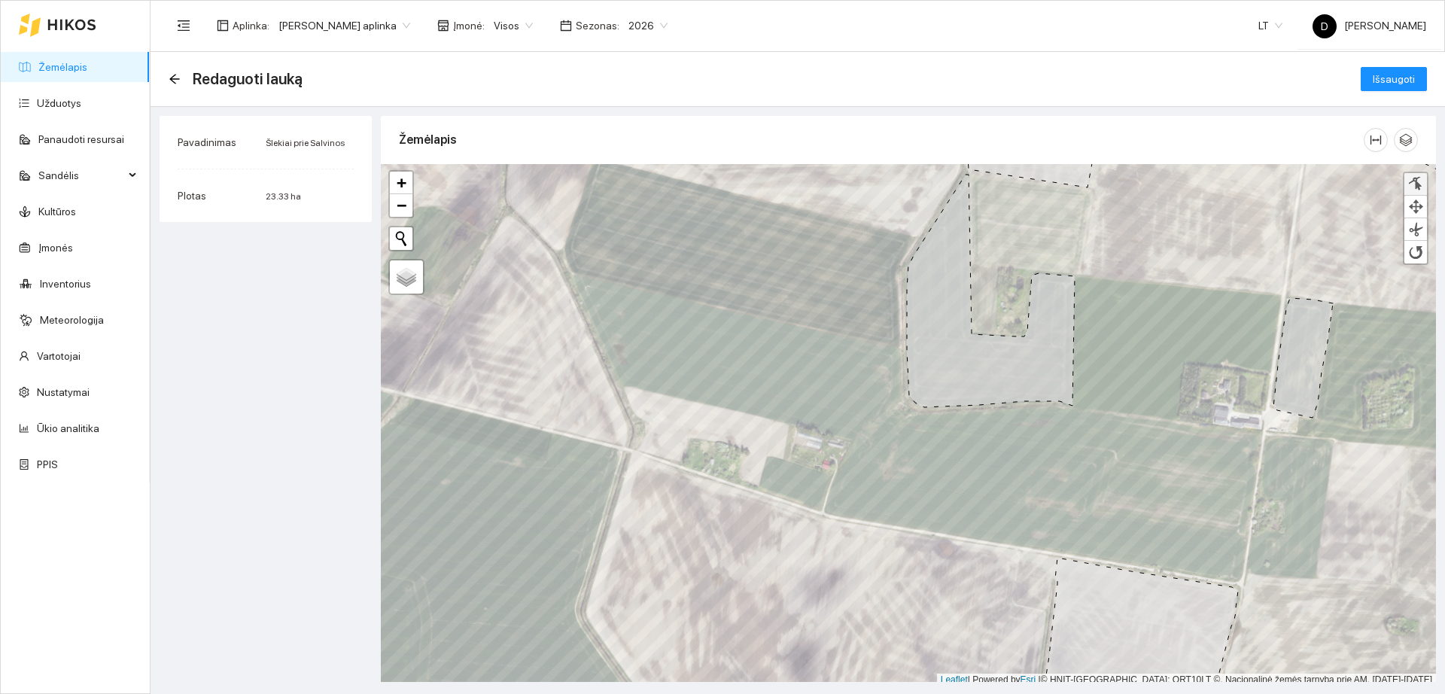
click at [1410, 185] on div at bounding box center [1415, 184] width 15 height 14
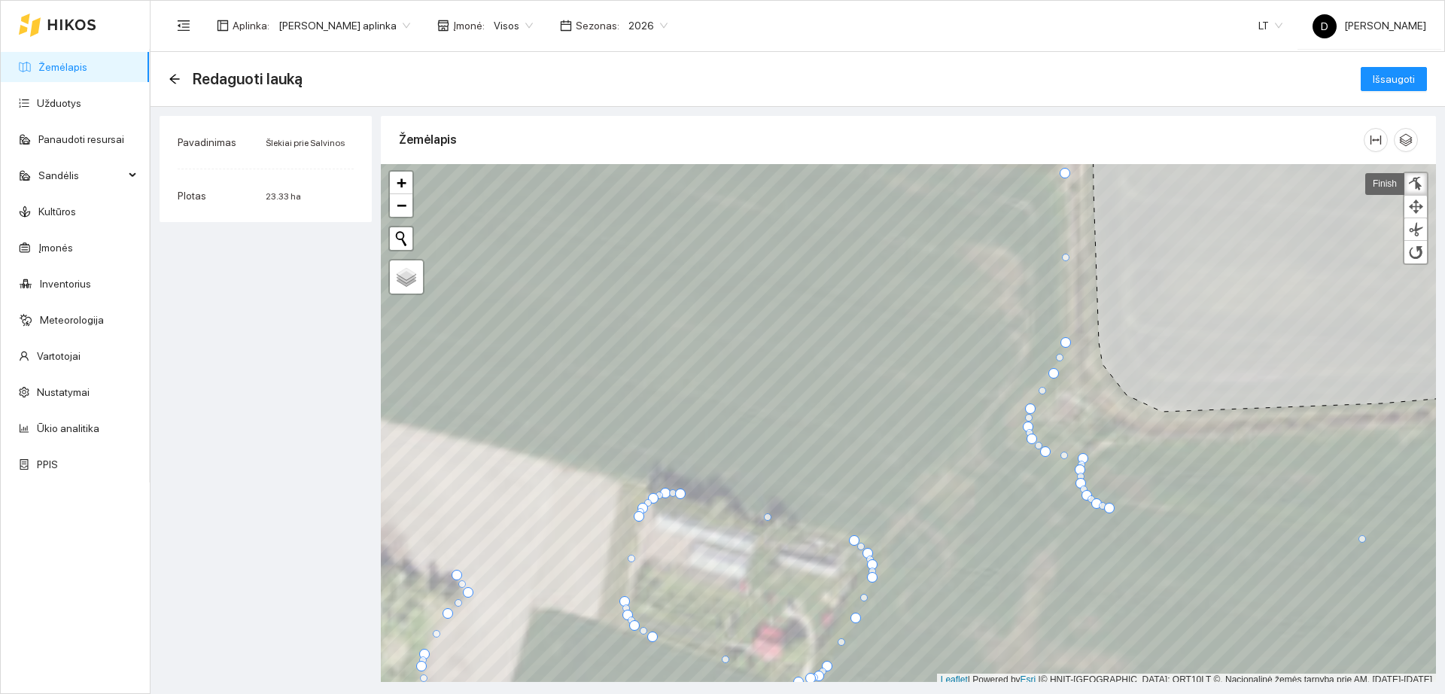
scroll to position [5, 0]
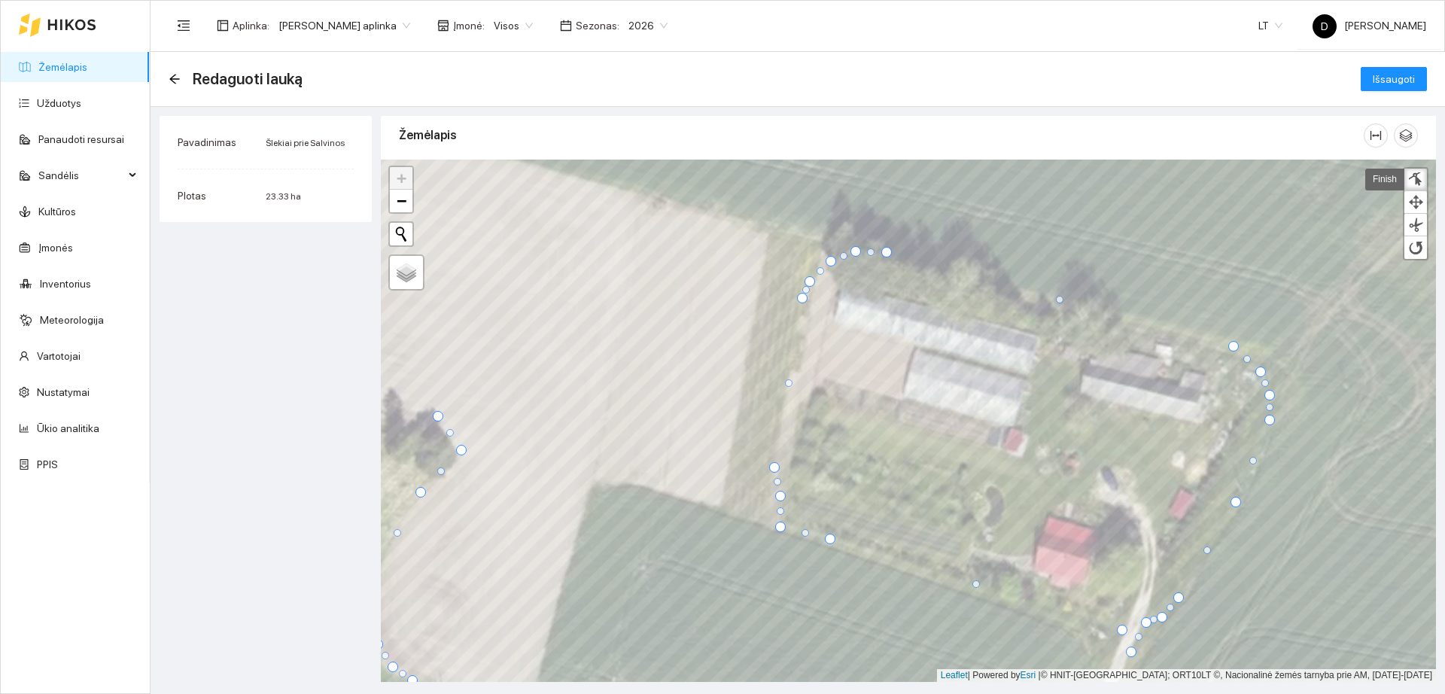
drag, startPoint x: 795, startPoint y: 516, endPoint x: 781, endPoint y: 527, distance: 17.8
click at [781, 527] on div at bounding box center [780, 527] width 11 height 11
drag, startPoint x: 783, startPoint y: 512, endPoint x: 766, endPoint y: 525, distance: 21.4
click at [766, 525] on div at bounding box center [764, 525] width 8 height 8
drag, startPoint x: 781, startPoint y: 499, endPoint x: 772, endPoint y: 492, distance: 11.3
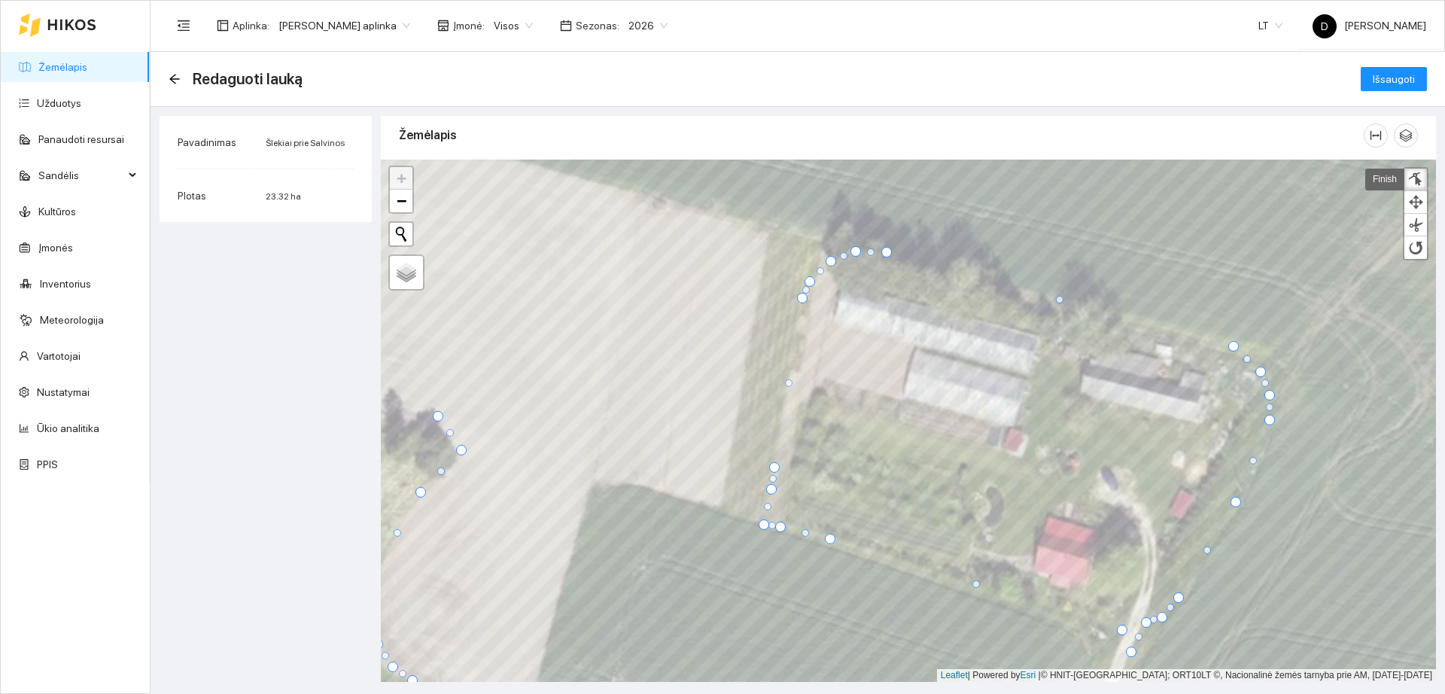
click at [772, 492] on div at bounding box center [771, 489] width 11 height 11
click at [806, 305] on div at bounding box center [807, 302] width 11 height 11
click at [812, 282] on div at bounding box center [812, 284] width 11 height 11
drag, startPoint x: 831, startPoint y: 266, endPoint x: 818, endPoint y: 247, distance: 23.2
click at [818, 247] on div at bounding box center [818, 244] width 11 height 11
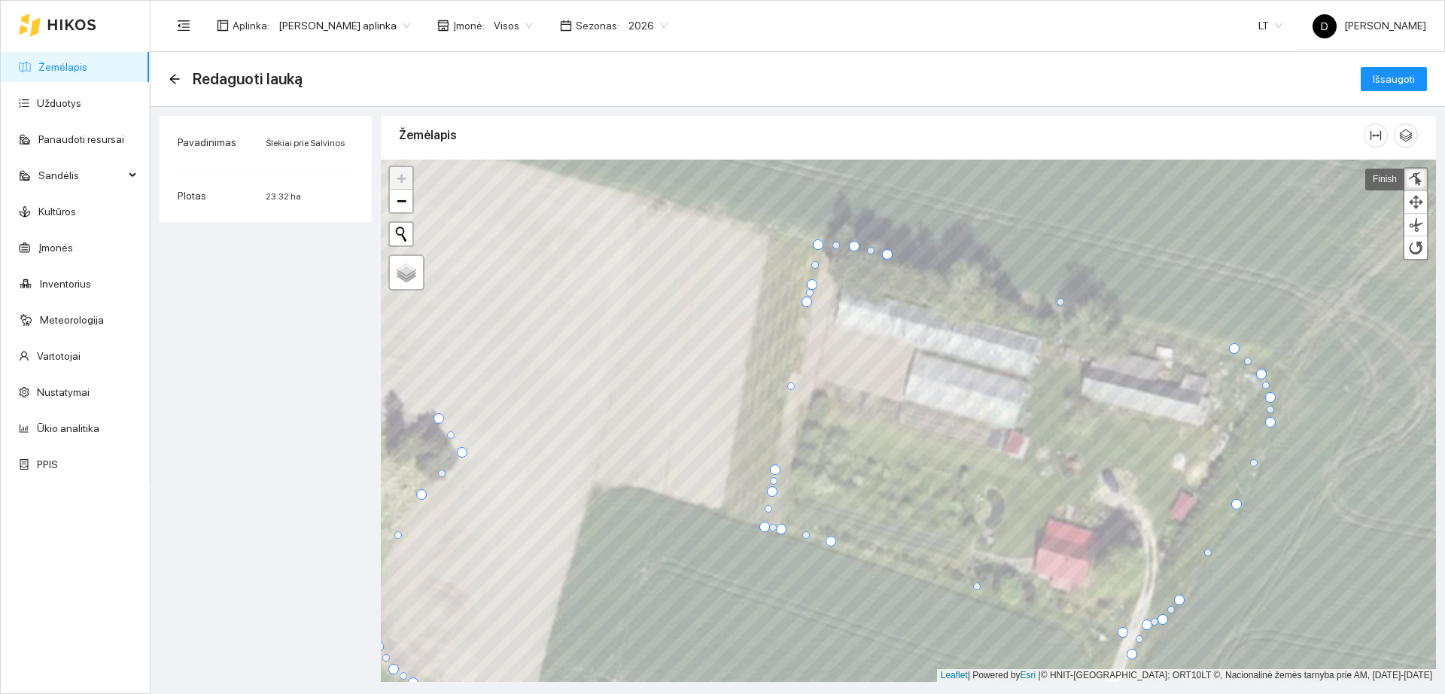
drag, startPoint x: 854, startPoint y: 251, endPoint x: 852, endPoint y: 244, distance: 7.9
click at [852, 244] on div at bounding box center [854, 246] width 11 height 11
click at [821, 238] on div at bounding box center [820, 240] width 11 height 11
drag, startPoint x: 1261, startPoint y: 373, endPoint x: 1277, endPoint y: 362, distance: 19.6
click at [1277, 362] on div at bounding box center [1276, 363] width 11 height 11
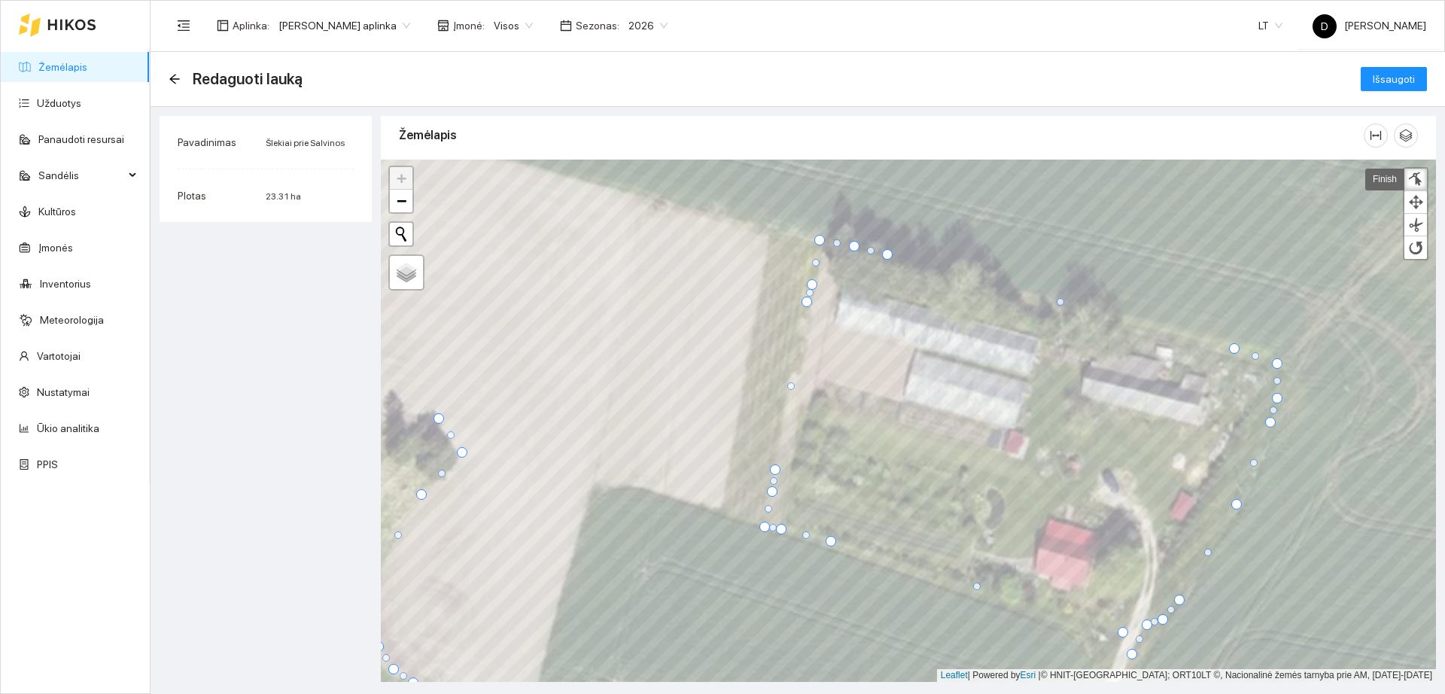
click at [1277, 399] on div at bounding box center [1277, 398] width 11 height 11
drag, startPoint x: 1276, startPoint y: 382, endPoint x: 1294, endPoint y: 374, distance: 19.6
click at [1294, 374] on div at bounding box center [1296, 374] width 8 height 8
click at [1281, 400] on div at bounding box center [1281, 398] width 11 height 11
click at [1291, 379] on div at bounding box center [1291, 374] width 11 height 11
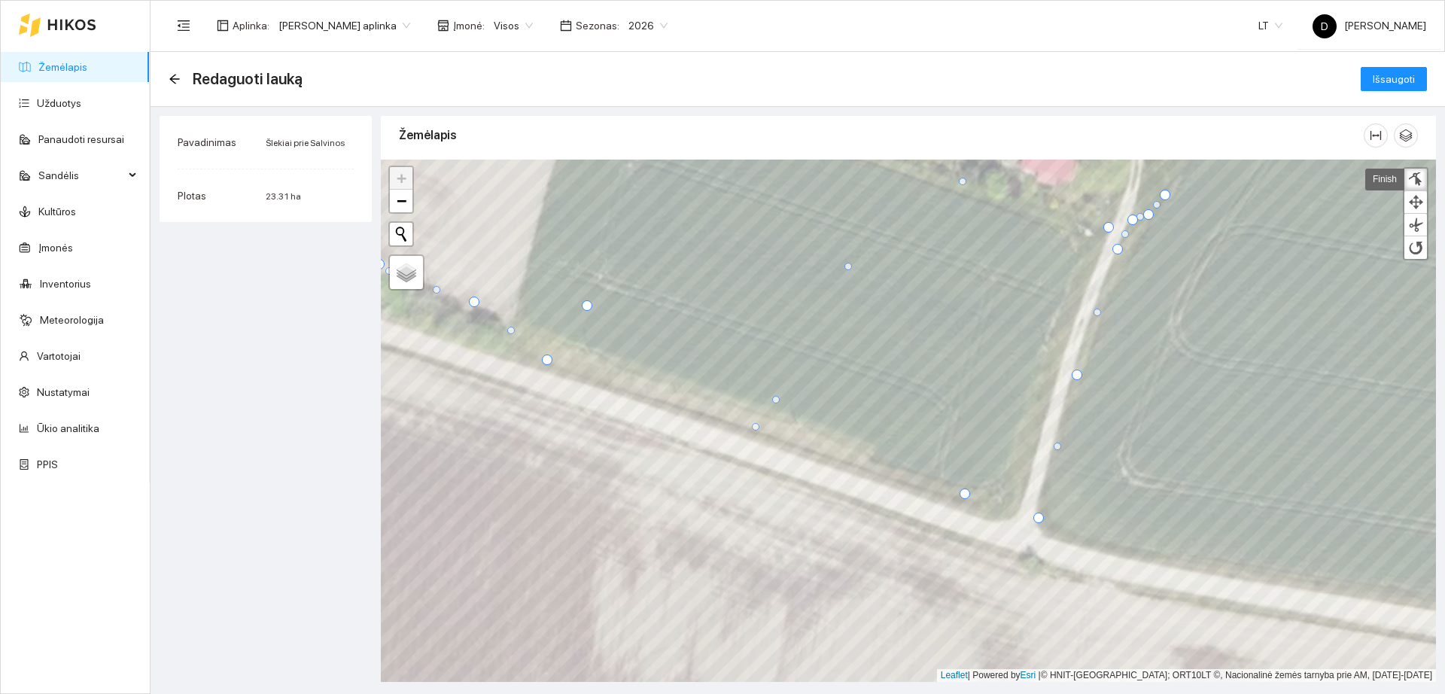
drag, startPoint x: 1019, startPoint y: 494, endPoint x: 584, endPoint y: 300, distance: 475.8
click at [584, 300] on div at bounding box center [587, 305] width 11 height 11
drag, startPoint x: 587, startPoint y: 300, endPoint x: 1005, endPoint y: 462, distance: 448.3
click at [1005, 462] on div at bounding box center [1005, 466] width 11 height 11
drag, startPoint x: 1058, startPoint y: 349, endPoint x: 1047, endPoint y: 343, distance: 13.2
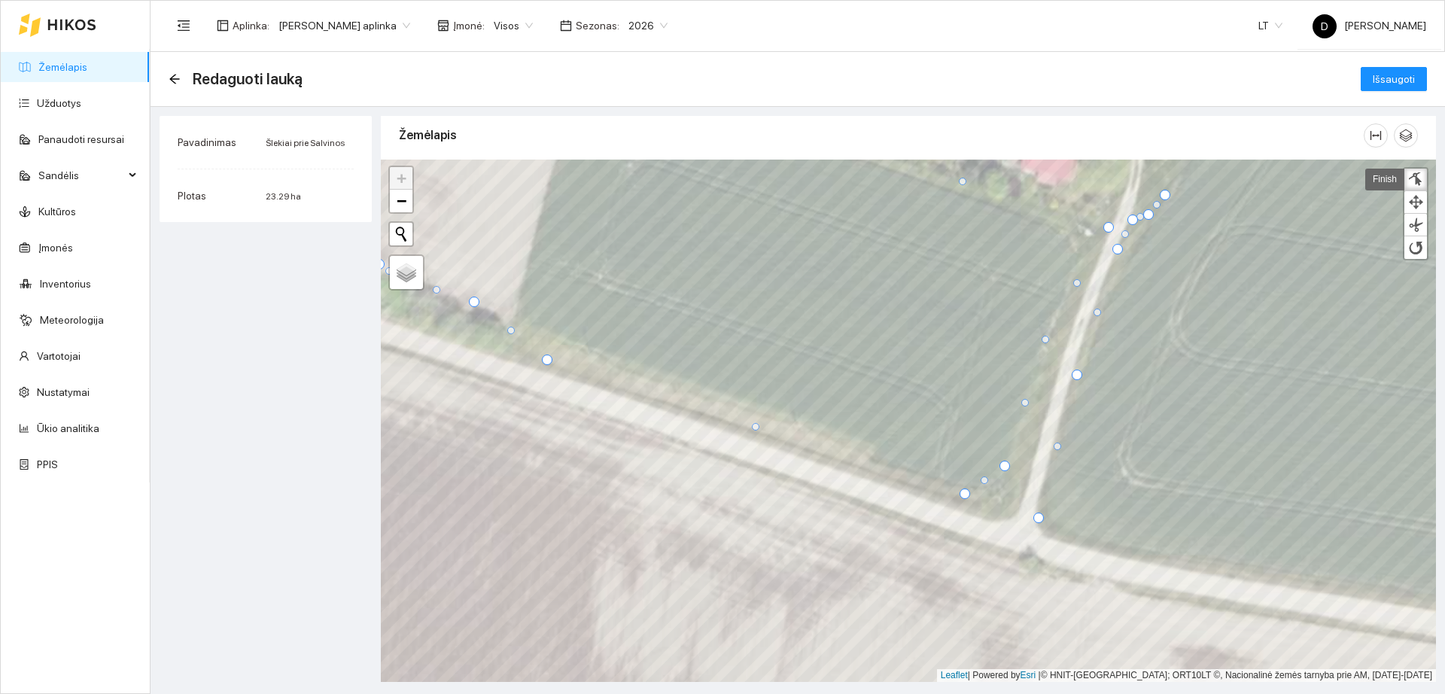
click at [1047, 343] on div at bounding box center [1046, 340] width 8 height 8
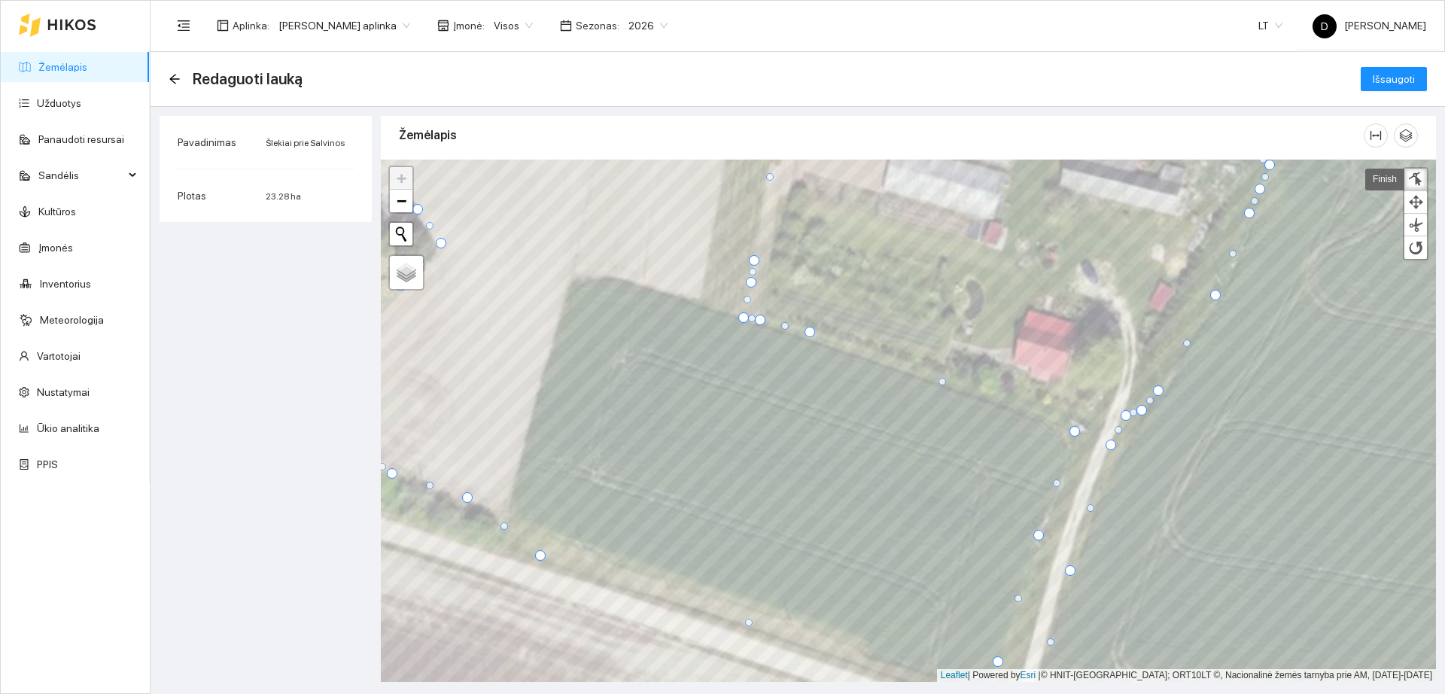
drag, startPoint x: 1101, startPoint y: 423, endPoint x: 1074, endPoint y: 431, distance: 28.3
click at [1074, 431] on div at bounding box center [1075, 431] width 11 height 11
click at [809, 337] on div at bounding box center [808, 338] width 11 height 11
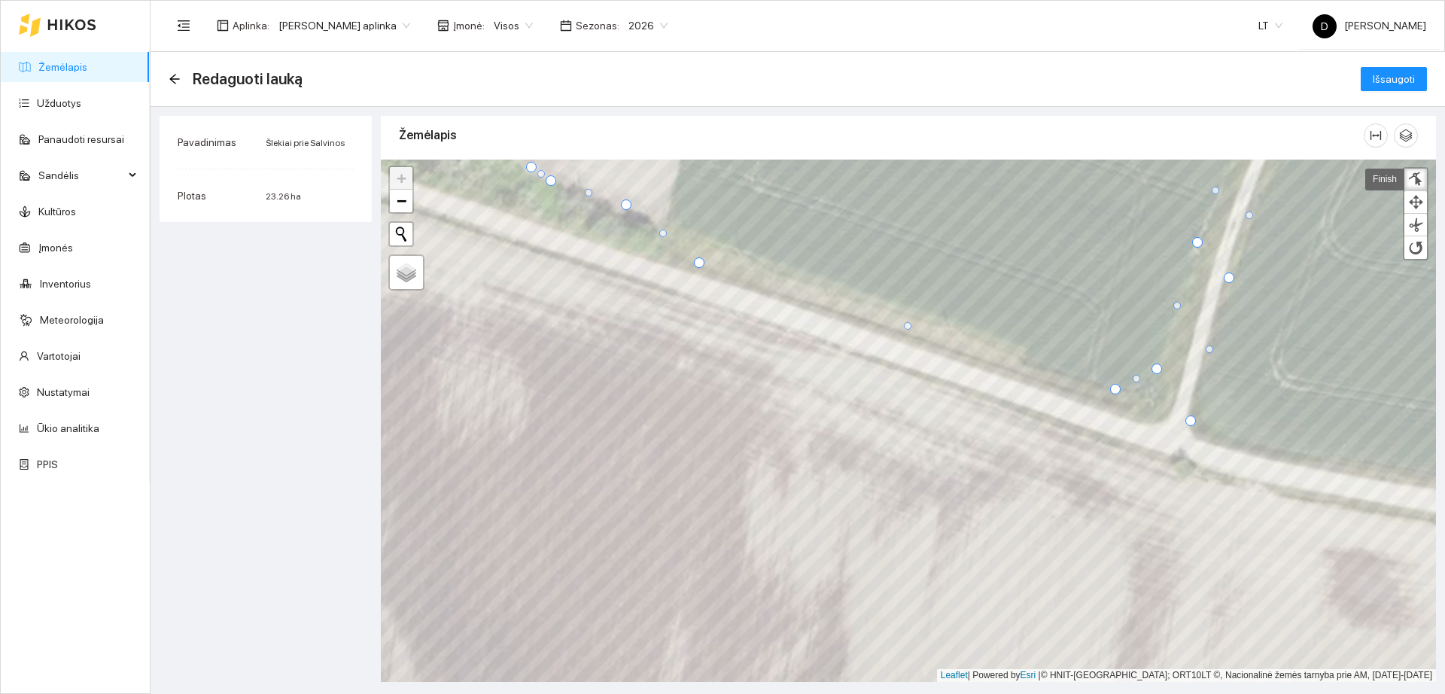
drag, startPoint x: 1116, startPoint y: 394, endPoint x: 1114, endPoint y: 387, distance: 7.7
click at [1114, 387] on div at bounding box center [1115, 389] width 11 height 11
click at [1140, 388] on div at bounding box center [1141, 386] width 8 height 8
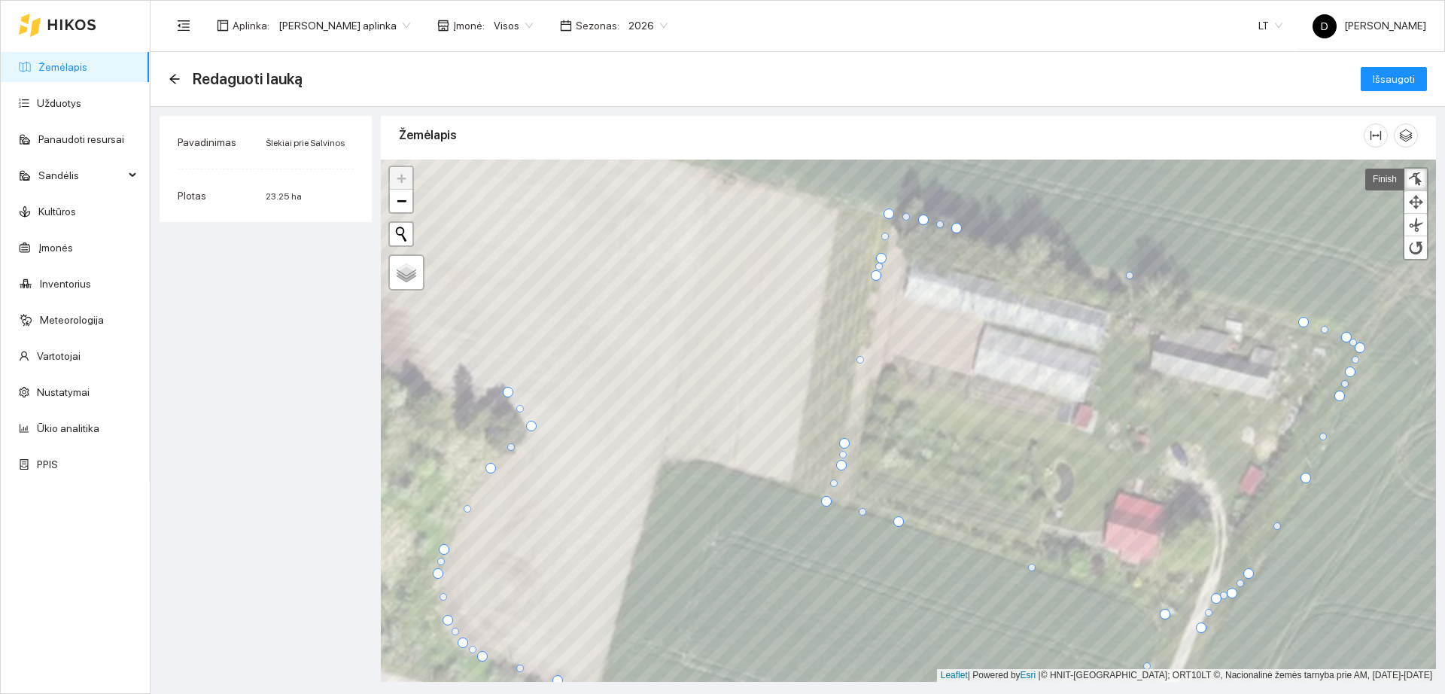
drag, startPoint x: 833, startPoint y: 500, endPoint x: 824, endPoint y: 501, distance: 9.1
click at [824, 501] on div at bounding box center [826, 501] width 11 height 11
click at [876, 210] on div at bounding box center [878, 210] width 11 height 11
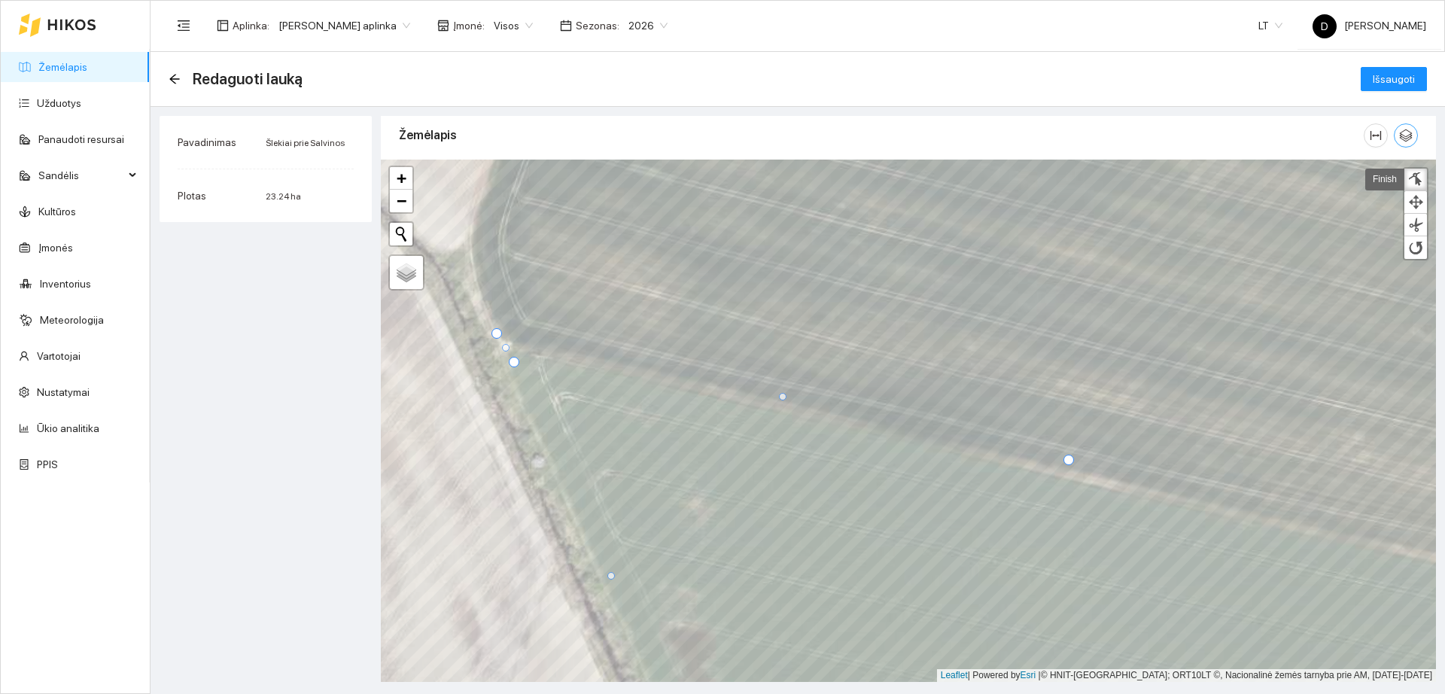
click at [1411, 143] on button "button" at bounding box center [1406, 135] width 24 height 24
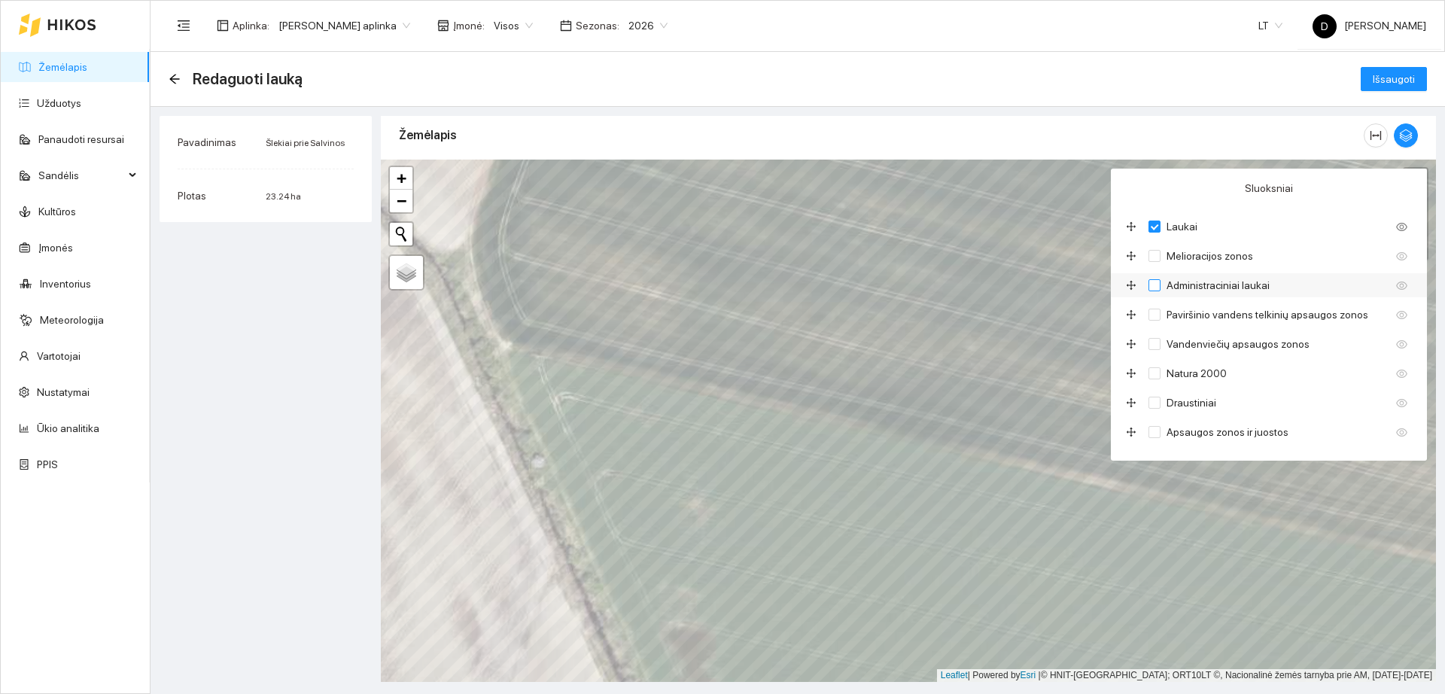
click at [1154, 287] on input "Administraciniai laukai" at bounding box center [1155, 285] width 12 height 12
checkbox input "true"
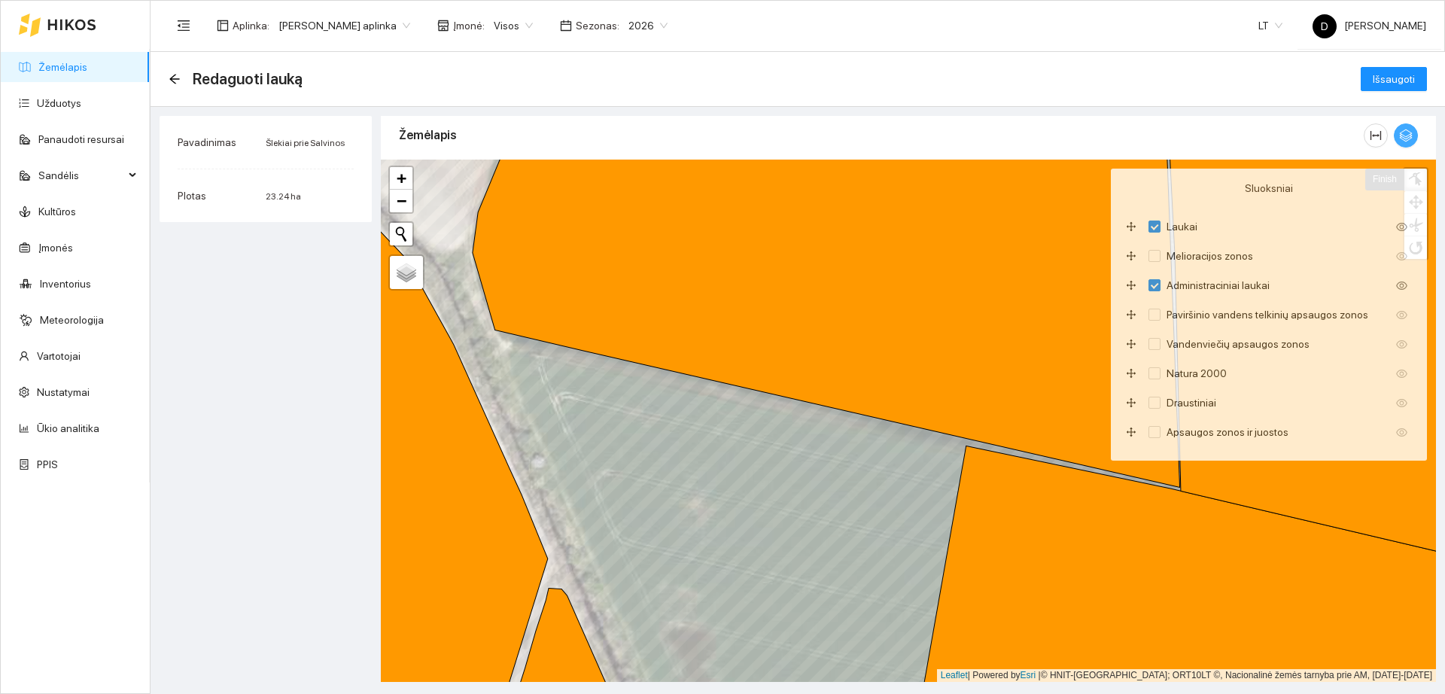
click at [1411, 129] on icon "button" at bounding box center [1406, 136] width 14 height 14
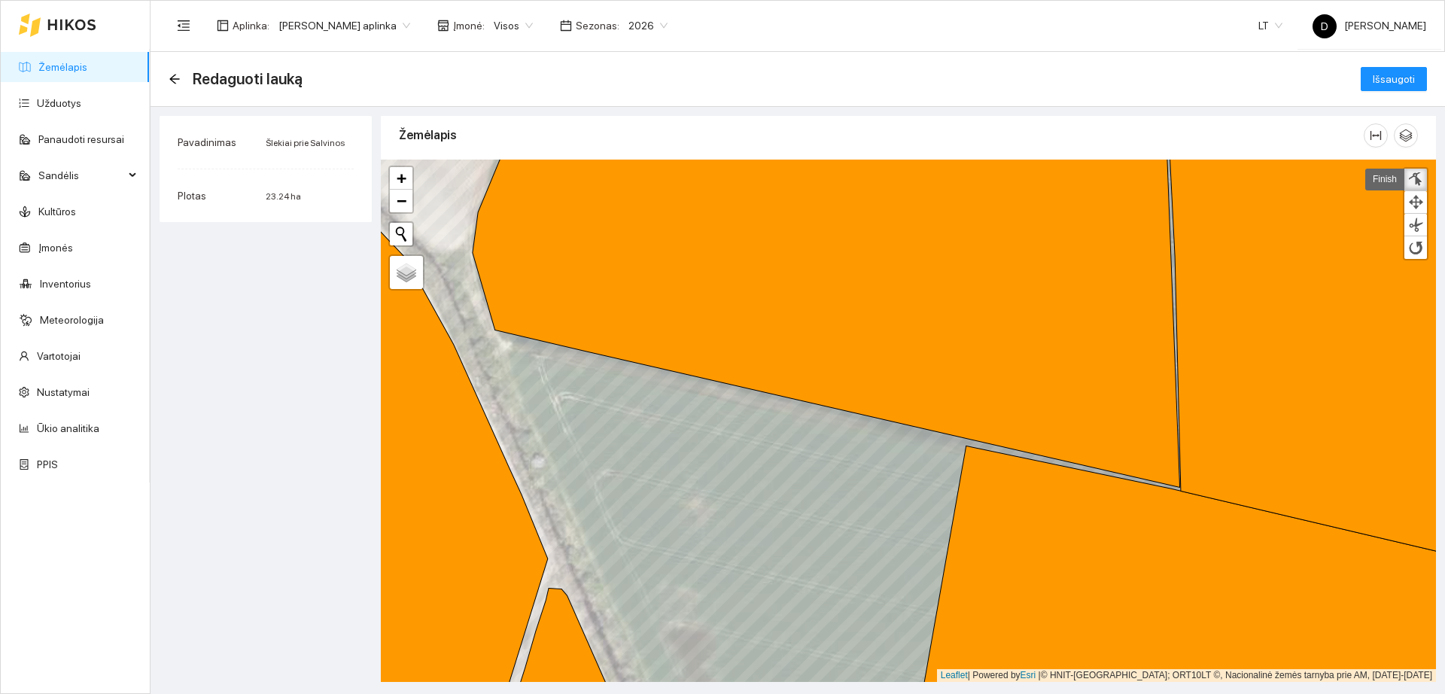
click at [1417, 179] on div at bounding box center [1415, 179] width 15 height 14
click at [1414, 181] on div at bounding box center [1415, 179] width 15 height 14
click at [498, 327] on div at bounding box center [498, 327] width 11 height 11
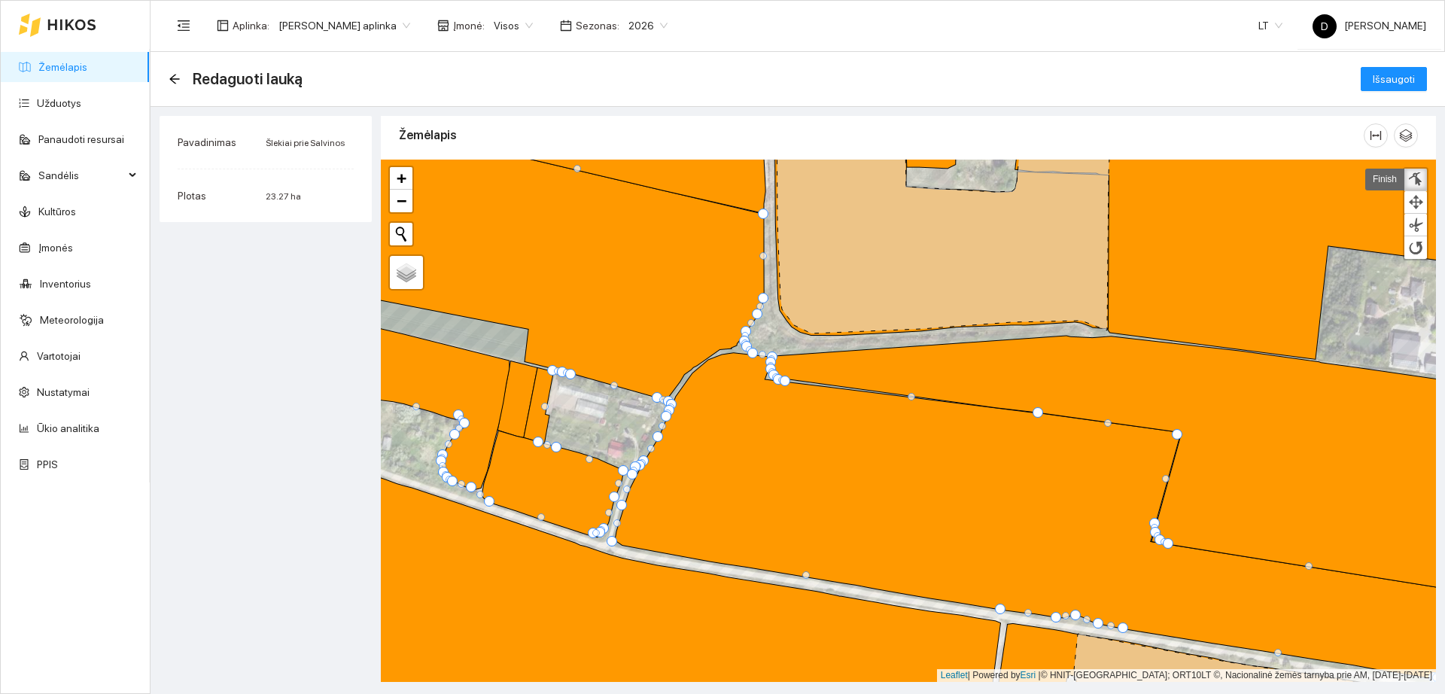
click at [1411, 175] on div at bounding box center [1415, 179] width 15 height 14
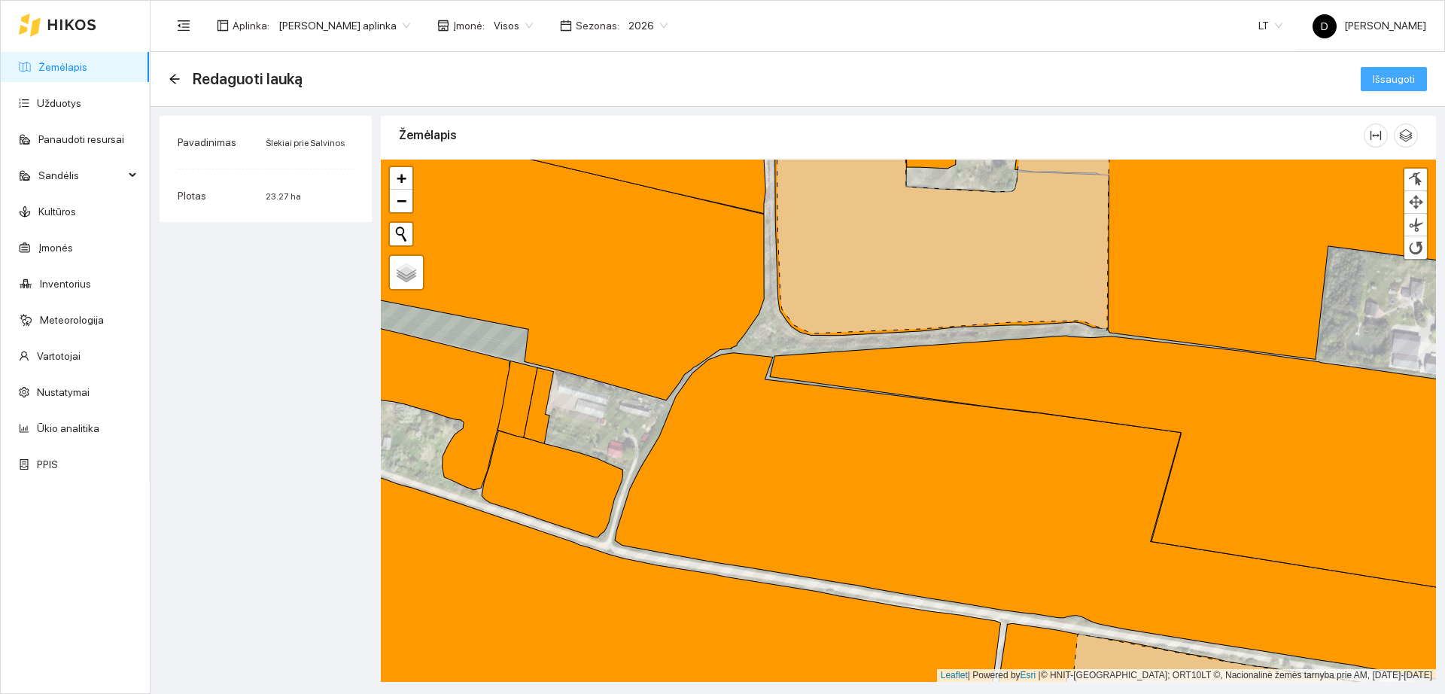
click at [1410, 79] on span "Išsaugoti" at bounding box center [1394, 79] width 42 height 17
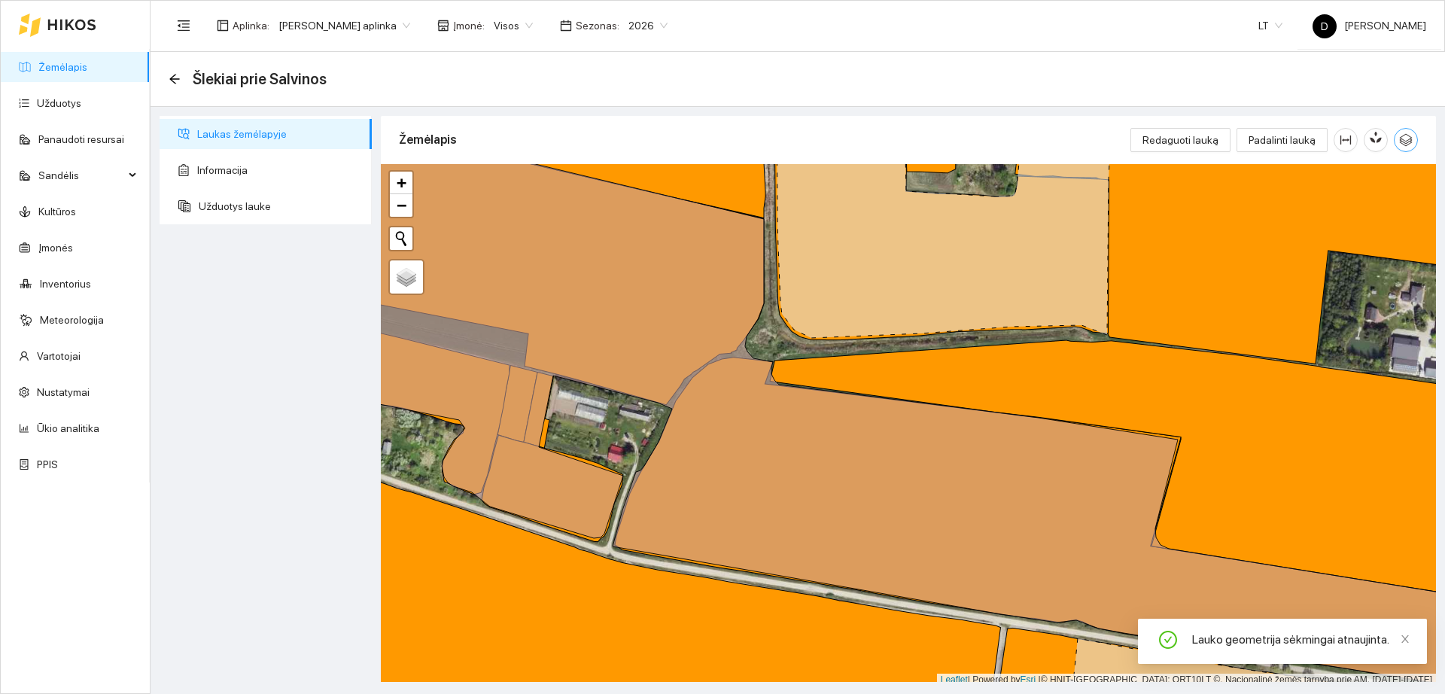
click at [1405, 136] on icon "button" at bounding box center [1406, 140] width 14 height 14
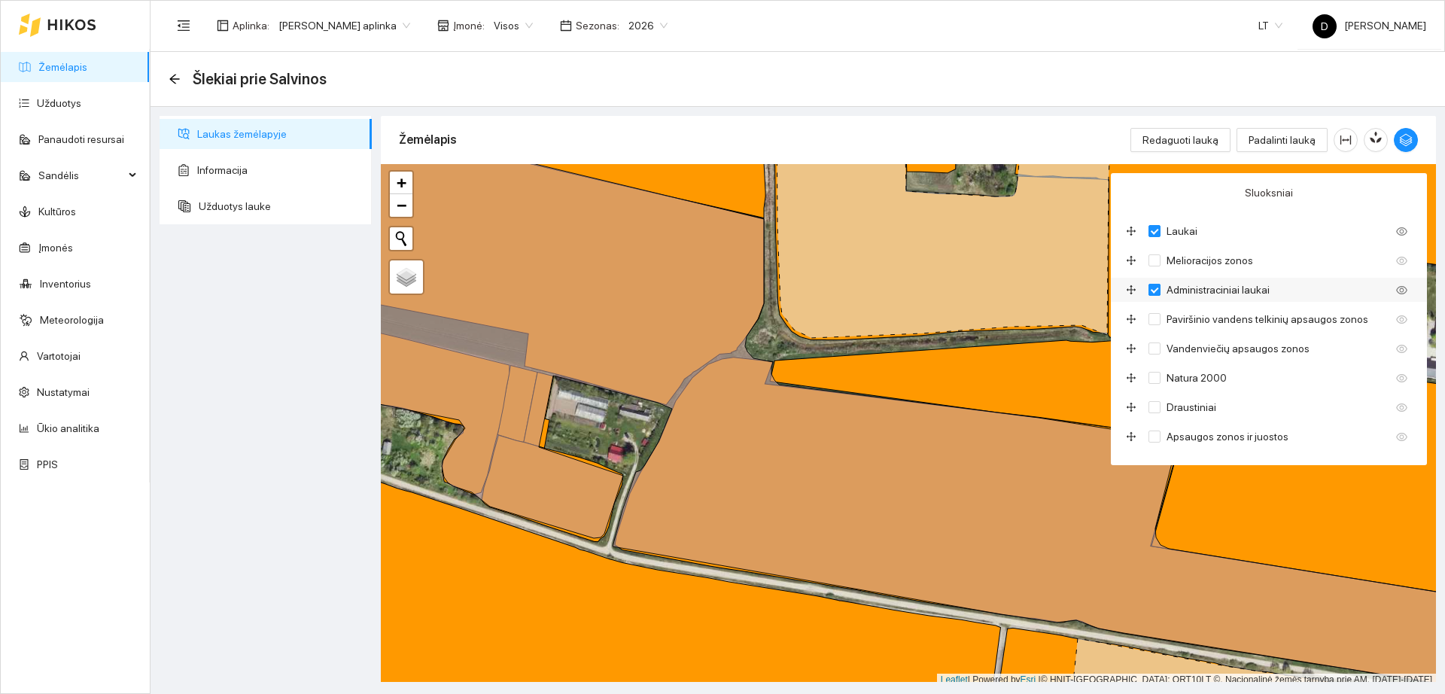
click at [1155, 288] on input "Administraciniai laukai" at bounding box center [1155, 290] width 12 height 12
checkbox input "false"
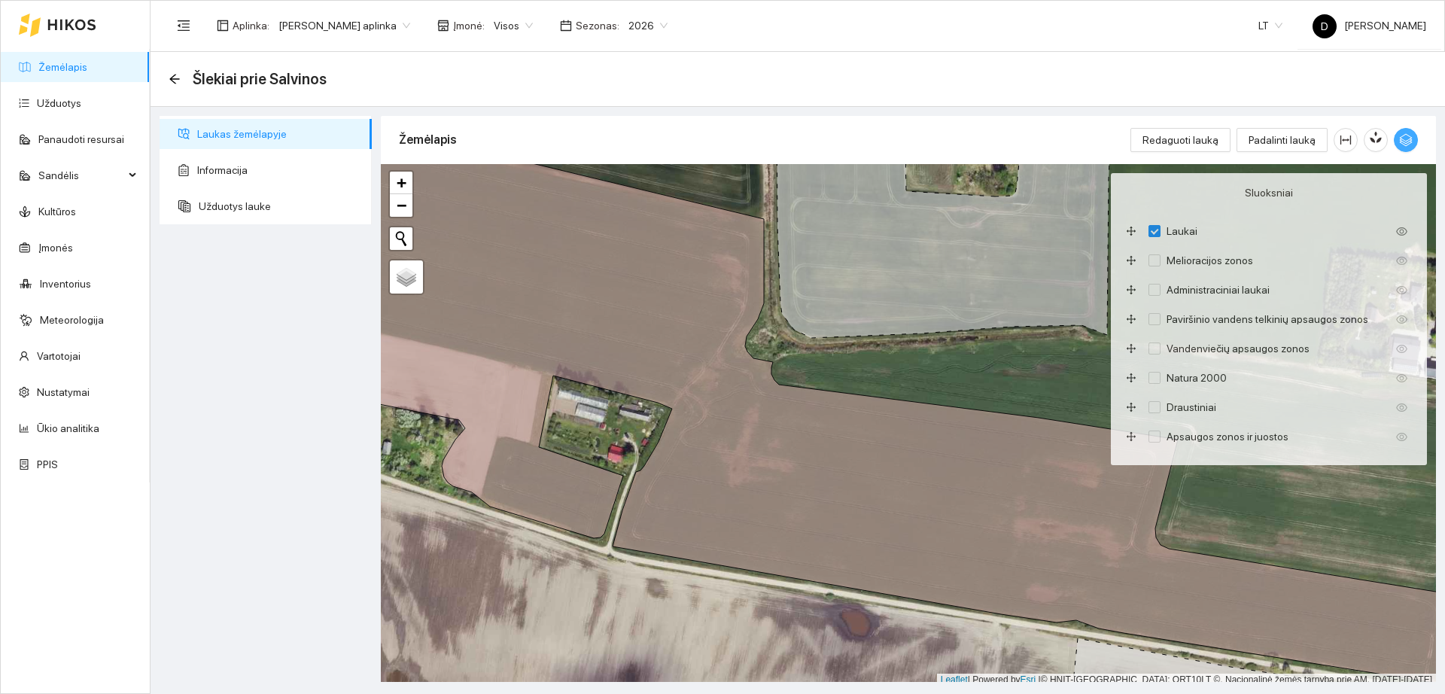
click at [1410, 141] on icon "button" at bounding box center [1406, 140] width 13 height 13
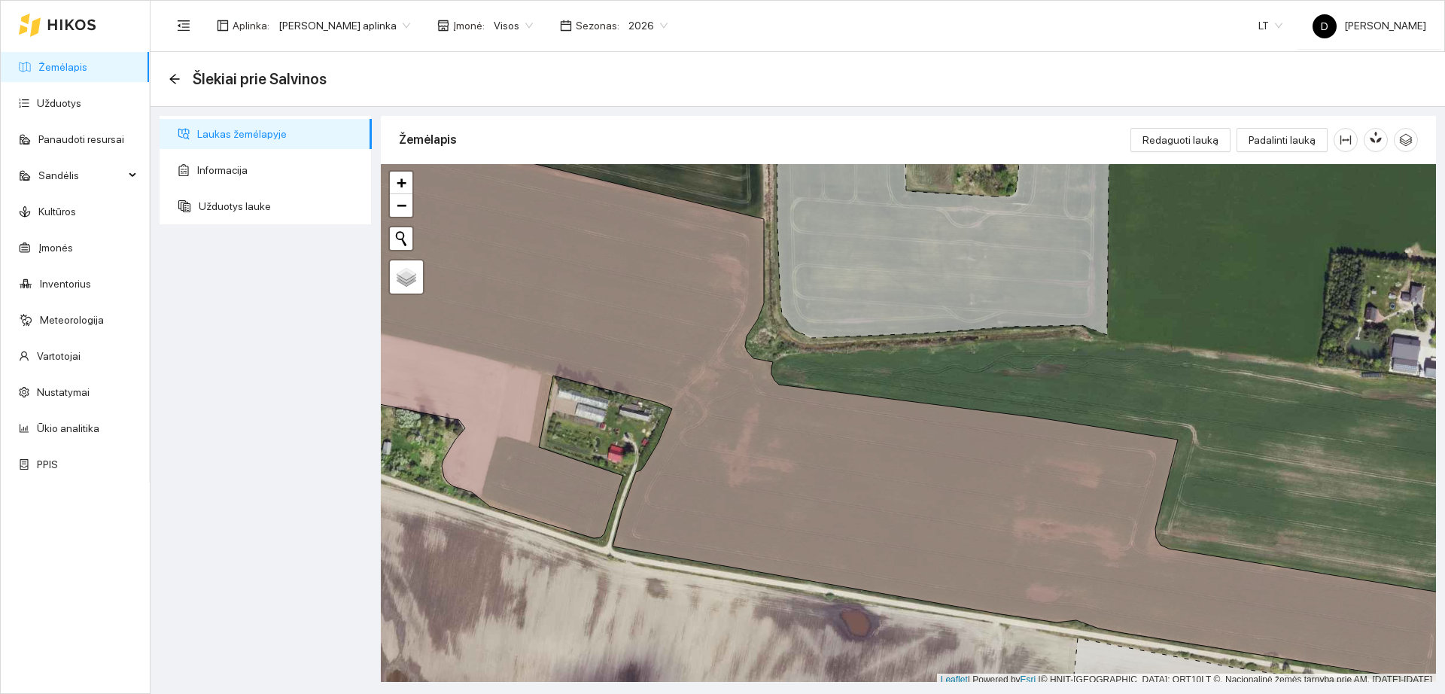
click at [69, 72] on link "Žemėlapis" at bounding box center [62, 67] width 49 height 12
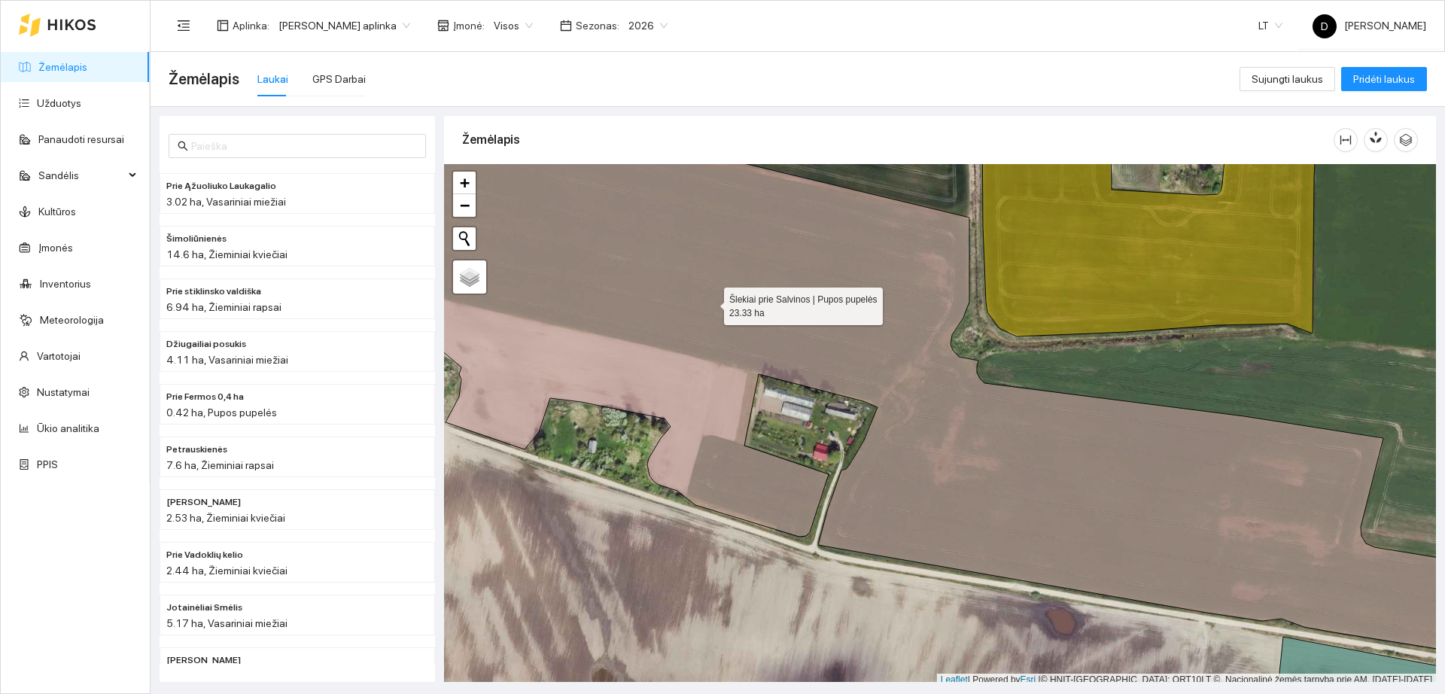
scroll to position [5, 0]
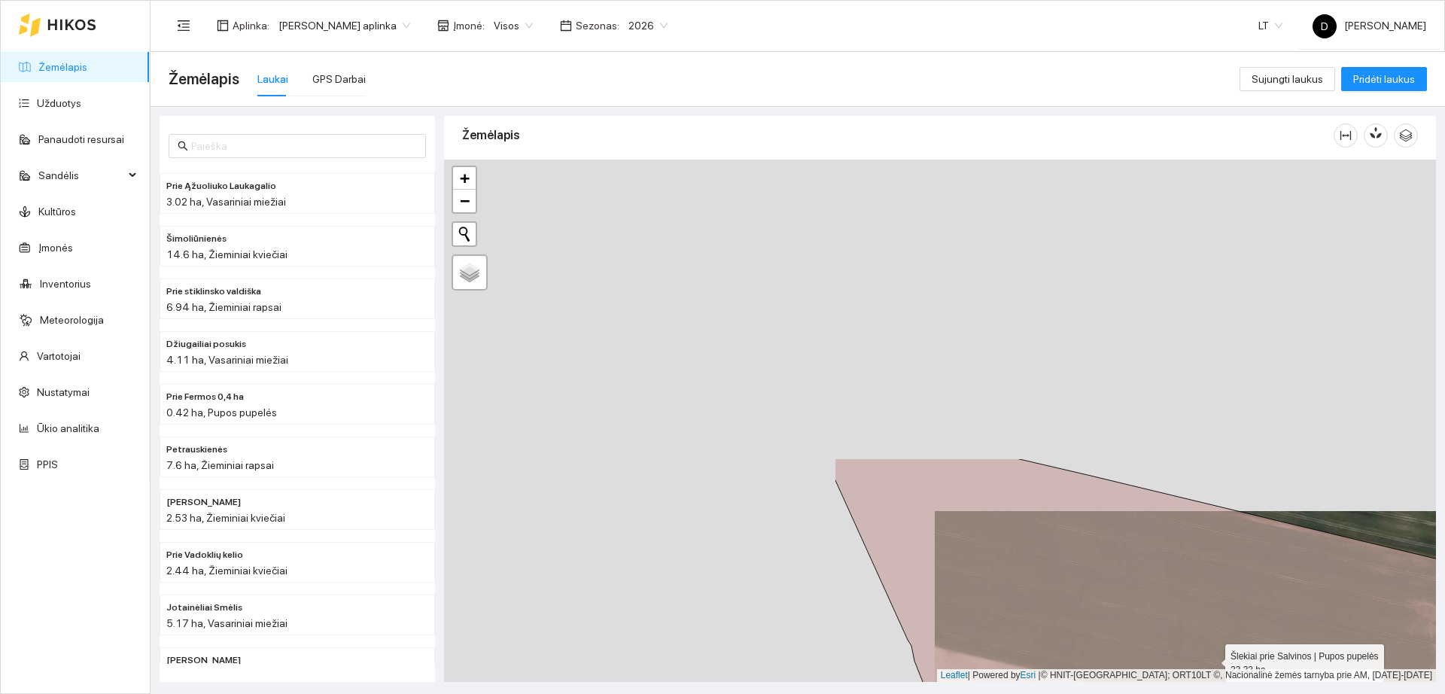
drag, startPoint x: 711, startPoint y: 303, endPoint x: 1202, endPoint y: 654, distance: 604.3
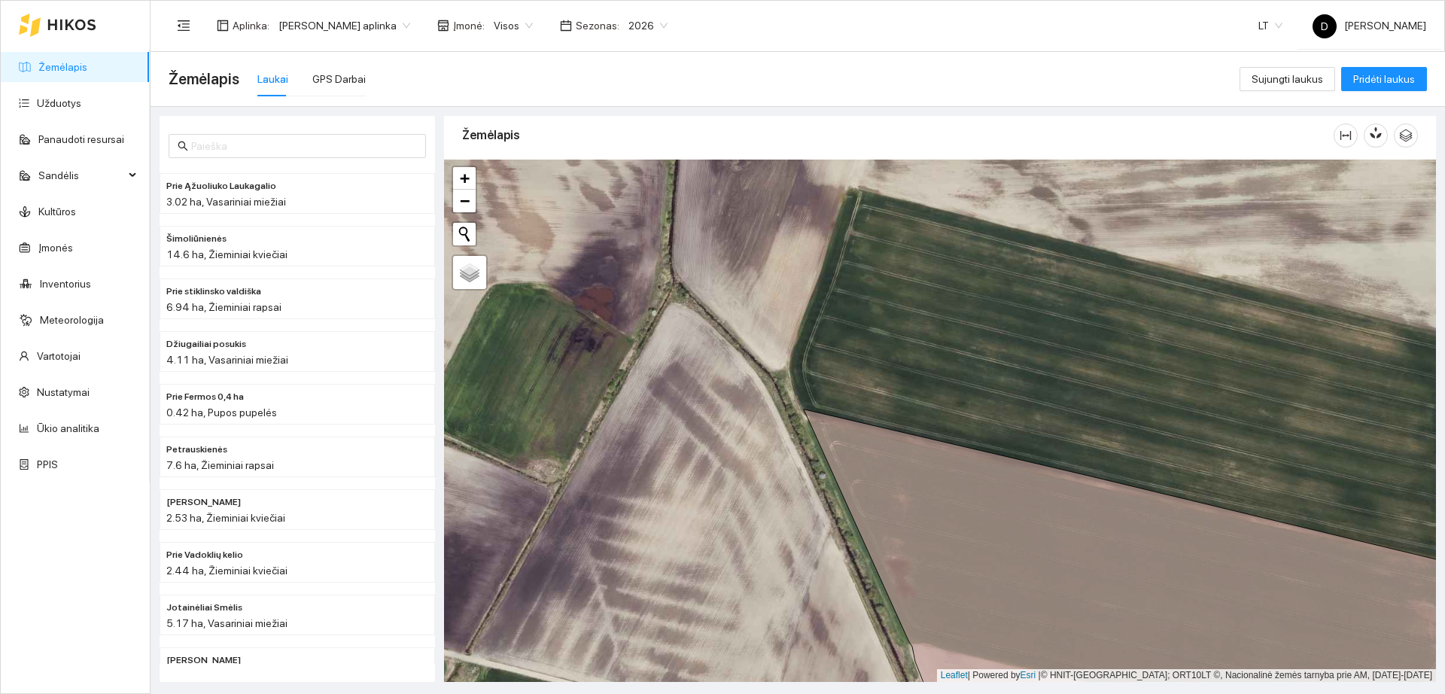
click at [928, 501] on icon at bounding box center [1155, 573] width 703 height 326
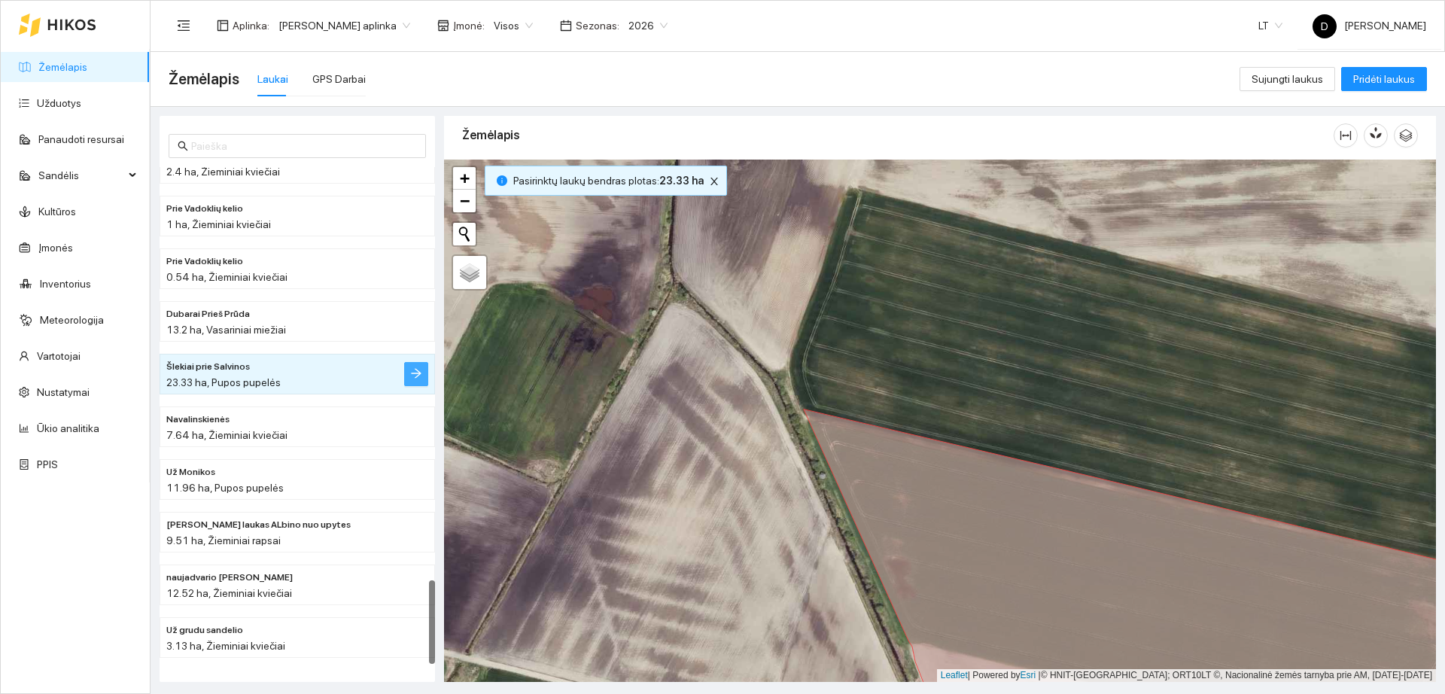
click at [410, 370] on button "button" at bounding box center [416, 374] width 24 height 24
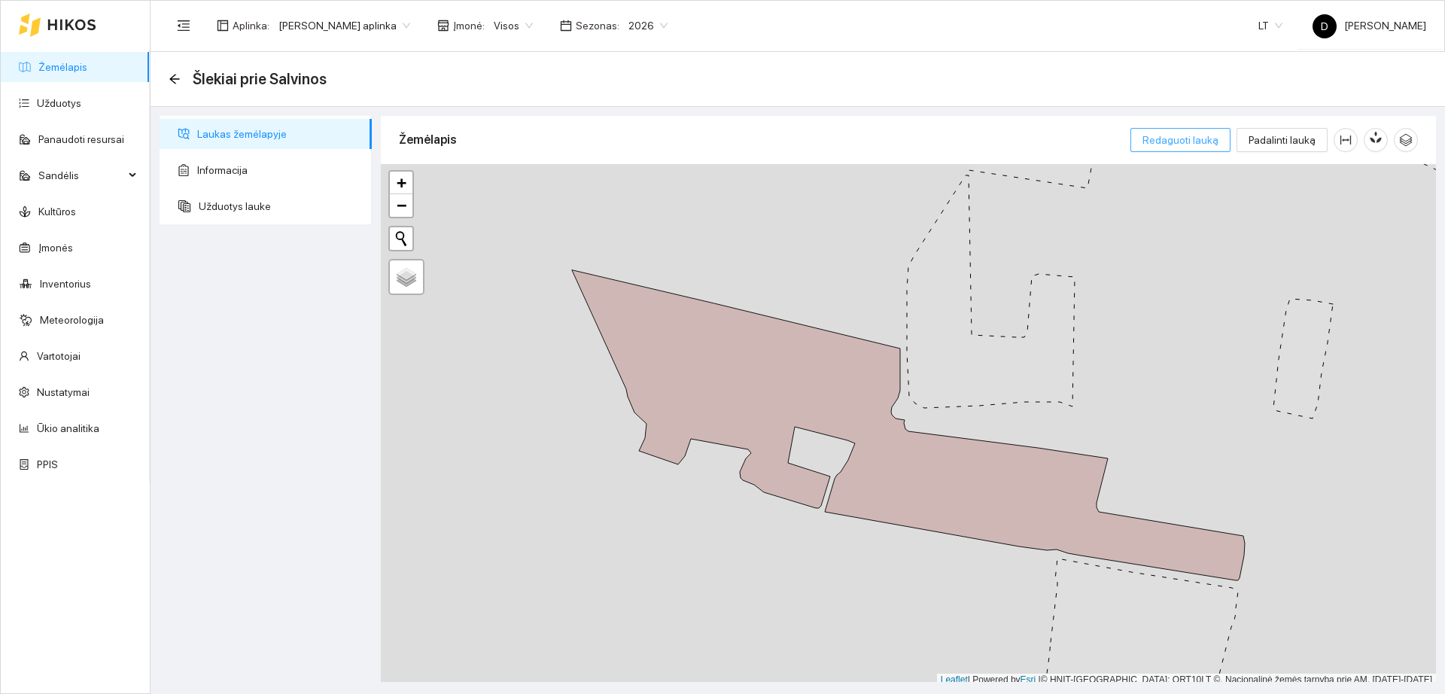
click at [1187, 141] on span "Redaguoti lauką" at bounding box center [1181, 140] width 76 height 17
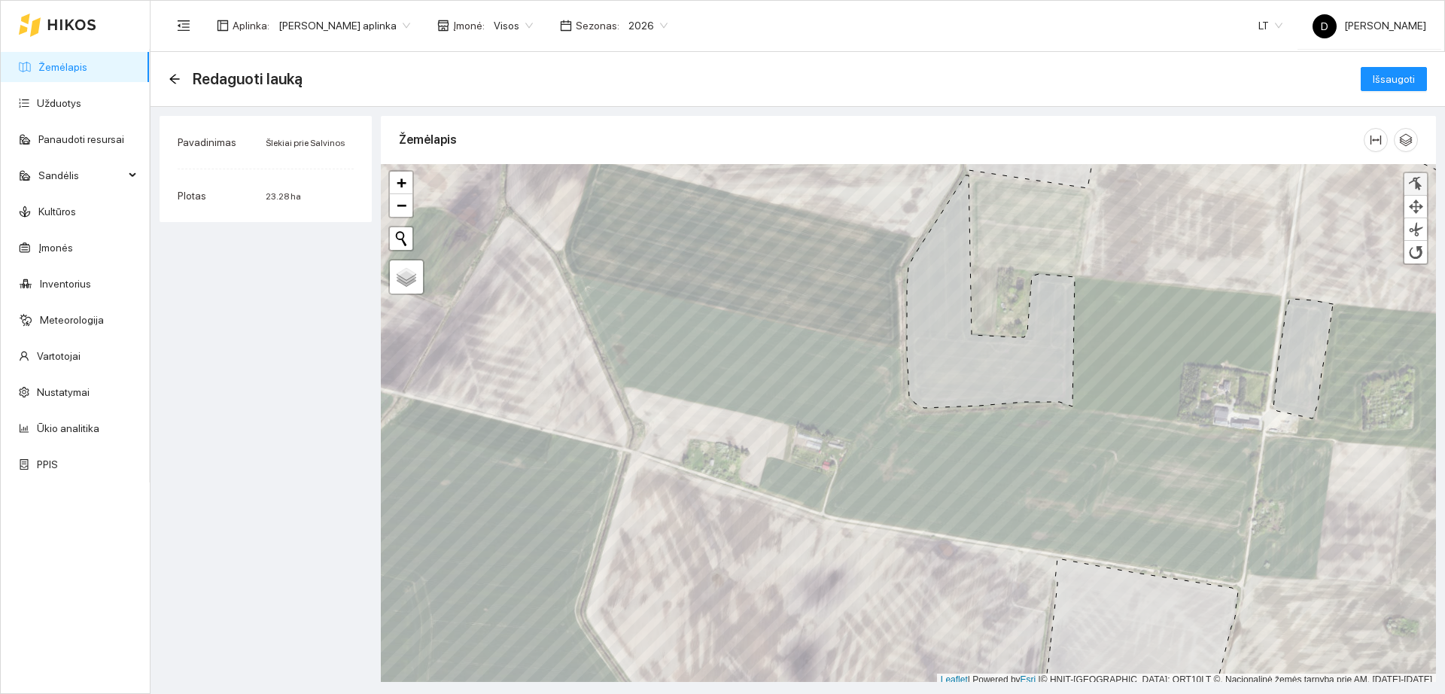
click at [1422, 182] on div at bounding box center [1415, 184] width 15 height 14
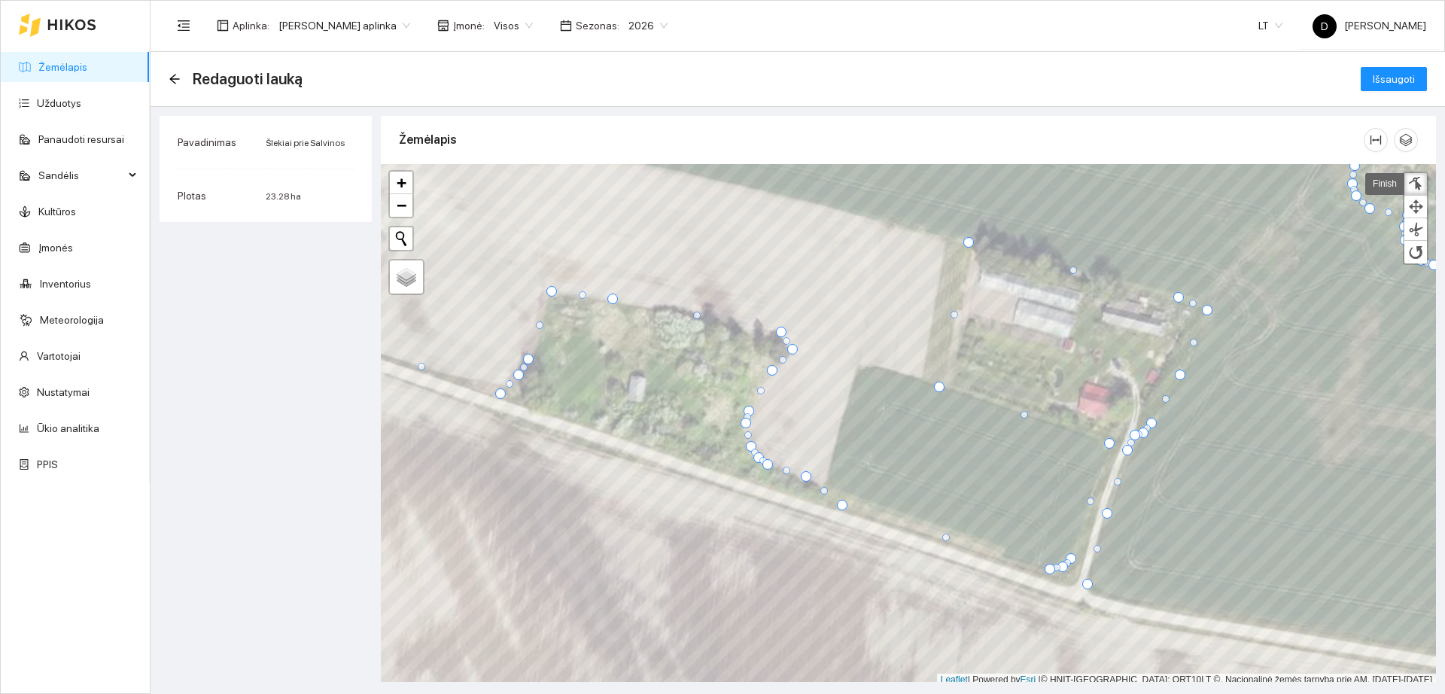
scroll to position [5, 0]
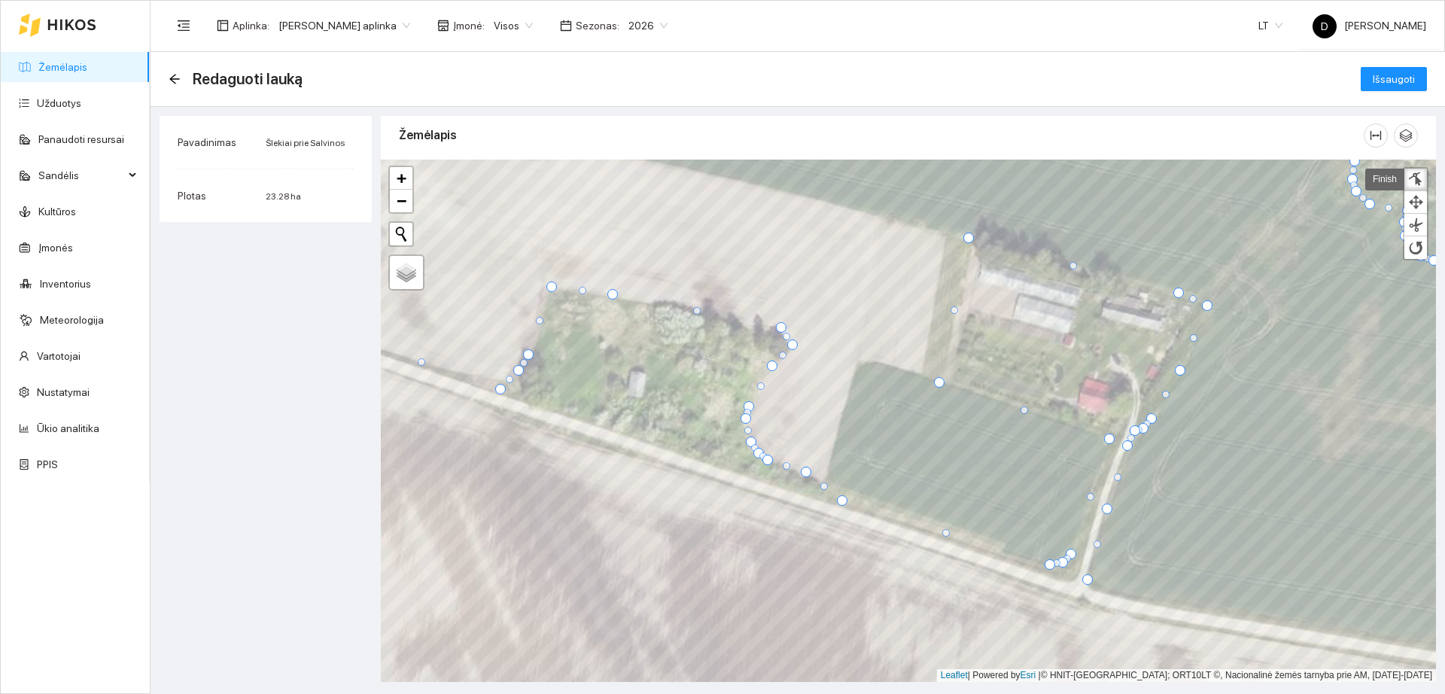
click at [970, 239] on div at bounding box center [969, 238] width 11 height 11
click at [972, 237] on div at bounding box center [972, 238] width 11 height 11
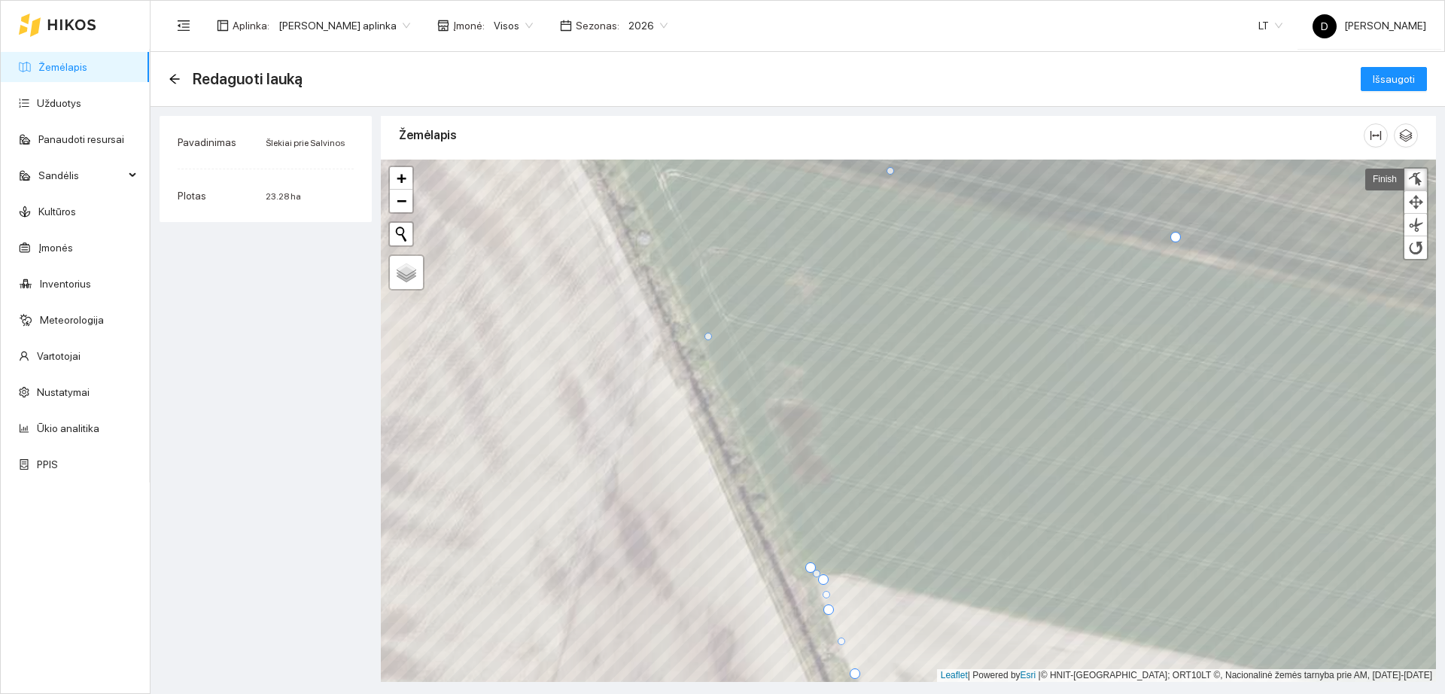
click at [810, 570] on div at bounding box center [810, 567] width 11 height 11
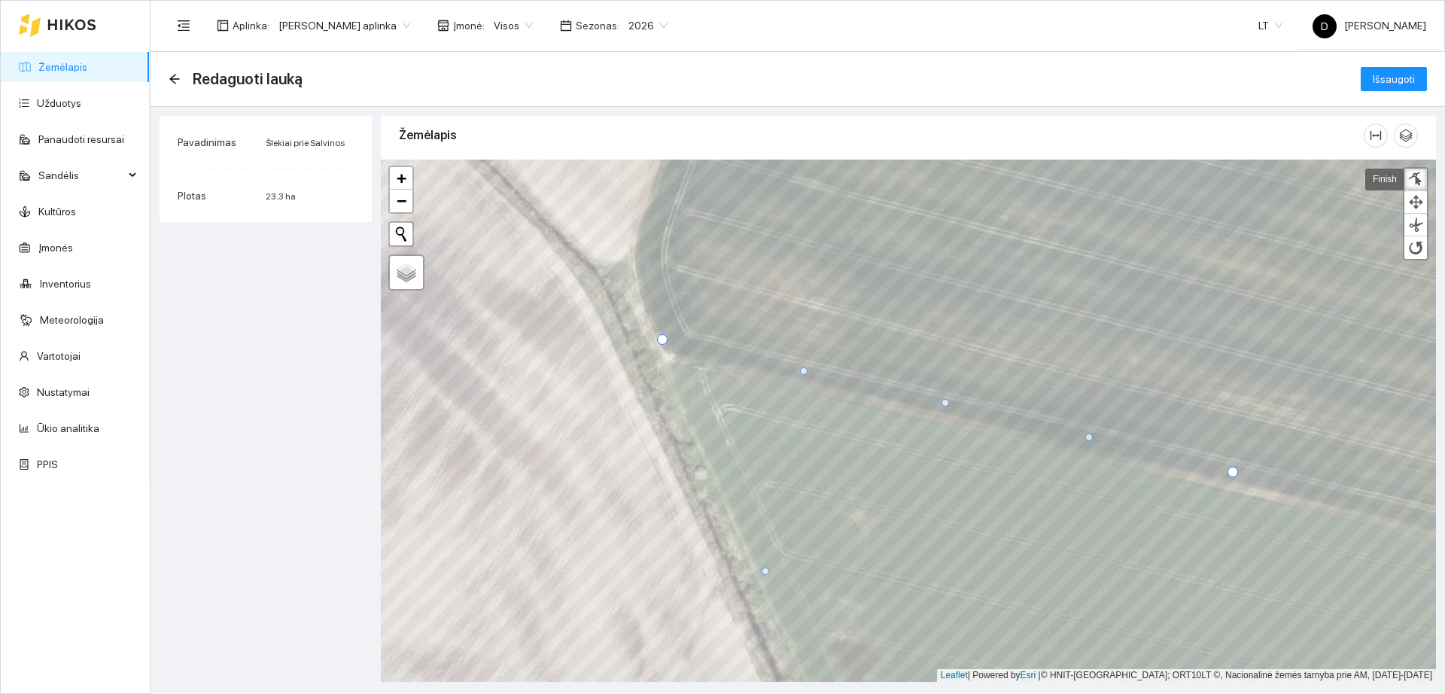
click at [946, 400] on div at bounding box center [946, 403] width 8 height 8
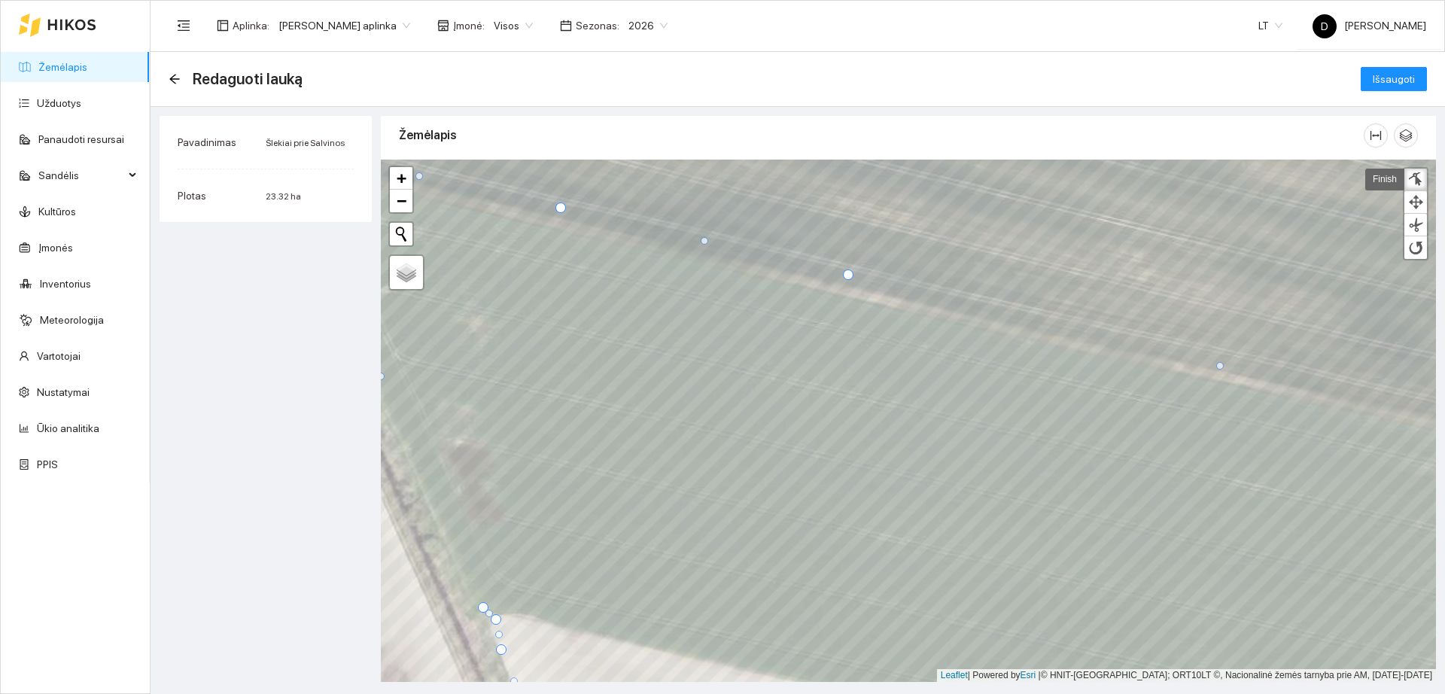
click at [846, 273] on div at bounding box center [848, 274] width 11 height 11
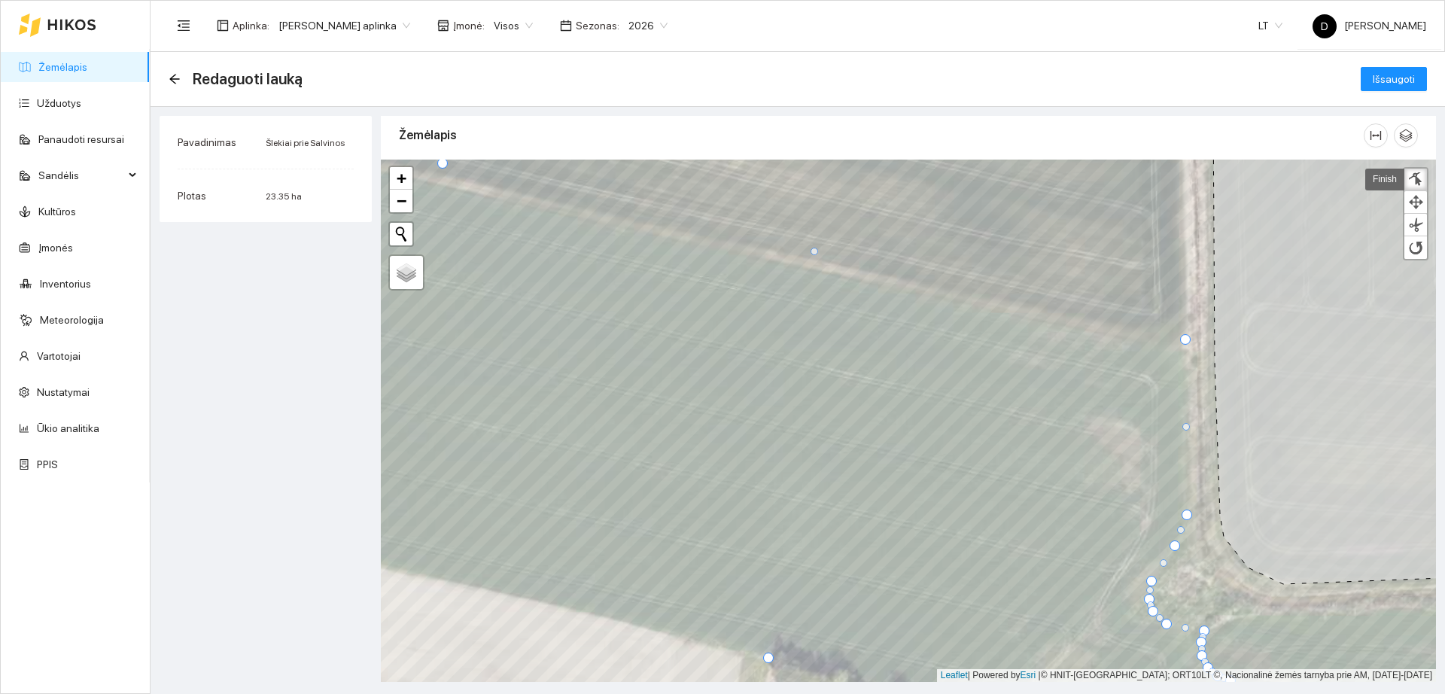
click at [1185, 340] on div at bounding box center [1185, 339] width 11 height 11
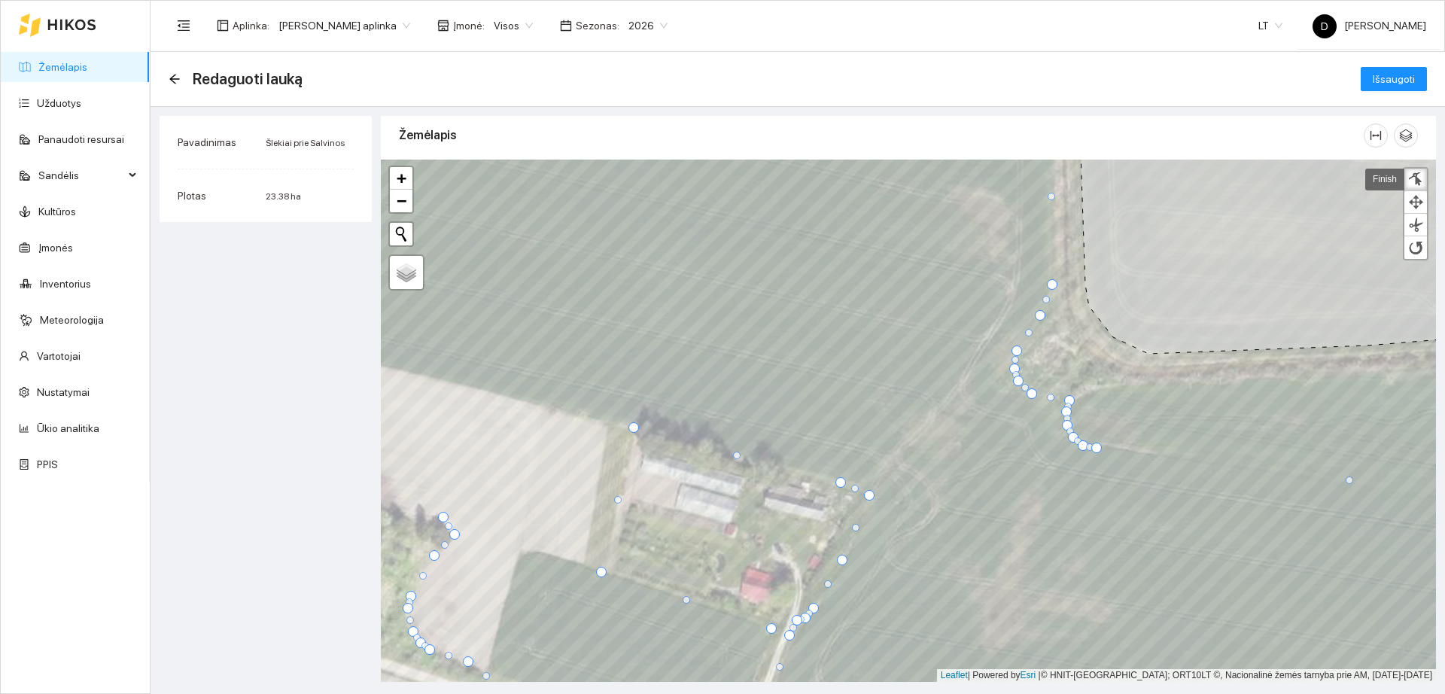
click at [1098, 451] on div at bounding box center [1097, 448] width 11 height 11
click at [1390, 84] on span "Išsaugoti" at bounding box center [1394, 79] width 42 height 17
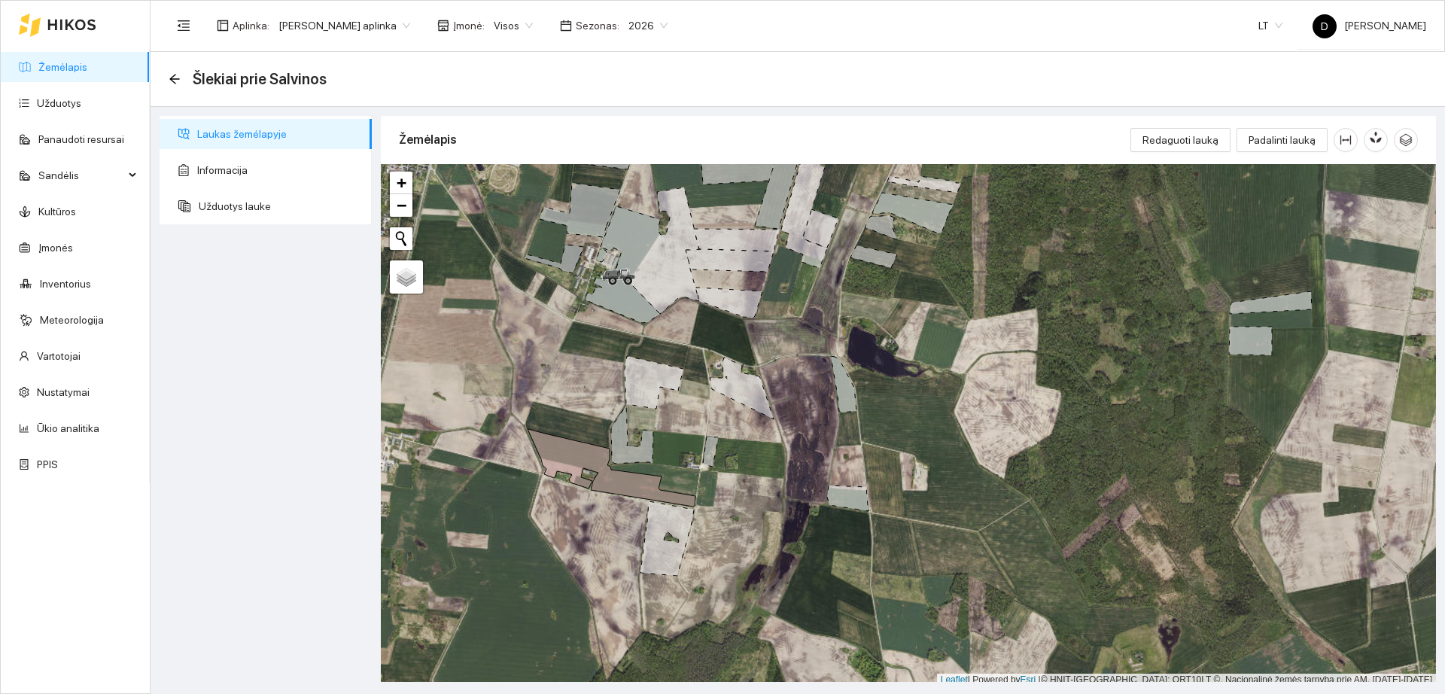
click at [87, 61] on link "Žemėlapis" at bounding box center [62, 67] width 49 height 12
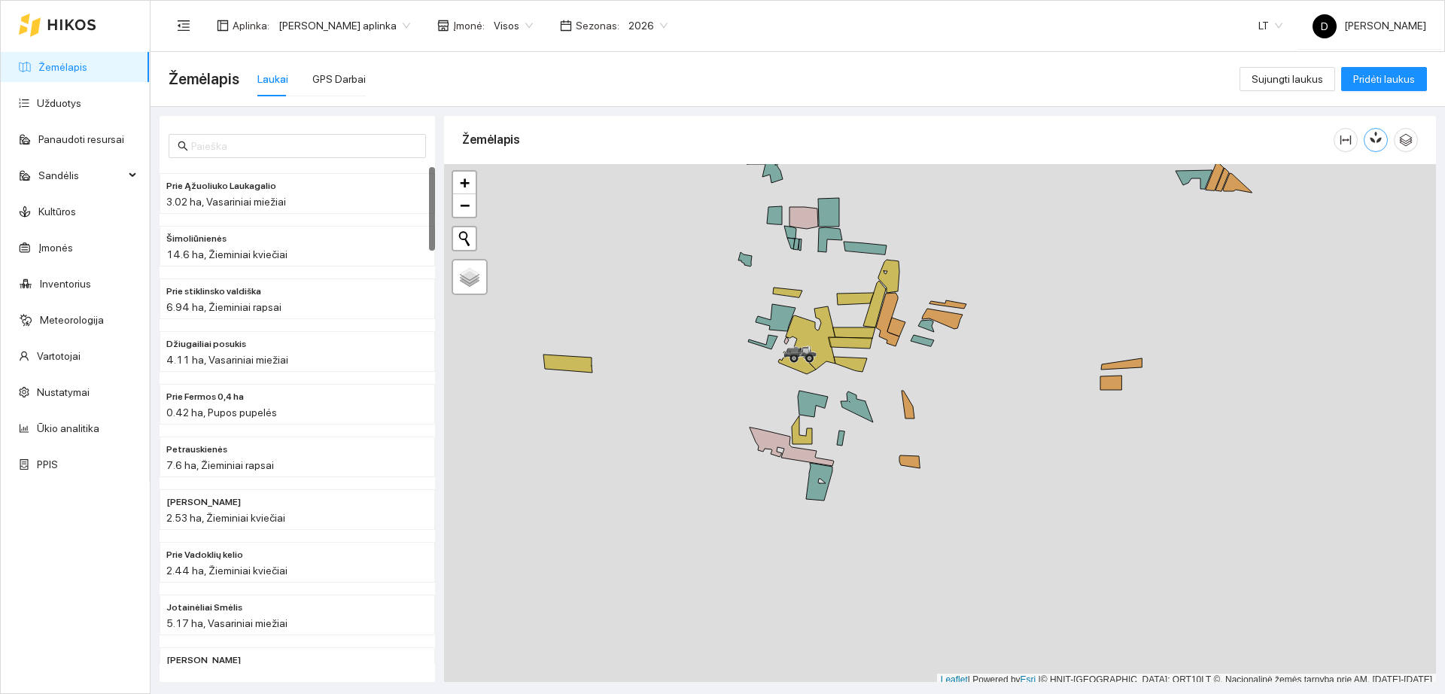
click at [1374, 132] on icon "button" at bounding box center [1376, 137] width 14 height 14
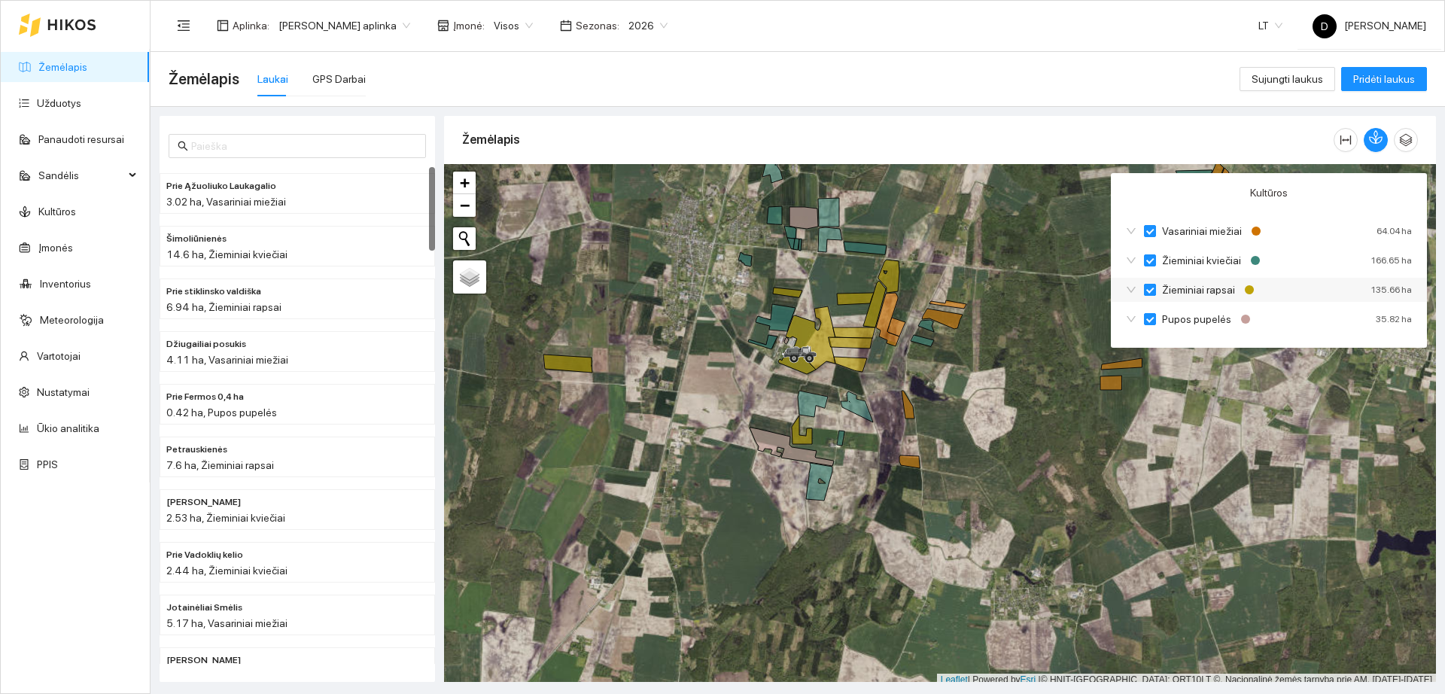
drag, startPoint x: 1154, startPoint y: 290, endPoint x: 1143, endPoint y: 261, distance: 30.5
click at [1153, 288] on input "Žieminiai rapsai" at bounding box center [1150, 290] width 12 height 12
checkbox input "true"
click at [1146, 252] on label "Žieminiai kviečiai" at bounding box center [1195, 260] width 103 height 17
click at [1146, 254] on input "Žieminiai kviečiai" at bounding box center [1150, 260] width 12 height 12
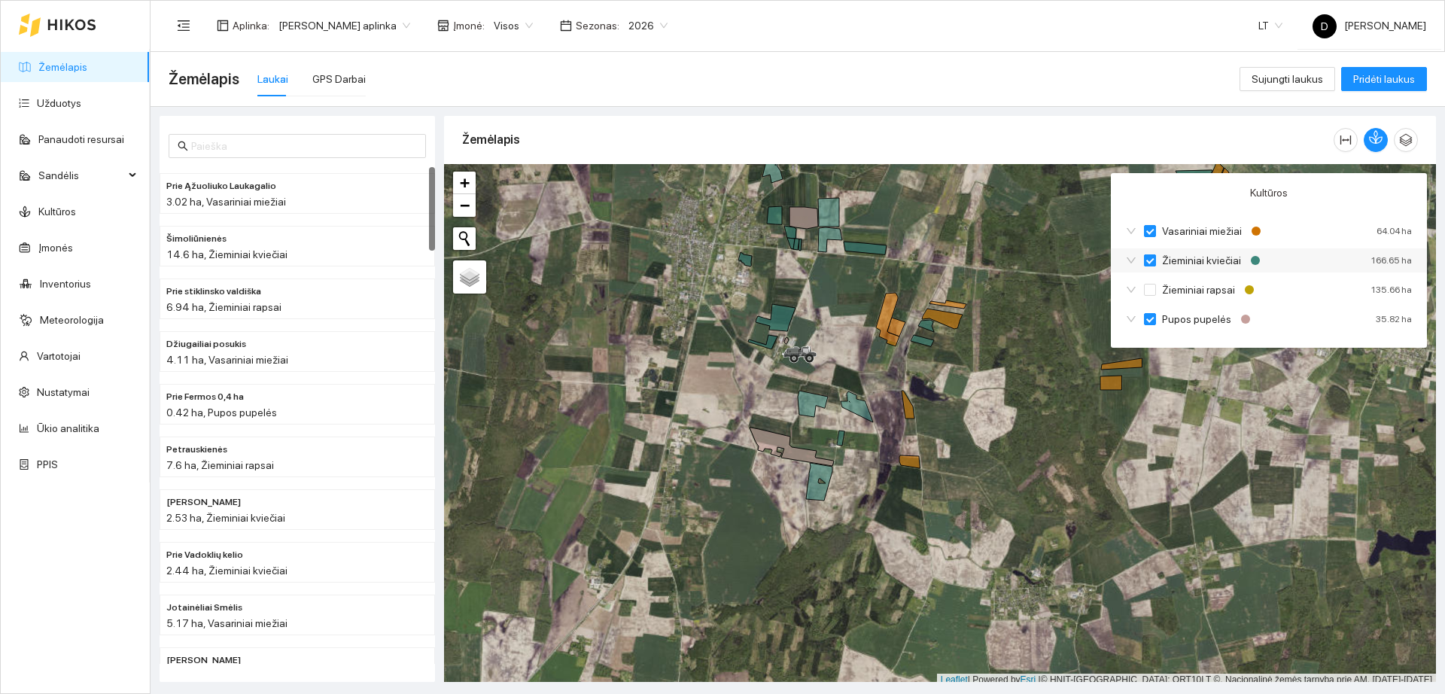
checkbox input "true"
checkbox input "false"
click at [1150, 234] on input "Vasariniai miežiai" at bounding box center [1150, 231] width 12 height 12
checkbox input "true"
checkbox input "false"
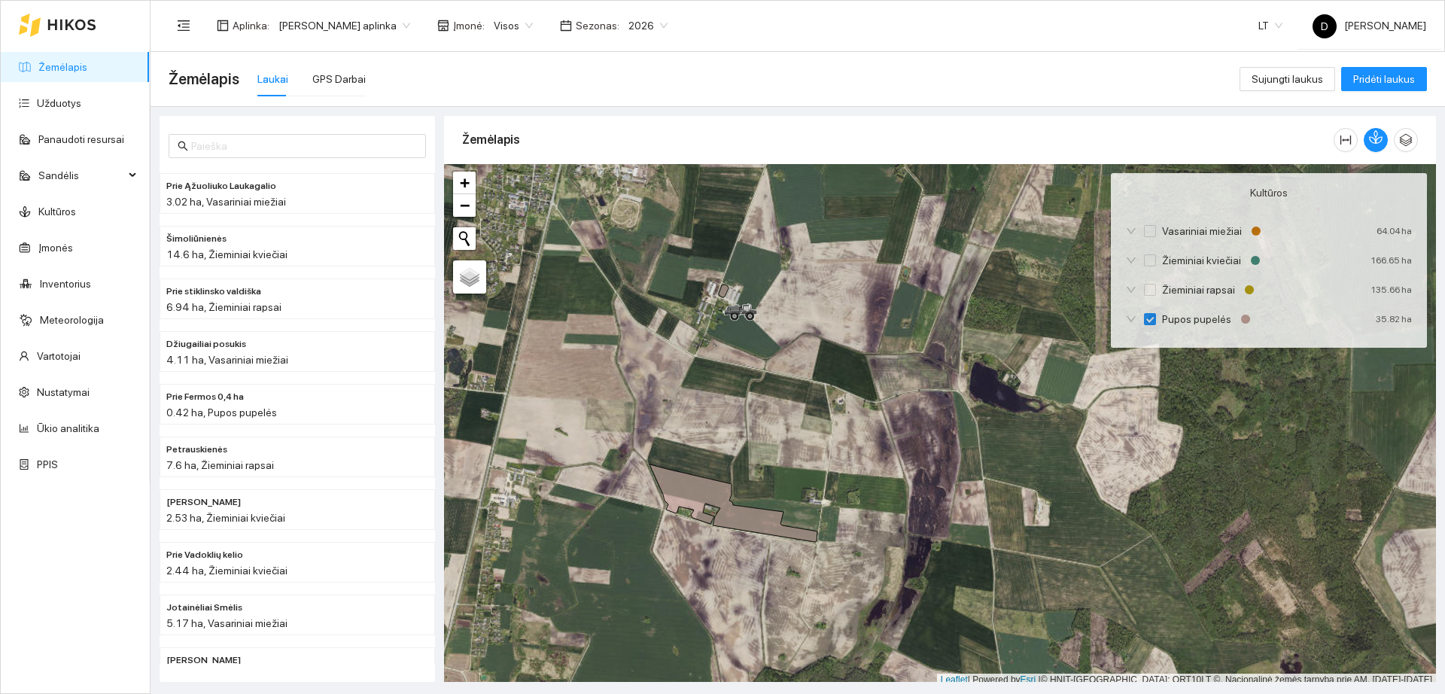
scroll to position [5, 0]
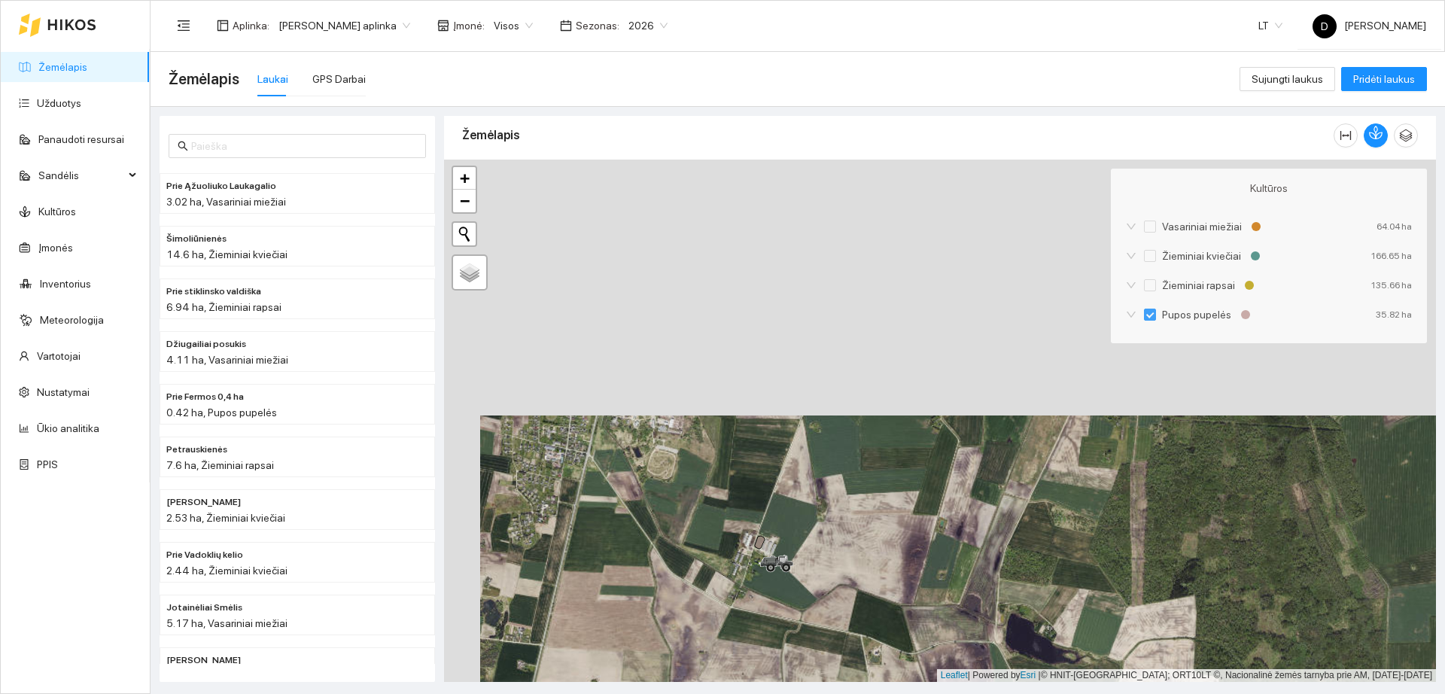
drag, startPoint x: 778, startPoint y: 241, endPoint x: 814, endPoint y: 497, distance: 258.5
click at [814, 497] on div "+ − Nieko nerasta. Bandykite dar kartą." at bounding box center [940, 421] width 992 height 522
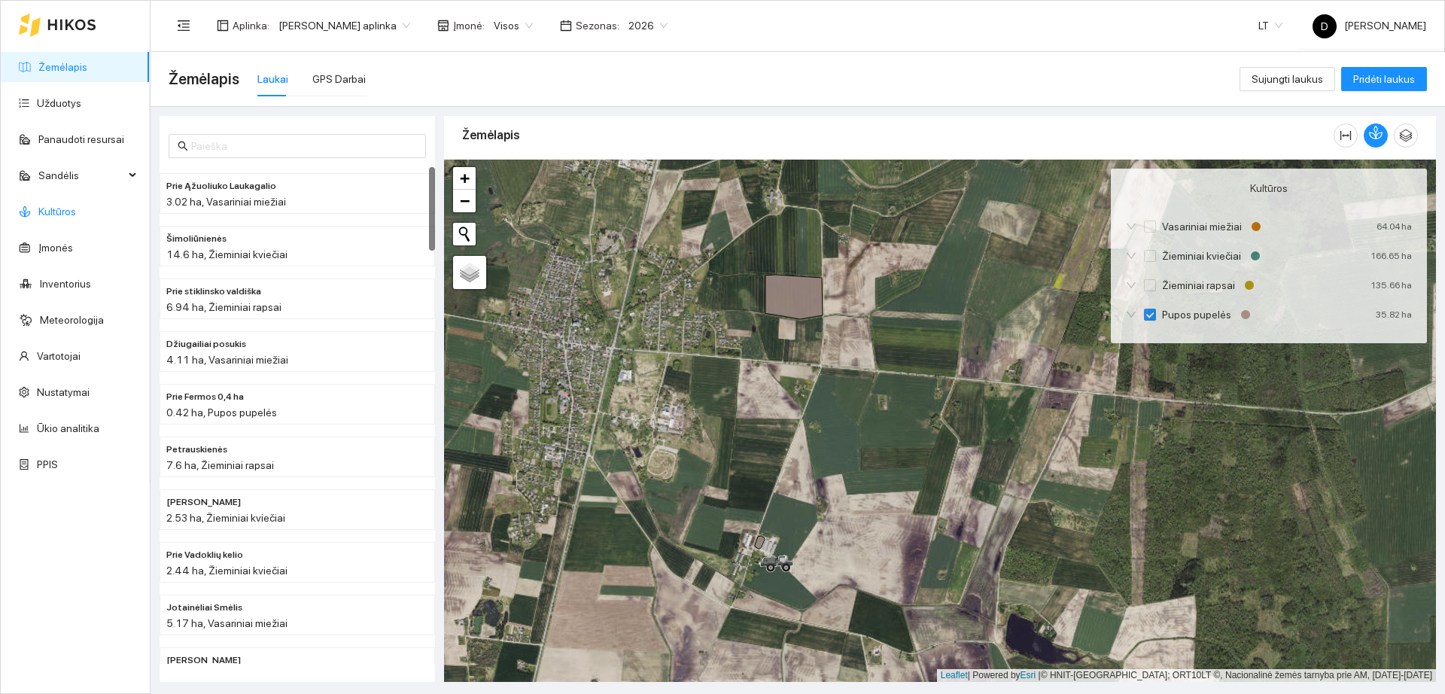
click at [76, 207] on link "Kultūros" at bounding box center [57, 212] width 38 height 12
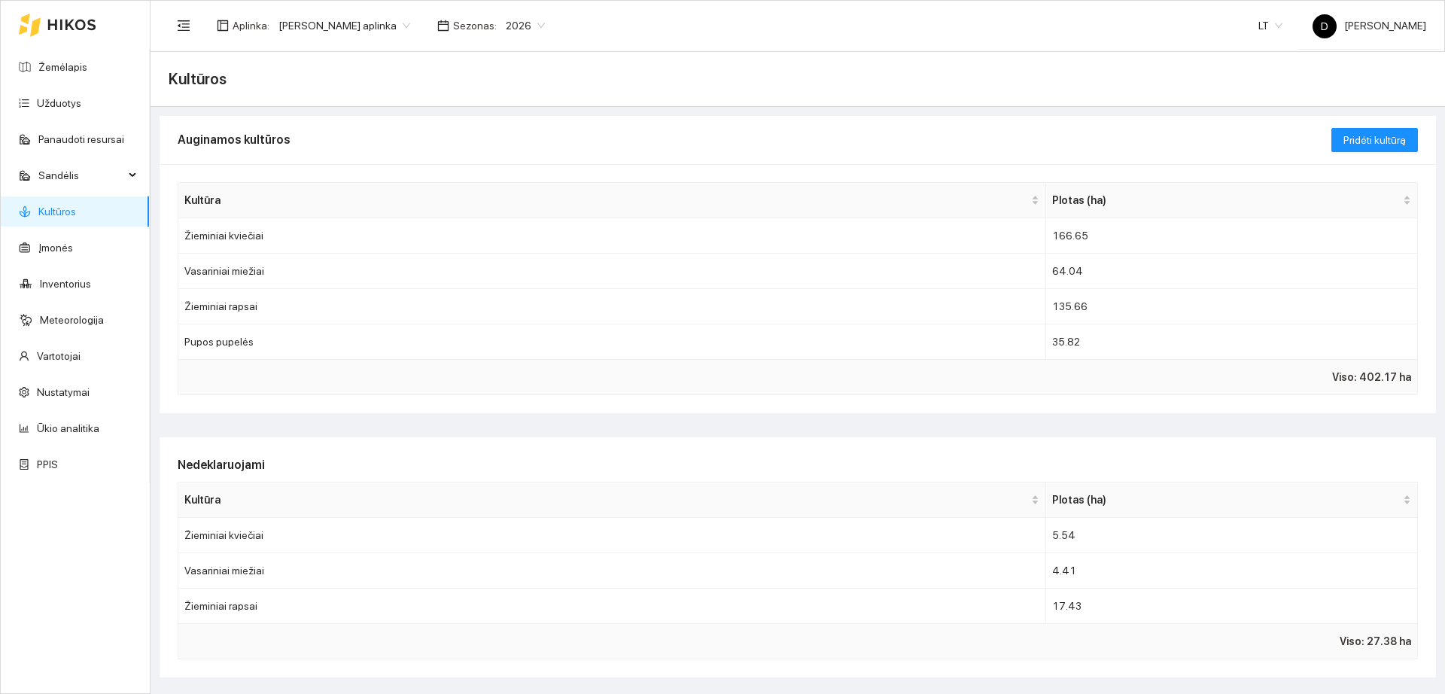
click at [96, 25] on div at bounding box center [75, 25] width 149 height 48
click at [50, 62] on link "Žemėlapis" at bounding box center [62, 67] width 49 height 12
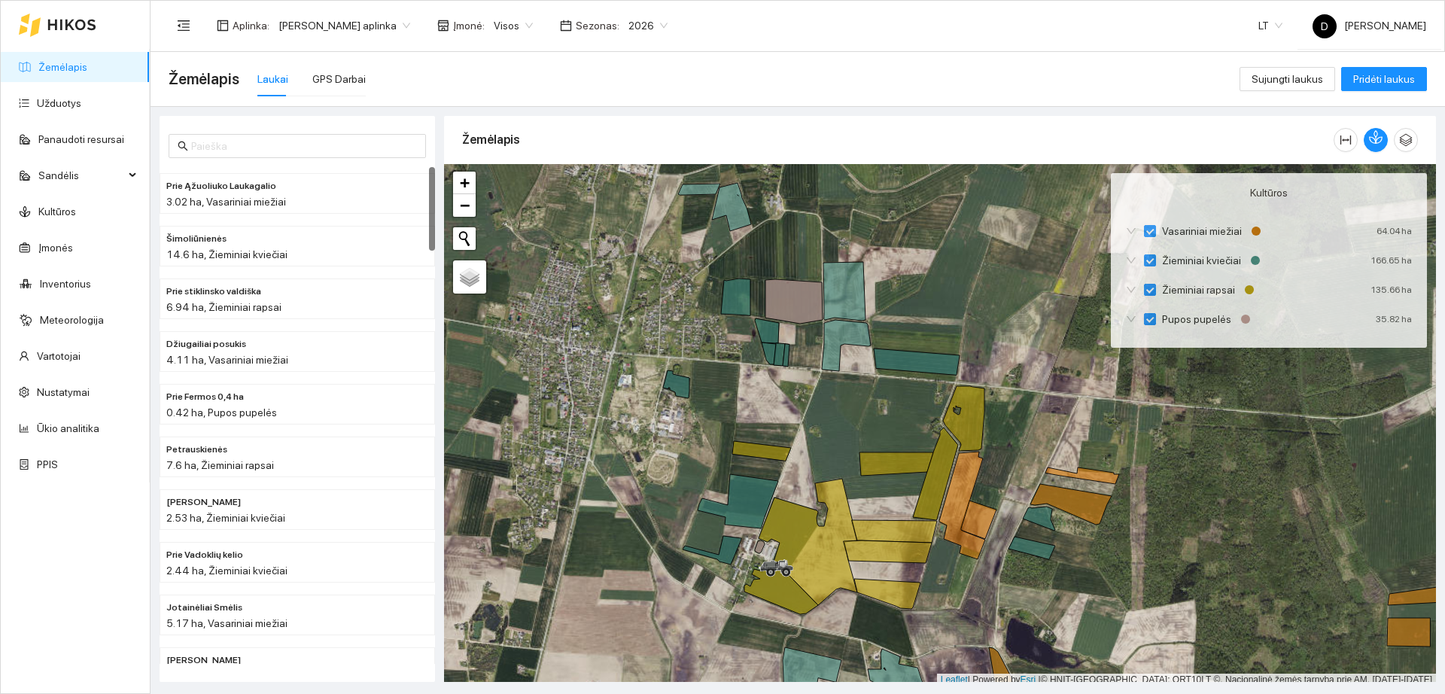
scroll to position [5, 0]
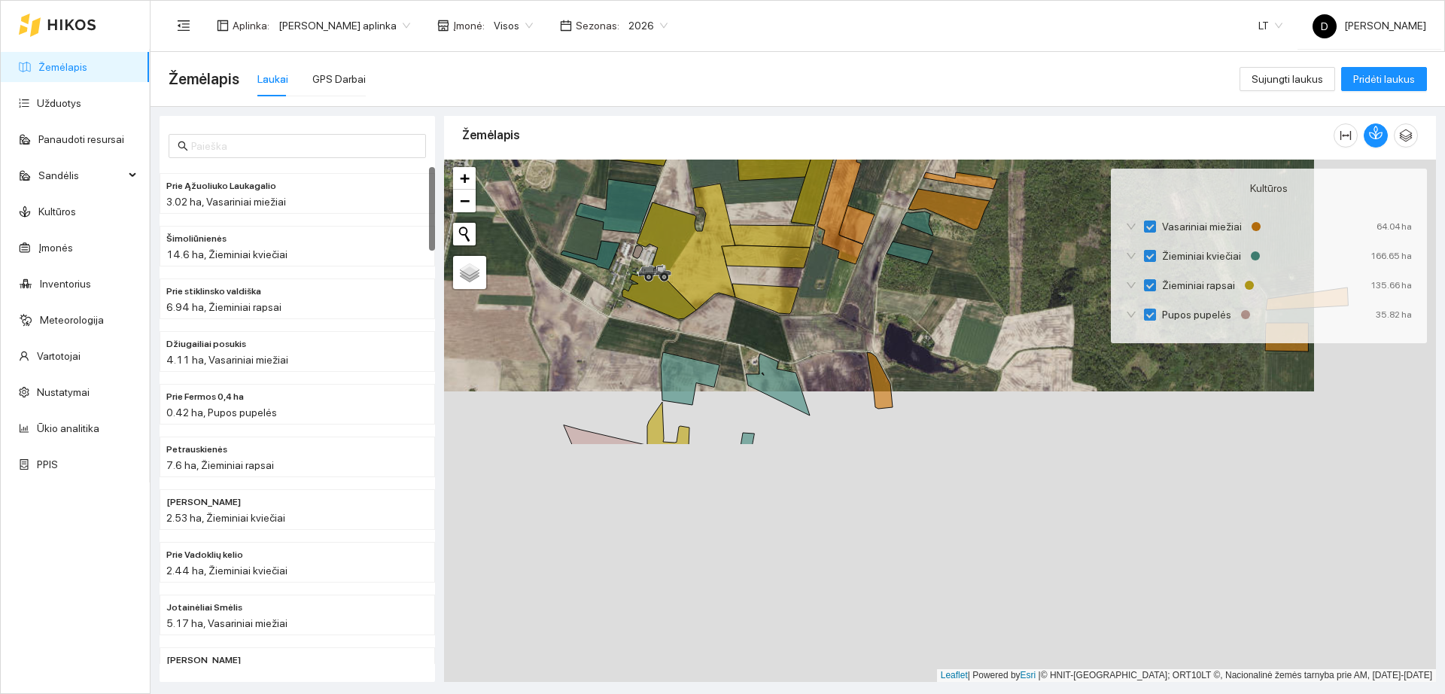
drag, startPoint x: 1072, startPoint y: 565, endPoint x: 943, endPoint y: 263, distance: 328.2
click at [943, 264] on div "+ − Nieko nerasta. Bandykite dar kartą." at bounding box center [940, 421] width 992 height 522
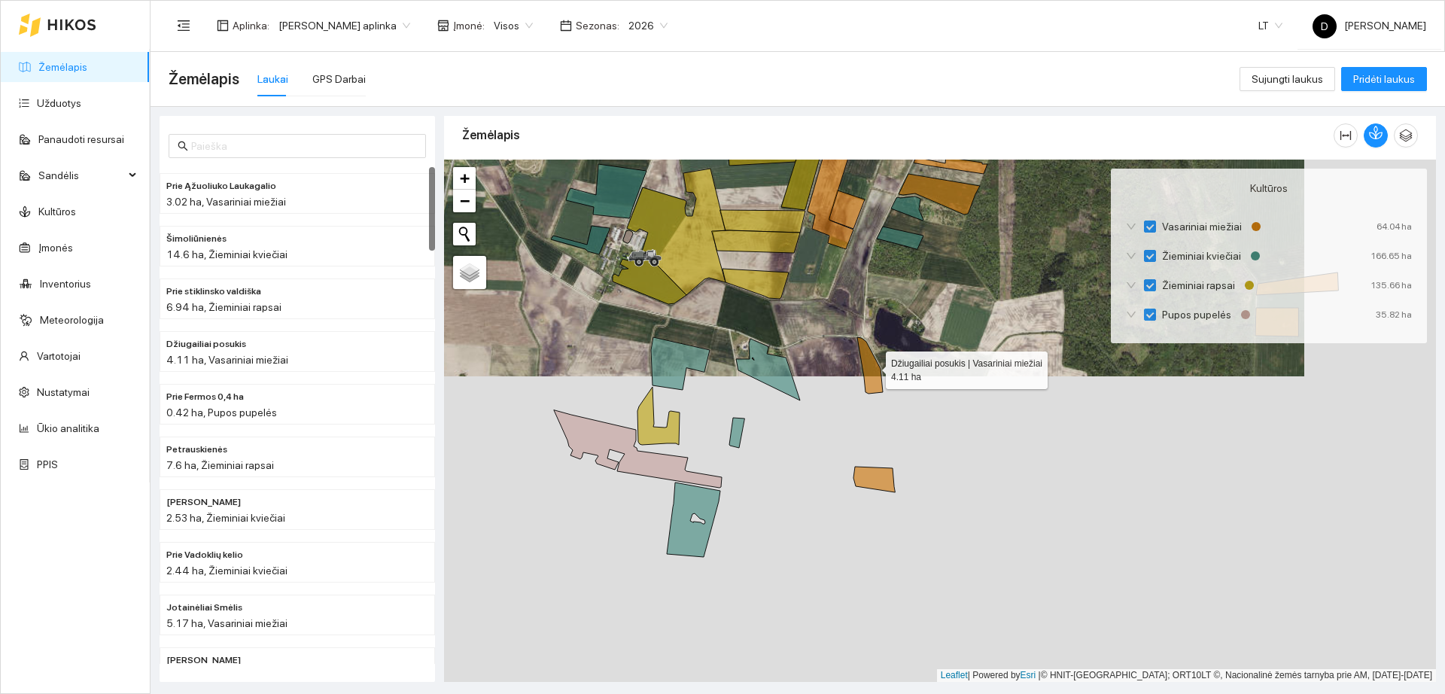
click at [872, 367] on icon at bounding box center [870, 365] width 26 height 56
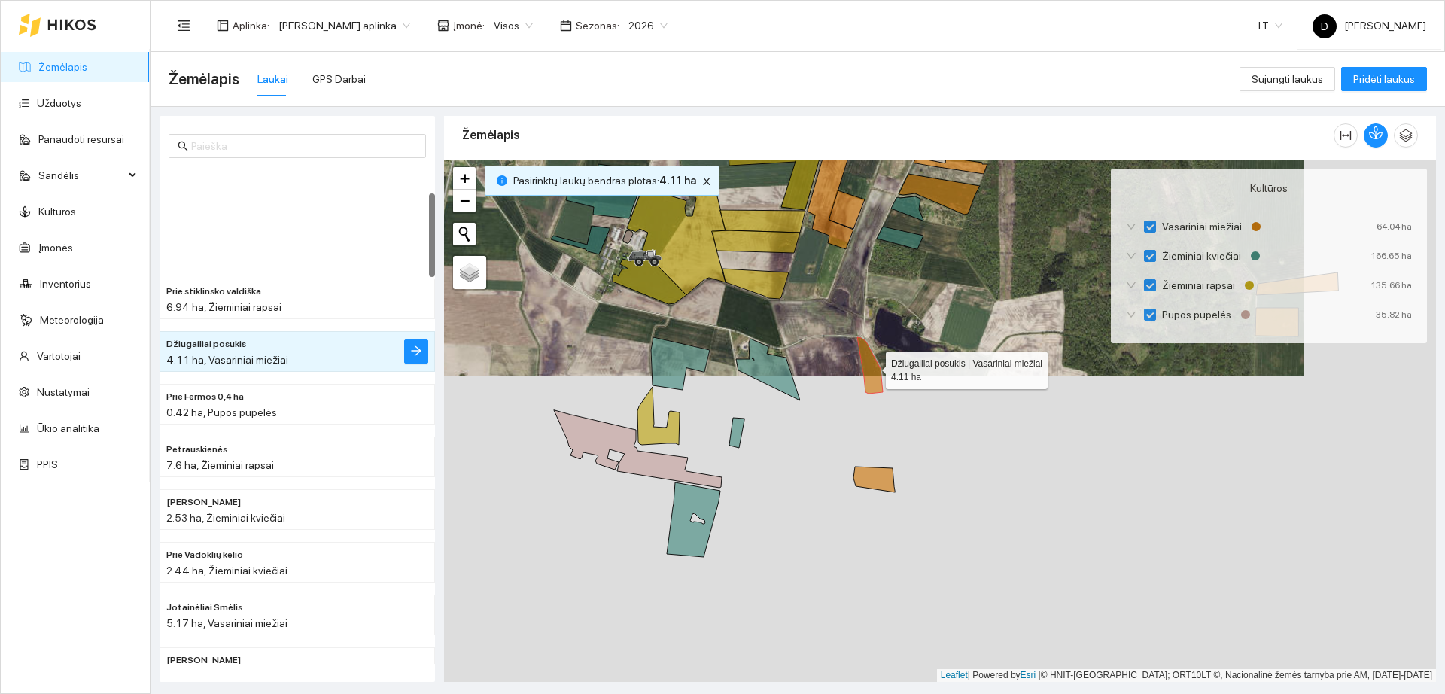
scroll to position [158, 0]
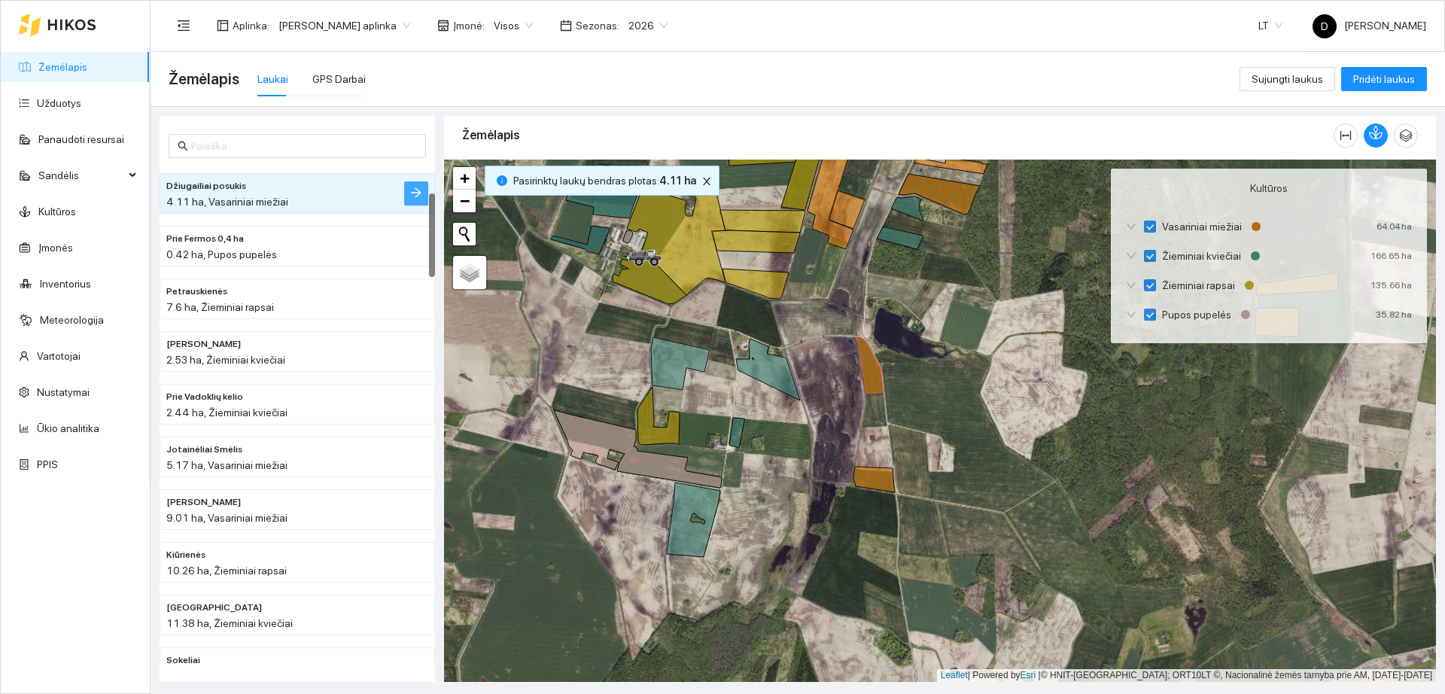
click at [420, 187] on icon "arrow-right" at bounding box center [416, 193] width 12 height 12
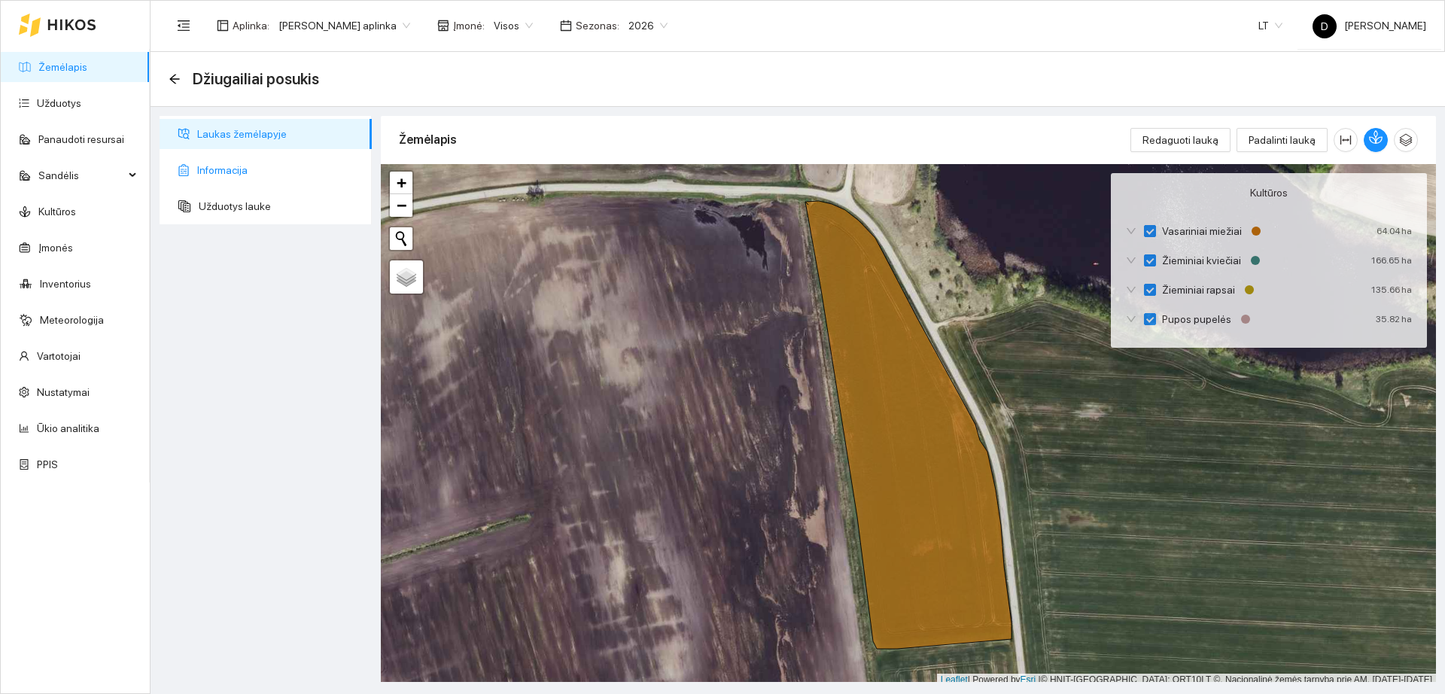
click at [248, 169] on span "Informacija" at bounding box center [278, 170] width 163 height 30
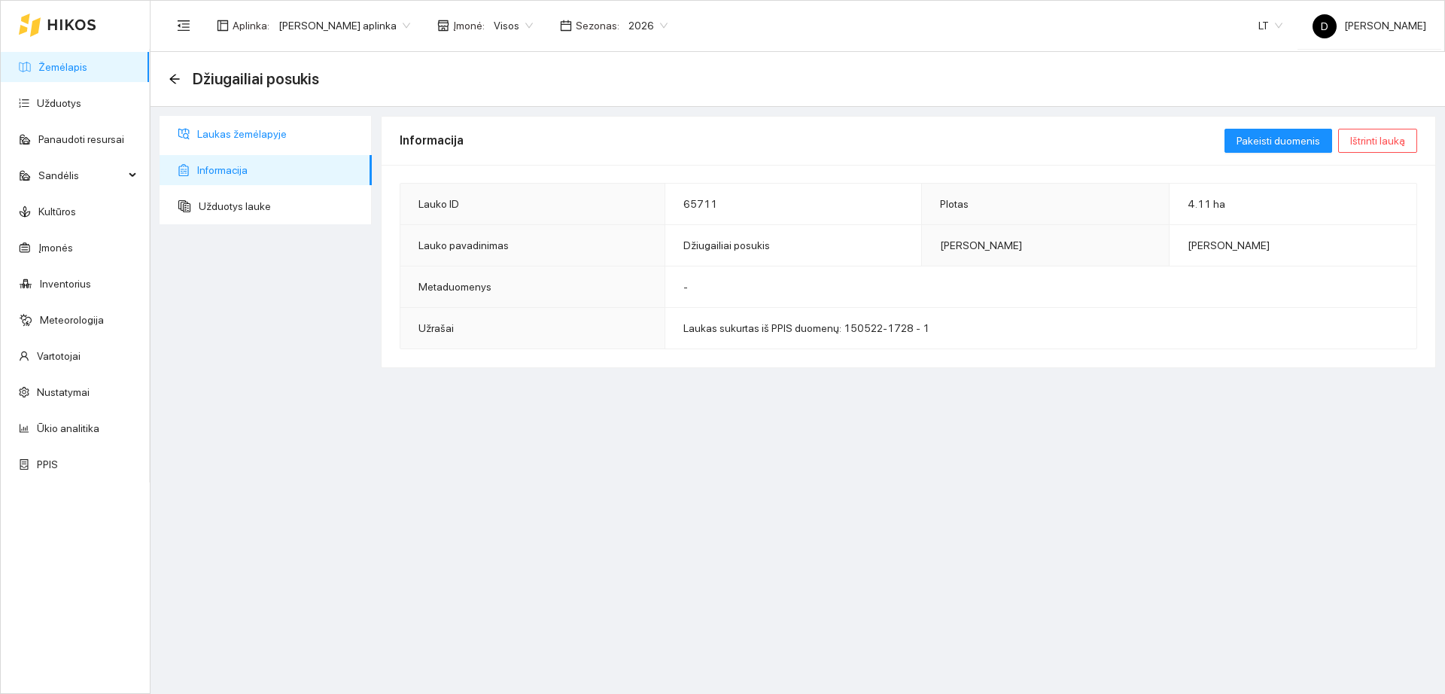
click at [231, 139] on span "Laukas žemėlapyje" at bounding box center [278, 134] width 163 height 30
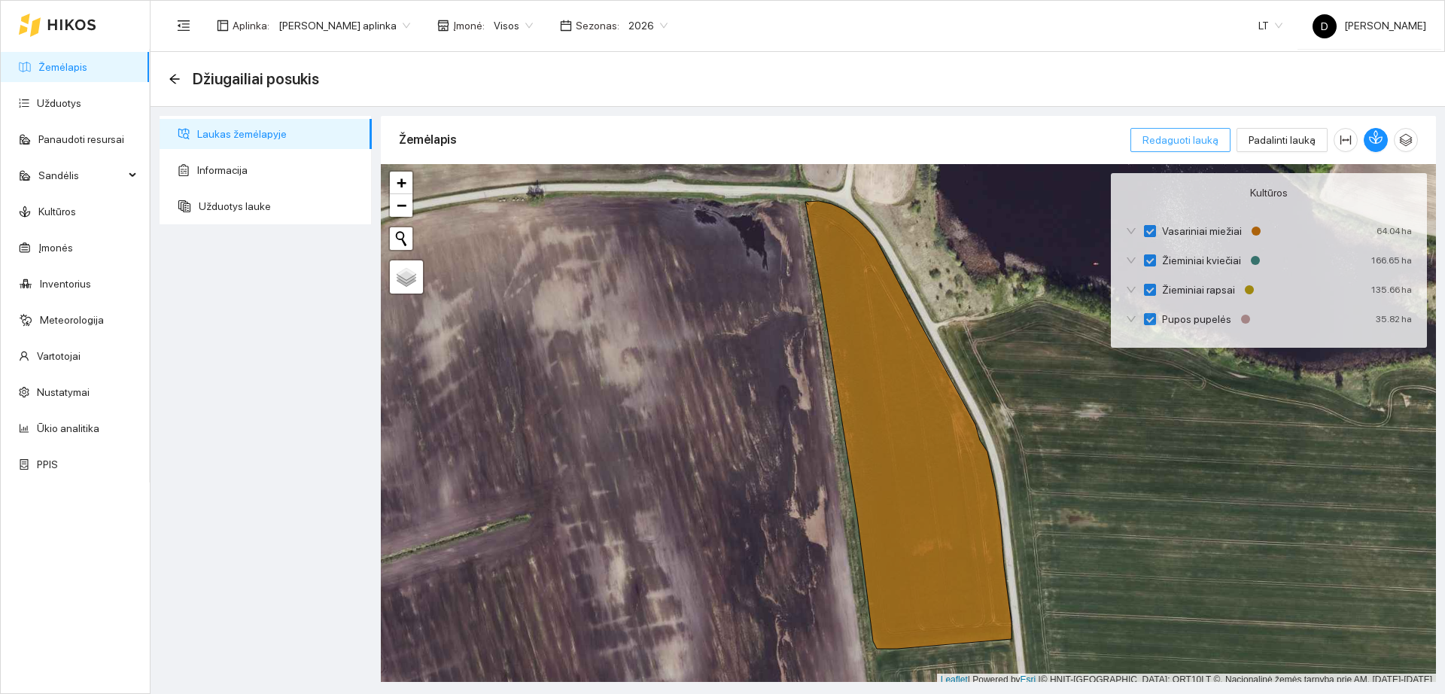
click at [1191, 138] on span "Redaguoti lauką" at bounding box center [1181, 140] width 76 height 17
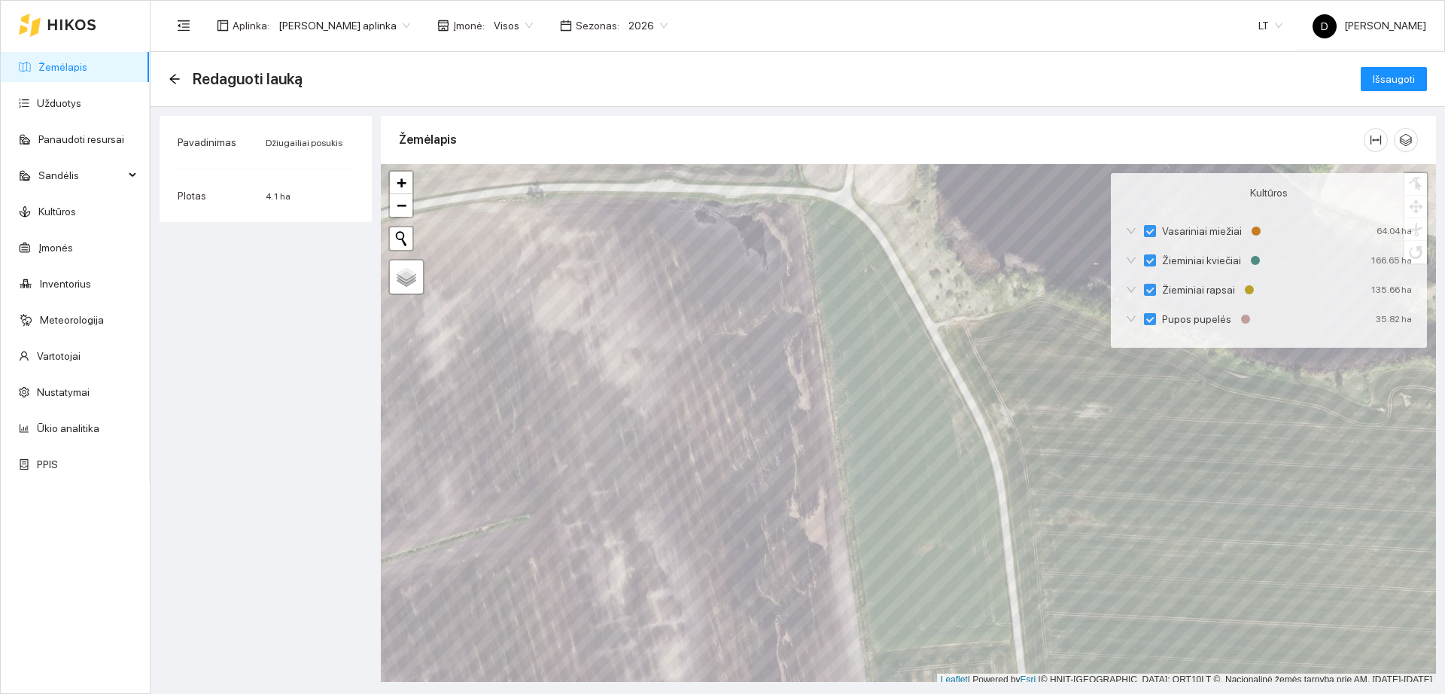
click at [82, 65] on link "Žemėlapis" at bounding box center [62, 67] width 49 height 12
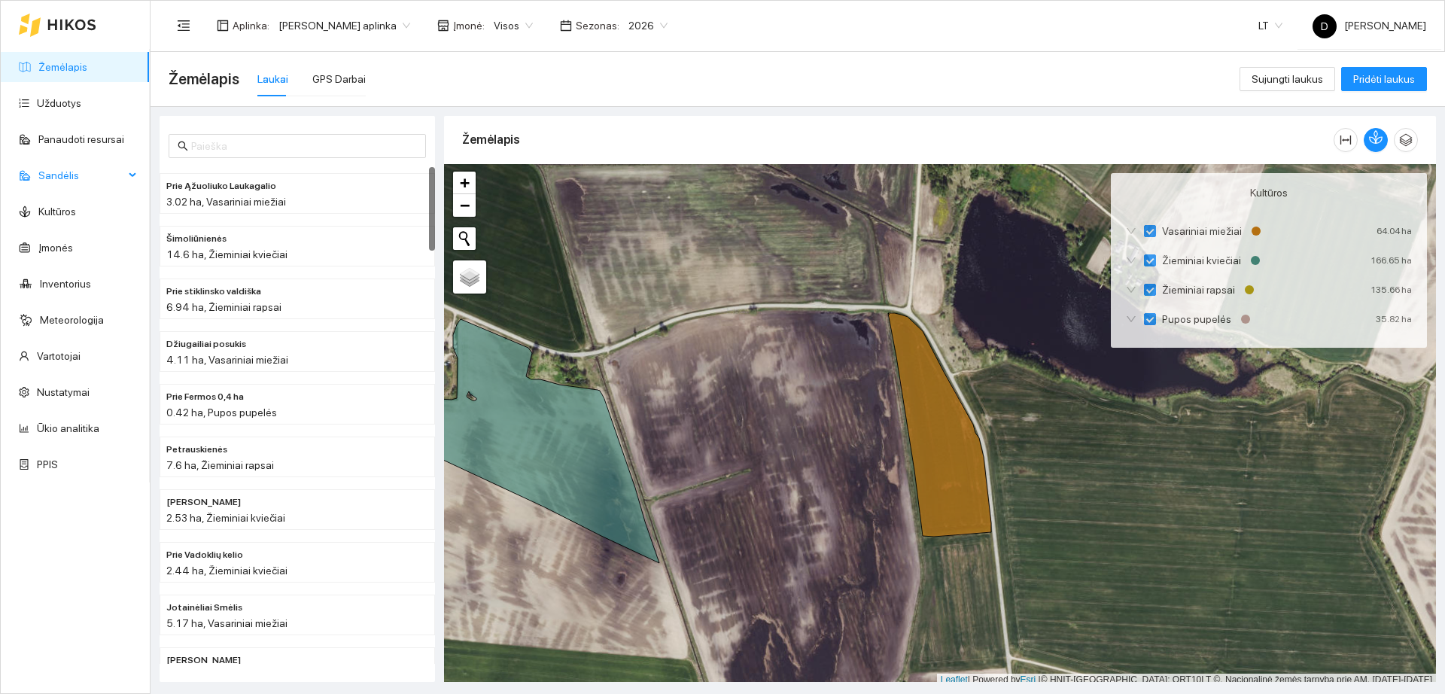
click at [67, 172] on span "Sandėlis" at bounding box center [81, 175] width 86 height 30
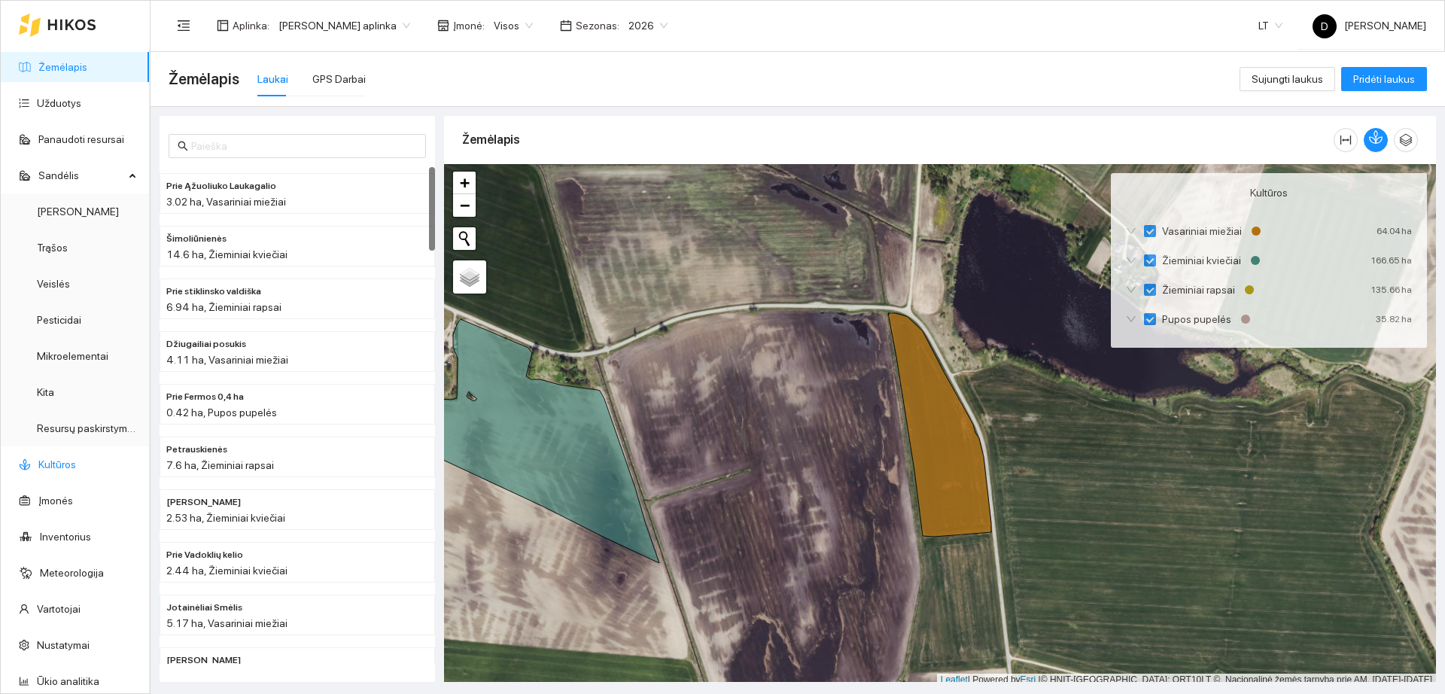
click at [66, 466] on link "Kultūros" at bounding box center [57, 464] width 38 height 12
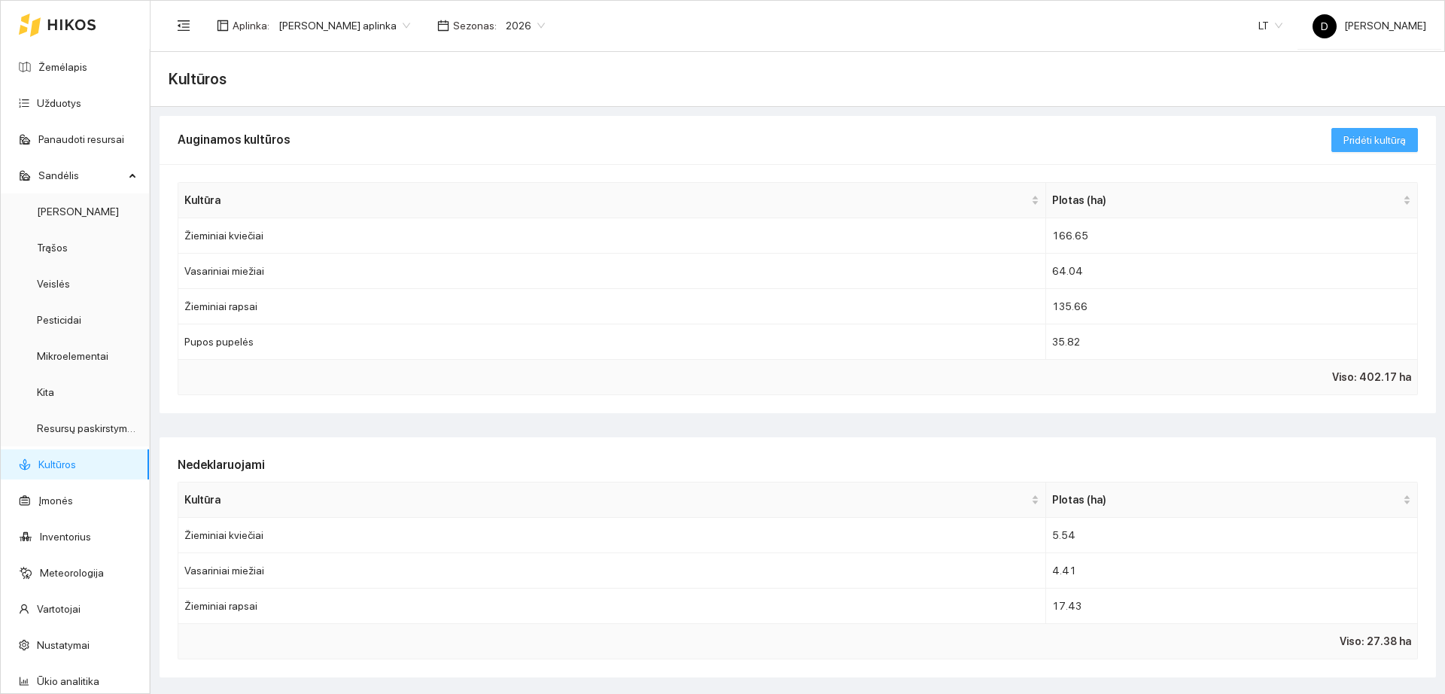
click at [1360, 139] on span "Pridėti kultūrą" at bounding box center [1375, 140] width 62 height 17
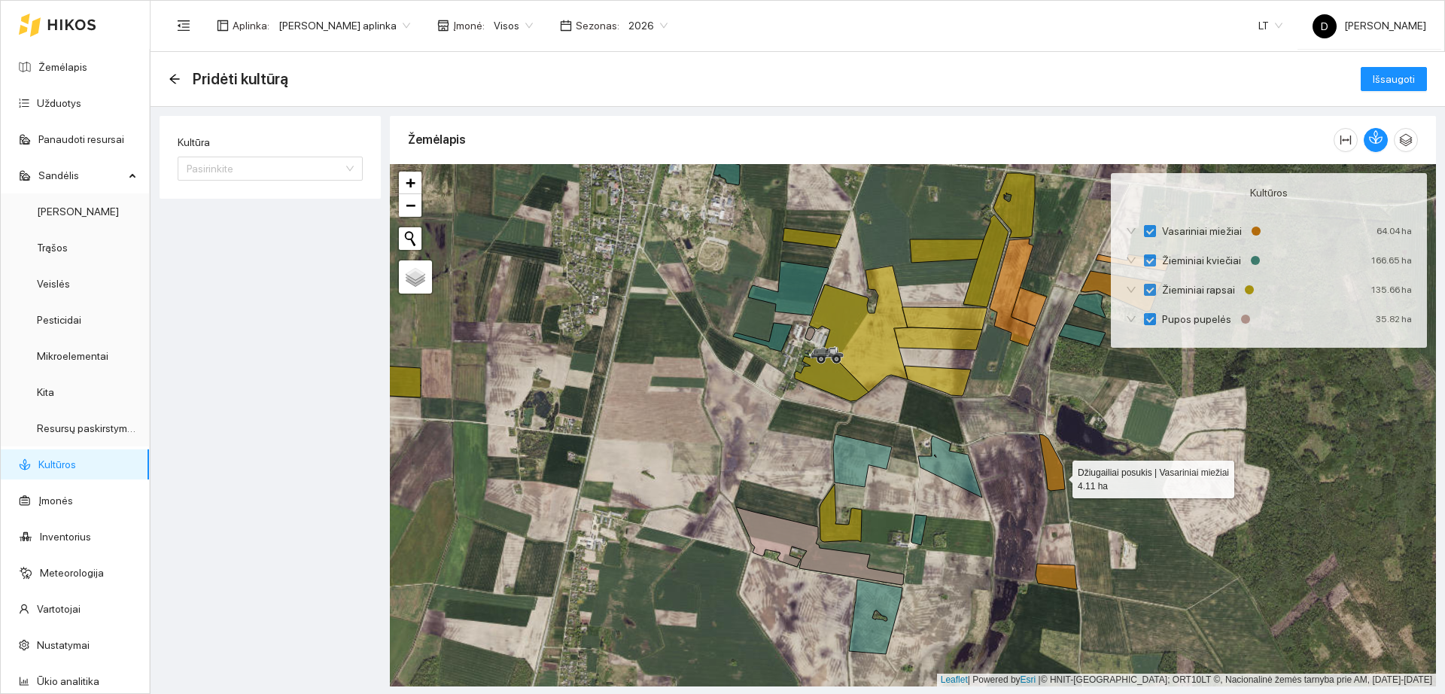
click at [1059, 475] on icon at bounding box center [1053, 462] width 26 height 56
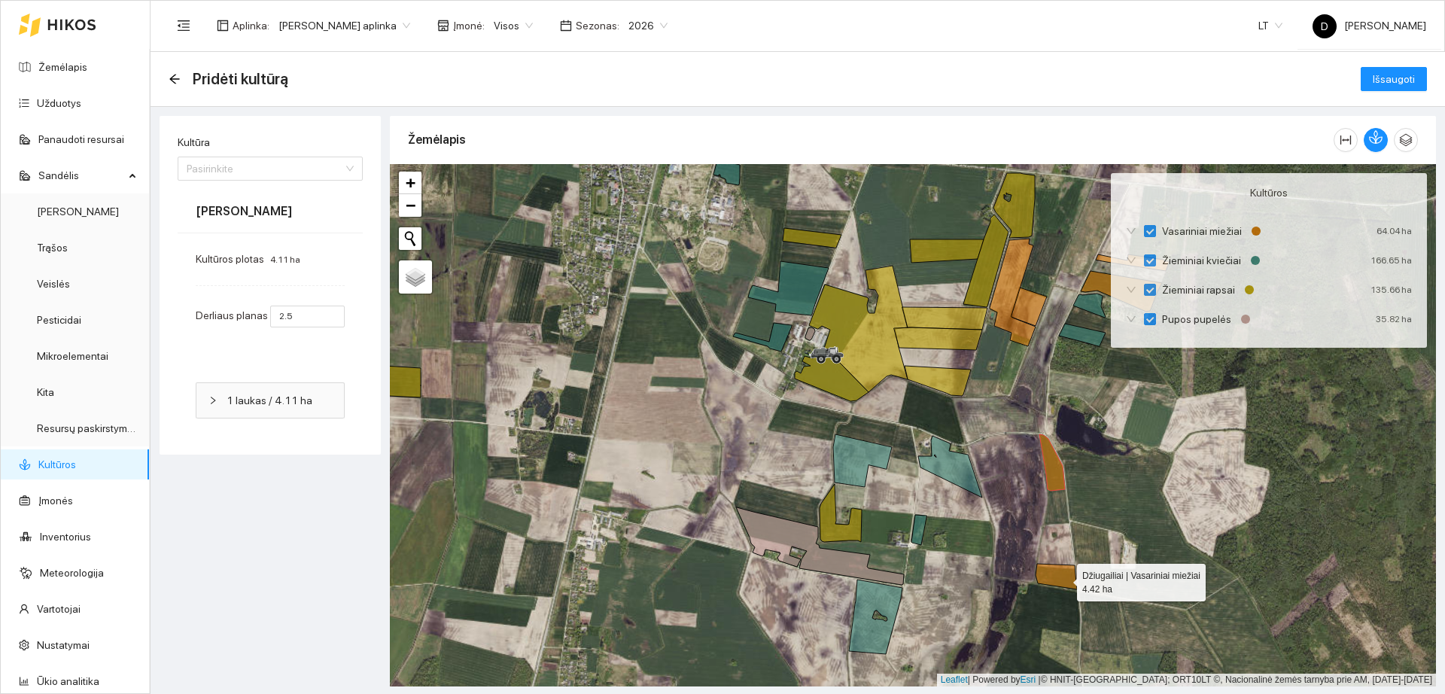
click at [1064, 579] on icon at bounding box center [1056, 577] width 41 height 26
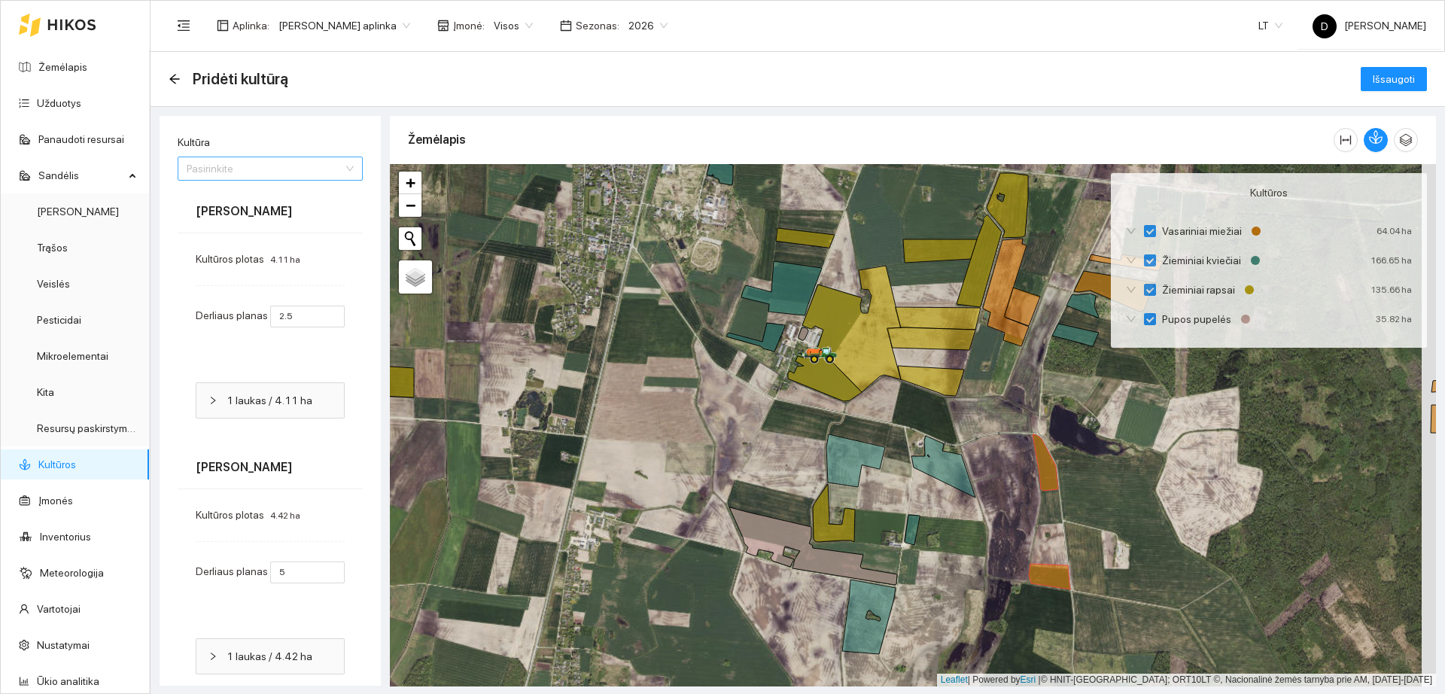
click at [297, 175] on input "Kultūra" at bounding box center [265, 168] width 157 height 23
type input "pup"
click at [293, 194] on div "Pupos pupelės" at bounding box center [263, 198] width 153 height 17
click at [1384, 81] on span "Išsaugoti" at bounding box center [1394, 79] width 42 height 17
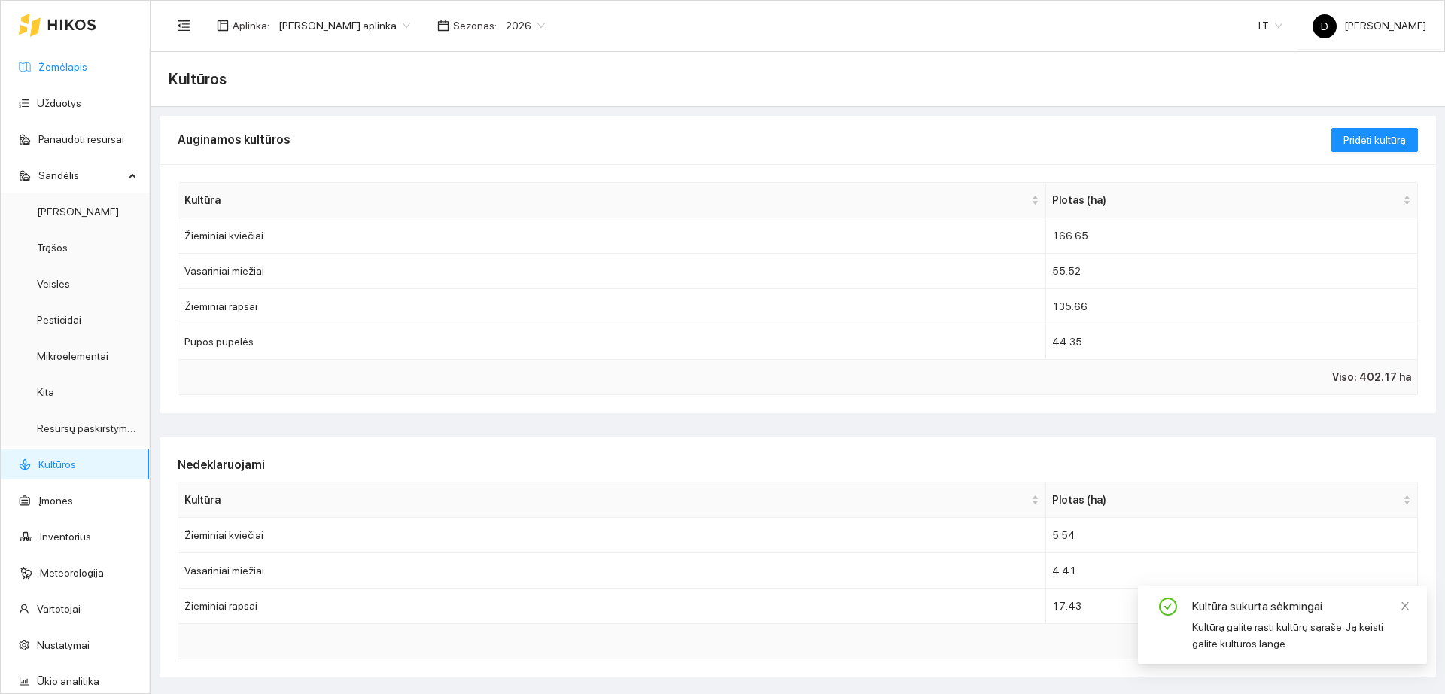
click at [76, 71] on link "Žemėlapis" at bounding box center [62, 67] width 49 height 12
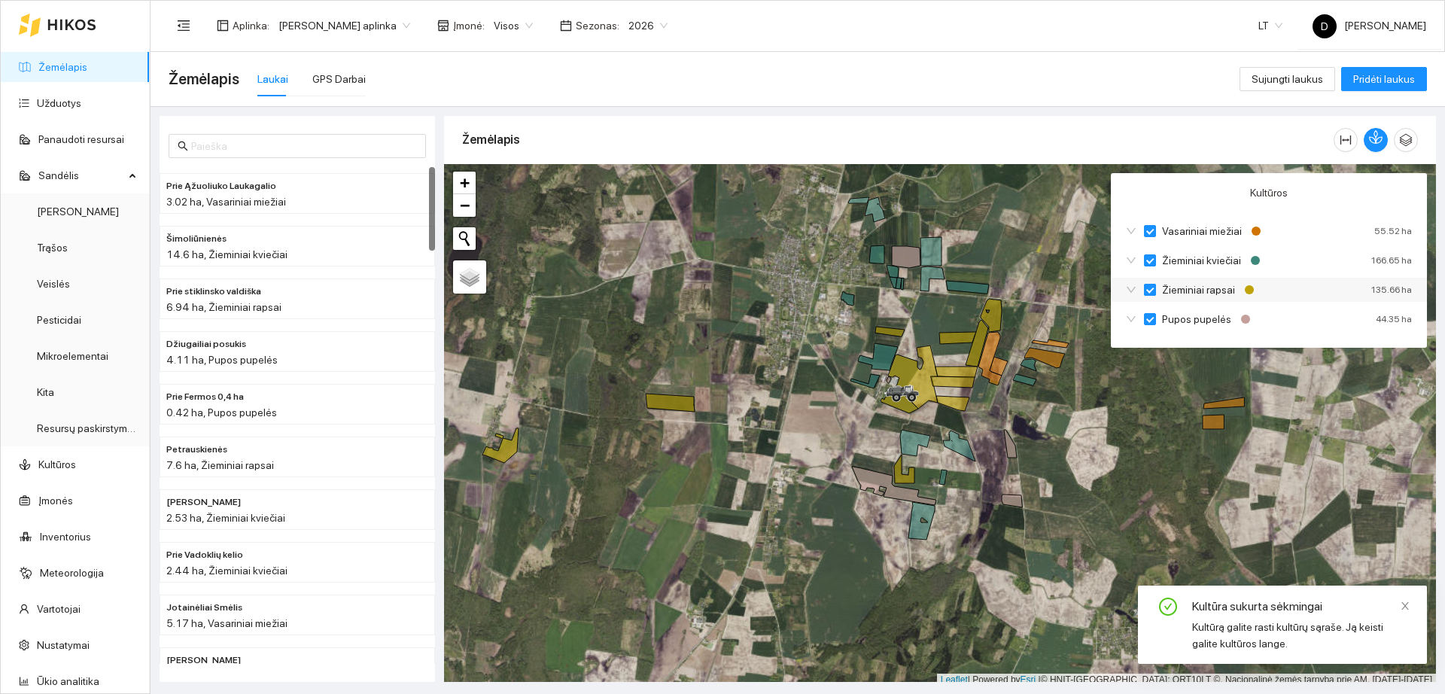
click at [1153, 286] on input "Žieminiai rapsai" at bounding box center [1150, 290] width 12 height 12
checkbox input "true"
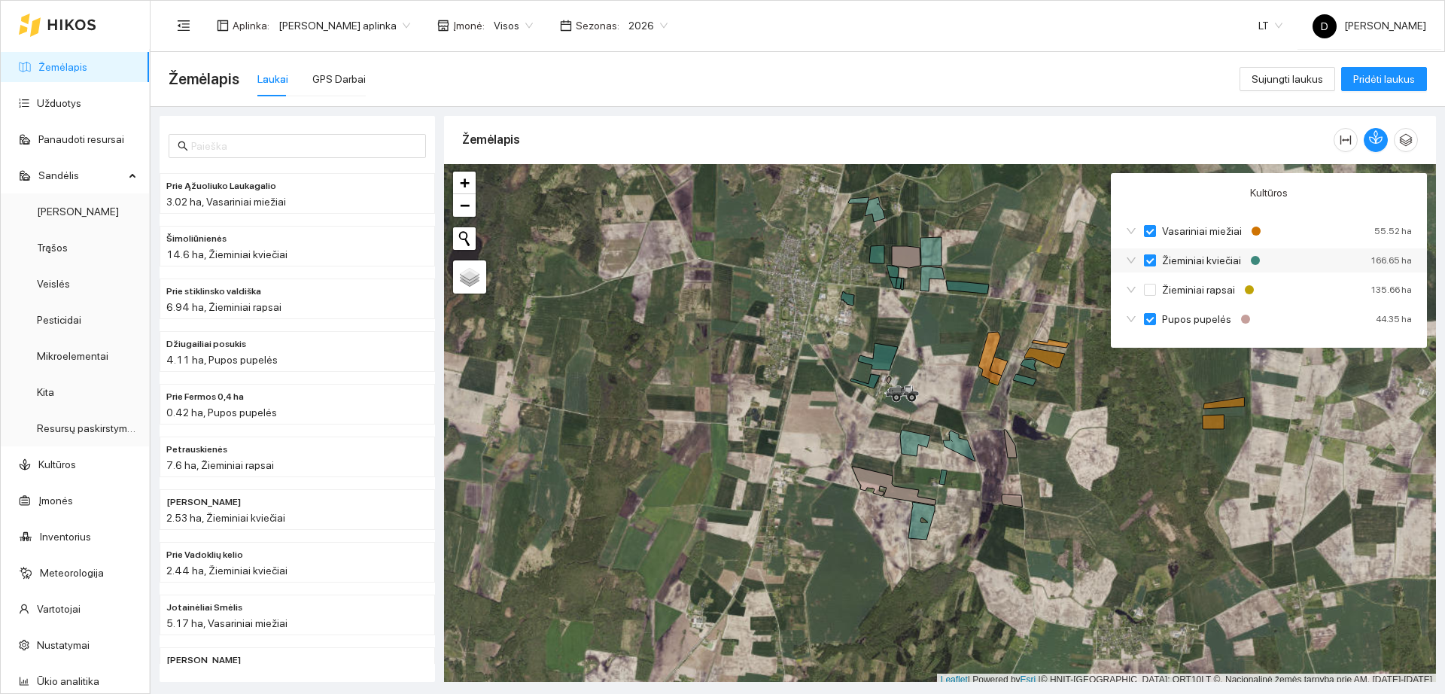
click at [1150, 252] on label "Žieminiai kviečiai" at bounding box center [1195, 260] width 103 height 17
click at [1150, 254] on input "Žieminiai kviečiai" at bounding box center [1150, 260] width 12 height 12
checkbox input "true"
checkbox input "false"
click at [1153, 225] on input "Vasariniai miežiai" at bounding box center [1150, 231] width 12 height 12
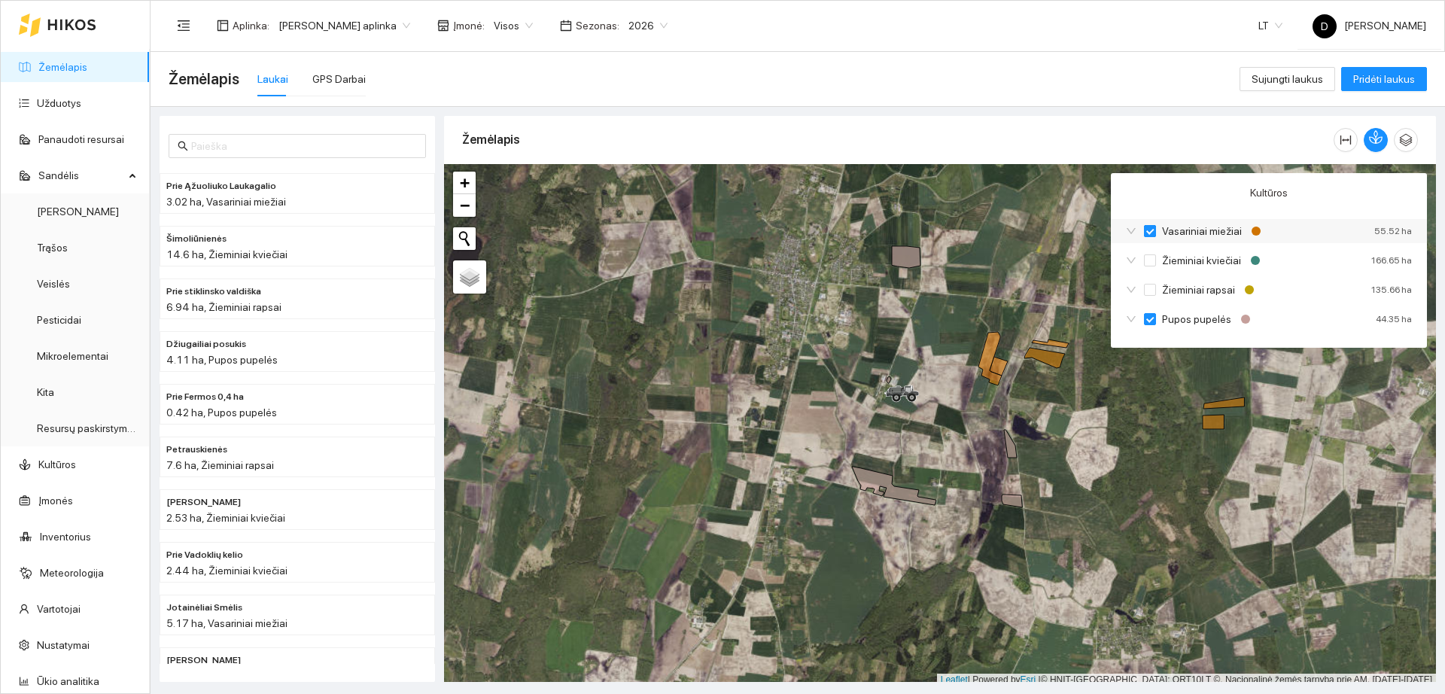
checkbox input "true"
checkbox input "false"
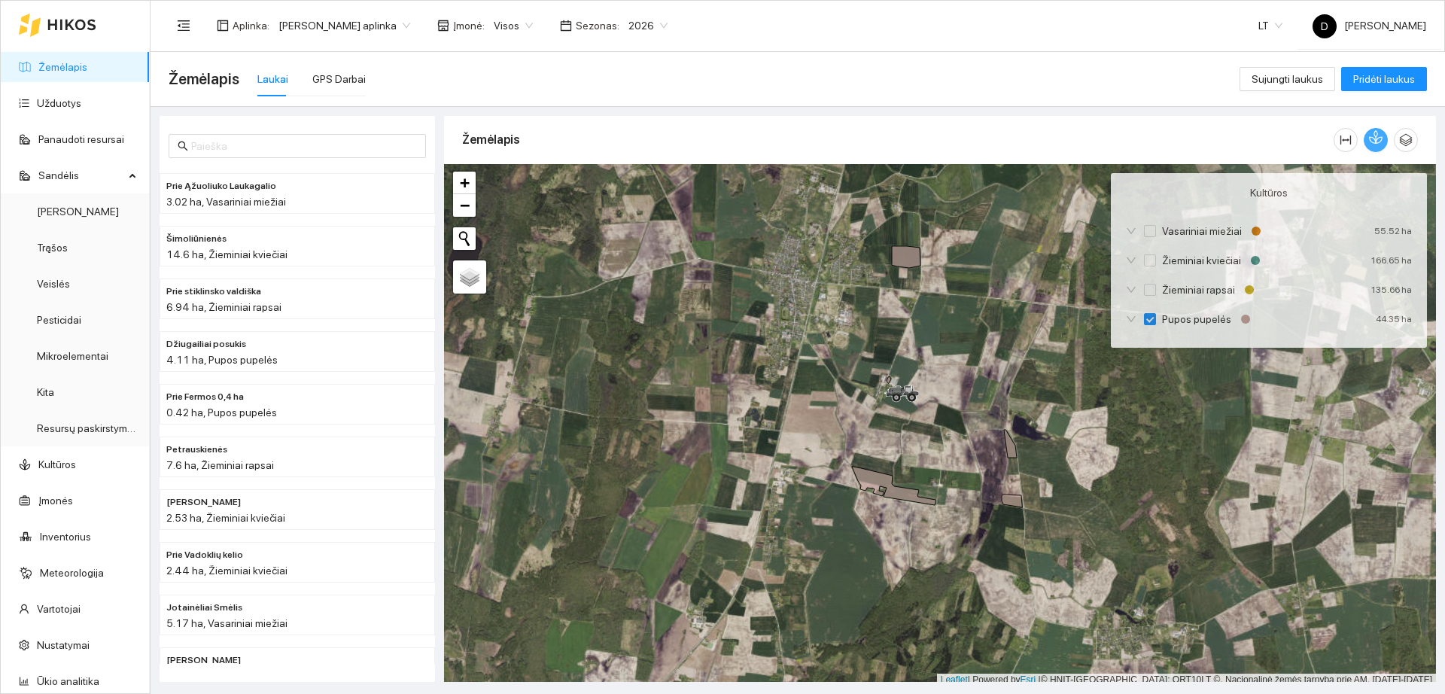
click at [1378, 142] on icon "button" at bounding box center [1376, 137] width 14 height 14
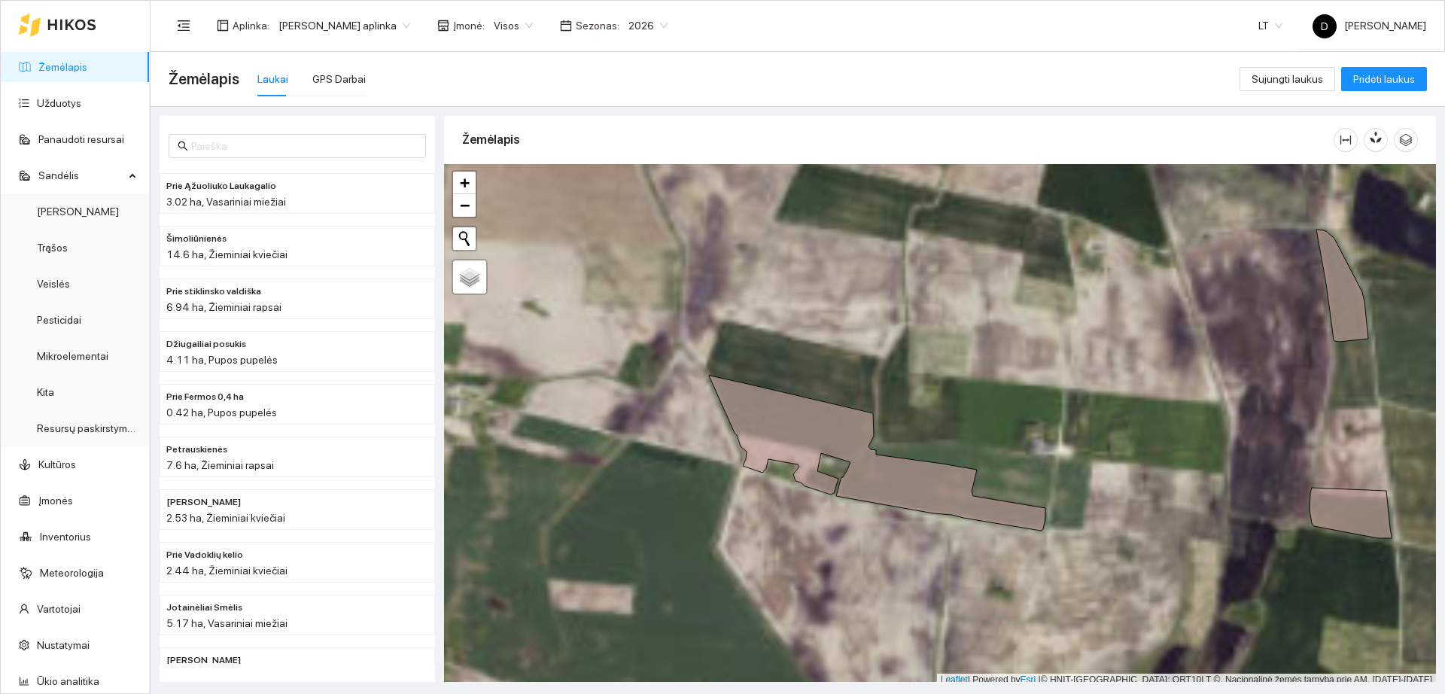
scroll to position [5, 0]
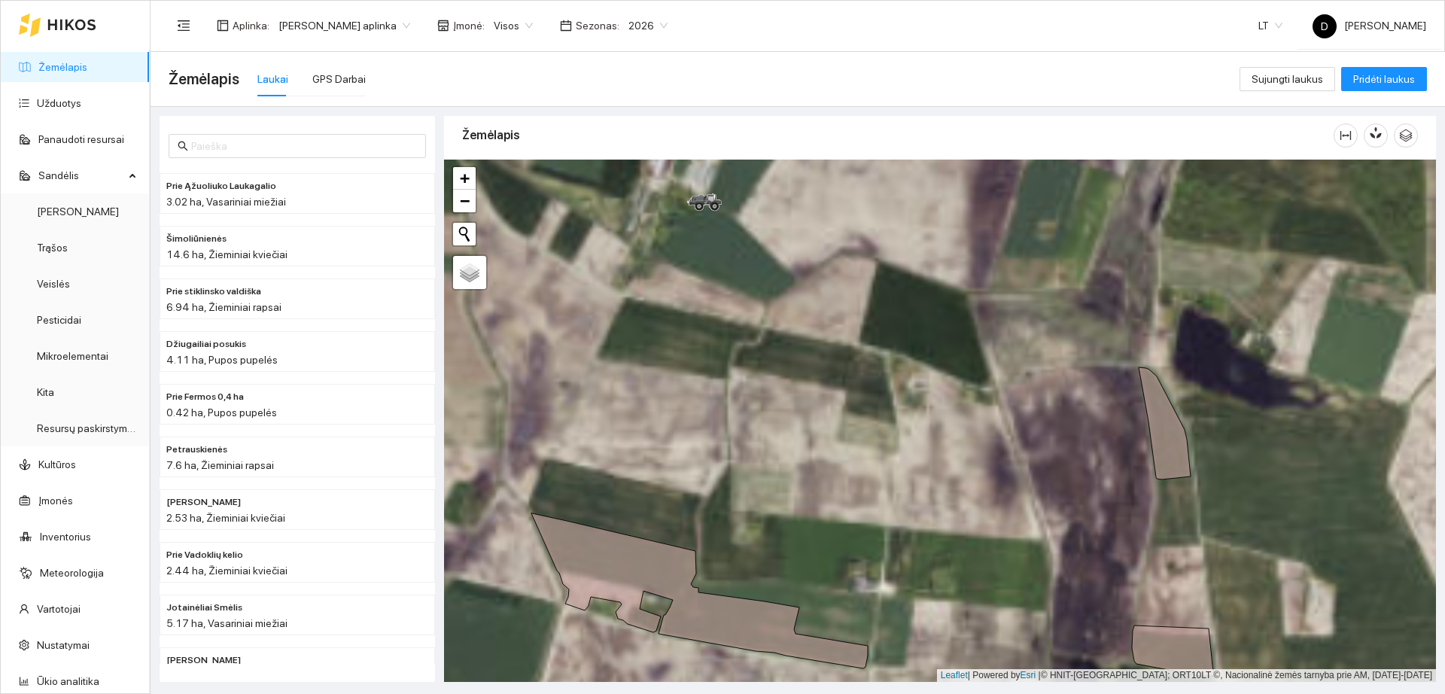
drag, startPoint x: 1039, startPoint y: 285, endPoint x: 859, endPoint y: 431, distance: 231.3
click at [860, 431] on div "+ − Nieko nerasta. Bandykite dar kartą." at bounding box center [940, 421] width 992 height 522
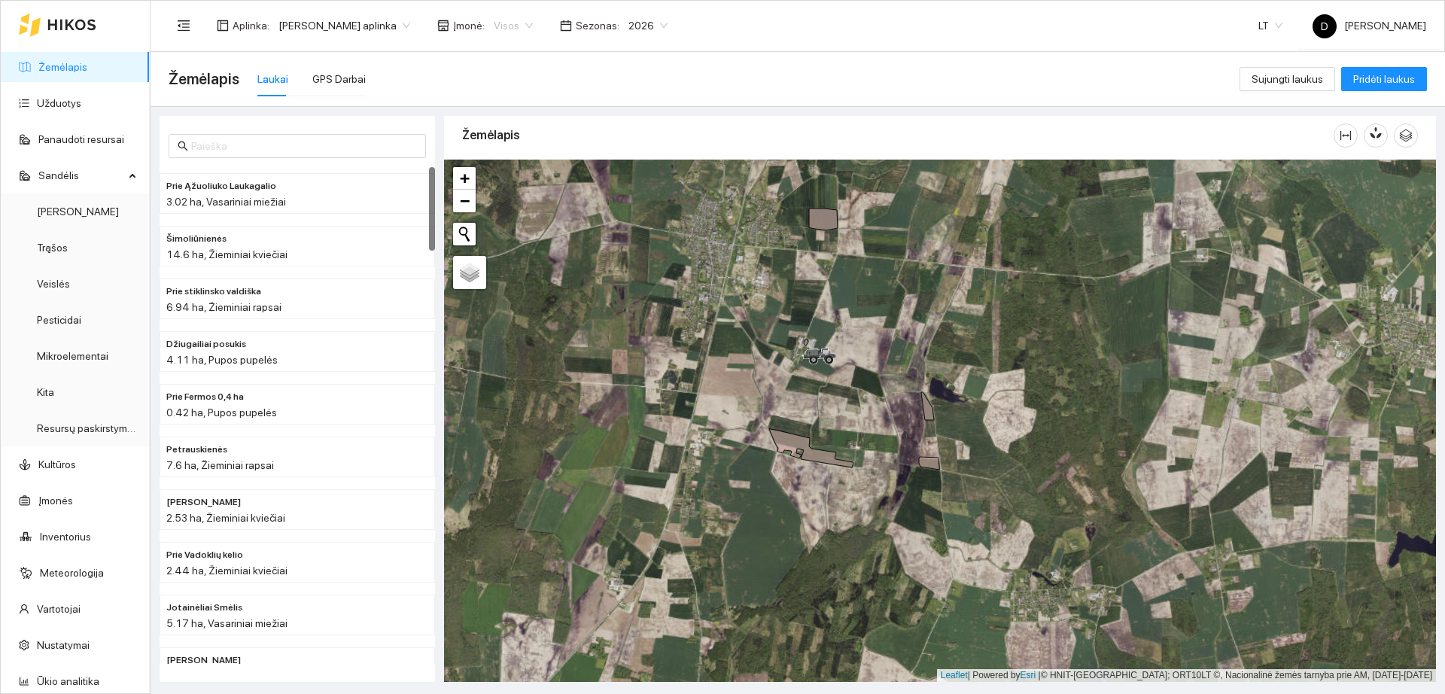
click at [501, 30] on span "Visos" at bounding box center [513, 25] width 39 height 23
click at [502, 47] on div "Visos" at bounding box center [528, 55] width 82 height 17
click at [69, 66] on link "Žemėlapis" at bounding box center [62, 67] width 49 height 12
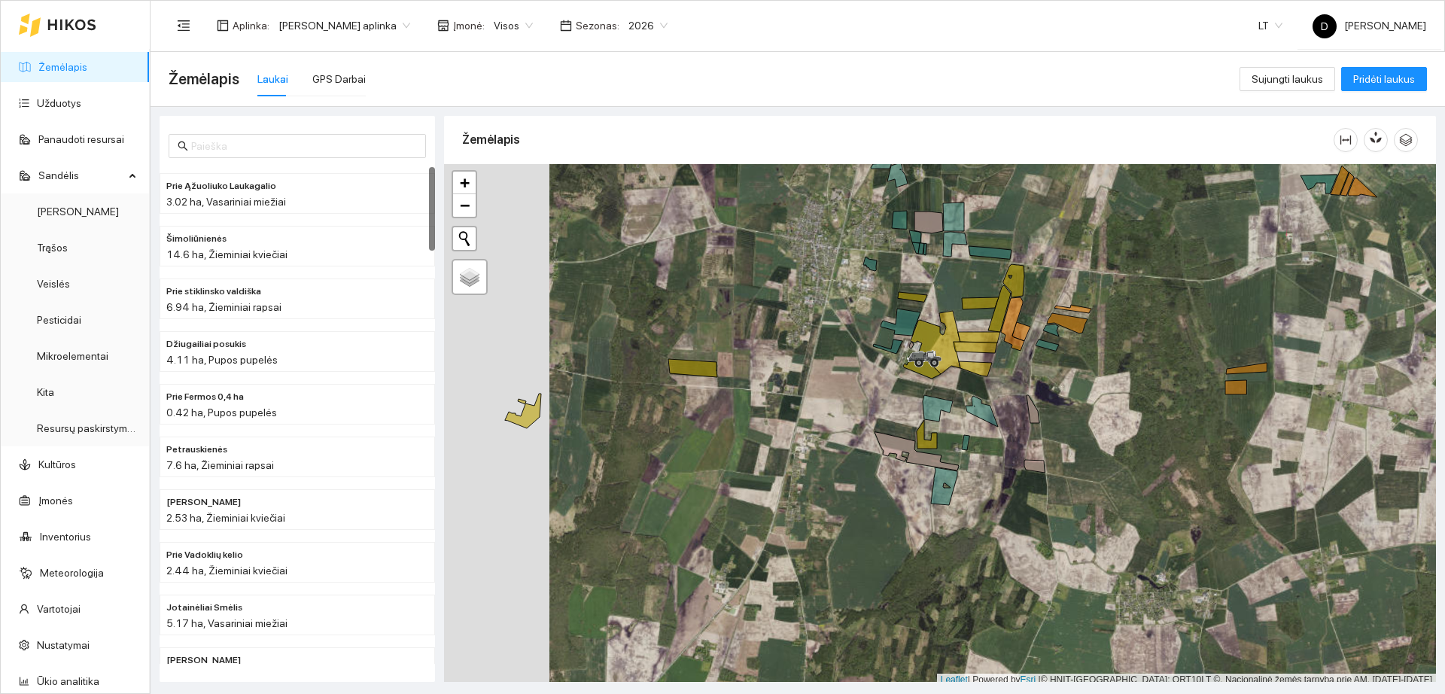
scroll to position [5, 0]
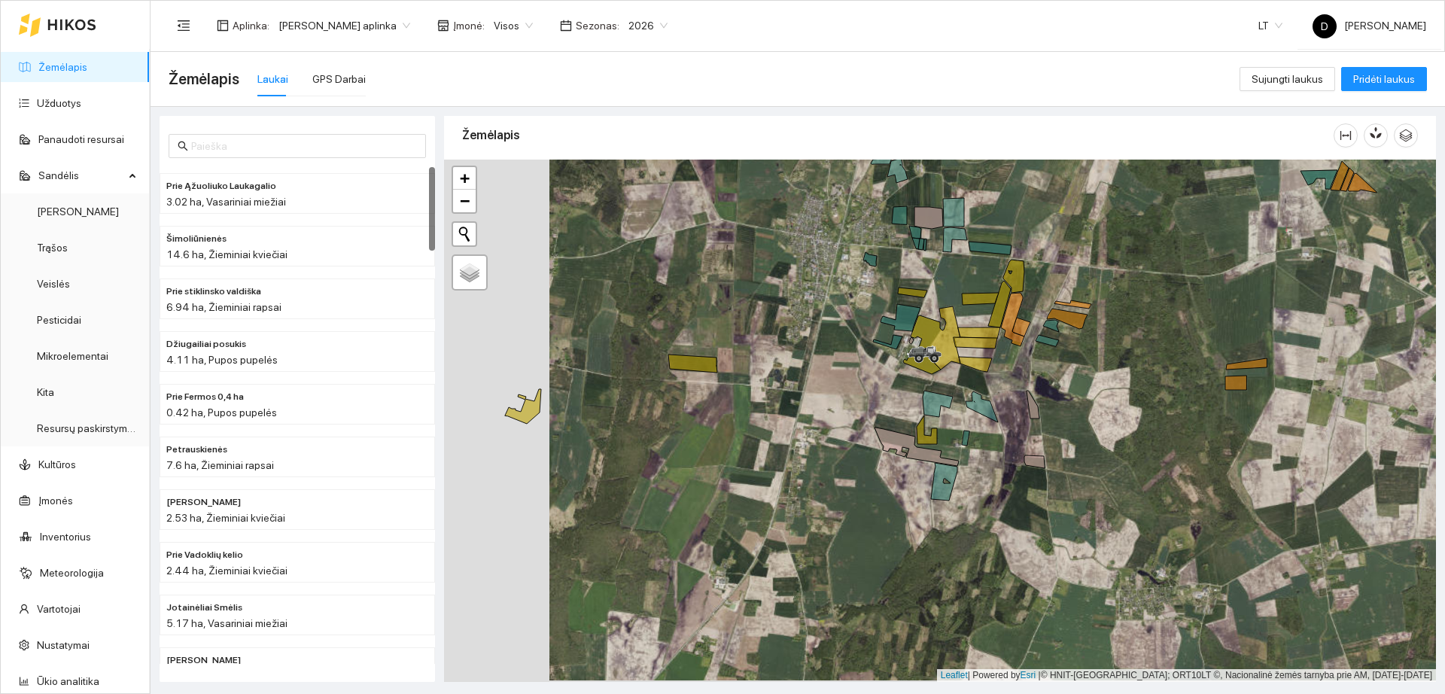
drag, startPoint x: 811, startPoint y: 465, endPoint x: 858, endPoint y: 431, distance: 58.7
click at [857, 431] on div "+ − Nieko nerasta. Bandykite dar kartą." at bounding box center [940, 421] width 992 height 522
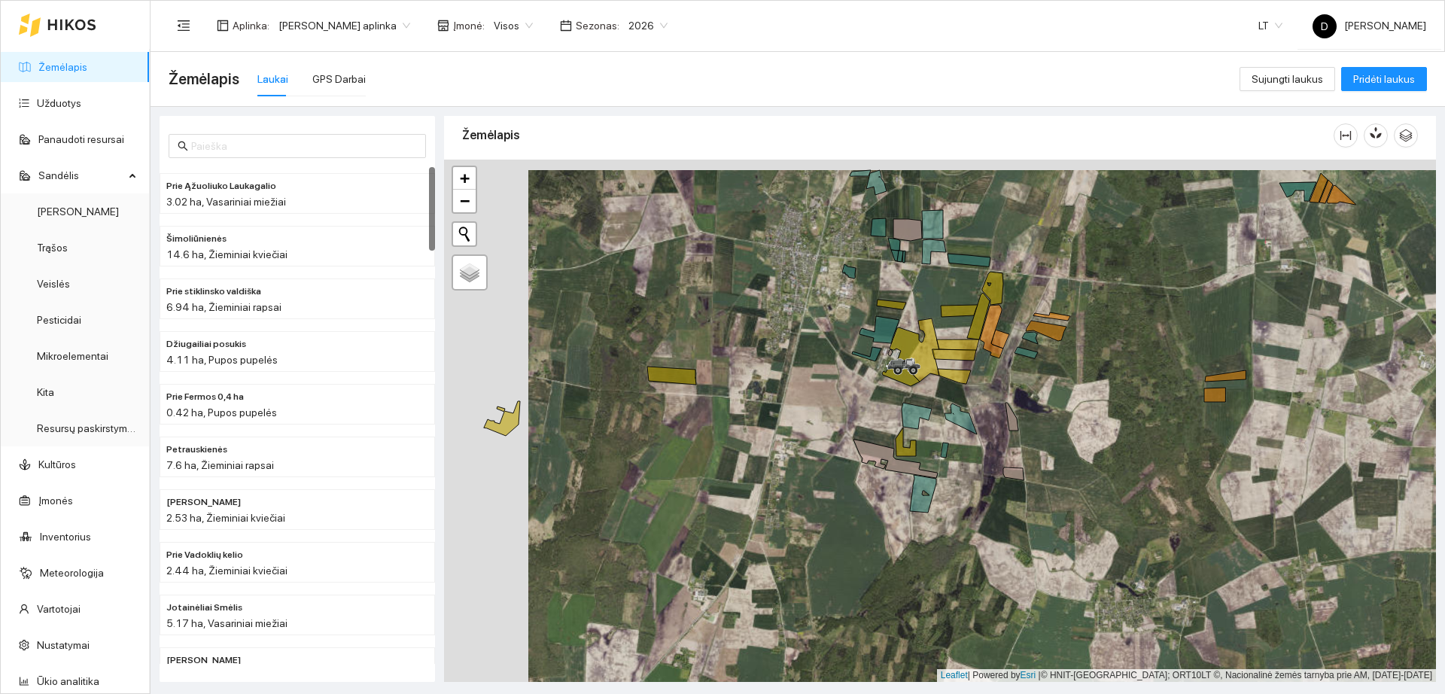
drag, startPoint x: 763, startPoint y: 480, endPoint x: 712, endPoint y: 531, distance: 71.3
click at [712, 531] on div "+ − Nieko nerasta. Bandykite dar kartą." at bounding box center [940, 421] width 992 height 522
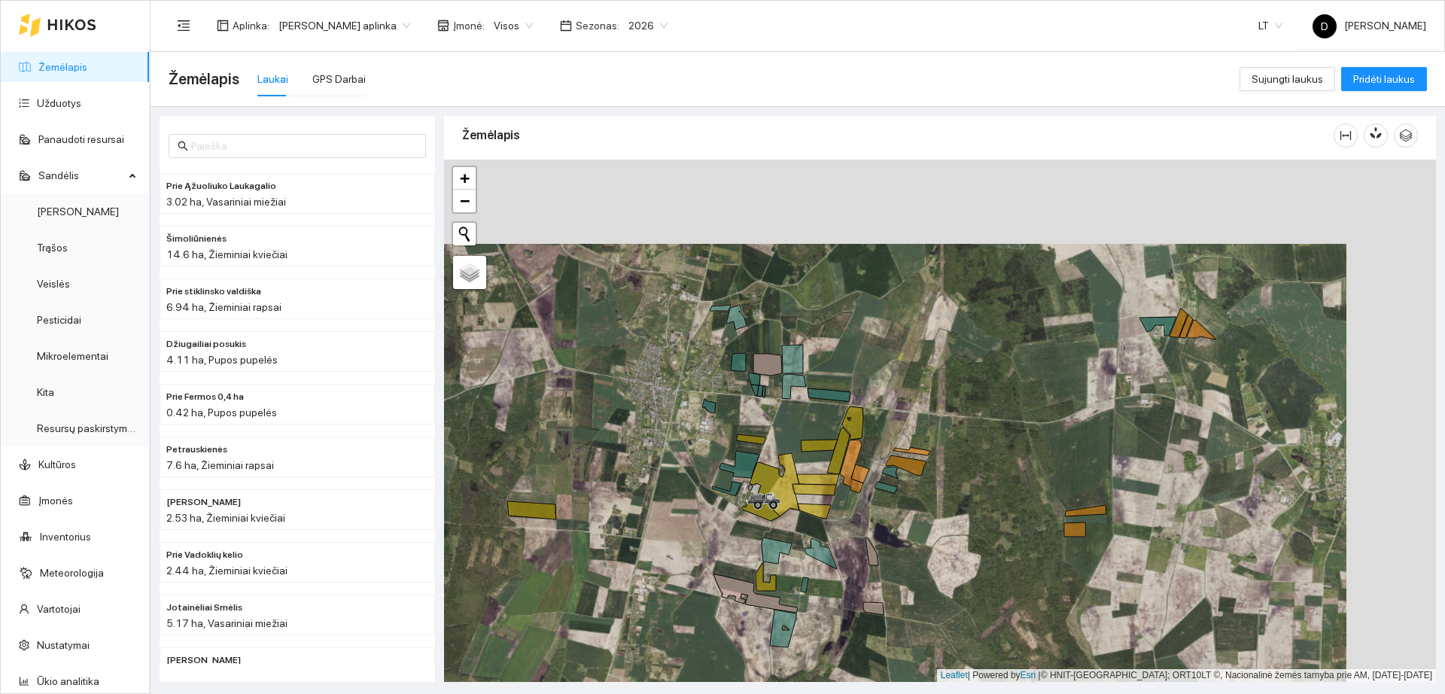
drag, startPoint x: 669, startPoint y: 203, endPoint x: 579, endPoint y: 288, distance: 124.1
click at [579, 288] on div "+ − Nieko nerasta. Bandykite dar kartą." at bounding box center [940, 421] width 992 height 522
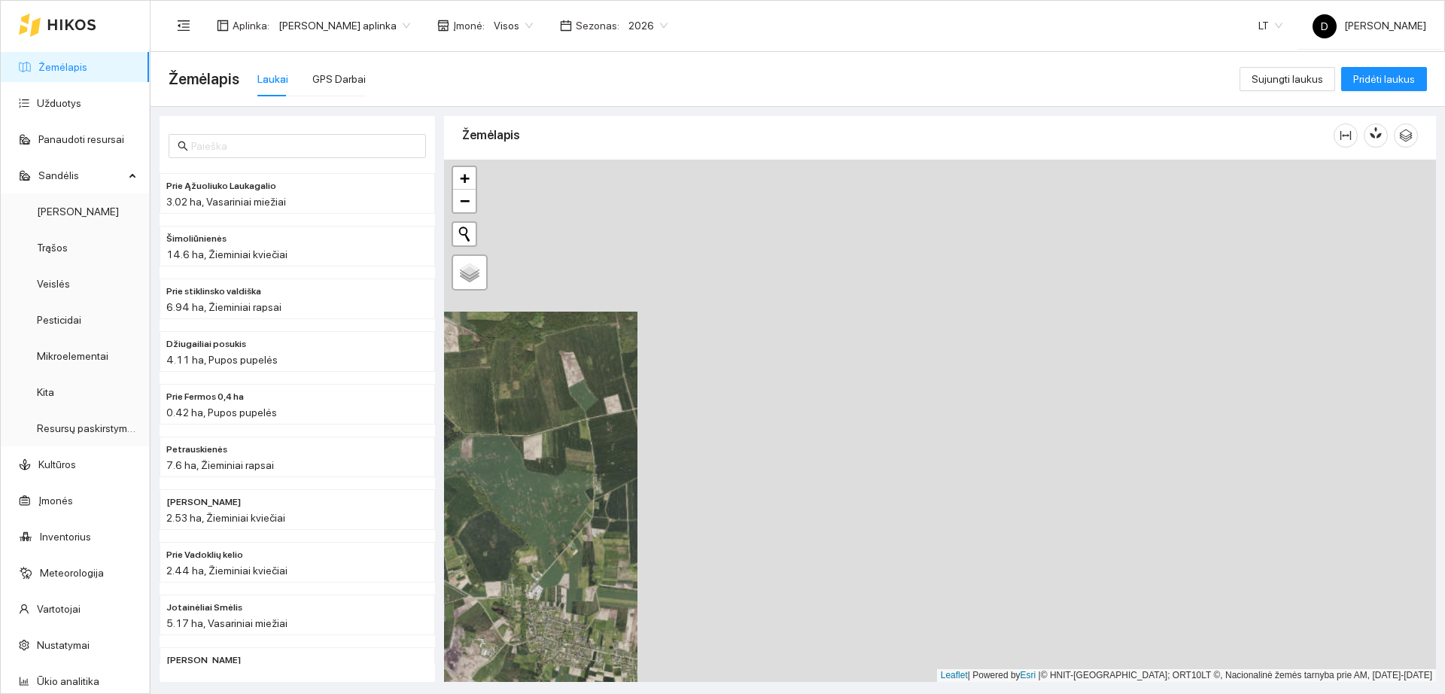
drag, startPoint x: 1302, startPoint y: 395, endPoint x: 516, endPoint y: 553, distance: 802.2
click at [504, 548] on div "+ − Žemėlapis Palydovas Leaflet" at bounding box center [940, 421] width 992 height 522
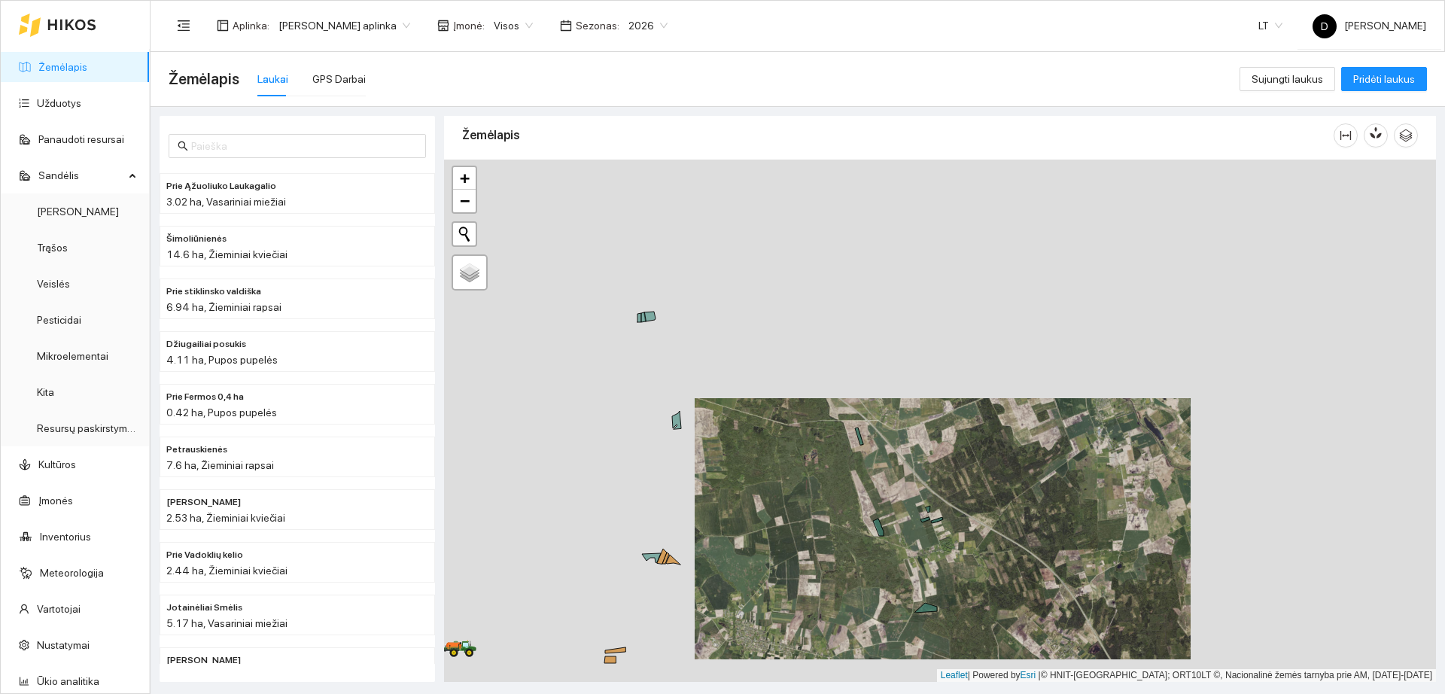
drag, startPoint x: 638, startPoint y: 475, endPoint x: 816, endPoint y: 513, distance: 181.6
click at [816, 513] on div "+ − Žemėlapis Palydovas Leaflet" at bounding box center [940, 421] width 992 height 522
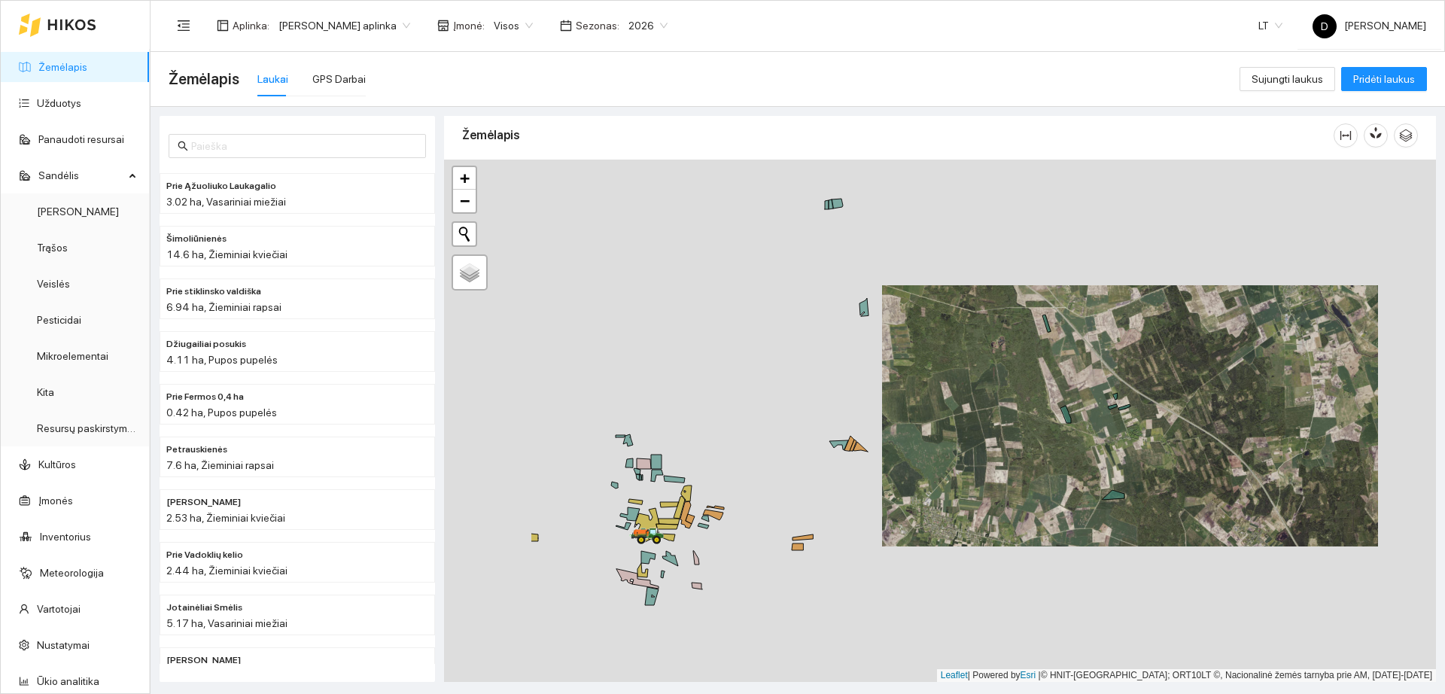
drag, startPoint x: 751, startPoint y: 536, endPoint x: 938, endPoint y: 422, distance: 218.6
click at [938, 422] on div "+ − Žemėlapis Palydovas Leaflet" at bounding box center [940, 421] width 992 height 522
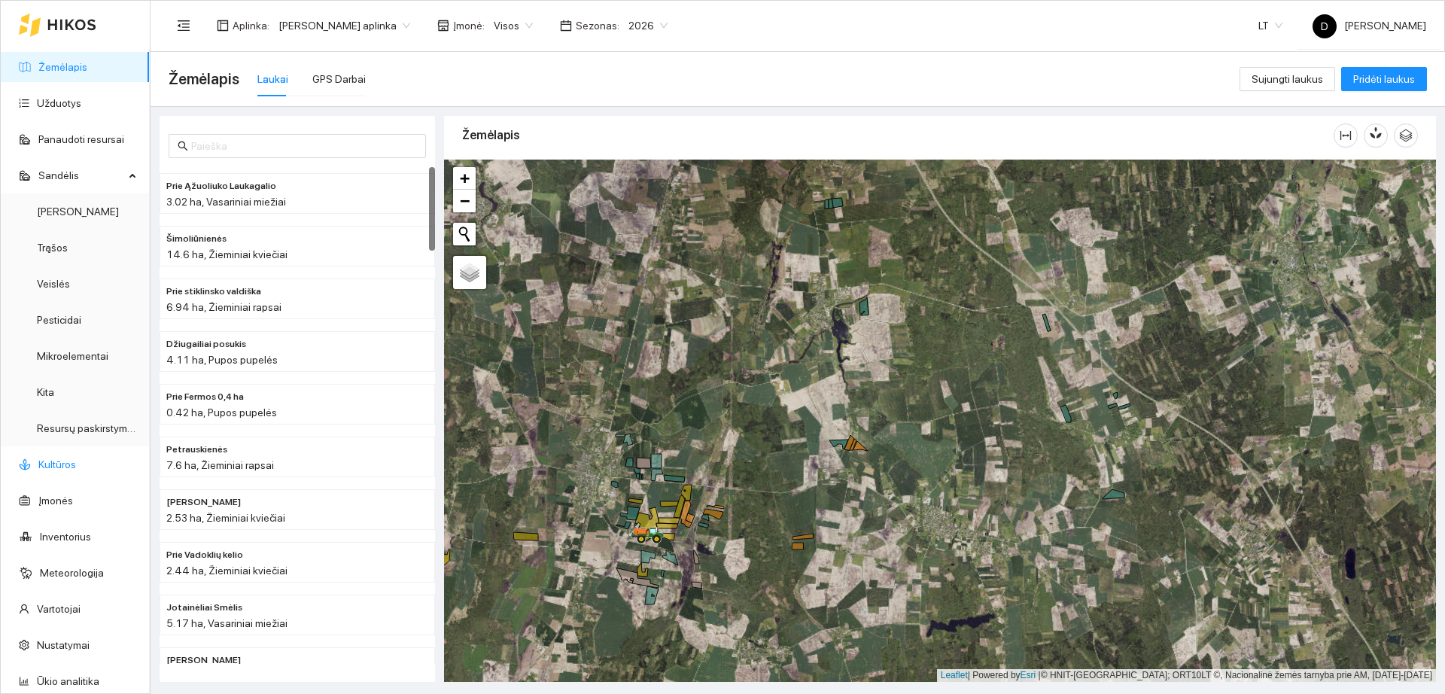
click at [59, 470] on link "Kultūros" at bounding box center [57, 464] width 38 height 12
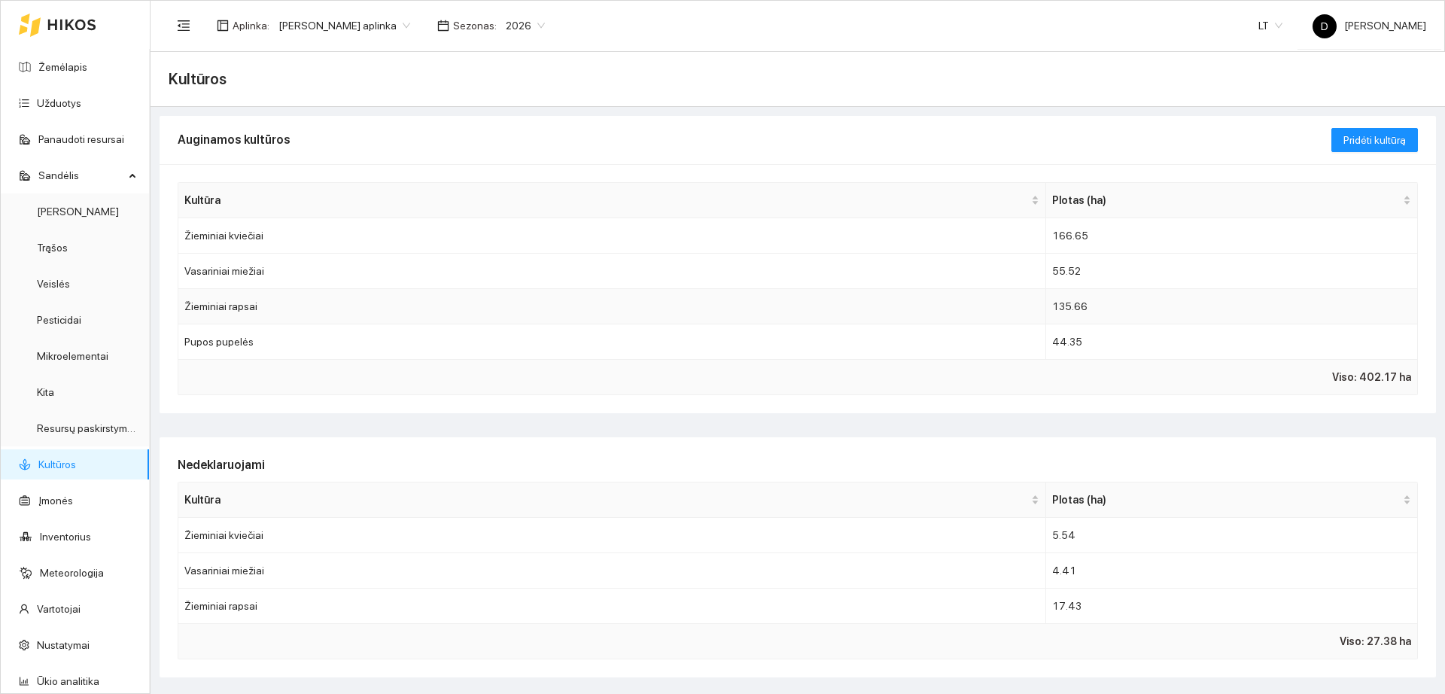
click at [841, 294] on td "Žieminiai rapsai" at bounding box center [612, 306] width 868 height 35
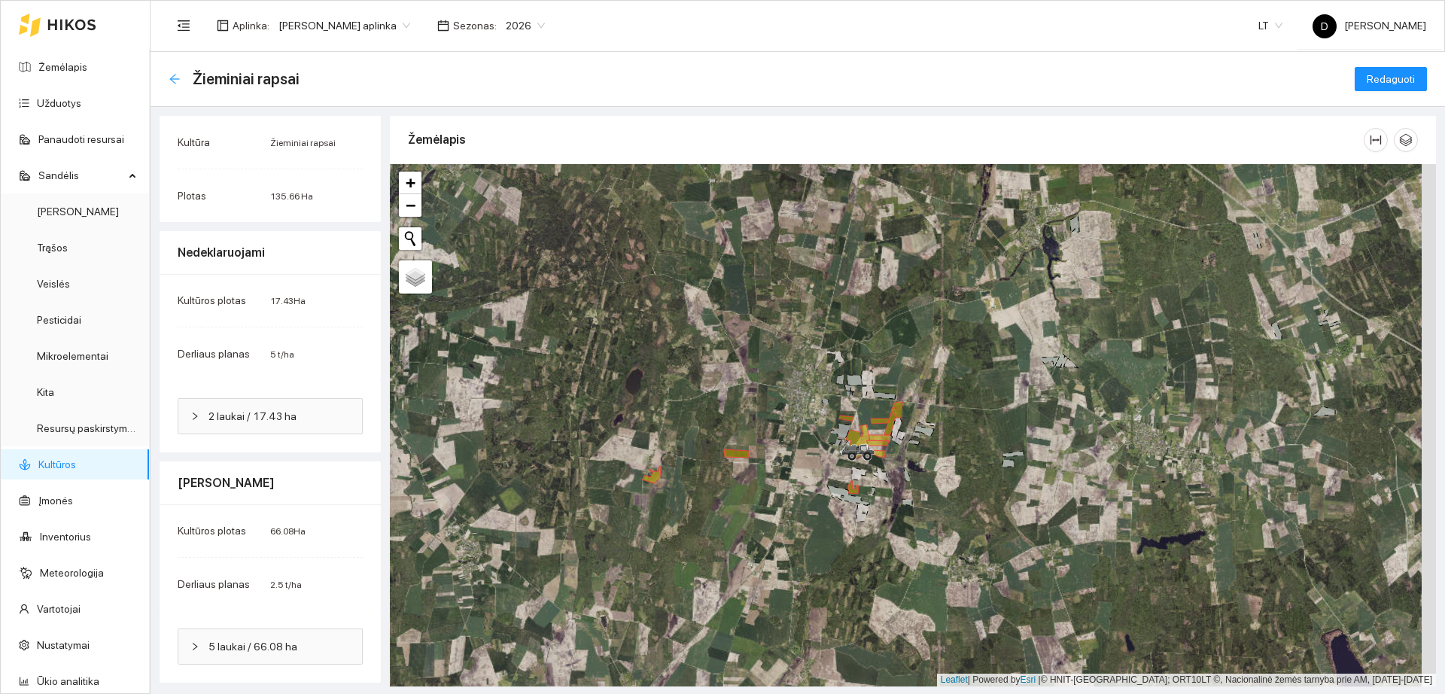
click at [172, 76] on icon "arrow-left" at bounding box center [174, 79] width 10 height 10
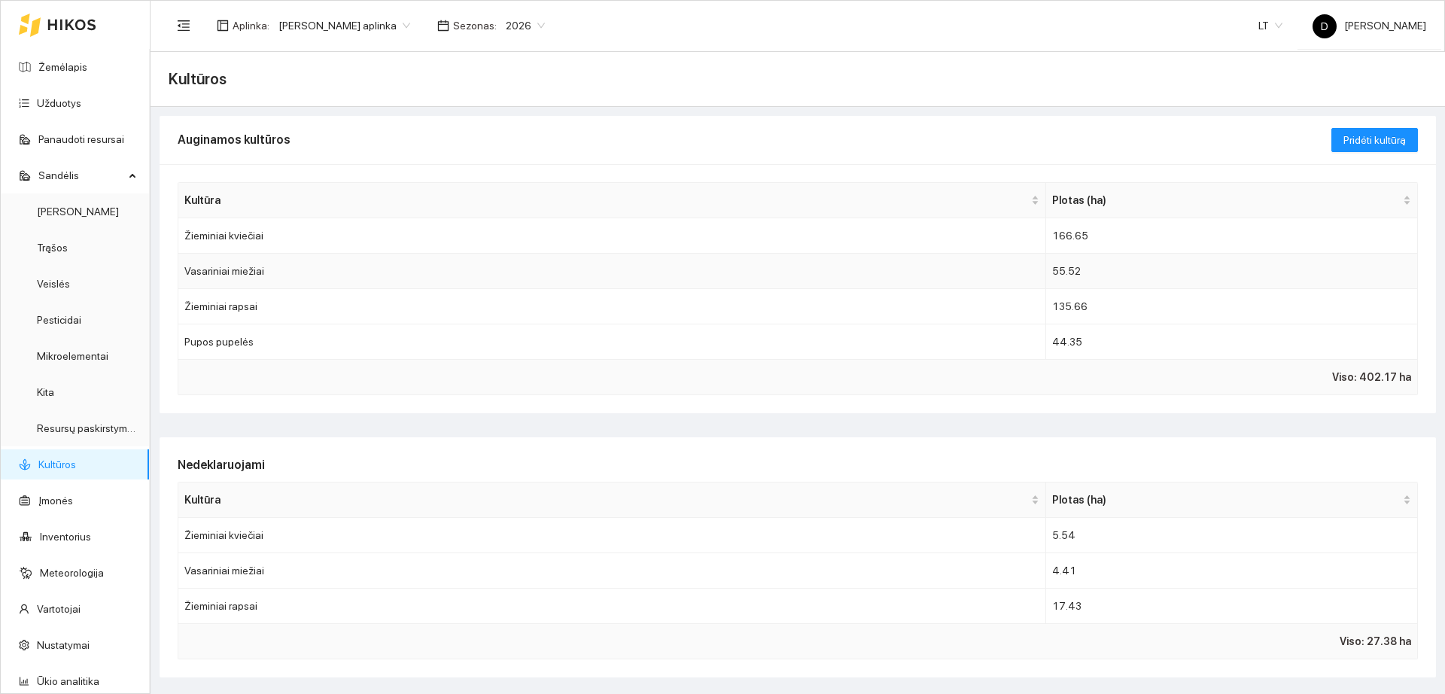
click at [309, 273] on td "Vasariniai miežiai" at bounding box center [612, 271] width 868 height 35
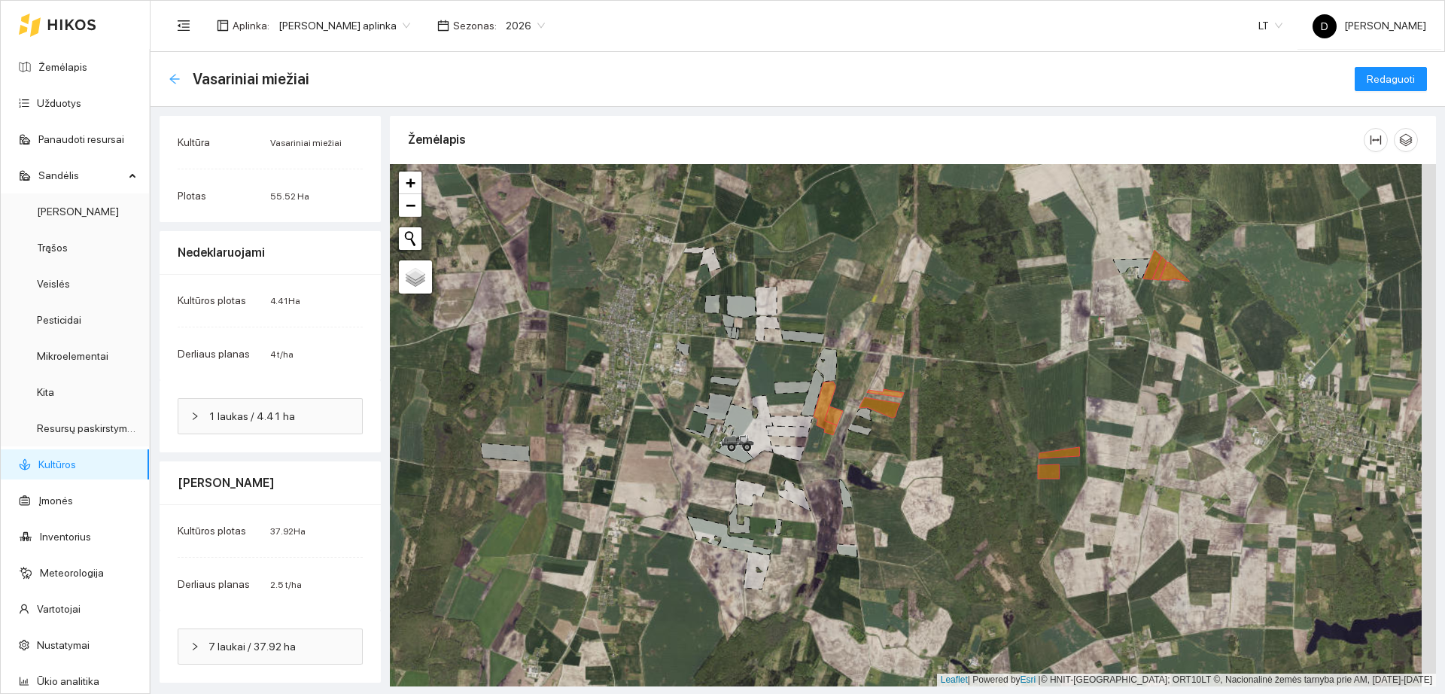
click at [176, 78] on icon "arrow-left" at bounding box center [175, 79] width 12 height 12
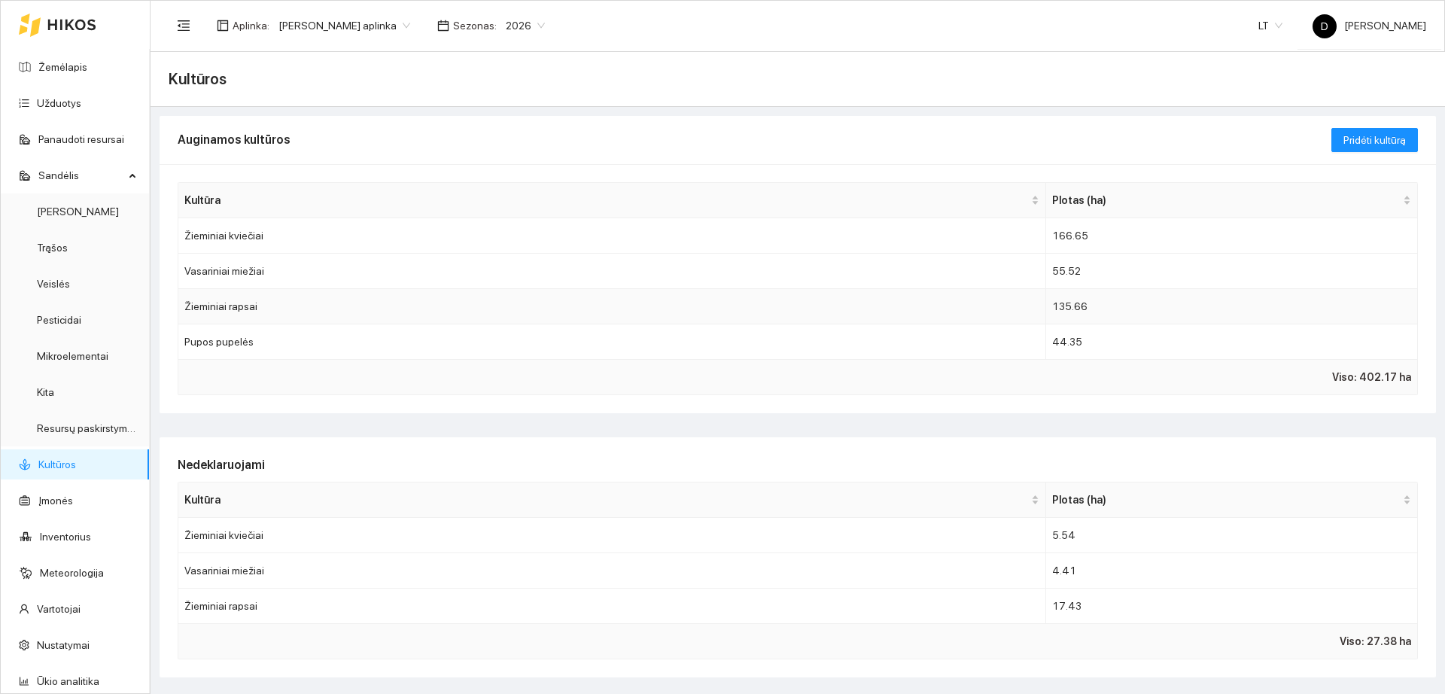
click at [280, 301] on td "Žieminiai rapsai" at bounding box center [612, 306] width 868 height 35
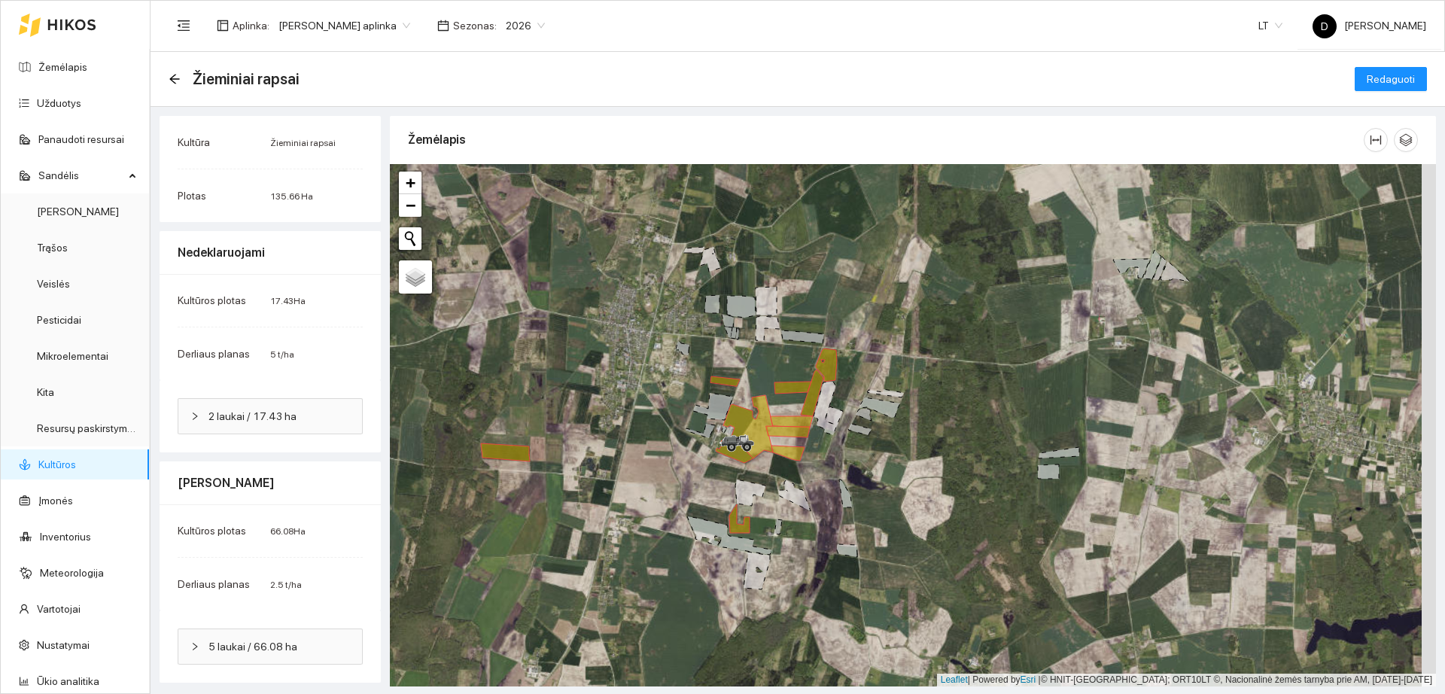
click at [184, 83] on div "Žieminiai rapsai" at bounding box center [239, 79] width 140 height 24
click at [175, 75] on icon "arrow-left" at bounding box center [175, 79] width 12 height 12
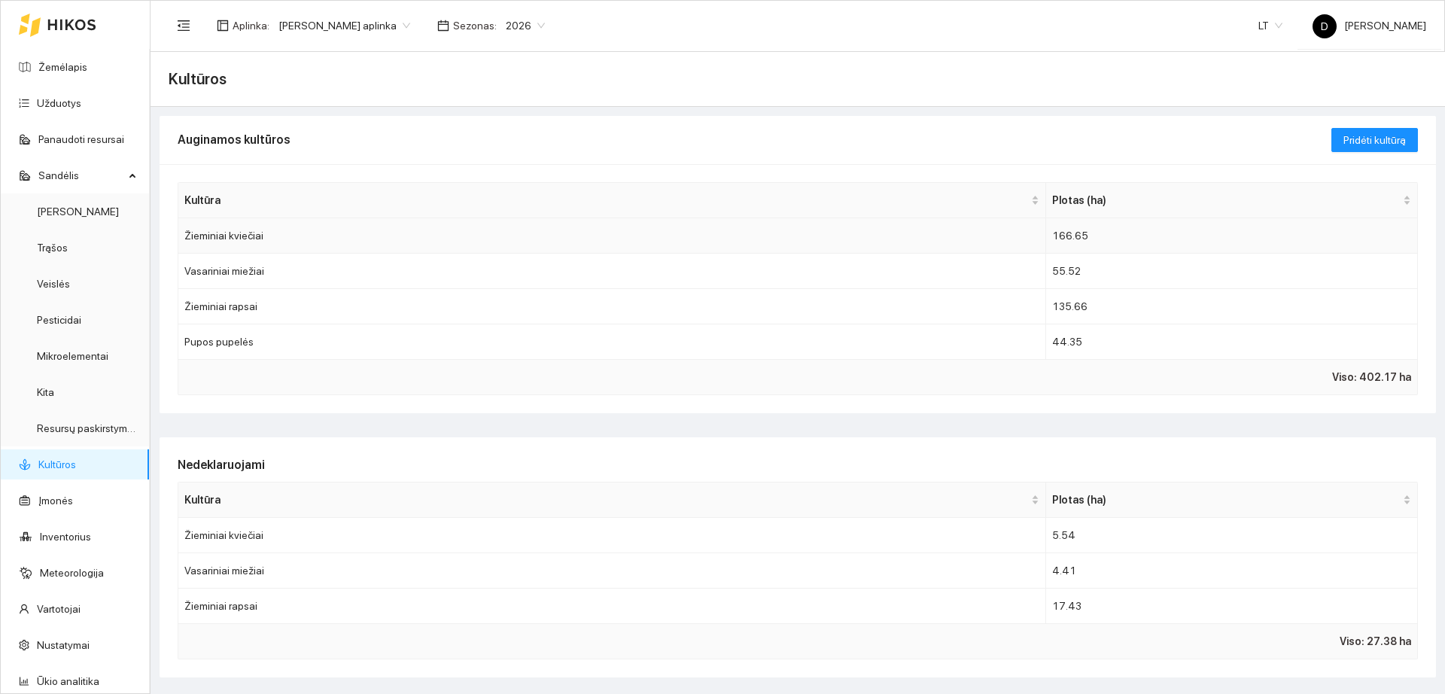
click at [272, 236] on td "Žieminiai kviečiai" at bounding box center [612, 235] width 868 height 35
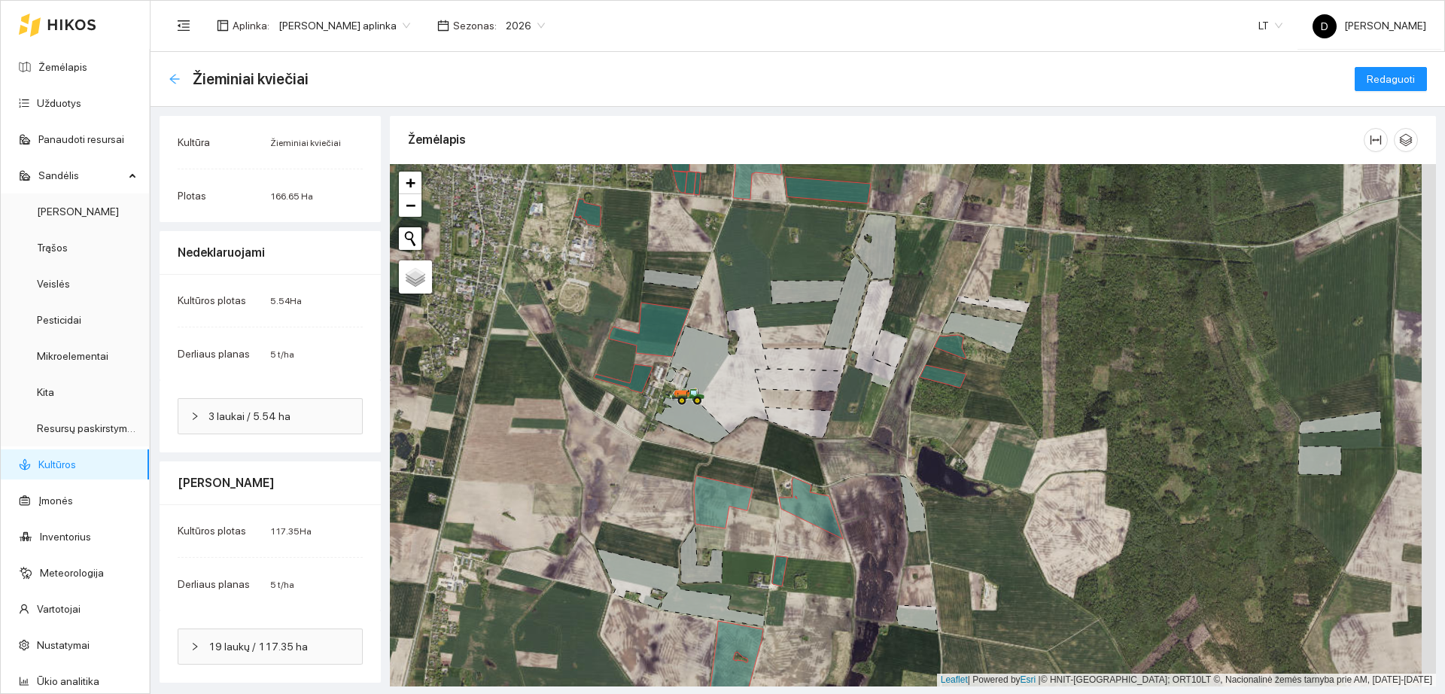
click at [172, 76] on icon "arrow-left" at bounding box center [174, 79] width 10 height 10
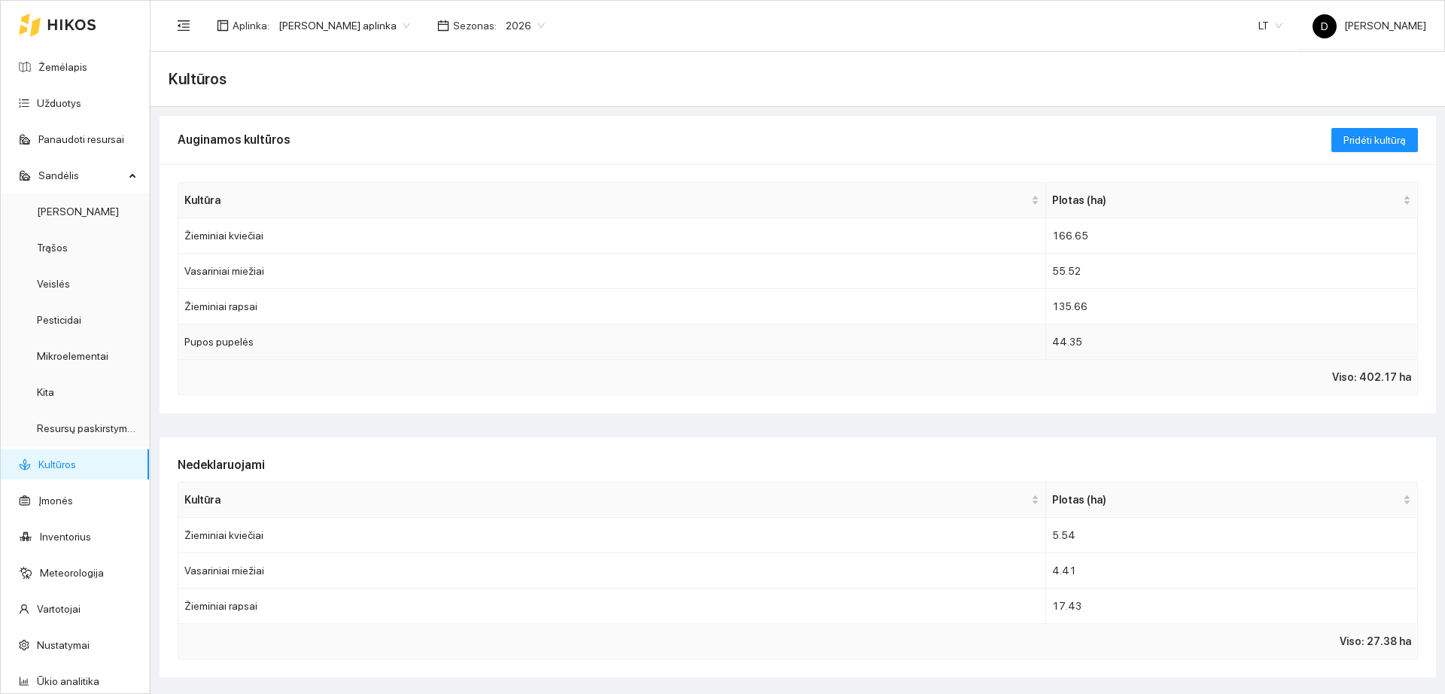
click at [289, 340] on td "Pupos pupelės" at bounding box center [612, 341] width 868 height 35
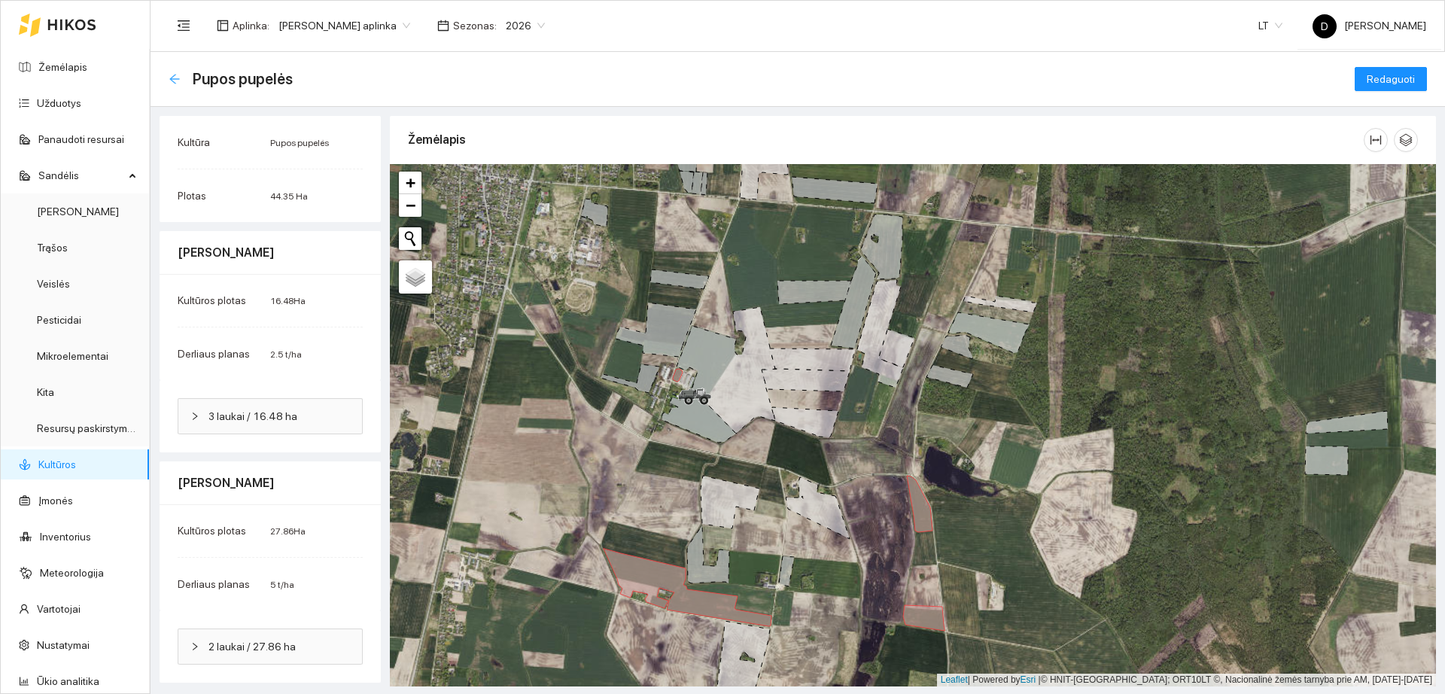
click at [173, 75] on icon "arrow-left" at bounding box center [175, 79] width 12 height 12
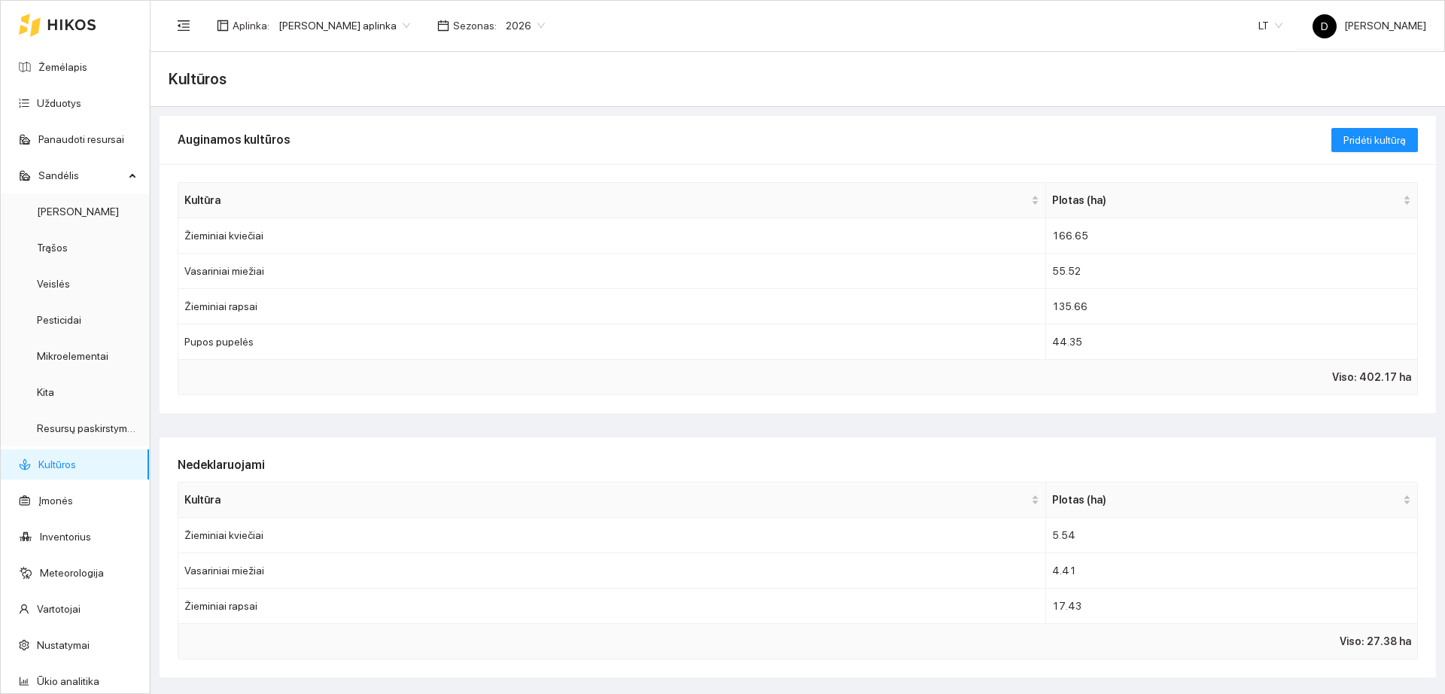
click at [178, 72] on span "Kultūros" at bounding box center [198, 79] width 58 height 24
click at [188, 82] on span "Kultūros" at bounding box center [198, 79] width 58 height 24
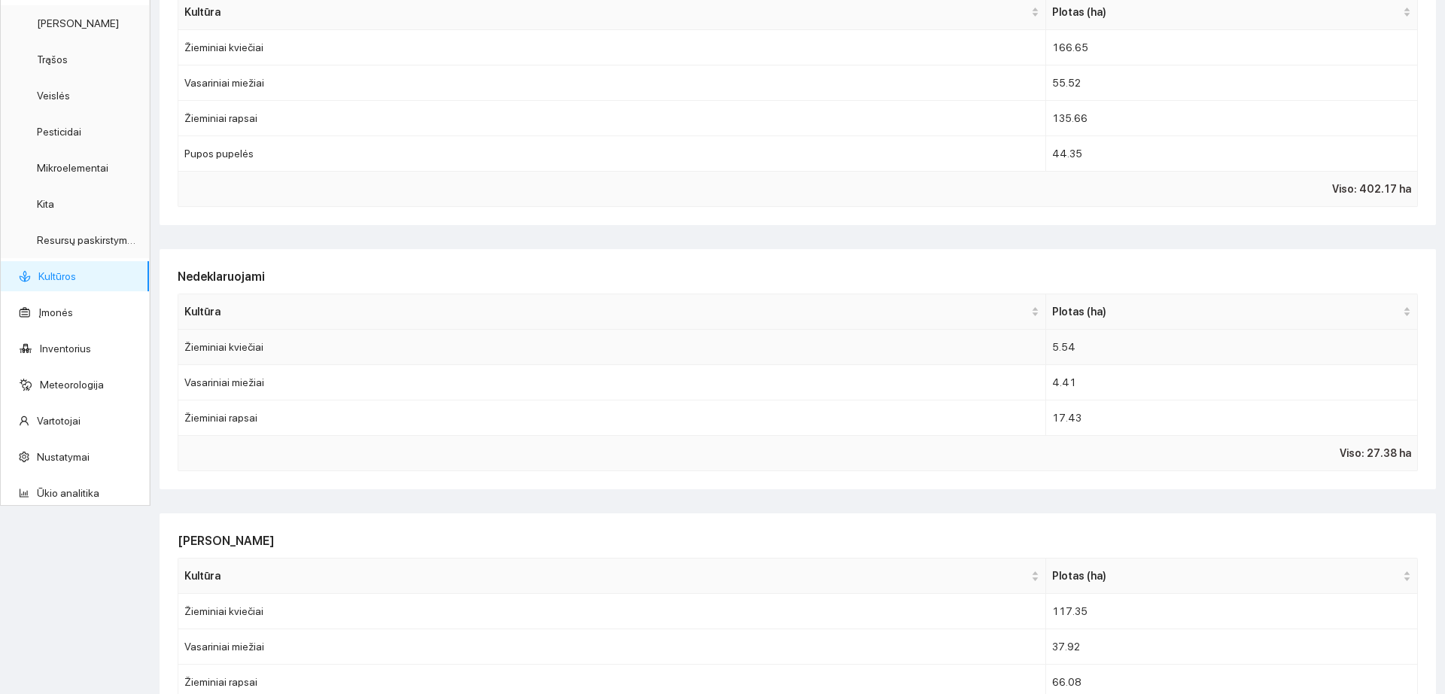
click at [358, 354] on td "Žieminiai kviečiai" at bounding box center [612, 347] width 868 height 35
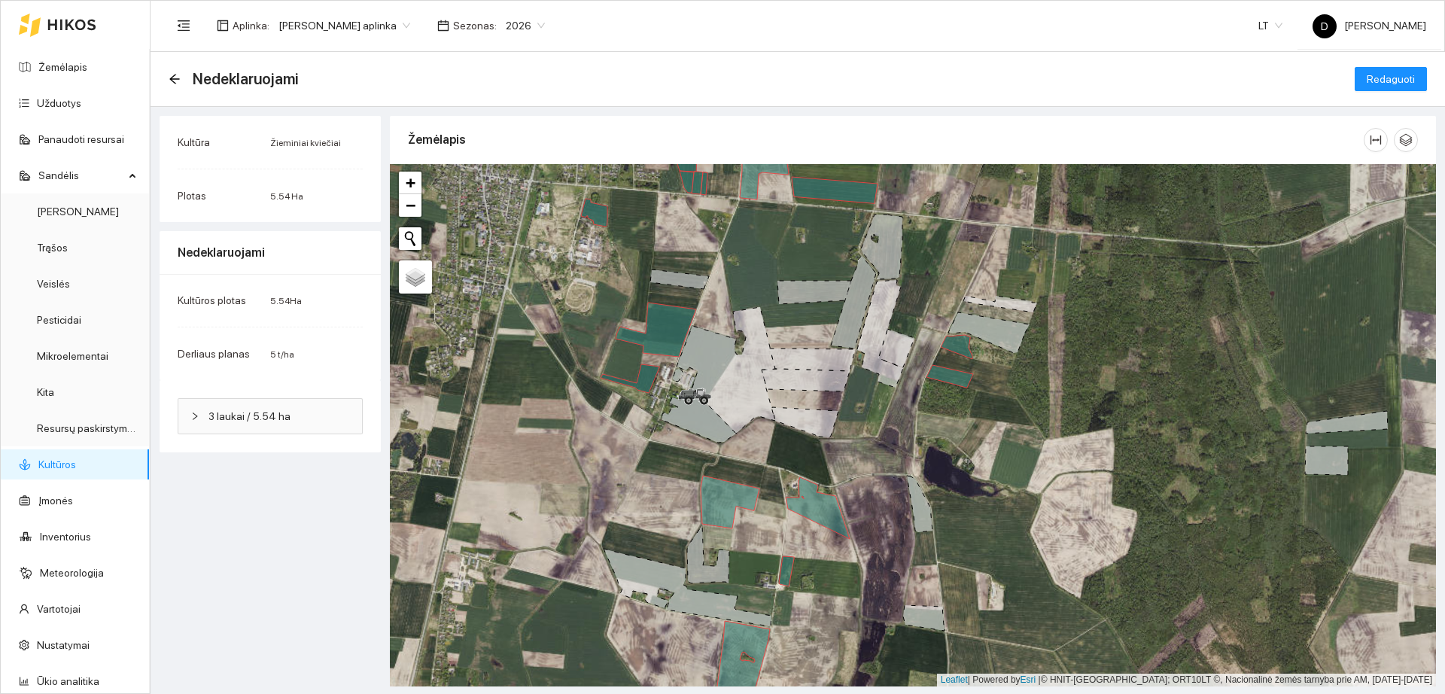
click at [266, 425] on div "3 laukai / 5.54 ha" at bounding box center [270, 416] width 184 height 35
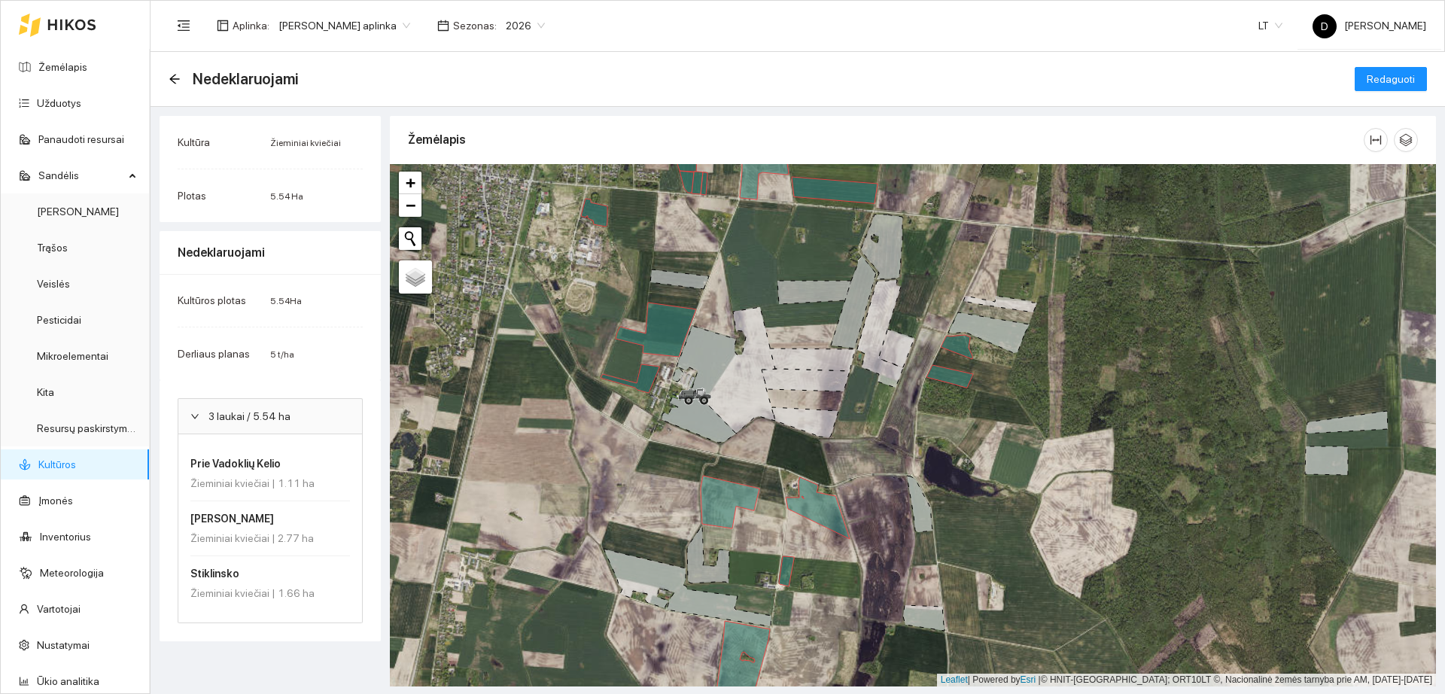
click at [301, 423] on span "3 laukai / 5.54 ha" at bounding box center [280, 416] width 142 height 17
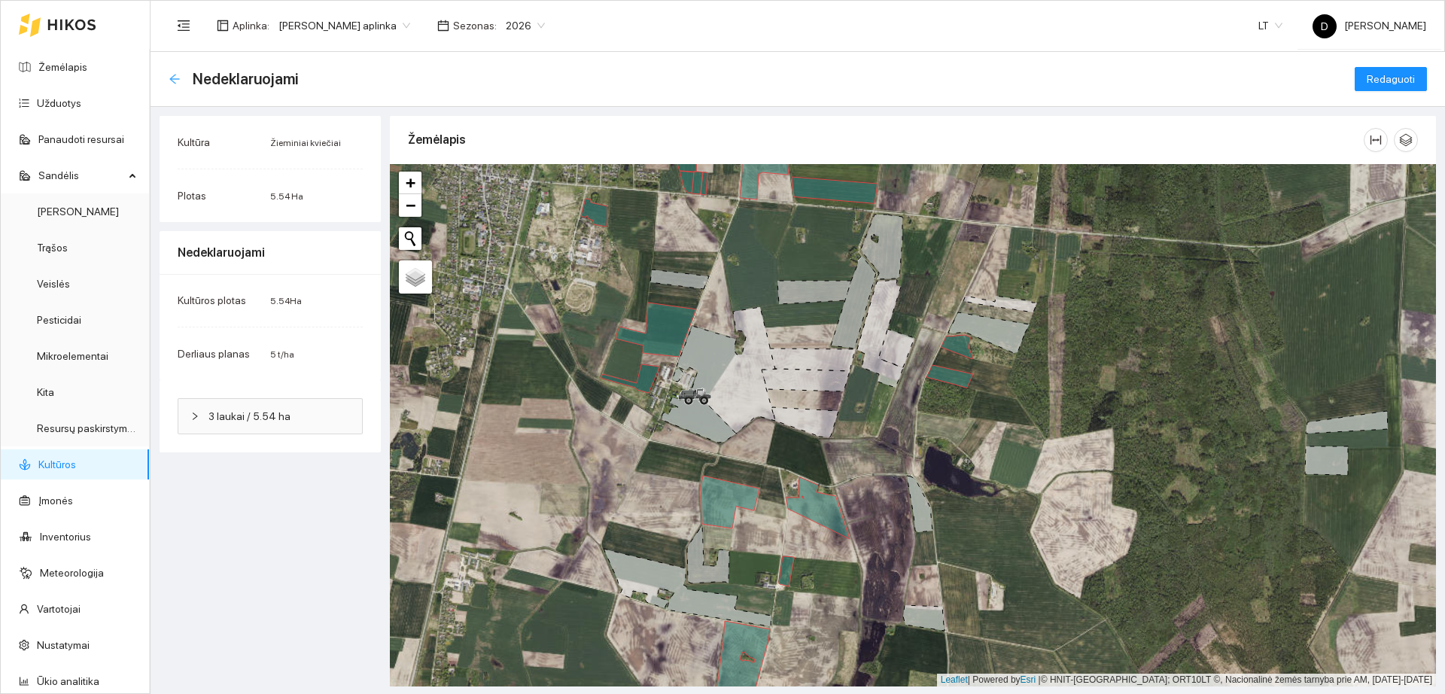
click at [173, 75] on icon "arrow-left" at bounding box center [175, 79] width 12 height 12
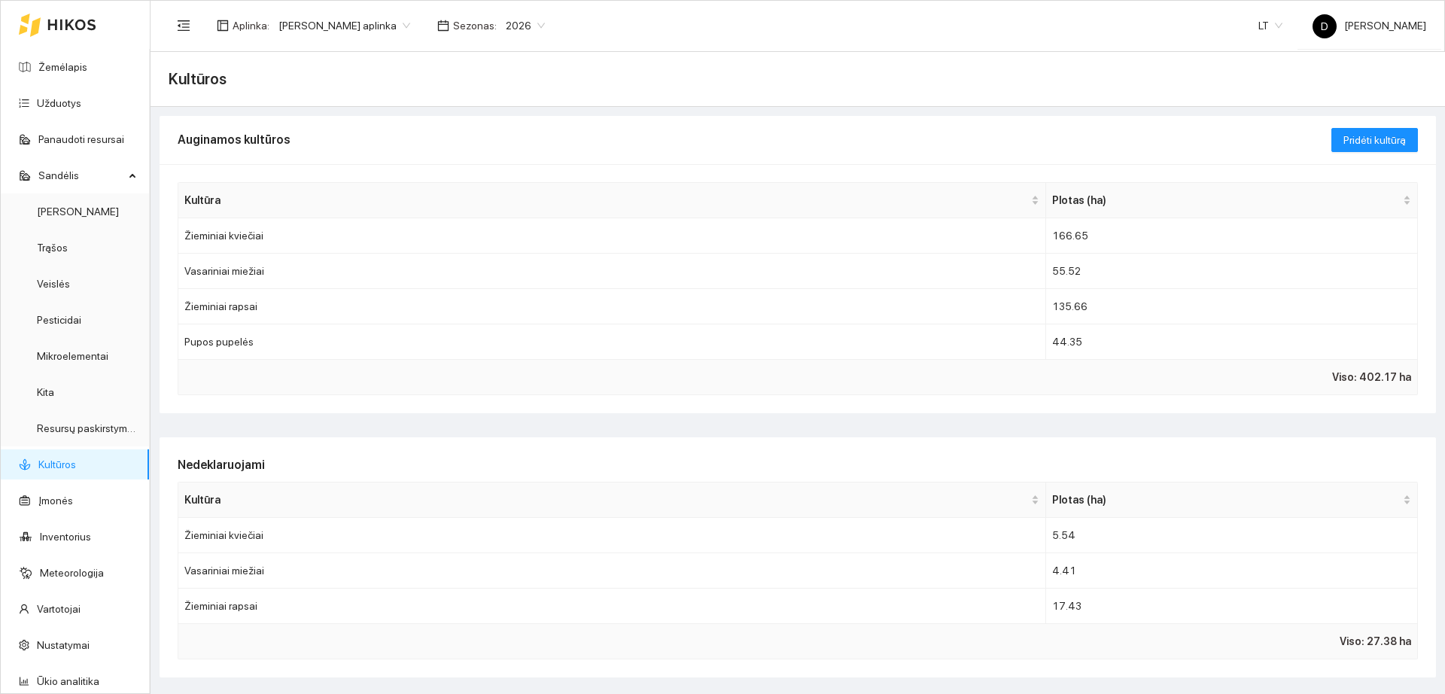
scroll to position [94, 0]
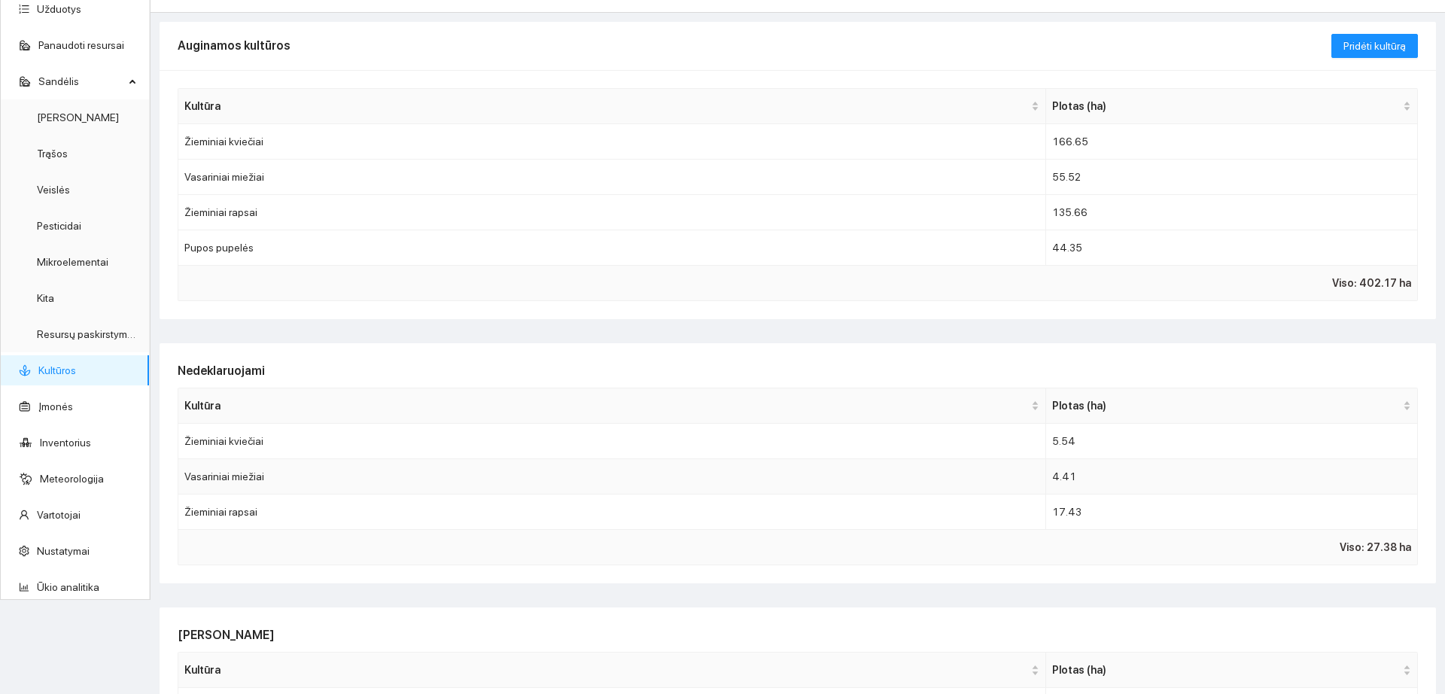
click at [289, 468] on td "Vasariniai miežiai" at bounding box center [612, 476] width 868 height 35
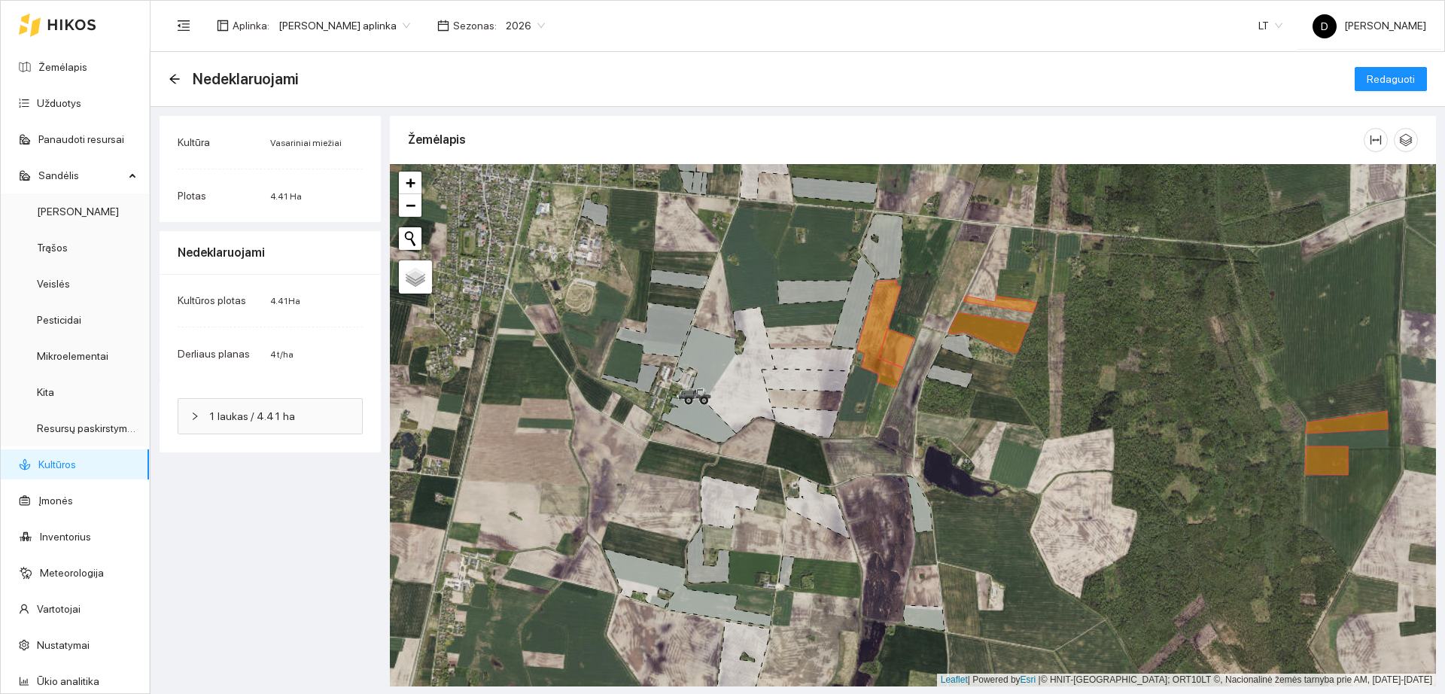
click at [297, 420] on span "1 laukas / 4.41 ha" at bounding box center [280, 416] width 142 height 17
click at [175, 84] on icon "arrow-left" at bounding box center [175, 79] width 12 height 12
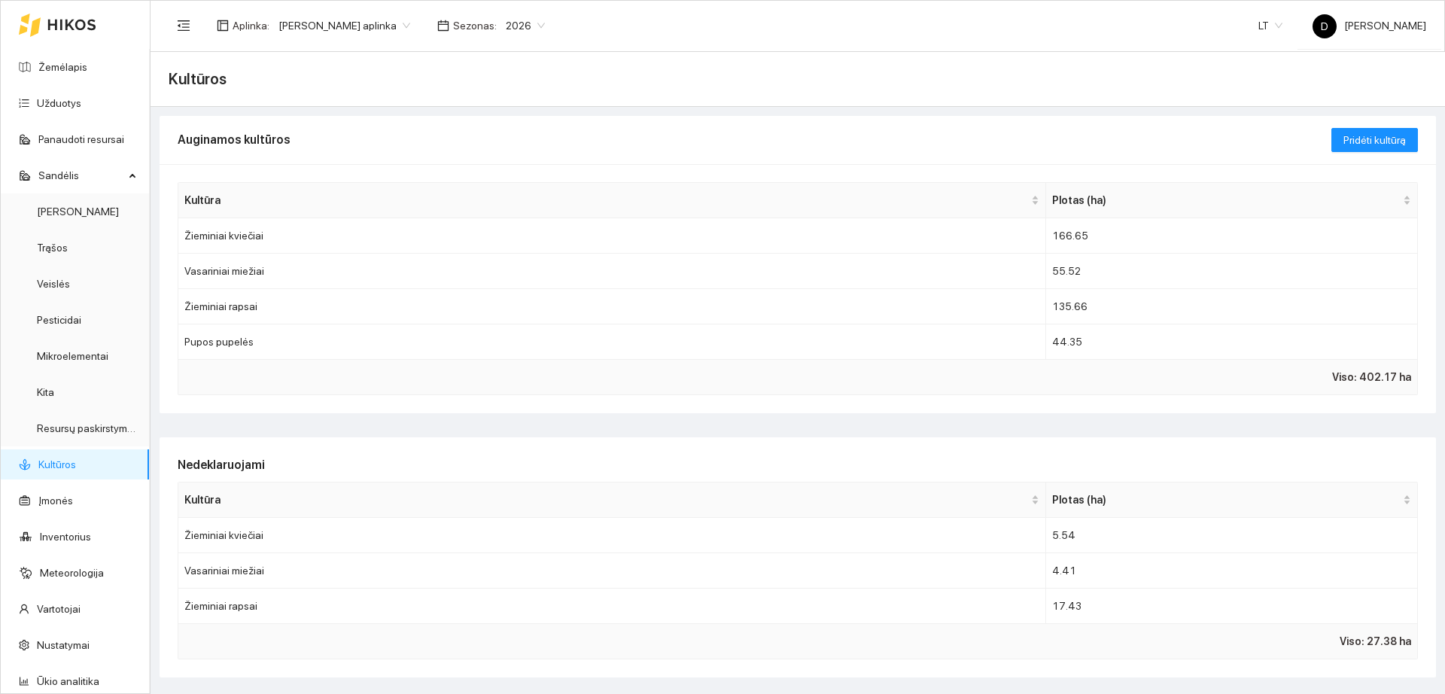
scroll to position [94, 0]
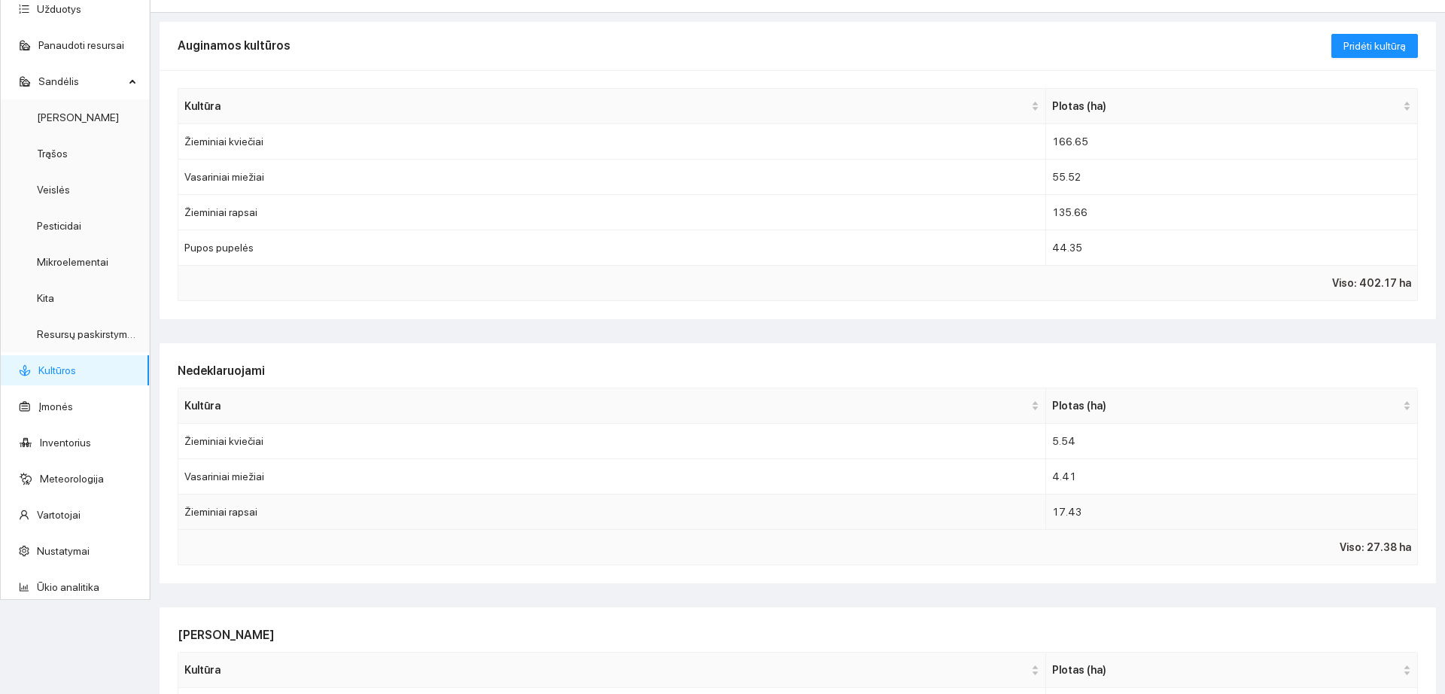
click at [280, 506] on td "Žieminiai rapsai" at bounding box center [612, 512] width 868 height 35
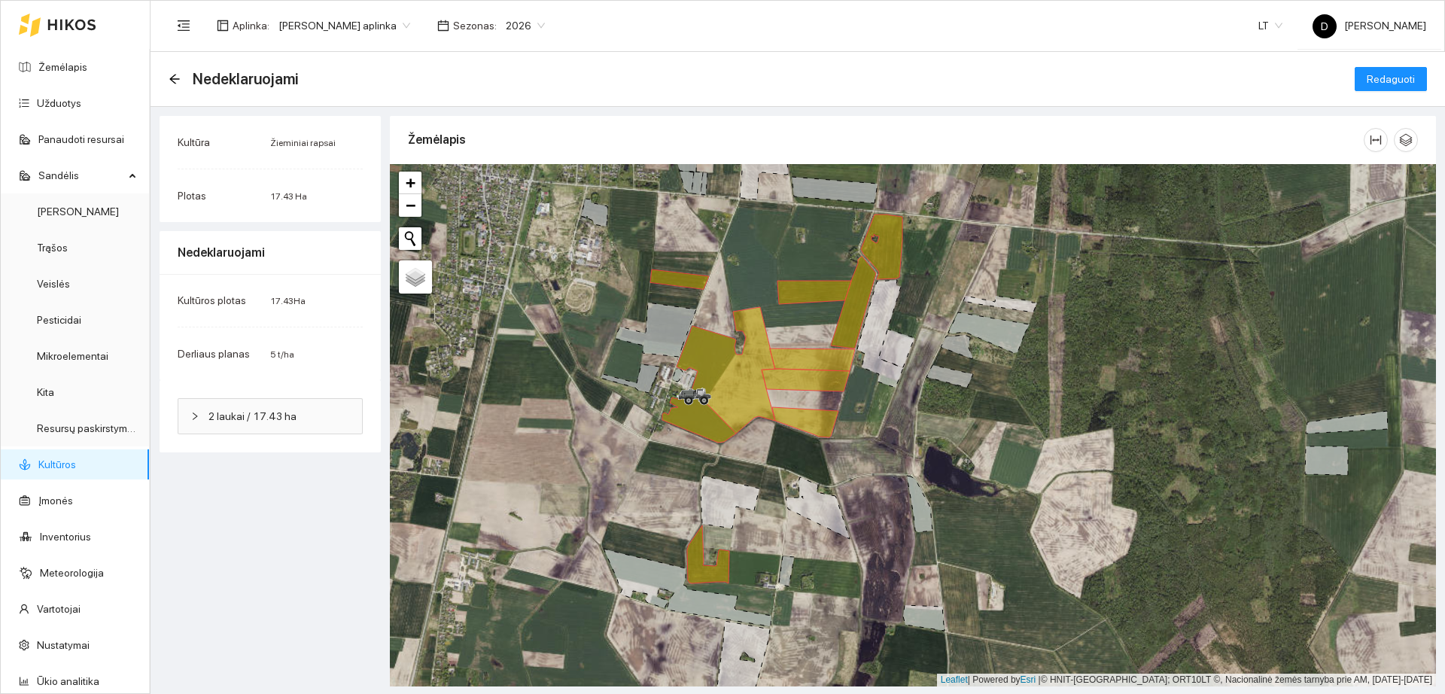
click at [281, 431] on div "2 laukai / 17.43 ha" at bounding box center [270, 416] width 184 height 35
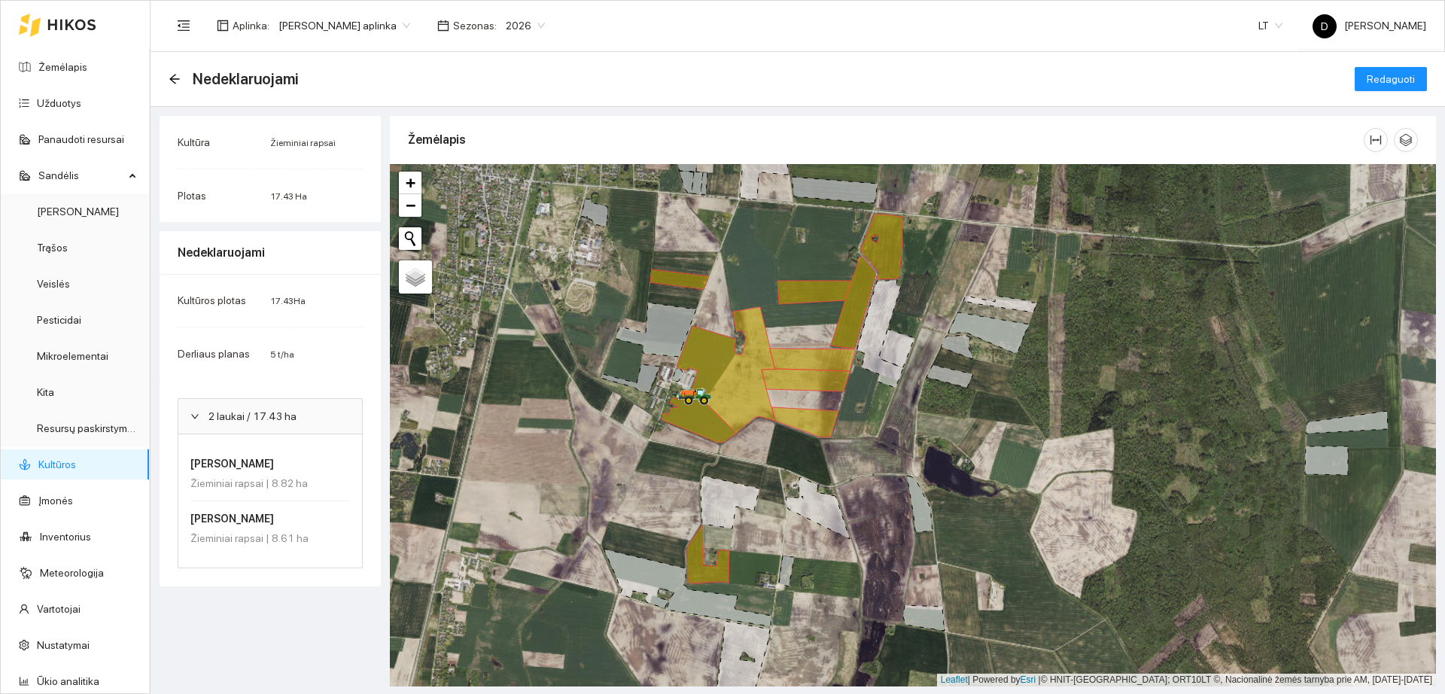
click at [200, 420] on div at bounding box center [199, 416] width 18 height 17
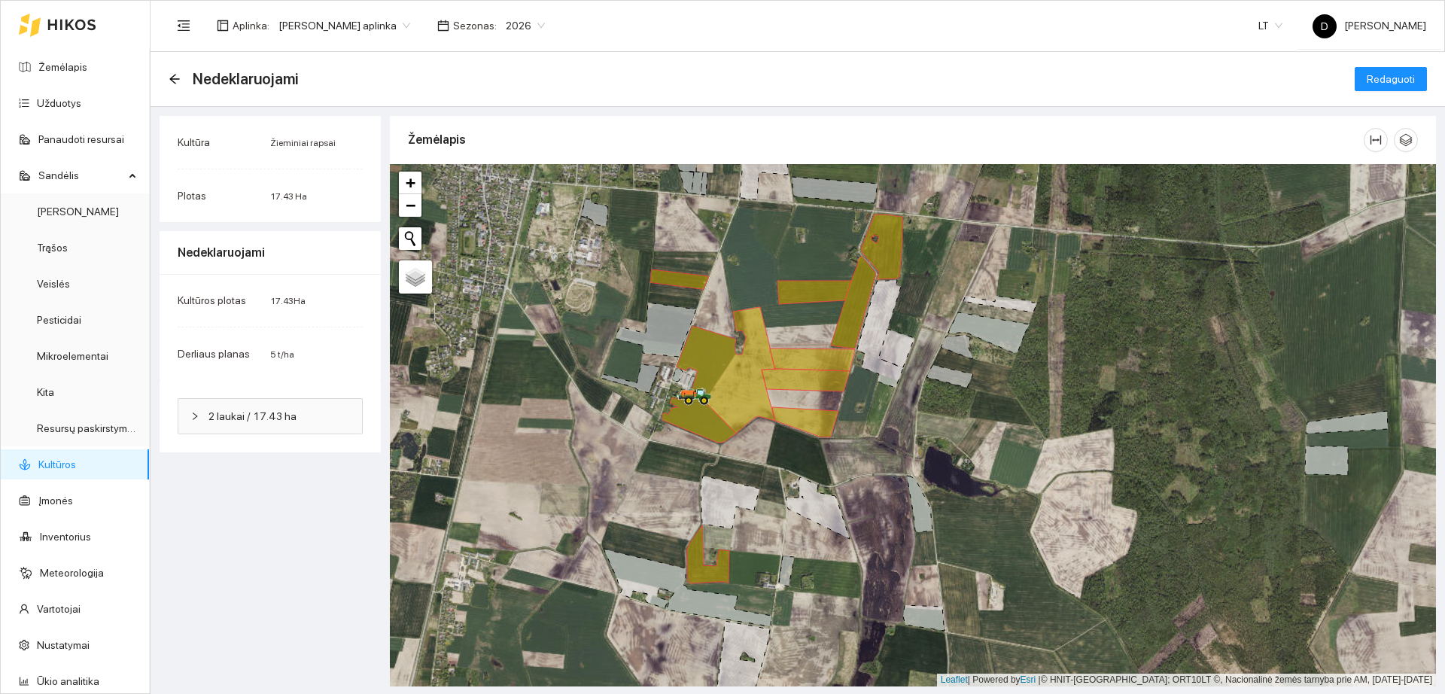
click at [309, 428] on div "2 laukai / 17.43 ha" at bounding box center [270, 416] width 184 height 35
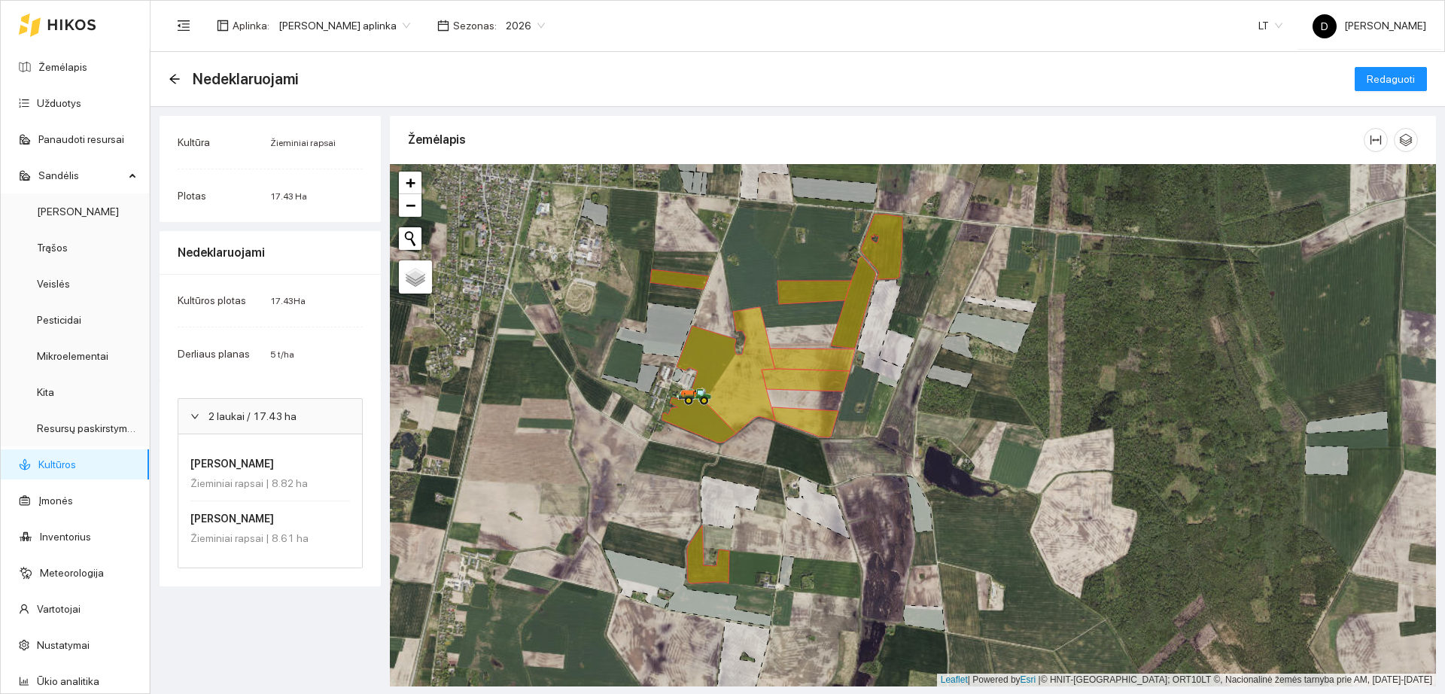
click at [182, 84] on div "Nedeklaruojami" at bounding box center [238, 79] width 139 height 24
click at [176, 80] on icon "arrow-left" at bounding box center [175, 79] width 12 height 12
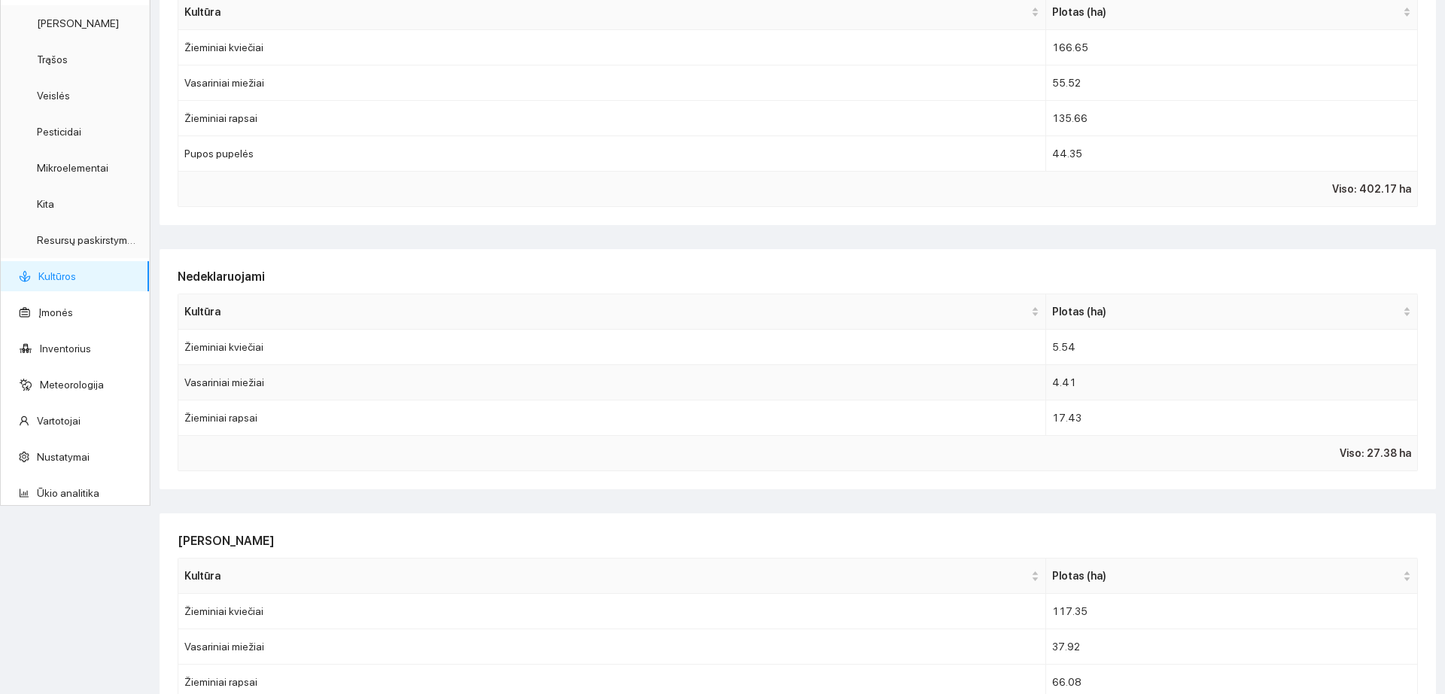
scroll to position [376, 0]
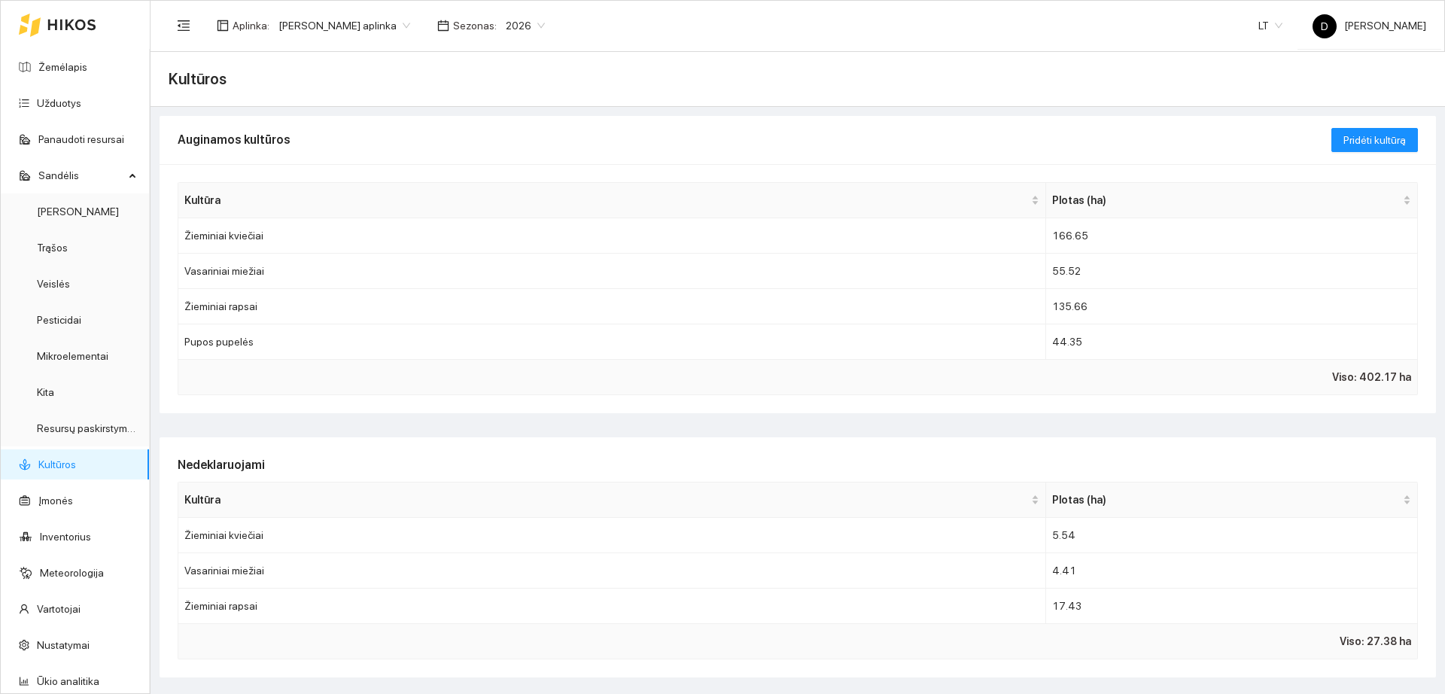
scroll to position [376, 0]
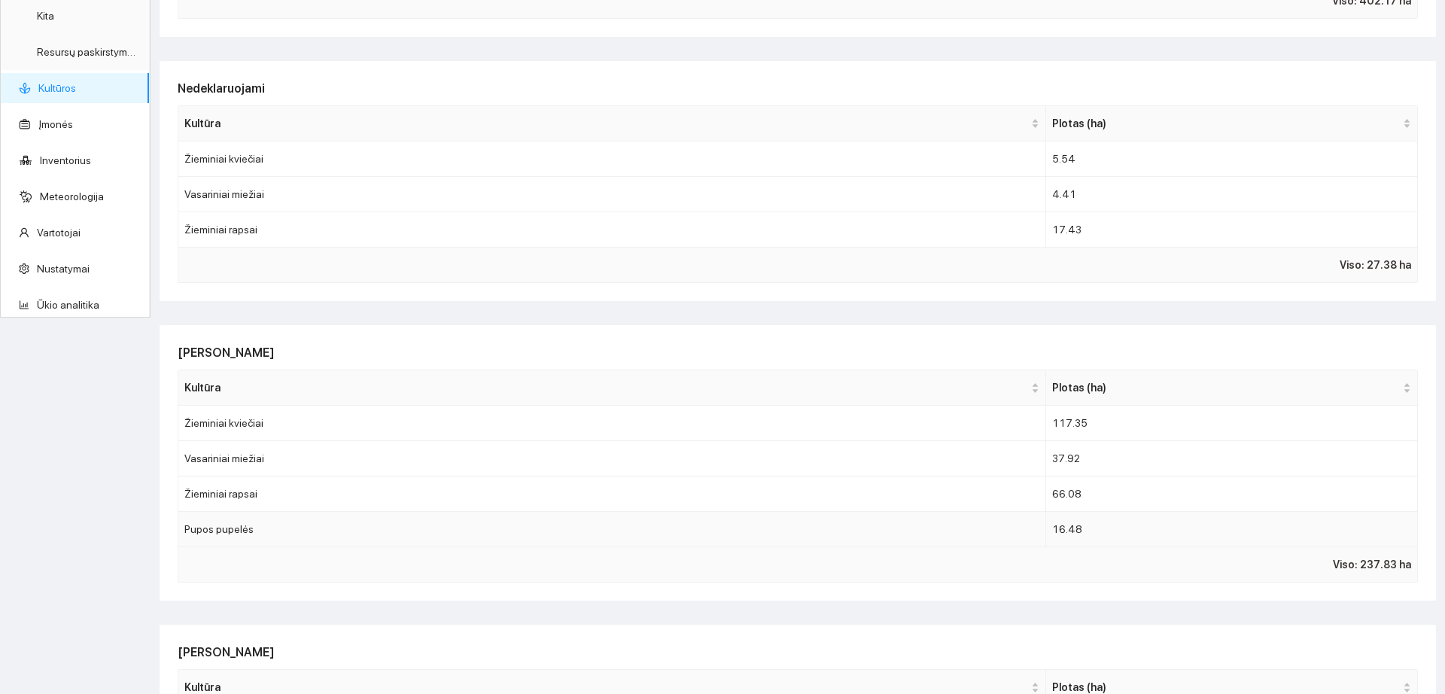
click at [1097, 528] on td "16.48" at bounding box center [1232, 529] width 372 height 35
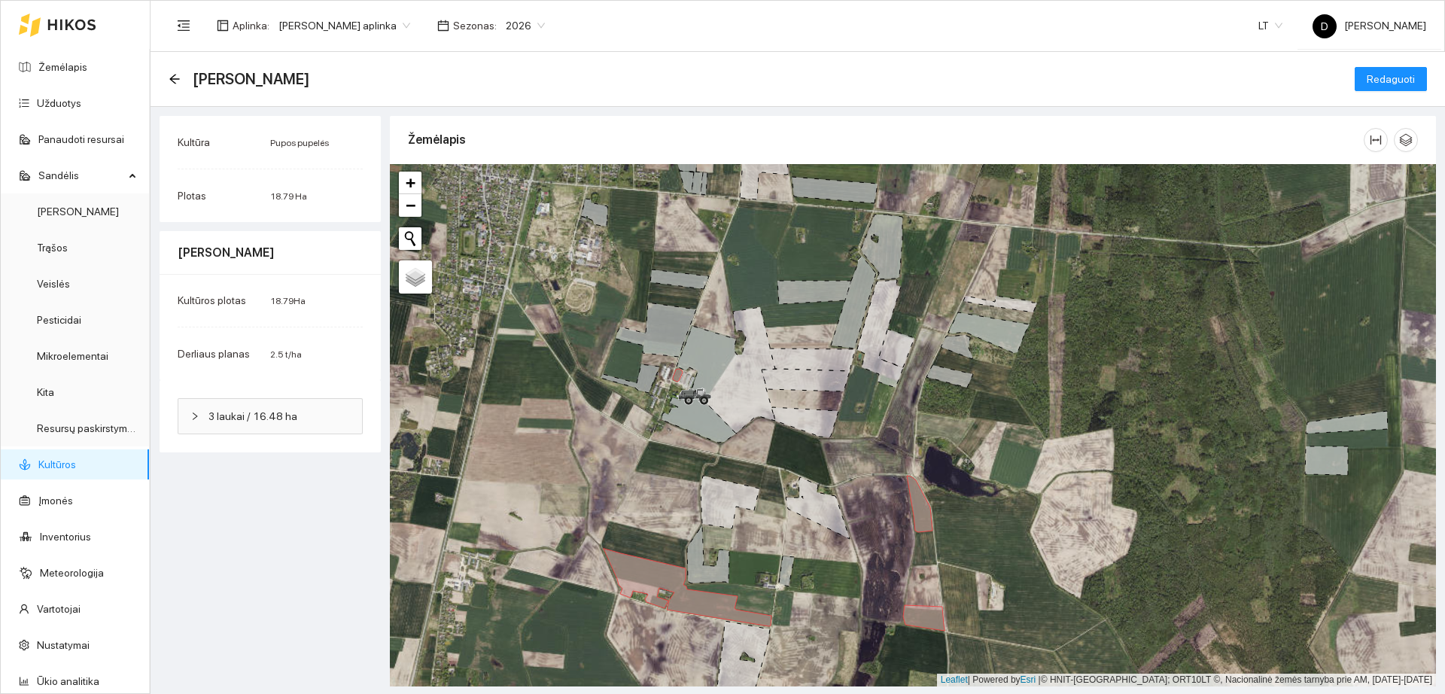
click at [209, 409] on span "3 laukai / 16.48 ha" at bounding box center [280, 416] width 142 height 17
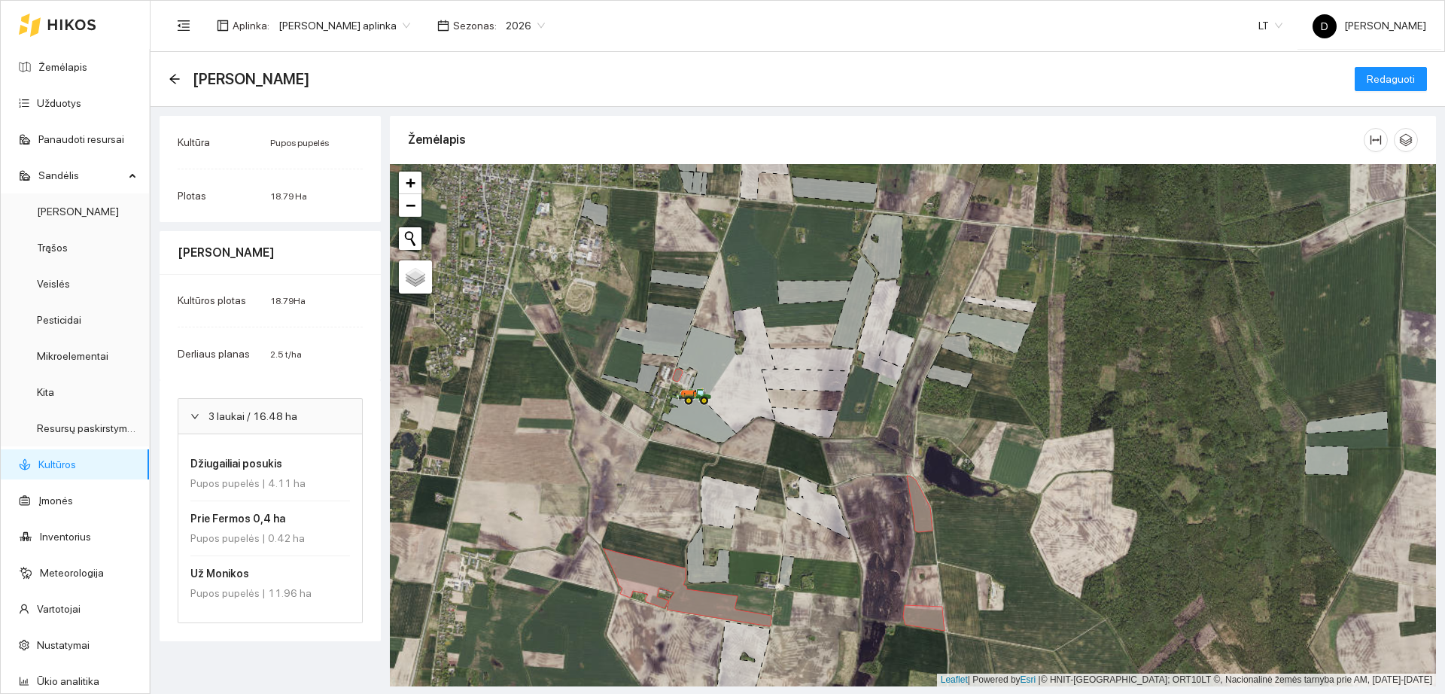
click at [281, 477] on div "Pupos pupelės | 4.11 ha" at bounding box center [270, 483] width 160 height 17
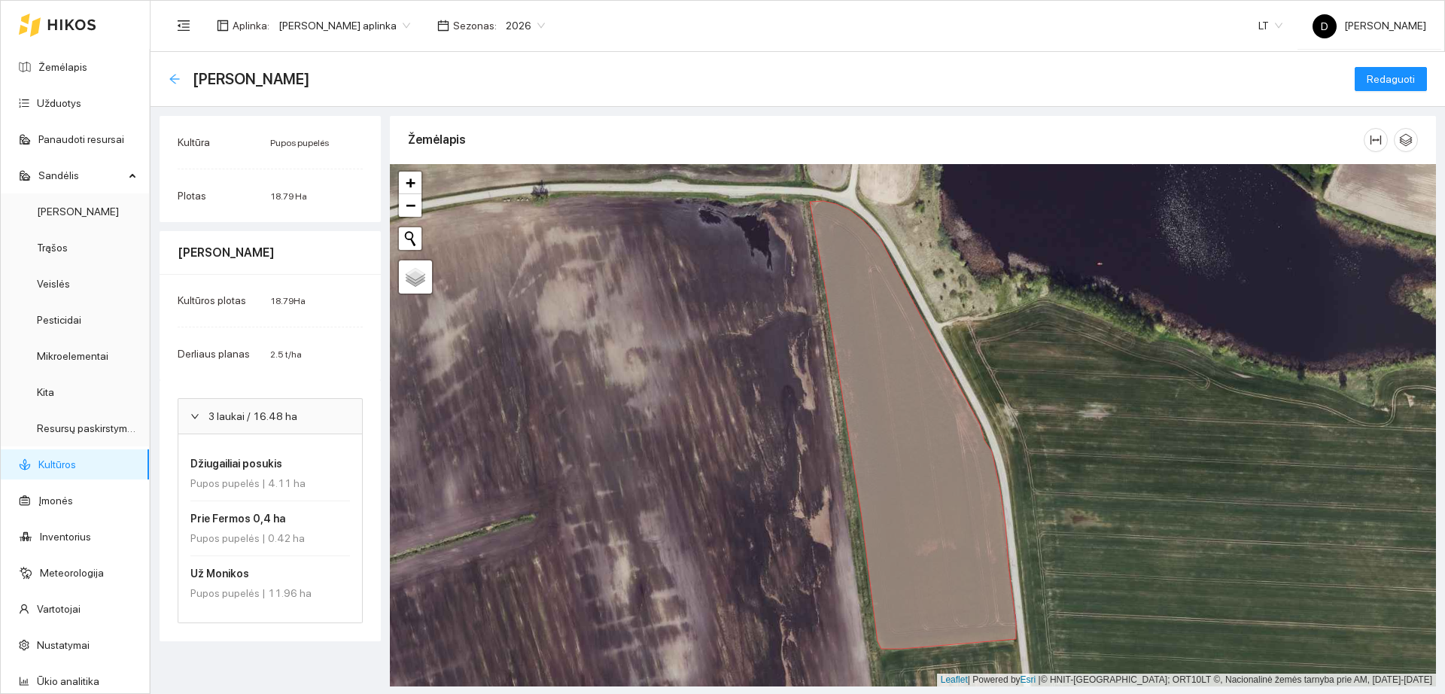
click at [171, 84] on icon "arrow-left" at bounding box center [175, 79] width 12 height 12
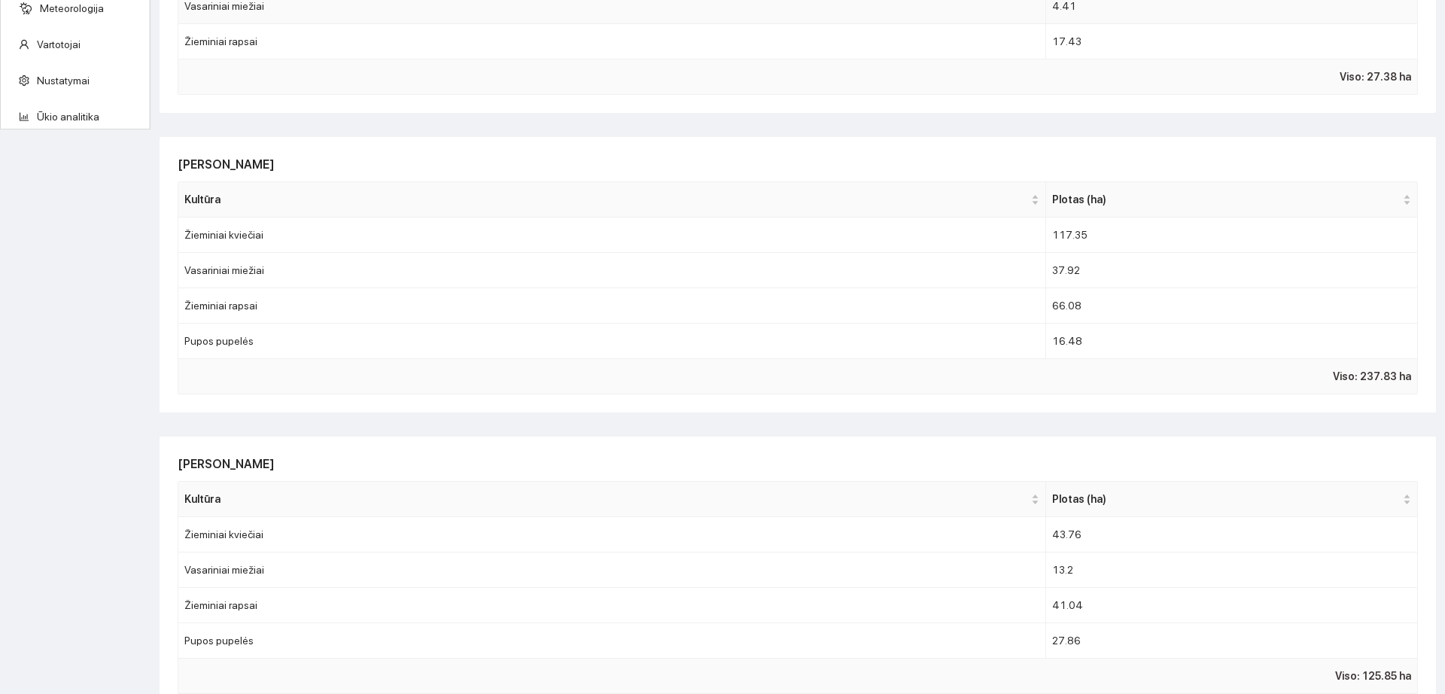
scroll to position [753, 0]
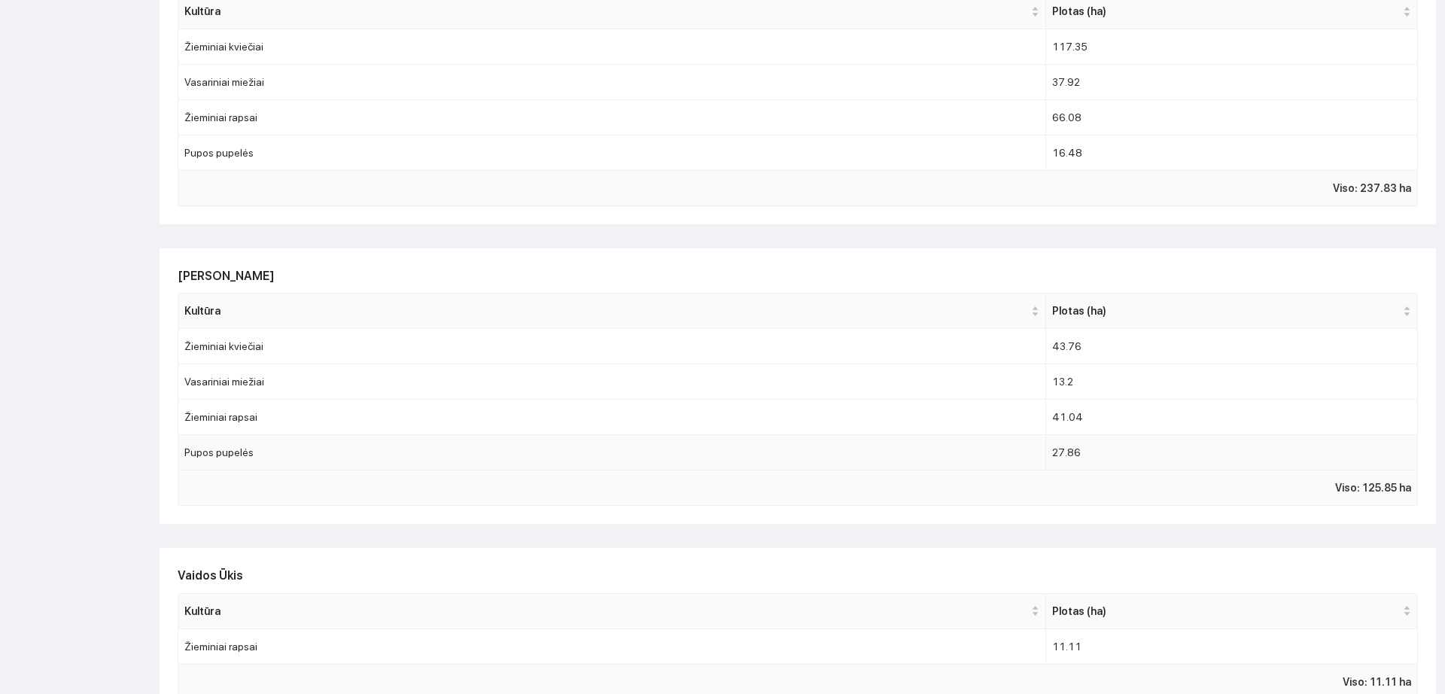
click at [851, 464] on td "Pupos pupelės" at bounding box center [612, 452] width 868 height 35
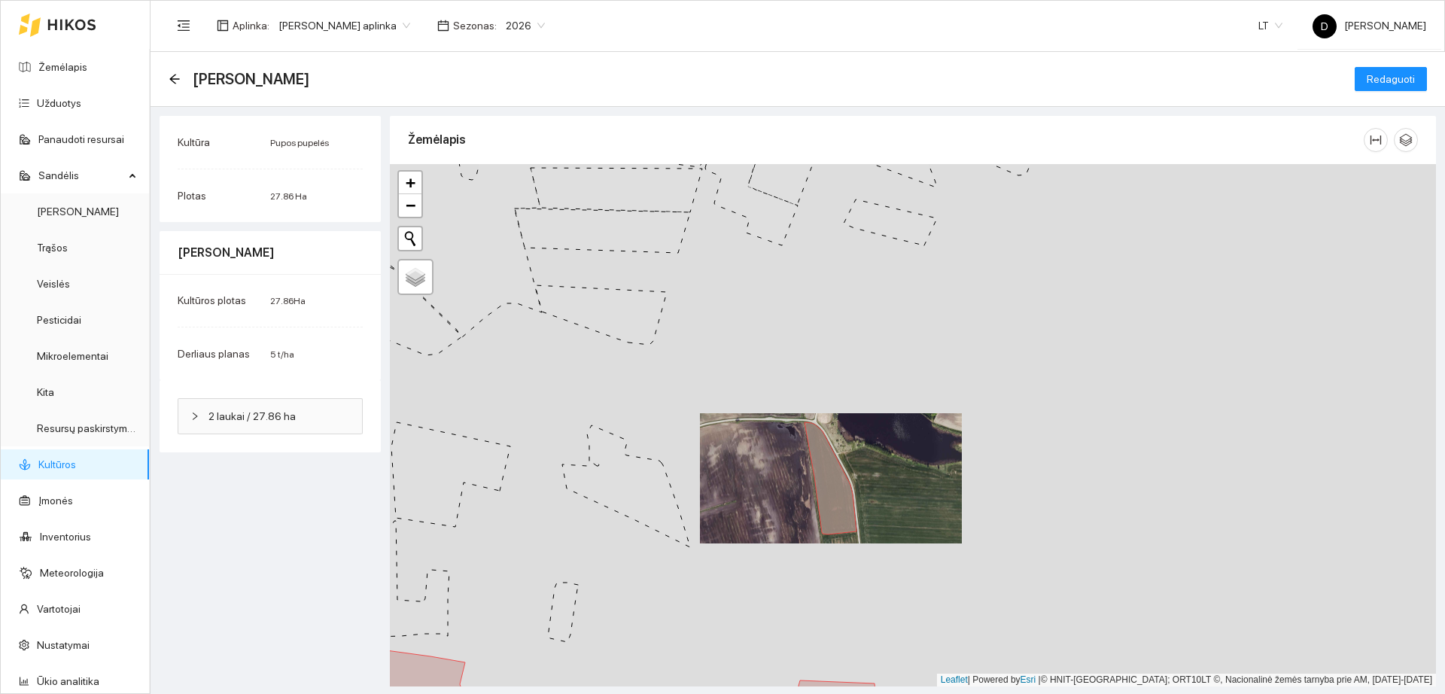
click at [347, 418] on span "2 laukai / 27.86 ha" at bounding box center [280, 416] width 142 height 17
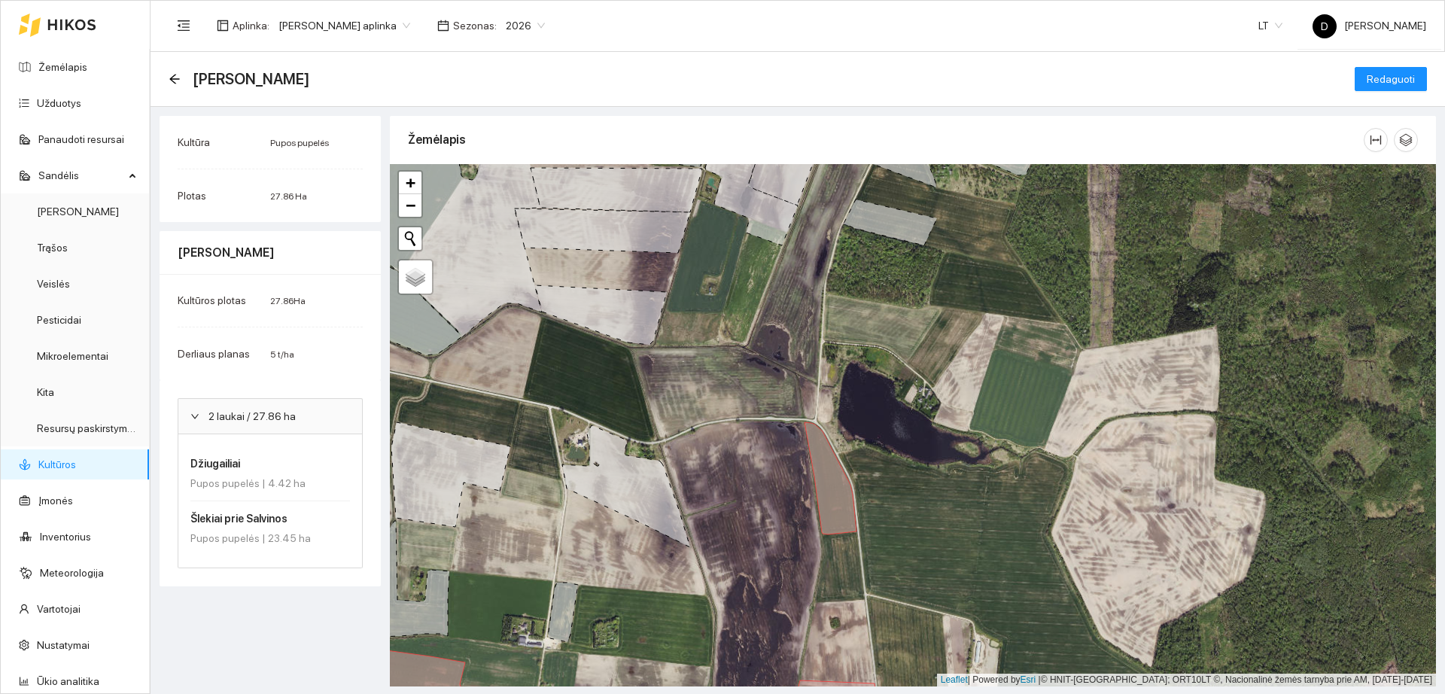
click at [307, 422] on span "2 laukai / 27.86 ha" at bounding box center [280, 416] width 142 height 17
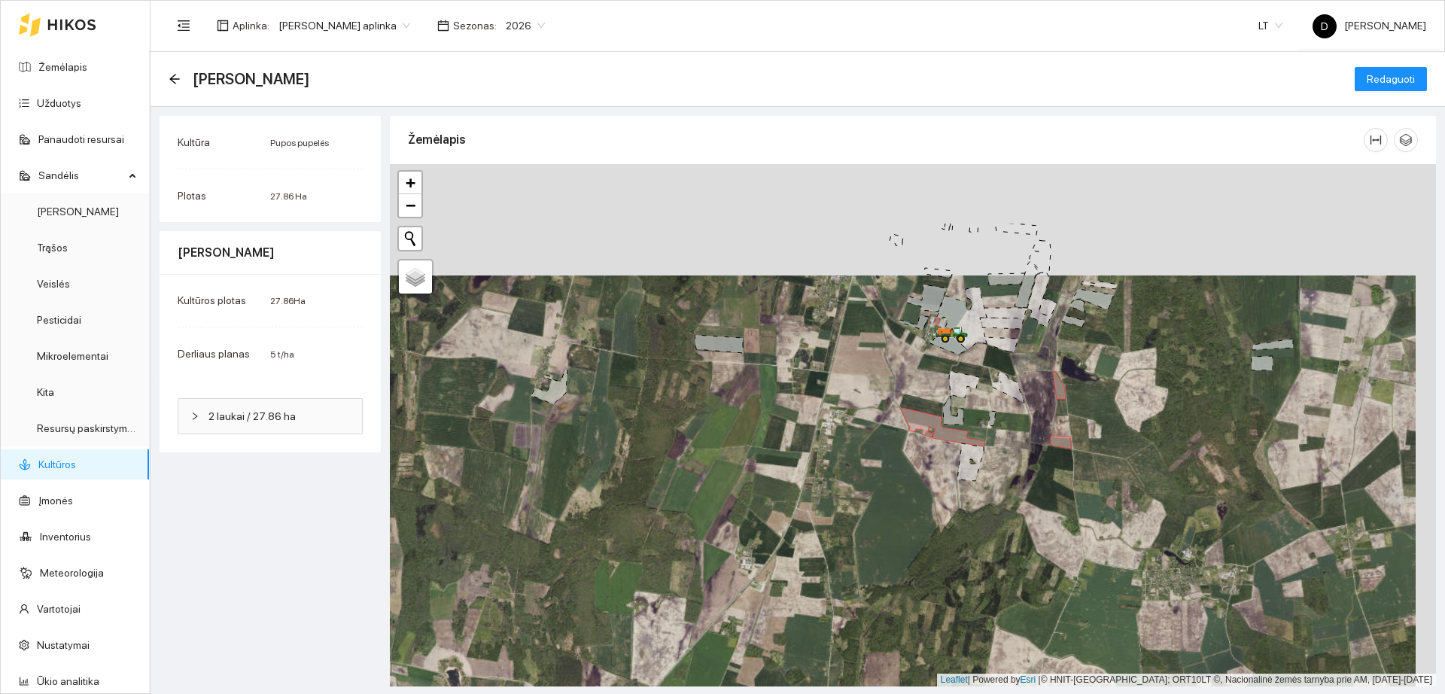
drag, startPoint x: 1226, startPoint y: 221, endPoint x: 1204, endPoint y: 333, distance: 113.4
click at [1204, 333] on div "+ − Žemėlapis Palydovas Leaflet" at bounding box center [913, 425] width 1046 height 522
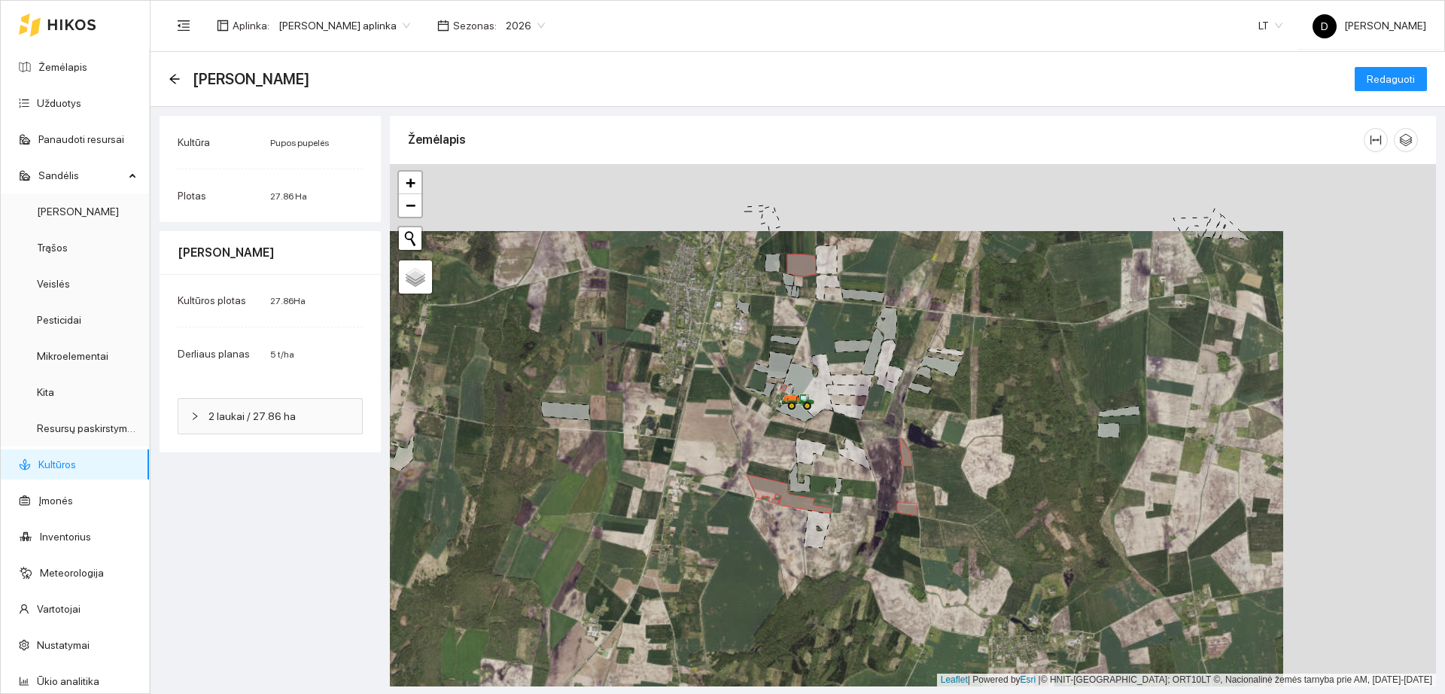
drag, startPoint x: 1188, startPoint y: 300, endPoint x: 1068, endPoint y: 347, distance: 128.5
click at [1068, 347] on div "+ − Žemėlapis Palydovas Leaflet" at bounding box center [913, 425] width 1046 height 522
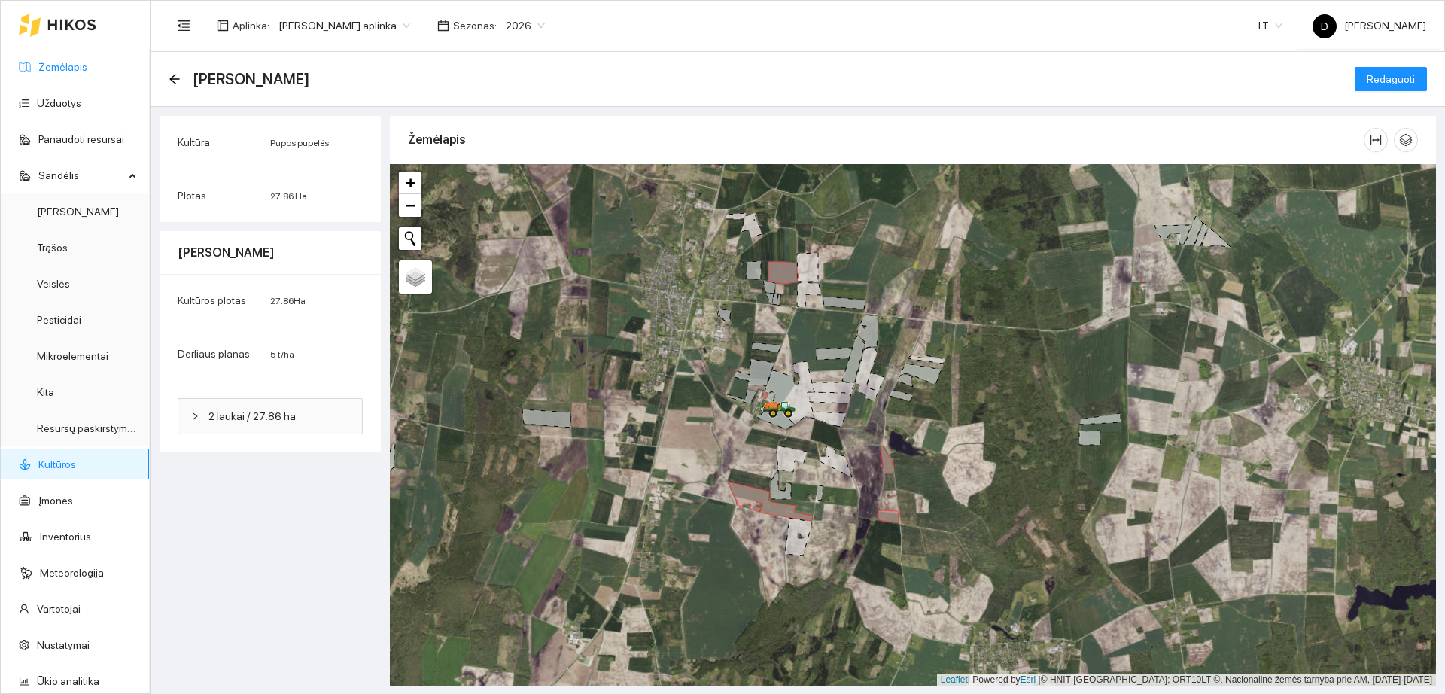
click at [78, 68] on link "Žemėlapis" at bounding box center [62, 67] width 49 height 12
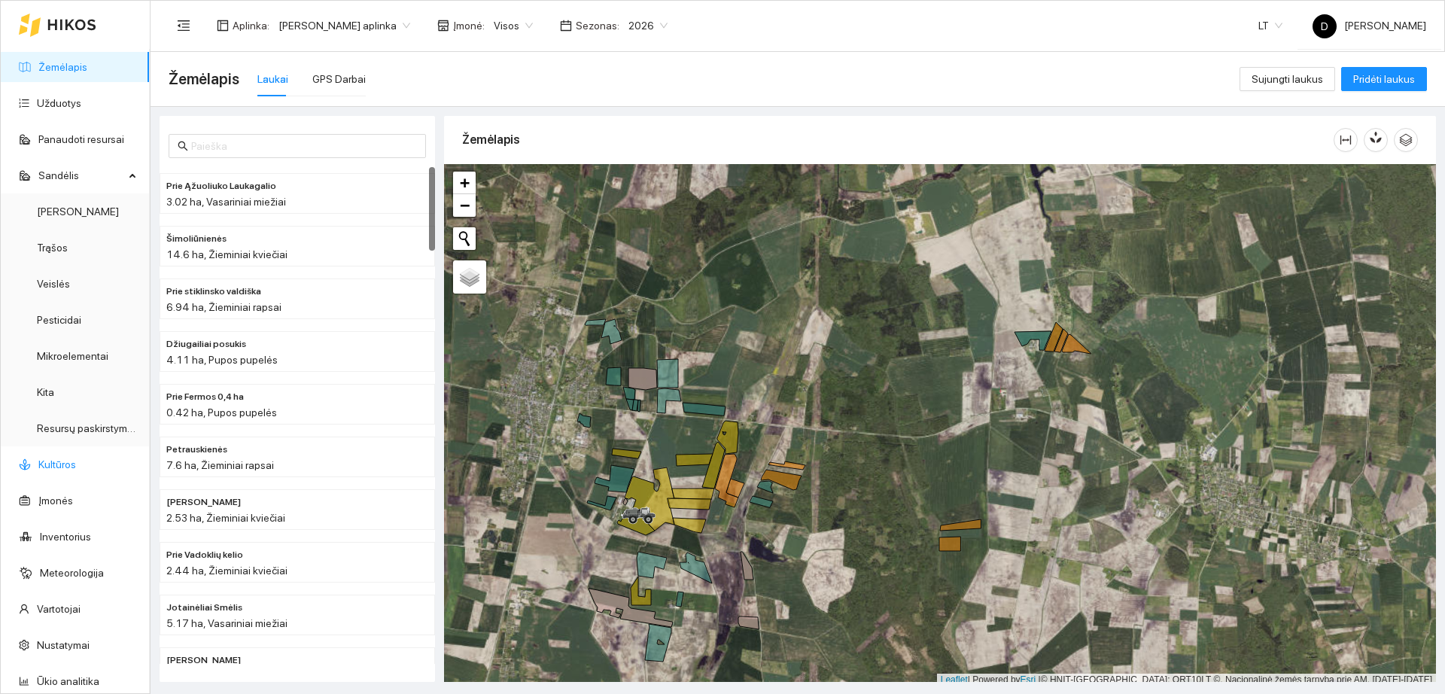
click at [76, 470] on link "Kultūros" at bounding box center [57, 464] width 38 height 12
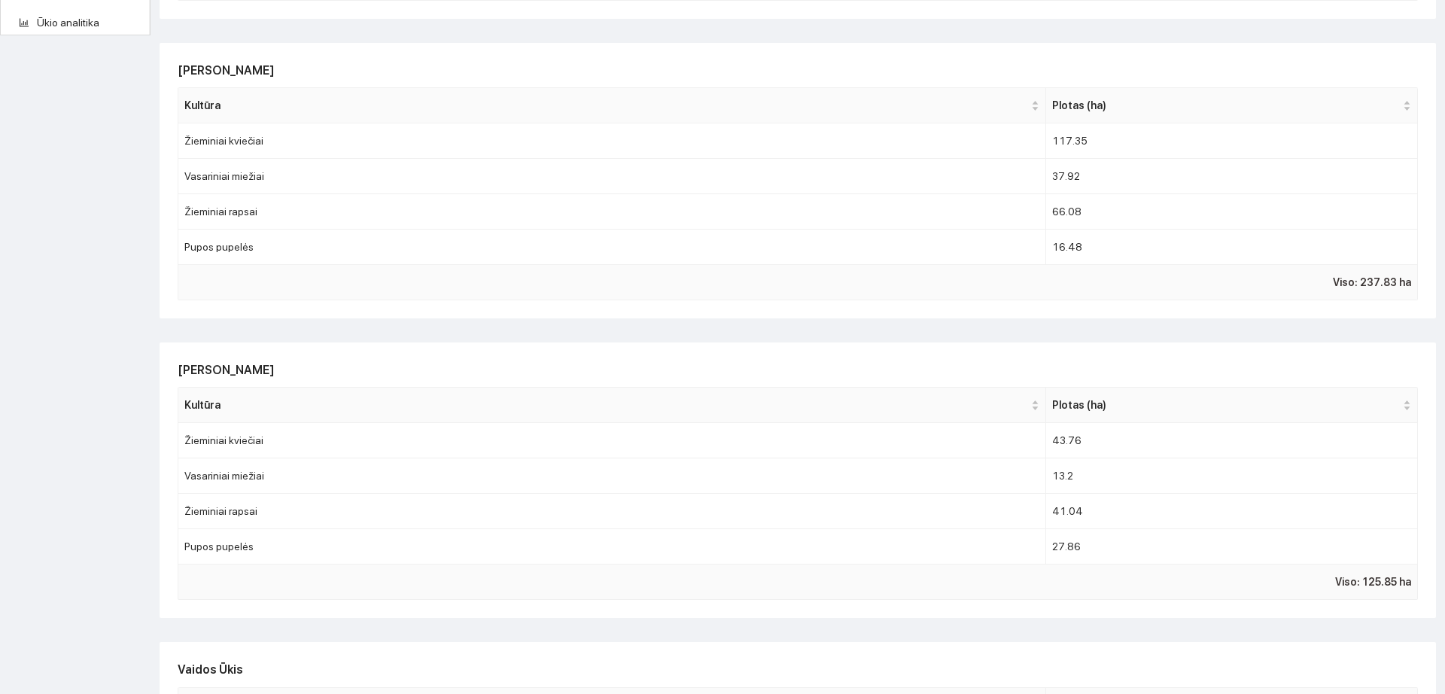
scroll to position [786, 0]
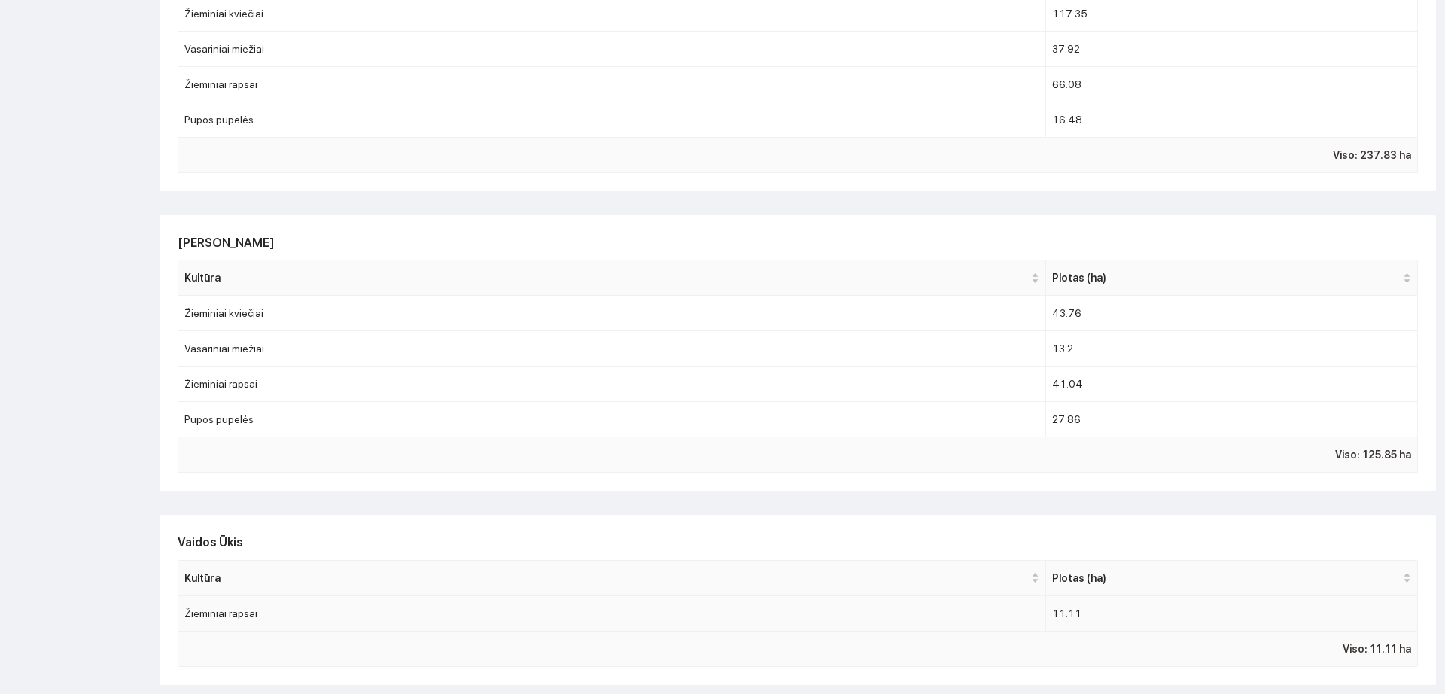
click at [942, 622] on td "Žieminiai rapsai" at bounding box center [612, 613] width 868 height 35
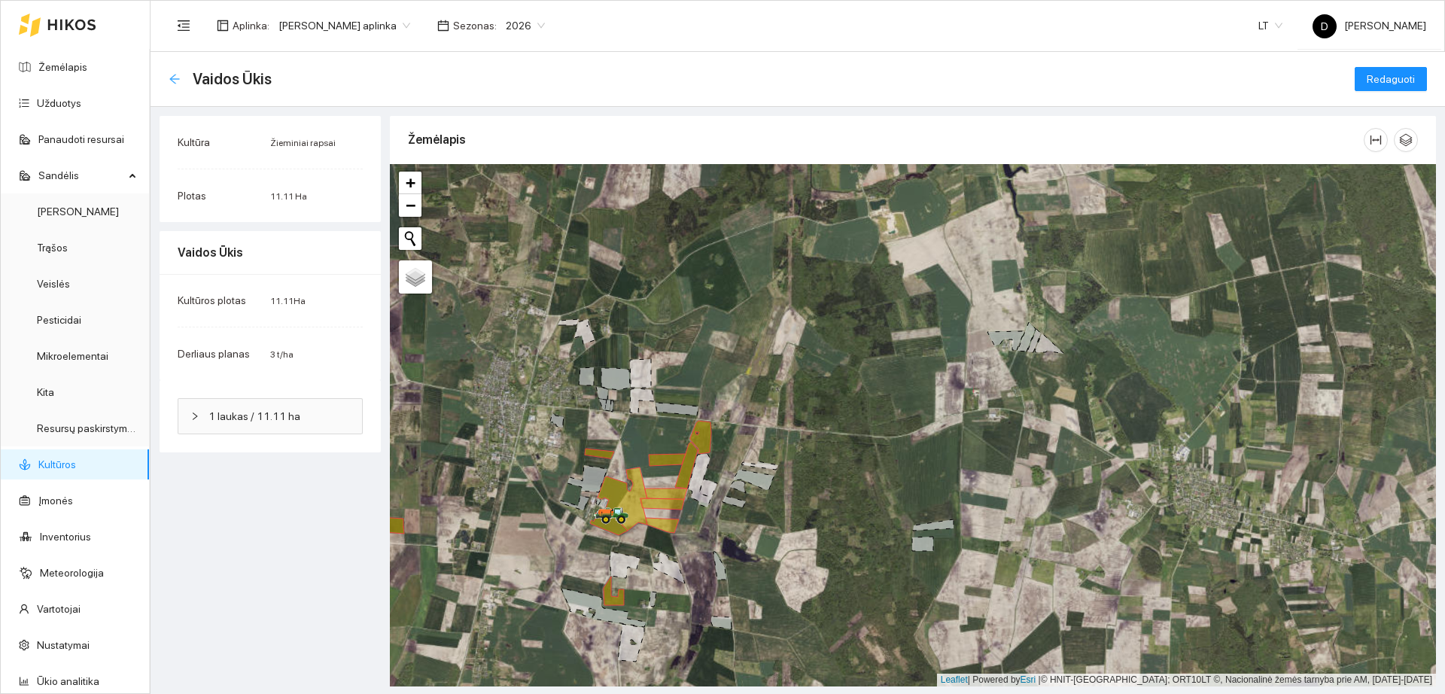
click at [175, 75] on icon "arrow-left" at bounding box center [174, 79] width 10 height 10
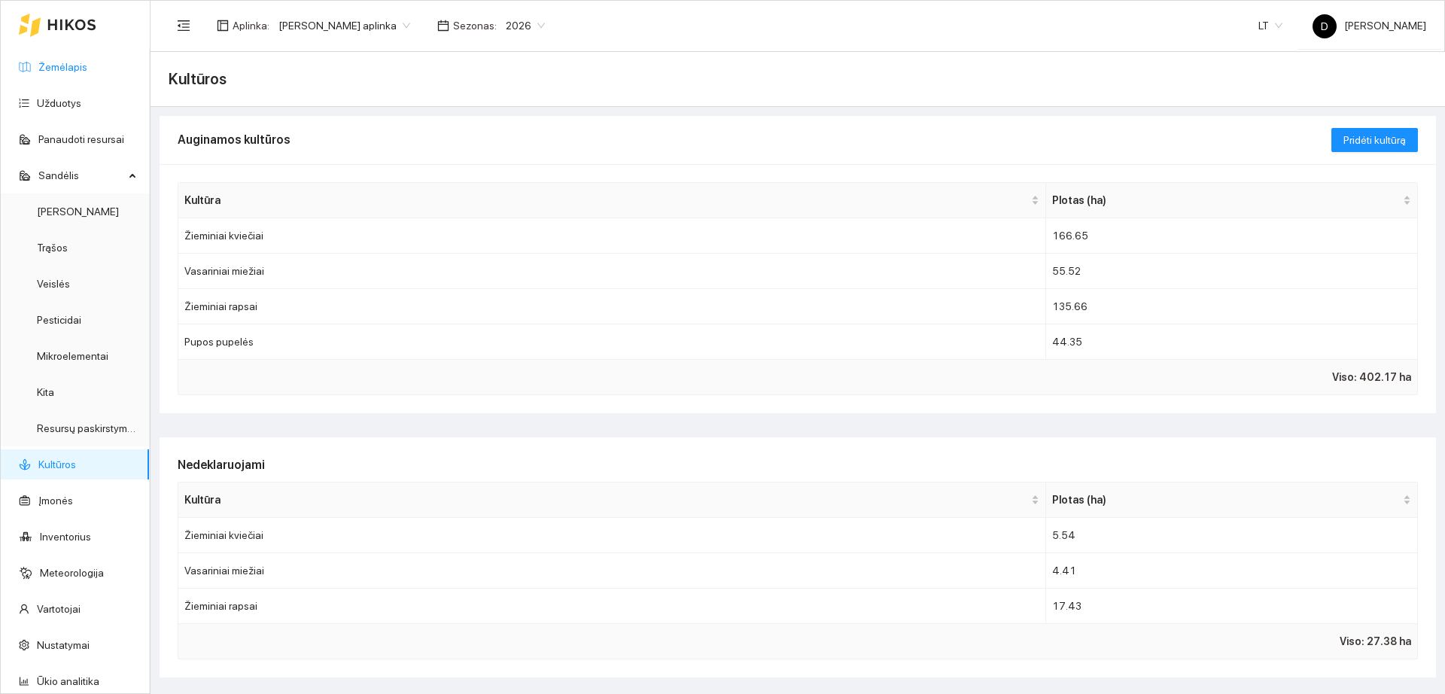
click at [86, 71] on link "Žemėlapis" at bounding box center [62, 67] width 49 height 12
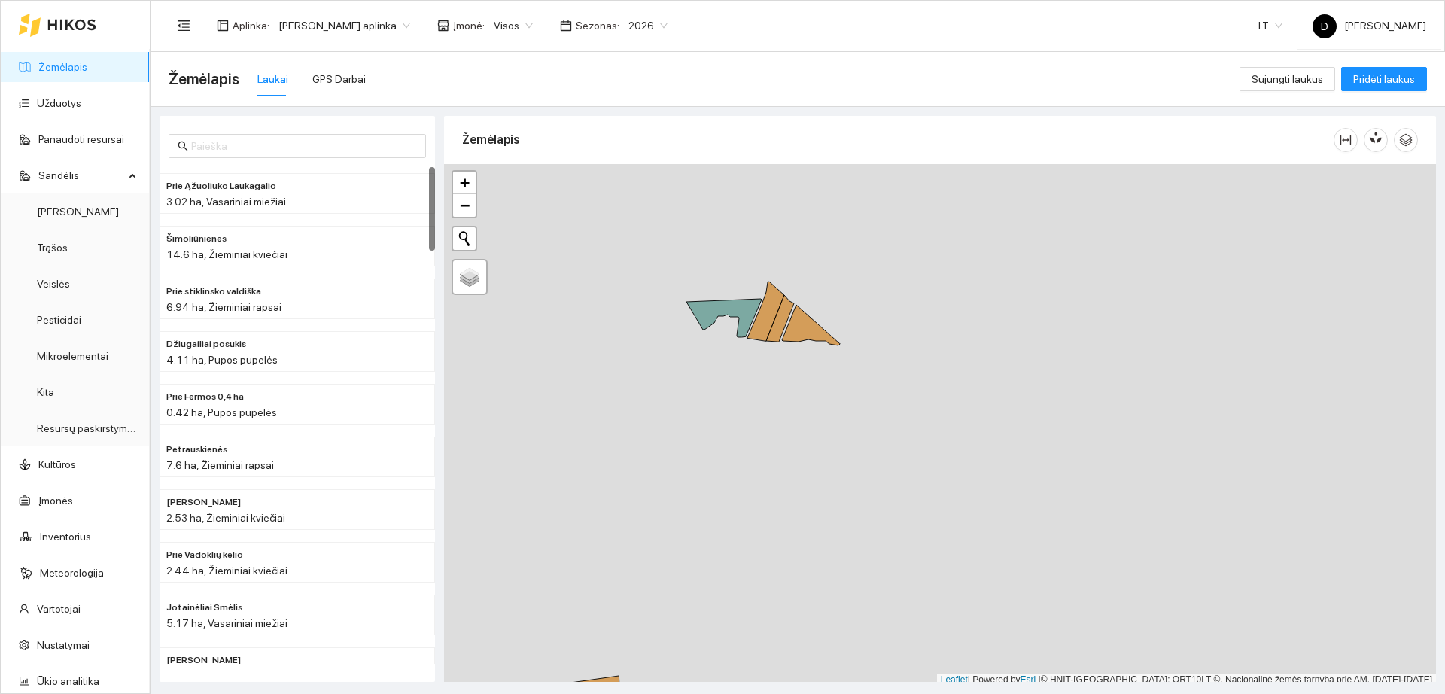
scroll to position [5, 0]
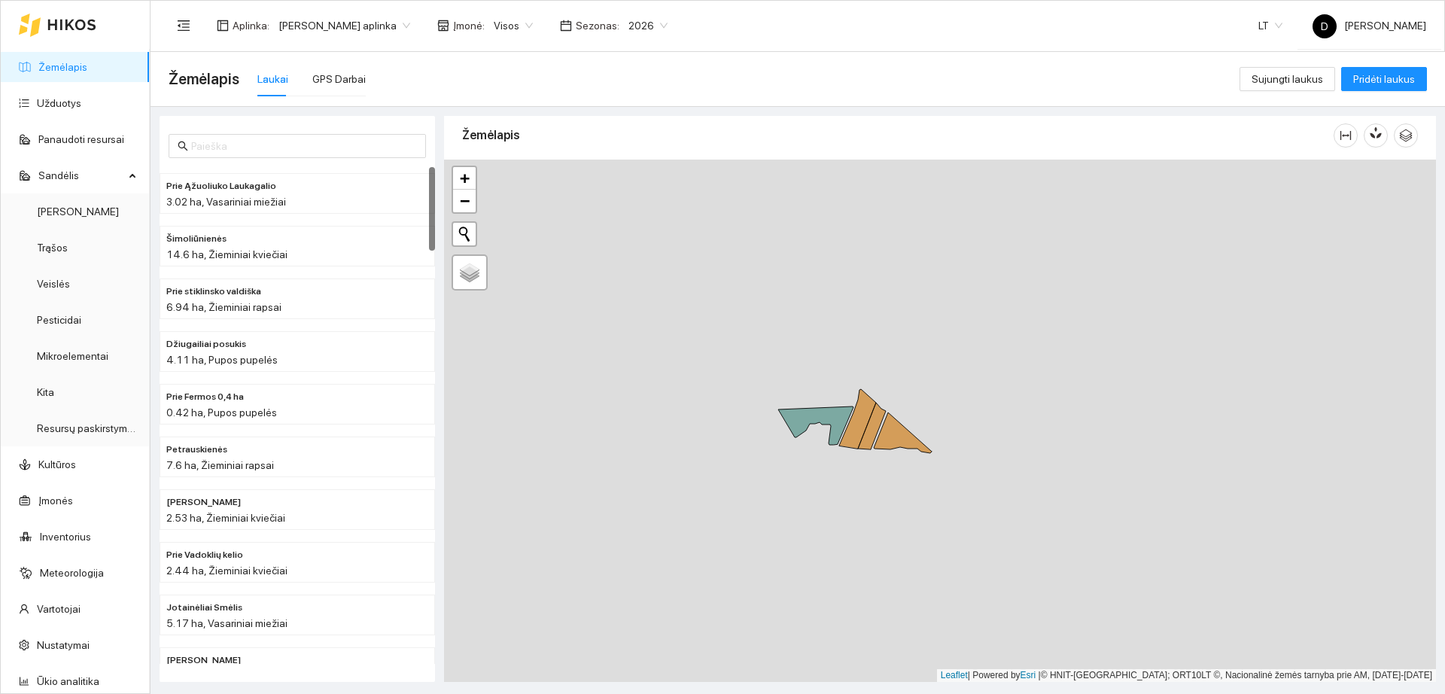
drag, startPoint x: 863, startPoint y: 278, endPoint x: 954, endPoint y: 390, distance: 144.5
click at [954, 390] on div "+ − Nieko nerasta. Bandykite dar kartą." at bounding box center [940, 421] width 992 height 522
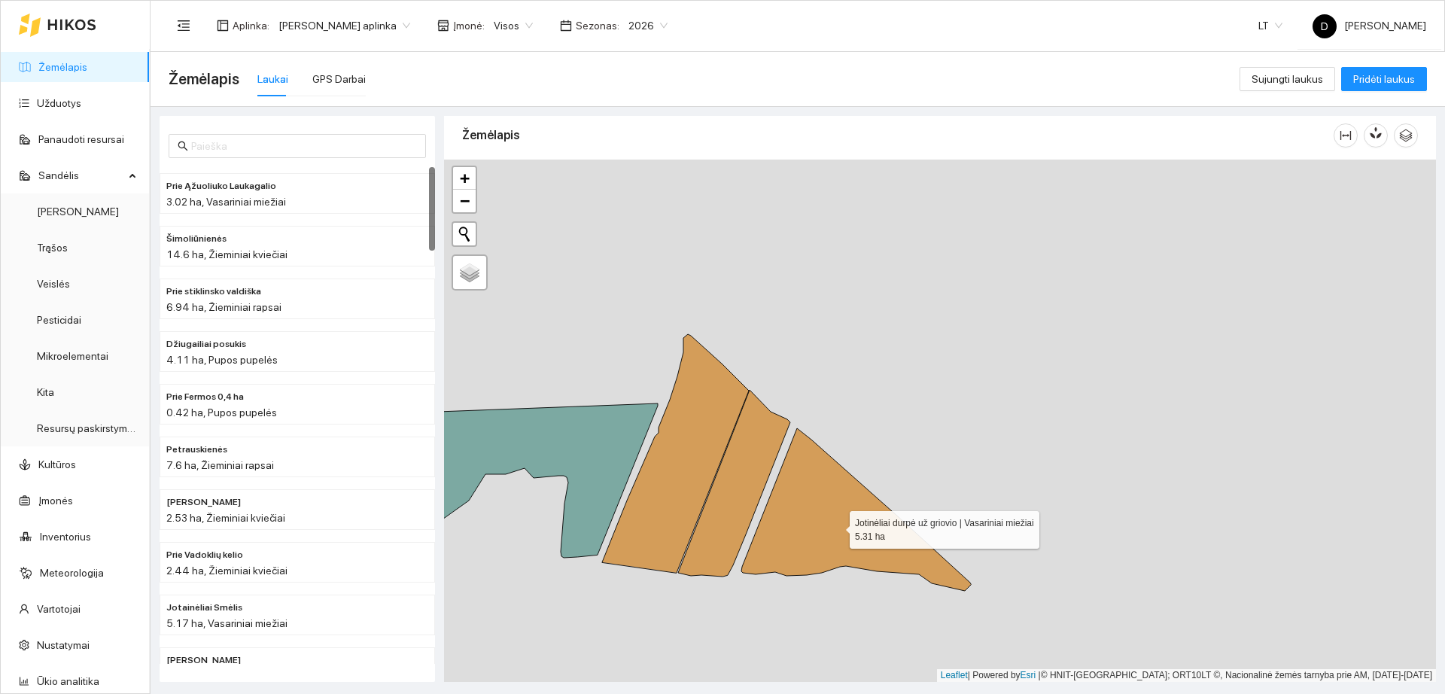
click at [824, 495] on icon at bounding box center [856, 509] width 230 height 163
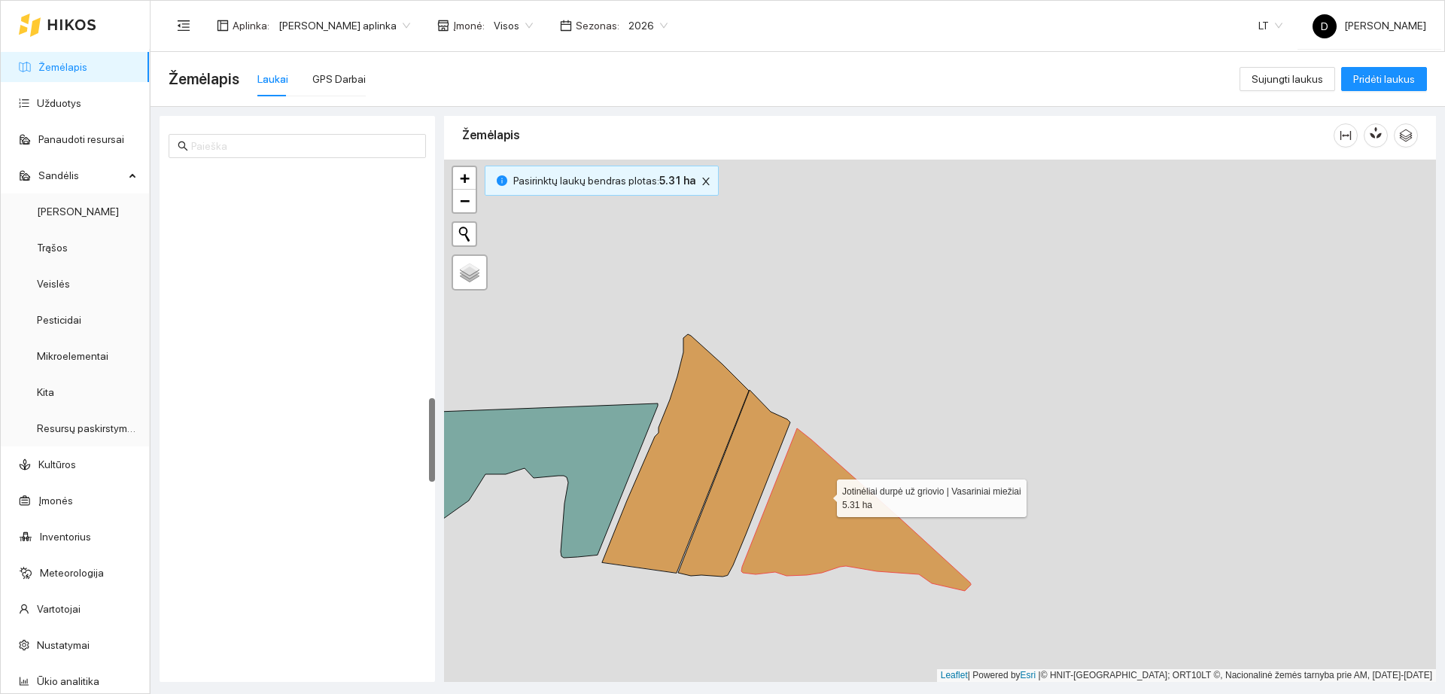
scroll to position [1368, 0]
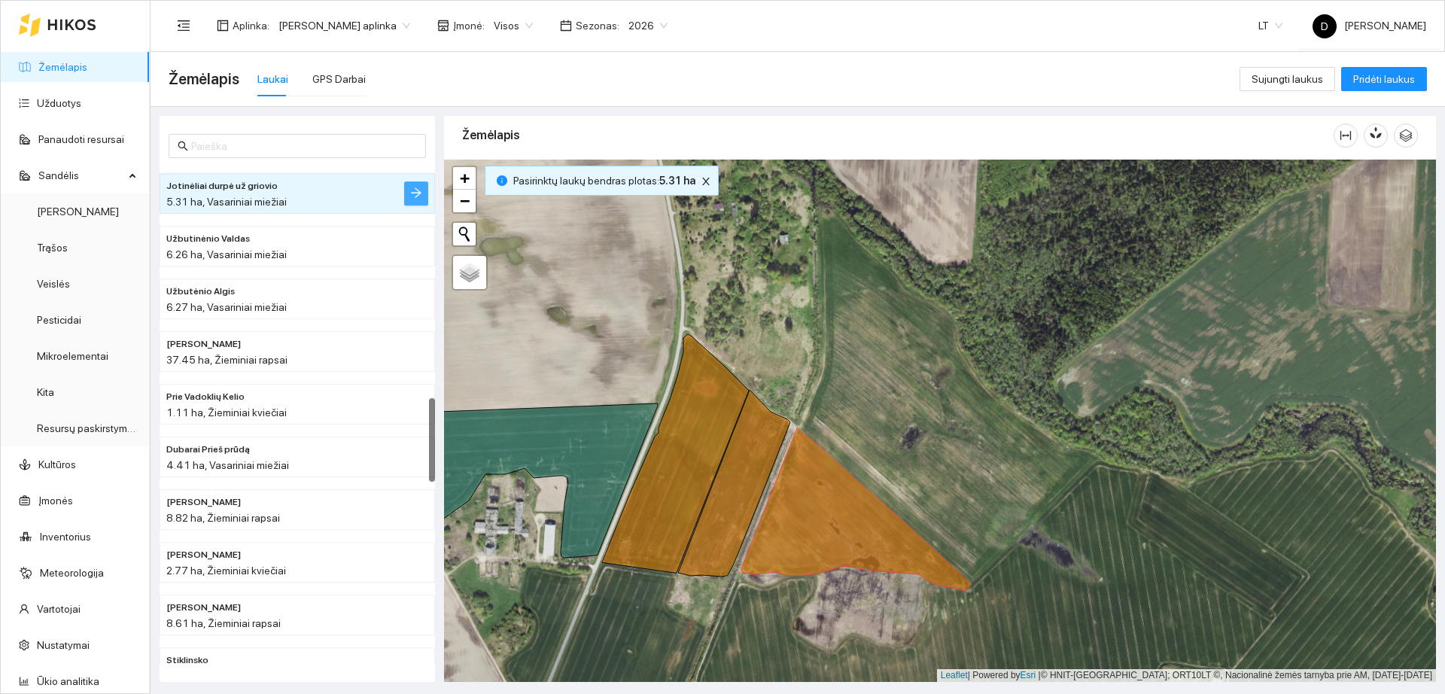
click at [414, 196] on icon "arrow-right" at bounding box center [416, 193] width 12 height 12
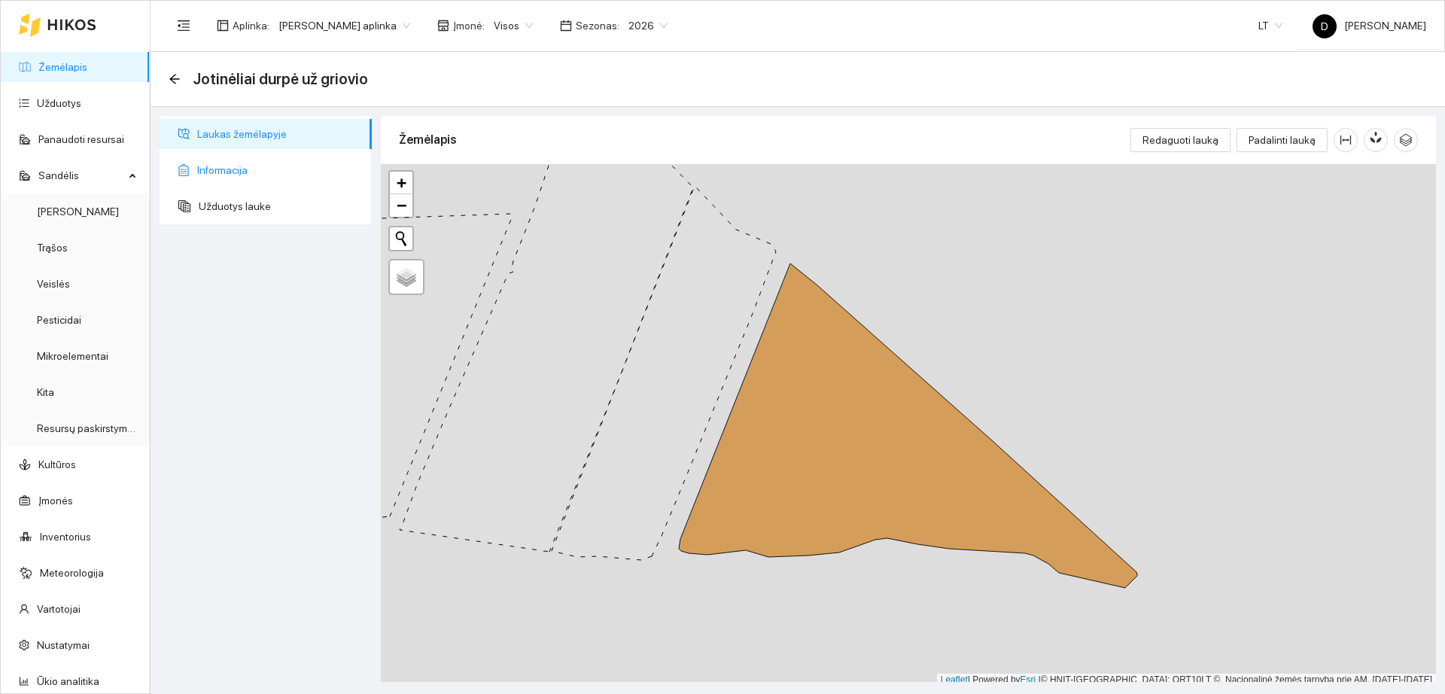
click at [265, 167] on span "Informacija" at bounding box center [278, 170] width 163 height 30
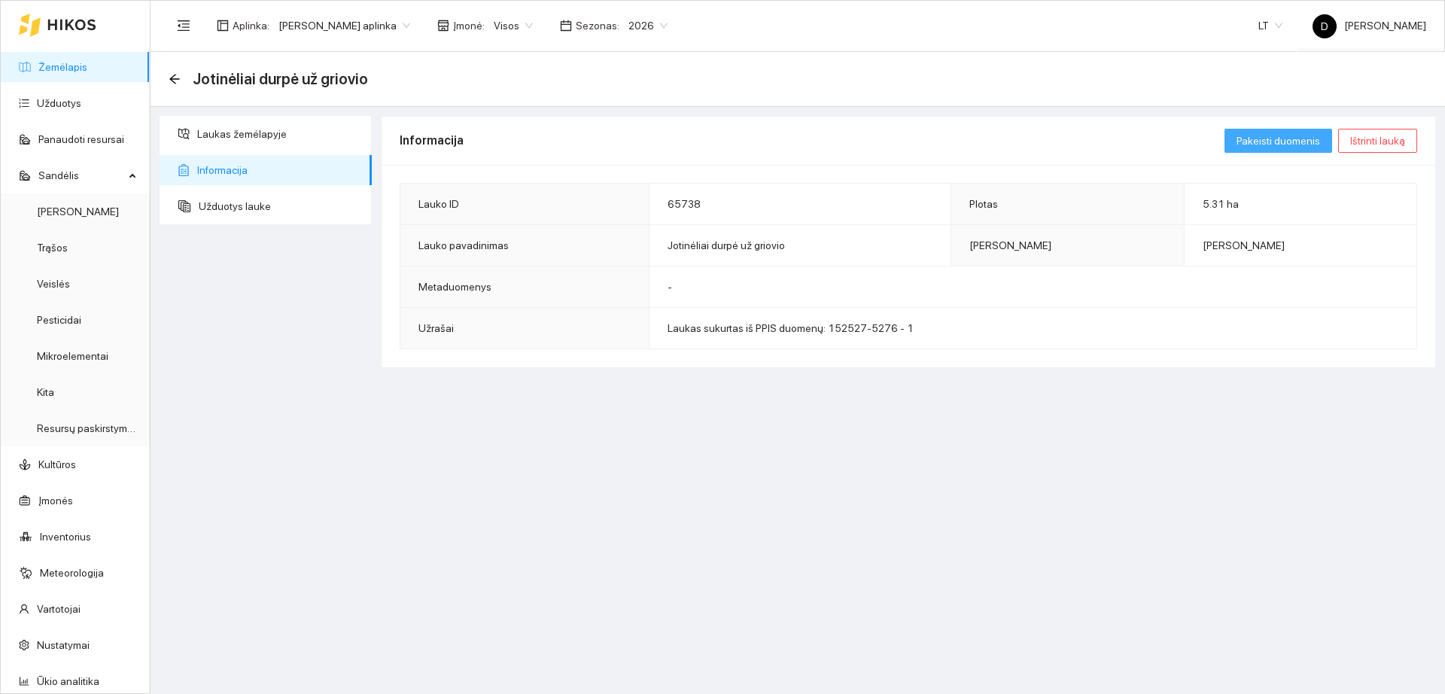
click at [1287, 137] on span "Pakeisti duomenis" at bounding box center [1279, 140] width 84 height 17
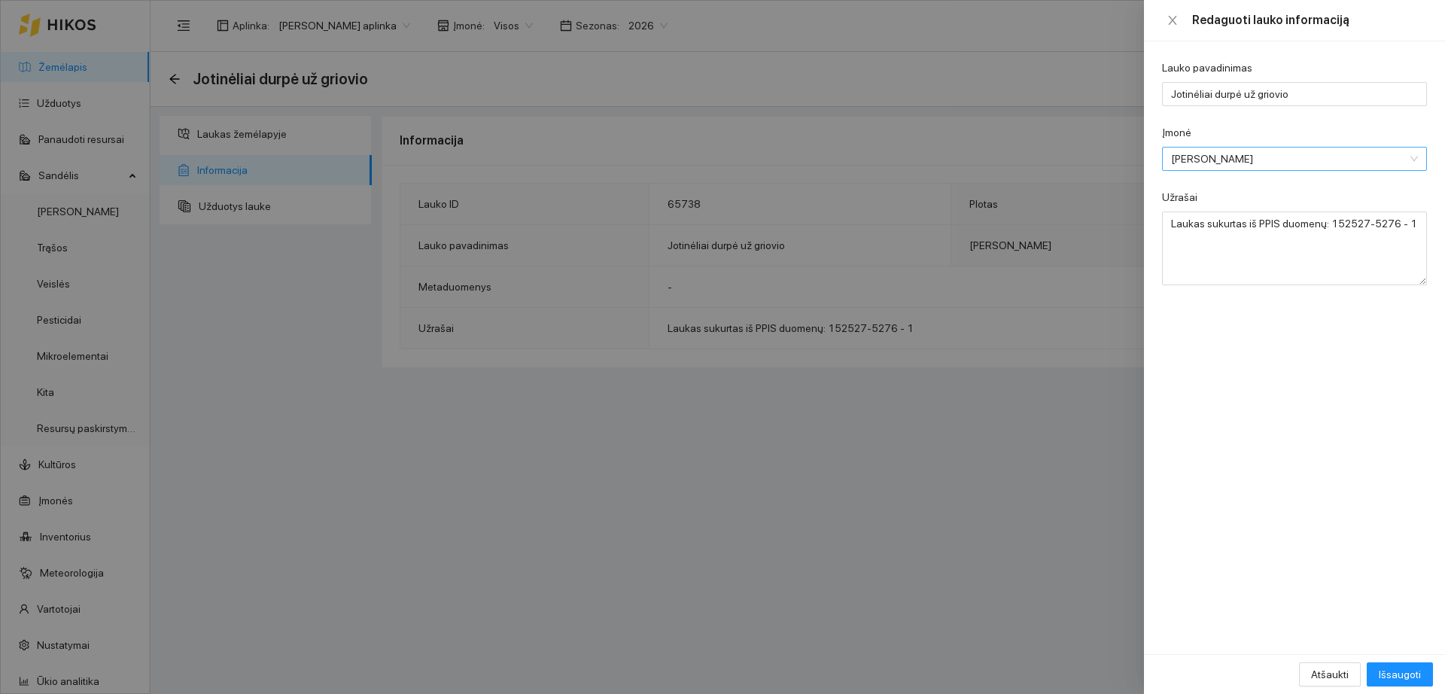
click at [1274, 157] on span "[PERSON_NAME]" at bounding box center [1284, 159] width 226 height 23
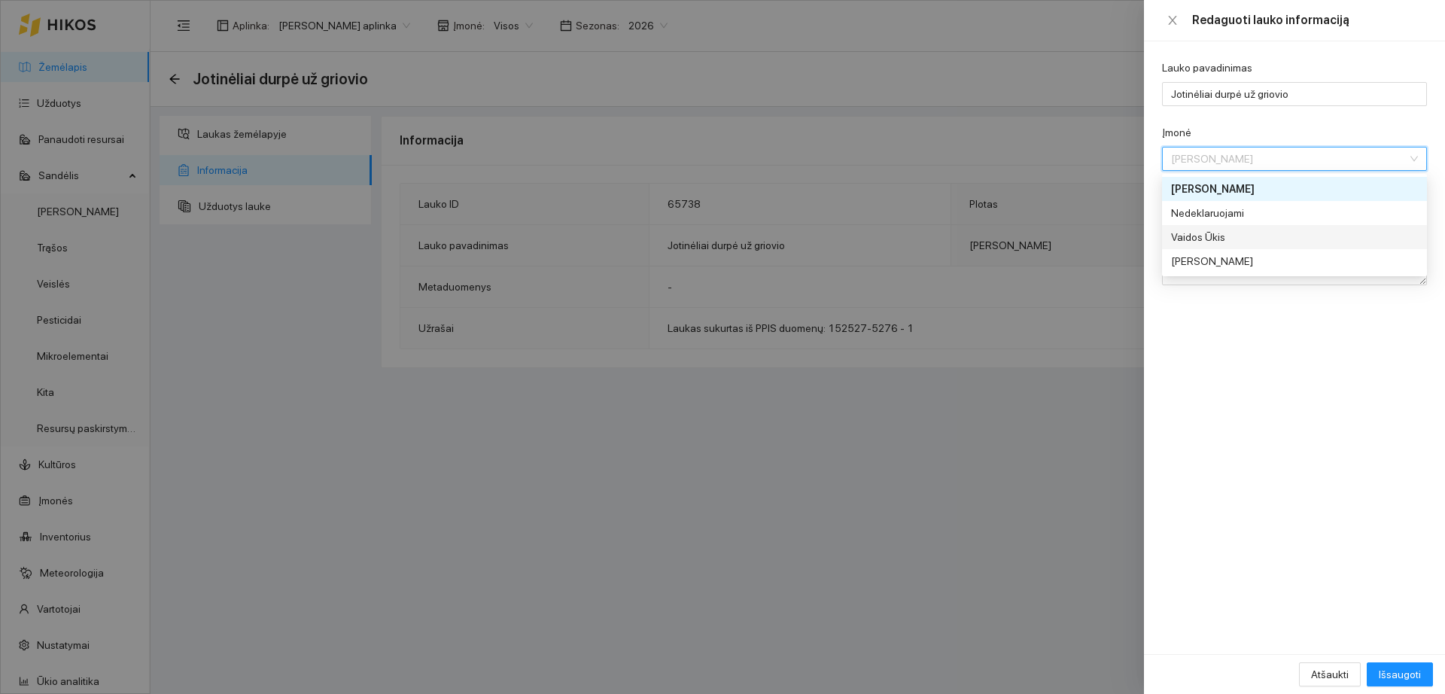
click at [1246, 239] on div "Vaidos Ūkis" at bounding box center [1284, 237] width 226 height 17
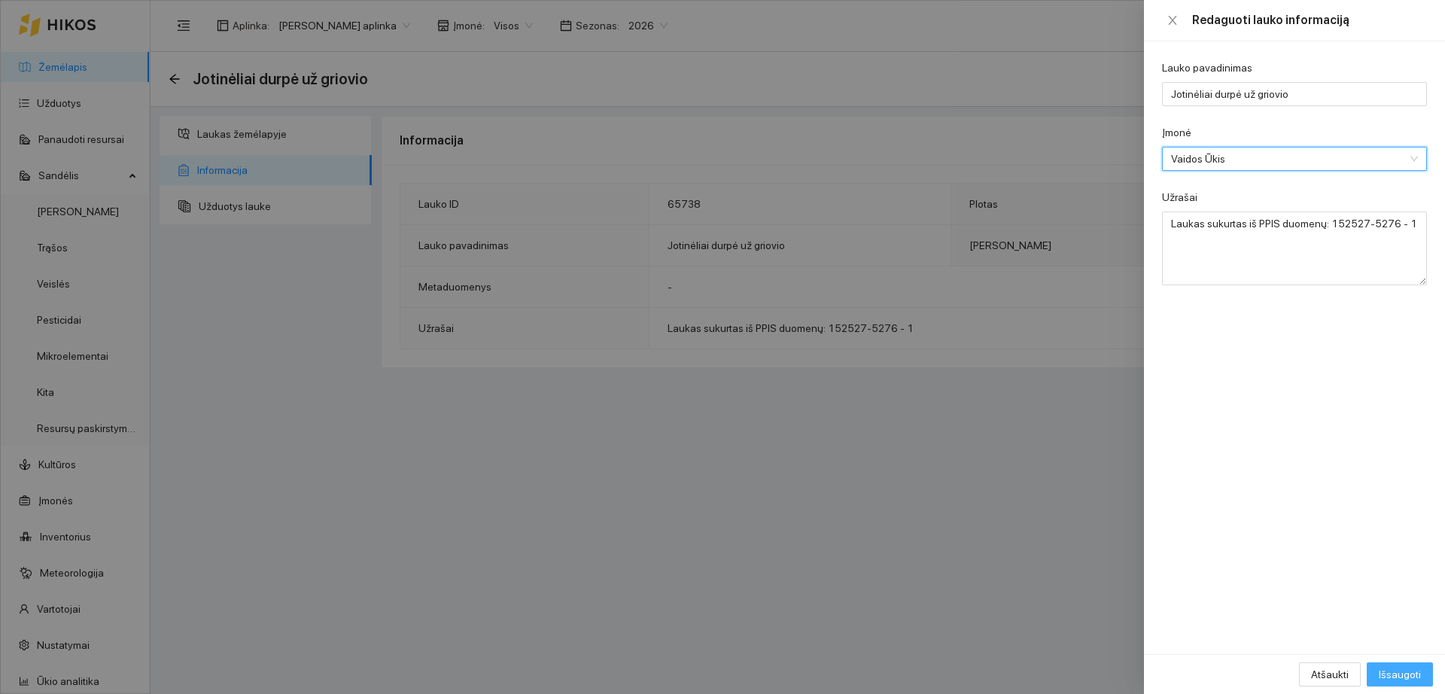
click at [1403, 666] on span "Išsaugoti" at bounding box center [1400, 674] width 42 height 17
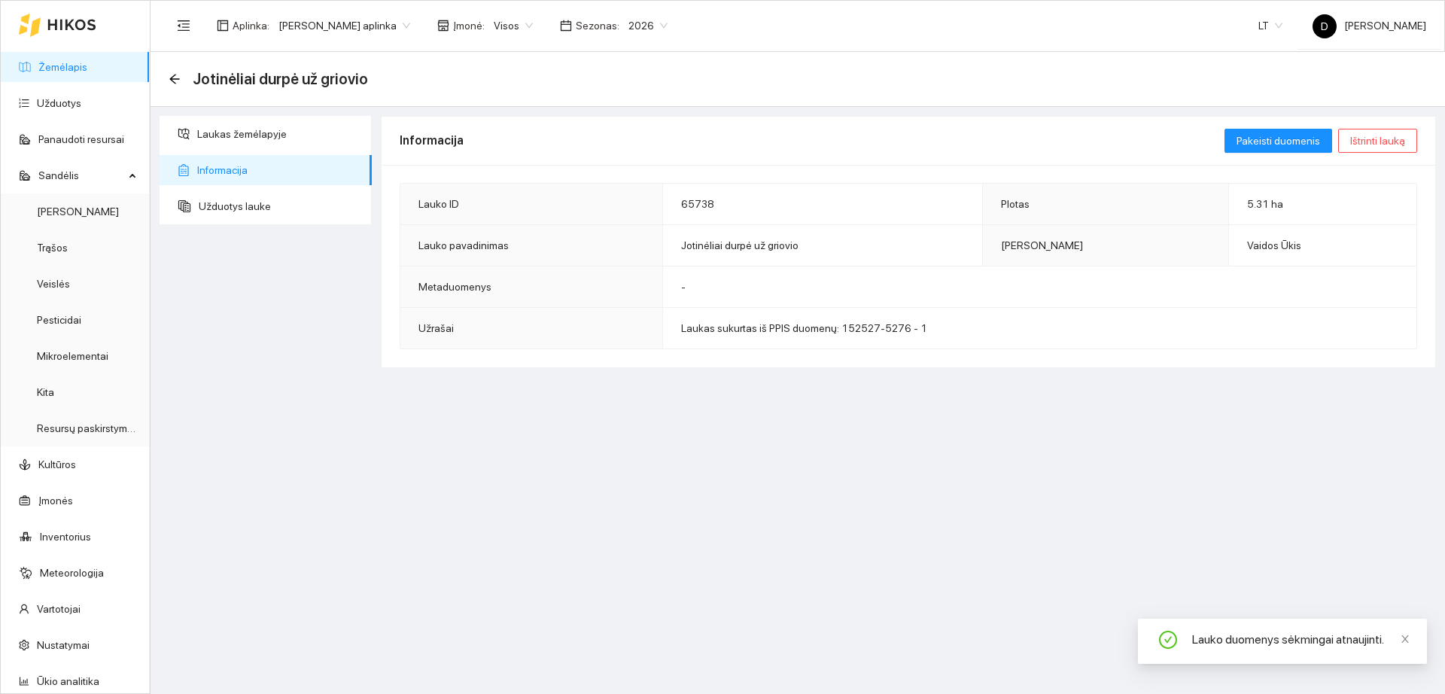
click at [168, 82] on div "Jotinėliai durpė už griovio" at bounding box center [798, 79] width 1295 height 55
click at [178, 78] on icon "arrow-left" at bounding box center [174, 79] width 10 height 10
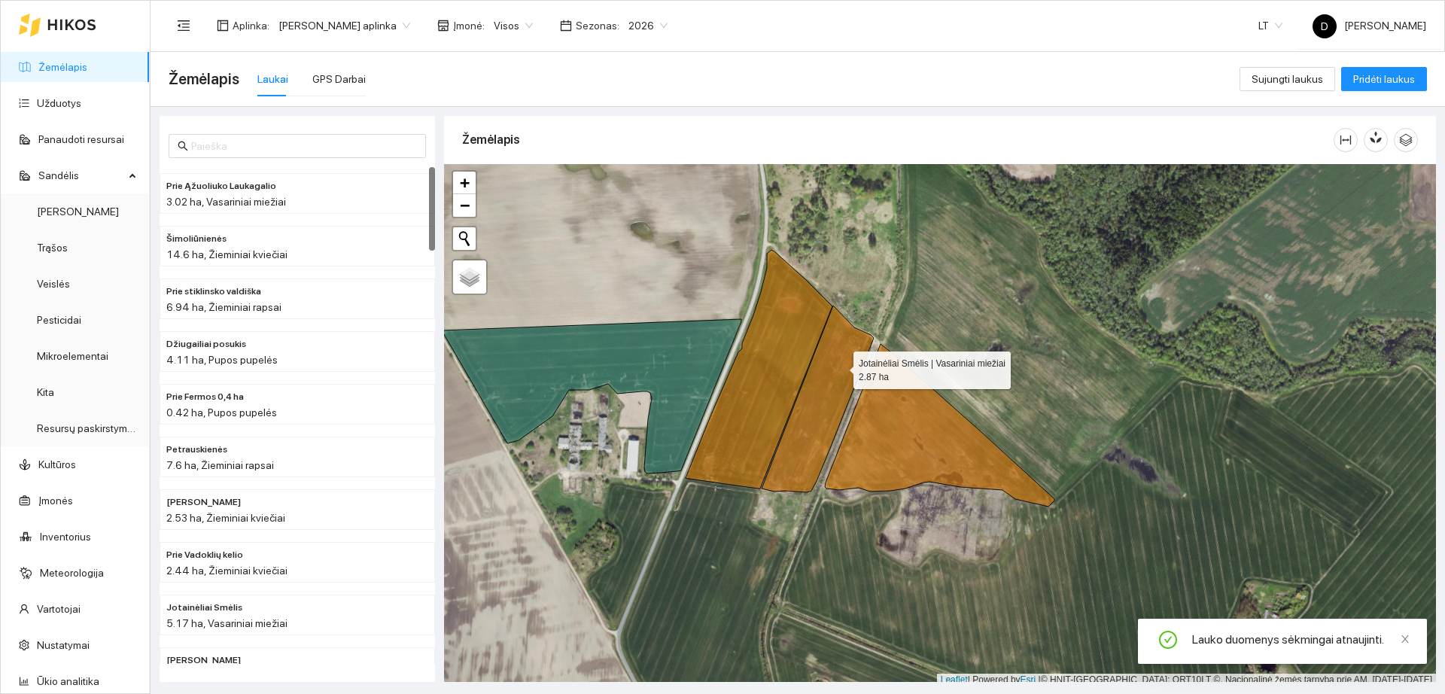
click at [839, 366] on icon at bounding box center [818, 399] width 112 height 187
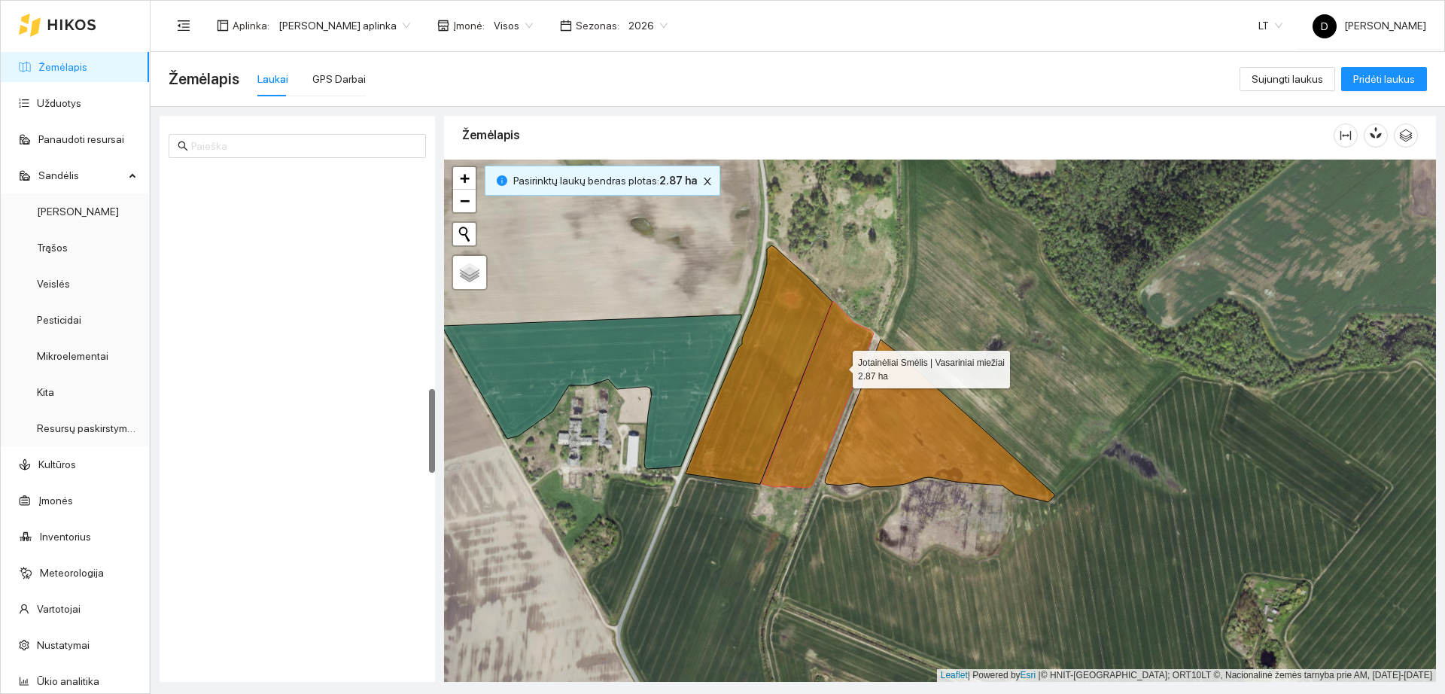
scroll to position [1315, 0]
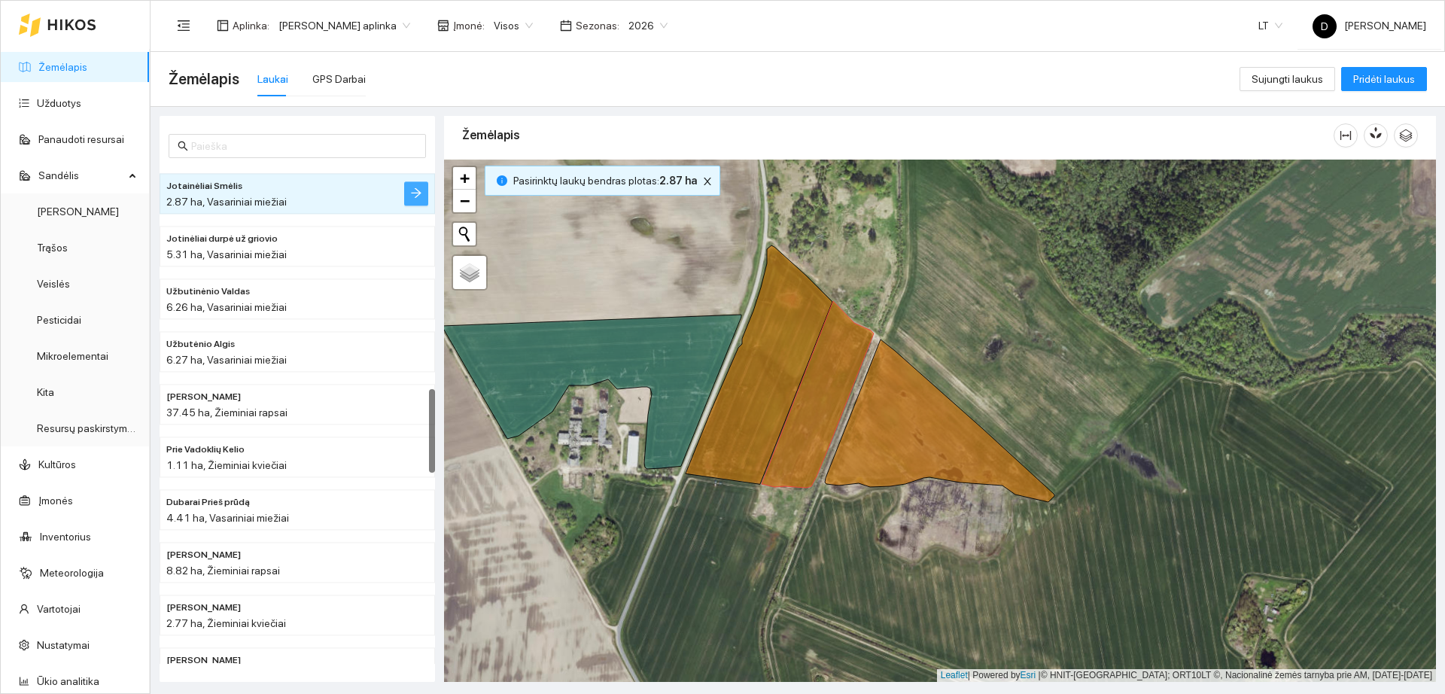
click at [413, 197] on icon "arrow-right" at bounding box center [416, 193] width 12 height 12
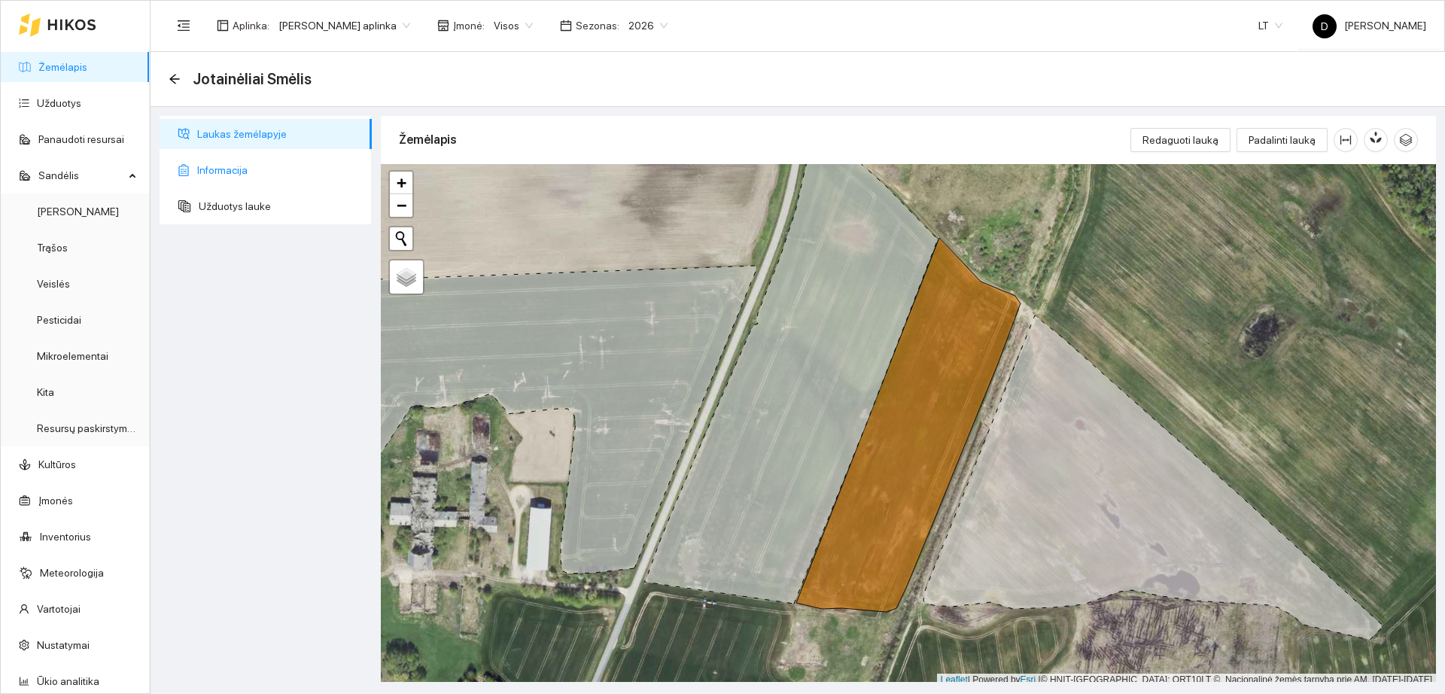
click at [288, 168] on span "Informacija" at bounding box center [278, 170] width 163 height 30
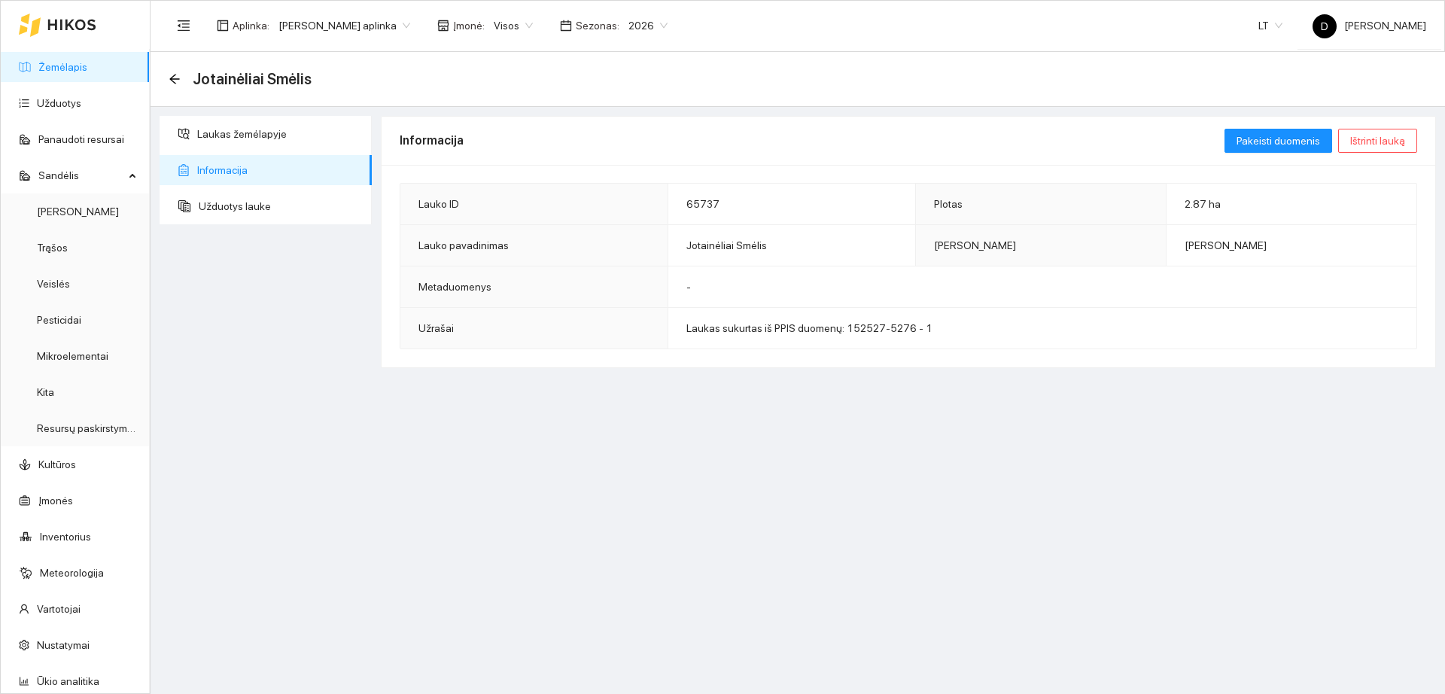
type textarea "Laukas sukurtas iš PPIS duomenų: 153526-5068 - 1"
click at [1293, 145] on span "Pakeisti duomenis" at bounding box center [1279, 140] width 84 height 17
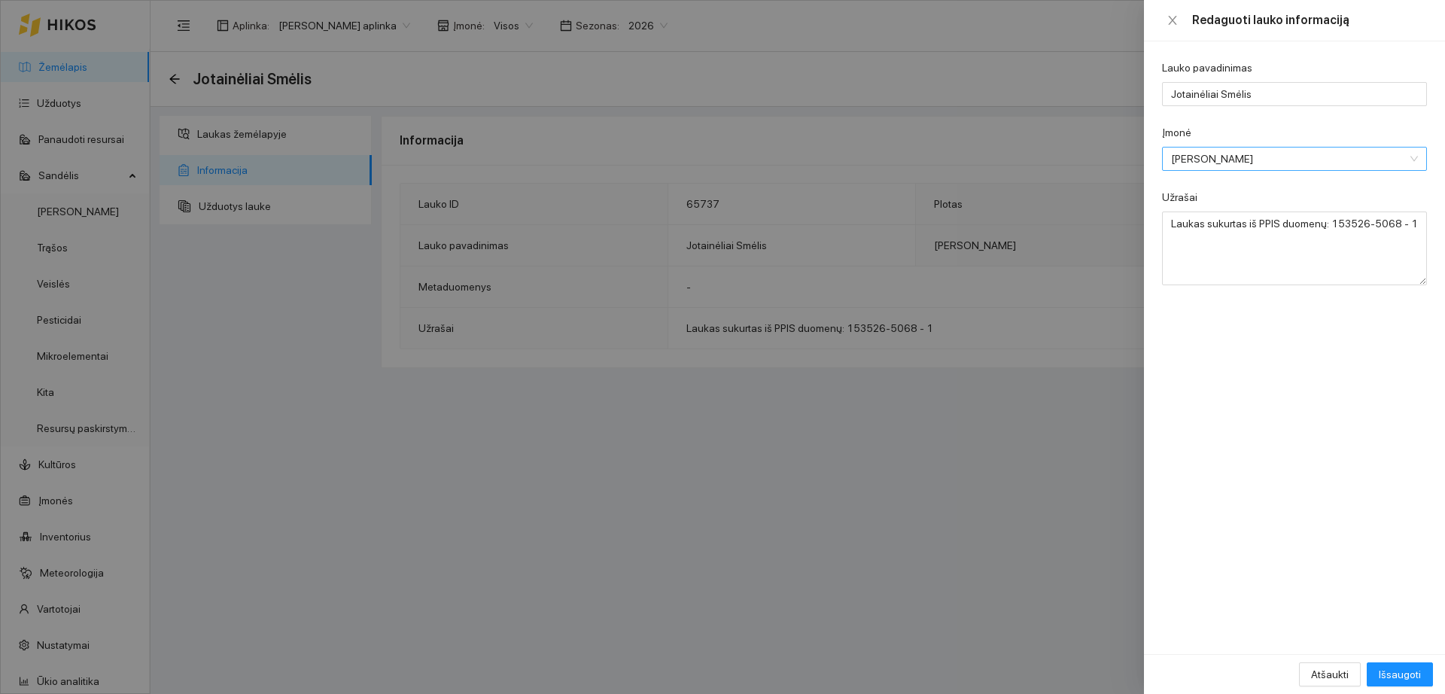
click at [1214, 166] on span "[PERSON_NAME]" at bounding box center [1284, 159] width 226 height 23
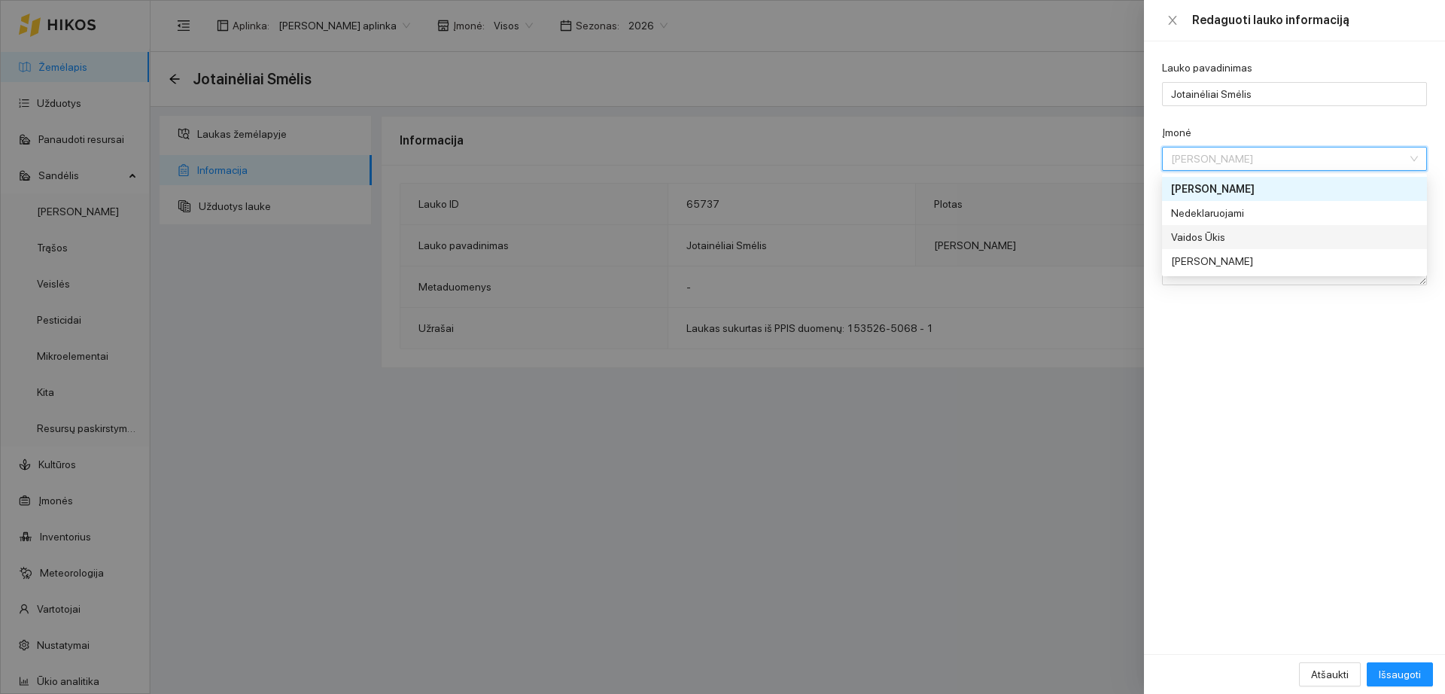
click at [1235, 239] on div "Vaidos Ūkis" at bounding box center [1284, 237] width 226 height 17
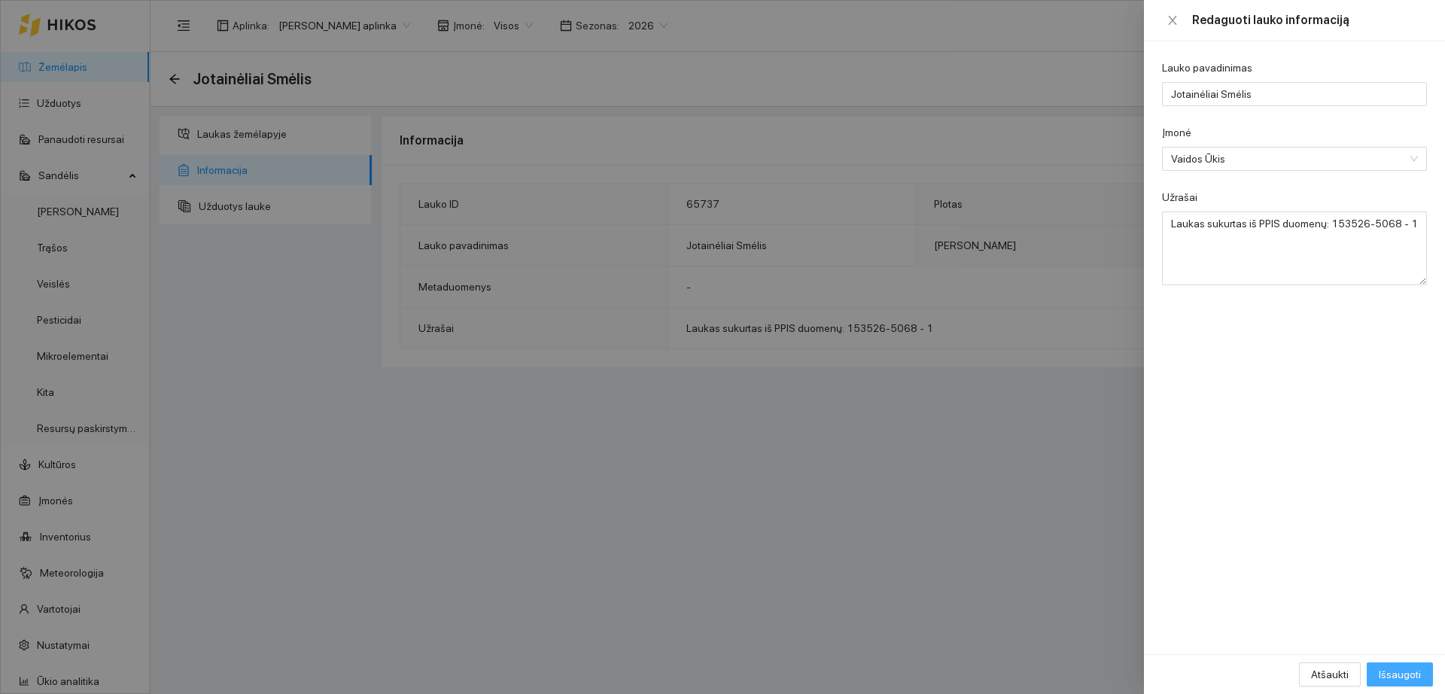
click at [1398, 669] on span "Išsaugoti" at bounding box center [1400, 674] width 42 height 17
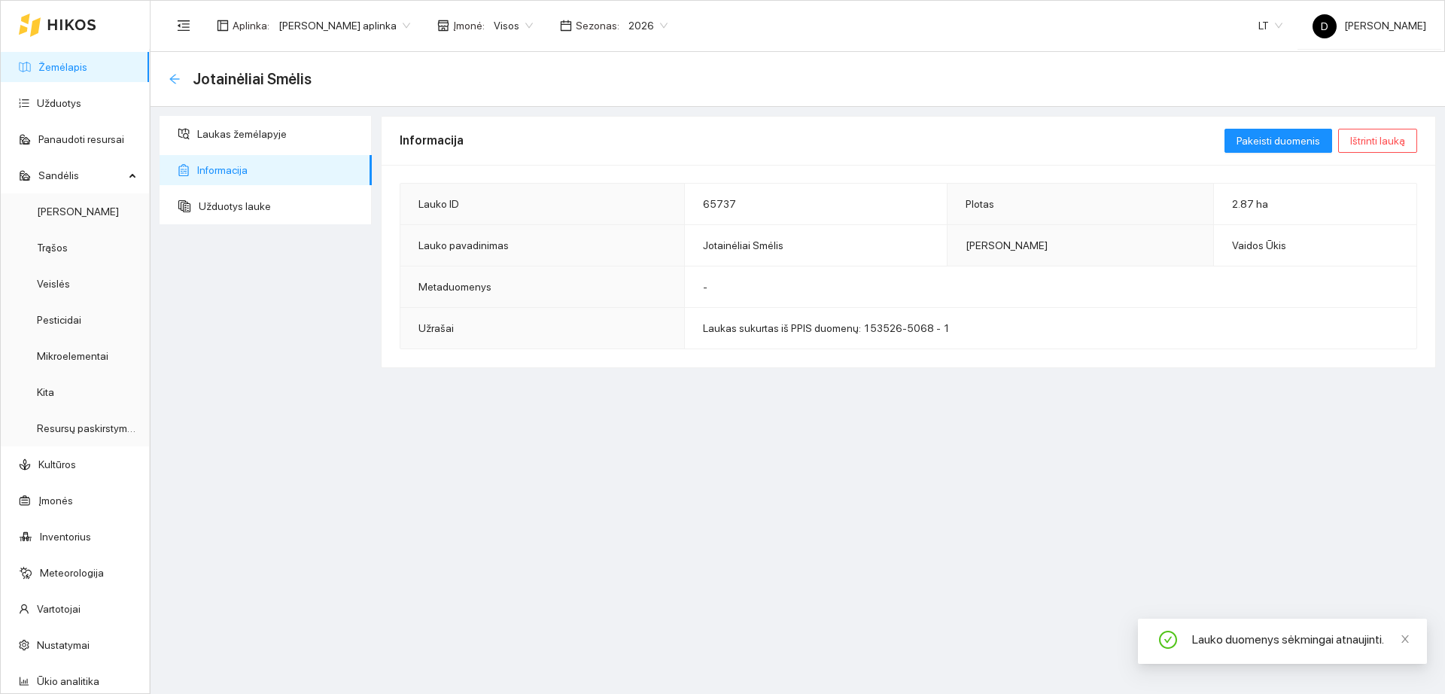
click at [176, 79] on icon "arrow-left" at bounding box center [175, 79] width 12 height 12
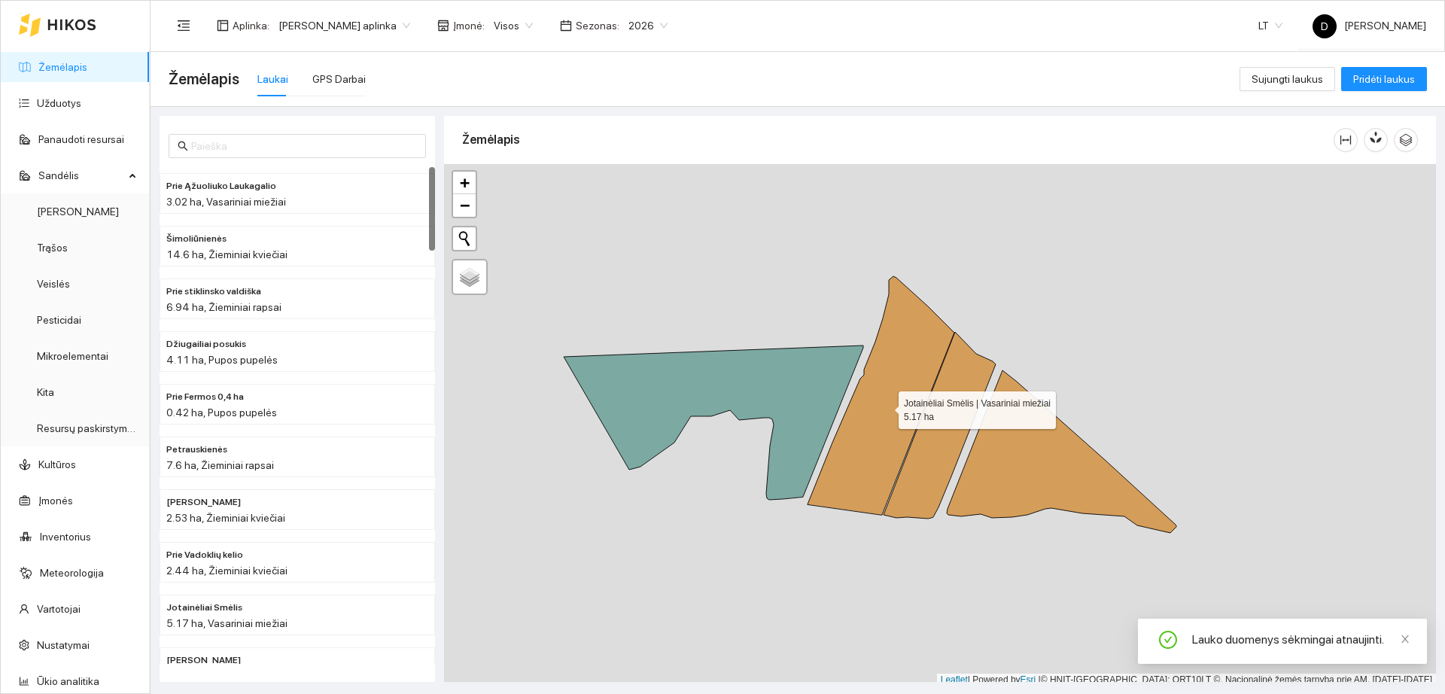
click at [885, 391] on icon at bounding box center [881, 395] width 147 height 239
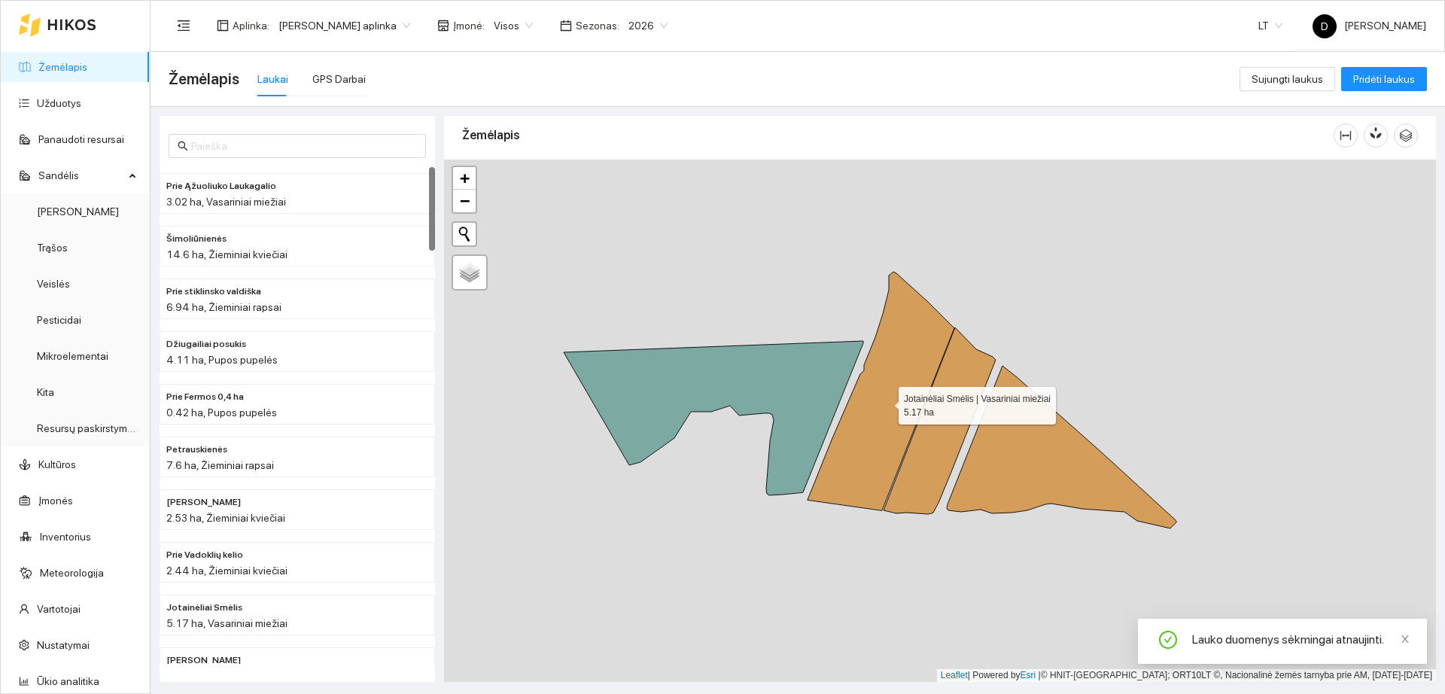
scroll to position [422, 0]
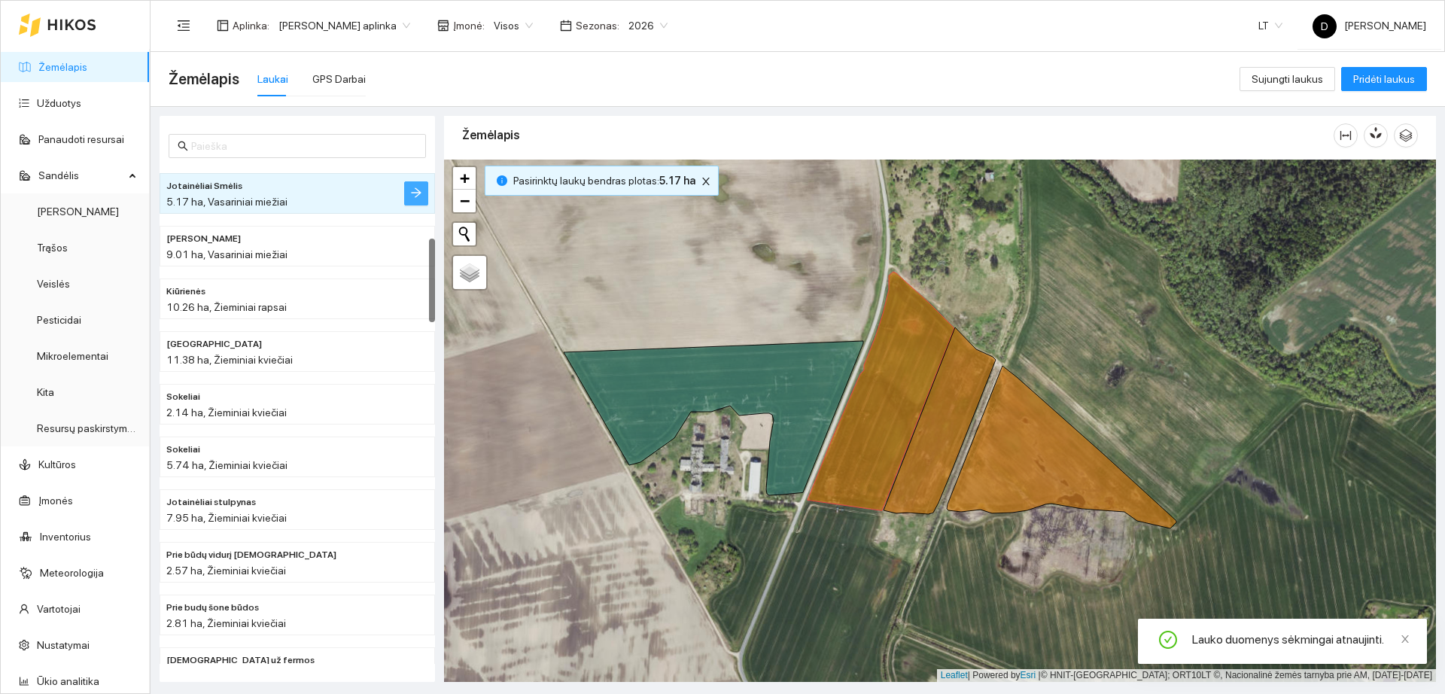
click at [428, 188] on div "Prie Vadoklių kelio 2.44 ha, Žieminiai kviečiai Jotainėliai Smėlis 5.17 ha, Vas…" at bounding box center [298, 415] width 276 height 497
click at [425, 189] on button "button" at bounding box center [416, 193] width 24 height 24
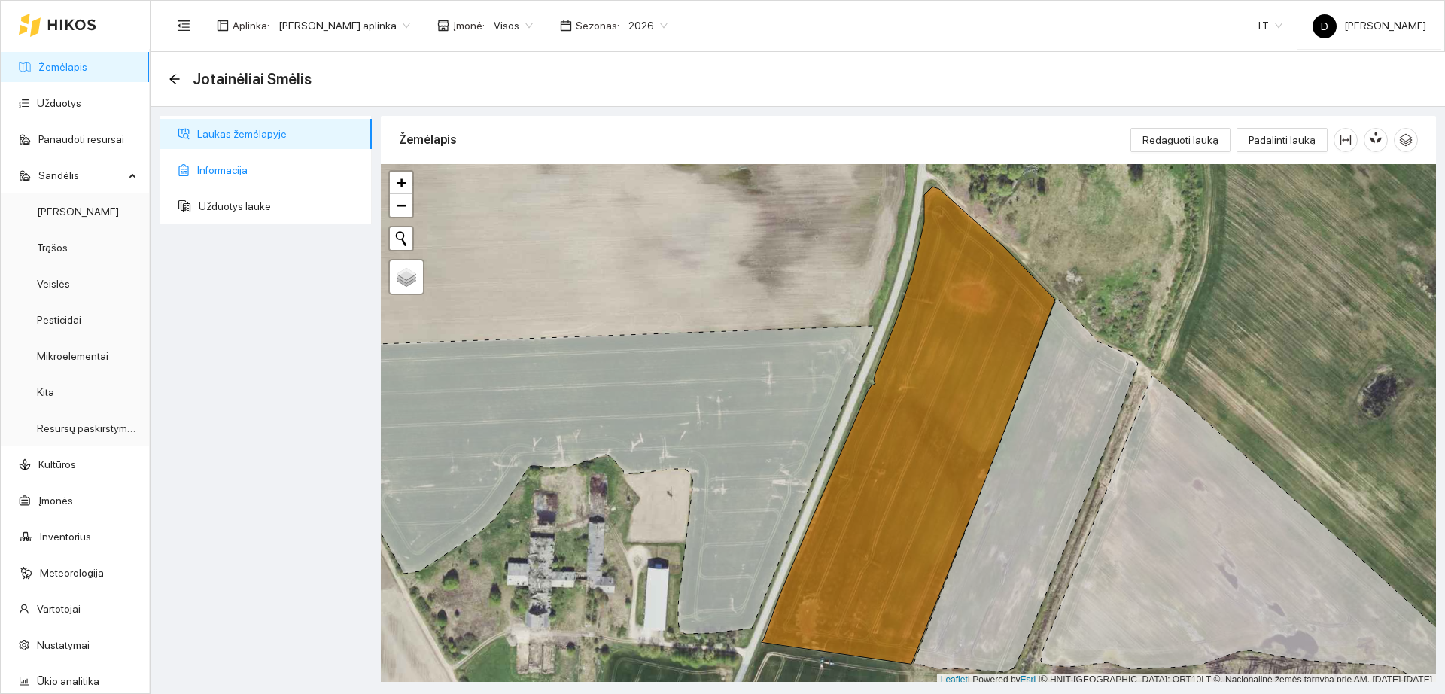
click at [196, 172] on li "Informacija" at bounding box center [266, 170] width 212 height 30
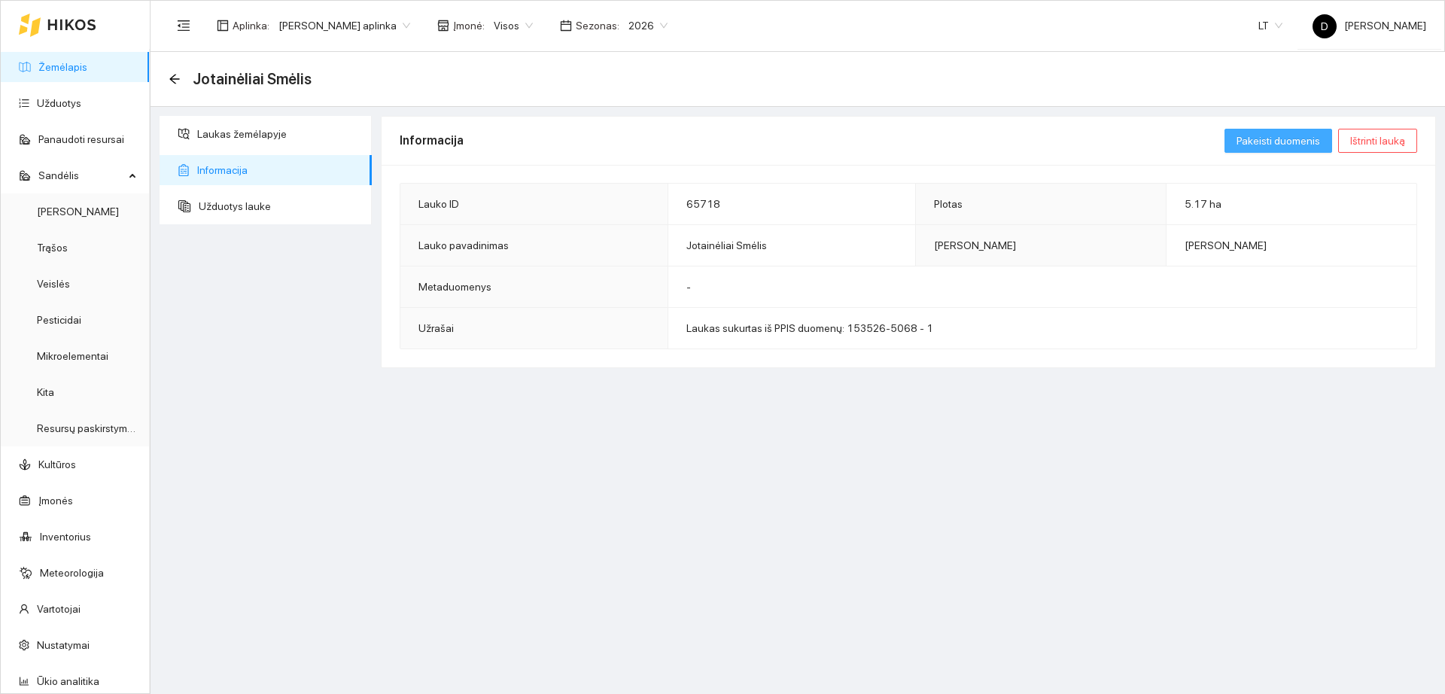
click at [1265, 136] on span "Pakeisti duomenis" at bounding box center [1279, 140] width 84 height 17
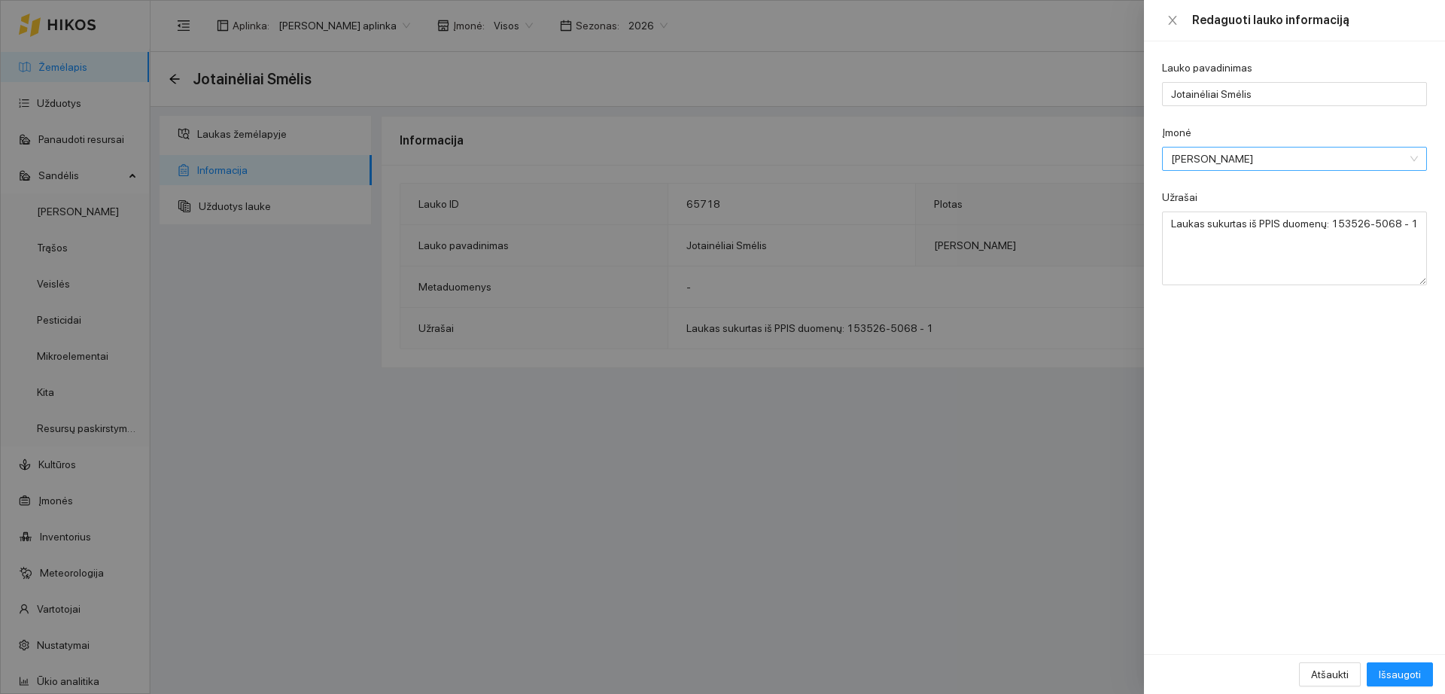
click at [1238, 160] on span "[PERSON_NAME]" at bounding box center [1284, 159] width 226 height 23
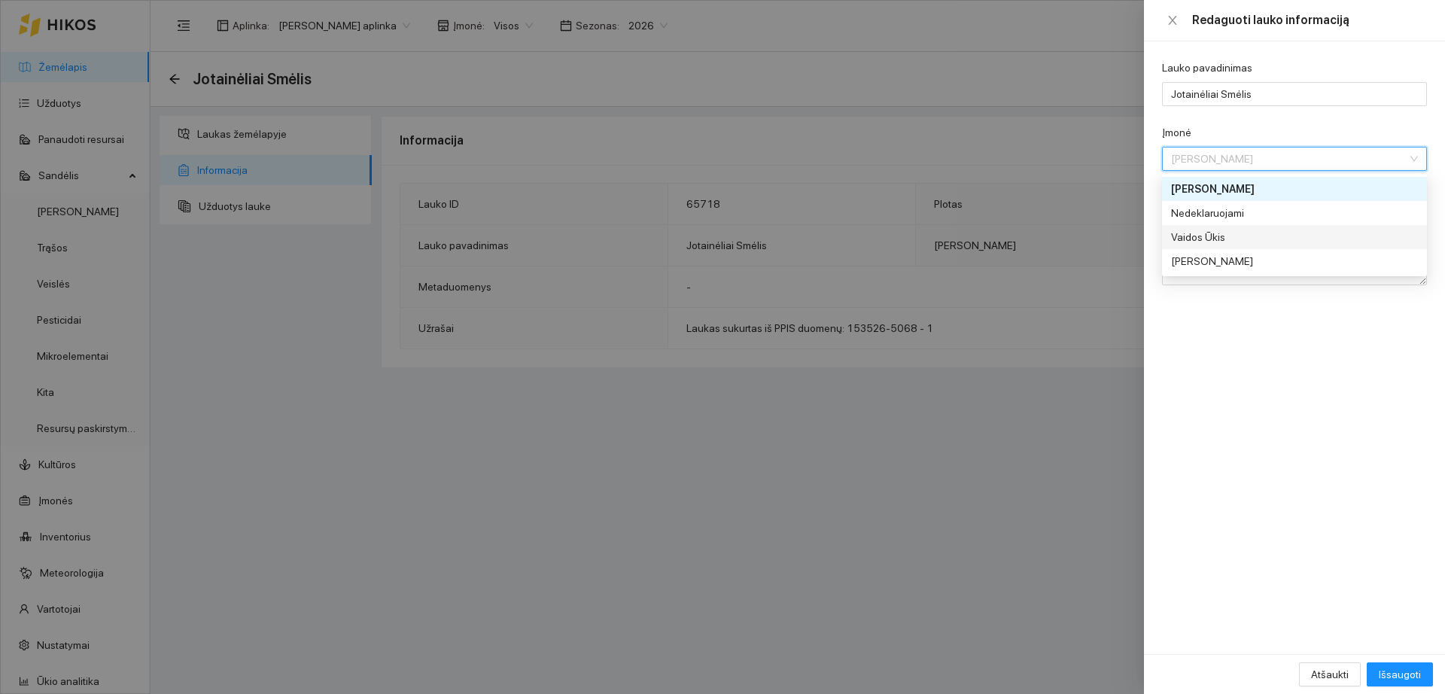
click at [1230, 242] on div "Vaidos Ūkis" at bounding box center [1284, 237] width 226 height 17
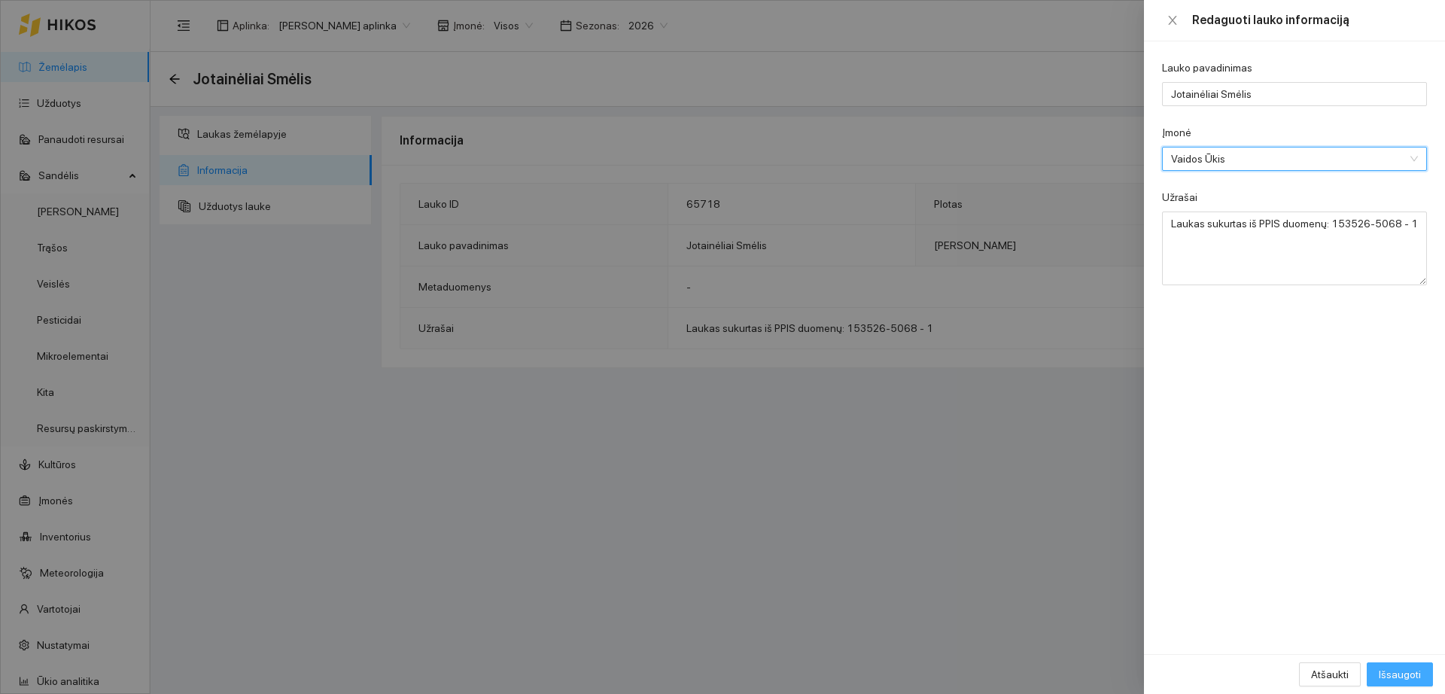
click at [1402, 684] on button "Išsaugoti" at bounding box center [1400, 674] width 66 height 24
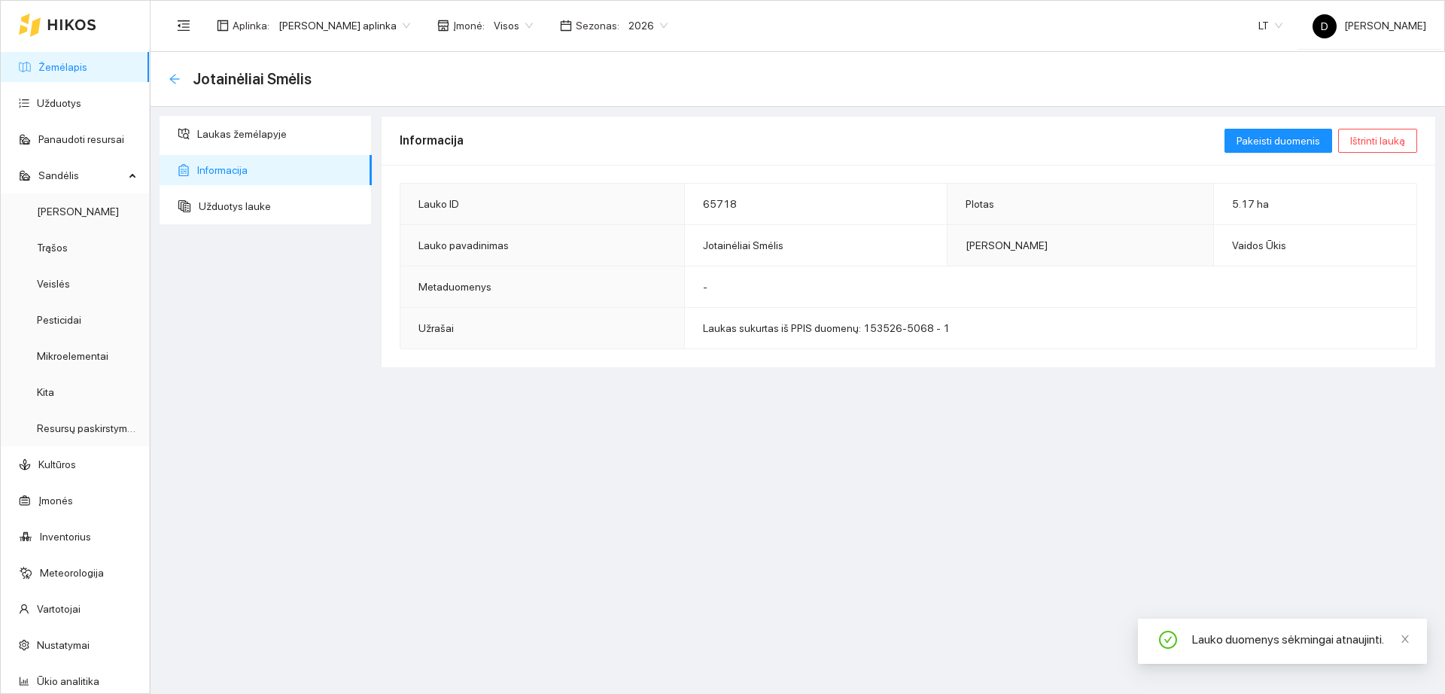
click at [172, 73] on icon "arrow-left" at bounding box center [175, 79] width 12 height 12
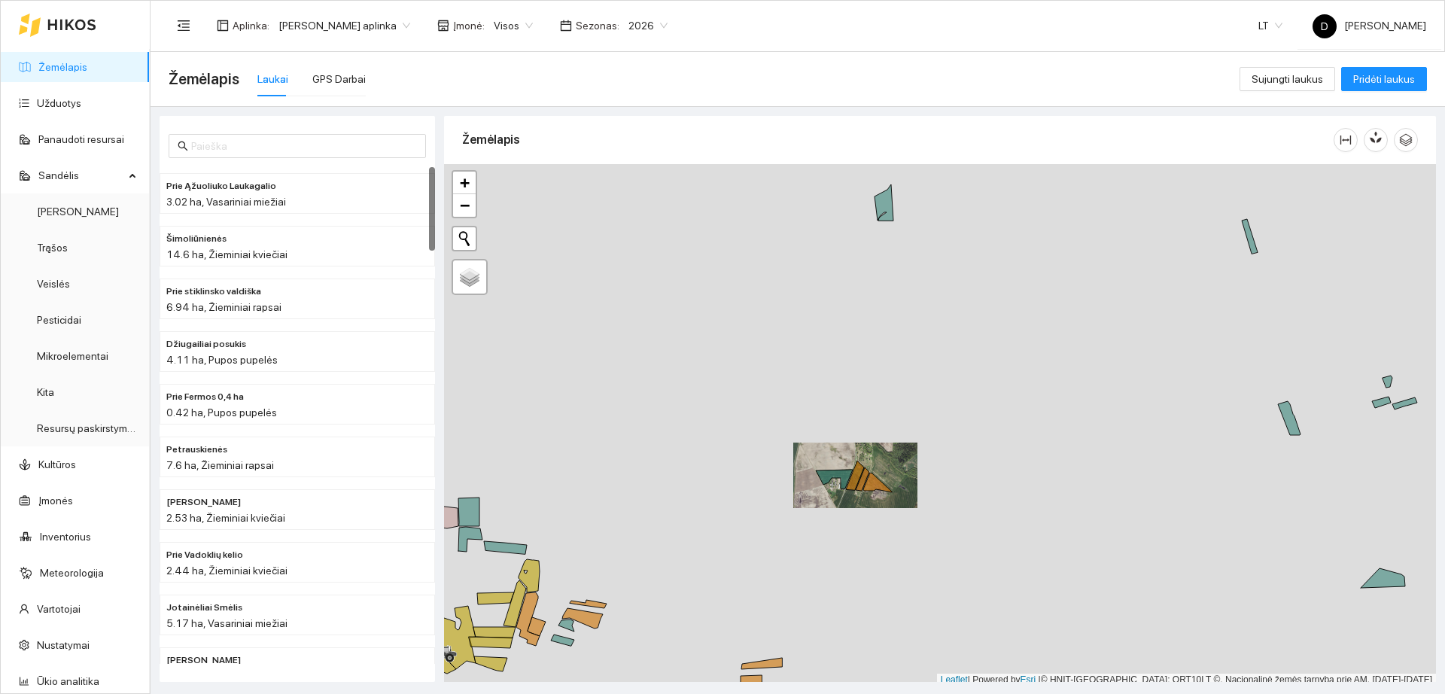
scroll to position [5, 0]
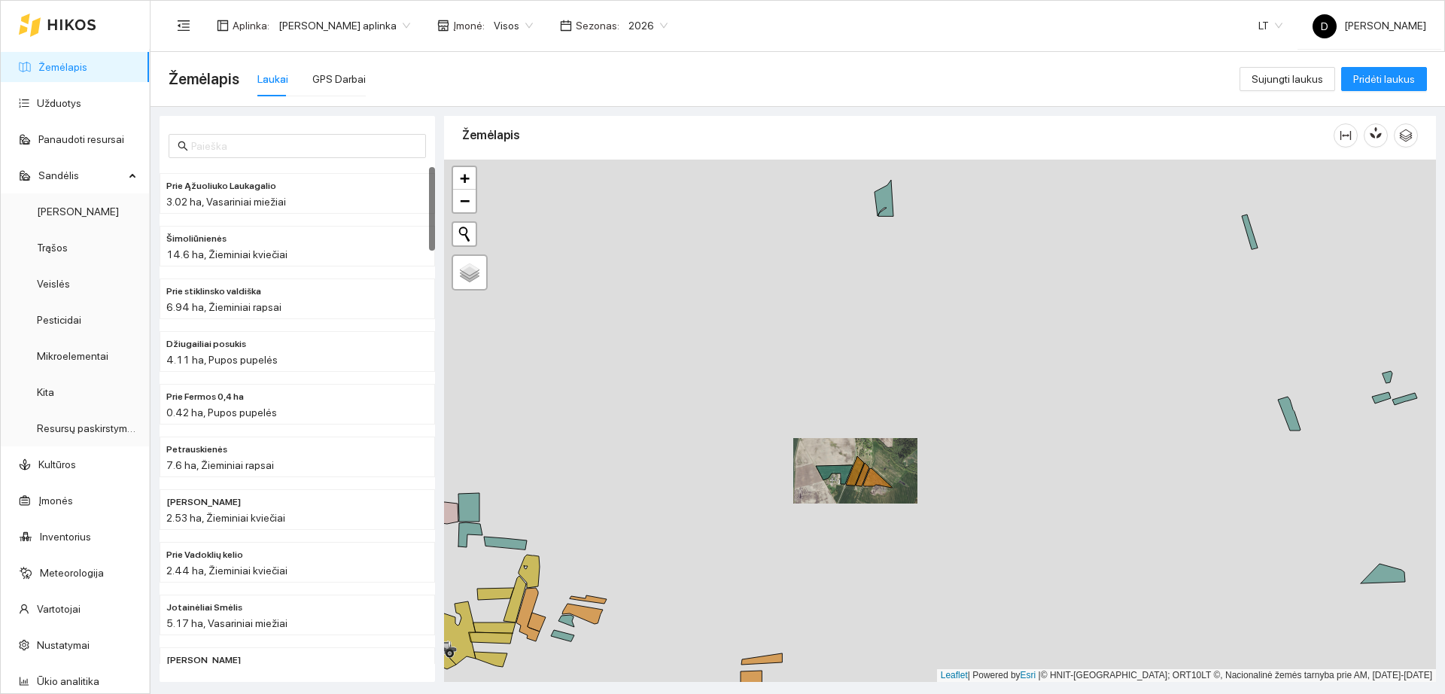
drag, startPoint x: 734, startPoint y: 571, endPoint x: 844, endPoint y: 266, distance: 324.8
click at [847, 273] on div "+ − Nieko nerasta. Bandykite dar kartą." at bounding box center [940, 421] width 992 height 522
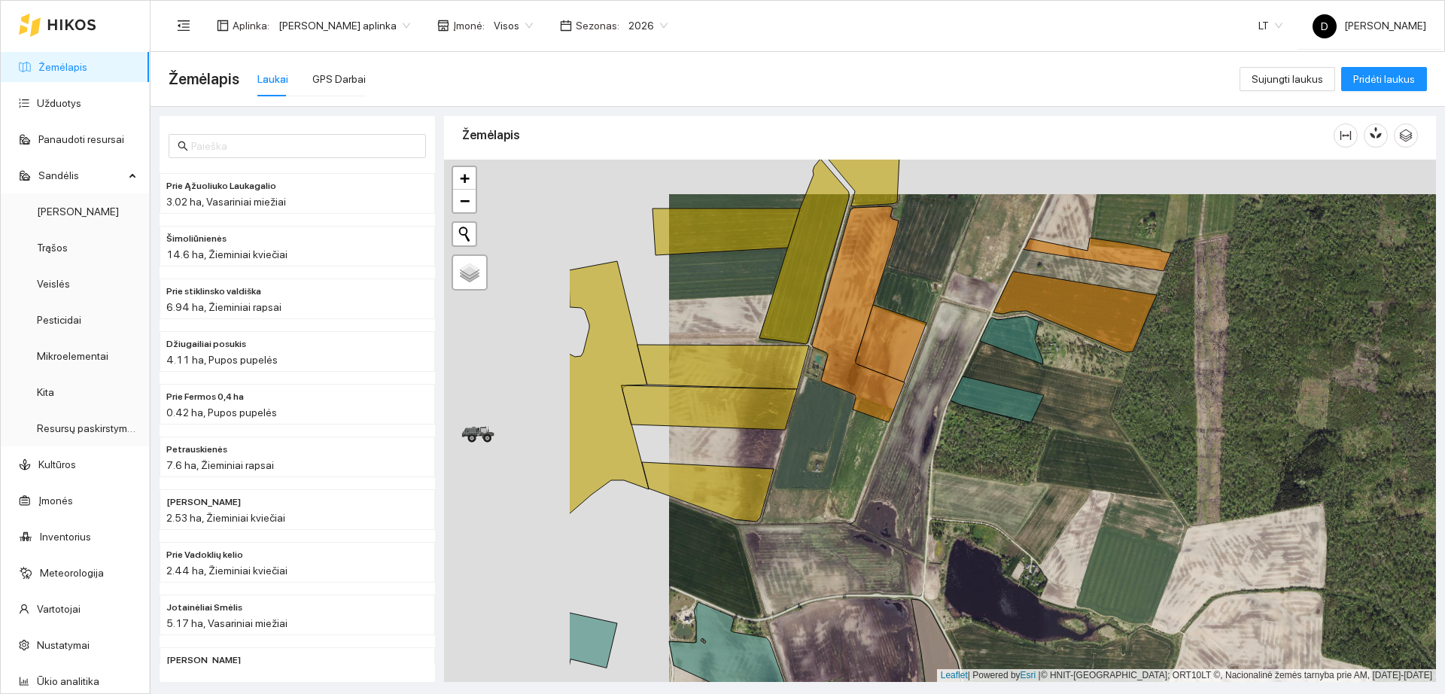
drag, startPoint x: 612, startPoint y: 400, endPoint x: 869, endPoint y: 424, distance: 257.8
click at [864, 431] on div "+ − Nieko nerasta. Bandykite dar kartą." at bounding box center [940, 421] width 992 height 522
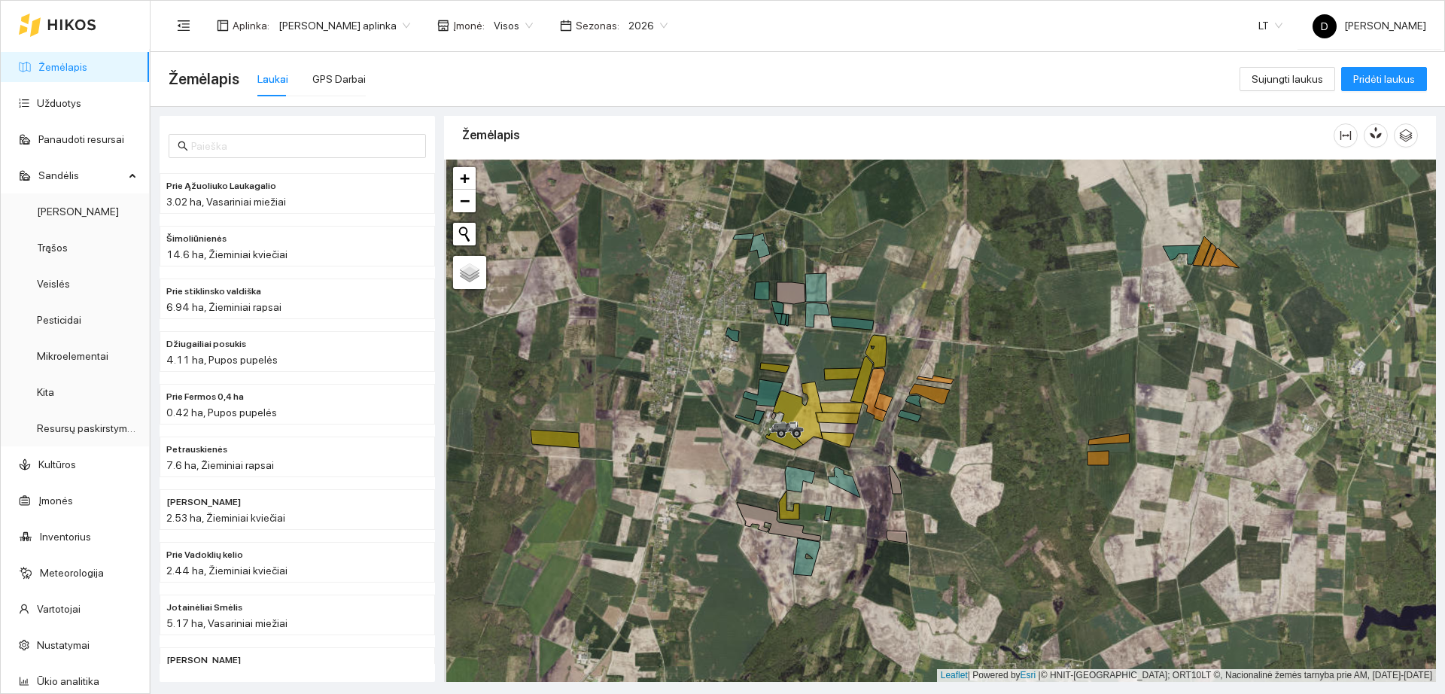
drag, startPoint x: 709, startPoint y: 431, endPoint x: 967, endPoint y: 406, distance: 259.5
click at [967, 407] on div "+ − Nieko nerasta. Bandykite dar kartą." at bounding box center [940, 421] width 992 height 522
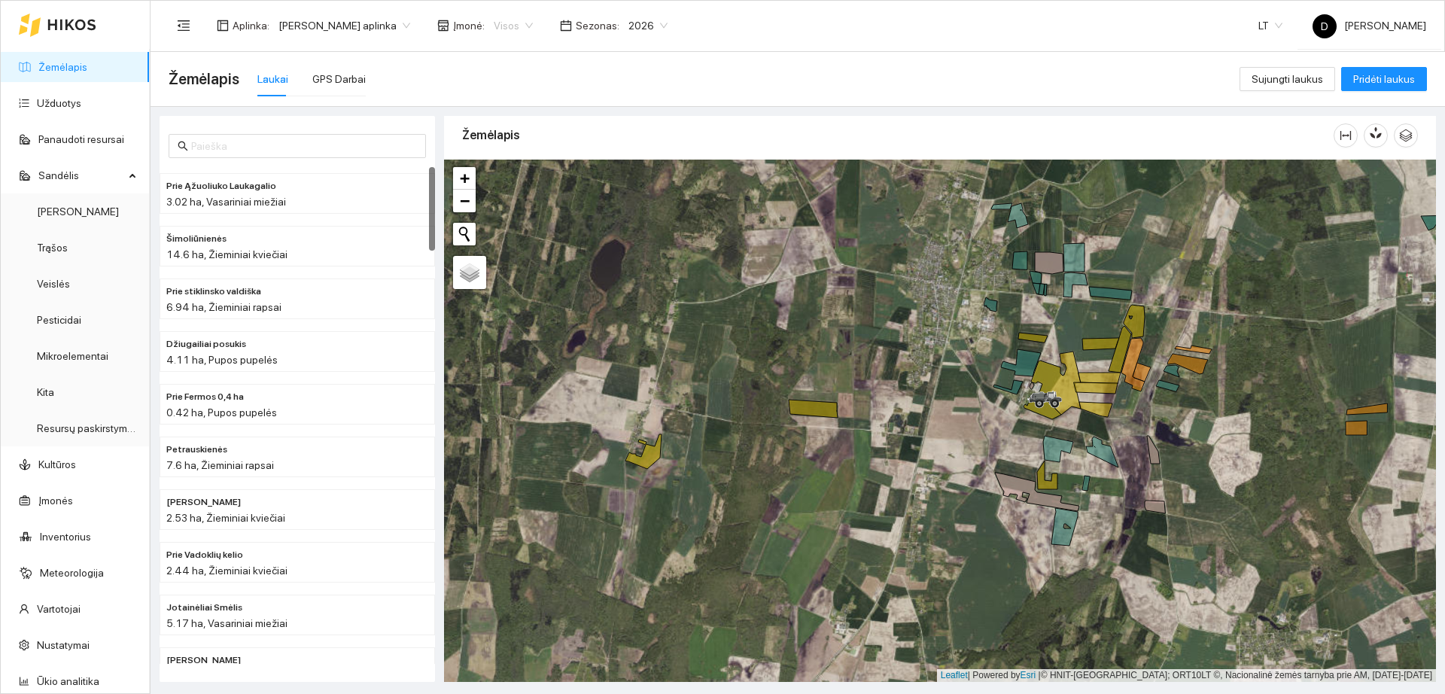
click at [507, 26] on span "Visos" at bounding box center [513, 25] width 39 height 23
click at [538, 130] on div "Vaidos Ūkis" at bounding box center [528, 127] width 82 height 17
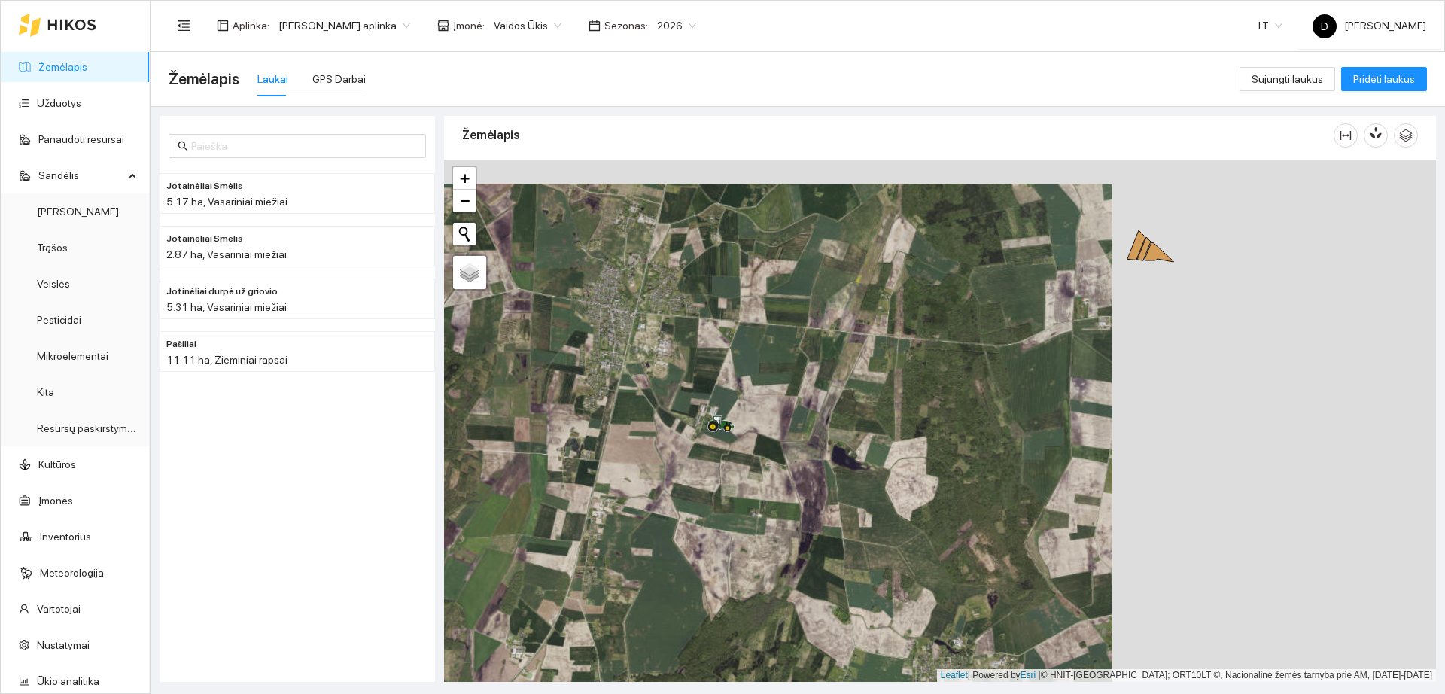
drag, startPoint x: 1004, startPoint y: 370, endPoint x: 649, endPoint y: 398, distance: 356.5
click at [649, 398] on div "+ − Nieko nerasta. Bandykite dar kartą. Žemėlapis Palydovas Leaflet | Powered b…" at bounding box center [940, 421] width 992 height 522
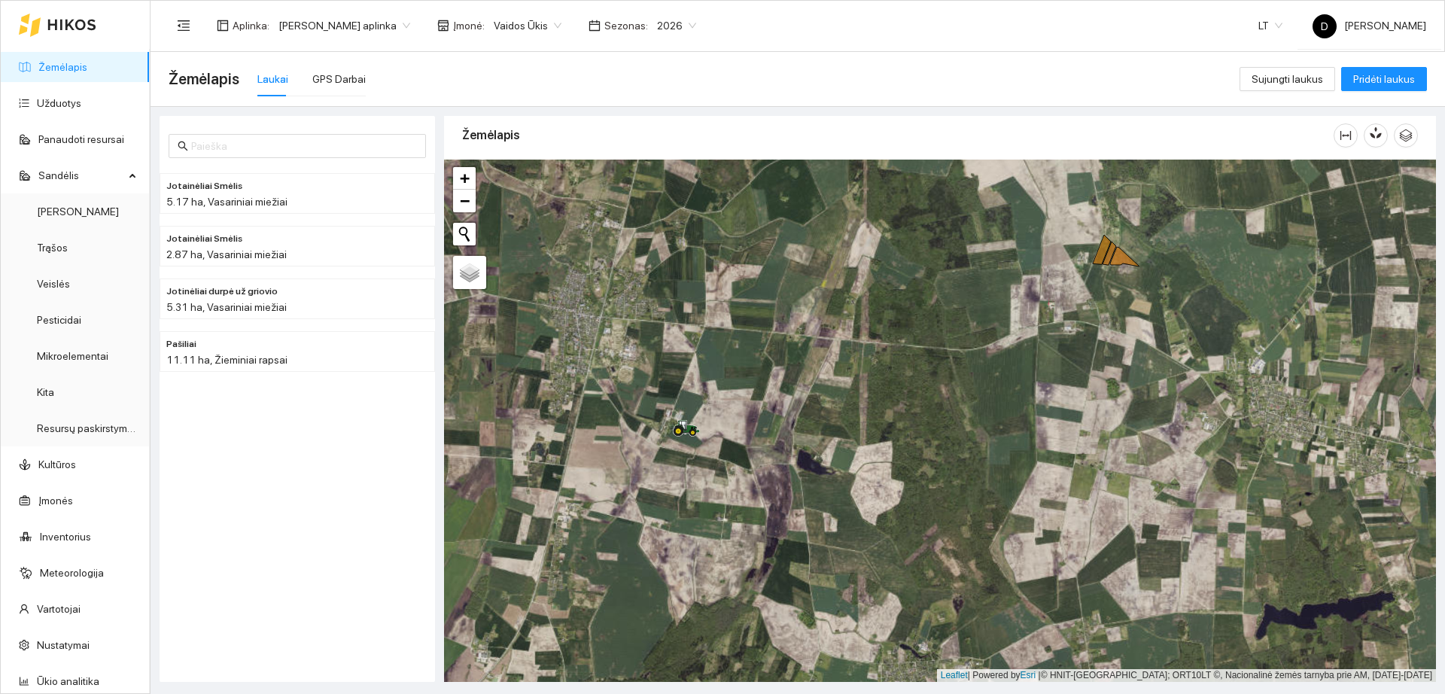
click at [87, 71] on link "Žemėlapis" at bounding box center [62, 67] width 49 height 12
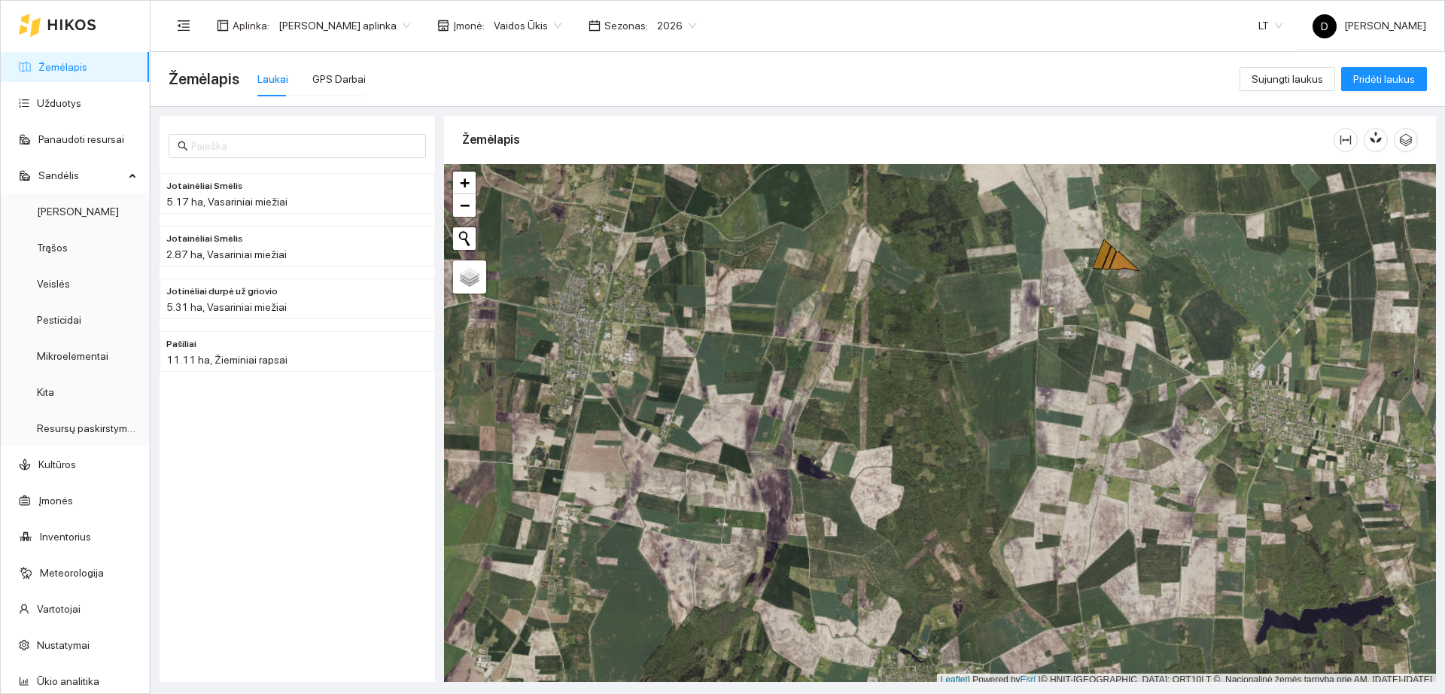
click at [514, 27] on span "Vaidos Ūkis" at bounding box center [528, 25] width 68 height 23
click at [507, 48] on div "Visos" at bounding box center [528, 55] width 82 height 17
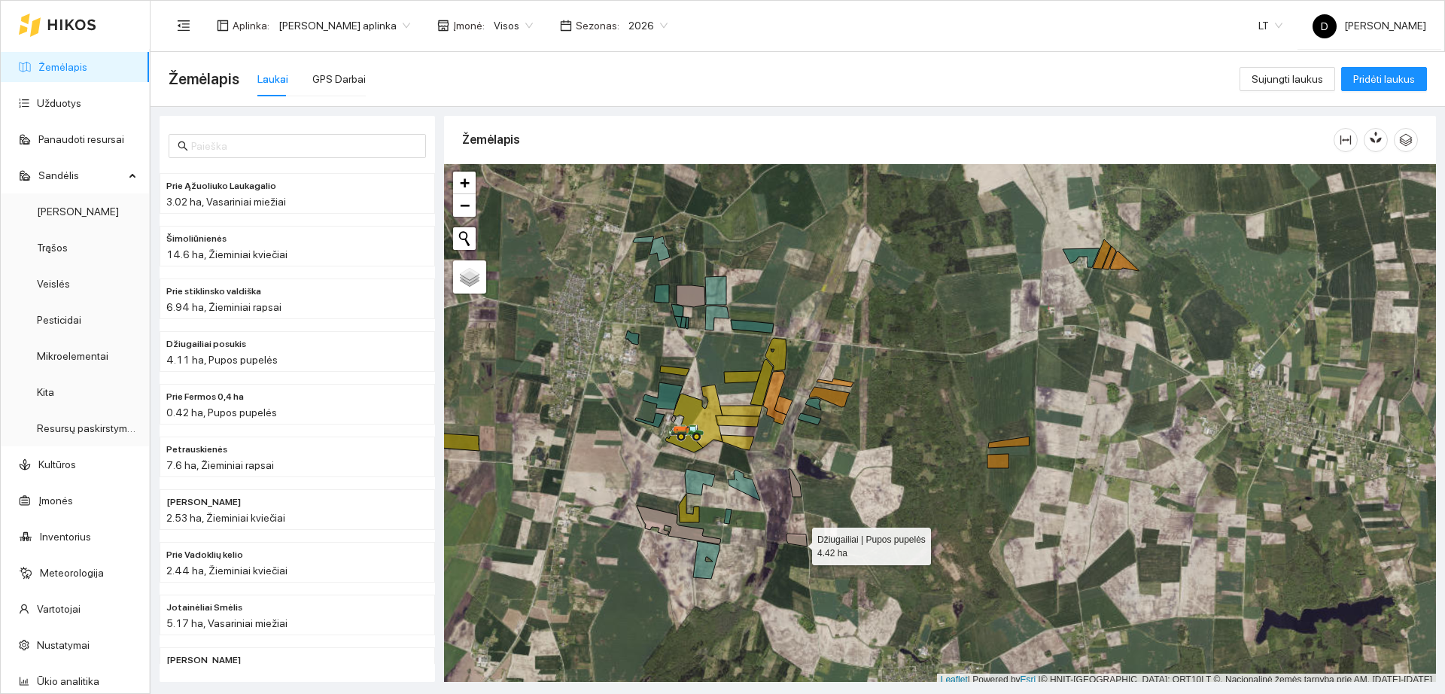
click at [798, 543] on div "Džiugailiai | Pupos pupelės 4.42 ha +" at bounding box center [940, 425] width 992 height 522
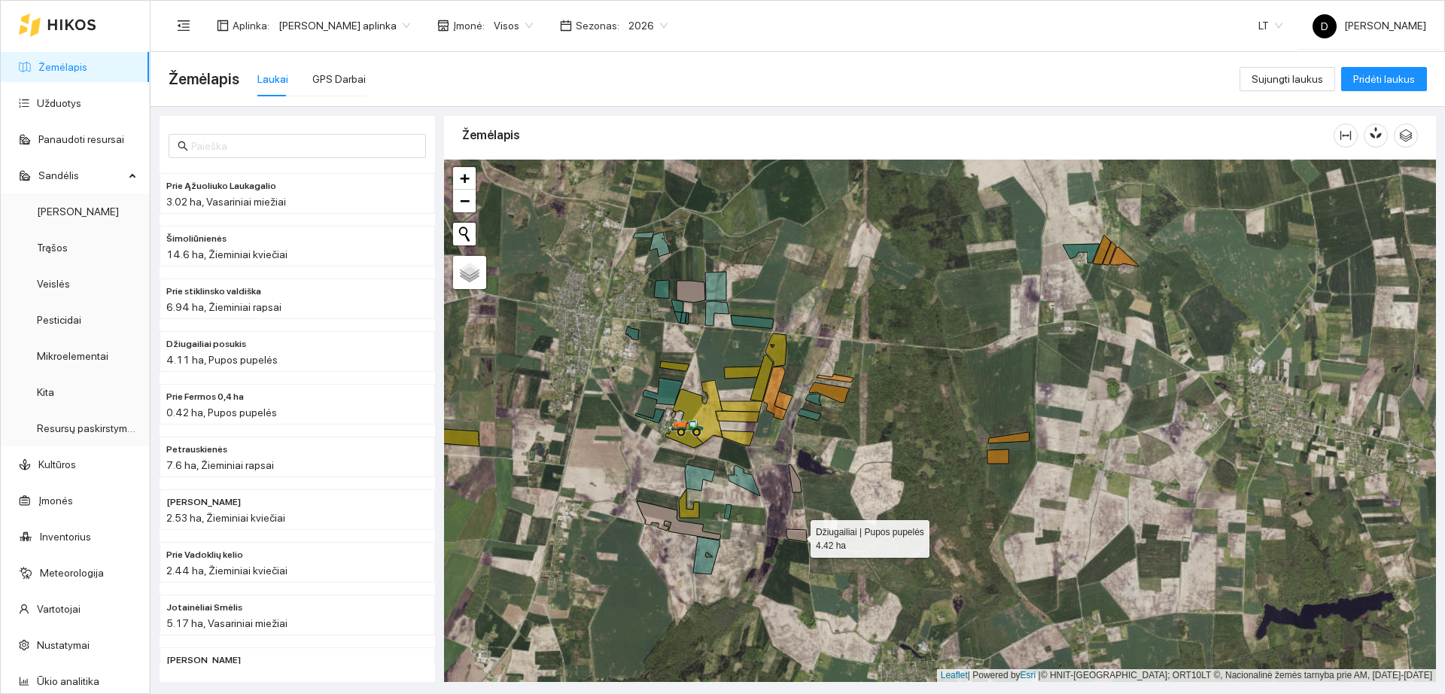
click at [795, 533] on icon at bounding box center [797, 535] width 20 height 13
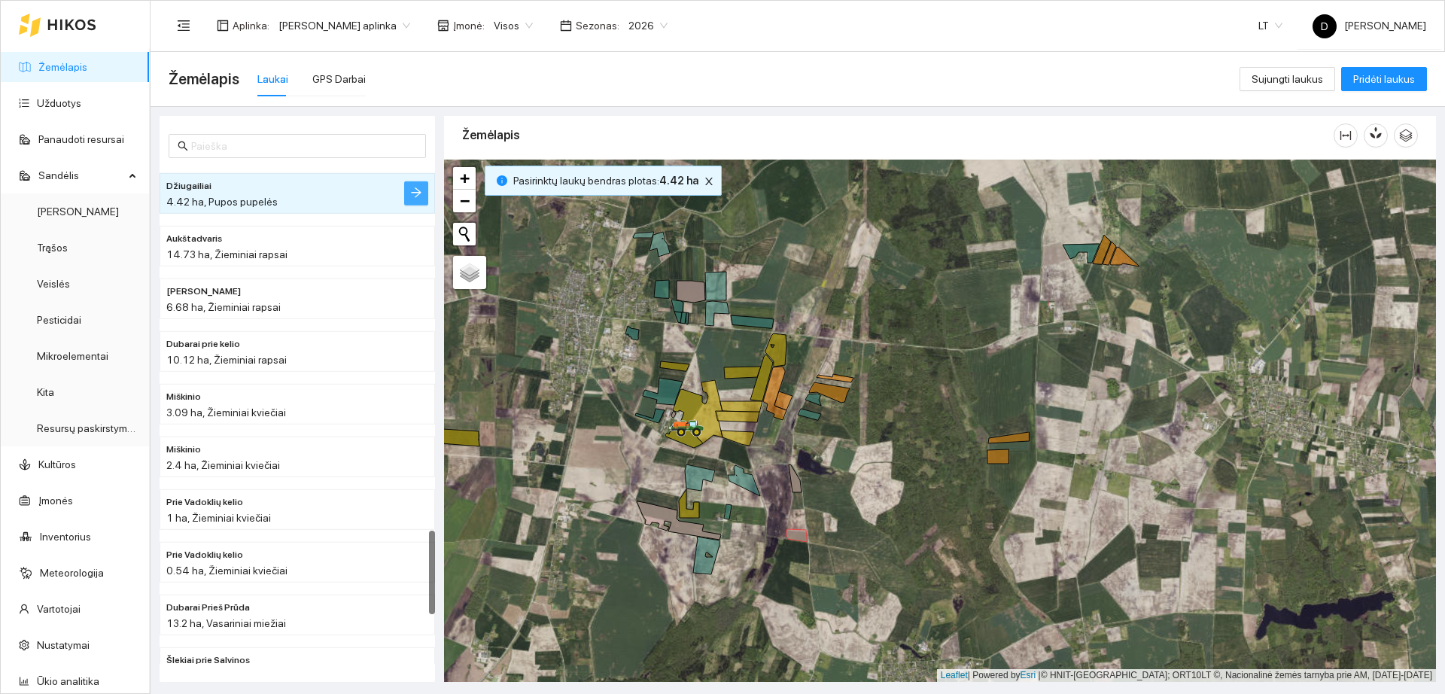
click at [419, 196] on icon "arrow-right" at bounding box center [416, 193] width 12 height 12
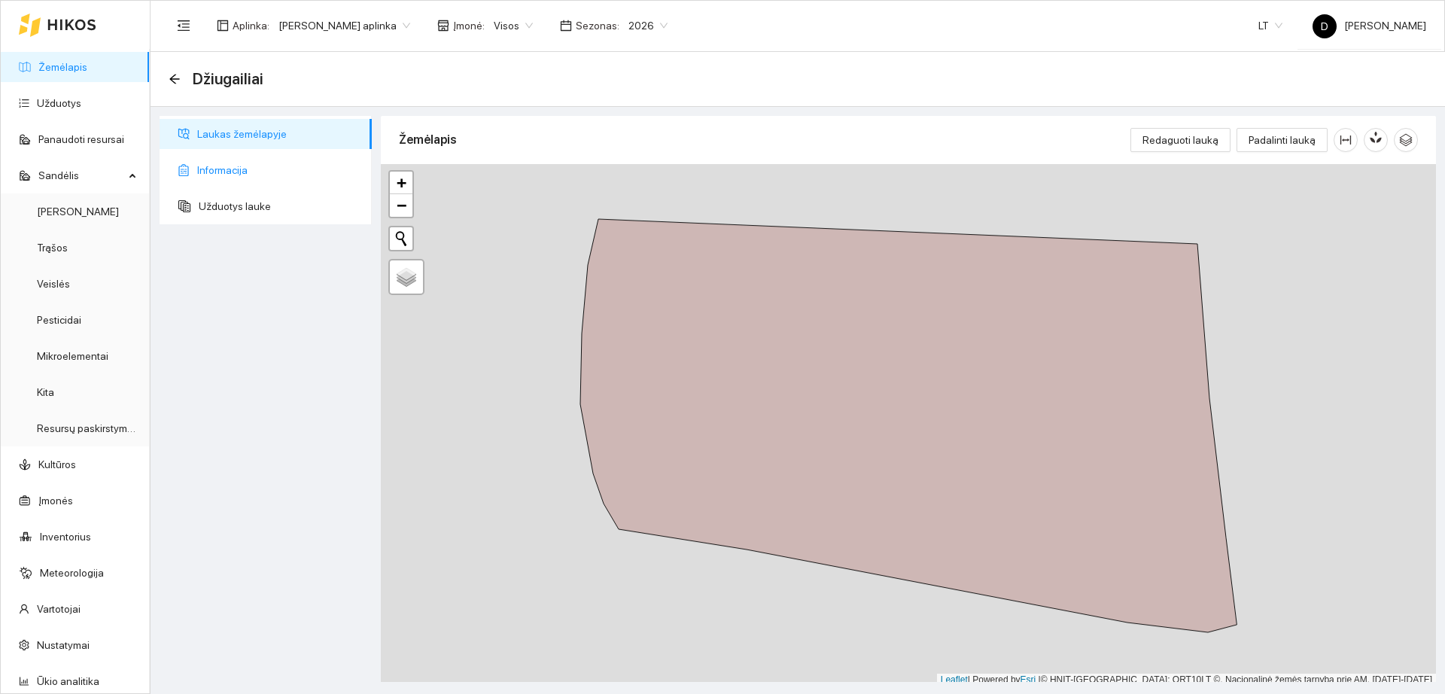
click at [269, 172] on span "Informacija" at bounding box center [278, 170] width 163 height 30
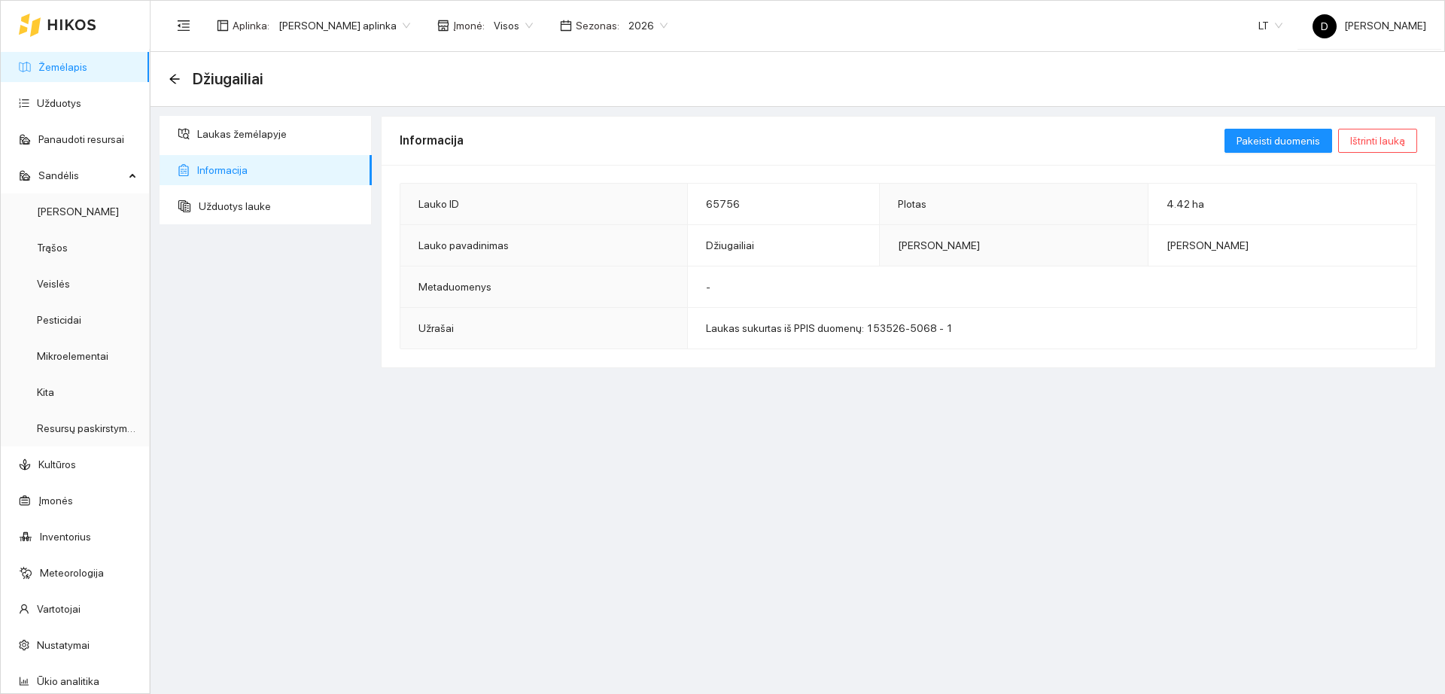
type textarea "Laukas sukurtas iš PPIS duomenų: 150521-1297 - 1"
click at [1290, 144] on span "Pakeisti duomenis" at bounding box center [1279, 140] width 84 height 17
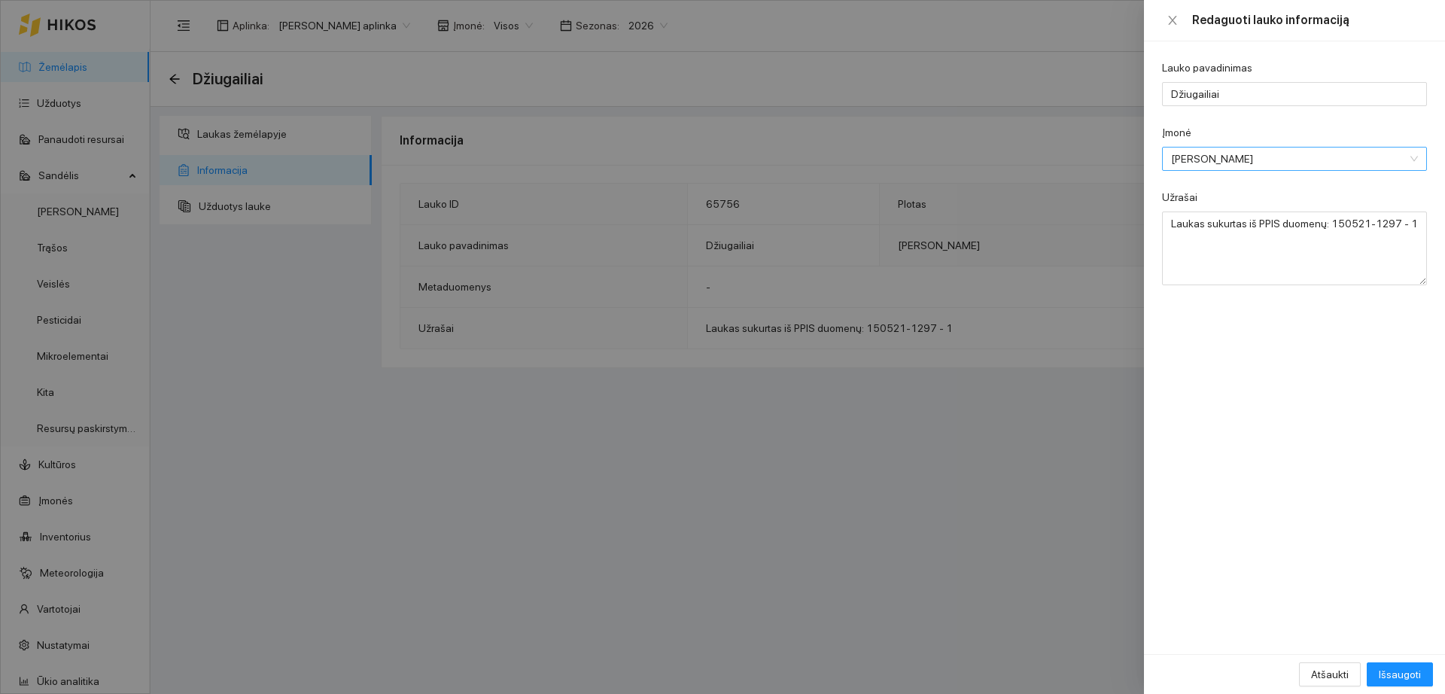
click at [1268, 155] on span "[PERSON_NAME]" at bounding box center [1284, 159] width 226 height 23
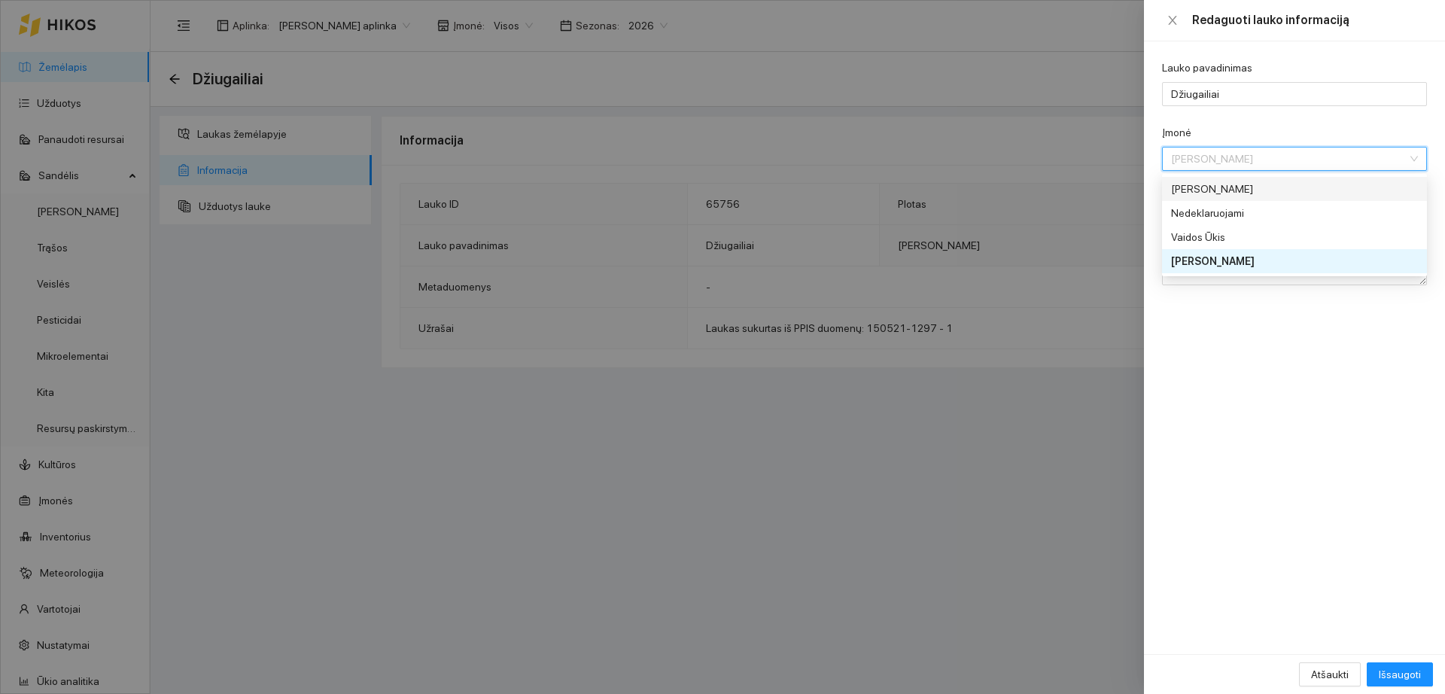
click at [1255, 191] on div "[PERSON_NAME]" at bounding box center [1284, 189] width 226 height 17
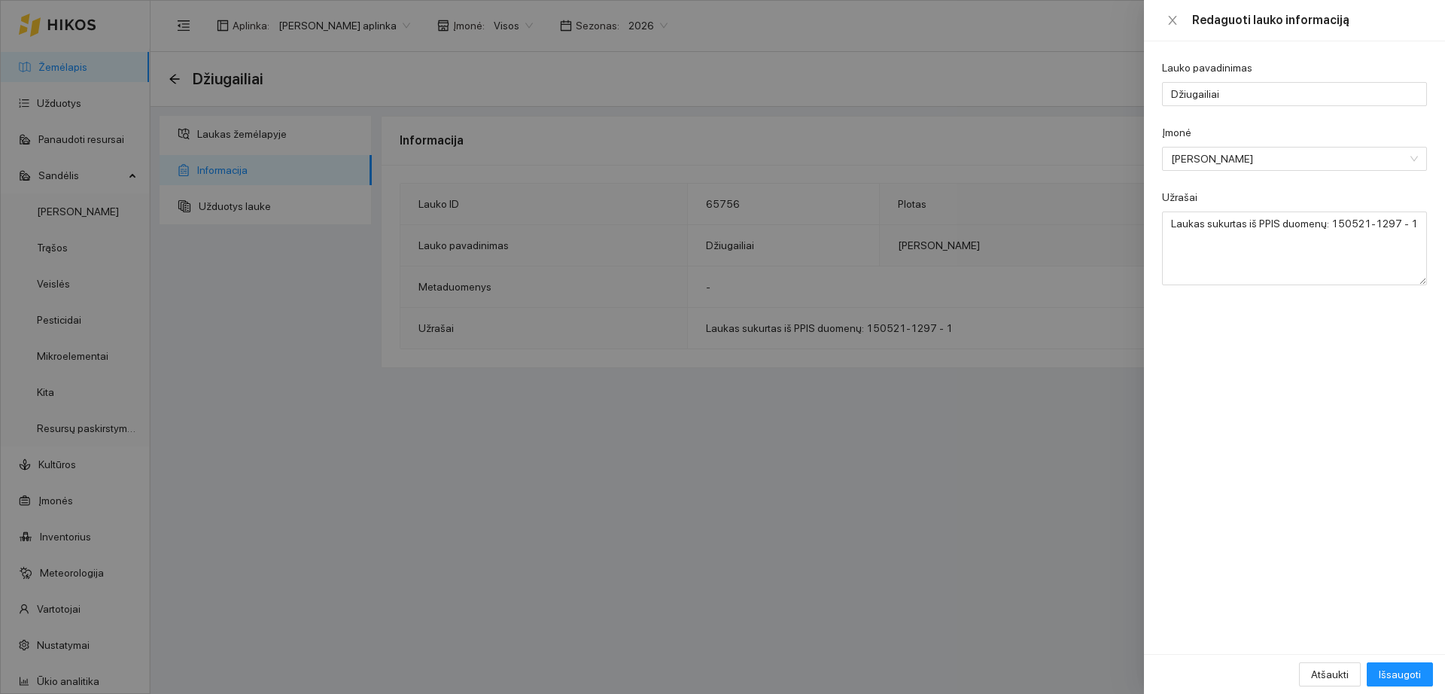
drag, startPoint x: 1081, startPoint y: 427, endPoint x: 1090, endPoint y: 440, distance: 16.3
click at [1079, 427] on div at bounding box center [722, 347] width 1445 height 694
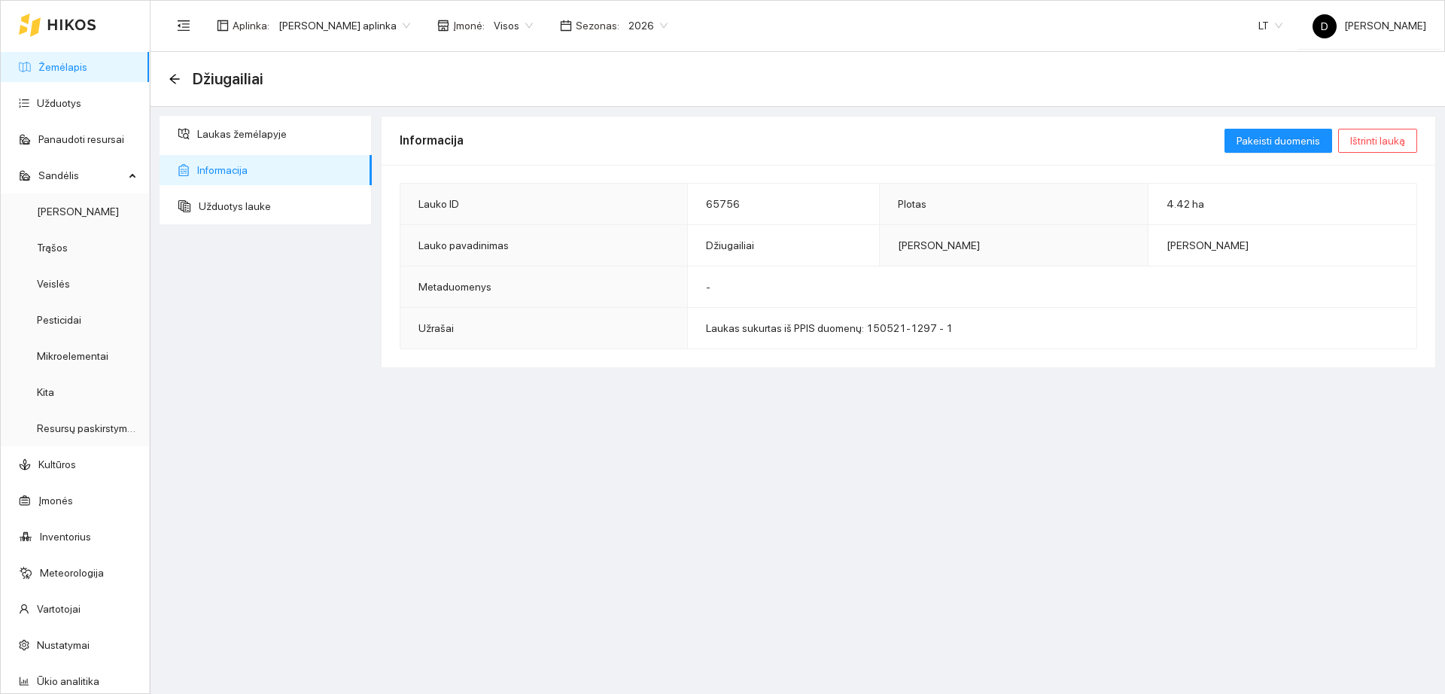
click at [72, 63] on link "Žemėlapis" at bounding box center [62, 67] width 49 height 12
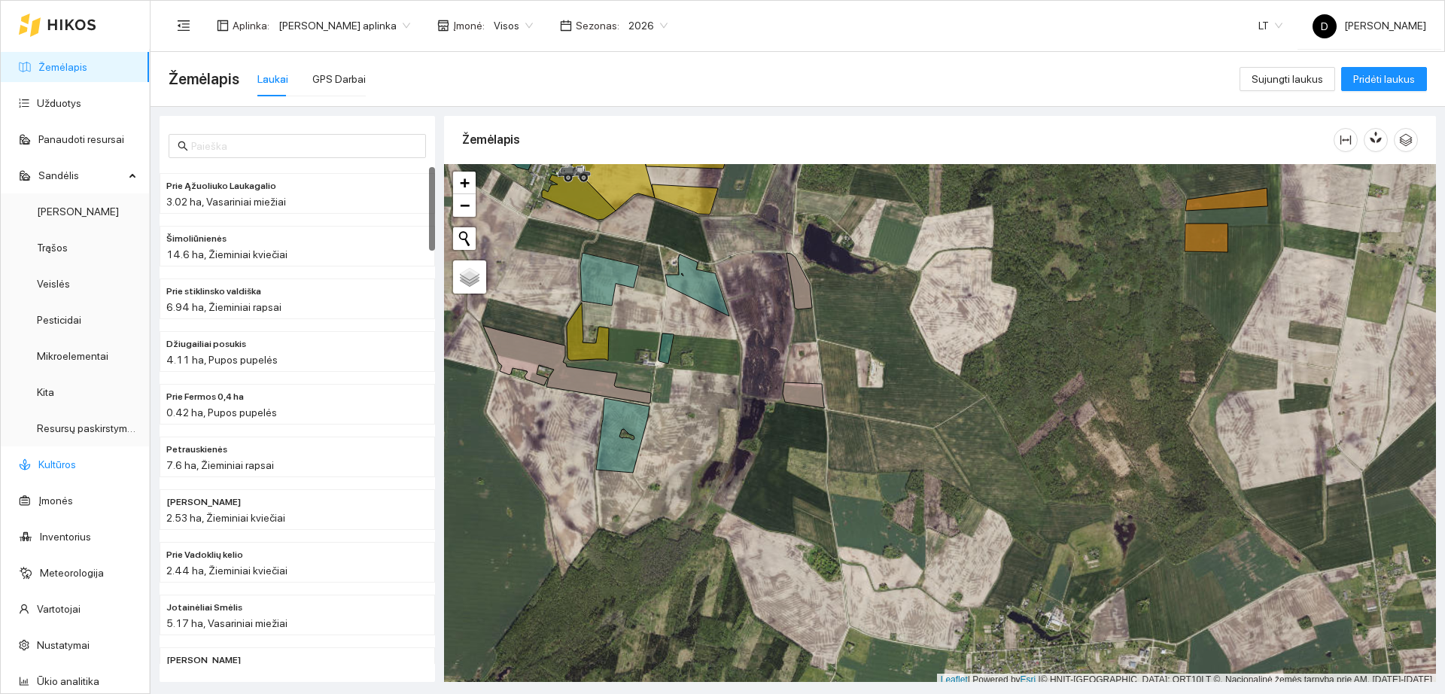
click at [76, 460] on link "Kultūros" at bounding box center [57, 464] width 38 height 12
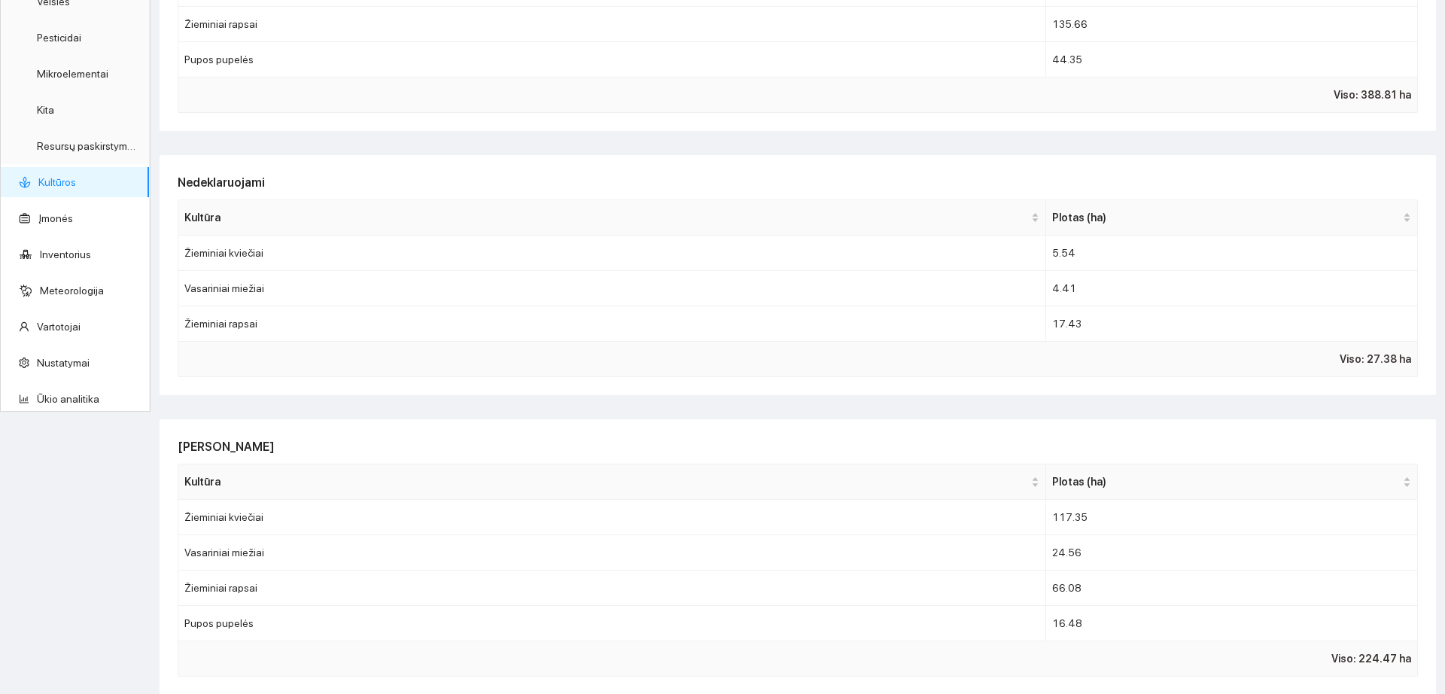
scroll to position [94, 0]
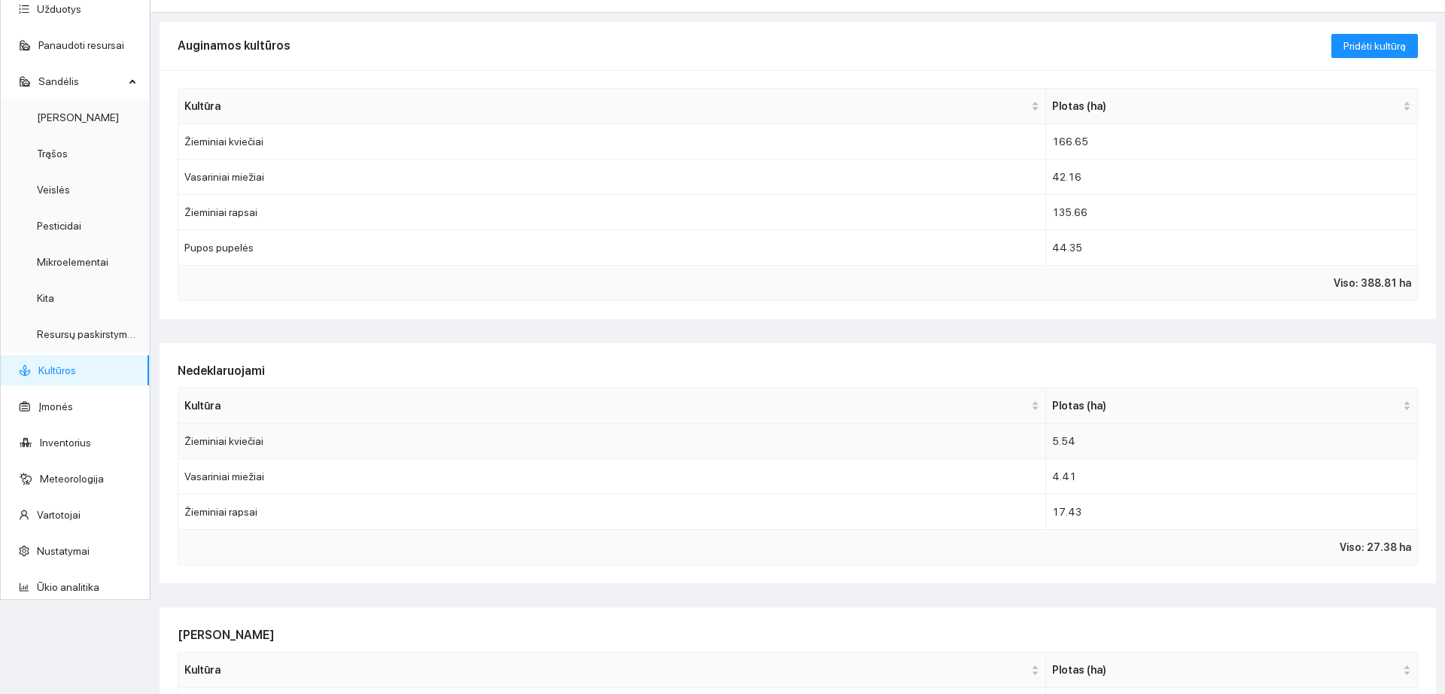
click at [365, 440] on td "Žieminiai kviečiai" at bounding box center [612, 441] width 868 height 35
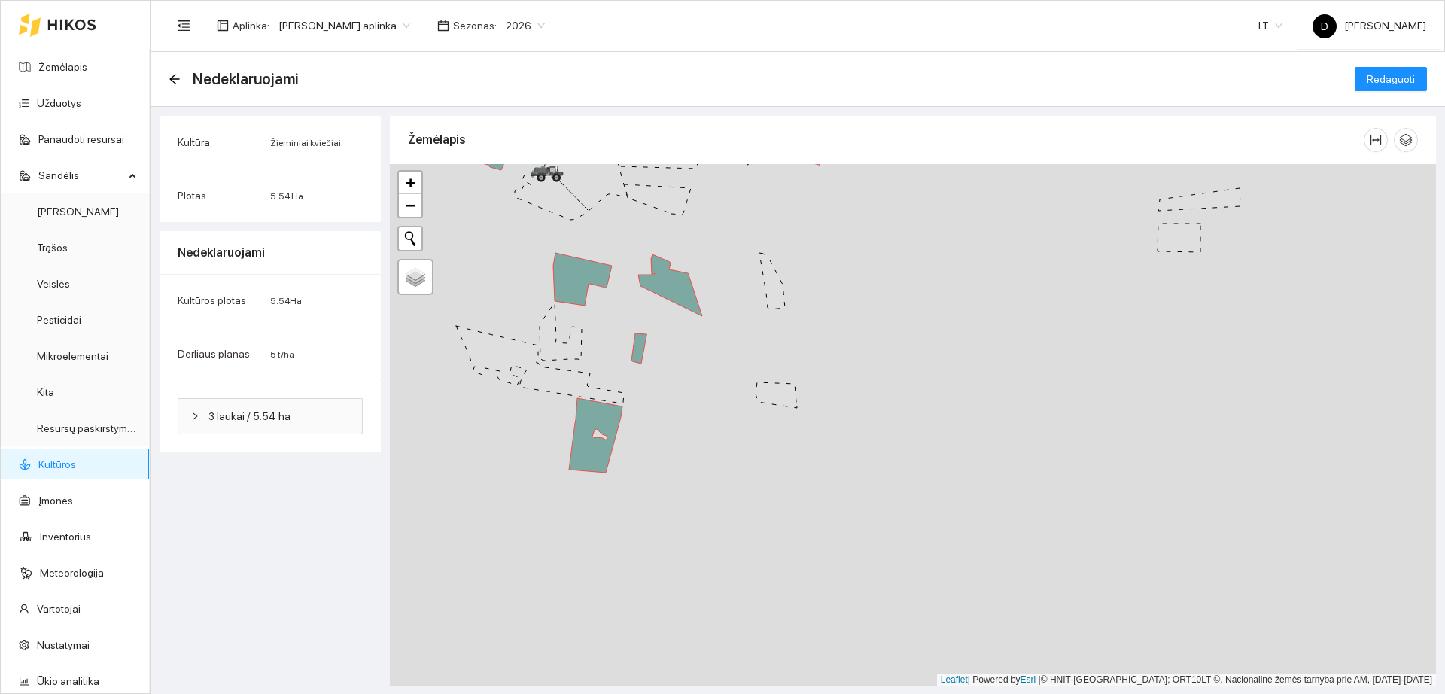
click at [311, 417] on span "3 laukai / 5.54 ha" at bounding box center [280, 416] width 142 height 17
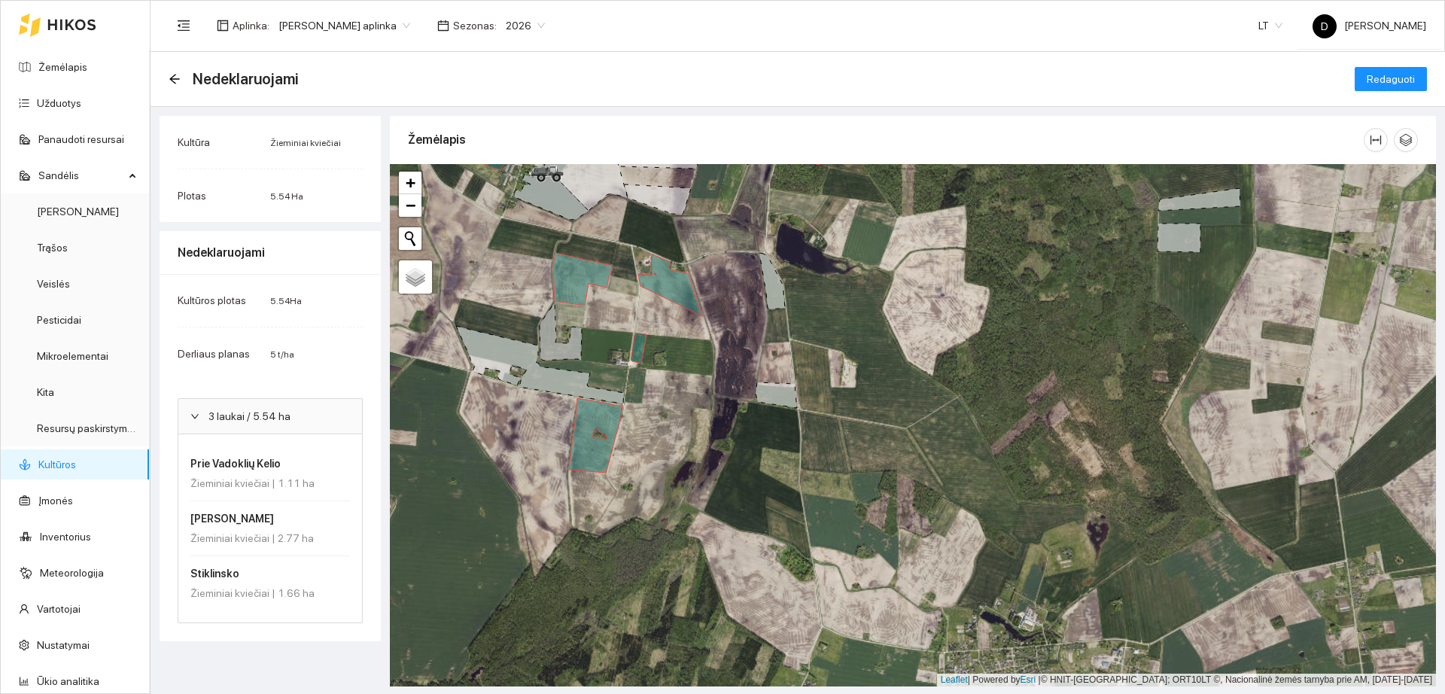
click at [311, 417] on span "3 laukai / 5.54 ha" at bounding box center [280, 416] width 142 height 17
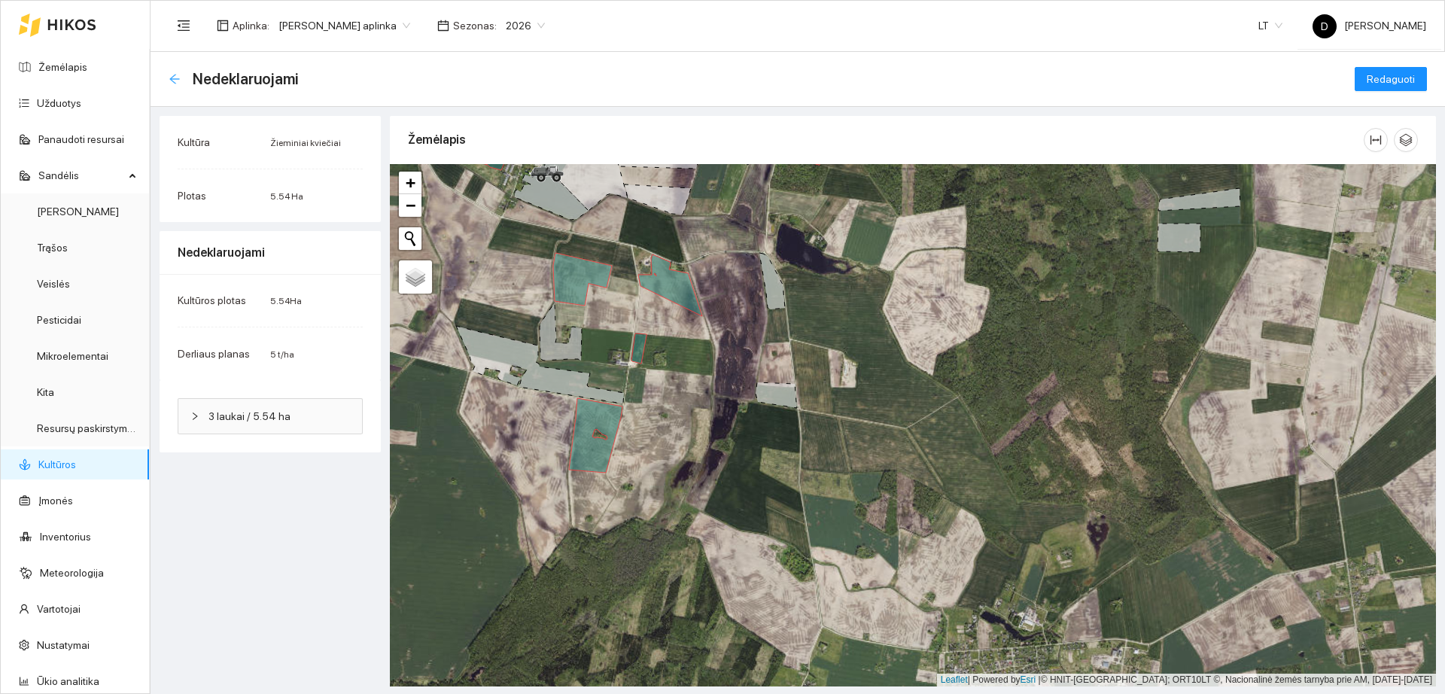
click at [175, 76] on icon "arrow-left" at bounding box center [175, 79] width 12 height 12
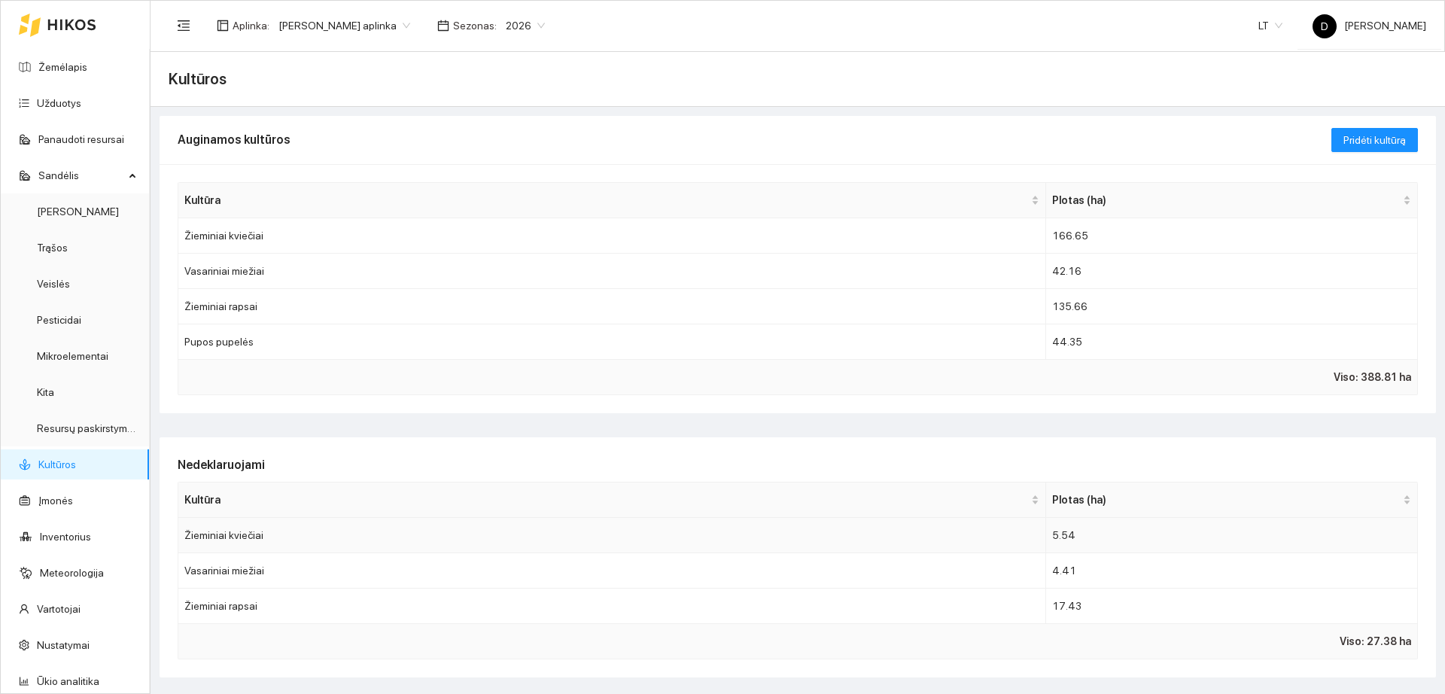
scroll to position [94, 0]
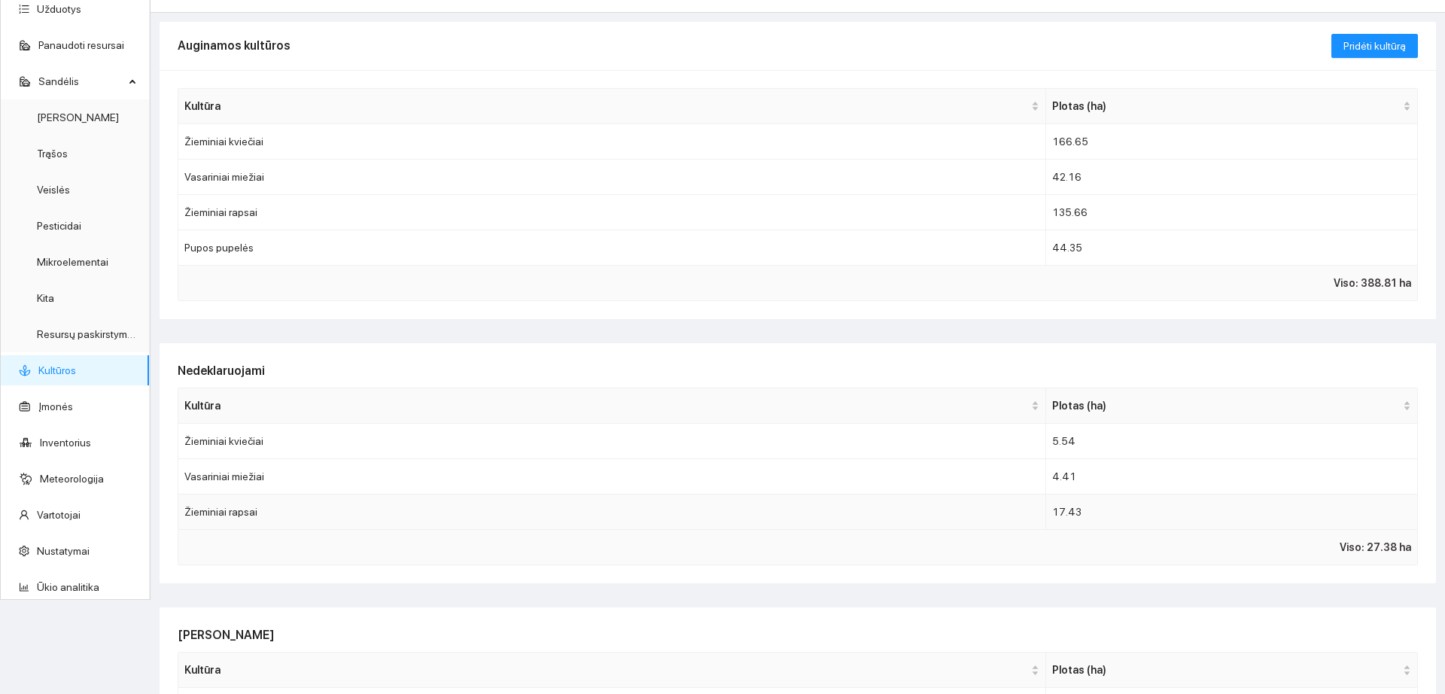
click at [516, 511] on td "Žieminiai rapsai" at bounding box center [612, 512] width 868 height 35
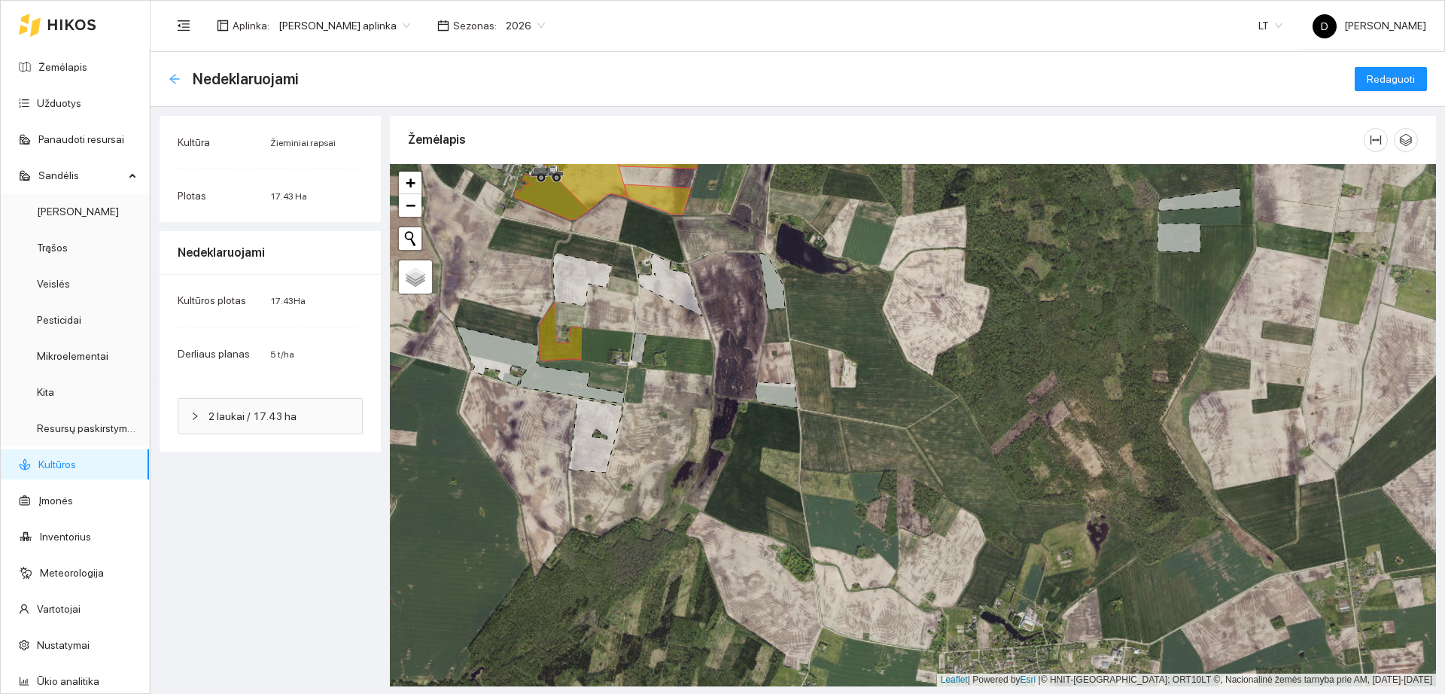
click at [177, 78] on icon "arrow-left" at bounding box center [174, 79] width 10 height 10
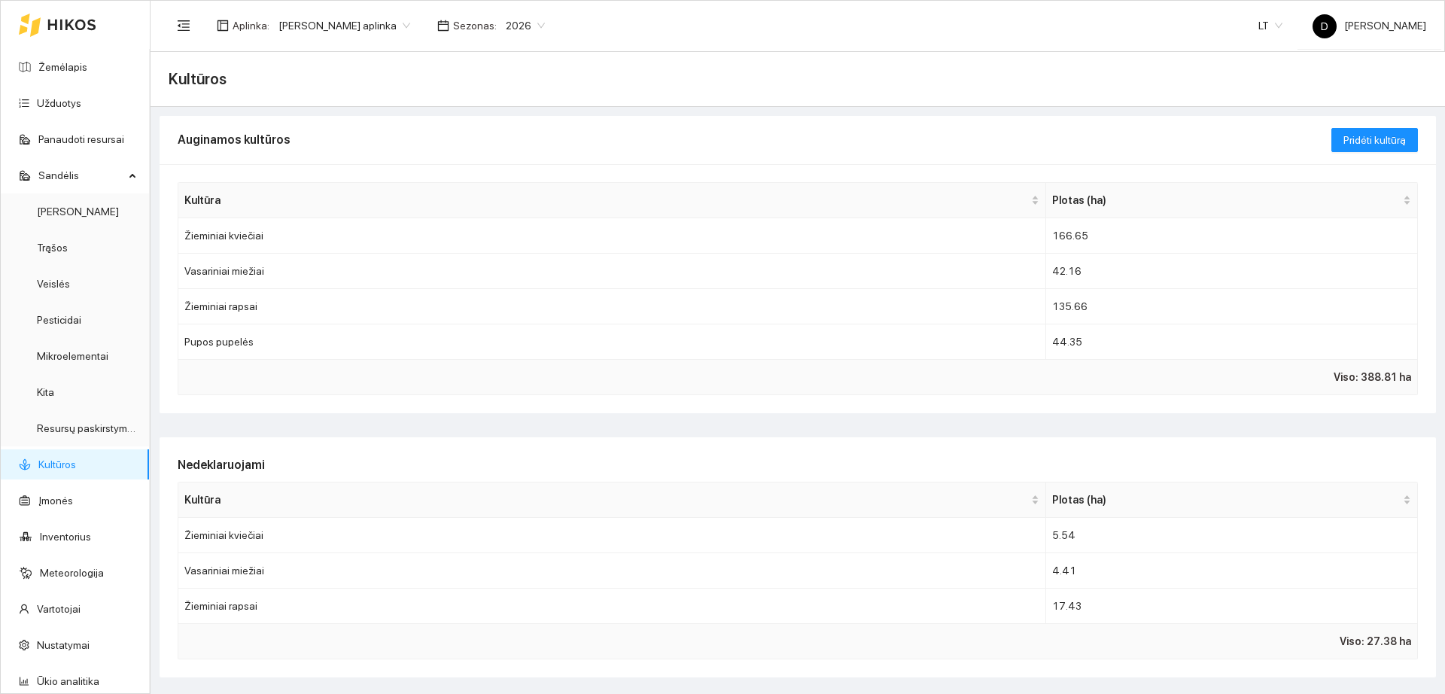
click at [69, 19] on icon at bounding box center [71, 25] width 49 height 12
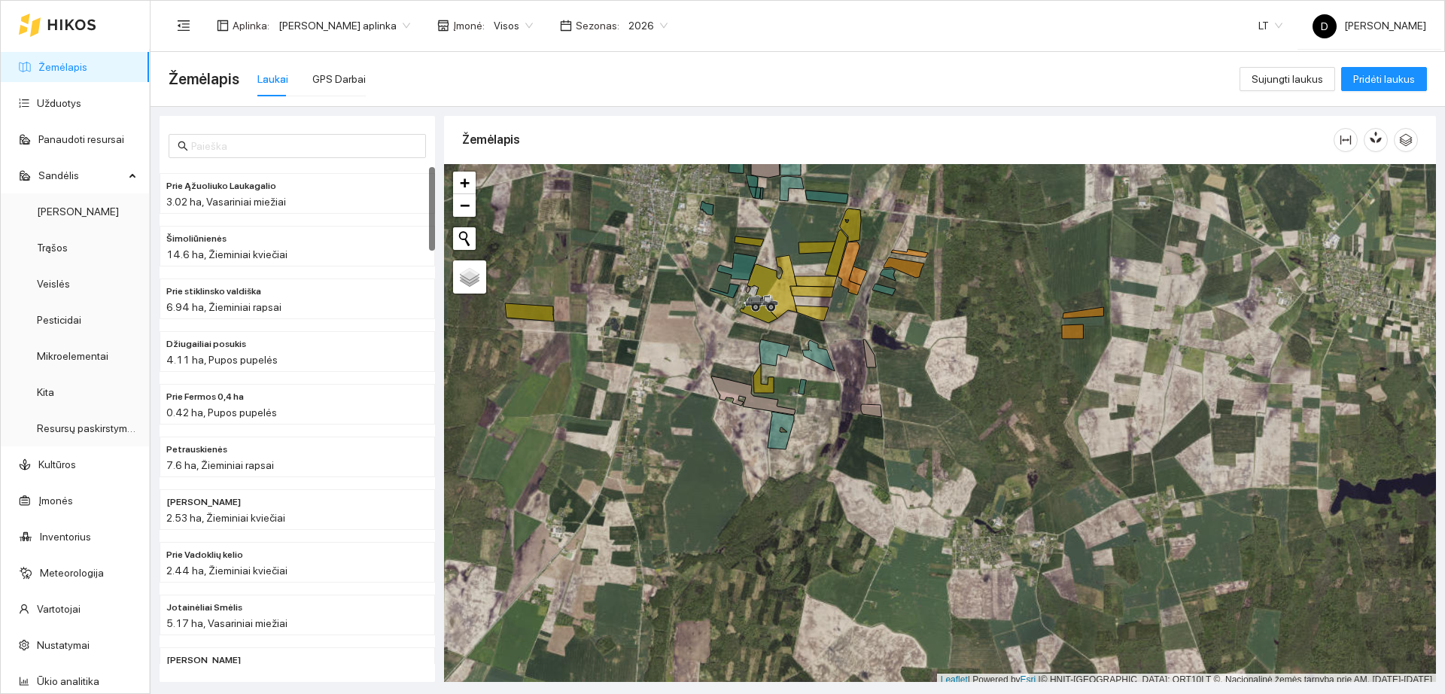
click at [485, 23] on div "Visos" at bounding box center [513, 26] width 57 height 24
click at [550, 81] on div "[PERSON_NAME]" at bounding box center [528, 79] width 82 height 17
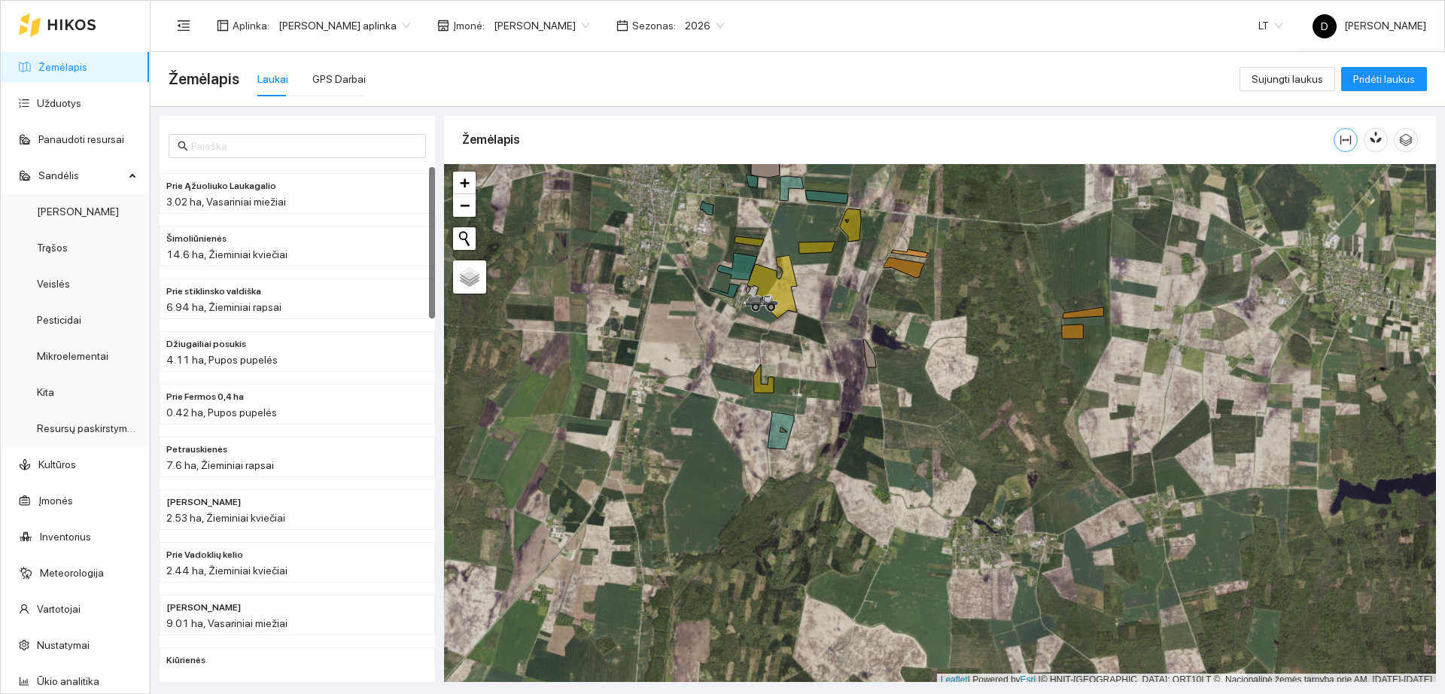
click at [1351, 137] on icon "column-width" at bounding box center [1346, 140] width 11 height 9
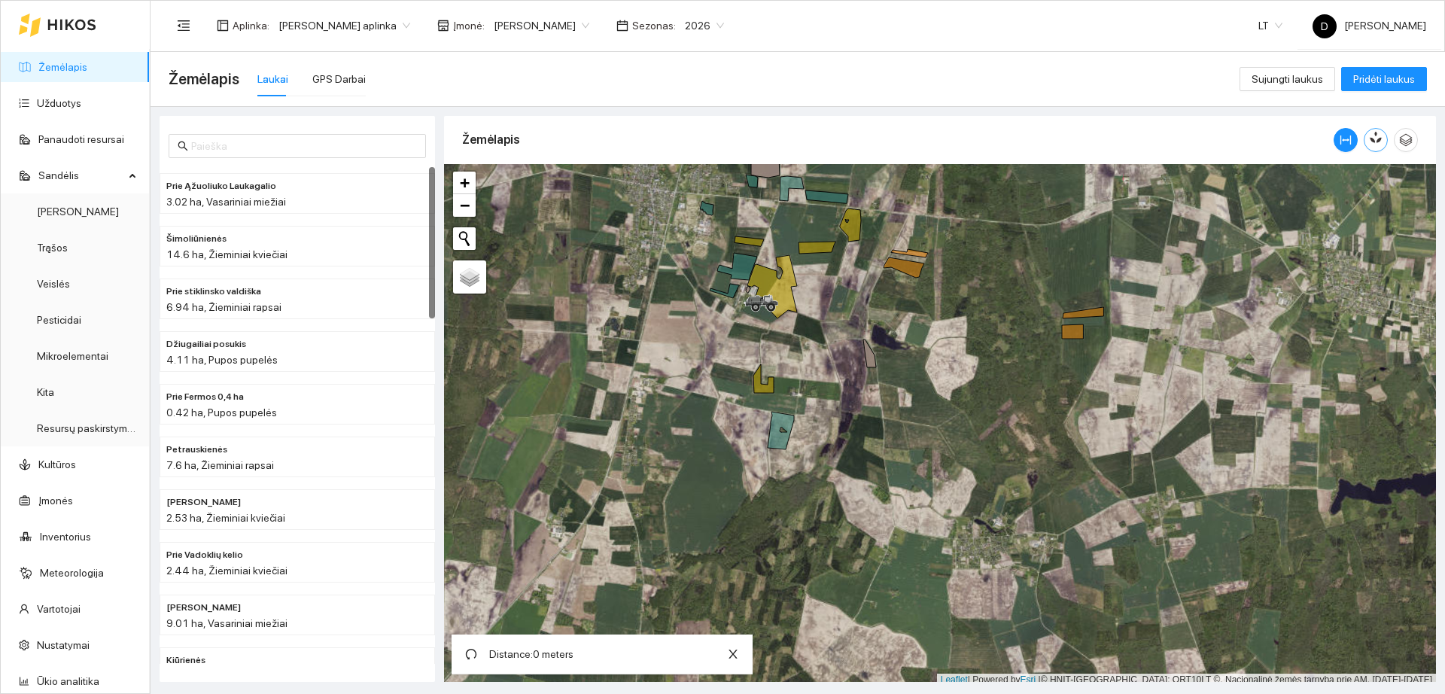
click at [1373, 142] on icon "button" at bounding box center [1373, 140] width 6 height 6
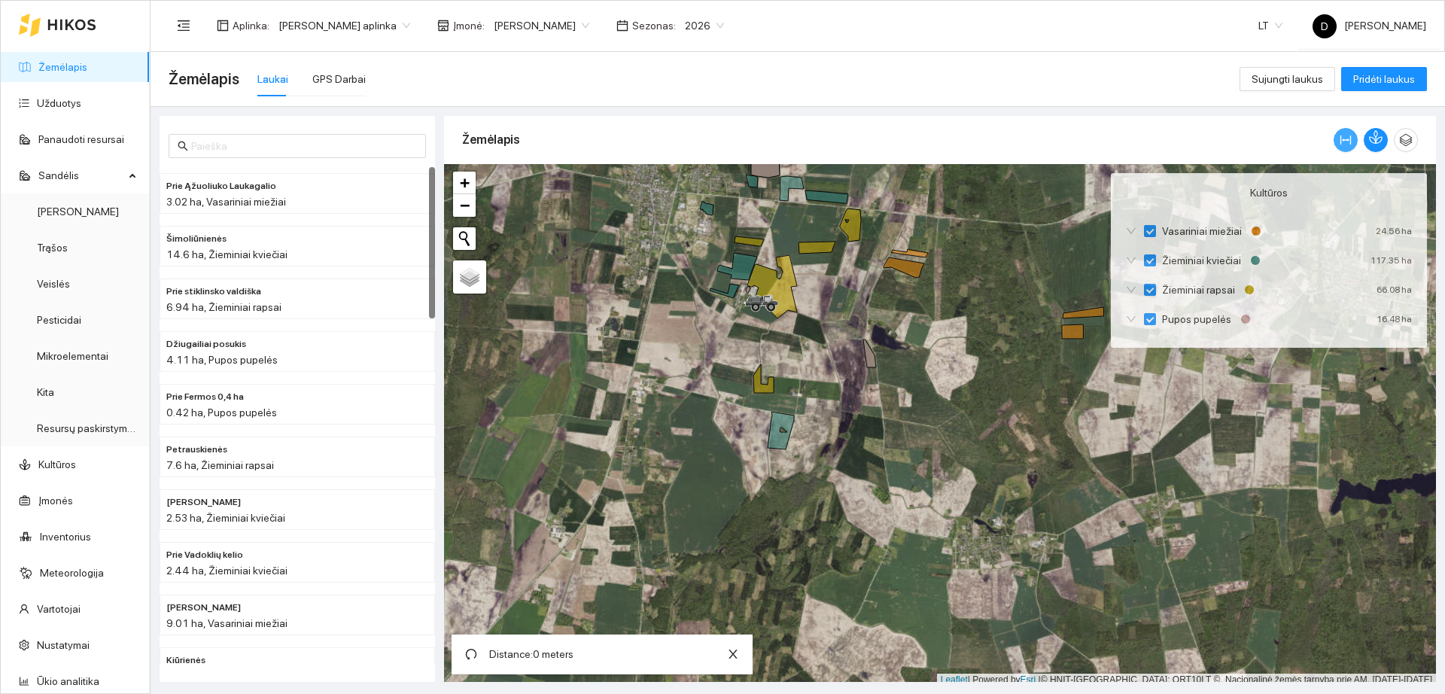
click at [1344, 142] on icon "column-width" at bounding box center [1346, 140] width 12 height 12
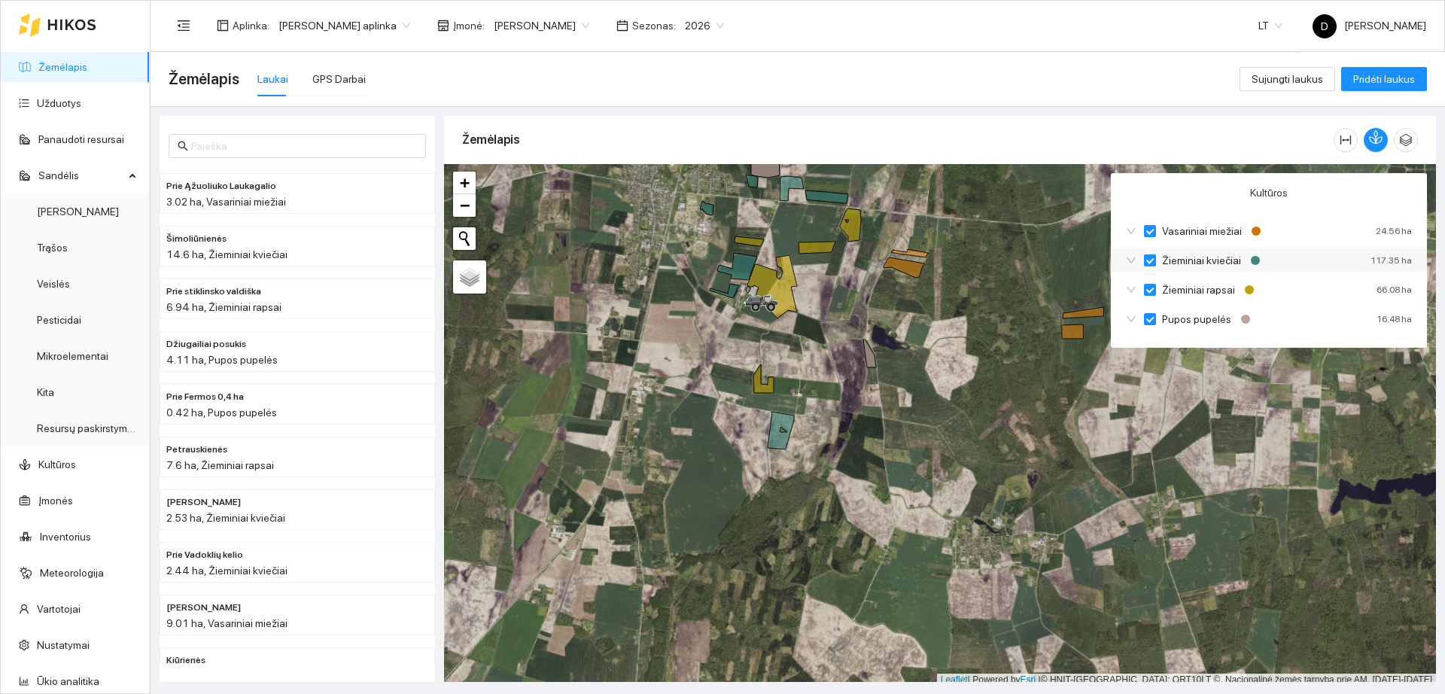
drag, startPoint x: 1152, startPoint y: 285, endPoint x: 1150, endPoint y: 261, distance: 23.4
click at [1153, 278] on div "Žieminiai rapsai 66.08 ha" at bounding box center [1269, 290] width 316 height 24
drag, startPoint x: 1150, startPoint y: 258, endPoint x: 1153, endPoint y: 236, distance: 22.0
click at [1150, 255] on input "Žieminiai kviečiai" at bounding box center [1150, 260] width 12 height 12
checkbox input "true"
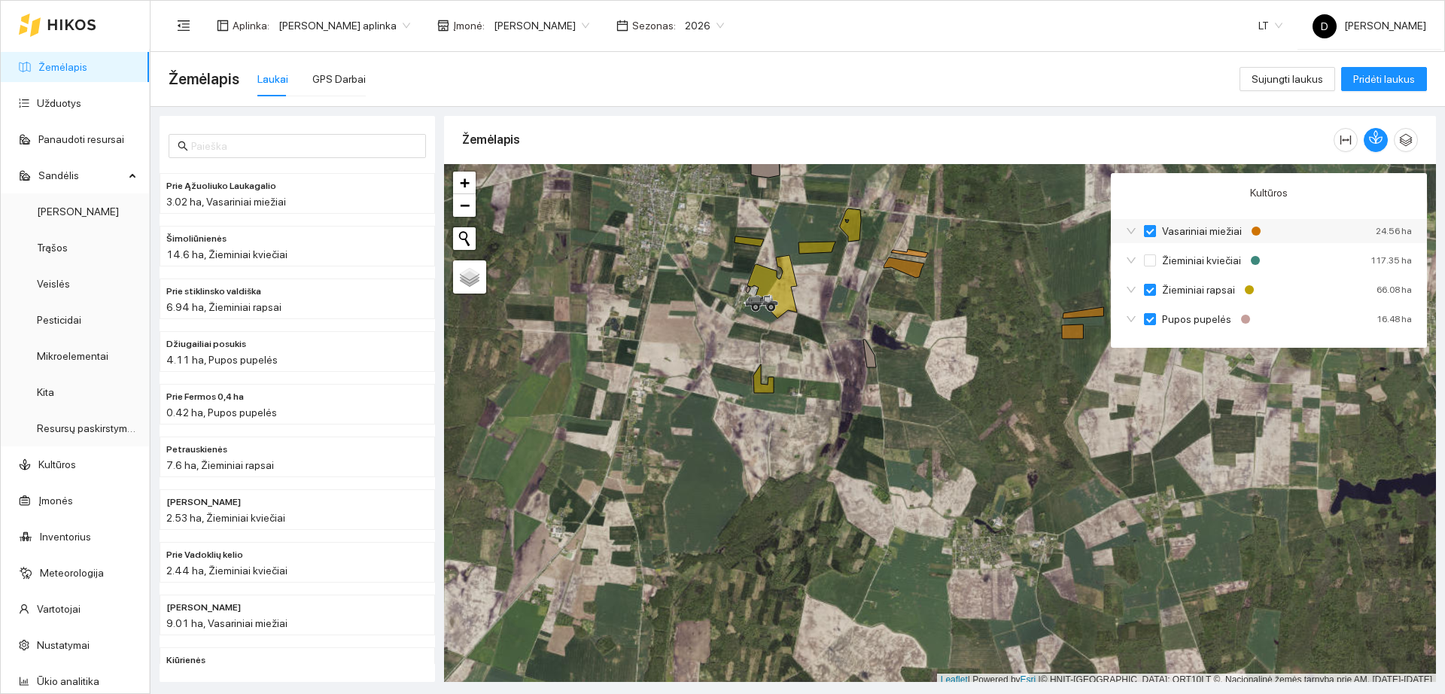
click at [1153, 236] on input "Vasariniai miežiai" at bounding box center [1150, 231] width 12 height 12
checkbox input "true"
checkbox input "false"
click at [1152, 292] on input "Žieminiai rapsai" at bounding box center [1150, 290] width 12 height 12
checkbox input "false"
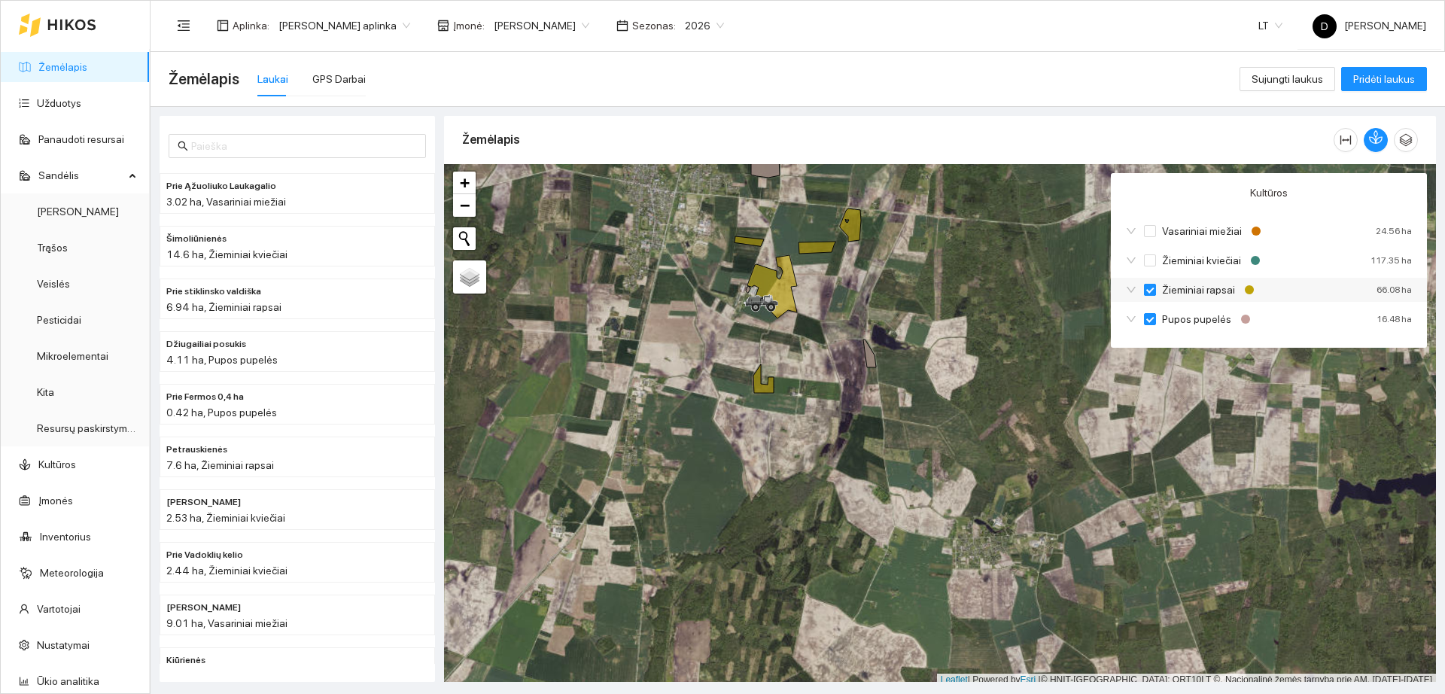
checkbox input "true"
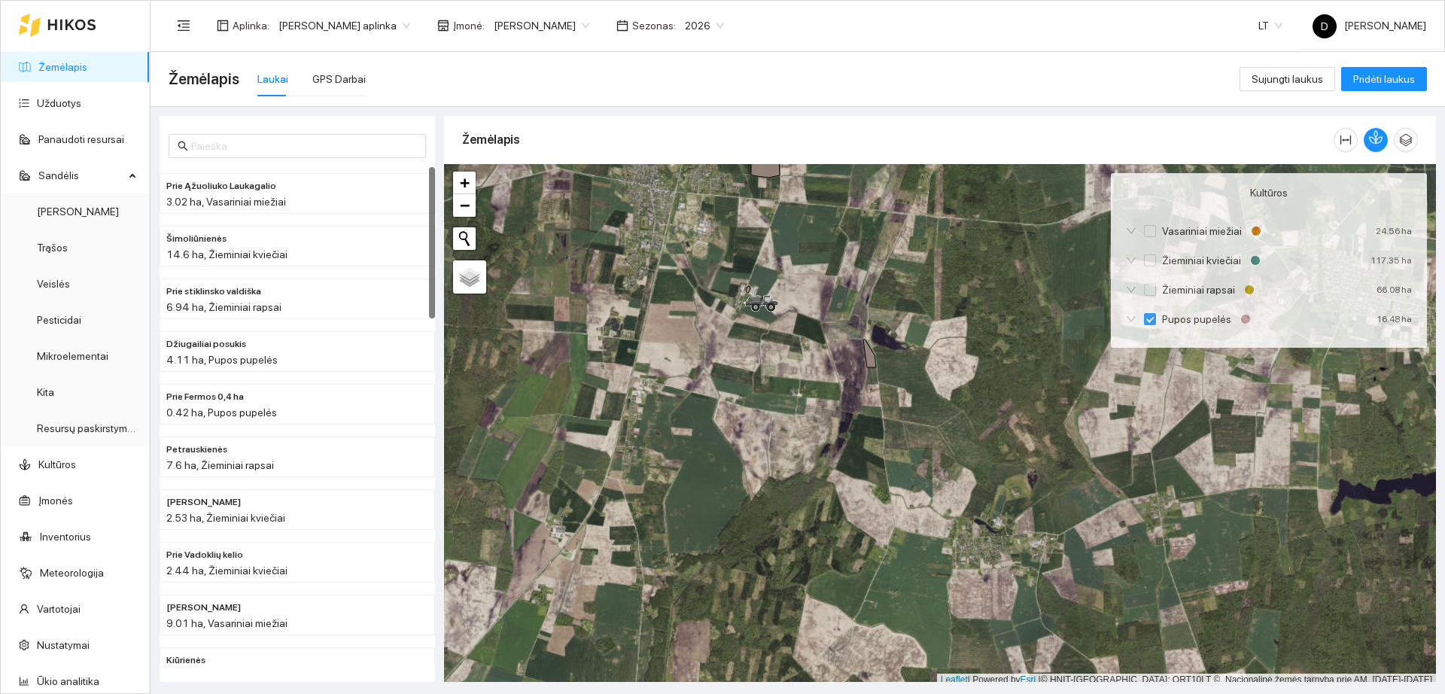
click at [87, 67] on link "Žemėlapis" at bounding box center [62, 67] width 49 height 12
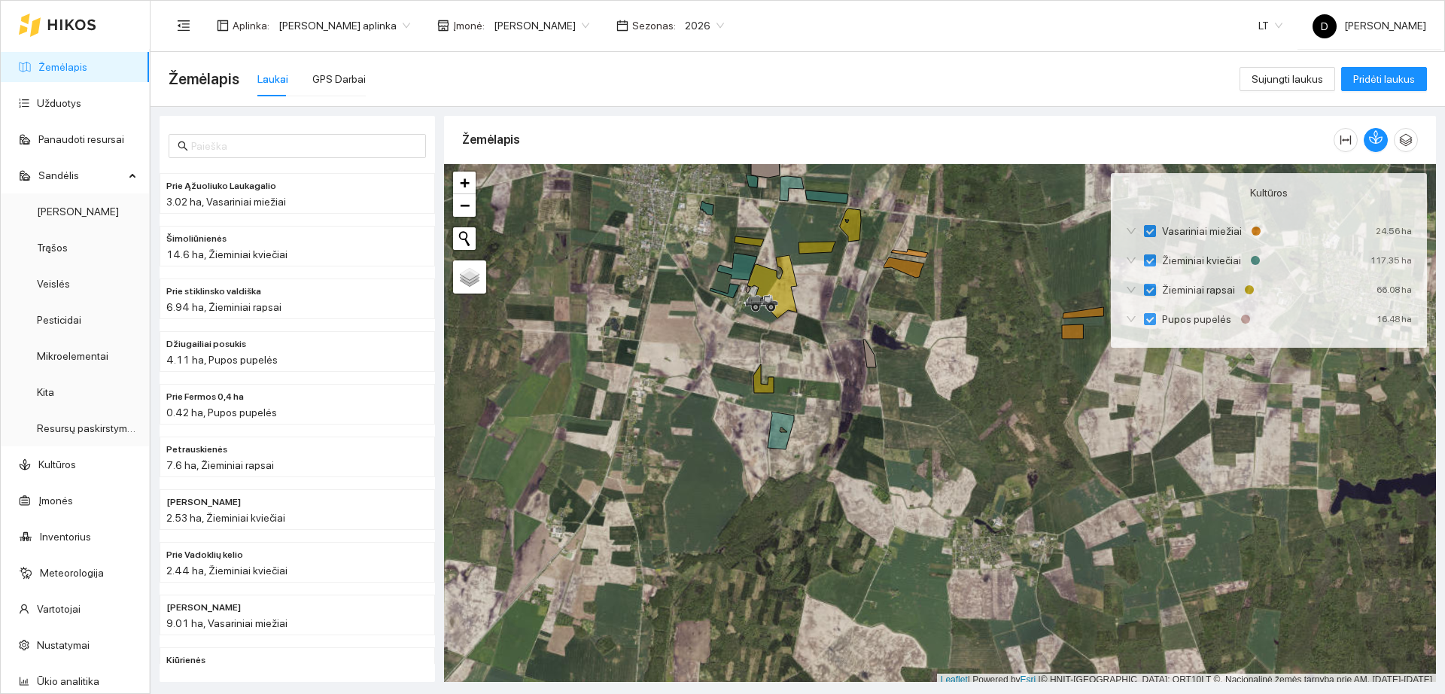
click at [541, 42] on div "Aplinka : [PERSON_NAME] aplinka Įmonė : [PERSON_NAME] Sezonas : 2026 LT D [PERS…" at bounding box center [798, 25] width 1258 height 49
click at [539, 22] on span "[PERSON_NAME]" at bounding box center [542, 25] width 96 height 23
click at [514, 53] on div "Visos" at bounding box center [539, 55] width 105 height 17
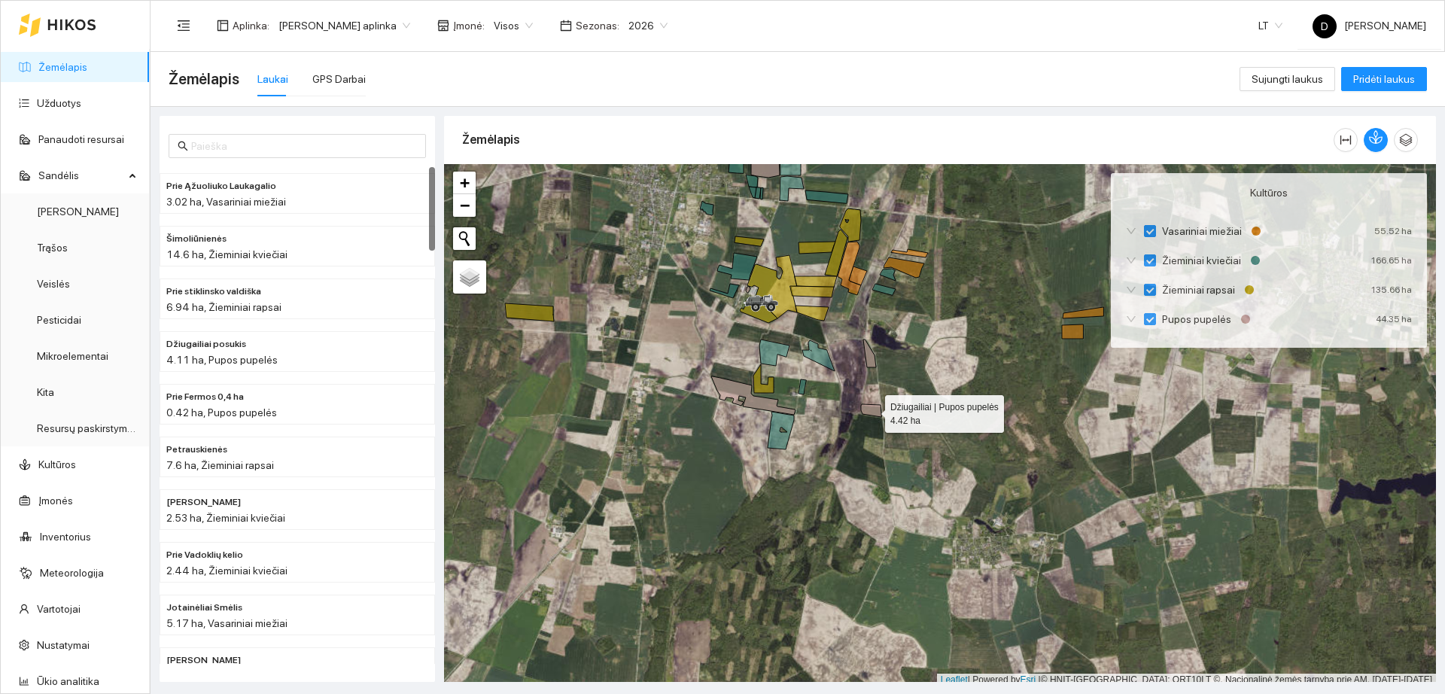
scroll to position [5, 0]
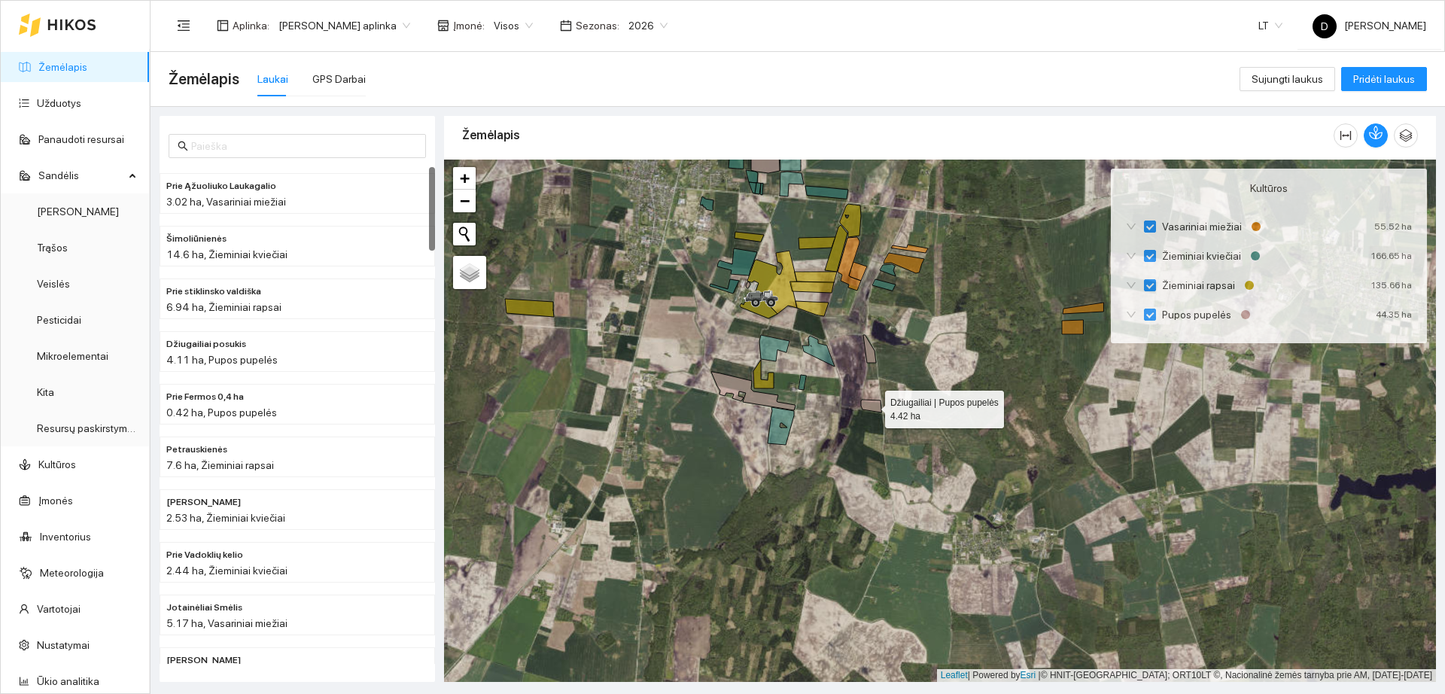
click at [872, 409] on icon at bounding box center [871, 406] width 20 height 13
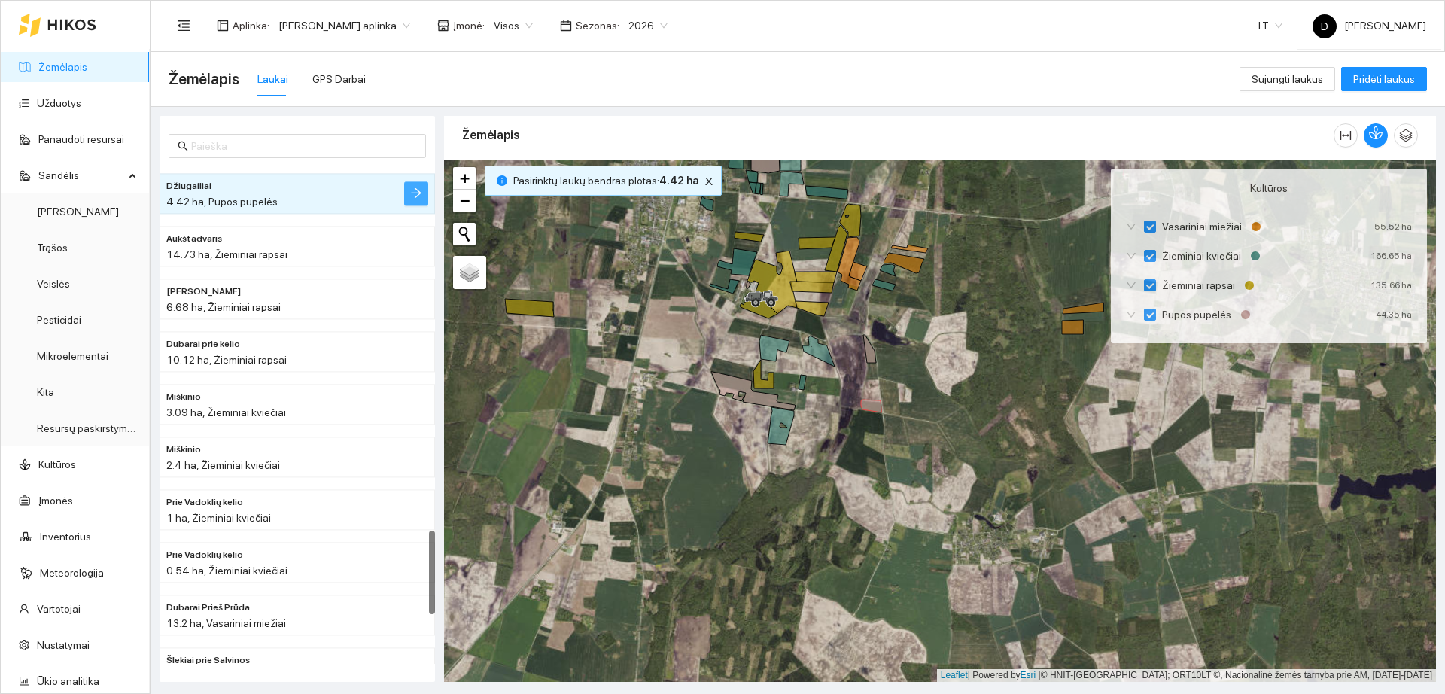
click at [408, 195] on button "button" at bounding box center [416, 193] width 24 height 24
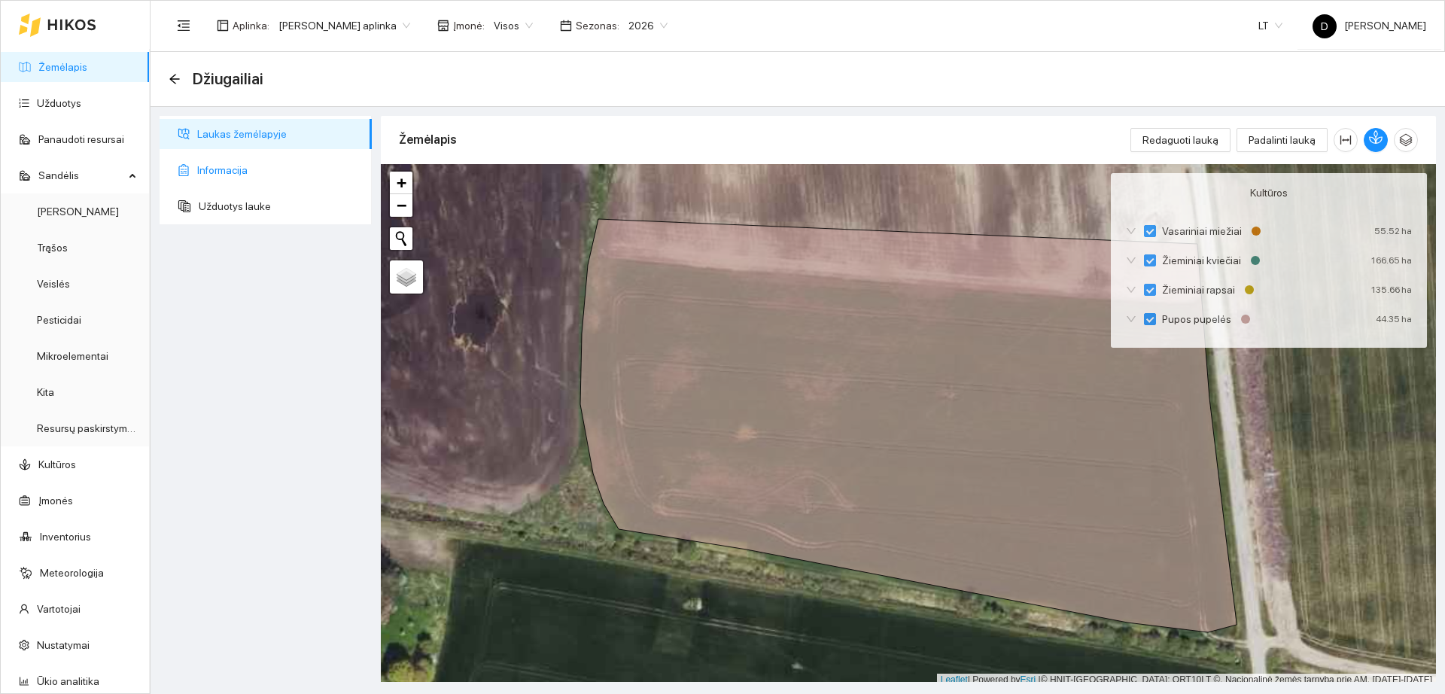
click at [280, 172] on span "Informacija" at bounding box center [278, 170] width 163 height 30
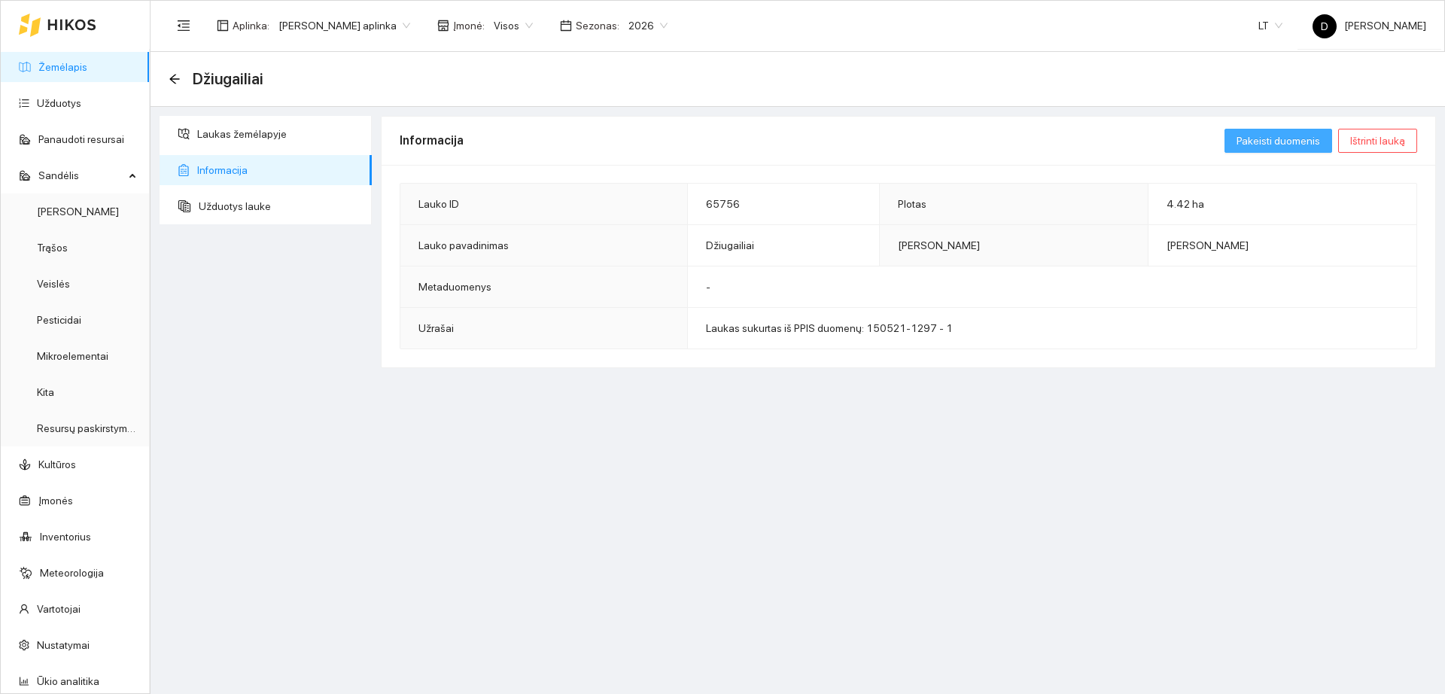
click at [1266, 144] on span "Pakeisti duomenis" at bounding box center [1279, 140] width 84 height 17
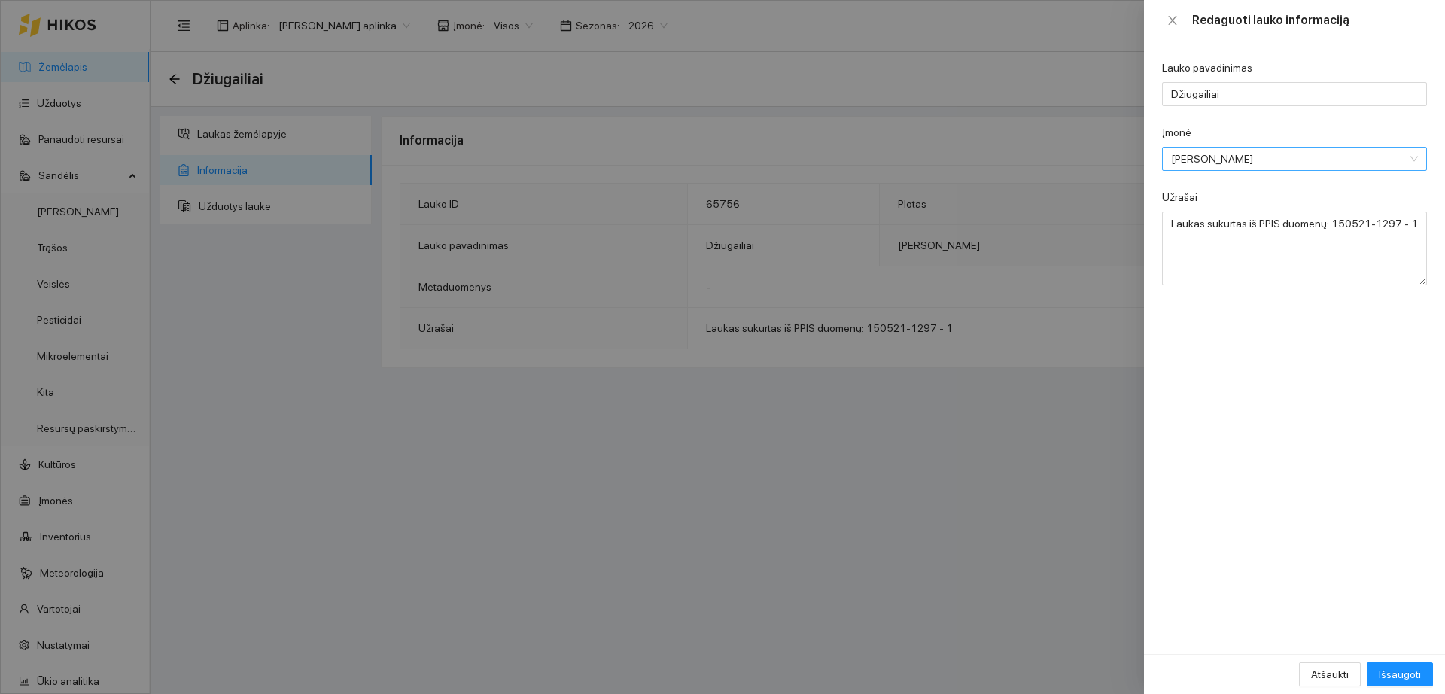
click at [1282, 161] on span "[PERSON_NAME]" at bounding box center [1284, 159] width 226 height 23
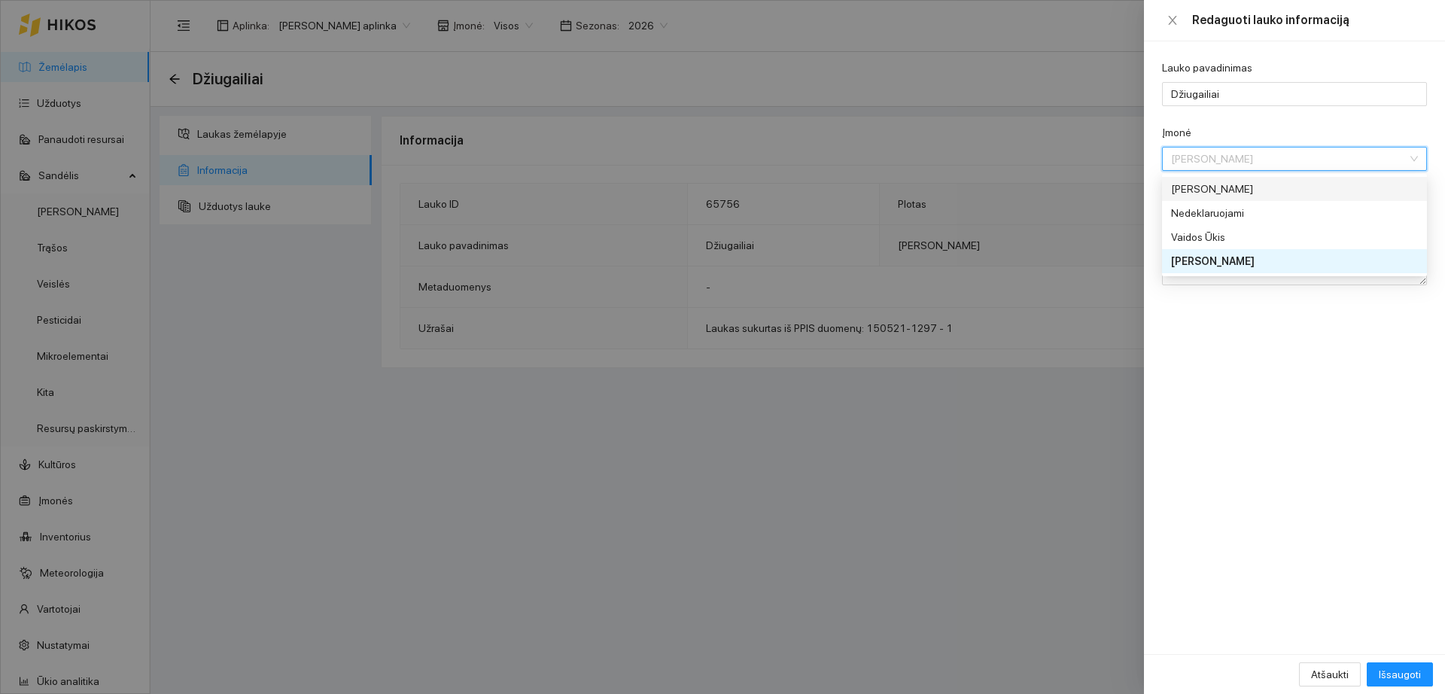
click at [1269, 188] on div "[PERSON_NAME]" at bounding box center [1284, 189] width 226 height 17
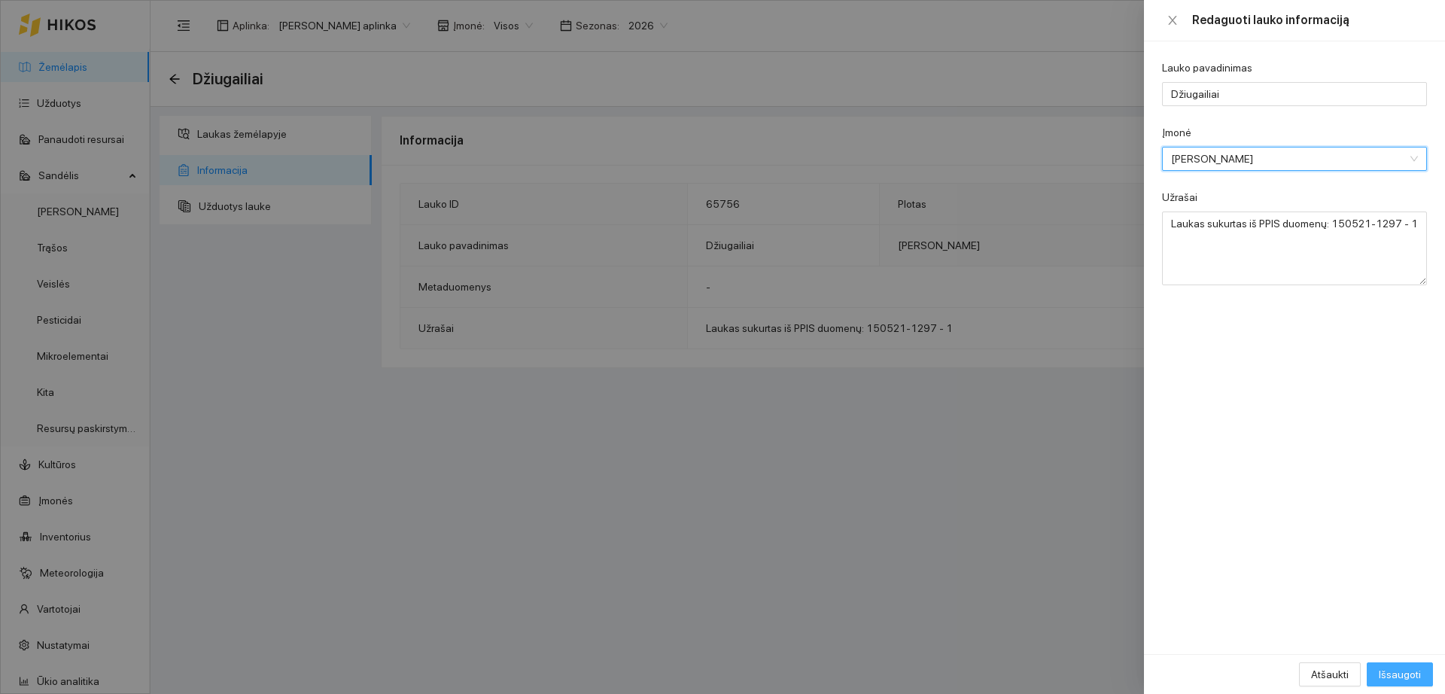
click at [1404, 670] on span "Išsaugoti" at bounding box center [1400, 674] width 42 height 17
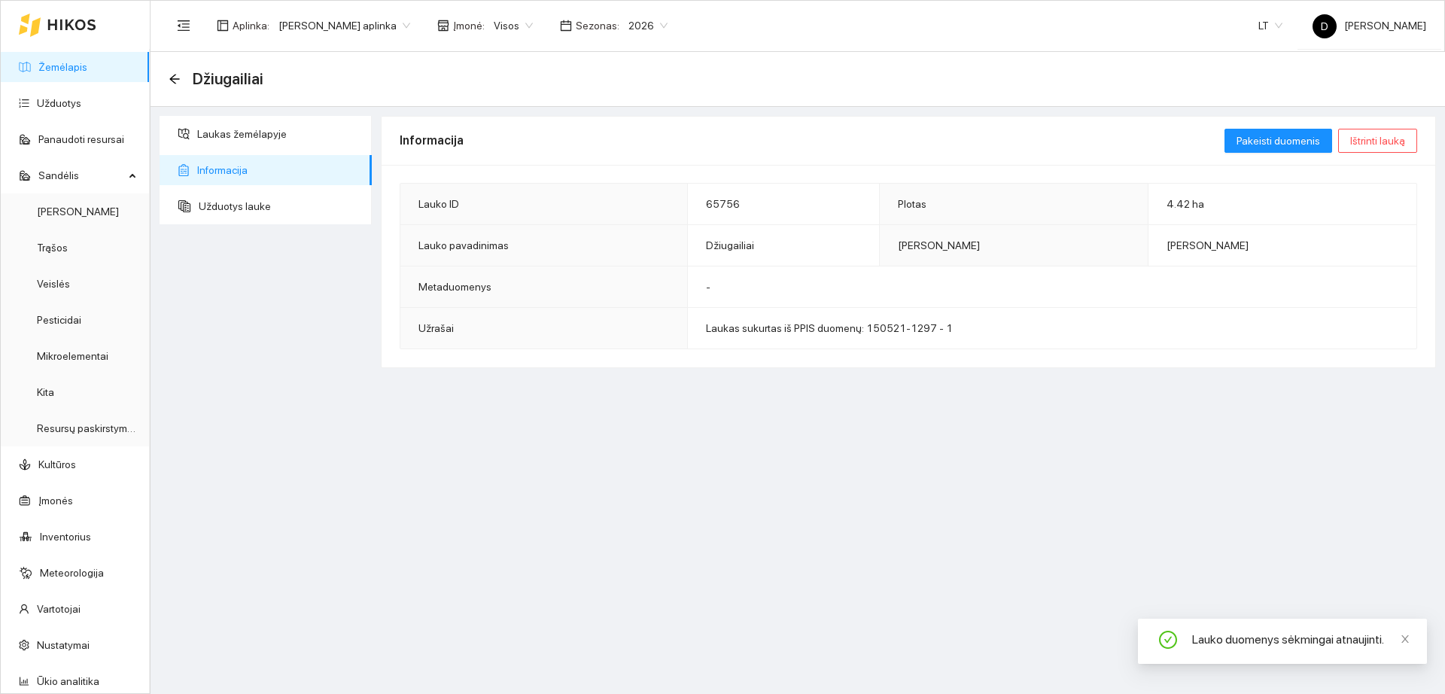
click at [85, 67] on link "Žemėlapis" at bounding box center [62, 67] width 49 height 12
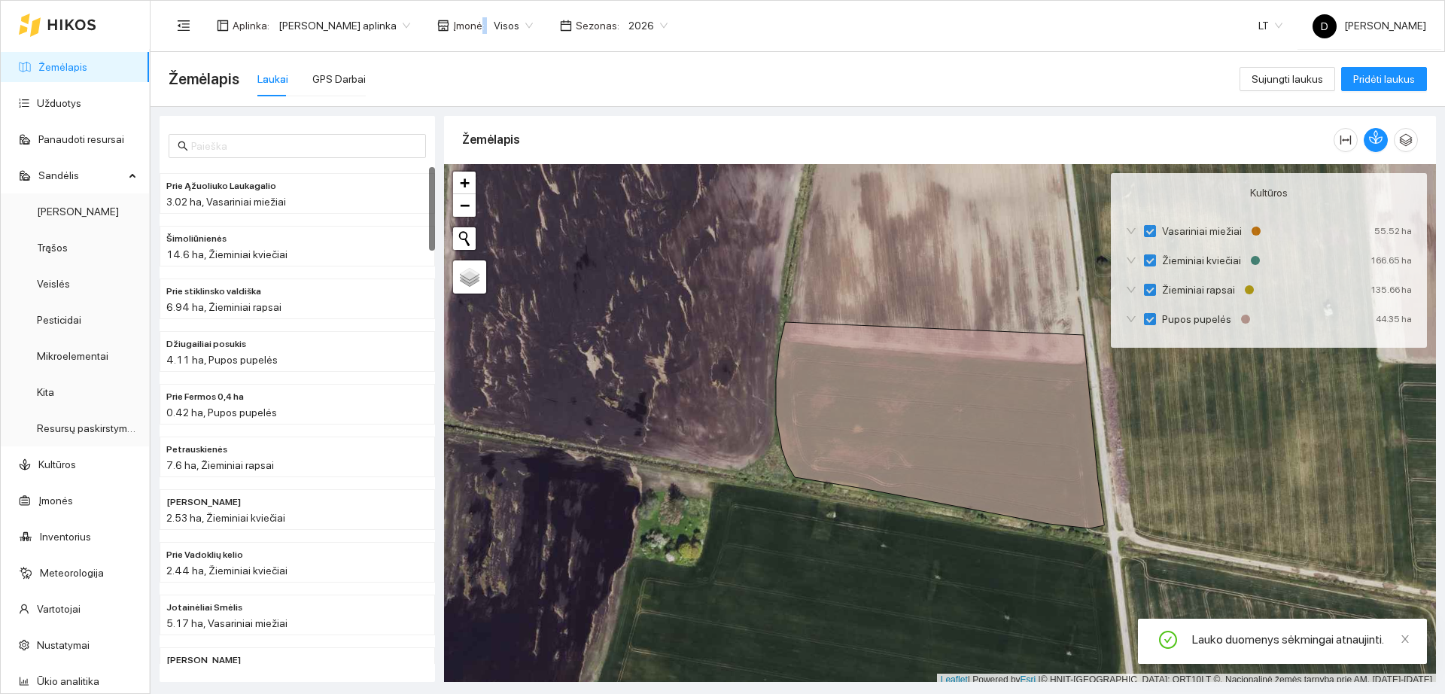
click at [480, 28] on div "Įmonė : Visos" at bounding box center [485, 26] width 114 height 24
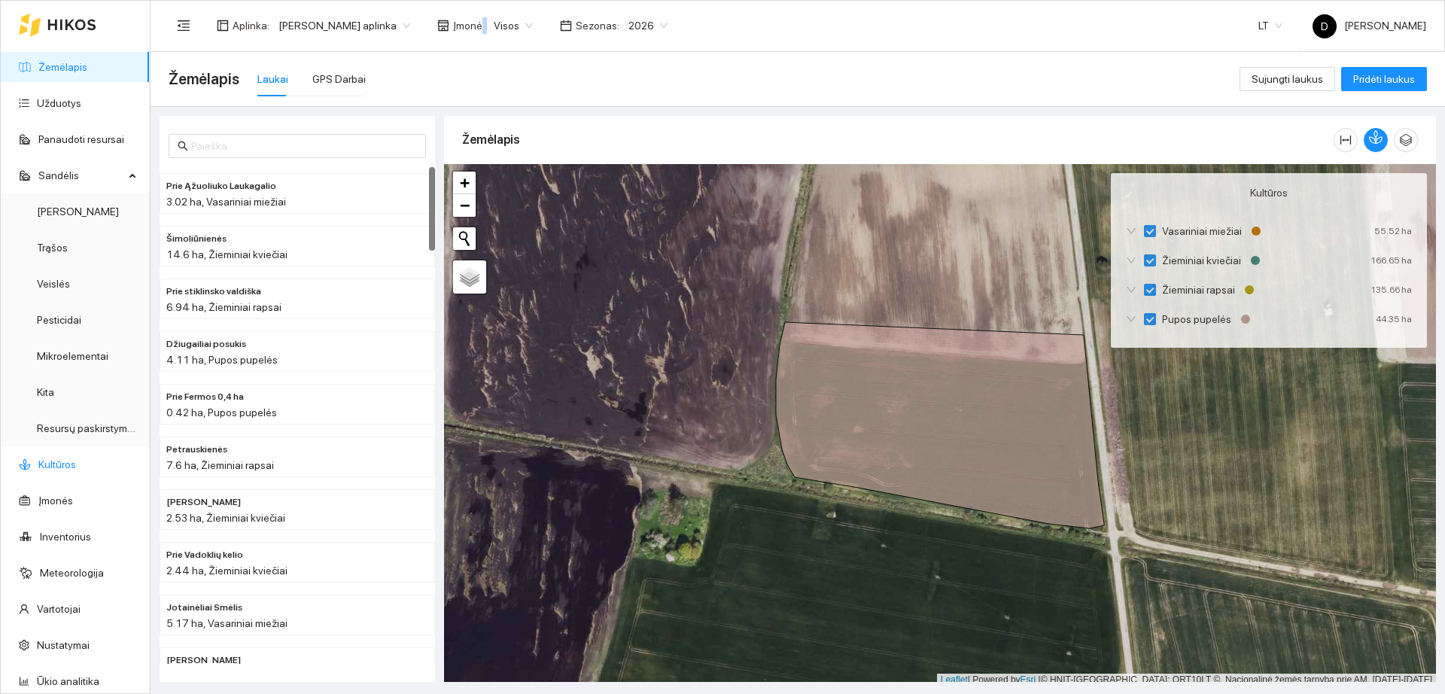
click at [71, 467] on link "Kultūros" at bounding box center [57, 464] width 38 height 12
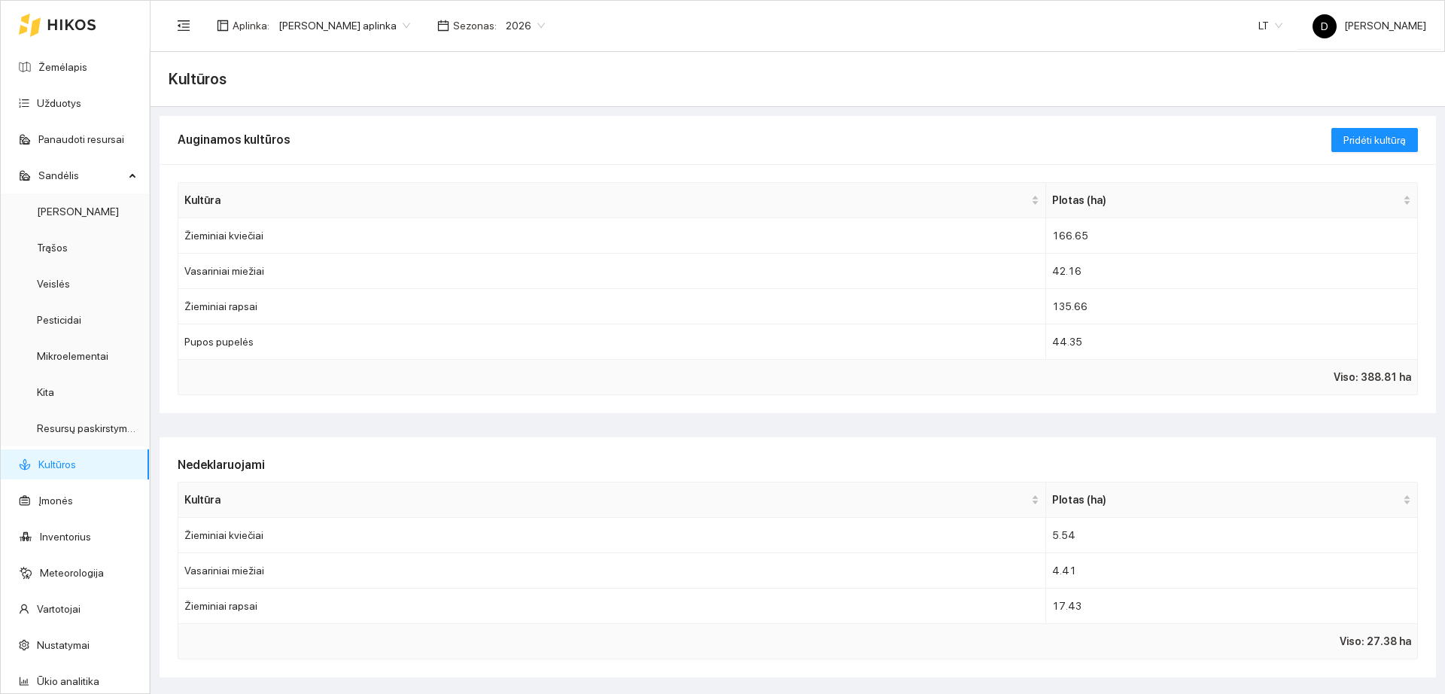
scroll to position [376, 0]
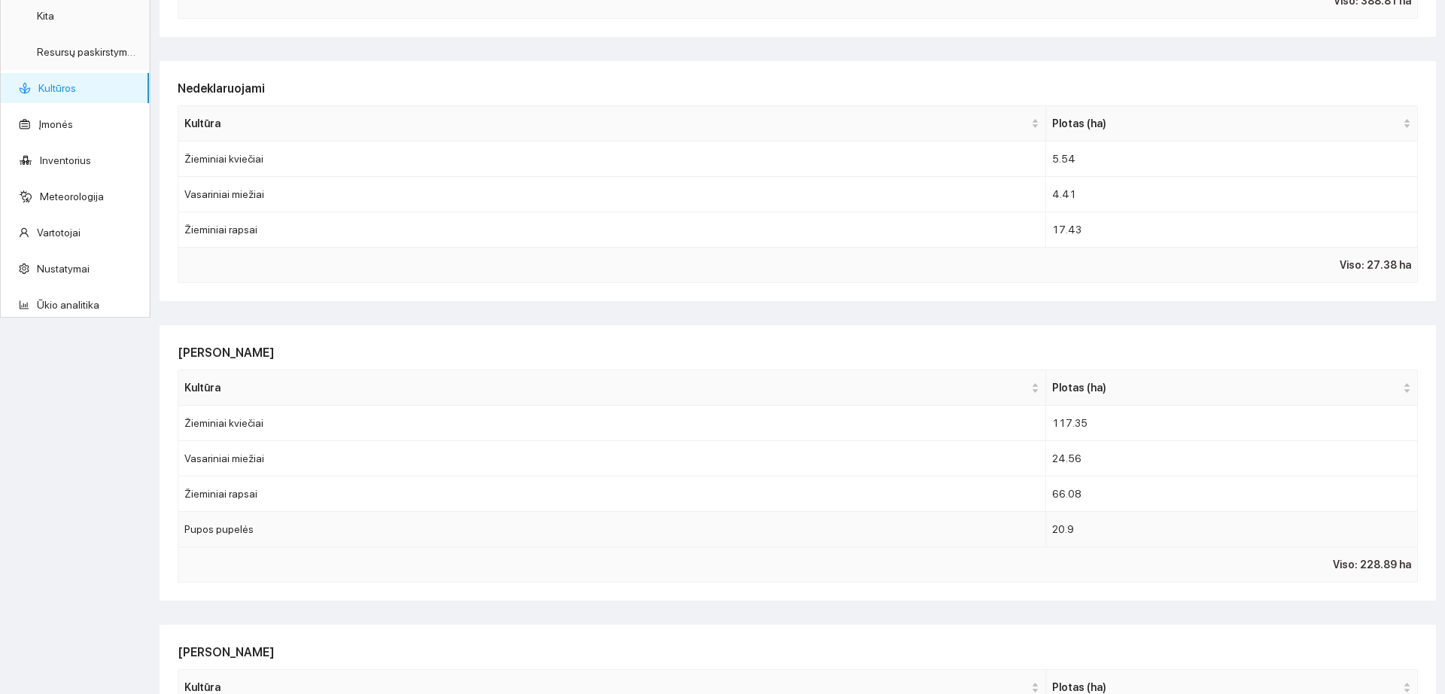
click at [320, 530] on td "Pupos pupelės" at bounding box center [612, 529] width 868 height 35
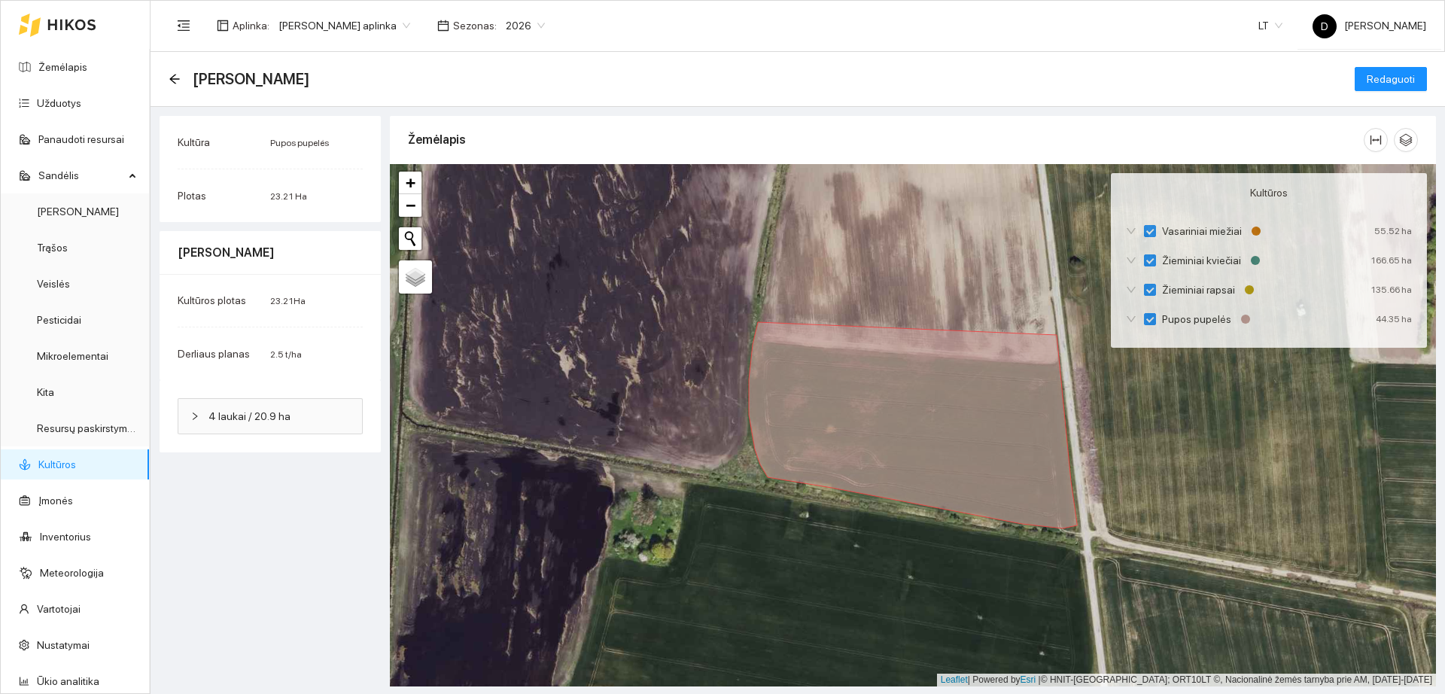
click at [306, 411] on span "4 laukai / 20.9 ha" at bounding box center [280, 416] width 142 height 17
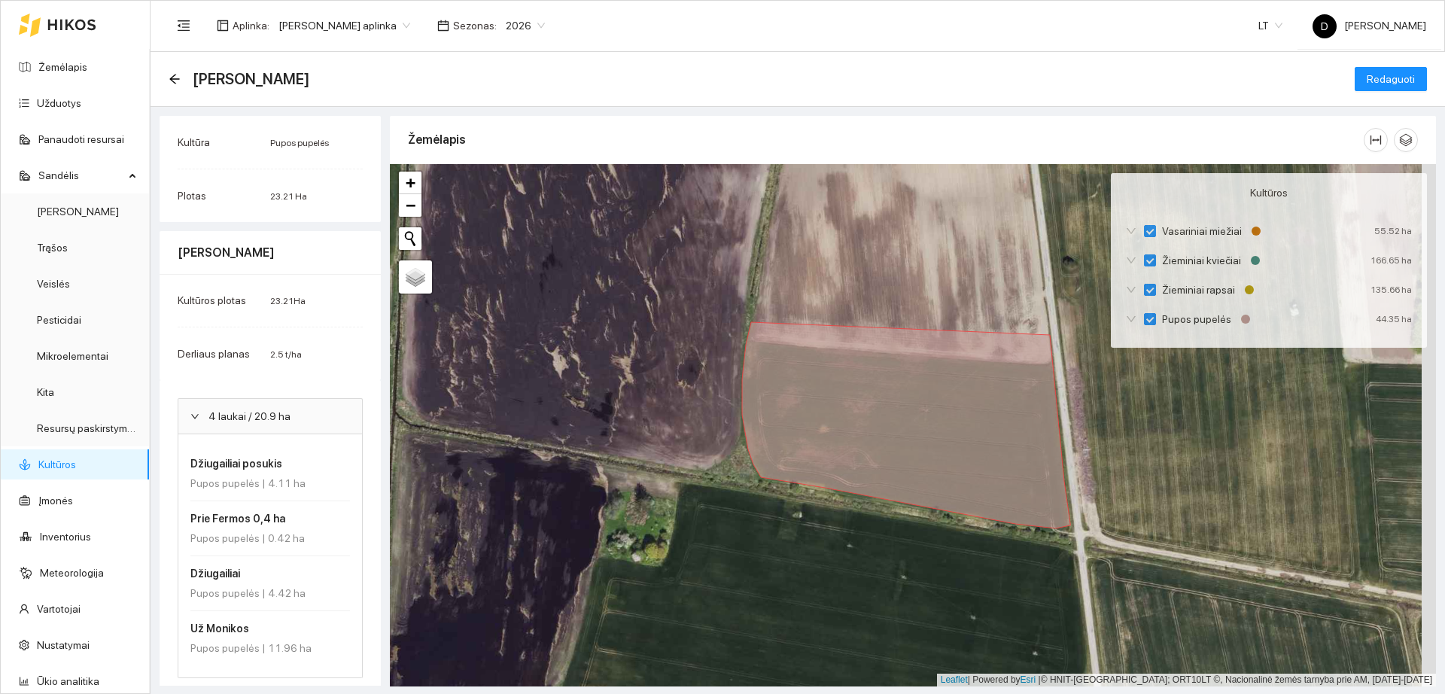
scroll to position [11, 0]
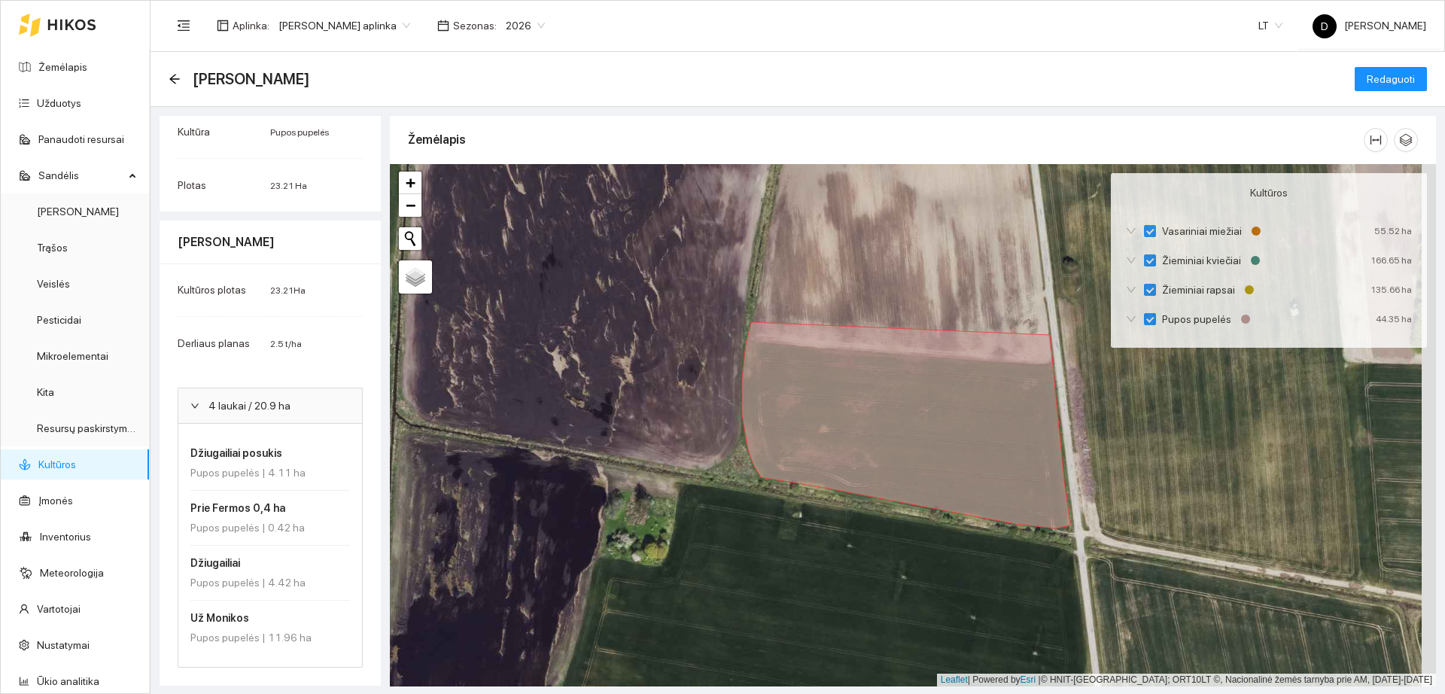
click at [309, 400] on span "4 laukai / 20.9 ha" at bounding box center [280, 405] width 142 height 17
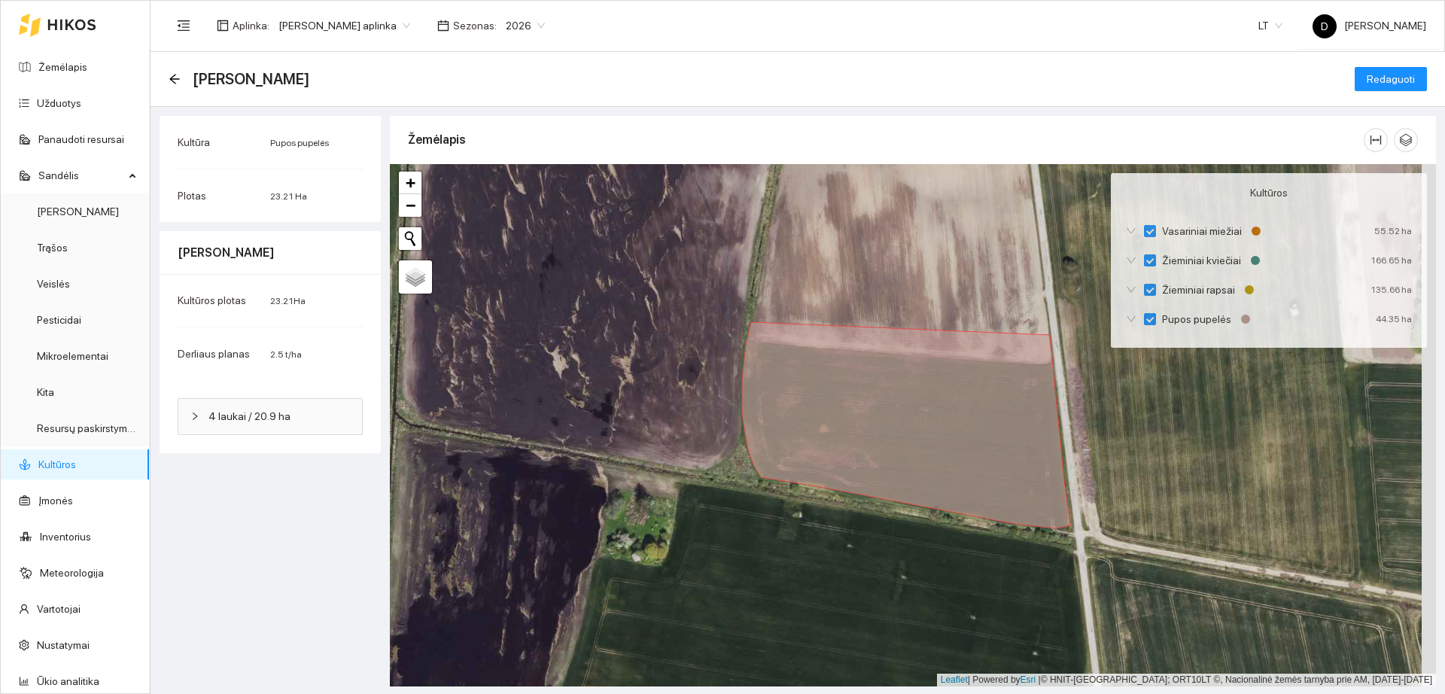
scroll to position [0, 0]
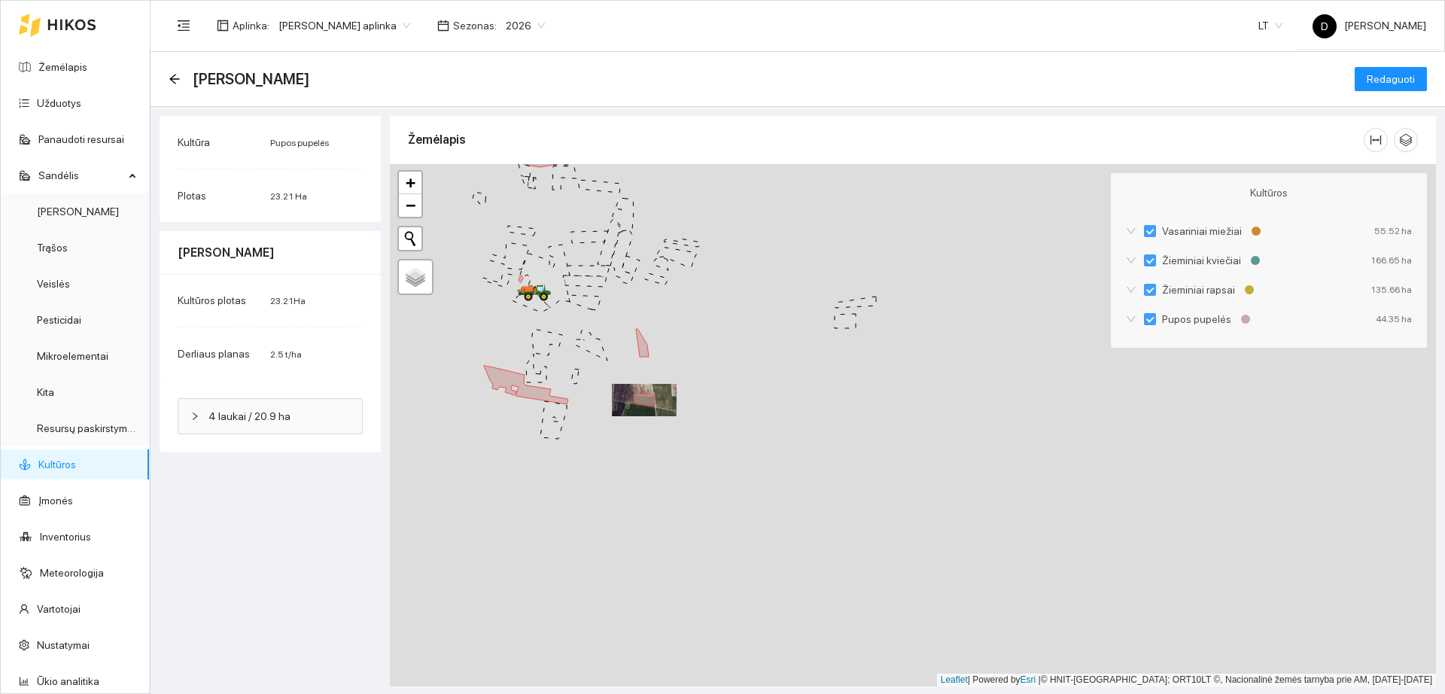
drag, startPoint x: 551, startPoint y: 343, endPoint x: 681, endPoint y: 336, distance: 129.6
click at [607, 336] on icon at bounding box center [591, 345] width 32 height 31
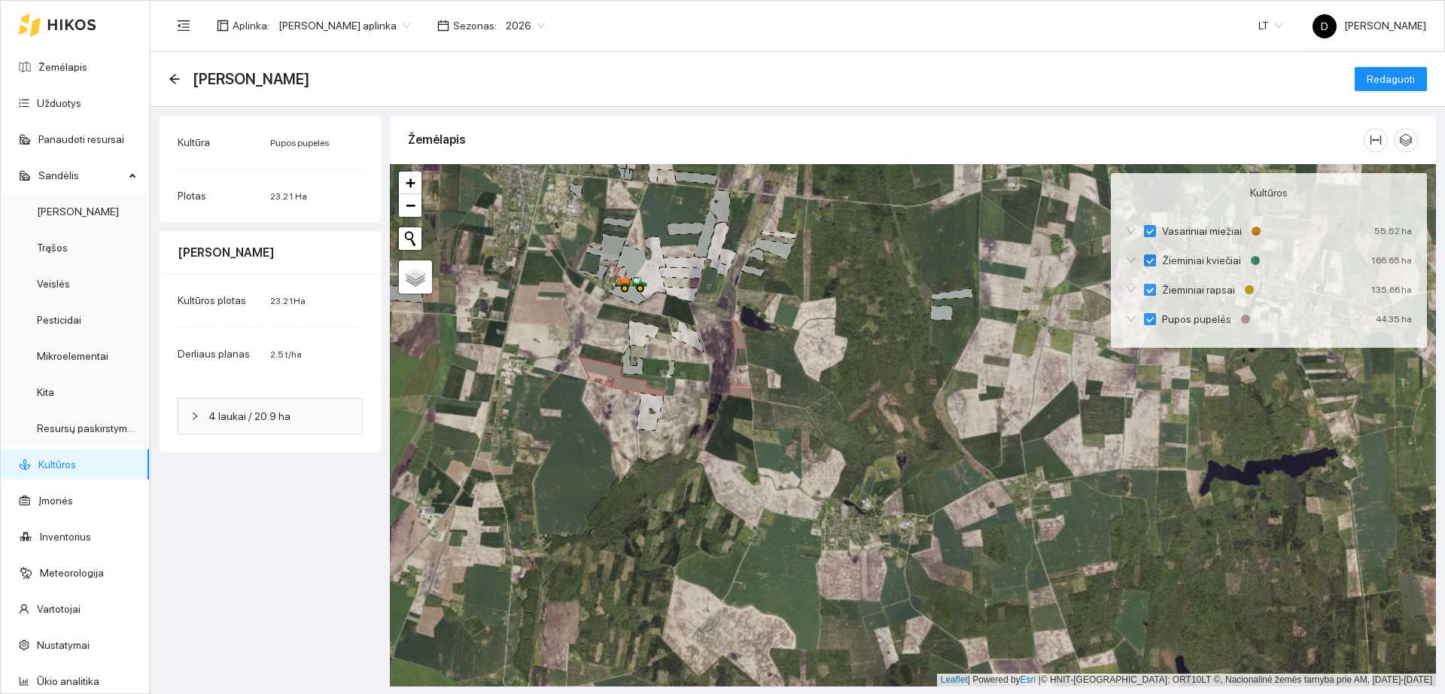
click at [72, 466] on link "Kultūros" at bounding box center [57, 464] width 38 height 12
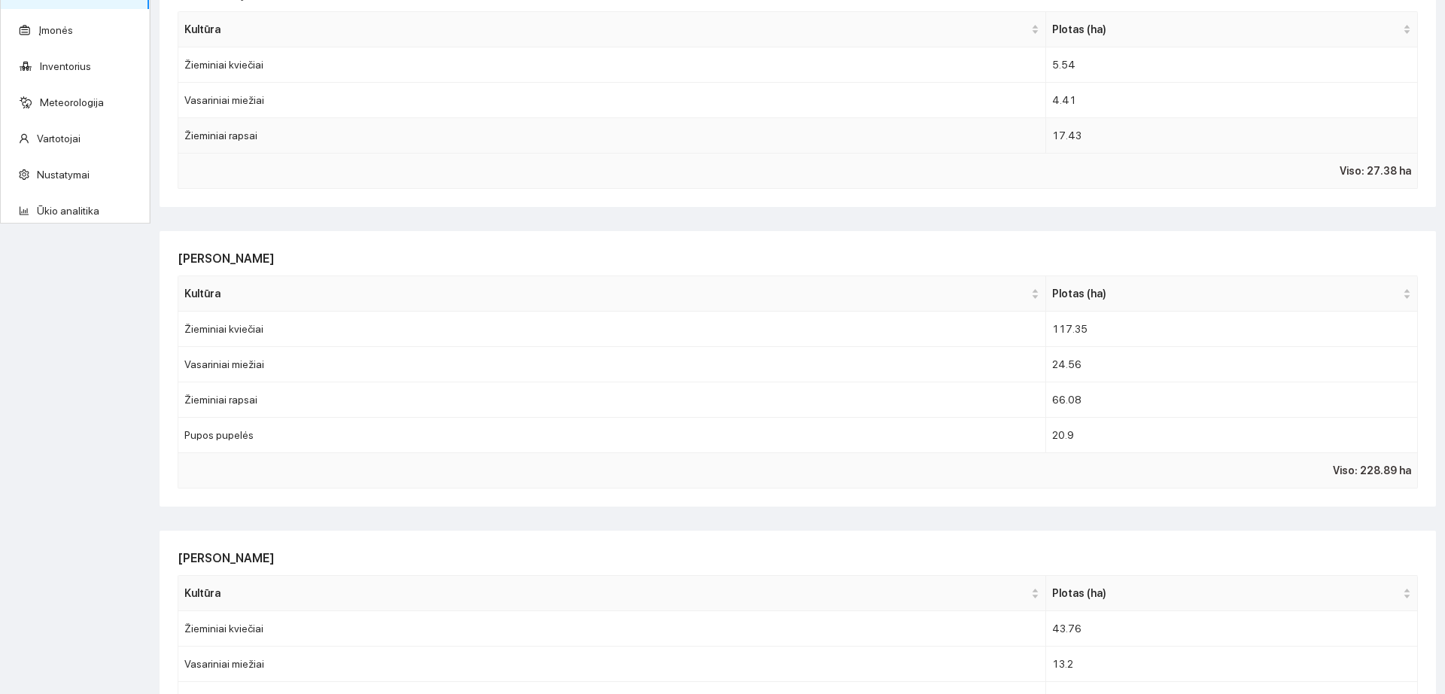
scroll to position [376, 0]
